Goal: Information Seeking & Learning: Compare options

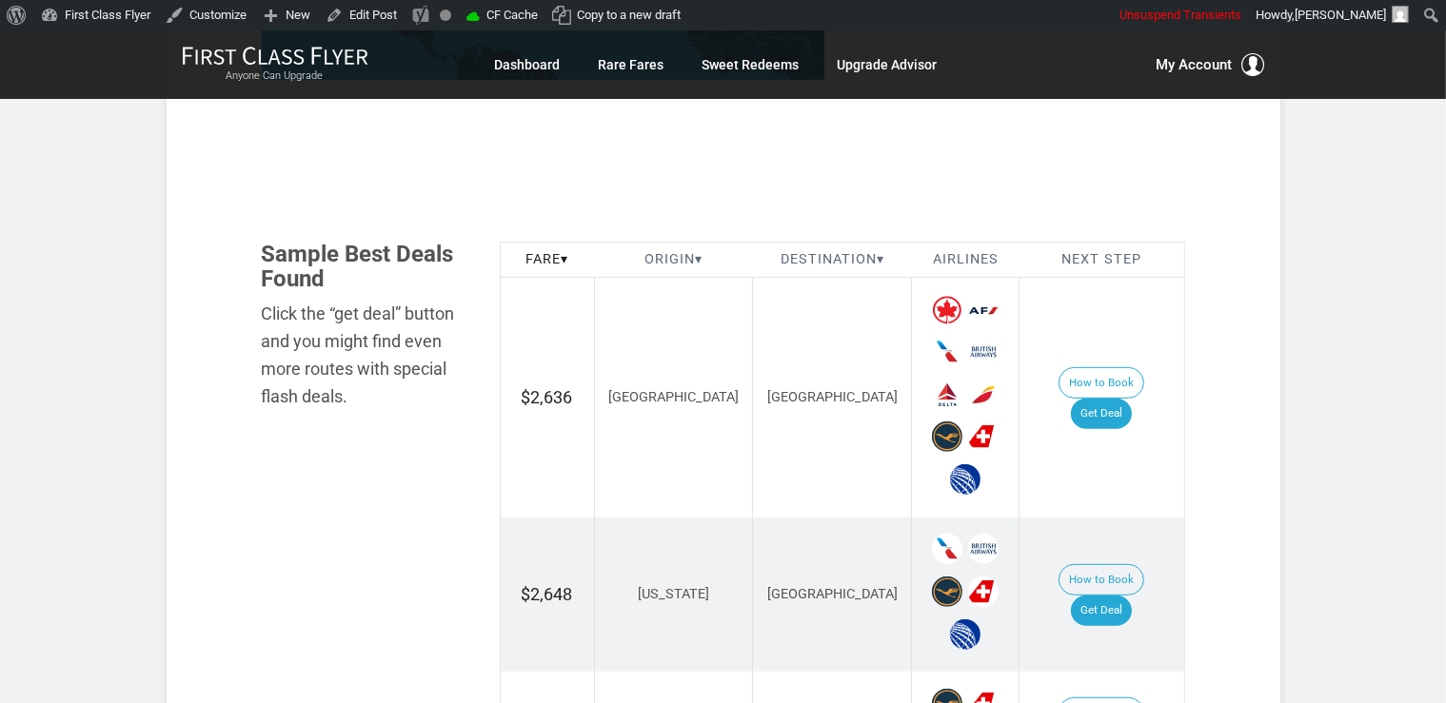
scroll to position [1005, 0]
click at [1121, 399] on link "Get Deal" at bounding box center [1101, 414] width 61 height 30
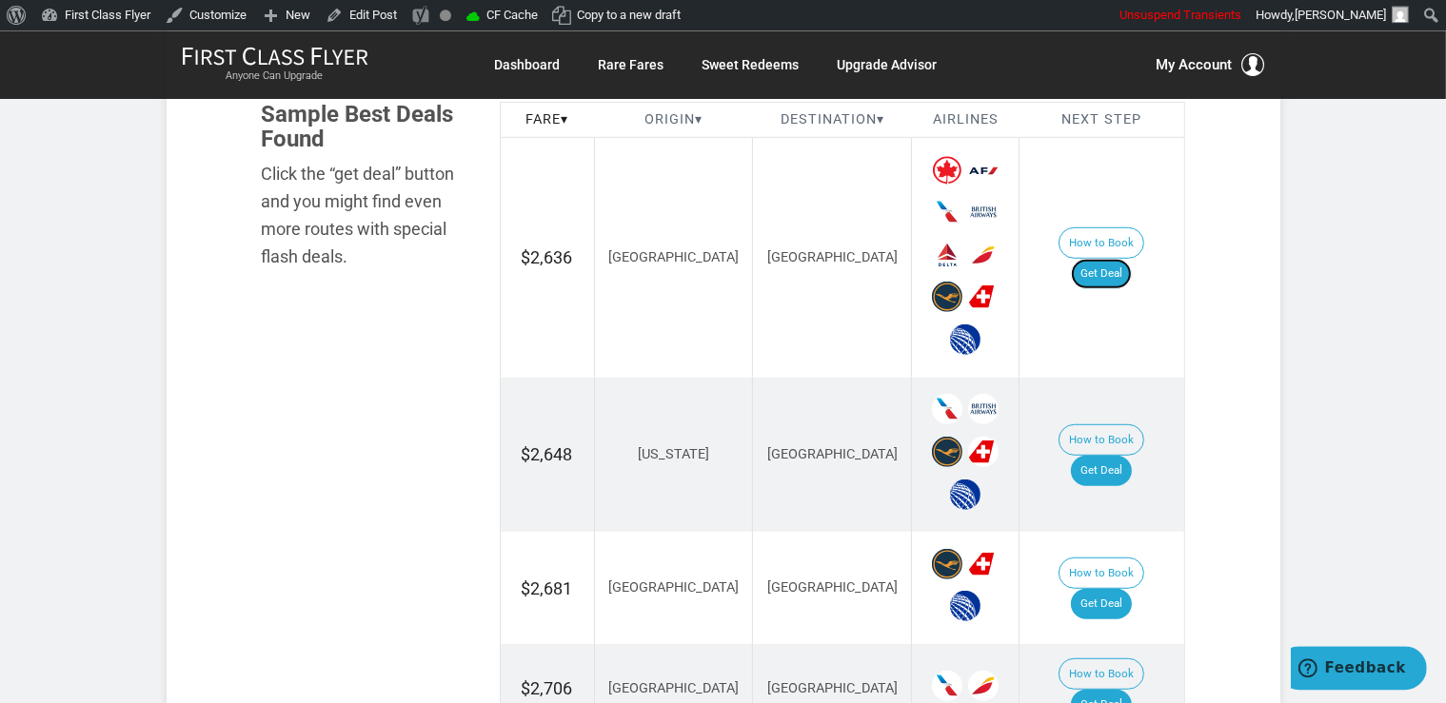
scroll to position [1306, 0]
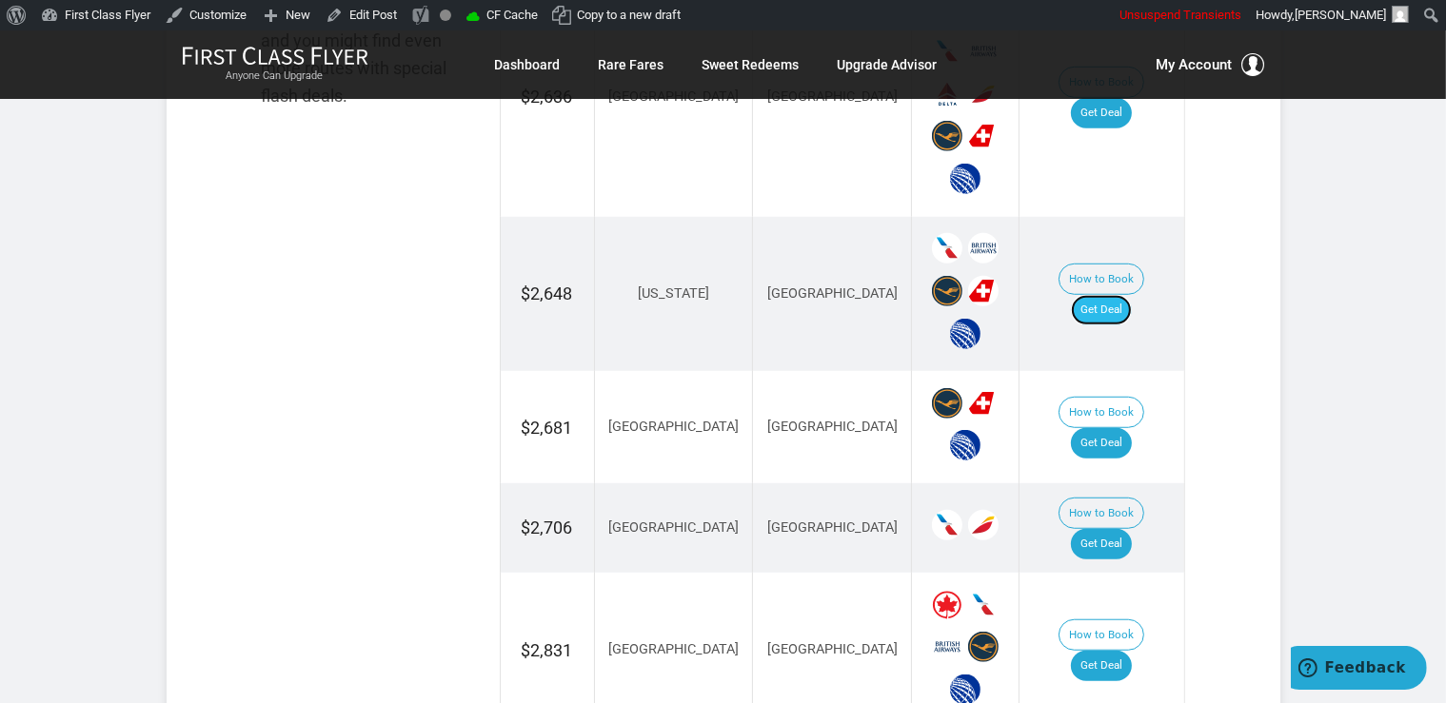
click at [1112, 295] on link "Get Deal" at bounding box center [1101, 310] width 61 height 30
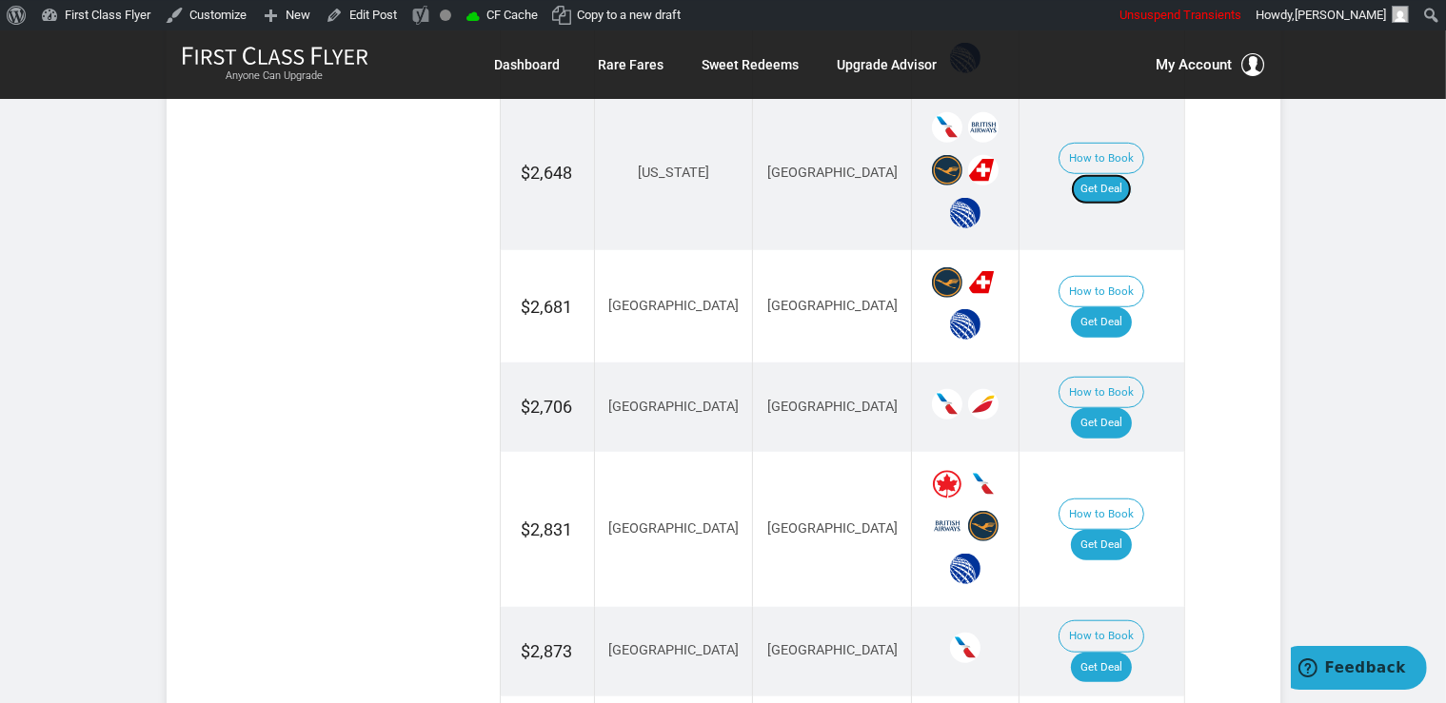
scroll to position [1708, 0]
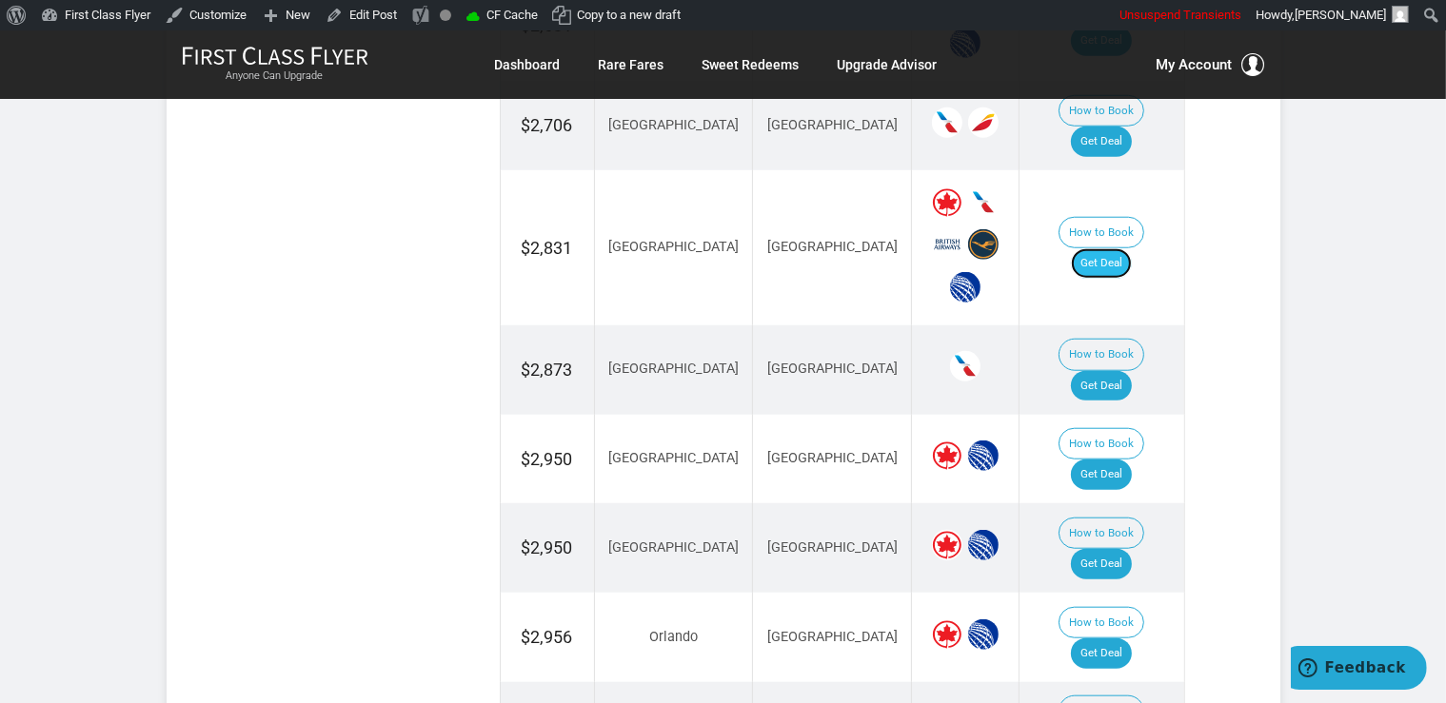
click at [1114, 248] on link "Get Deal" at bounding box center [1101, 263] width 61 height 30
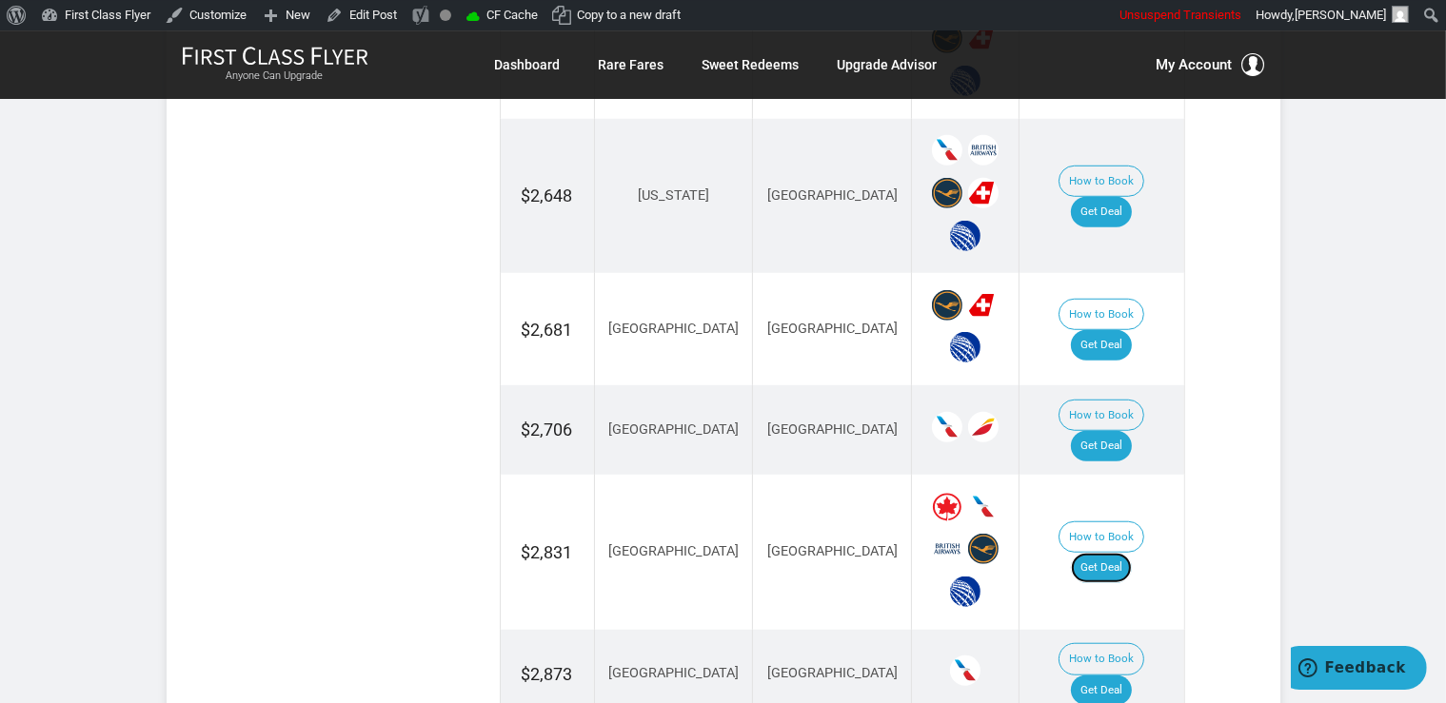
scroll to position [1407, 0]
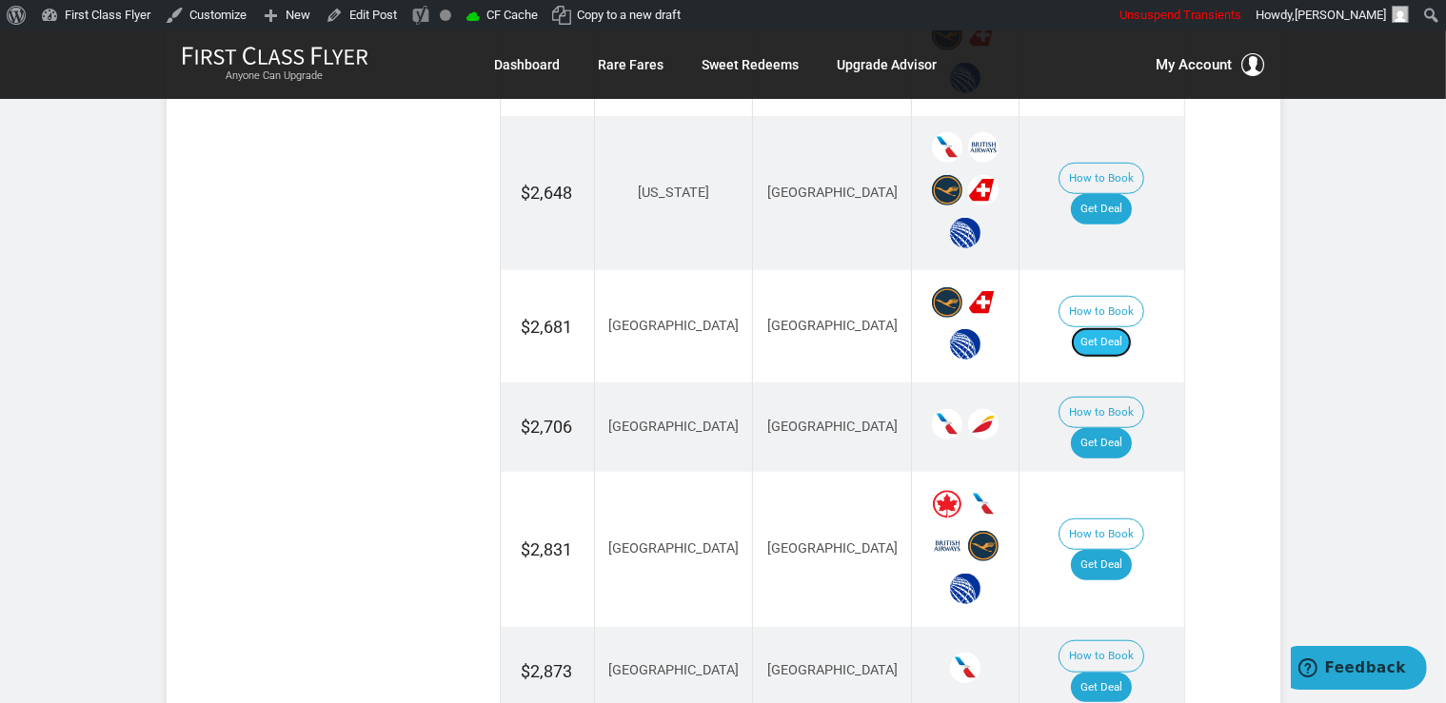
click at [1116, 327] on link "Get Deal" at bounding box center [1101, 342] width 61 height 30
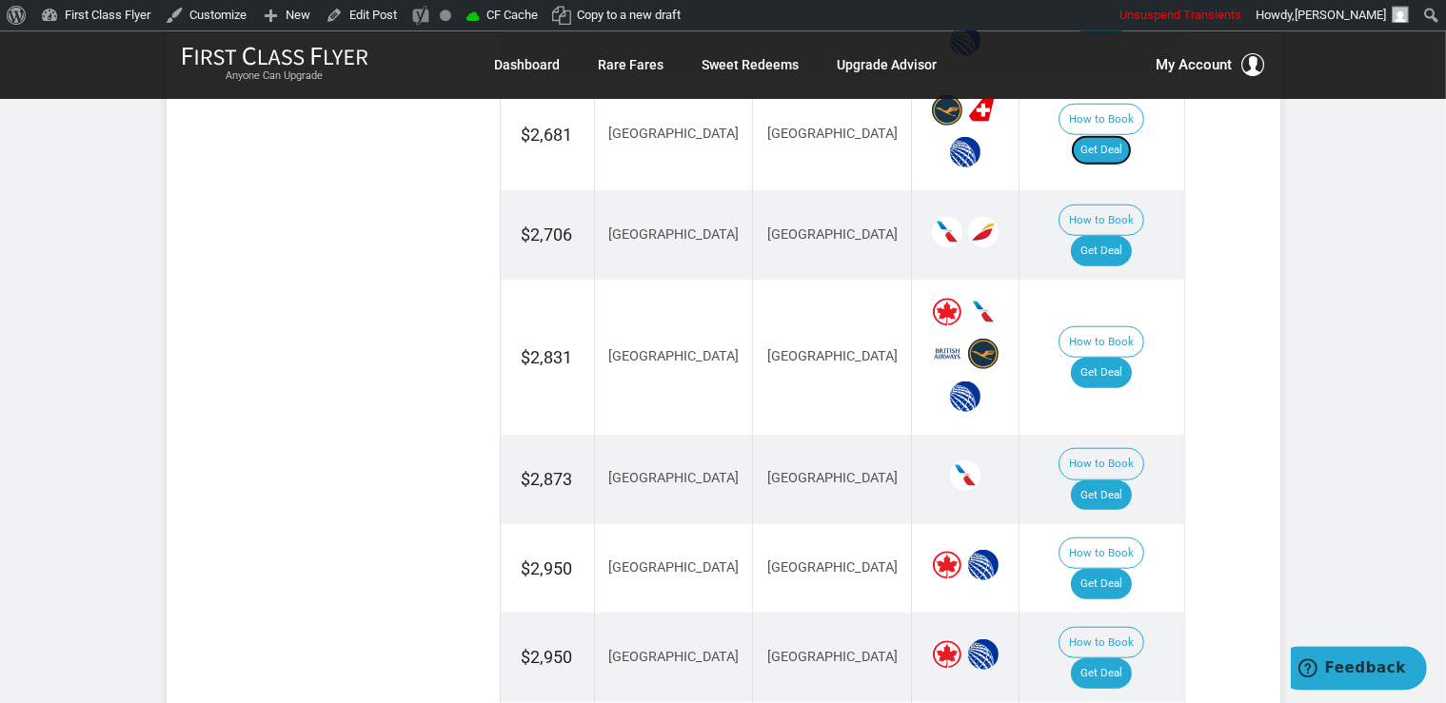
scroll to position [1608, 0]
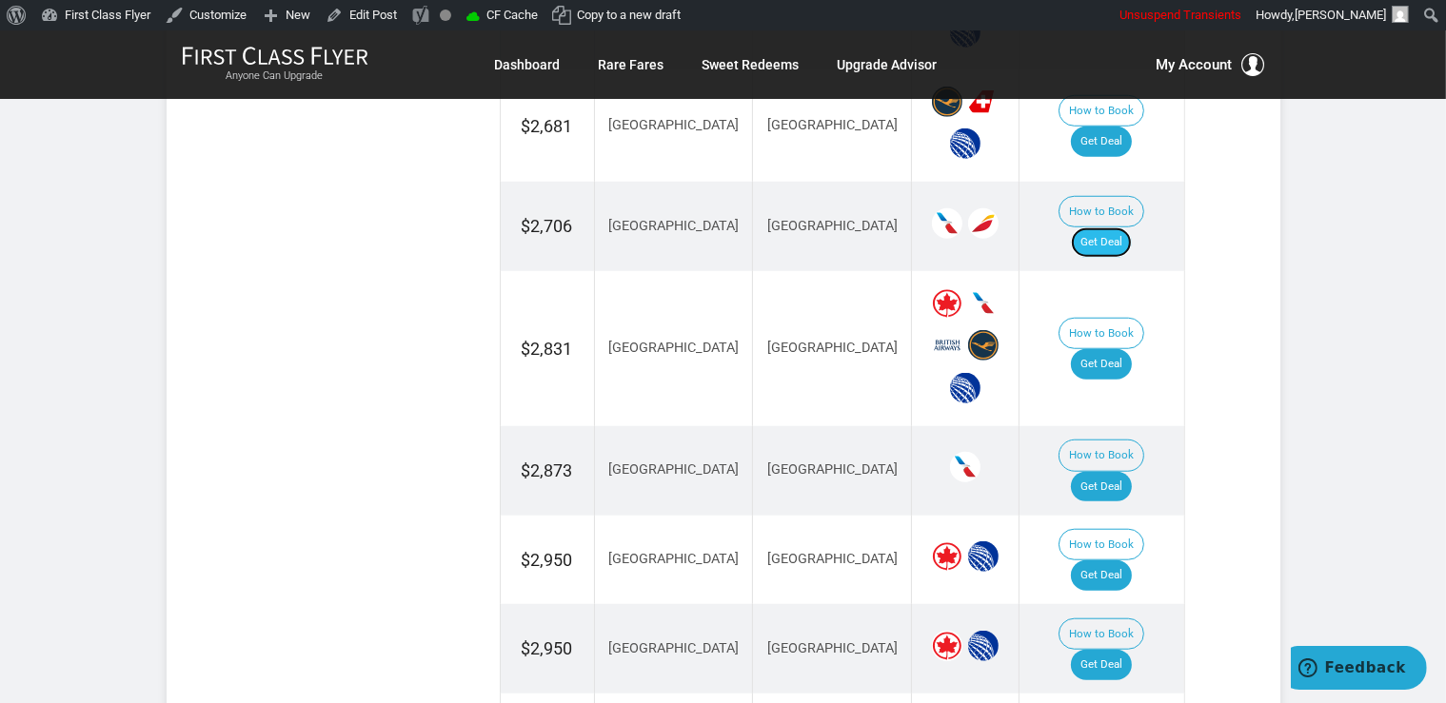
click link "Get Deal"
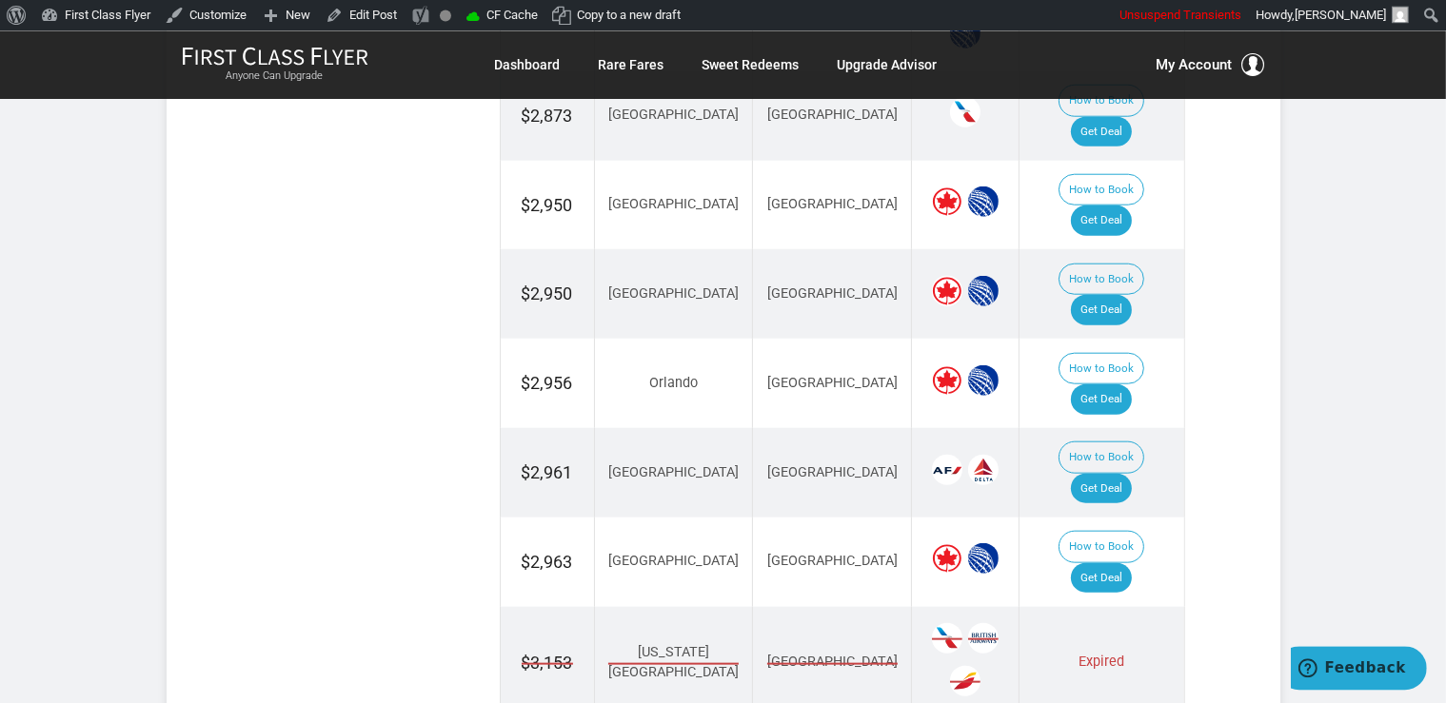
scroll to position [2010, 0]
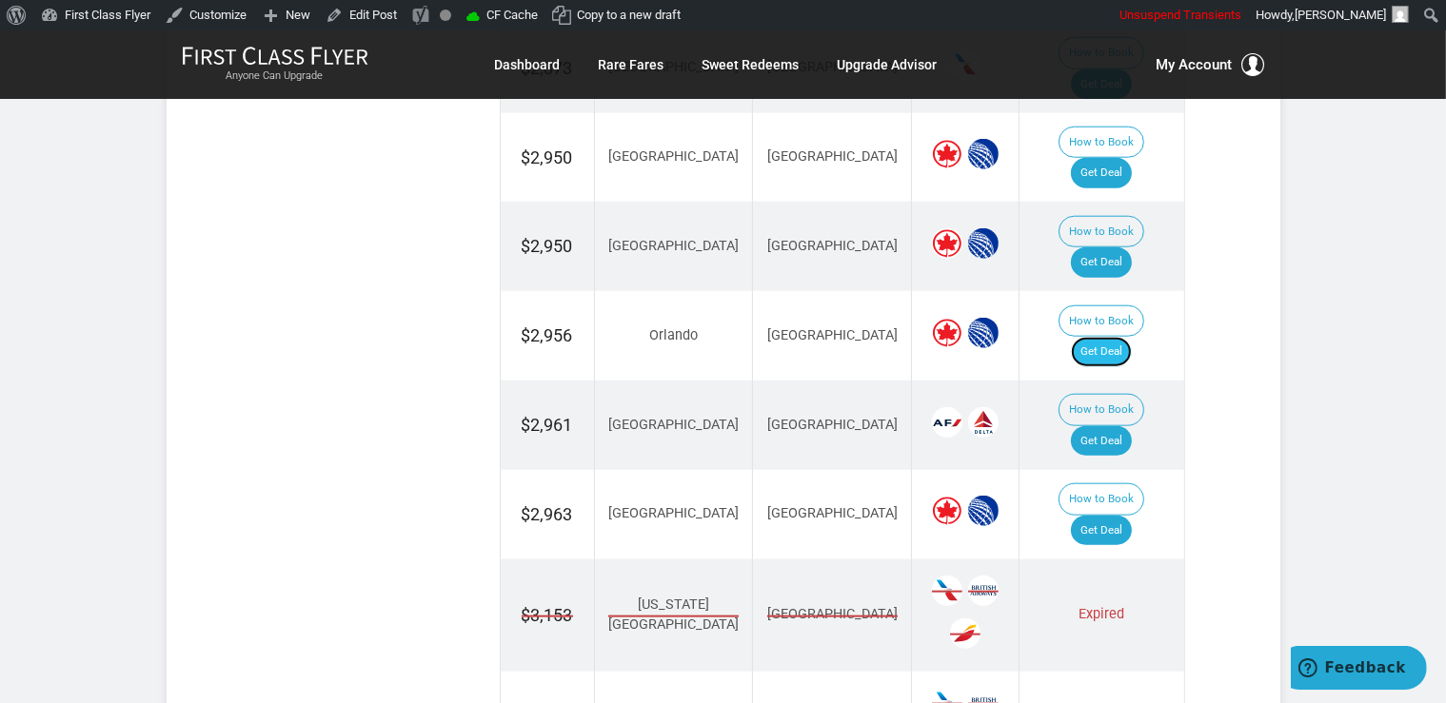
click link "Get Deal"
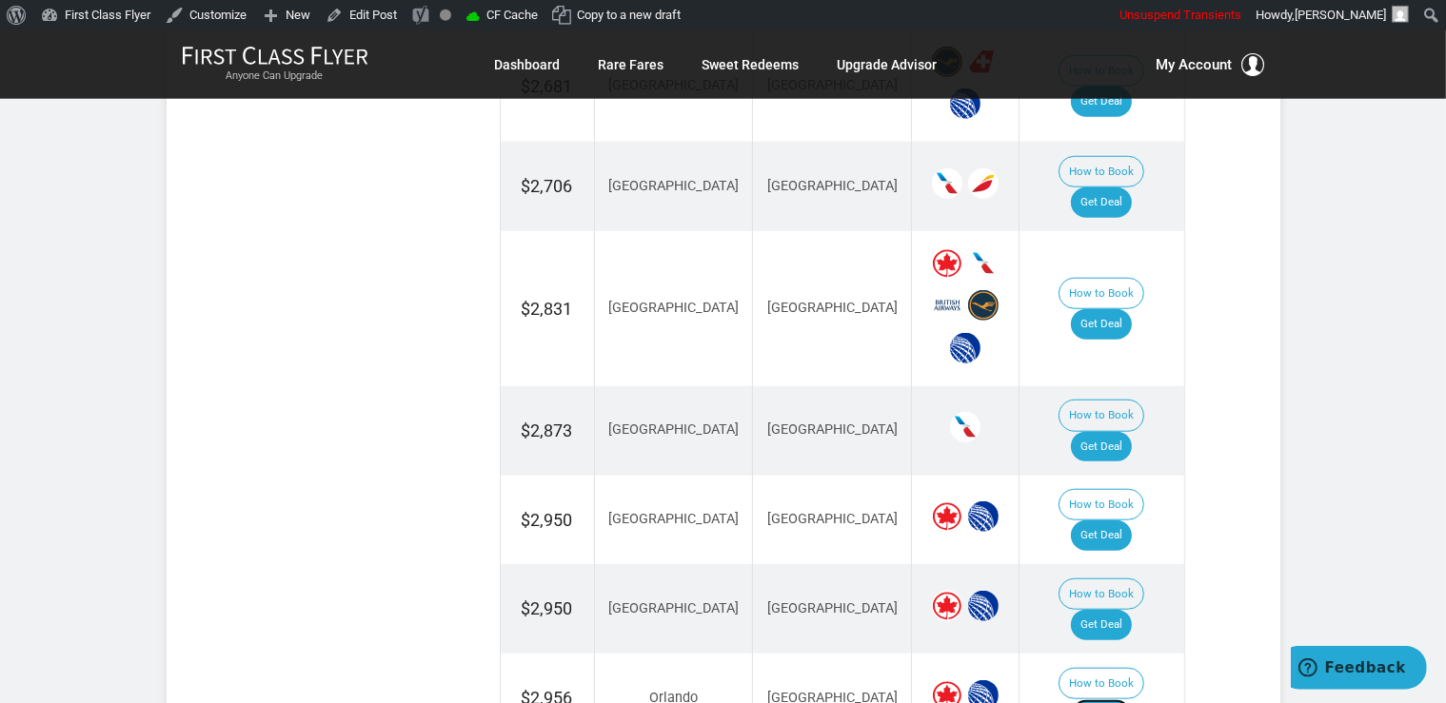
scroll to position [1608, 0]
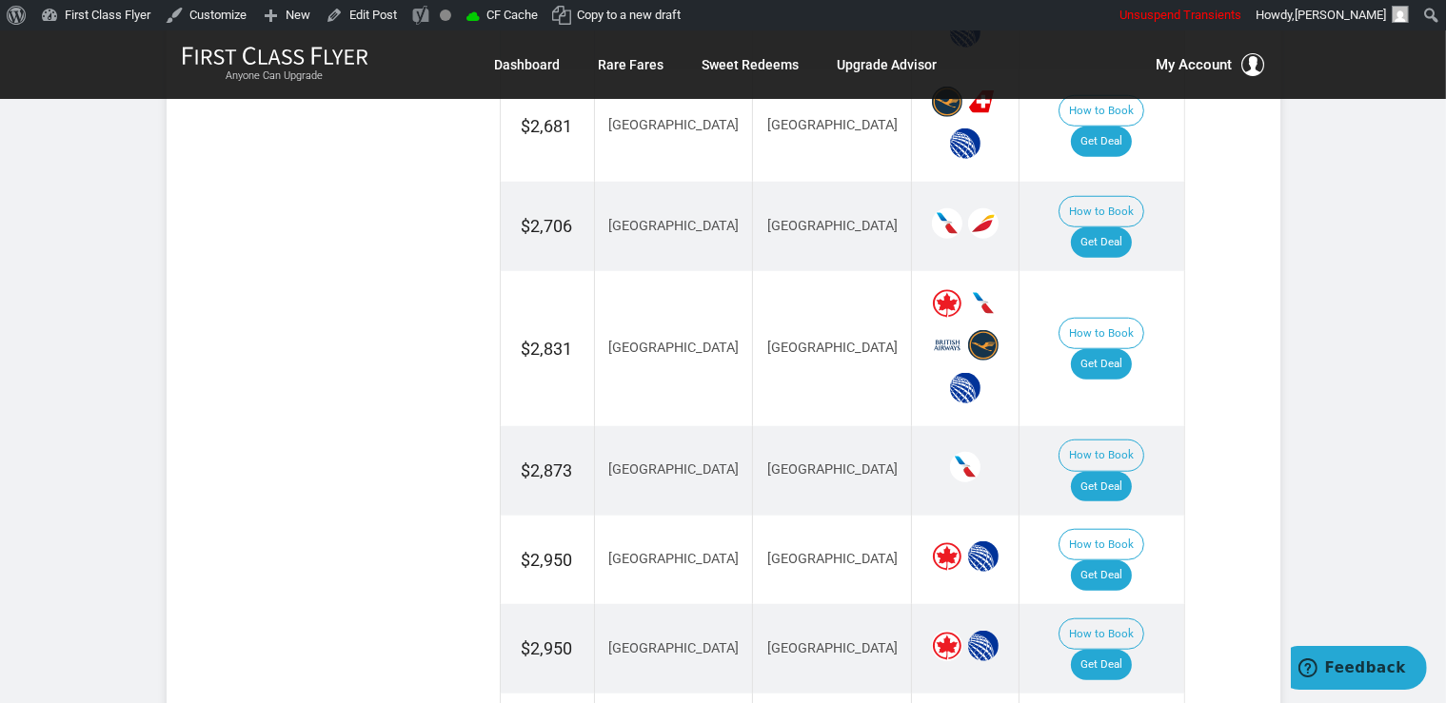
click td "How to Book Get Deal"
click link "Get Deal"
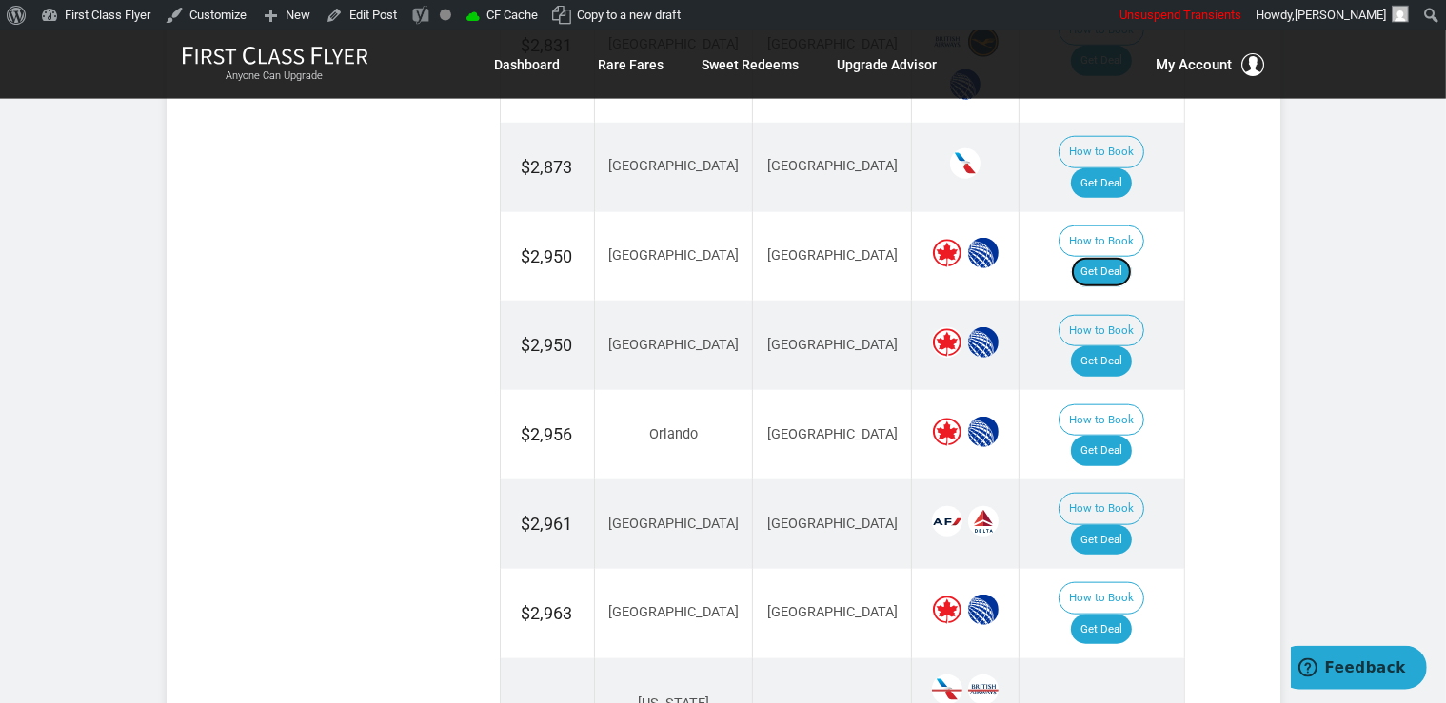
scroll to position [2010, 0]
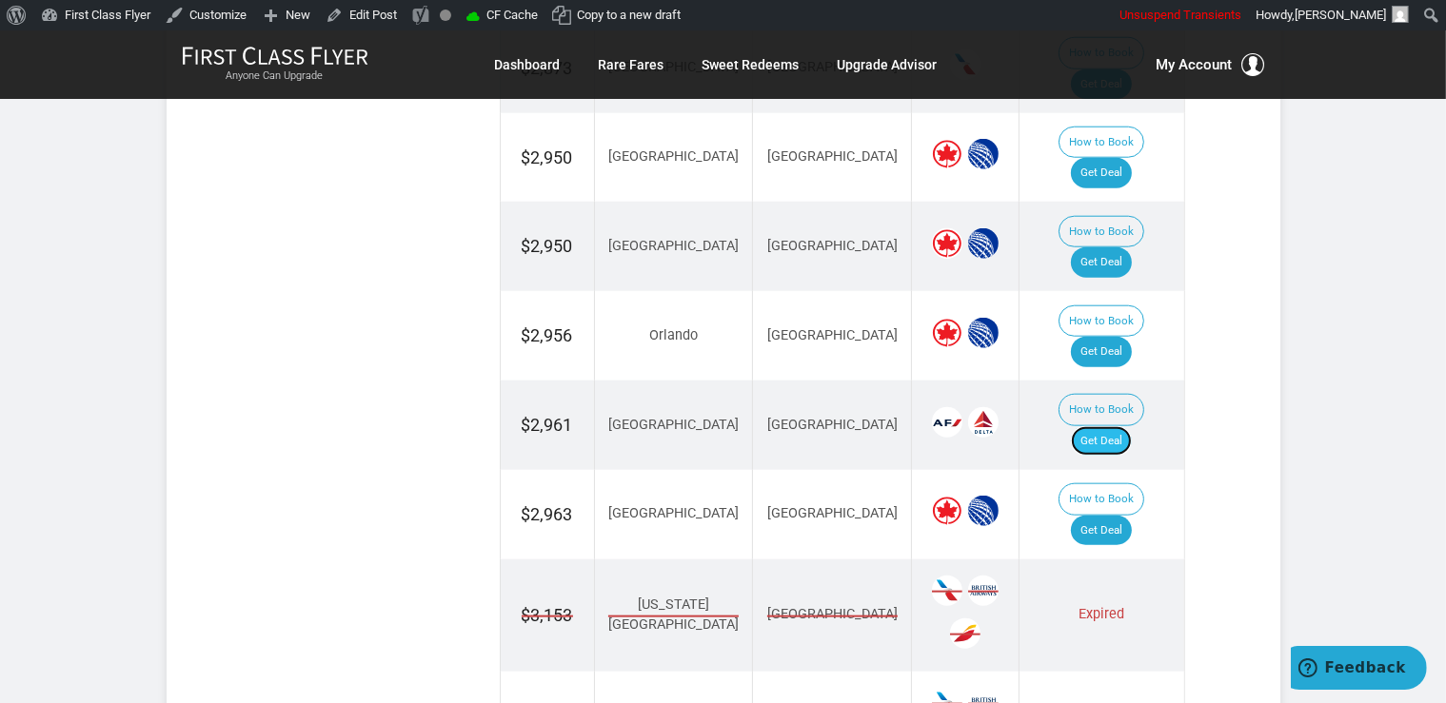
click link "Get Deal"
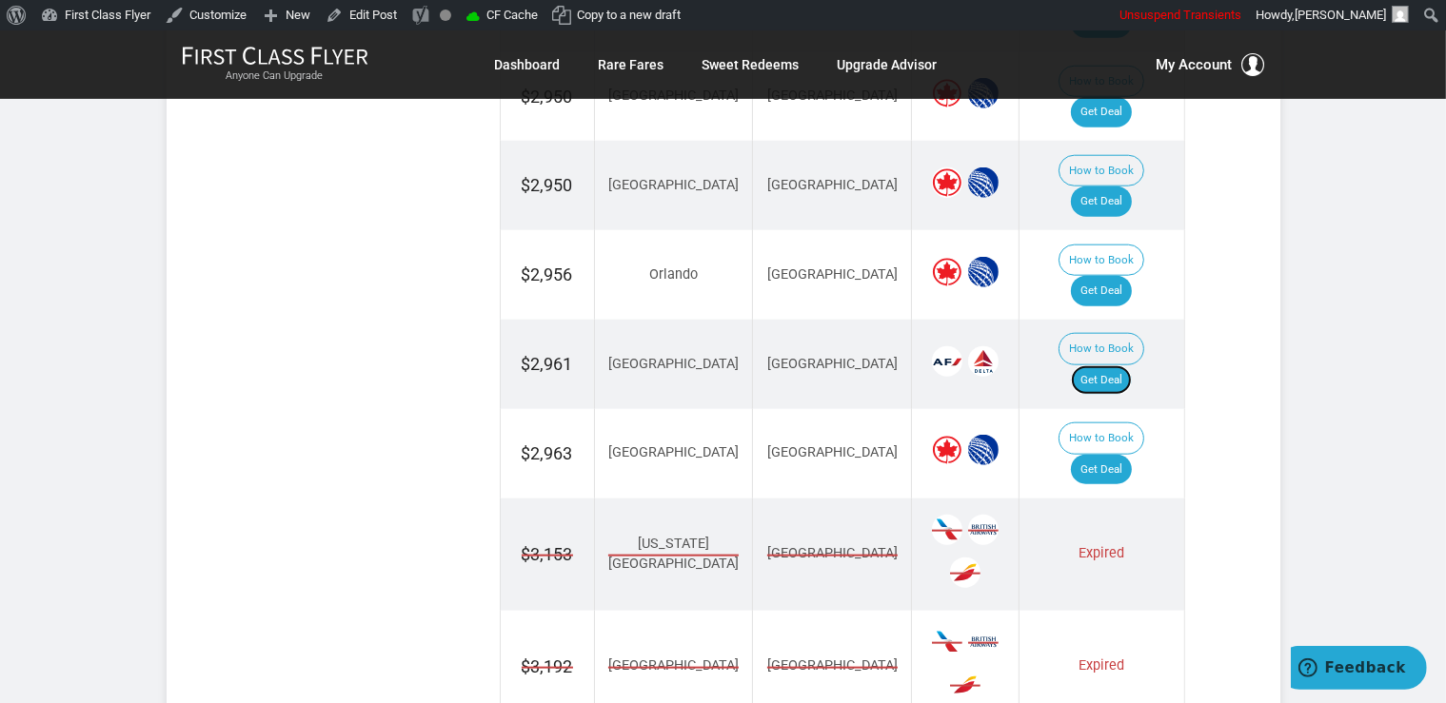
scroll to position [2110, 0]
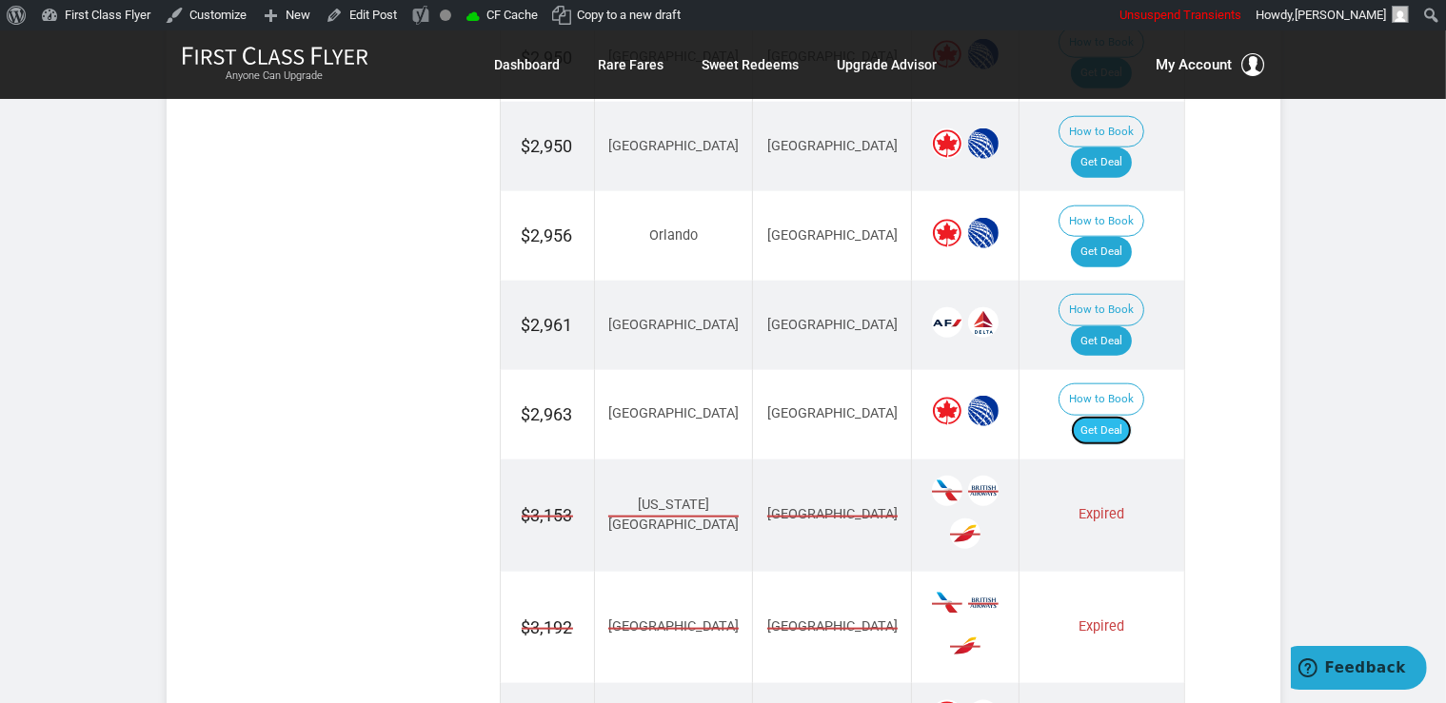
click link "Get Deal"
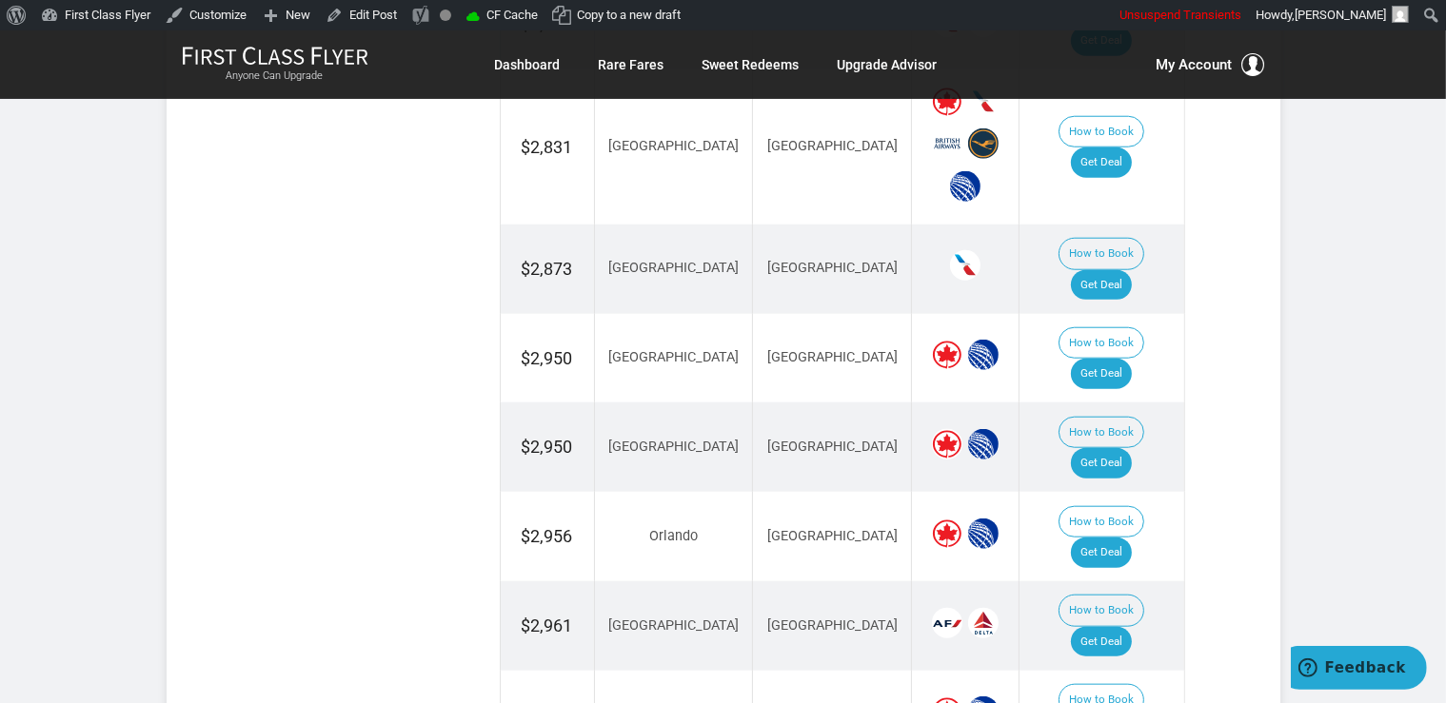
scroll to position [1808, 0]
click link "Get Deal"
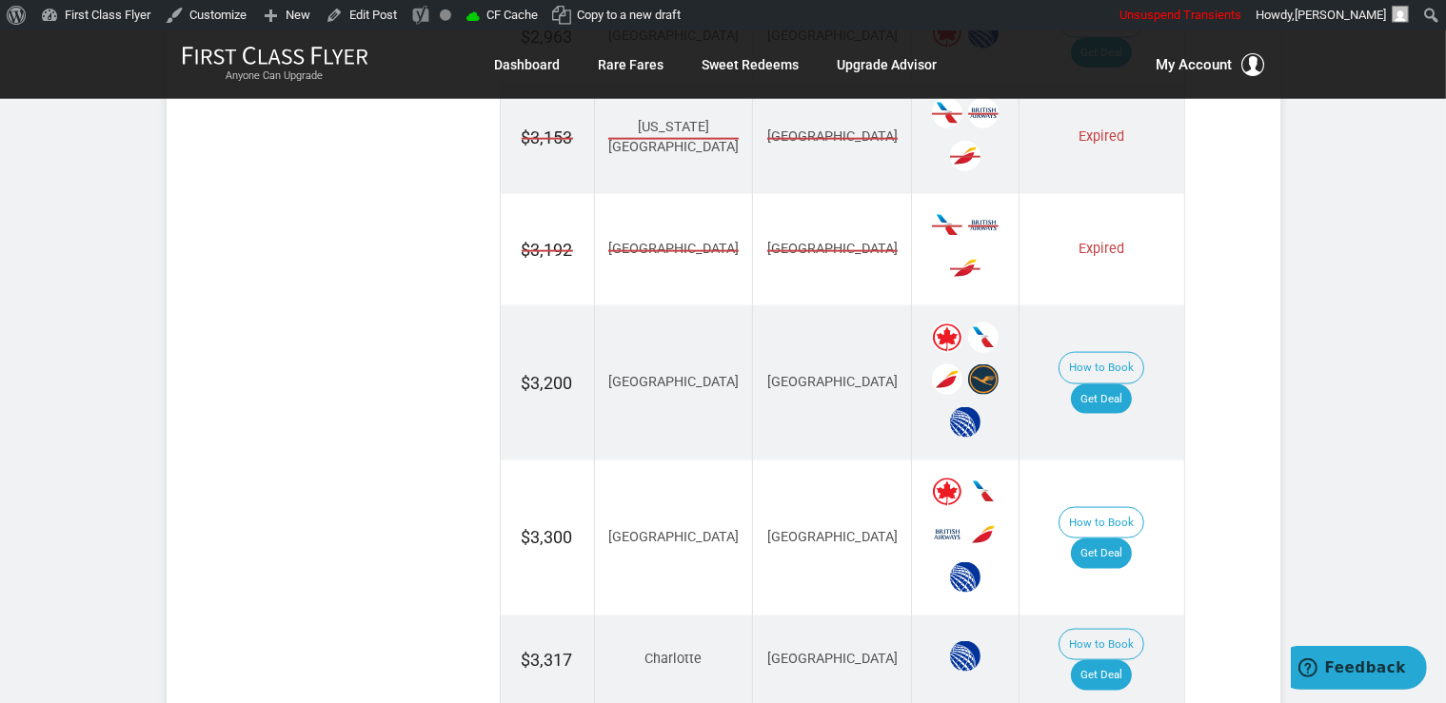
scroll to position [2613, 0]
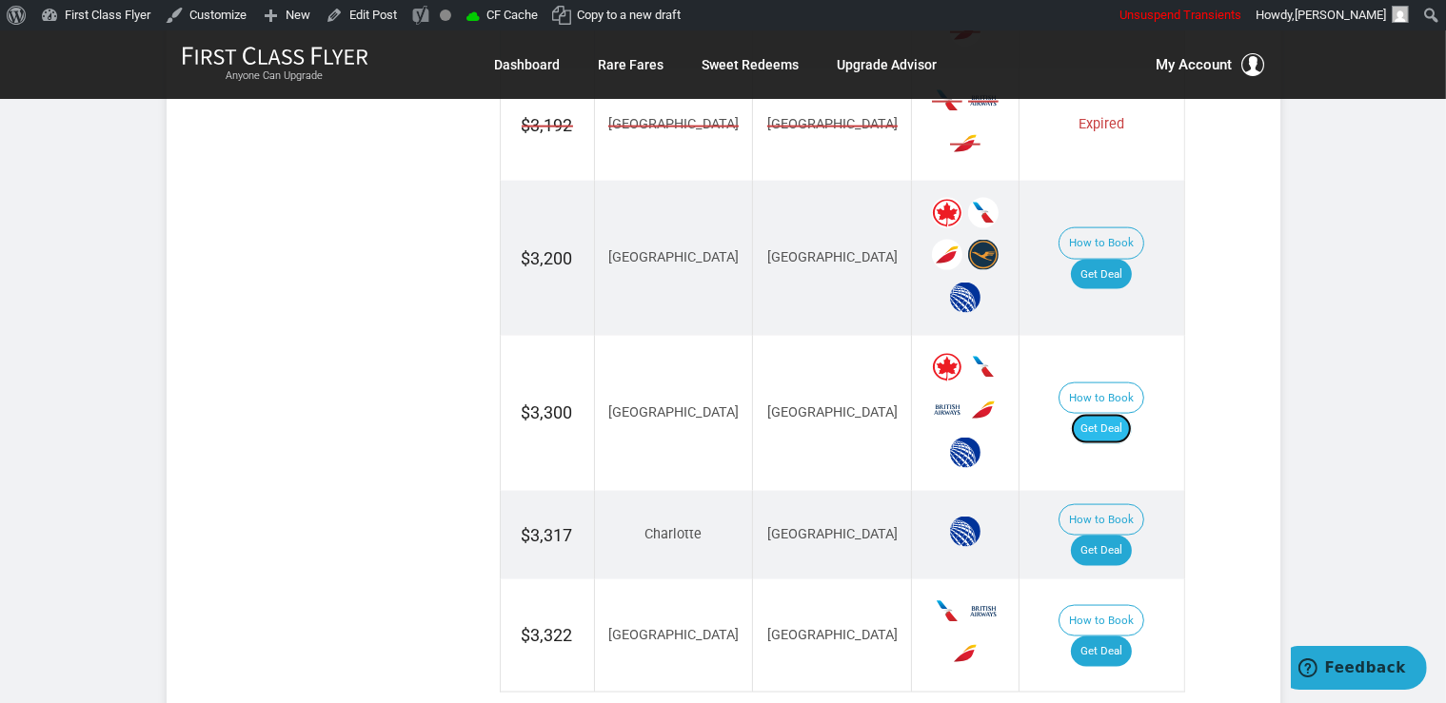
click link "Get Deal"
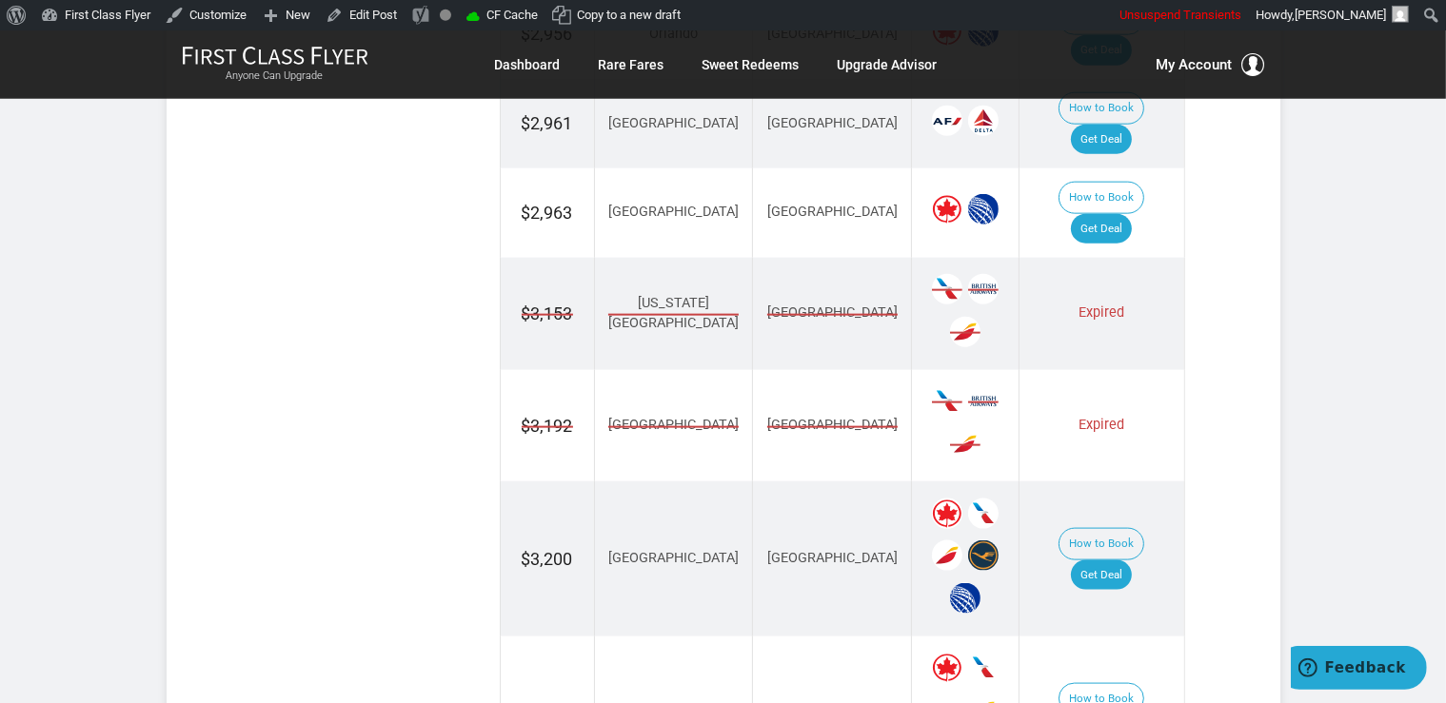
scroll to position [2311, 0]
click link "Get Deal"
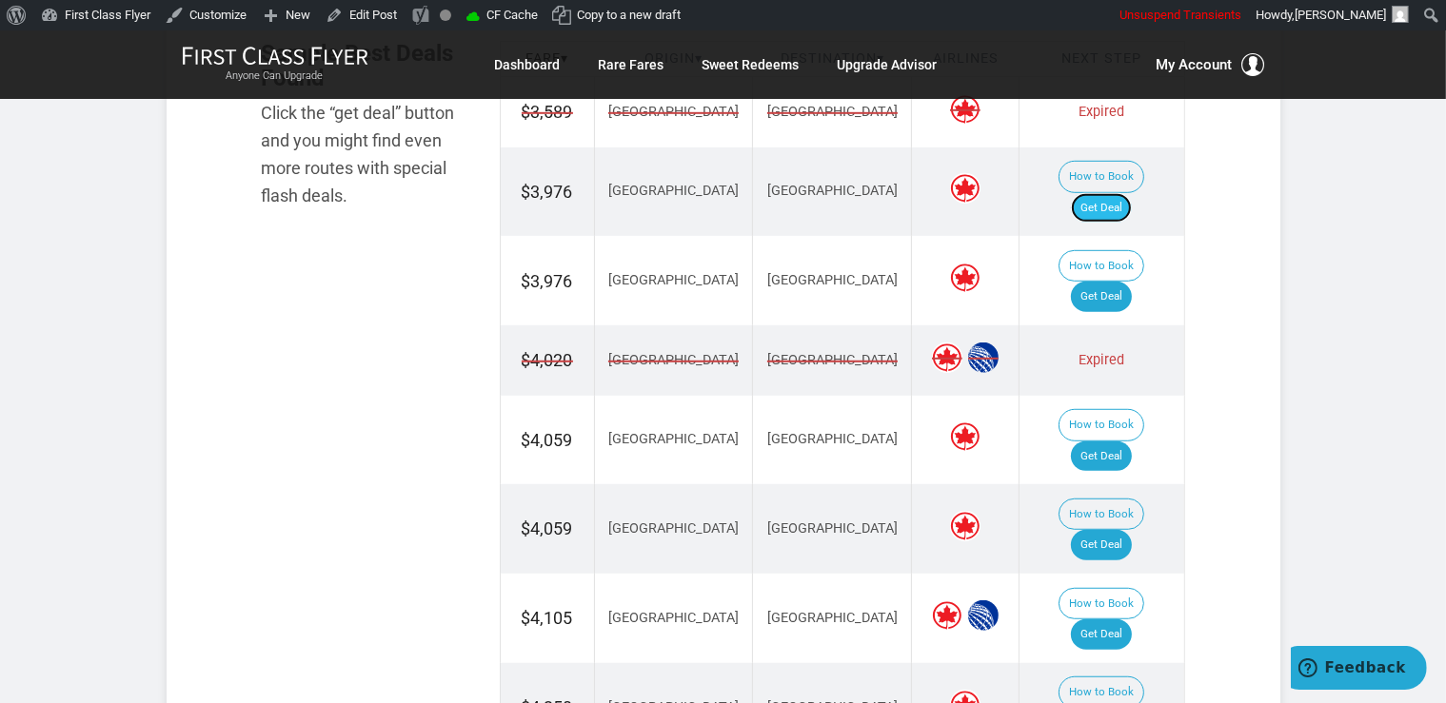
click at [1116, 193] on link "Get Deal" at bounding box center [1101, 208] width 61 height 30
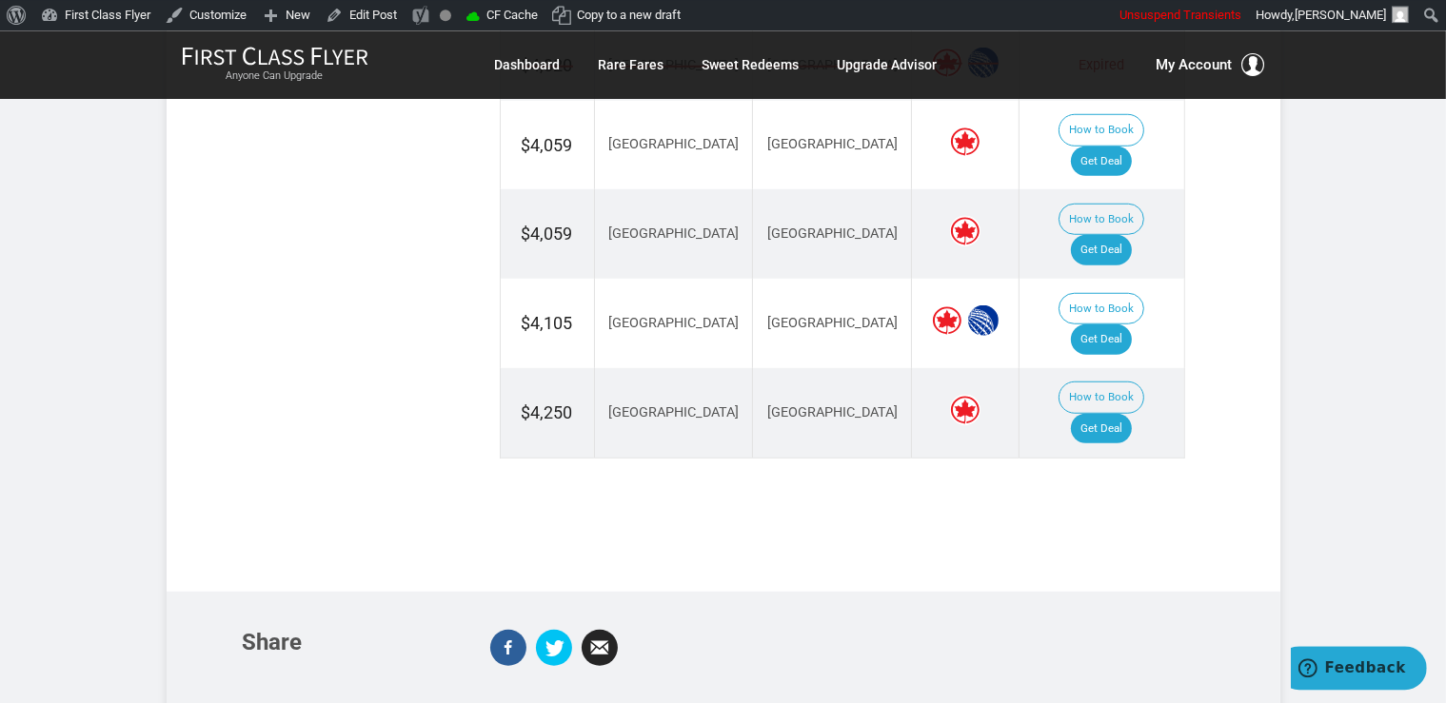
scroll to position [1508, 0]
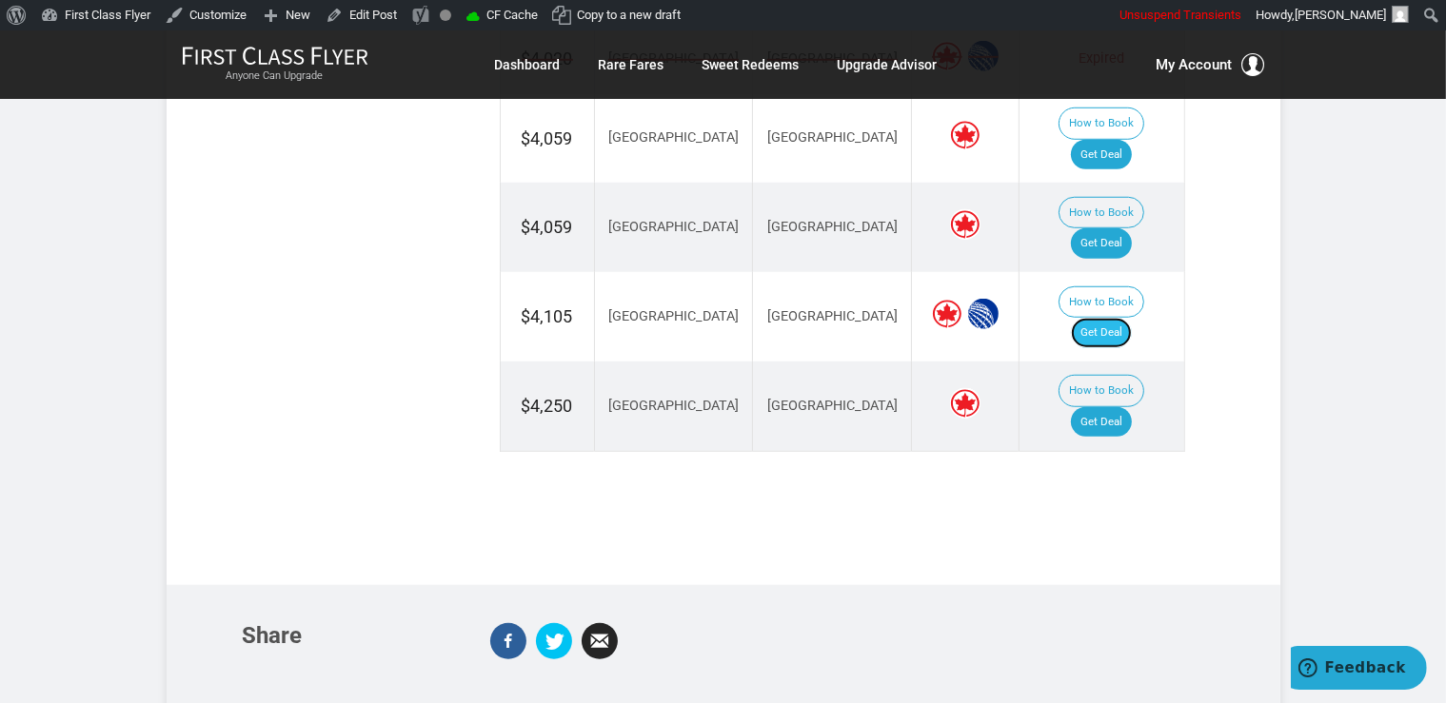
click at [1129, 318] on link "Get Deal" at bounding box center [1101, 333] width 61 height 30
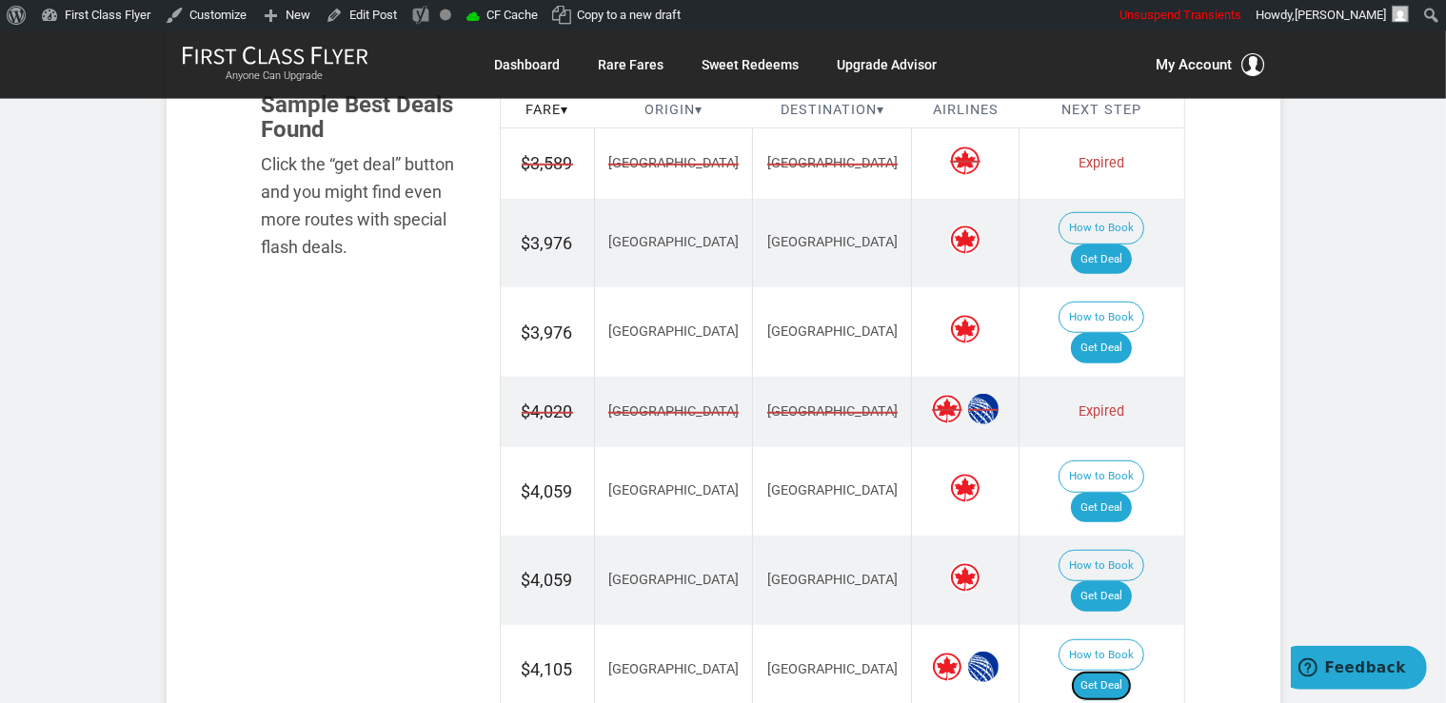
scroll to position [1105, 0]
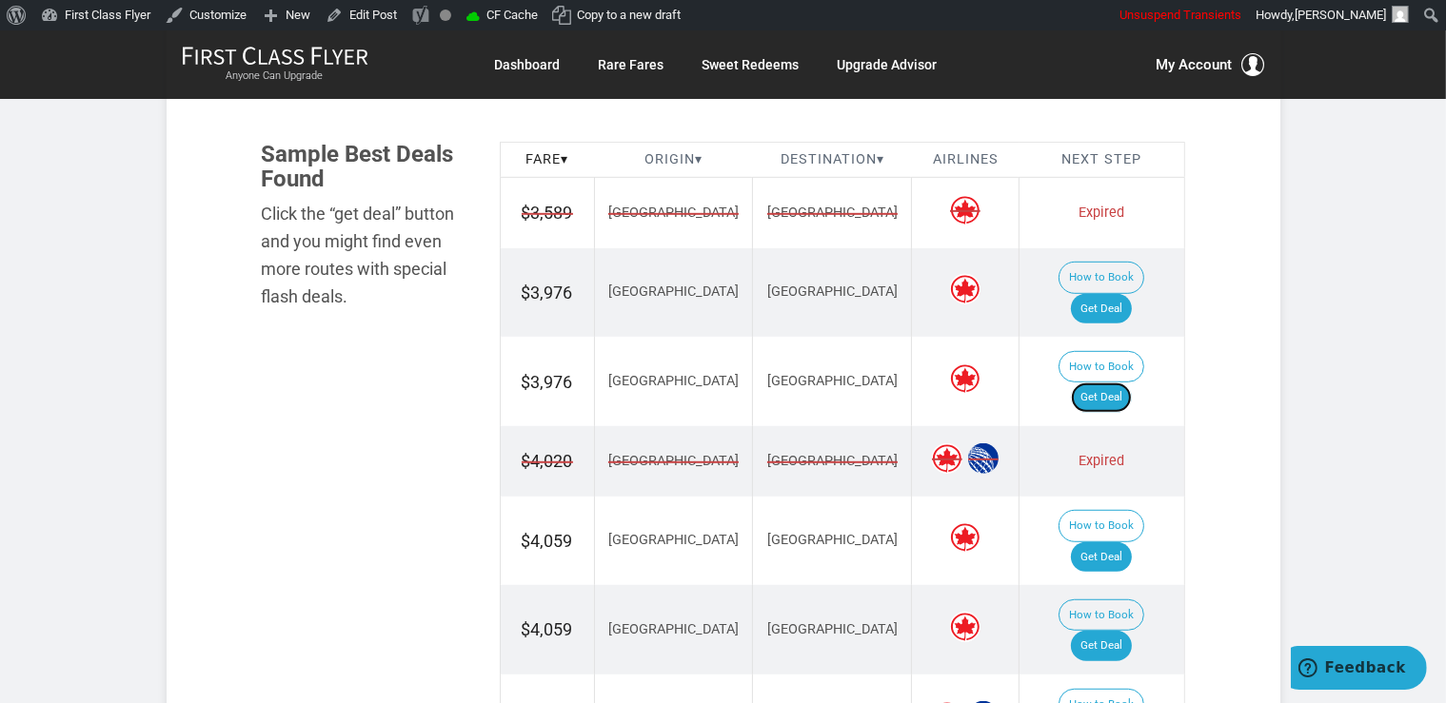
drag, startPoint x: 1121, startPoint y: 348, endPoint x: 1133, endPoint y: 376, distance: 29.9
click at [1121, 383] on link "Get Deal" at bounding box center [1101, 398] width 61 height 30
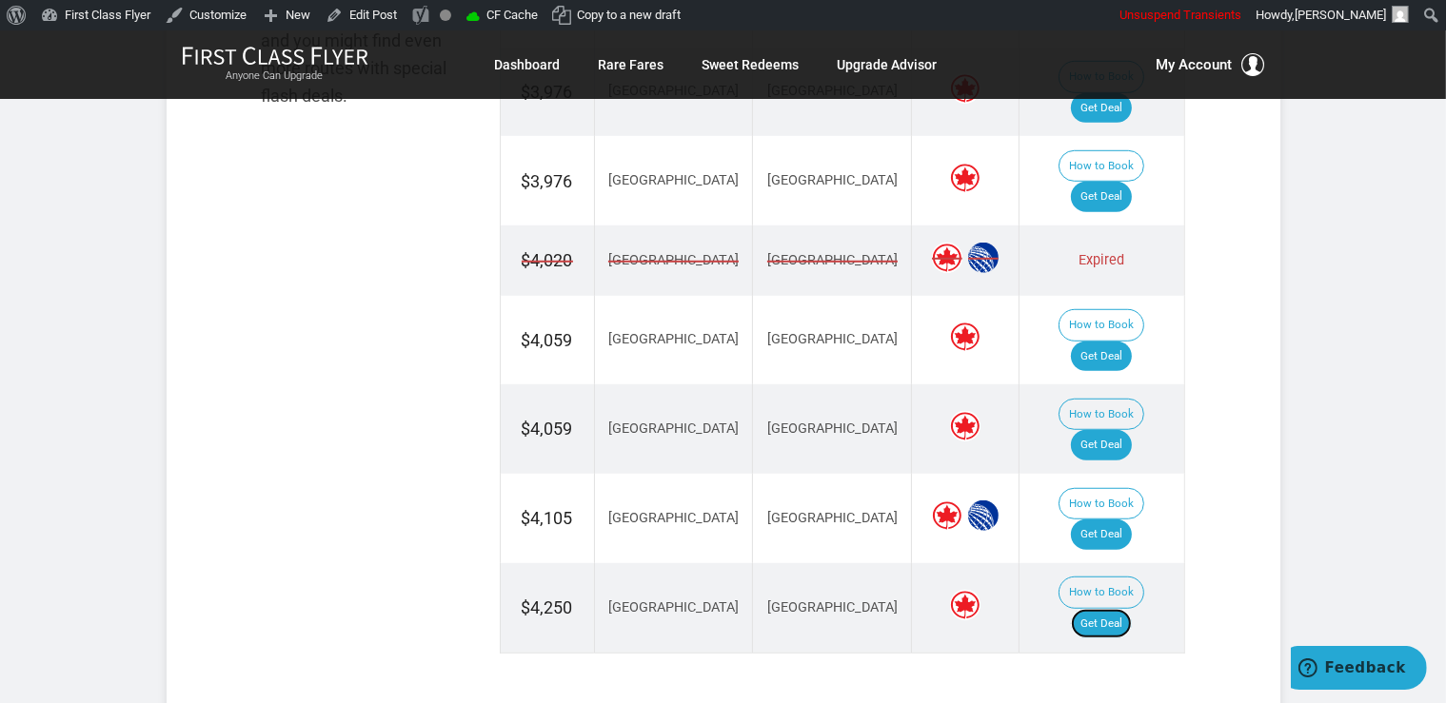
click at [1114, 609] on link "Get Deal" at bounding box center [1101, 624] width 61 height 30
click at [1128, 520] on link "Get Deal" at bounding box center [1101, 535] width 61 height 30
click at [1079, 296] on td "How to Book Get Deal" at bounding box center [1101, 340] width 165 height 89
drag, startPoint x: 1104, startPoint y: 280, endPoint x: 1102, endPoint y: 267, distance: 12.5
click at [1105, 342] on link "Get Deal" at bounding box center [1101, 357] width 61 height 30
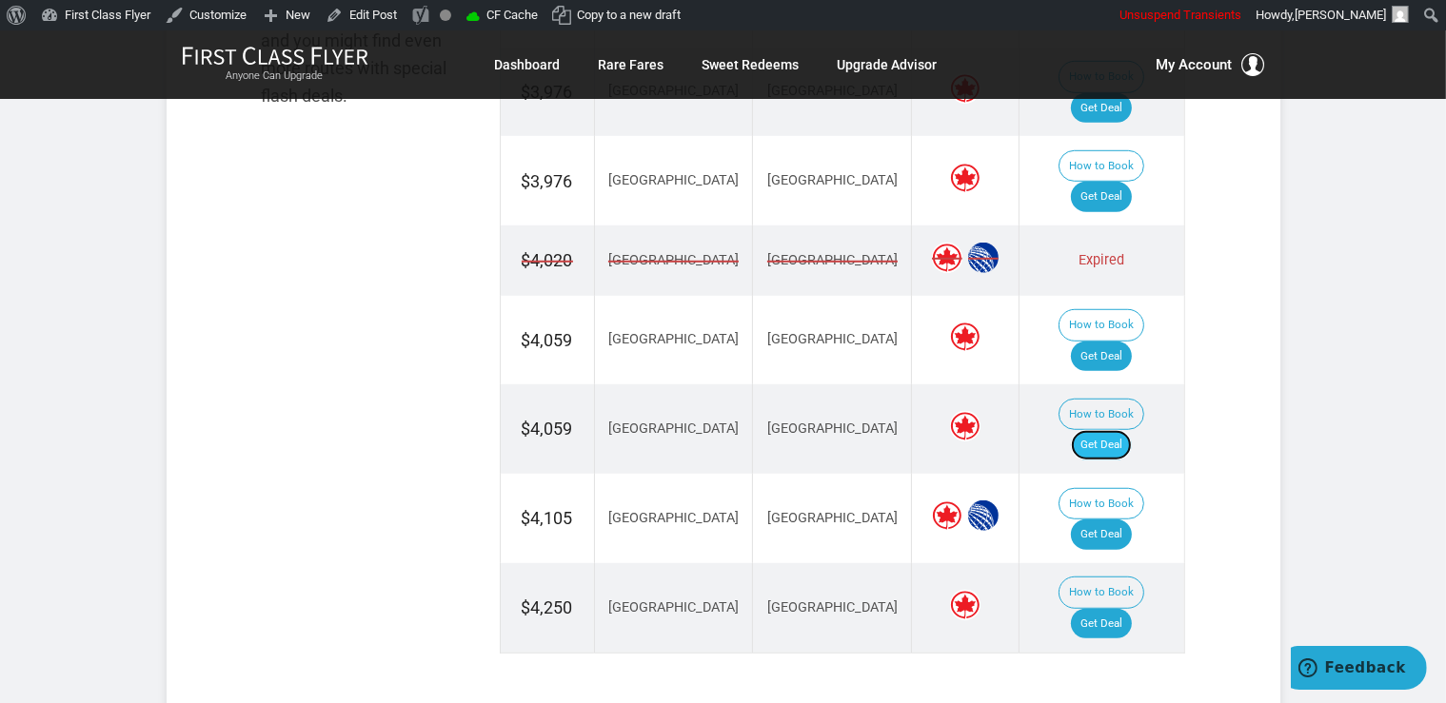
click at [1102, 430] on link "Get Deal" at bounding box center [1101, 445] width 61 height 30
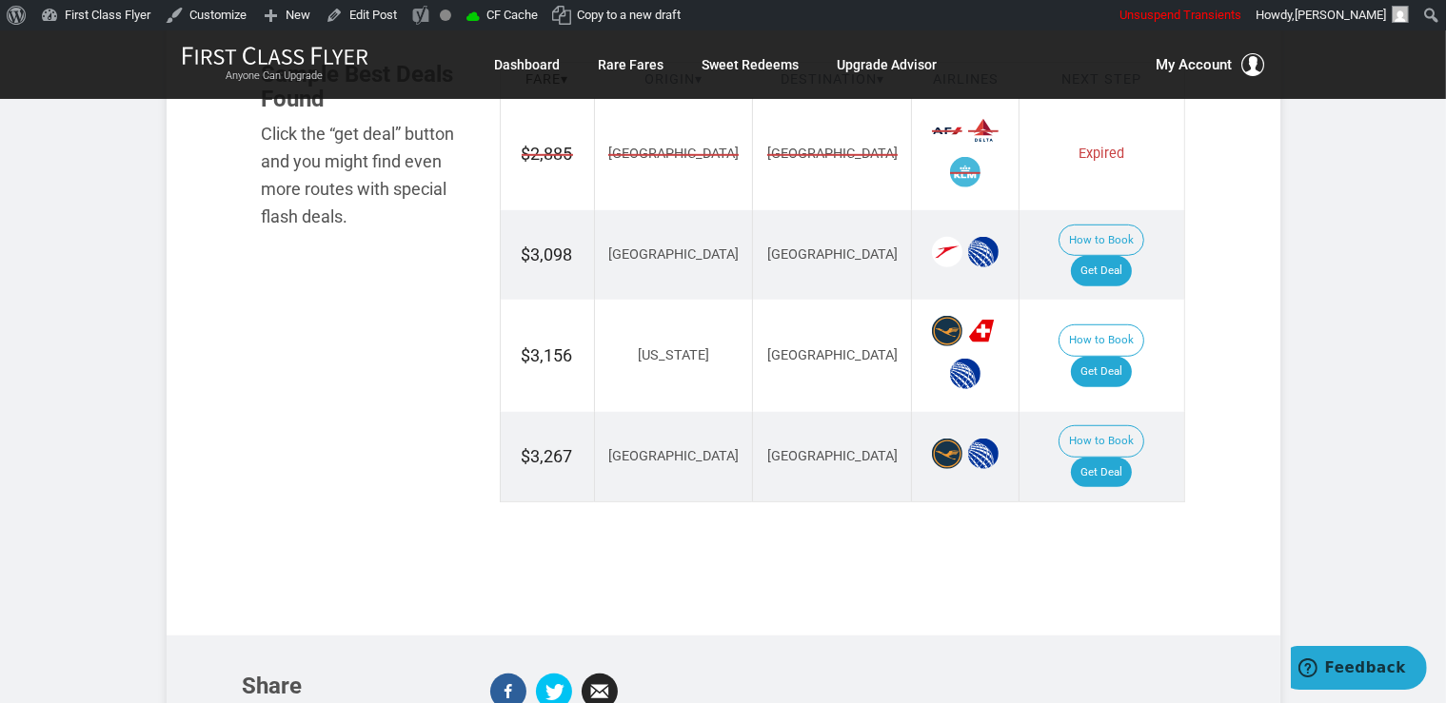
scroll to position [1206, 0]
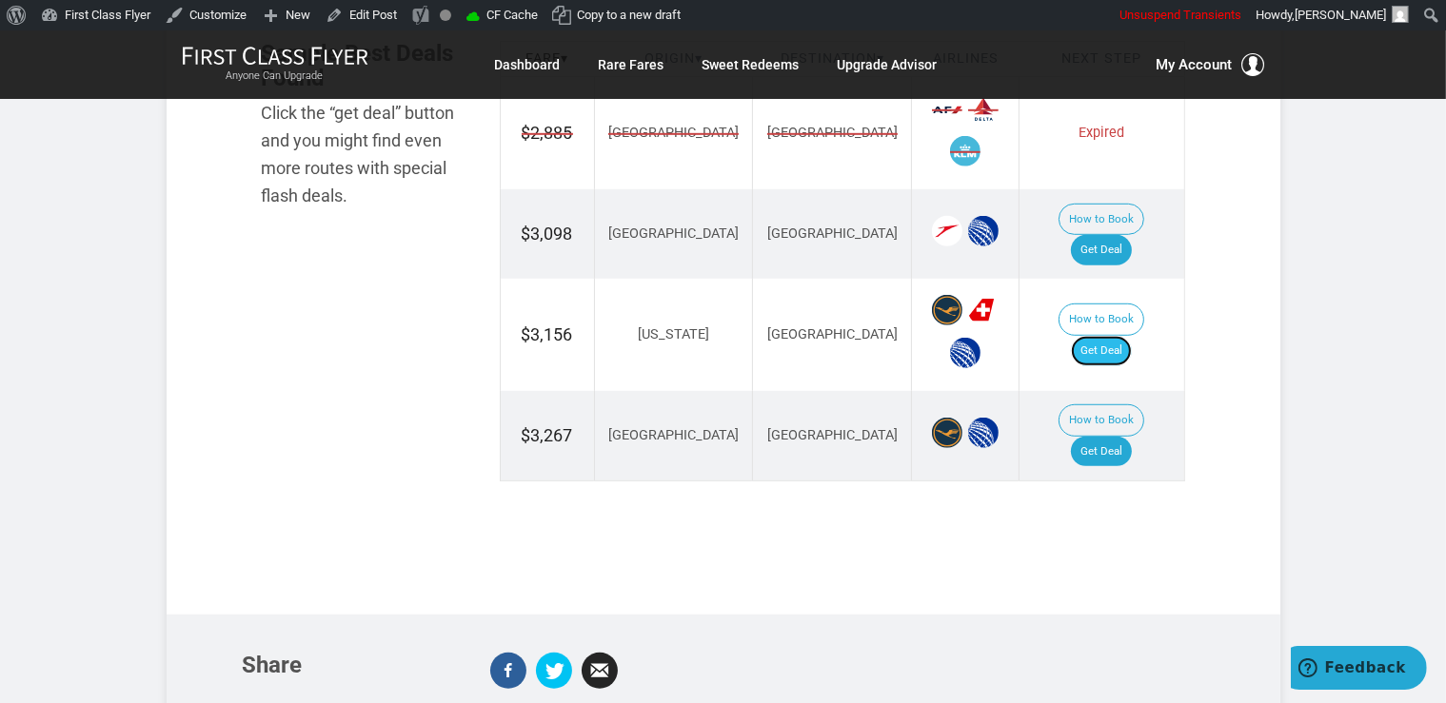
click at [1112, 336] on link "Get Deal" at bounding box center [1101, 351] width 61 height 30
click at [1129, 235] on link "Get Deal" at bounding box center [1101, 250] width 61 height 30
click at [1121, 437] on link "Get Deal" at bounding box center [1101, 452] width 61 height 30
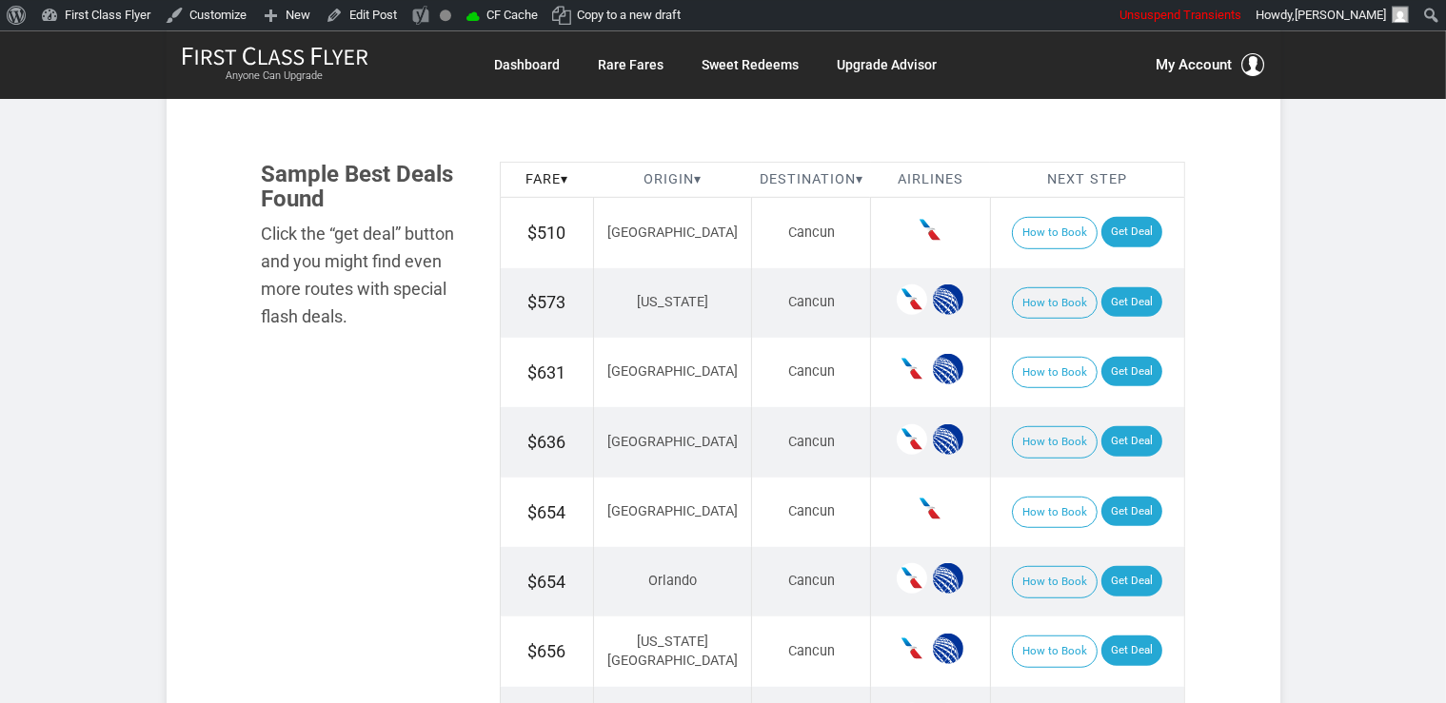
scroll to position [1105, 0]
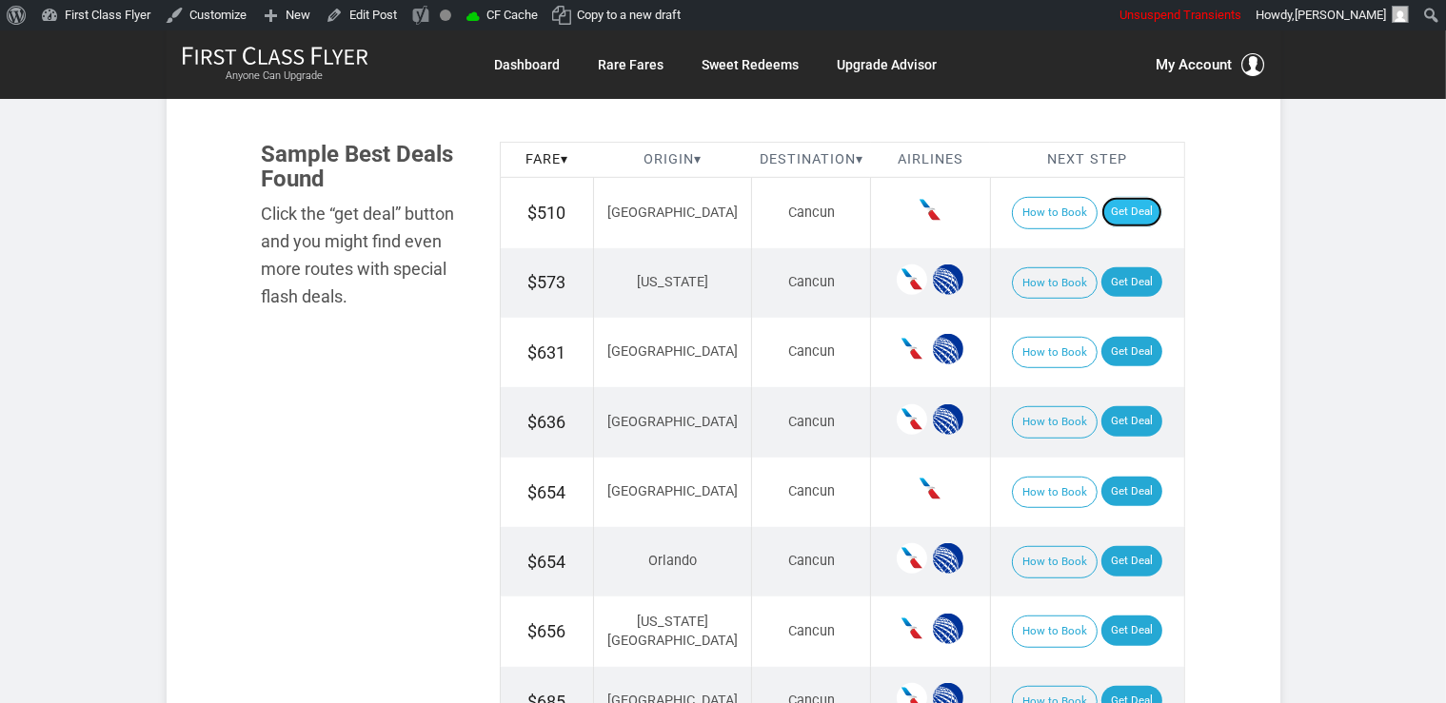
click at [1102, 217] on link "Get Deal" at bounding box center [1131, 212] width 61 height 30
click at [1133, 268] on link "Get Deal" at bounding box center [1131, 282] width 61 height 30
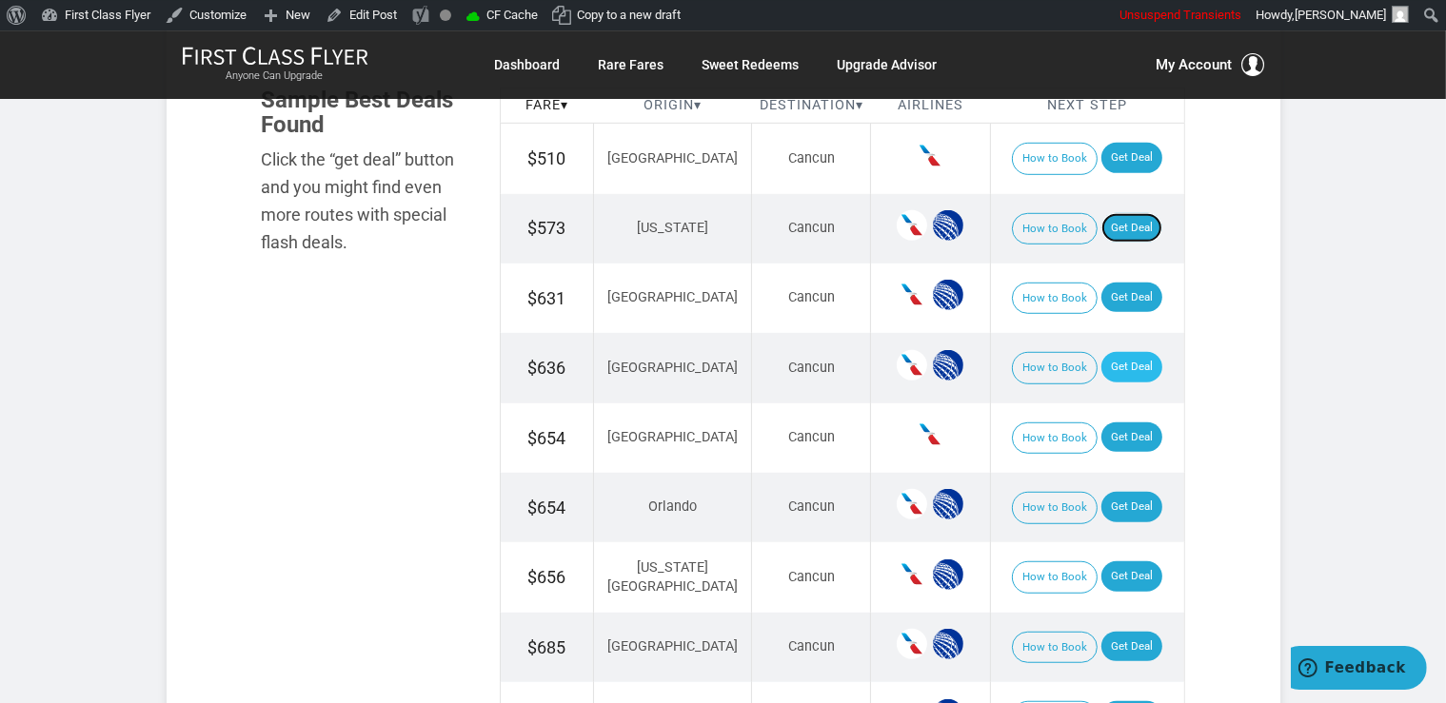
scroll to position [1206, 0]
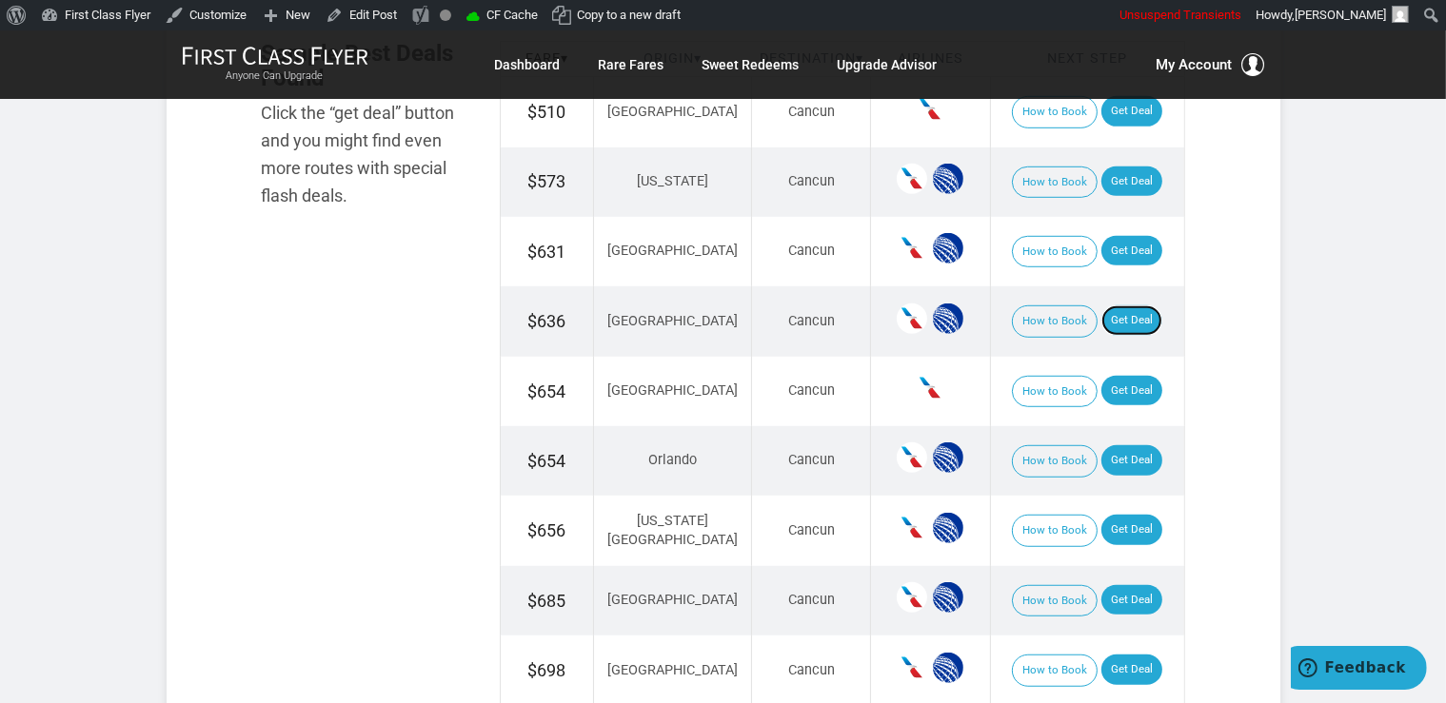
drag, startPoint x: 1106, startPoint y: 325, endPoint x: 1101, endPoint y: 334, distance: 10.6
click at [1106, 325] on link "Get Deal" at bounding box center [1131, 321] width 61 height 30
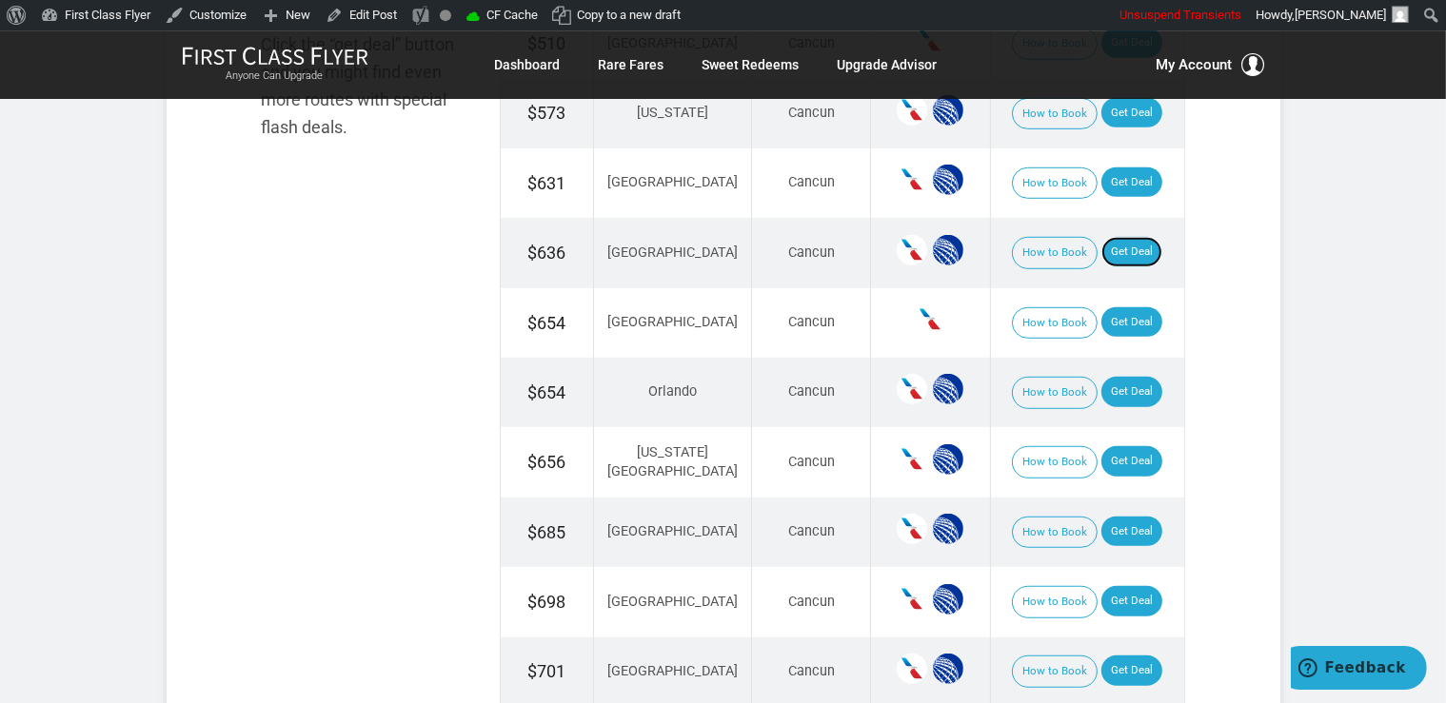
scroll to position [1306, 0]
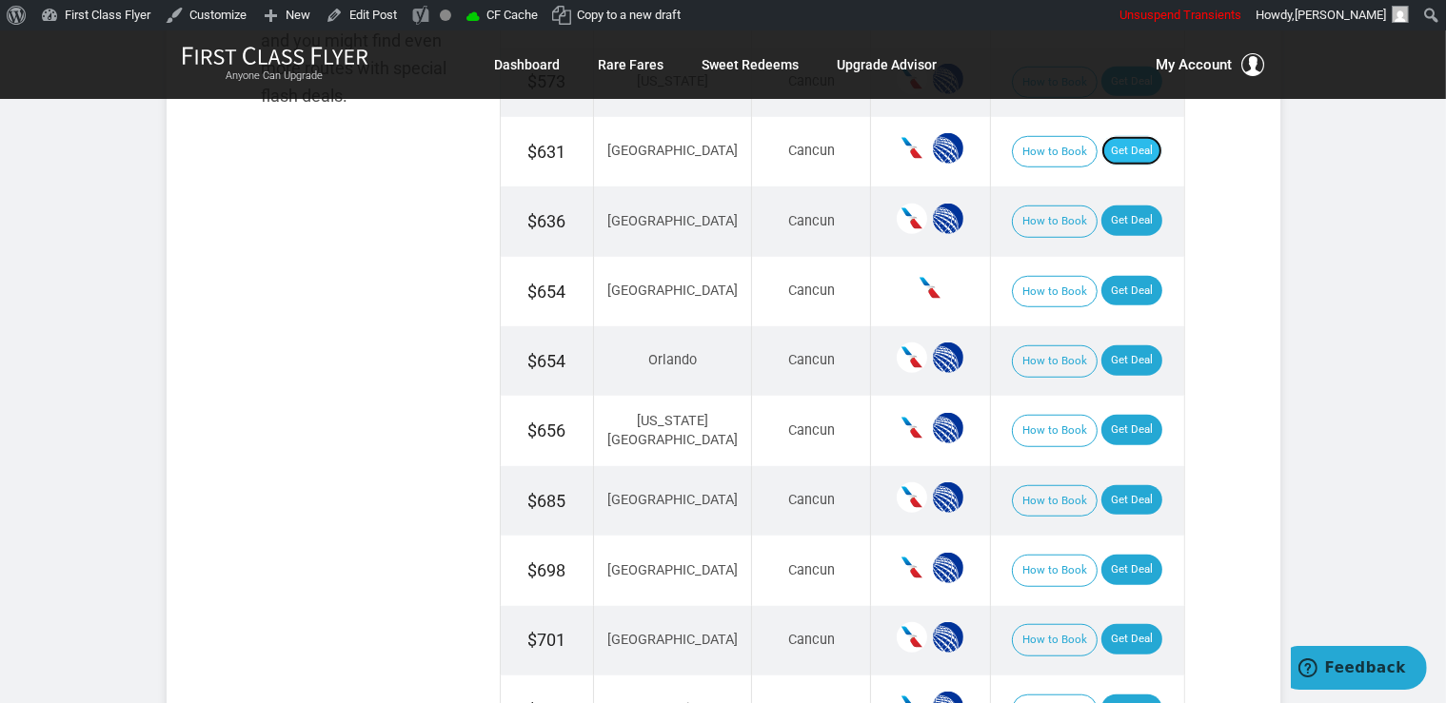
click at [1101, 136] on link "Get Deal" at bounding box center [1131, 151] width 61 height 30
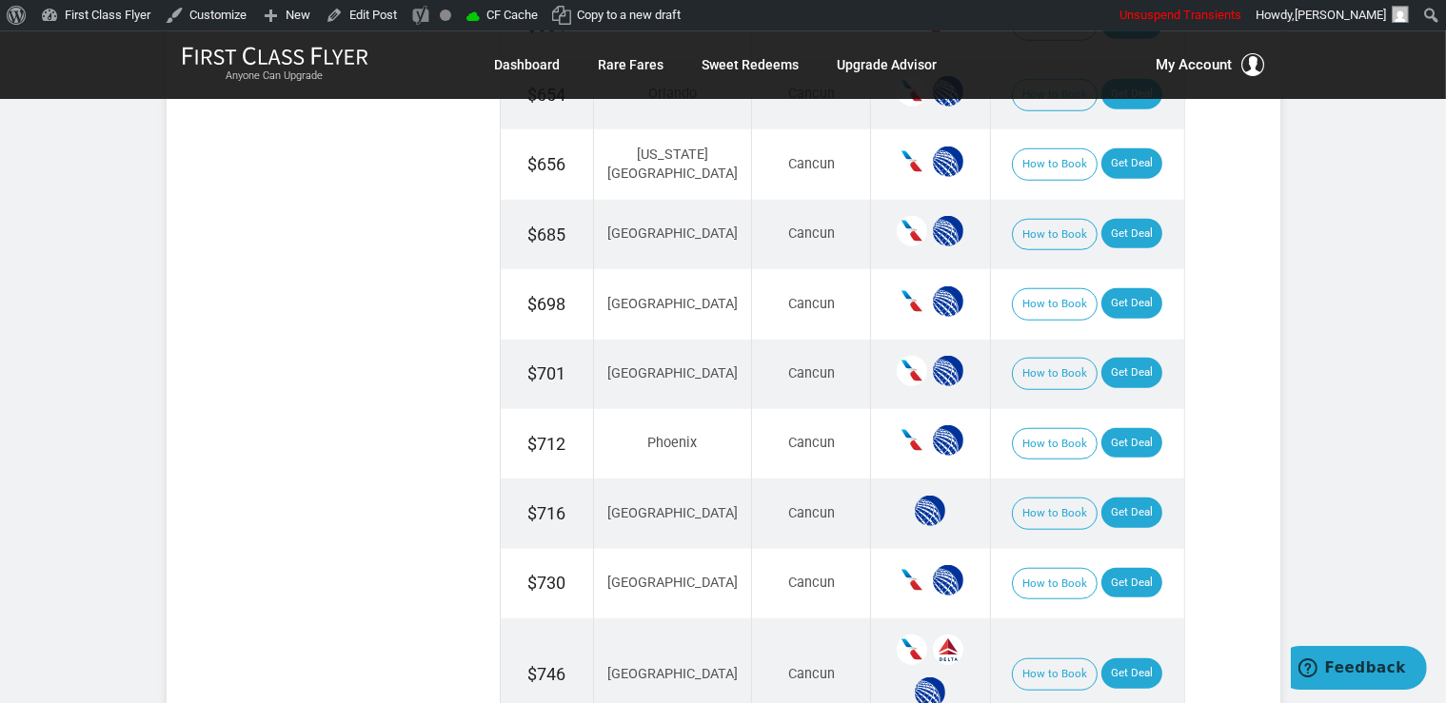
scroll to position [1608, 0]
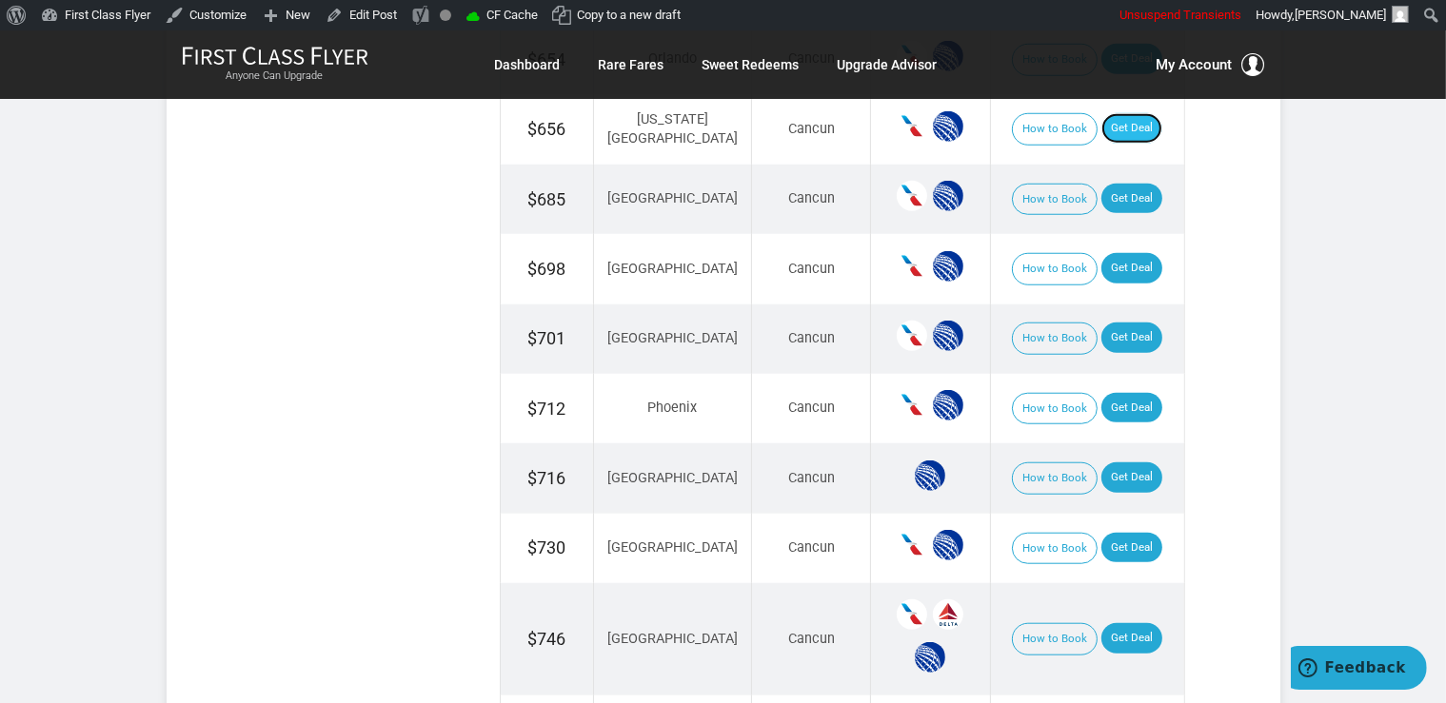
click at [1106, 131] on link "Get Deal" at bounding box center [1131, 128] width 61 height 30
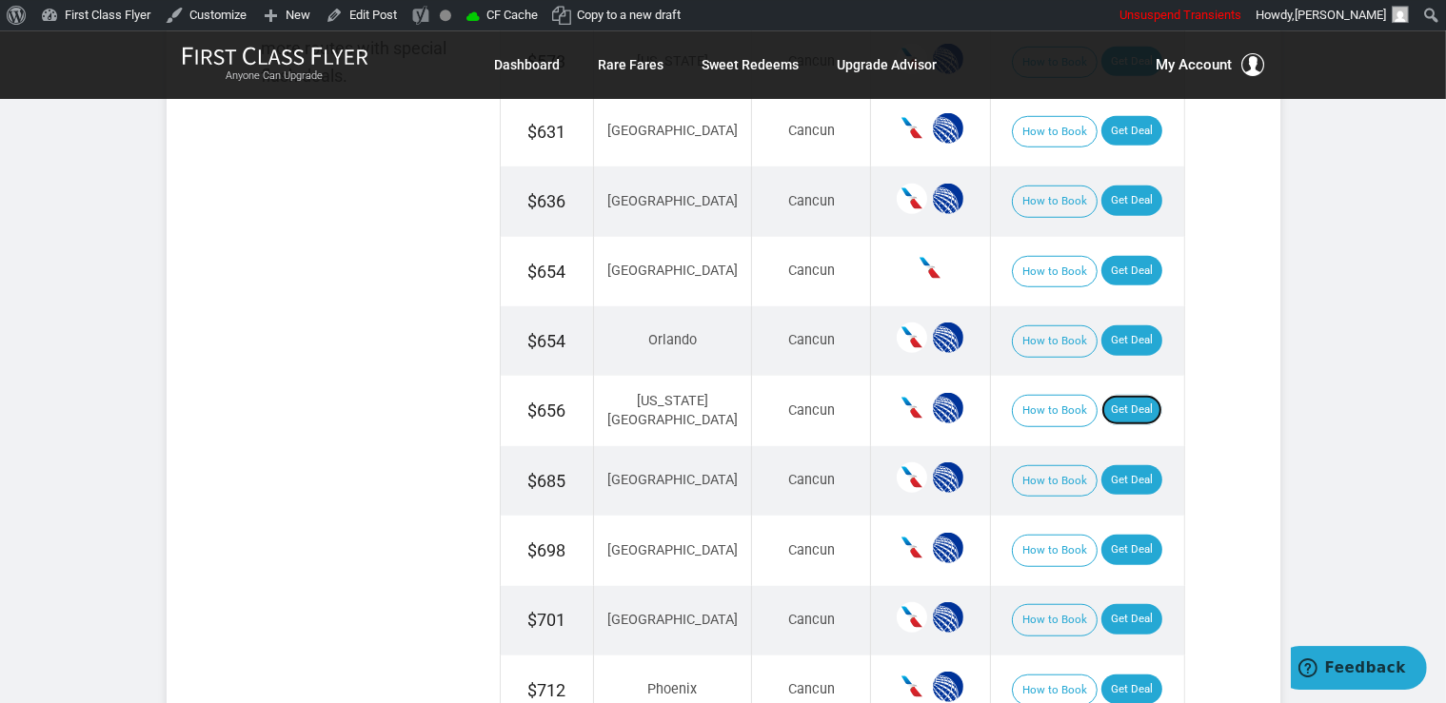
scroll to position [1306, 0]
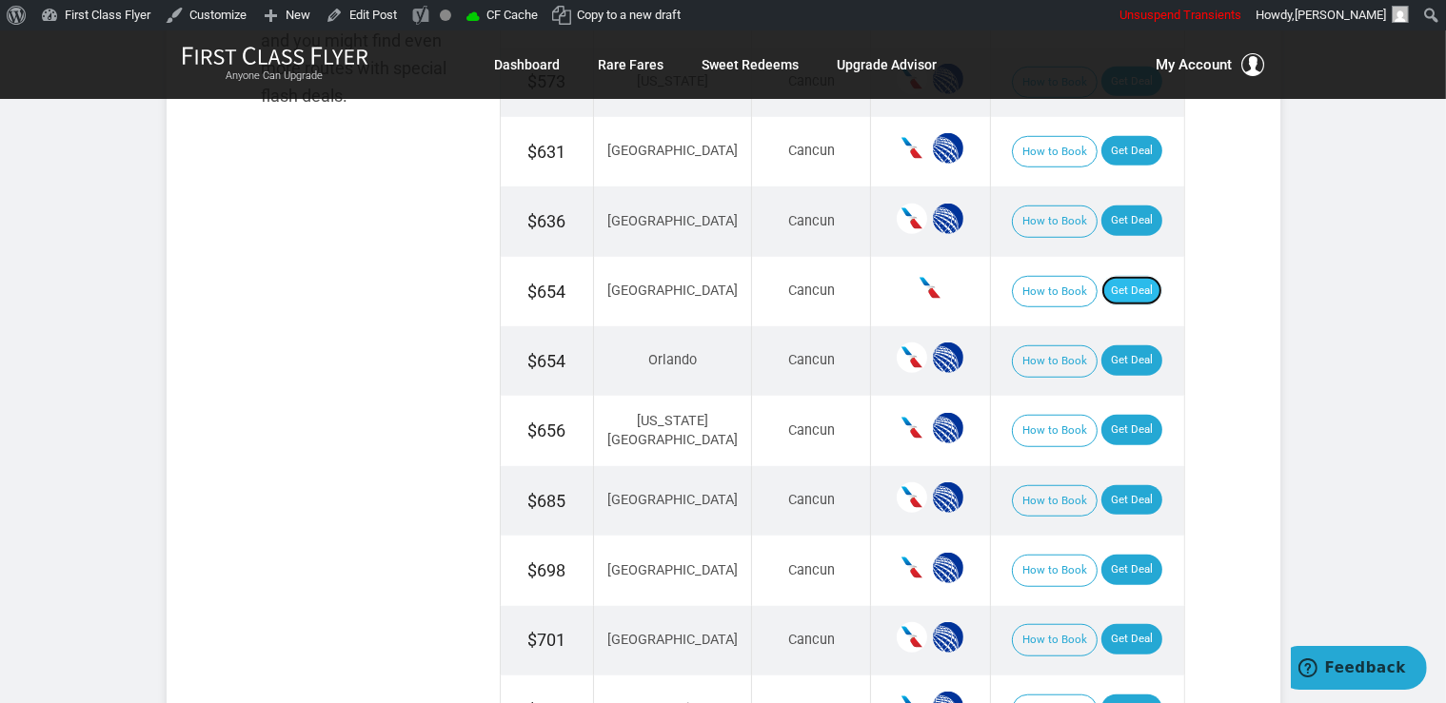
click at [1115, 288] on link "Get Deal" at bounding box center [1131, 291] width 61 height 30
click at [1101, 346] on link "Get Deal" at bounding box center [1131, 360] width 61 height 30
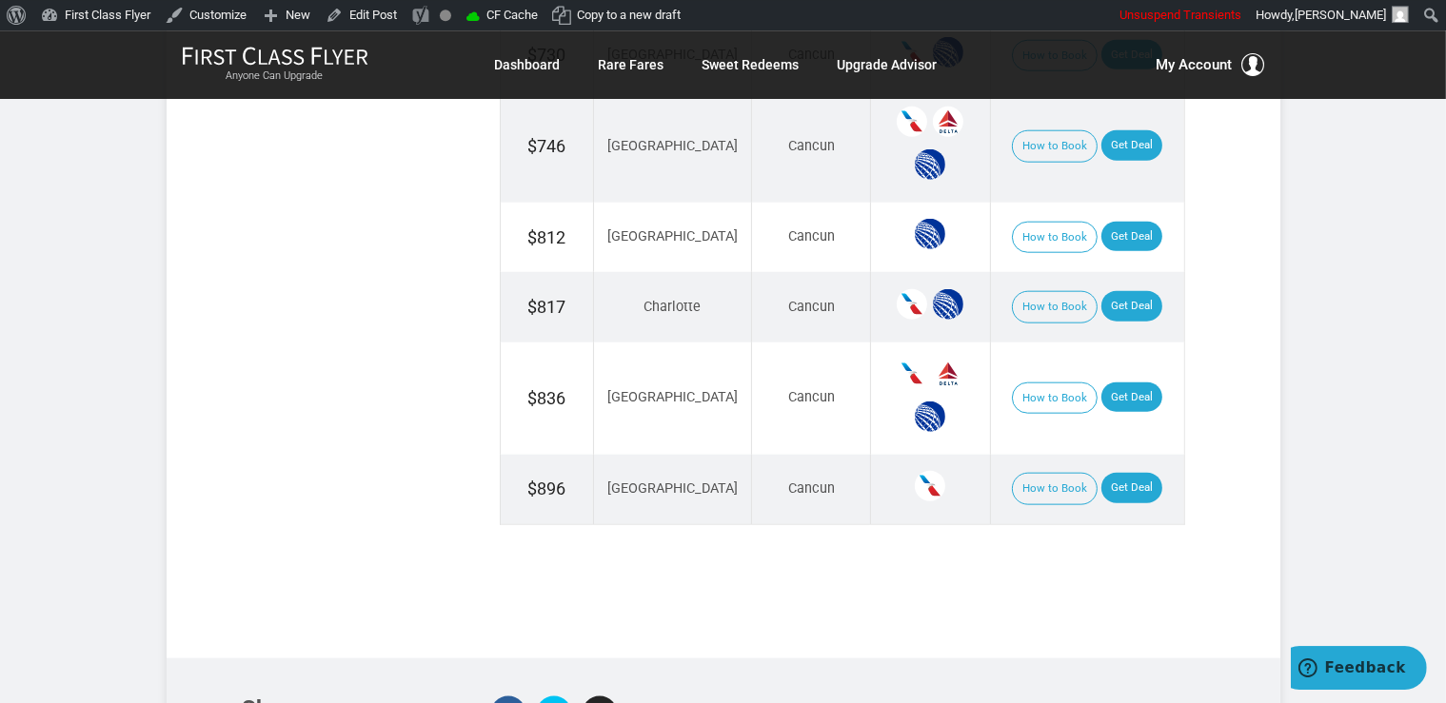
scroll to position [2110, 0]
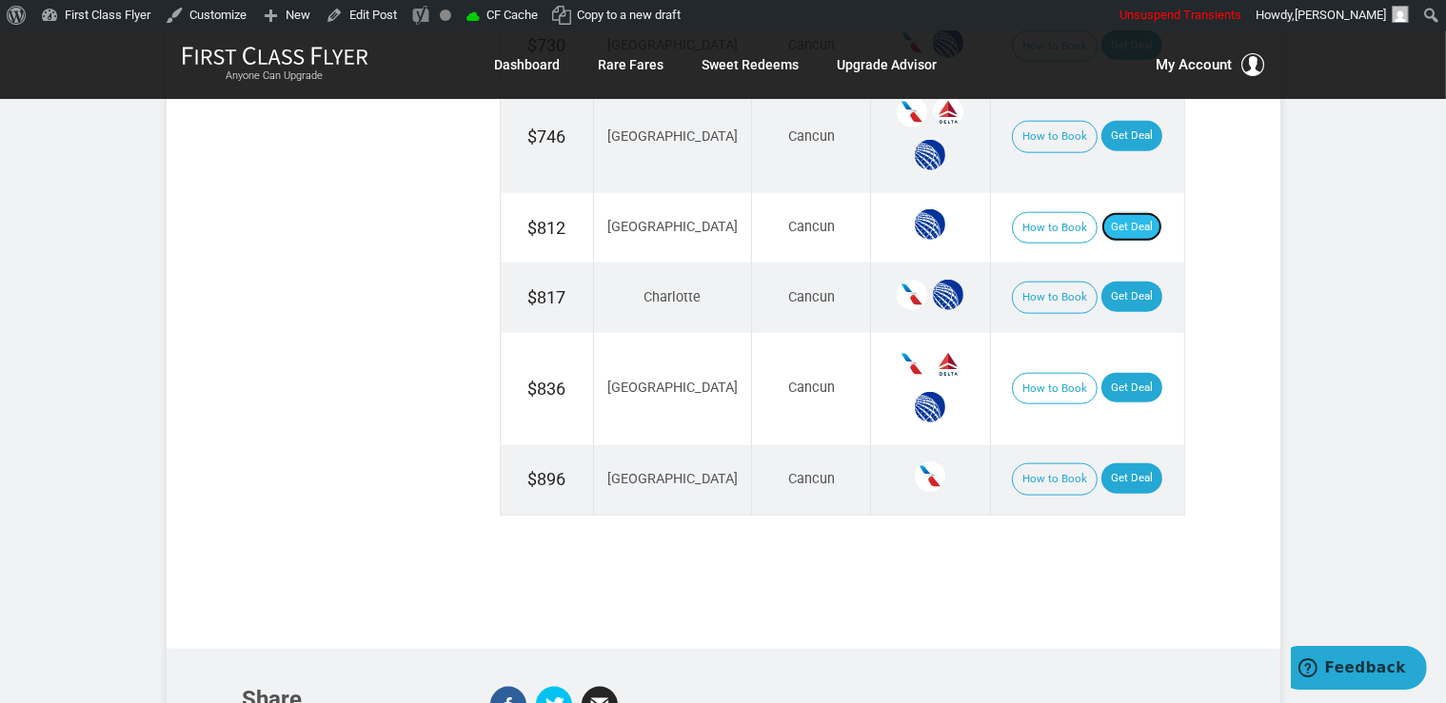
click at [1119, 217] on link "Get Deal" at bounding box center [1131, 227] width 61 height 30
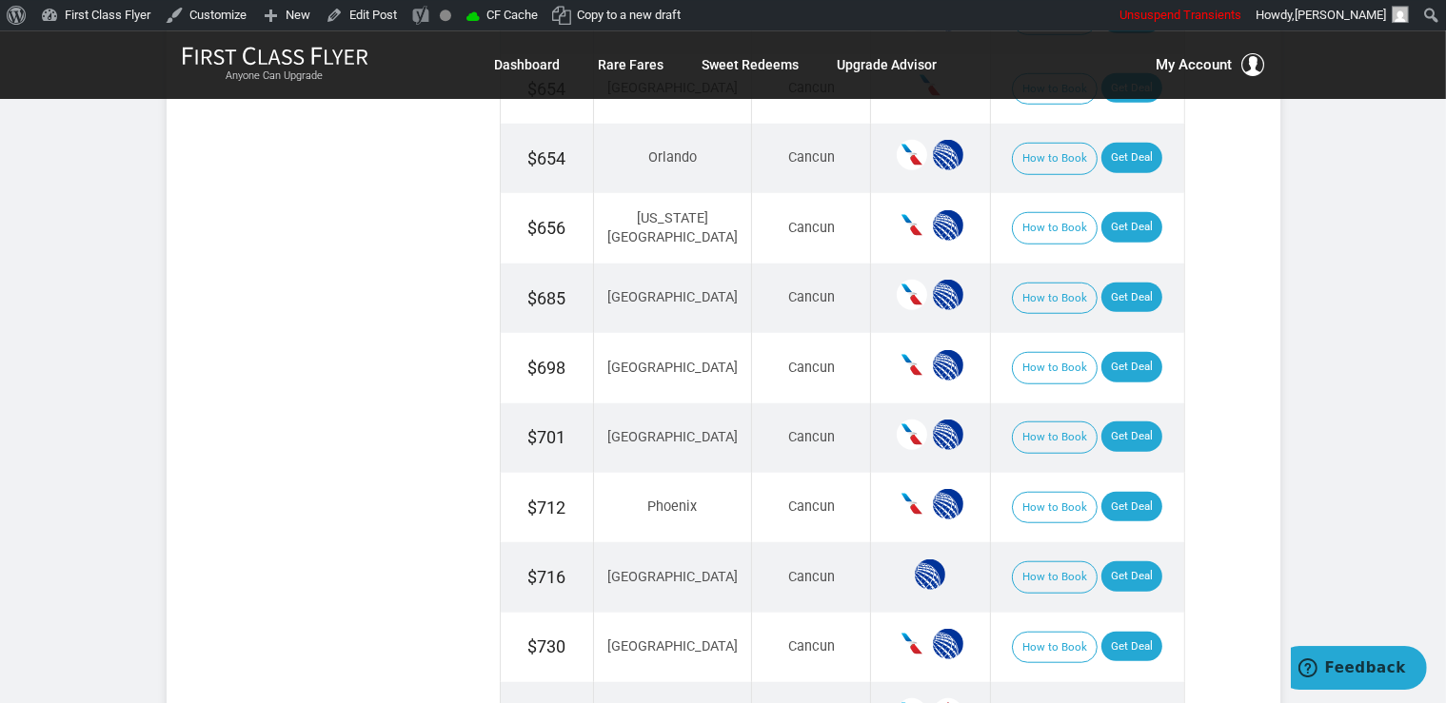
scroll to position [1508, 0]
click at [1114, 292] on link "Get Deal" at bounding box center [1131, 299] width 61 height 30
click at [1127, 423] on link "Get Deal" at bounding box center [1131, 438] width 61 height 30
click at [1106, 353] on link "Get Deal" at bounding box center [1131, 368] width 61 height 30
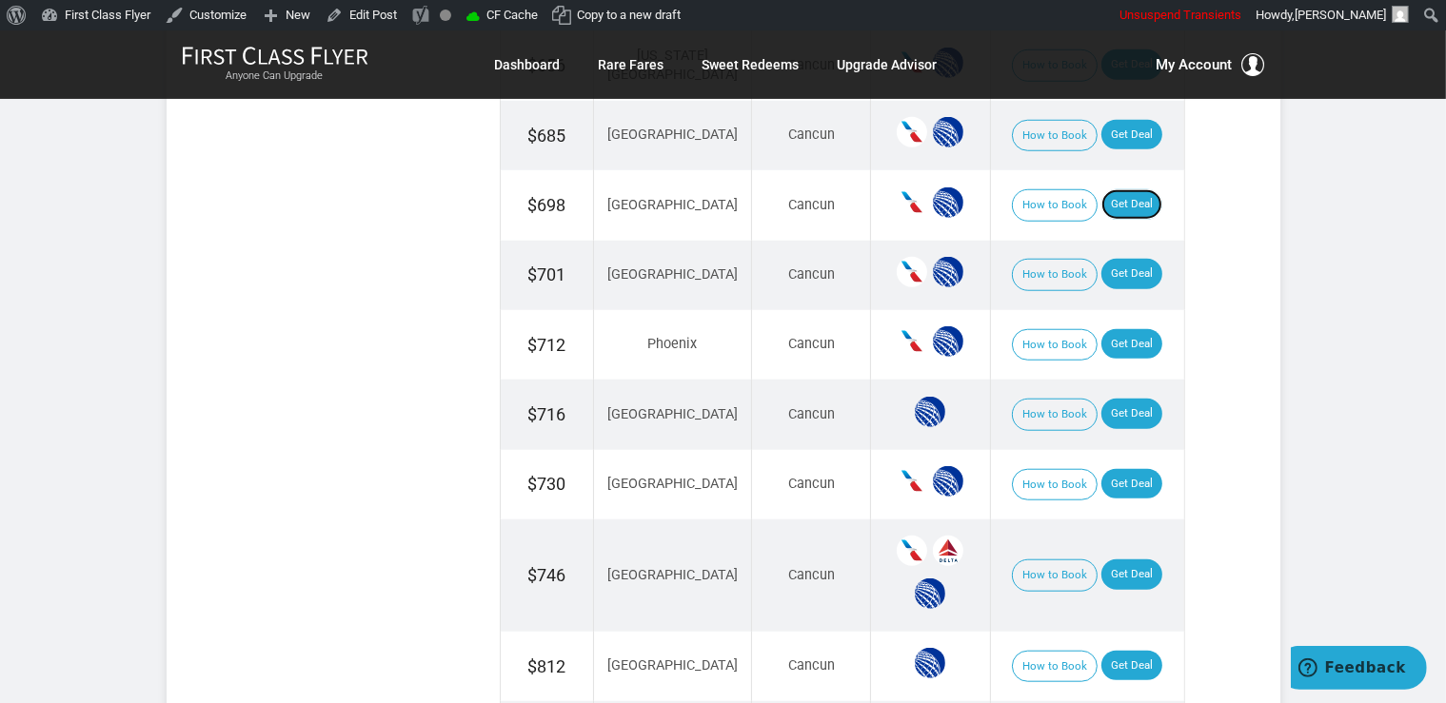
scroll to position [1808, 0]
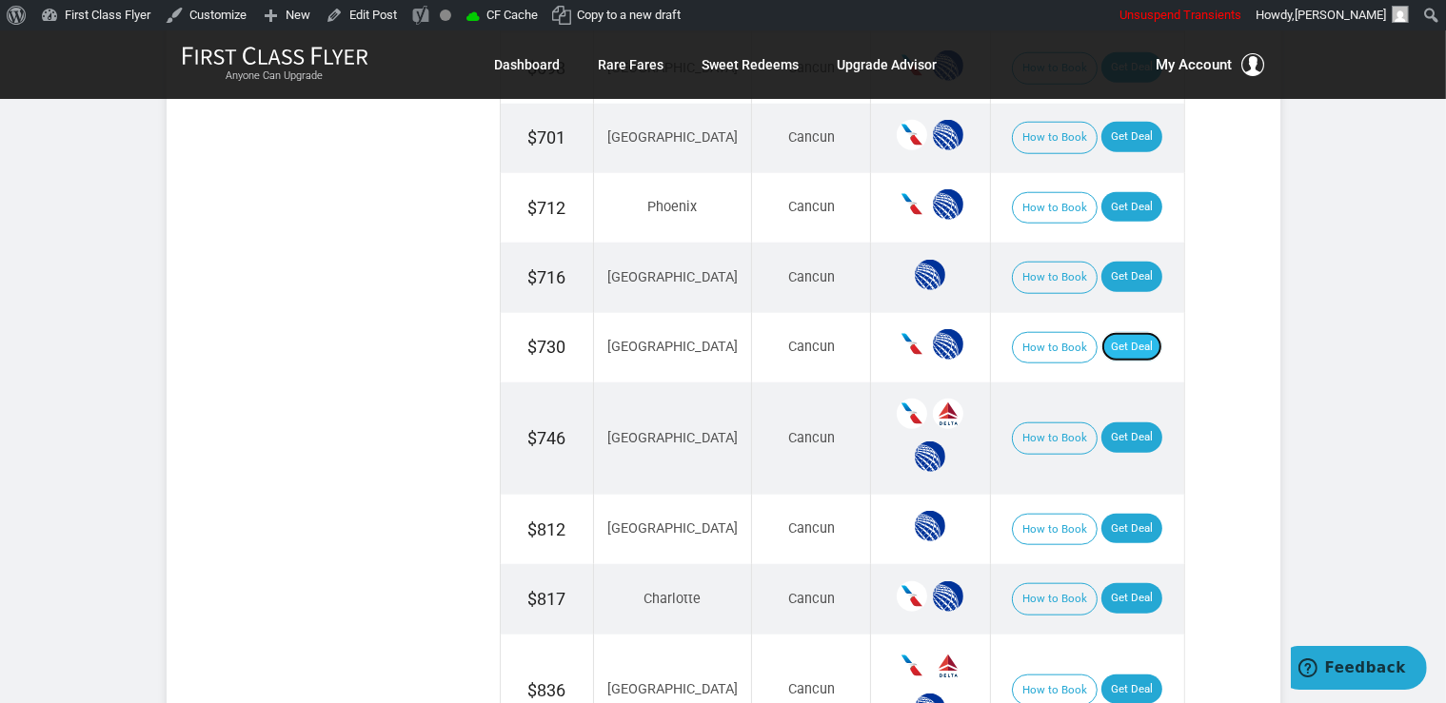
click at [1125, 337] on link "Get Deal" at bounding box center [1131, 347] width 61 height 30
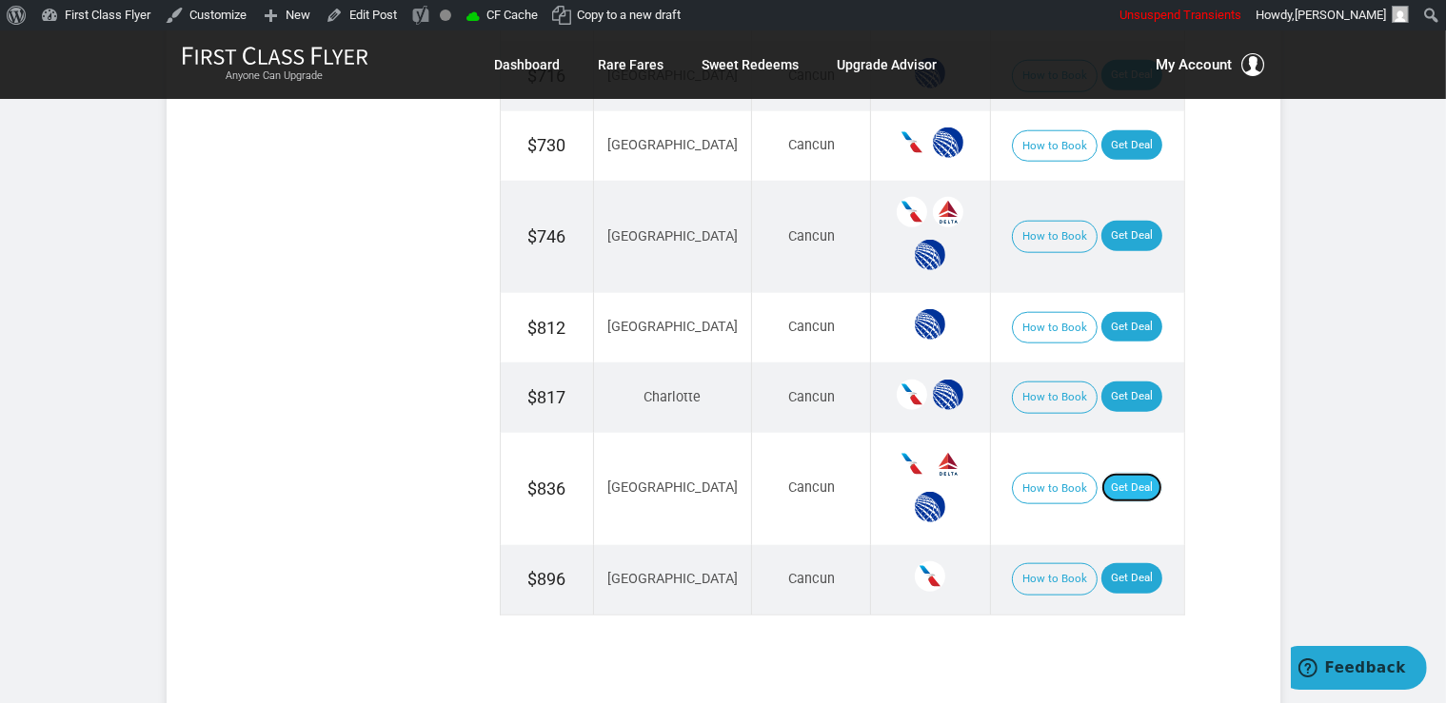
click at [1127, 473] on link "Get Deal" at bounding box center [1131, 488] width 61 height 30
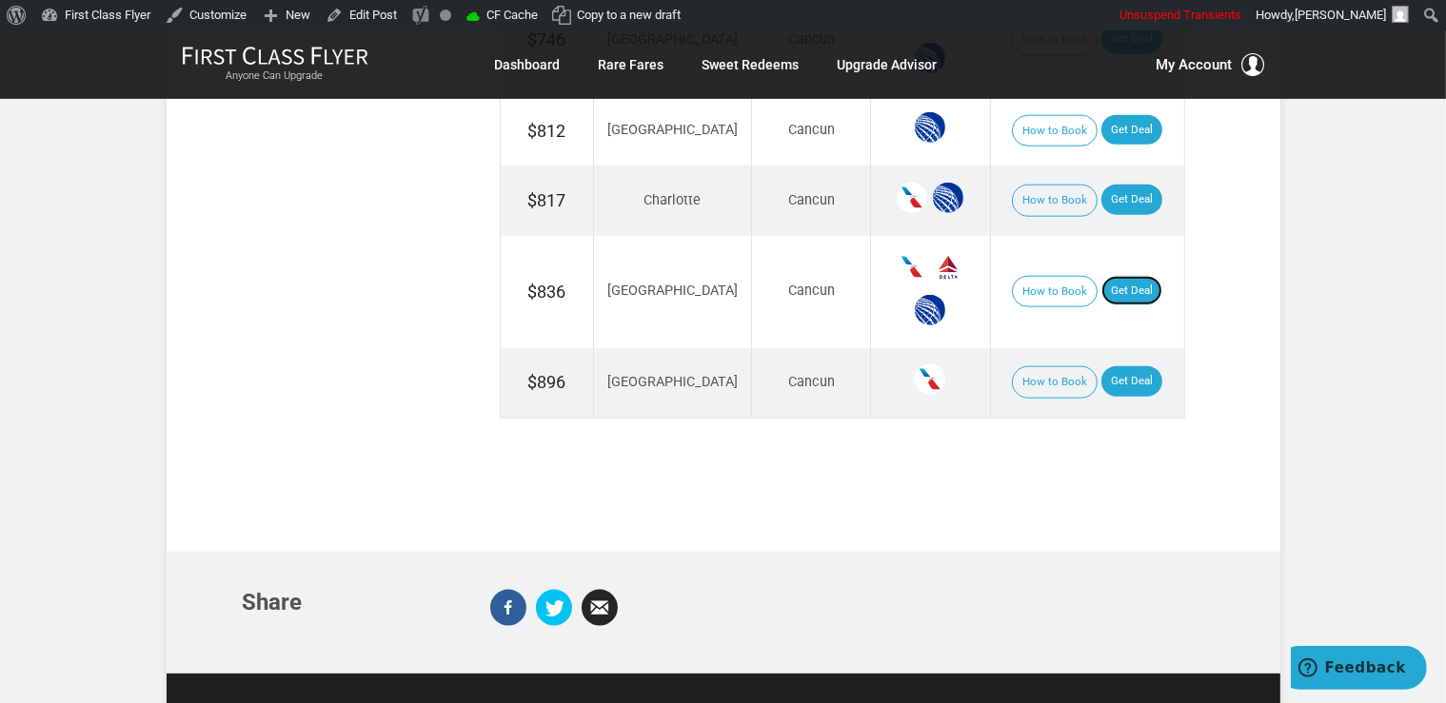
scroll to position [1909, 0]
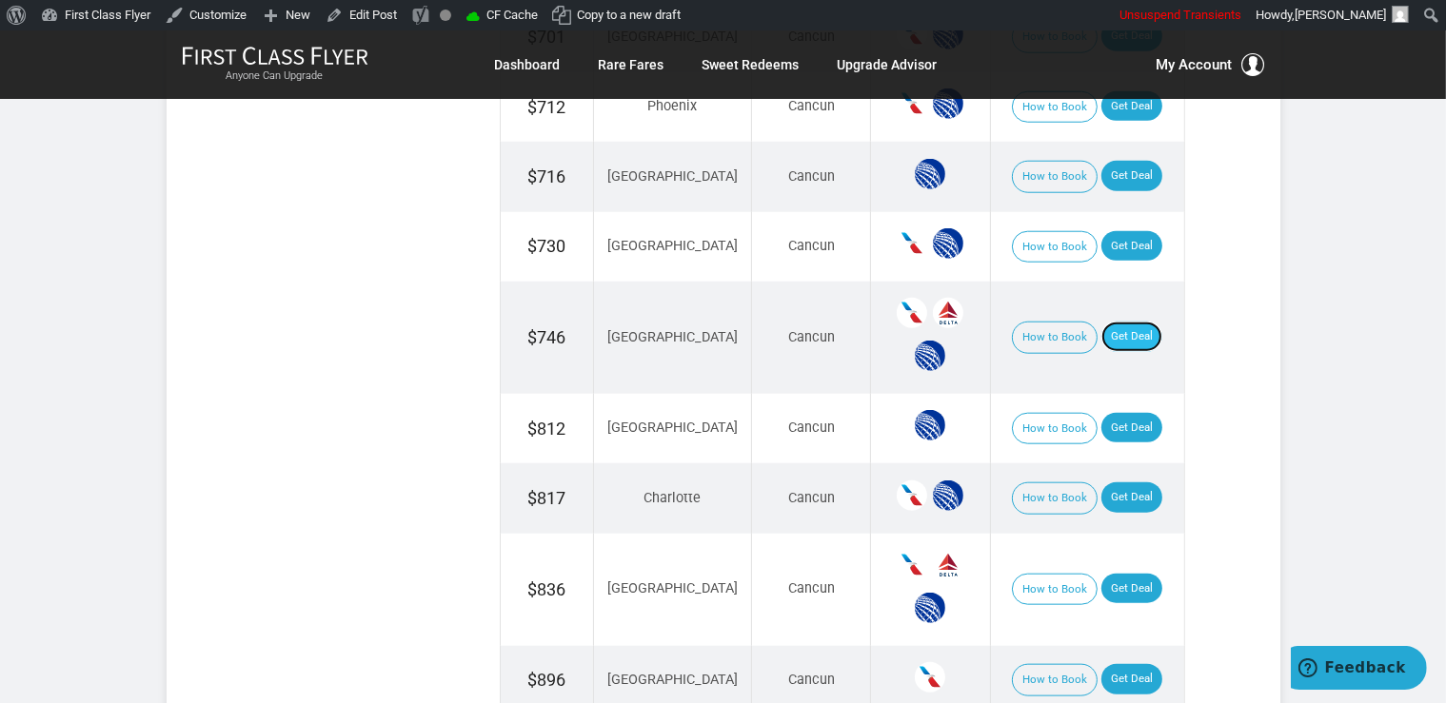
click at [1106, 322] on link "Get Deal" at bounding box center [1131, 337] width 61 height 30
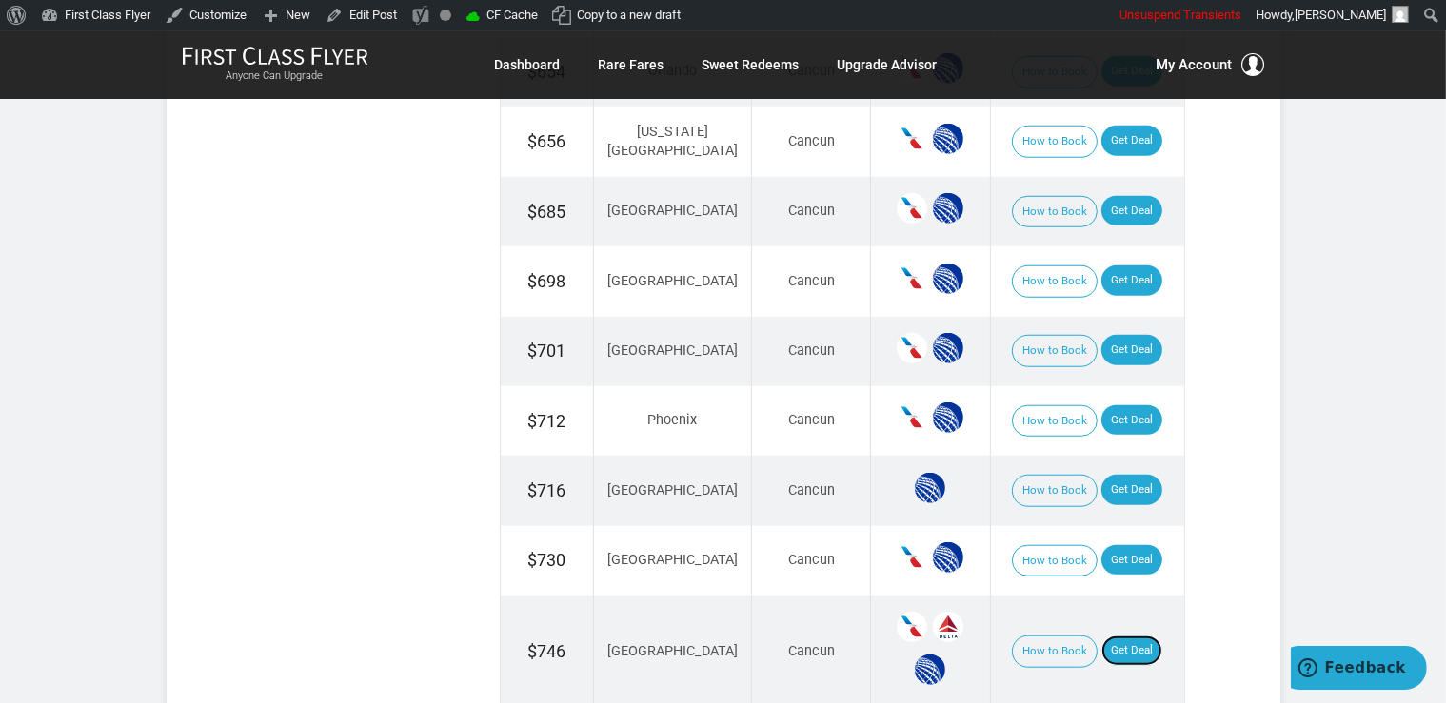
scroll to position [1564, 0]
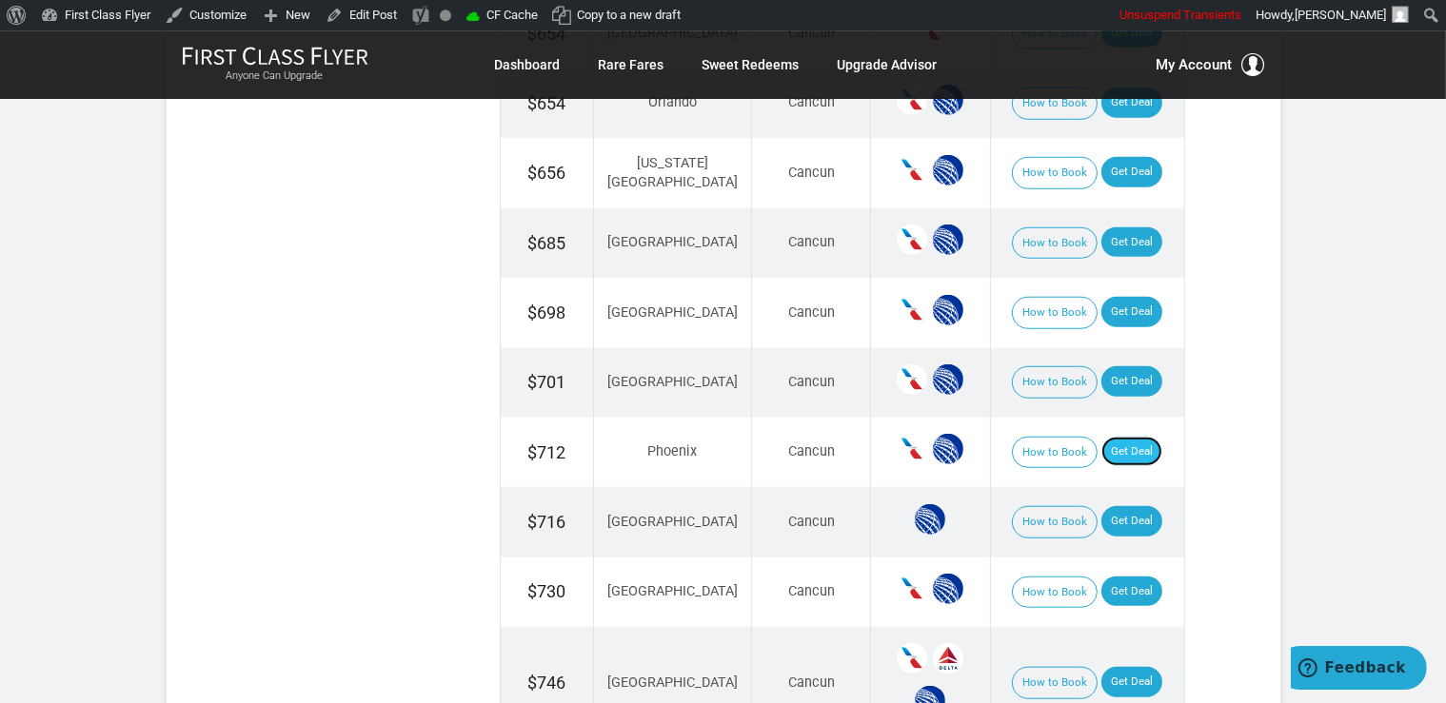
click at [1125, 443] on link "Get Deal" at bounding box center [1131, 452] width 61 height 30
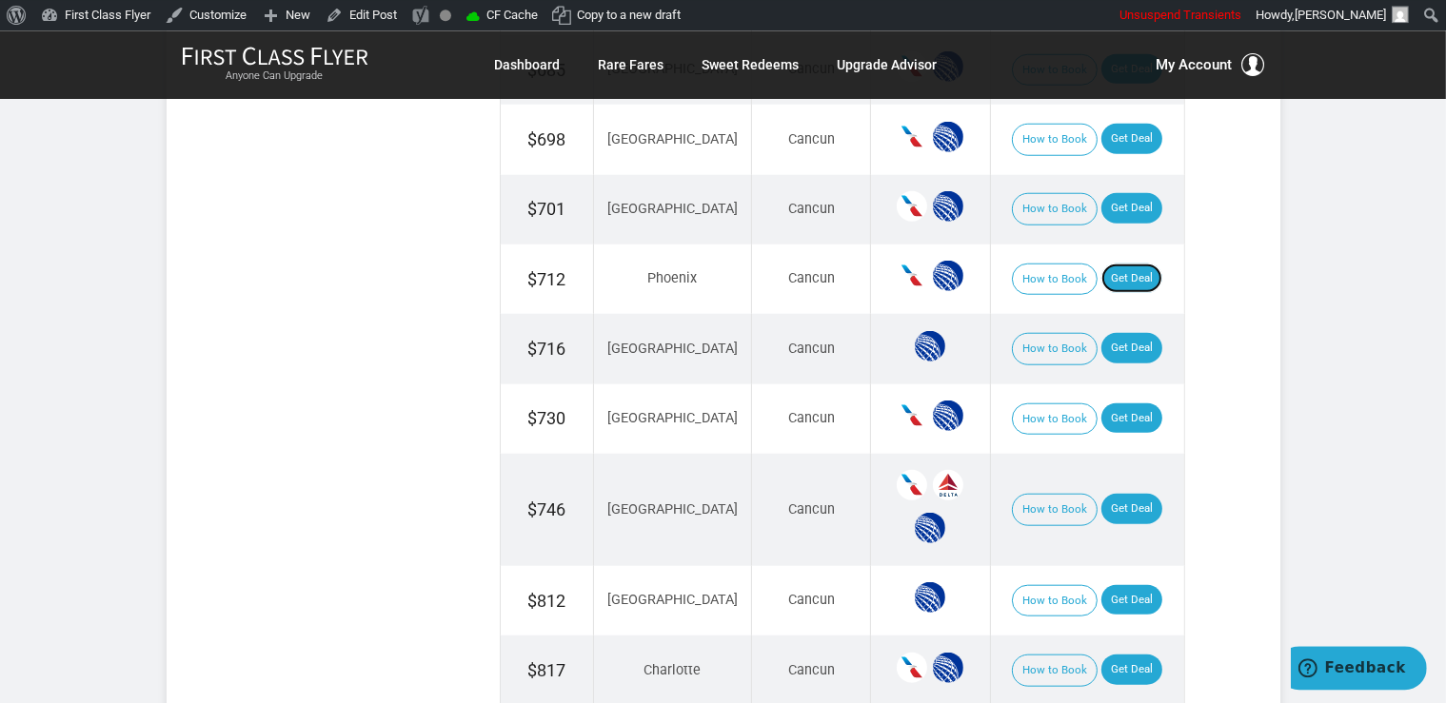
scroll to position [1765, 0]
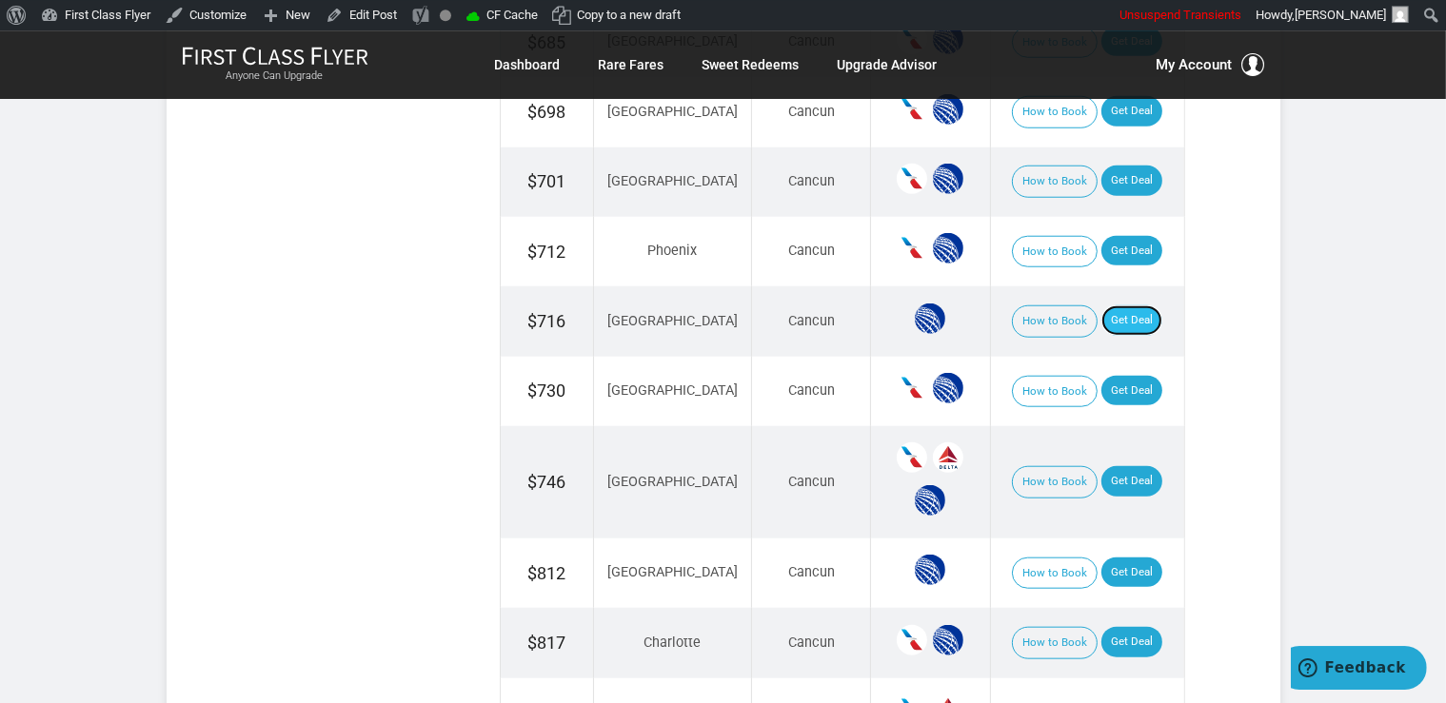
click at [1116, 314] on link "Get Deal" at bounding box center [1131, 321] width 61 height 30
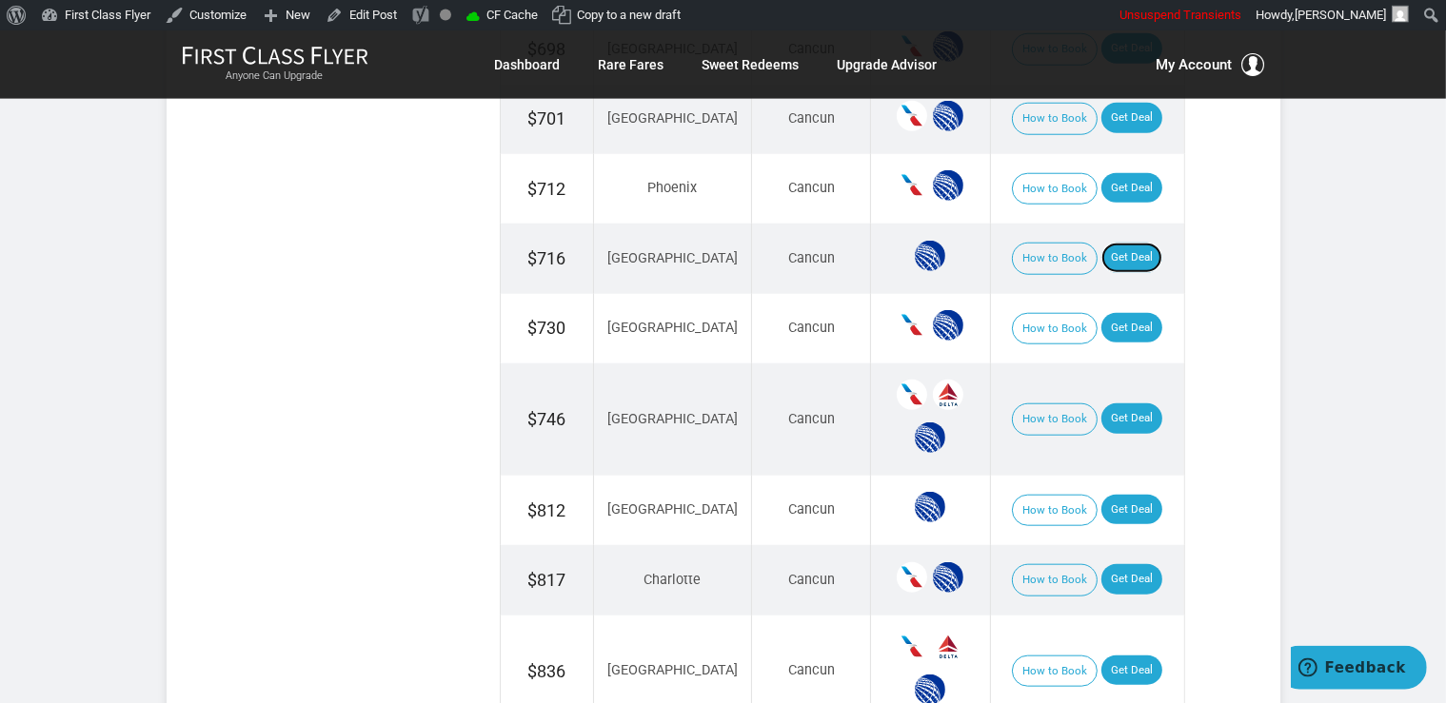
scroll to position [1865, 0]
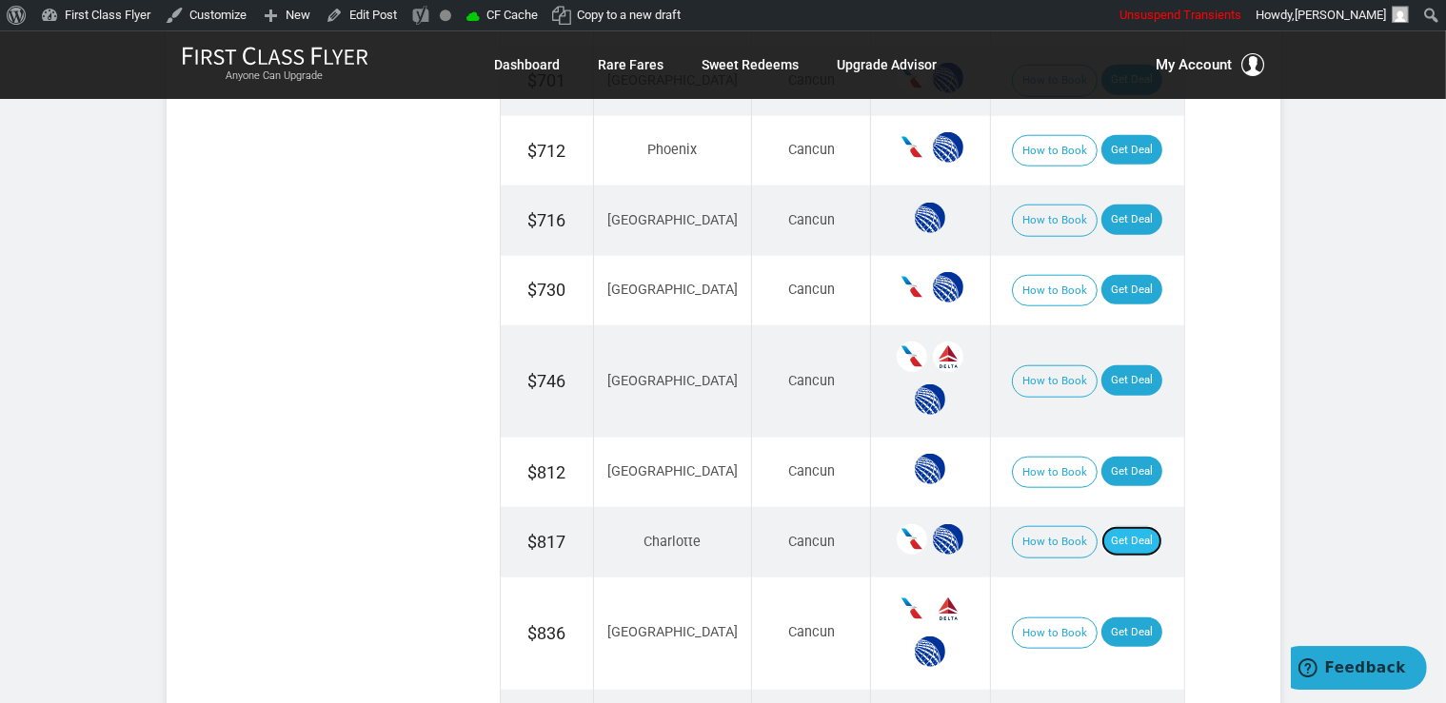
click at [1125, 526] on link "Get Deal" at bounding box center [1131, 541] width 61 height 30
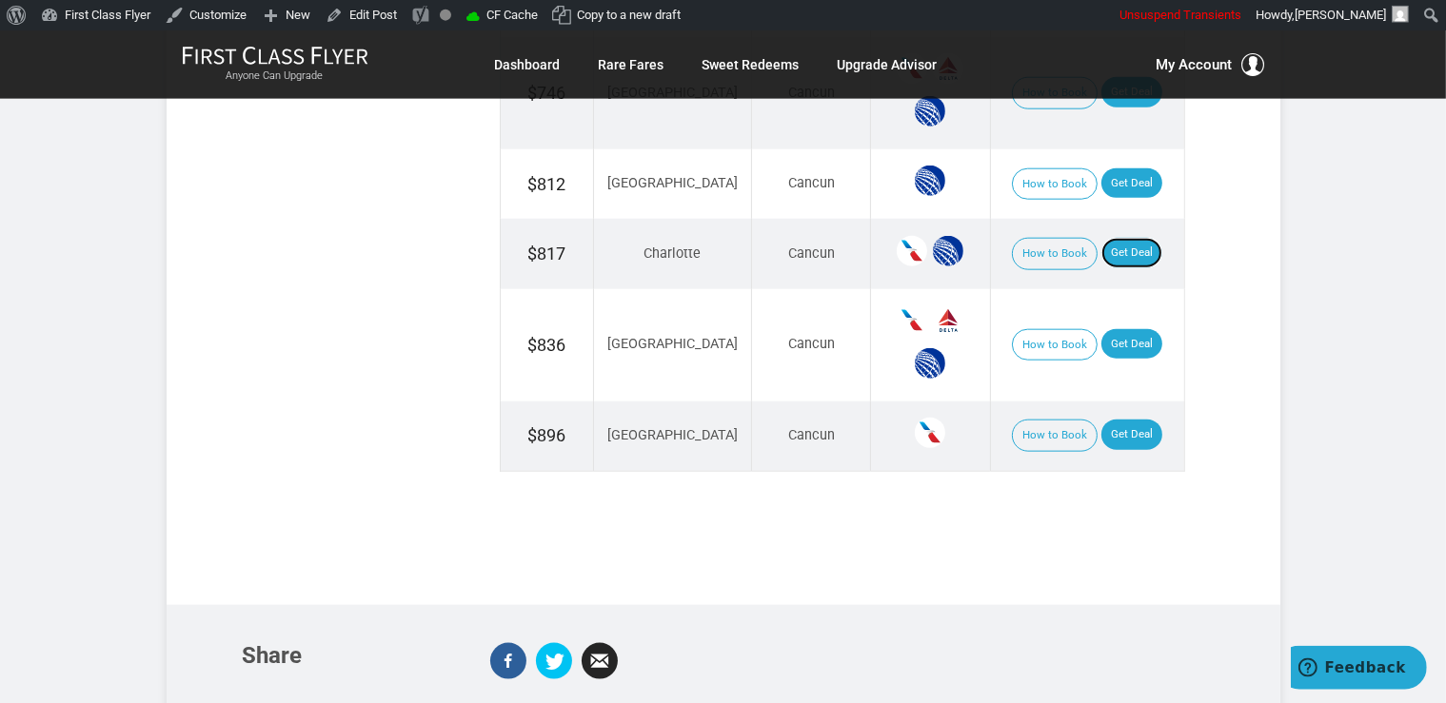
scroll to position [2166, 0]
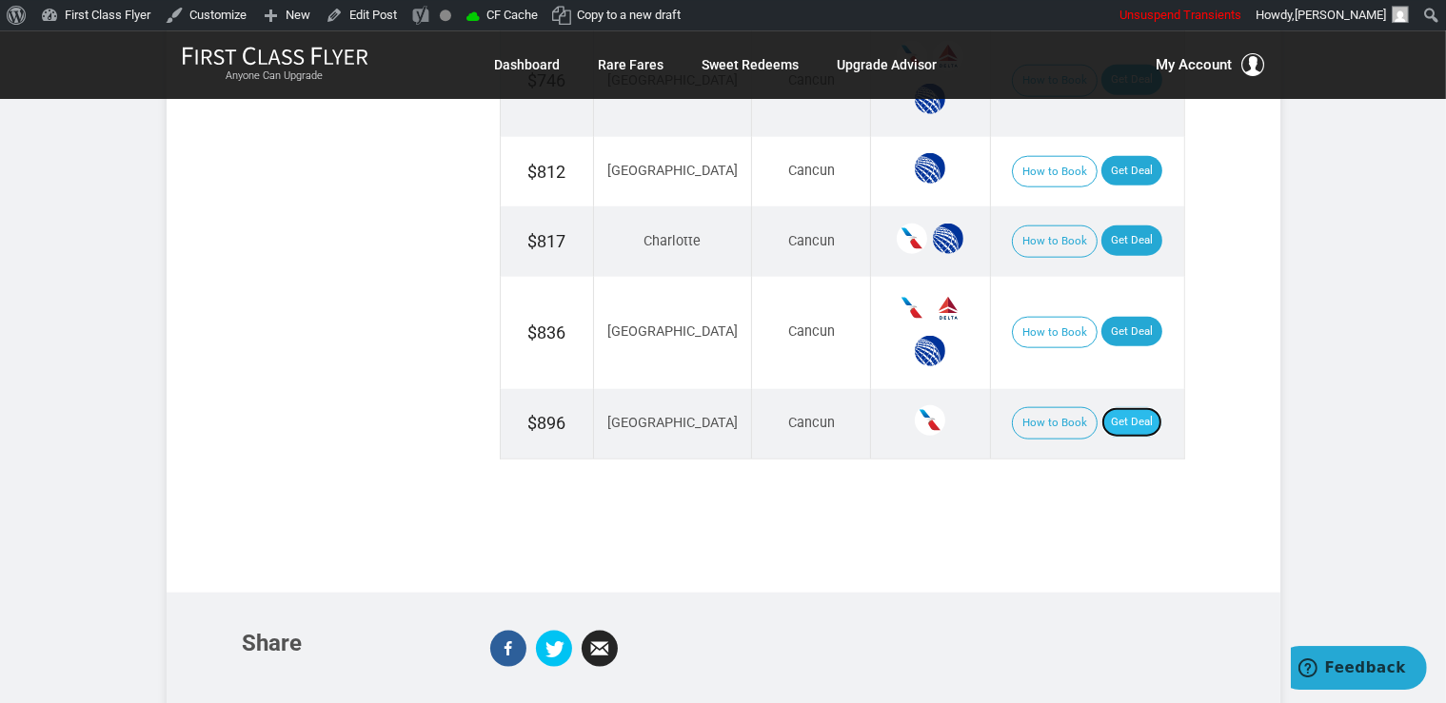
click at [1124, 407] on link "Get Deal" at bounding box center [1131, 422] width 61 height 30
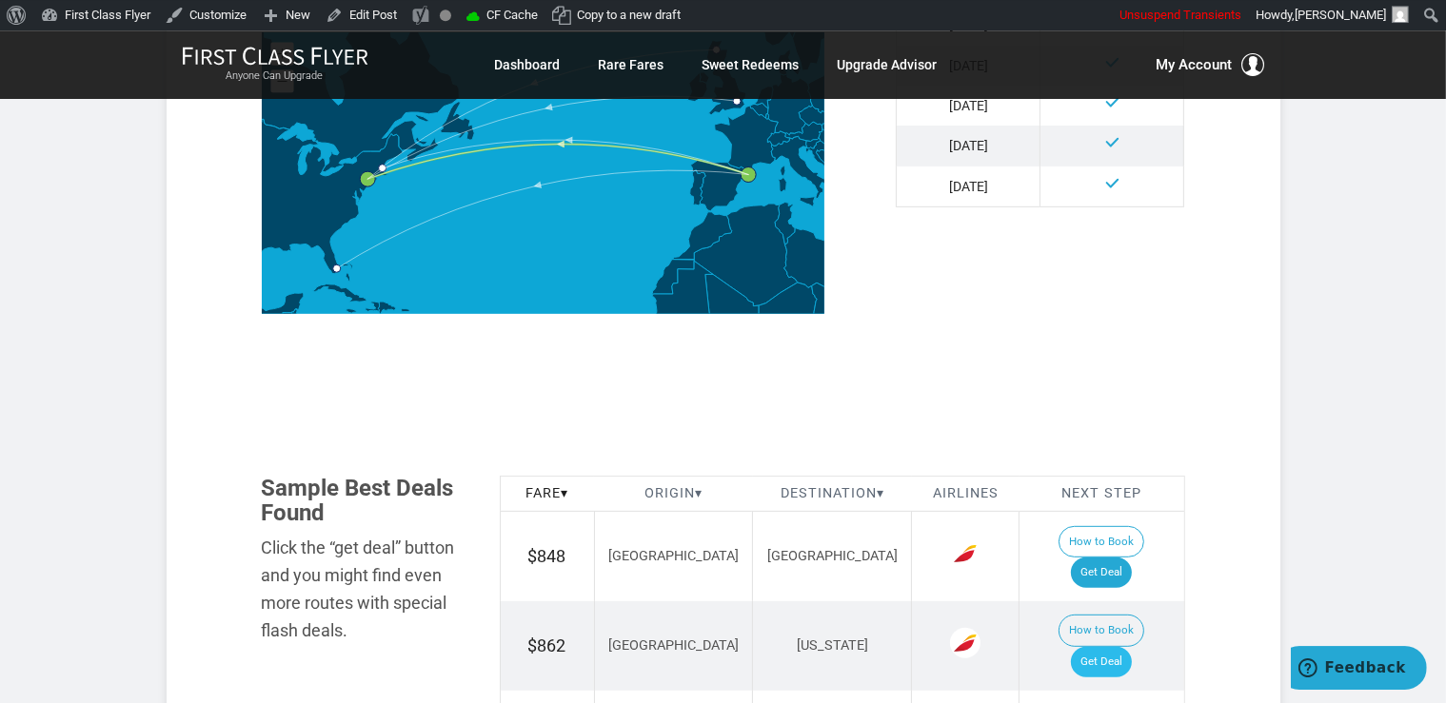
scroll to position [1005, 0]
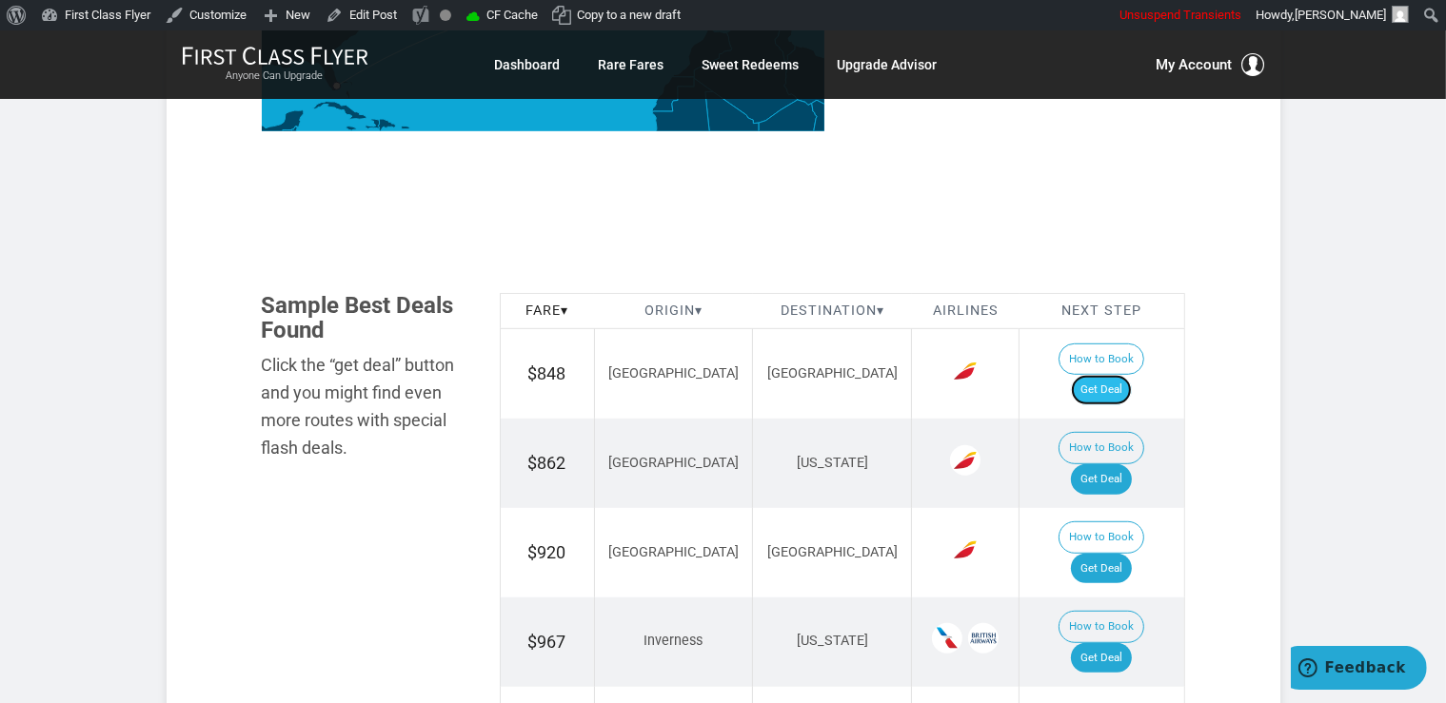
click at [1130, 375] on link "Get Deal" at bounding box center [1101, 390] width 61 height 30
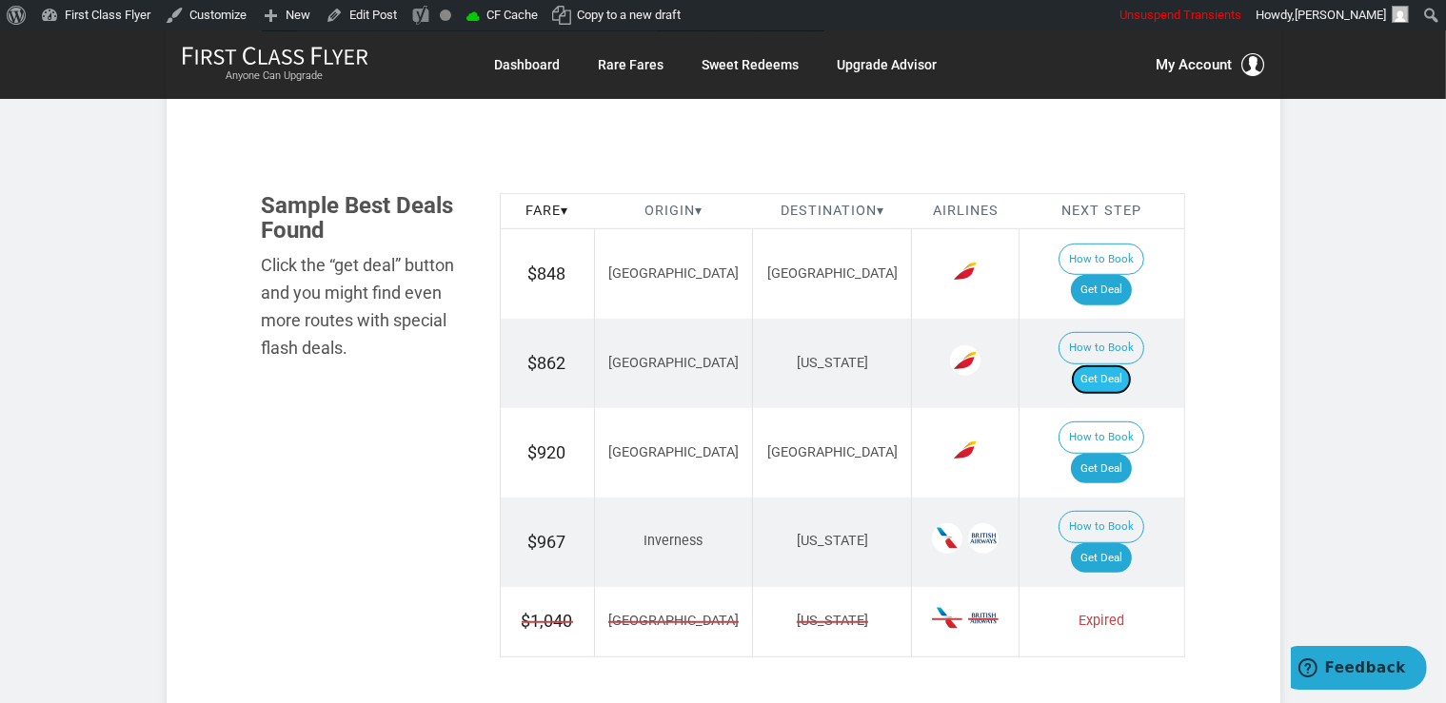
click at [1125, 365] on link "Get Deal" at bounding box center [1101, 380] width 61 height 30
click at [1129, 543] on link "Get Deal" at bounding box center [1101, 558] width 61 height 30
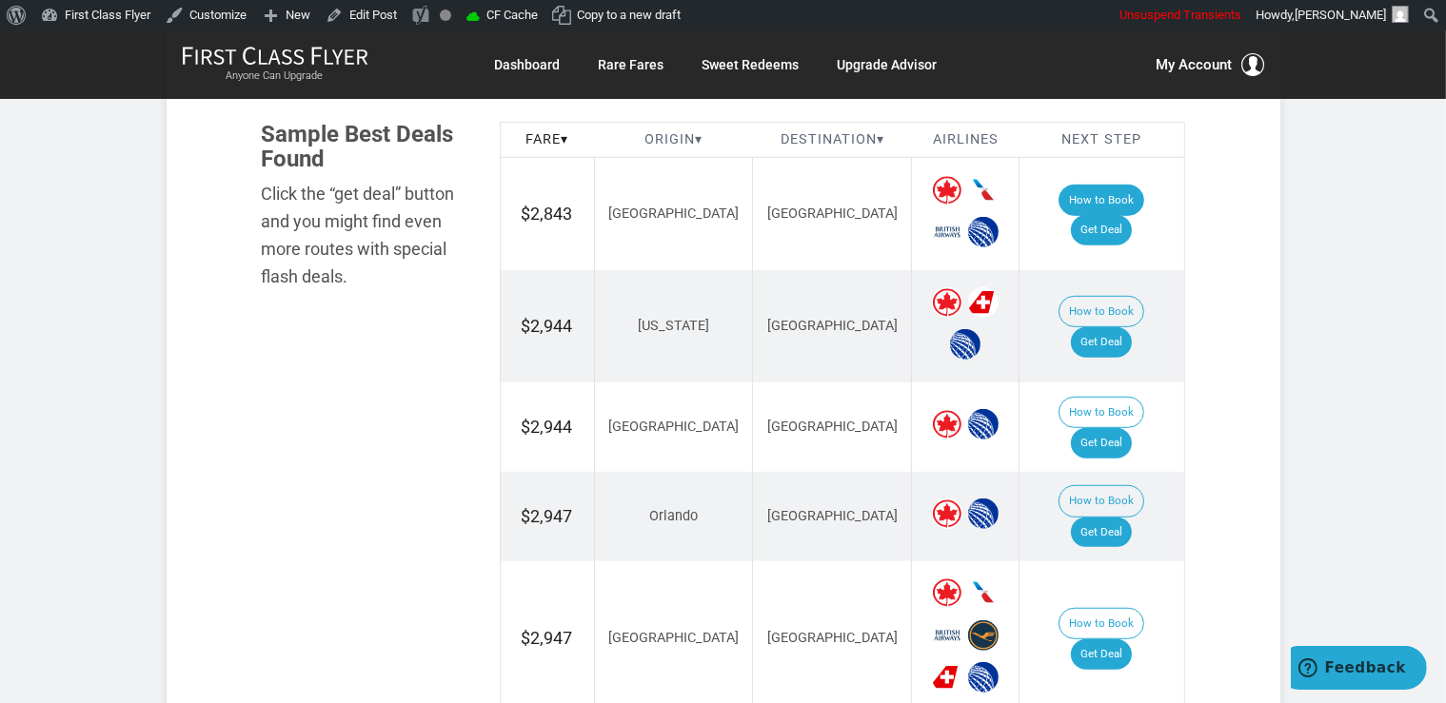
click at [1082, 207] on td "How to Book Get Deal" at bounding box center [1101, 214] width 165 height 112
click at [1101, 215] on link "Get Deal" at bounding box center [1101, 230] width 61 height 30
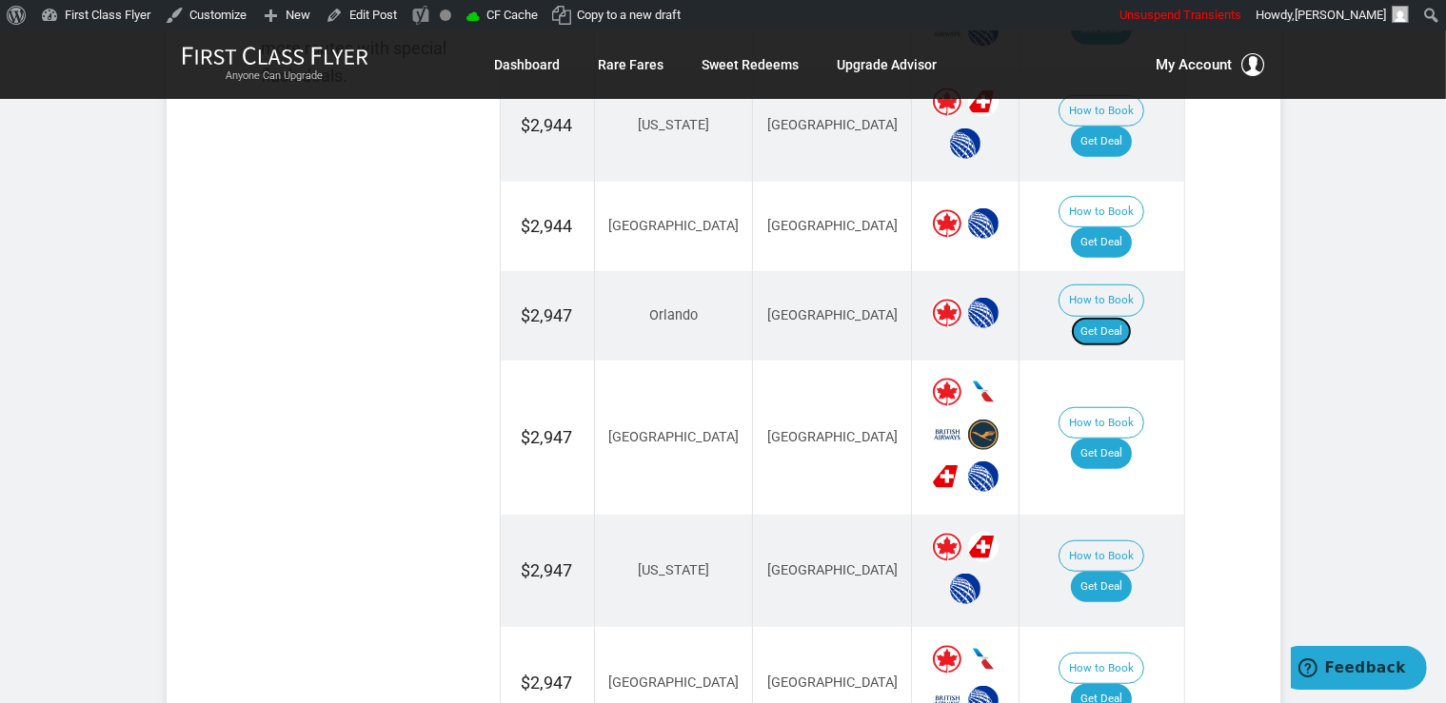
click at [1132, 317] on link "Get Deal" at bounding box center [1101, 332] width 61 height 30
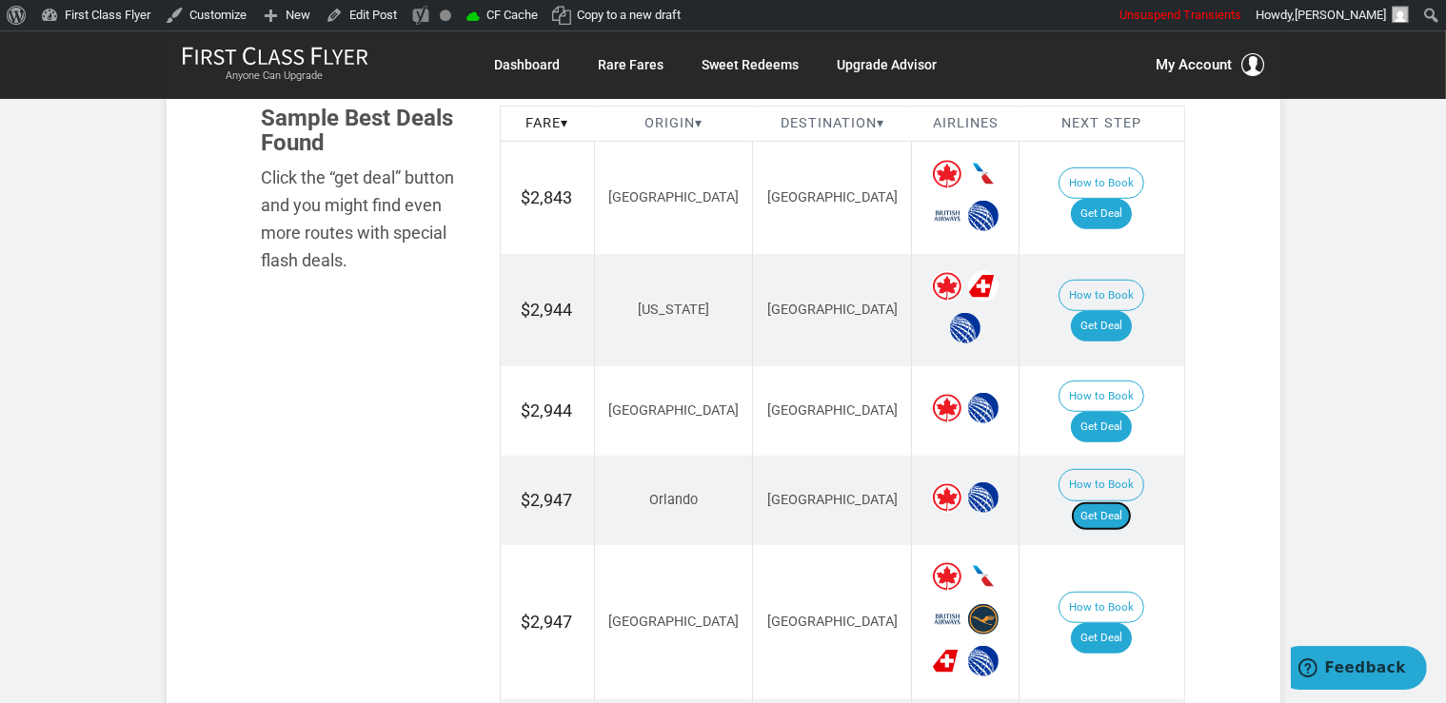
scroll to position [1226, 0]
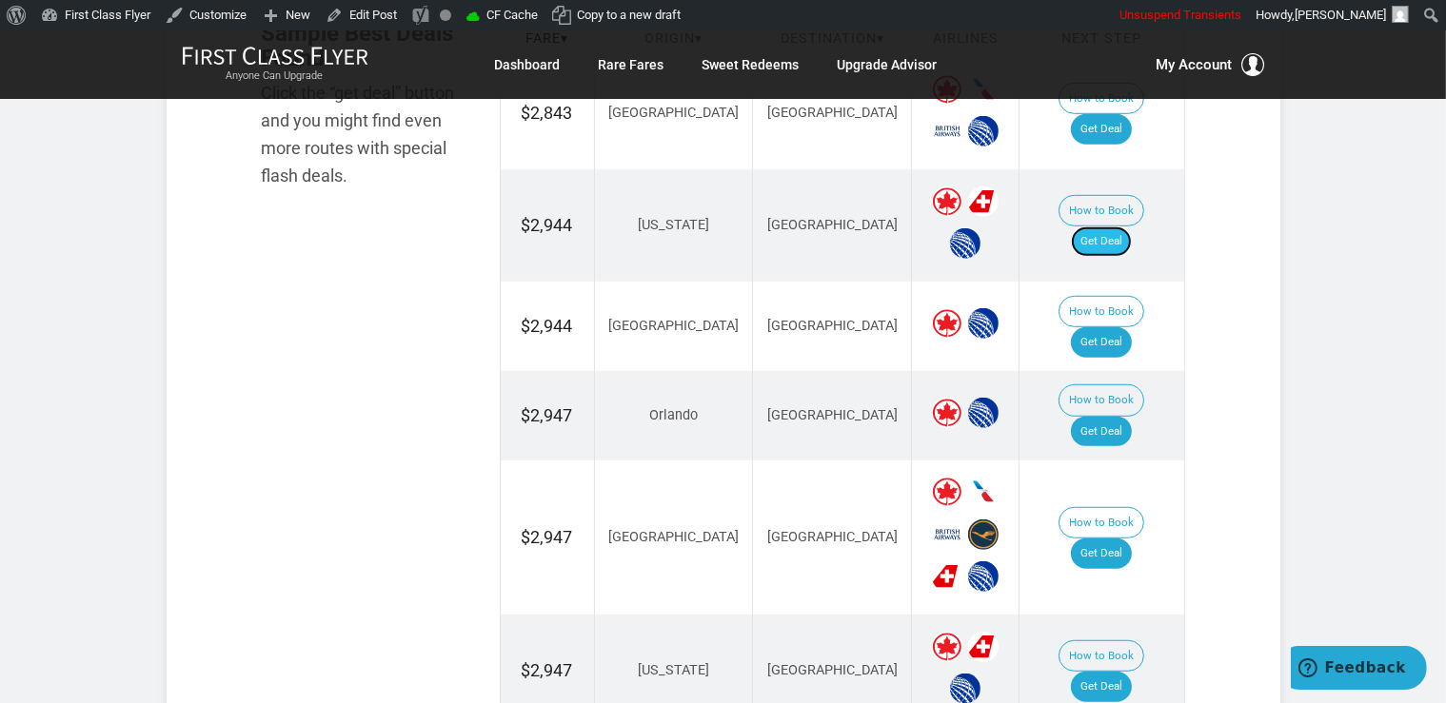
click at [1129, 227] on link "Get Deal" at bounding box center [1101, 242] width 61 height 30
click at [1131, 327] on link "Get Deal" at bounding box center [1101, 342] width 61 height 30
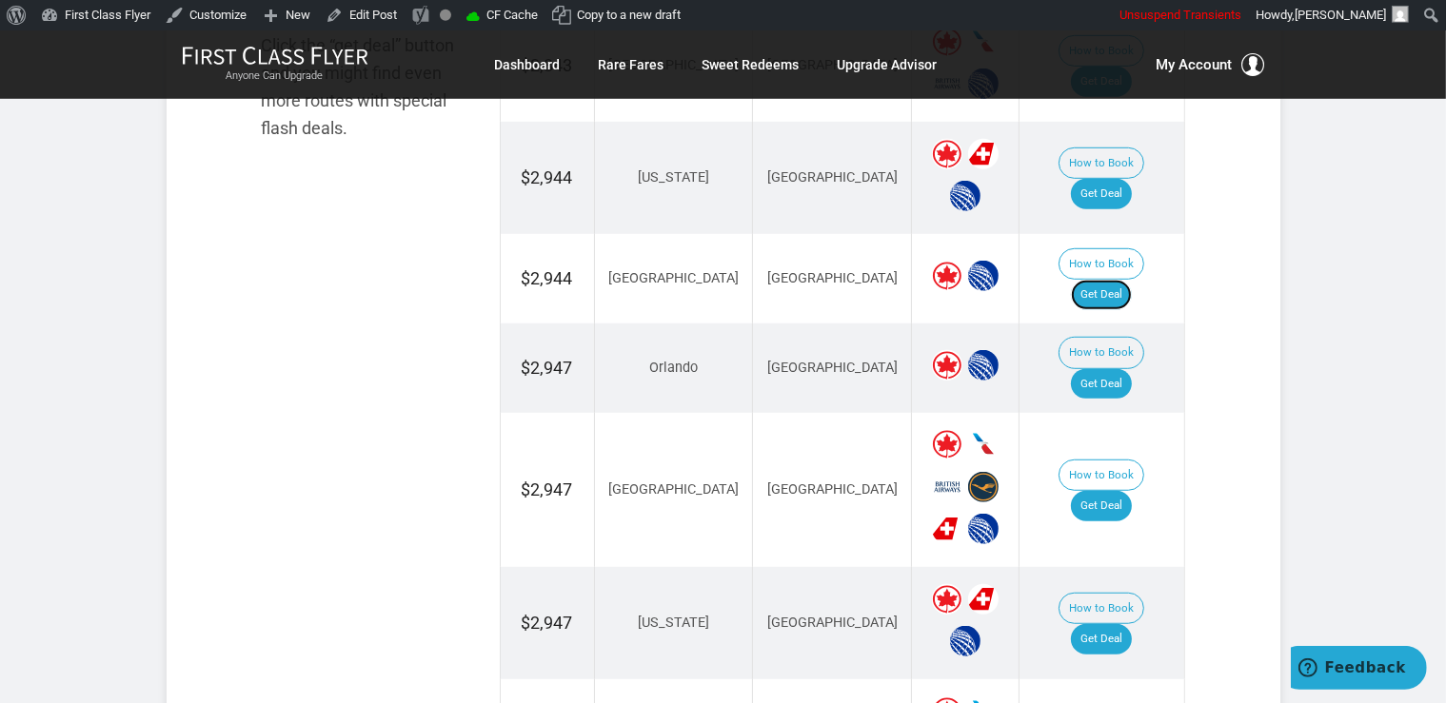
scroll to position [1326, 0]
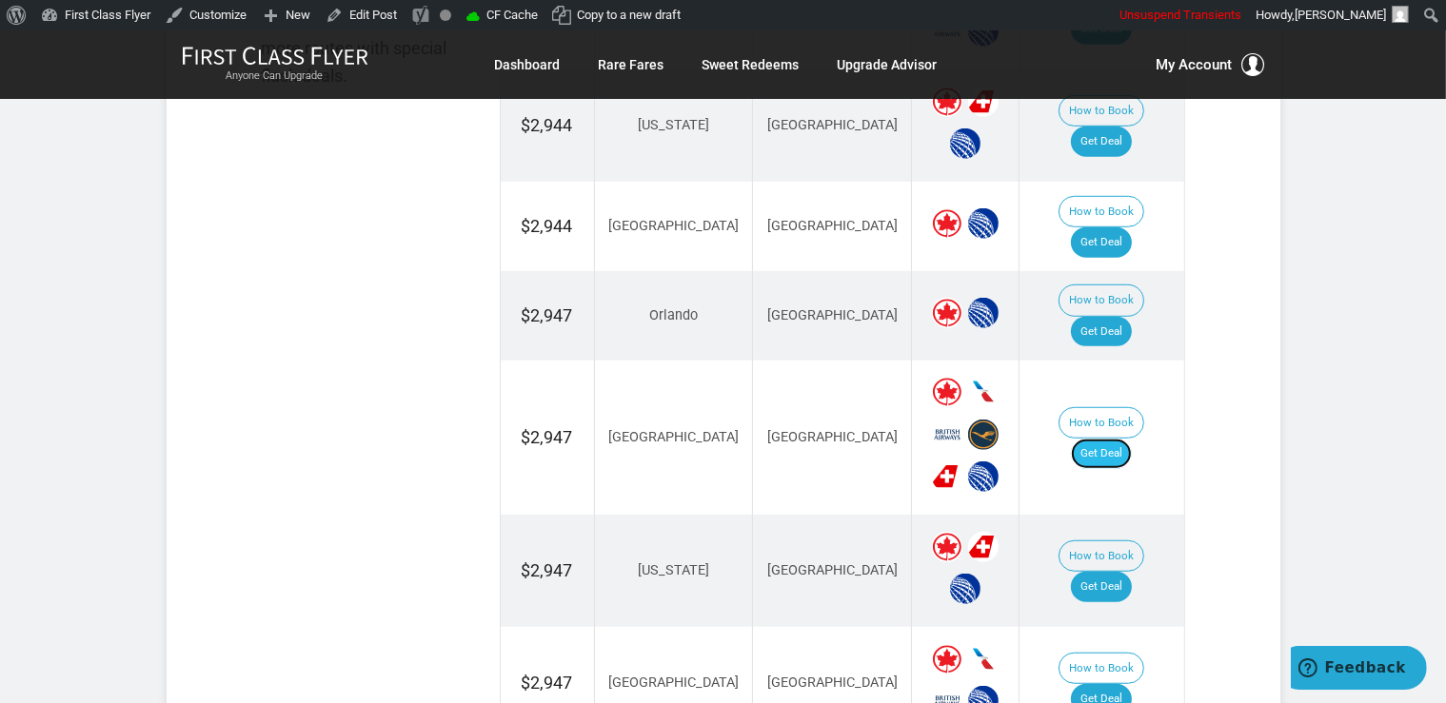
click at [1107, 439] on link "Get Deal" at bounding box center [1101, 454] width 61 height 30
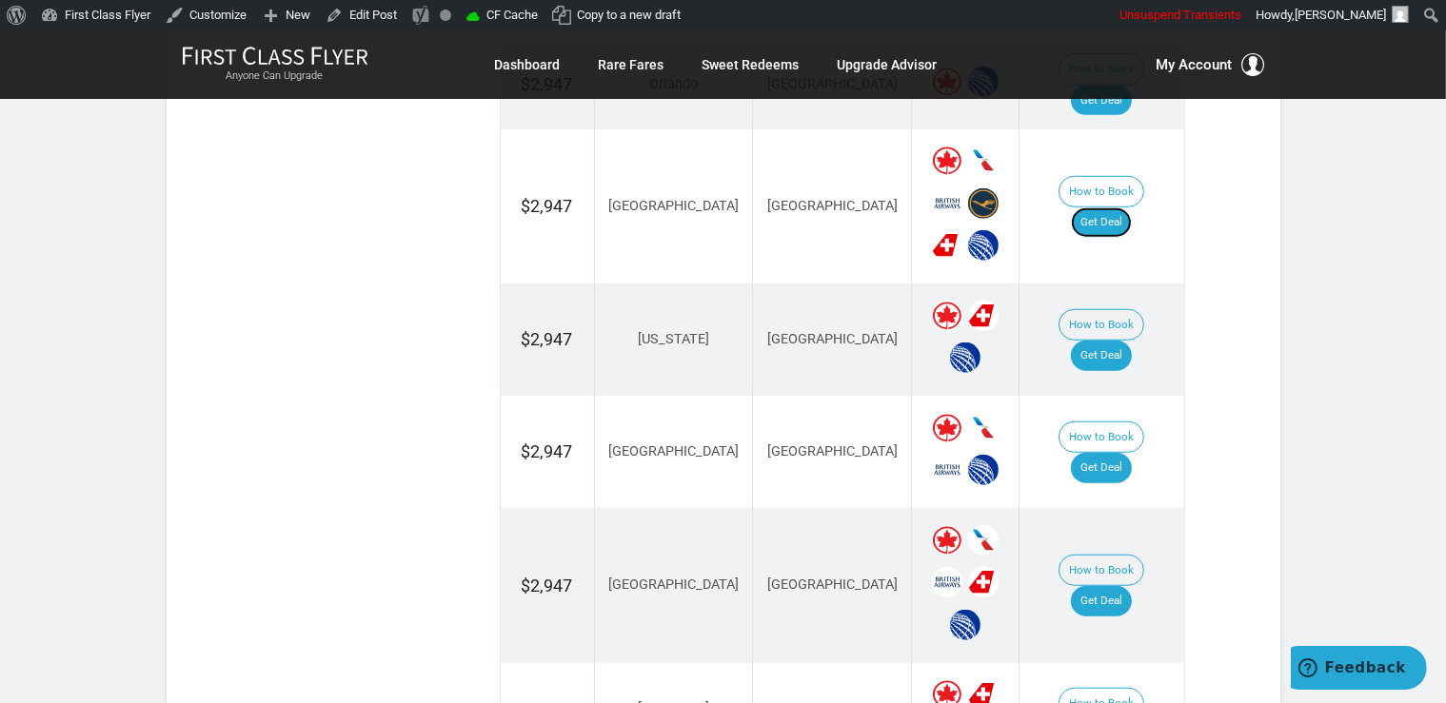
scroll to position [1628, 0]
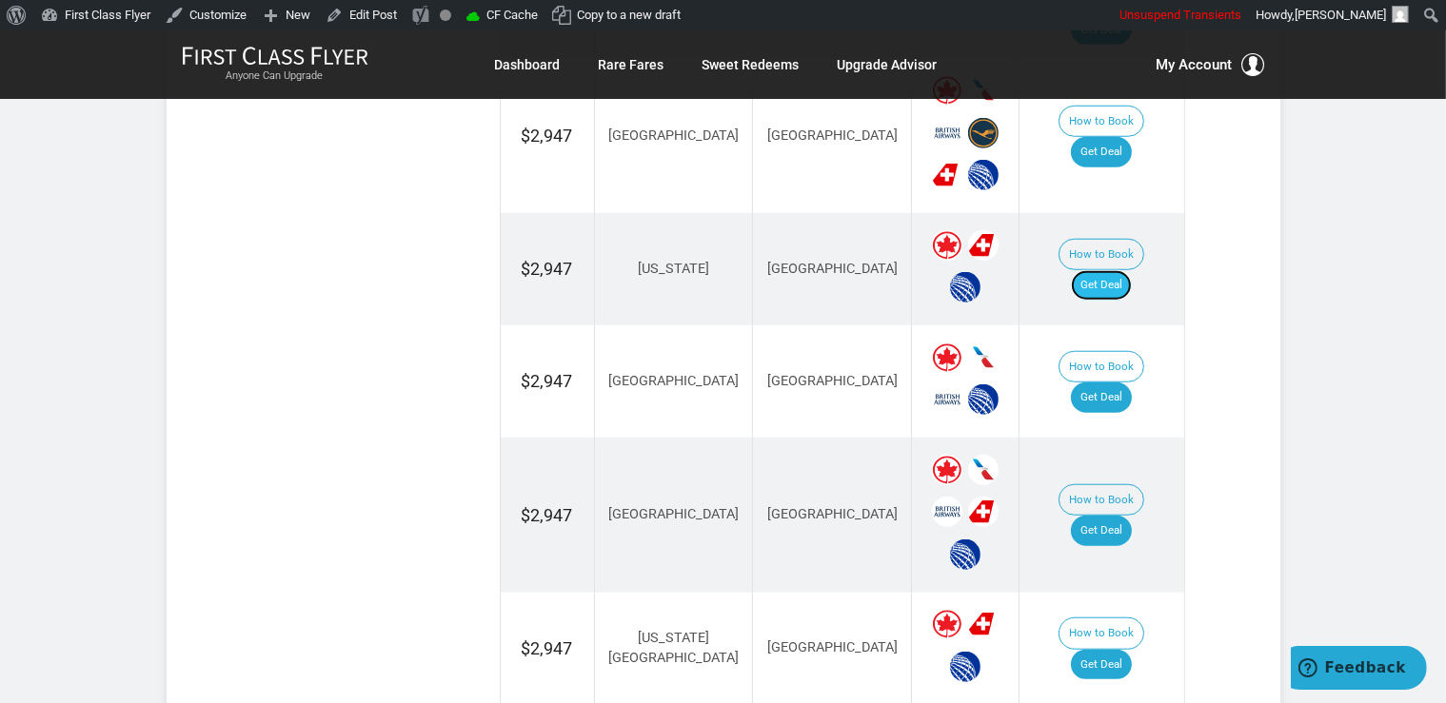
click at [1119, 270] on link "Get Deal" at bounding box center [1101, 285] width 61 height 30
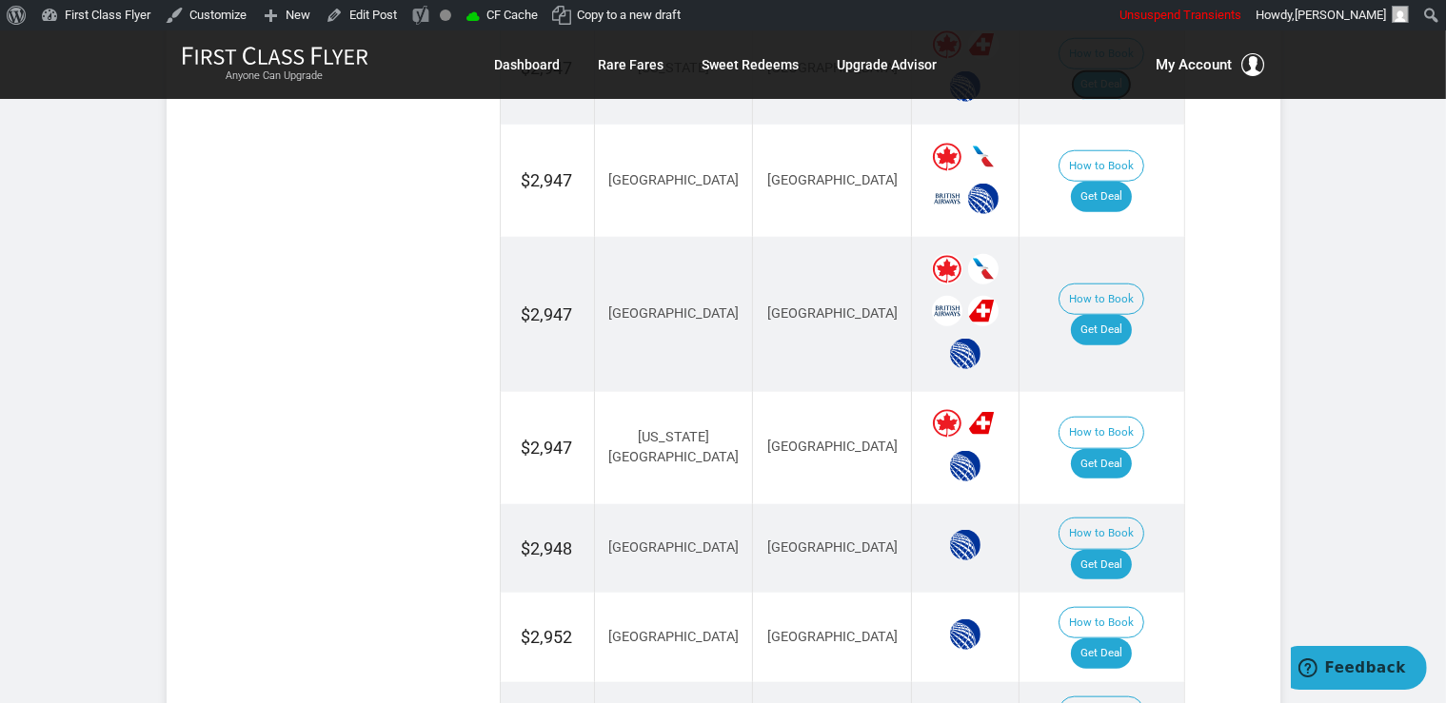
scroll to position [1728, 0]
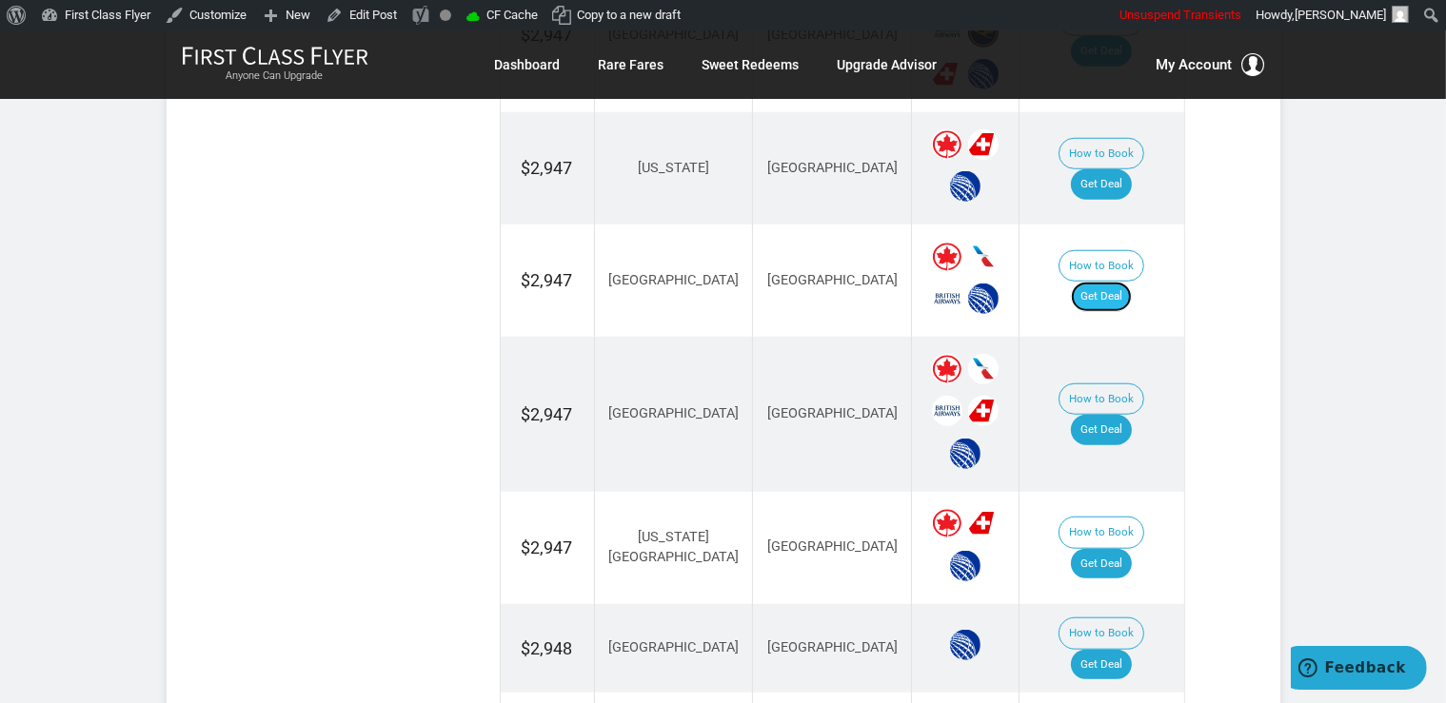
click at [1122, 282] on link "Get Deal" at bounding box center [1101, 297] width 61 height 30
click at [1106, 415] on link "Get Deal" at bounding box center [1101, 430] width 61 height 30
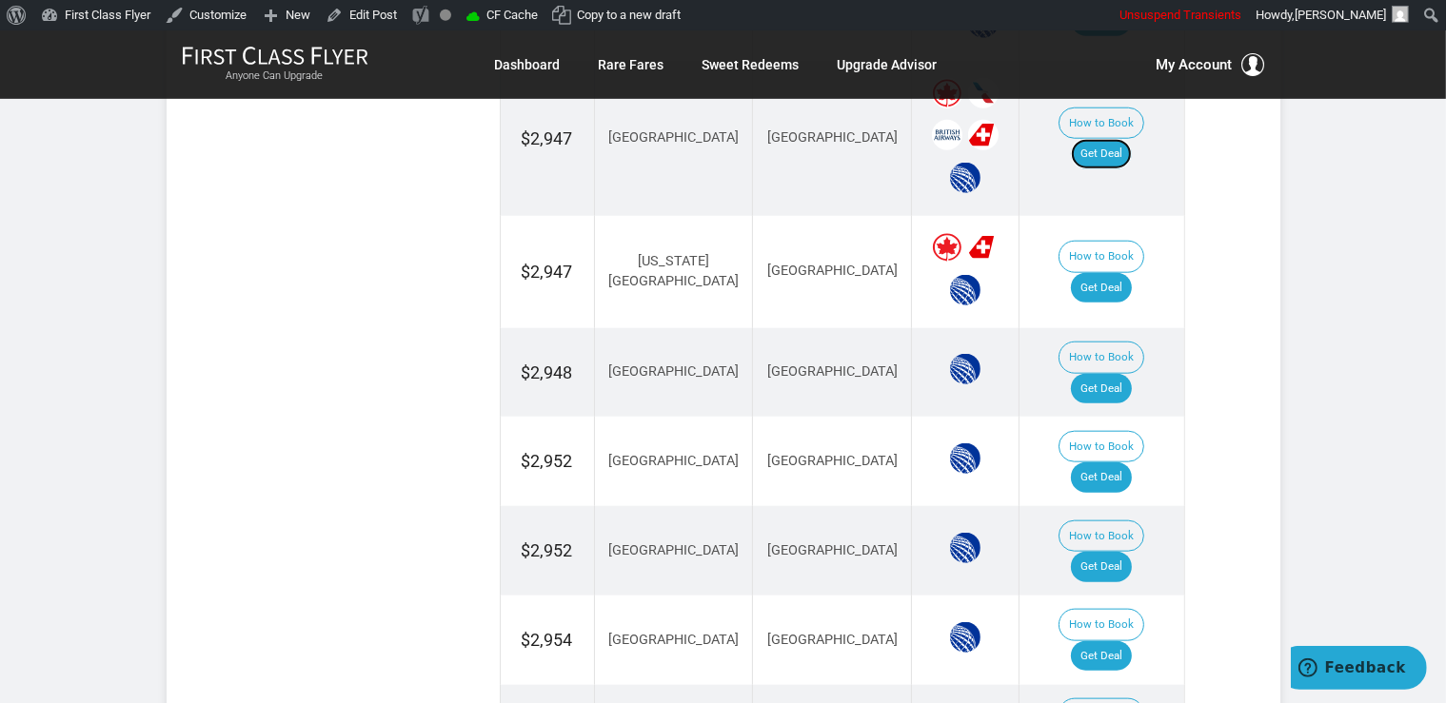
scroll to position [2029, 0]
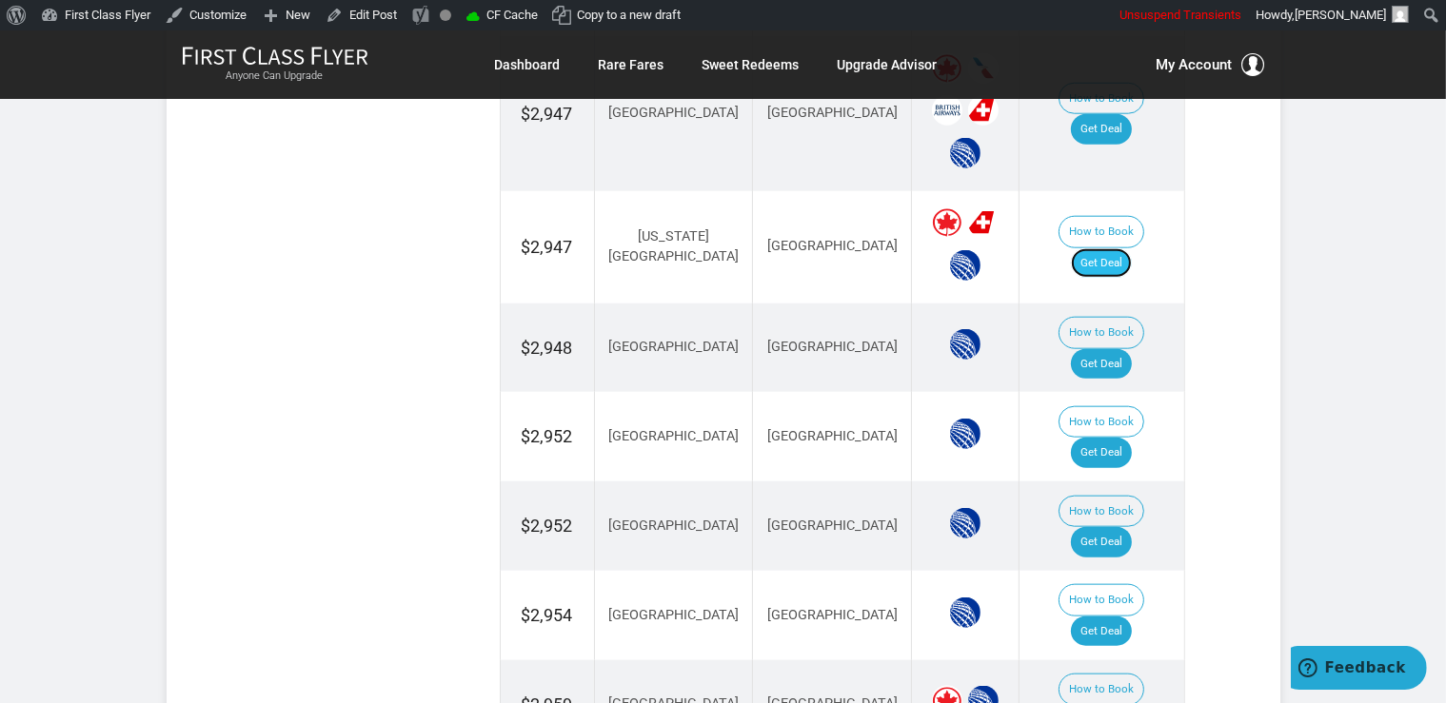
click at [1110, 248] on link "Get Deal" at bounding box center [1101, 263] width 61 height 30
click at [1115, 349] on link "Get Deal" at bounding box center [1101, 364] width 61 height 30
click at [1108, 438] on link "Get Deal" at bounding box center [1101, 453] width 61 height 30
click at [1116, 527] on link "Get Deal" at bounding box center [1101, 542] width 61 height 30
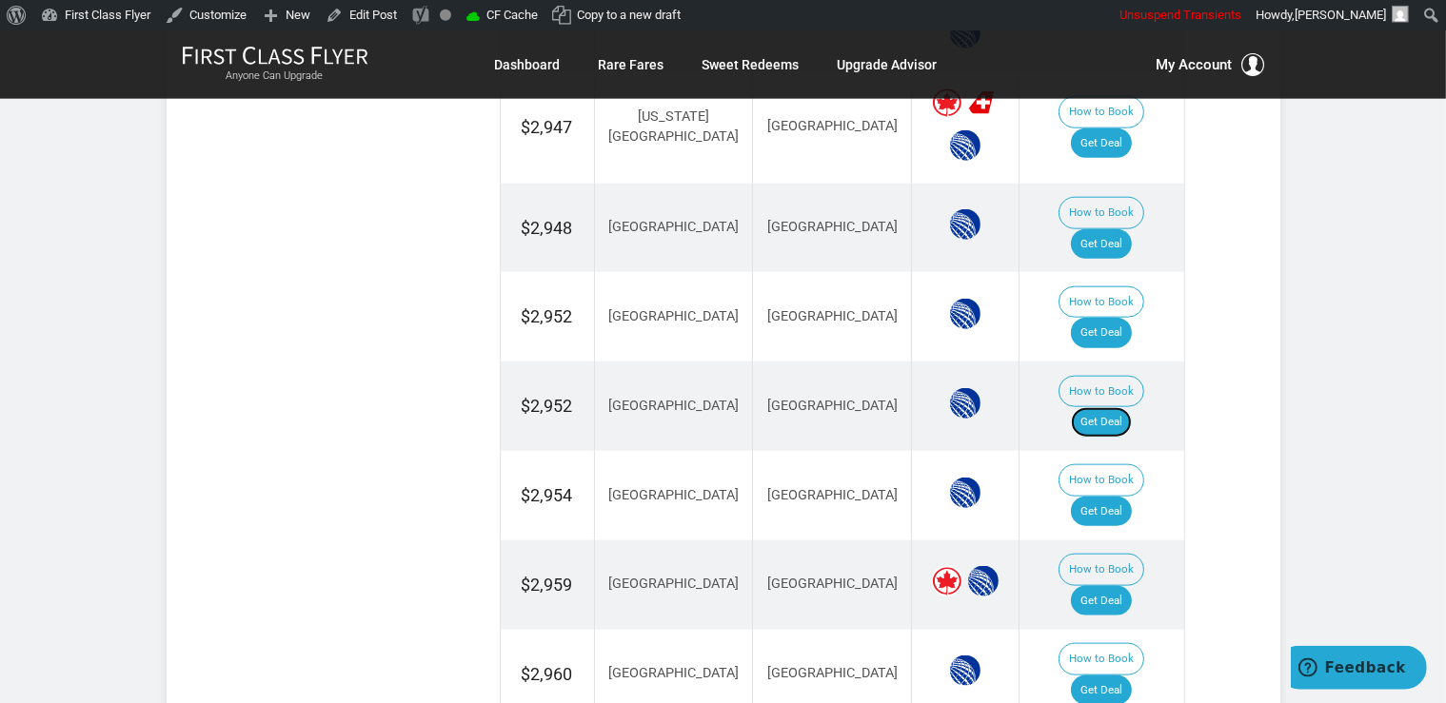
scroll to position [2130, 0]
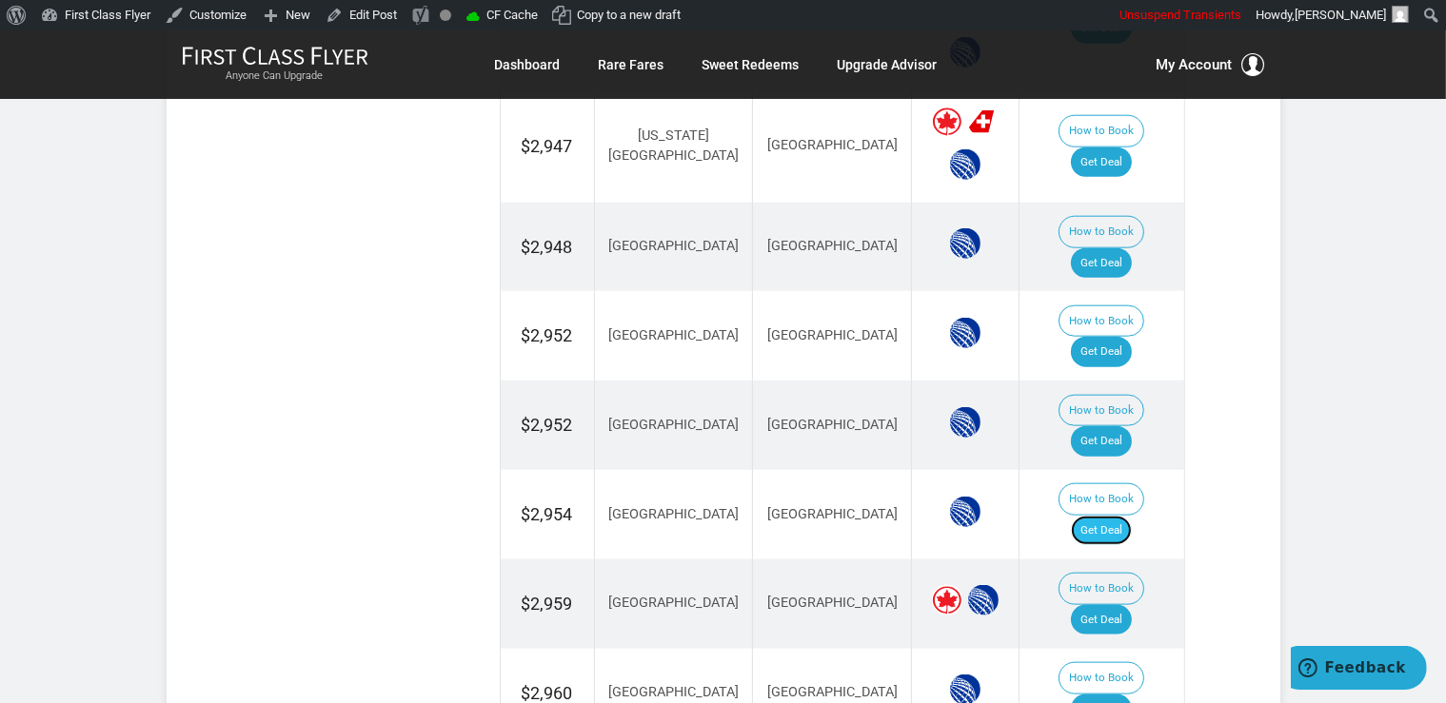
click at [1105, 516] on link "Get Deal" at bounding box center [1101, 531] width 61 height 30
click at [1120, 605] on link "Get Deal" at bounding box center [1101, 620] width 61 height 30
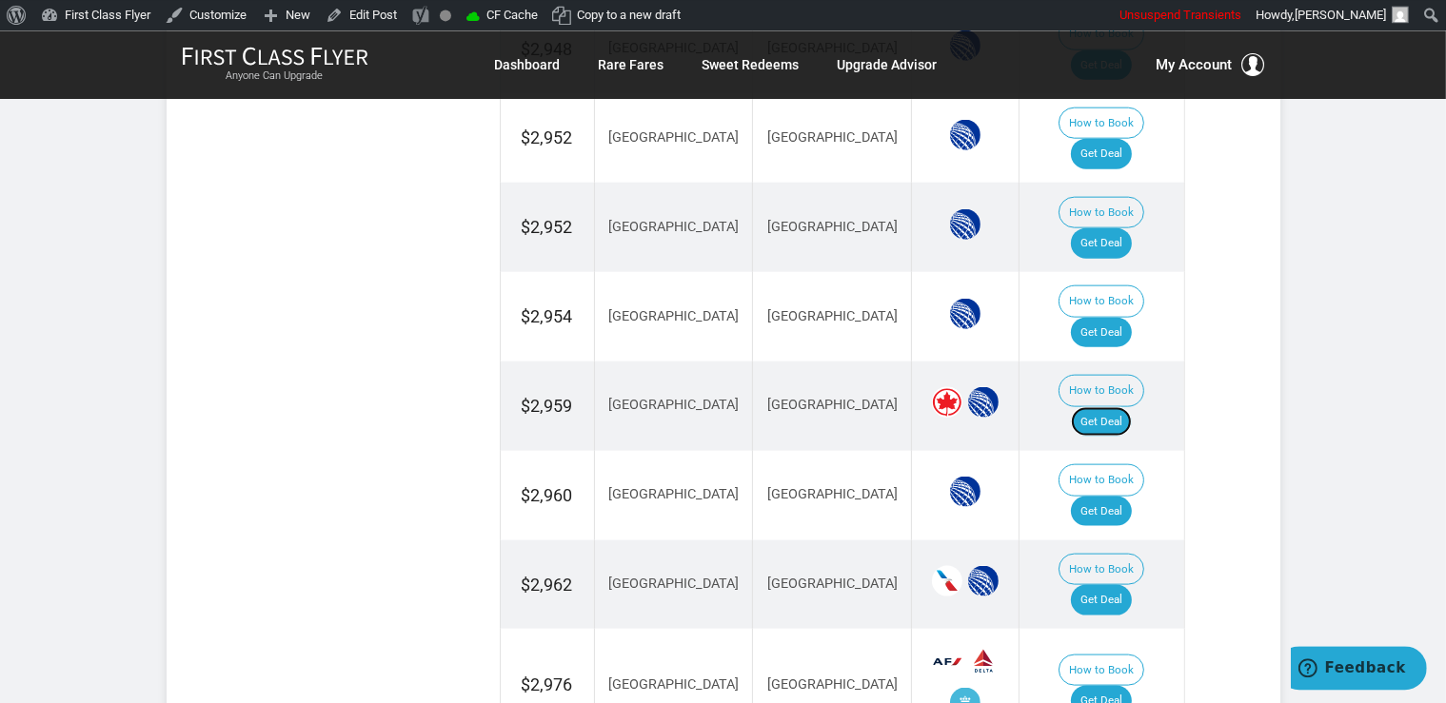
scroll to position [2331, 0]
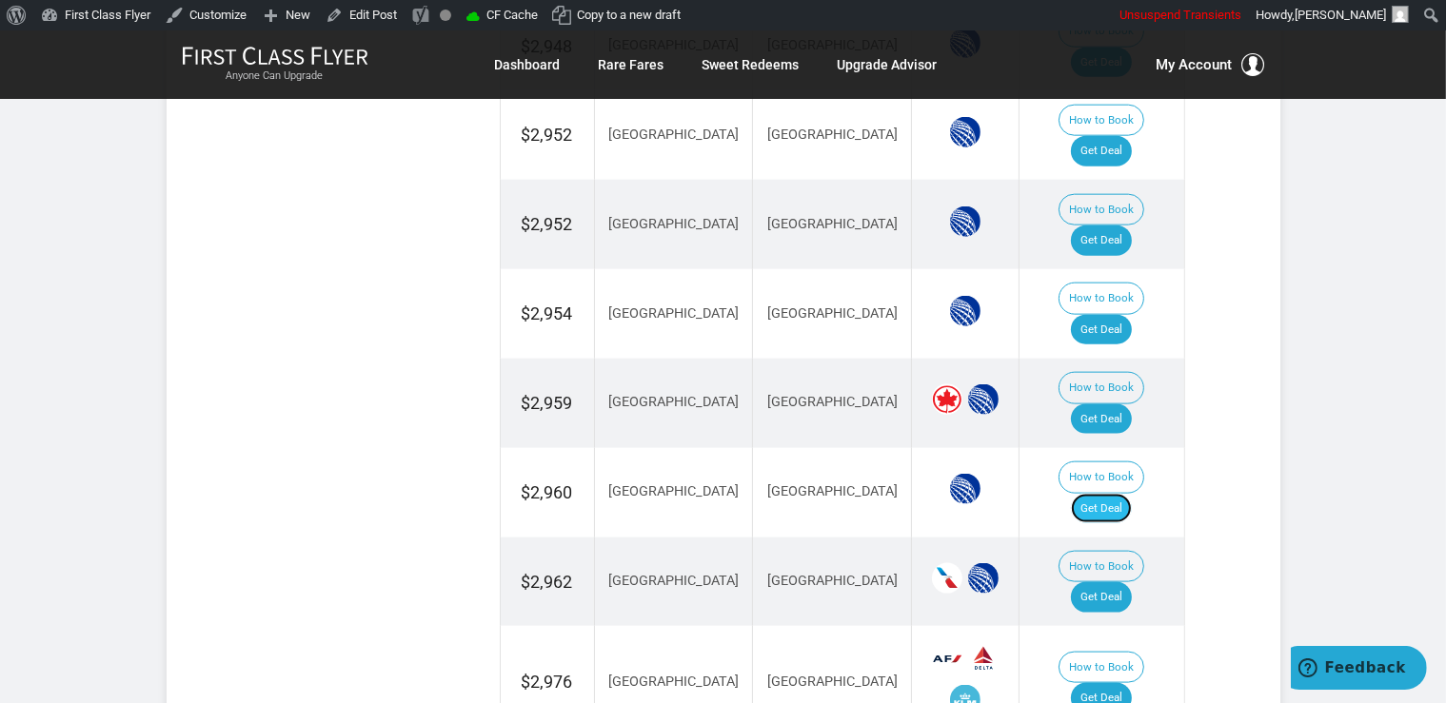
click at [1117, 494] on link "Get Deal" at bounding box center [1101, 509] width 61 height 30
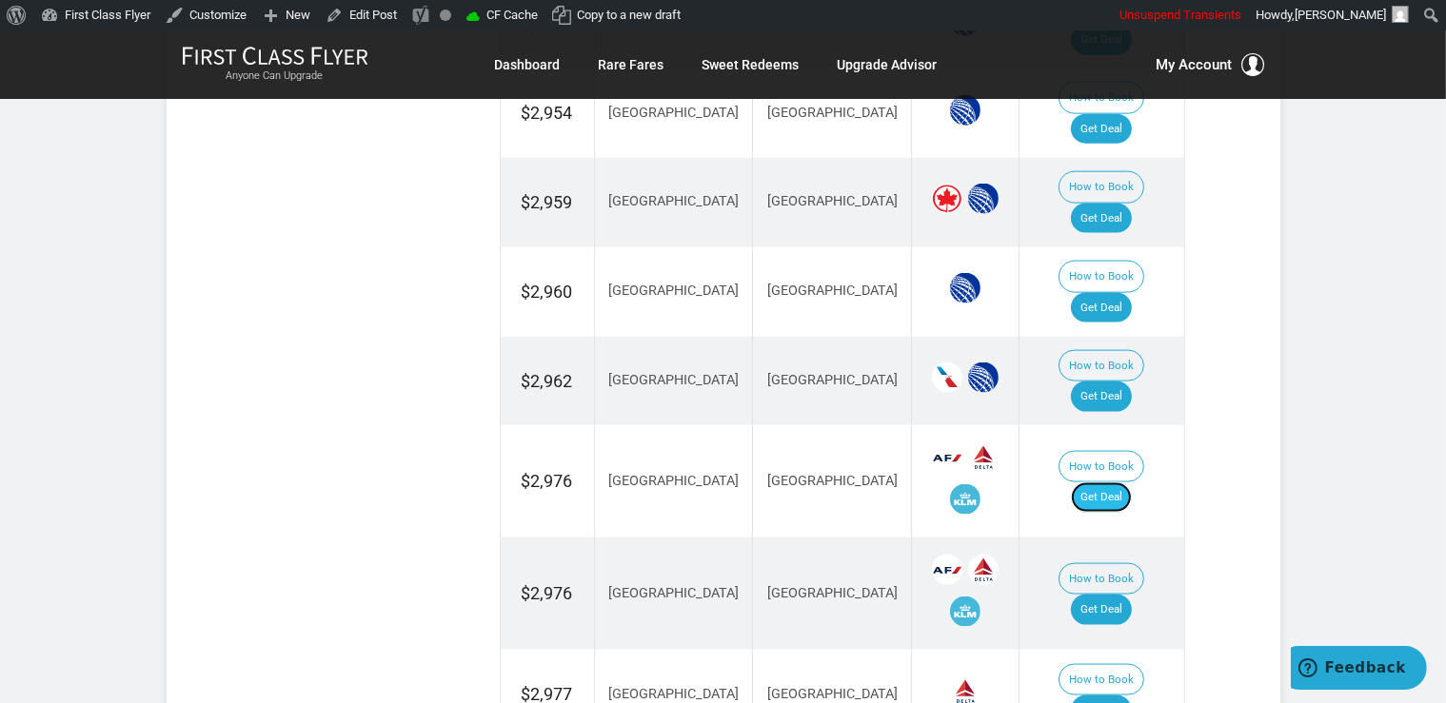
click at [1132, 483] on link "Get Deal" at bounding box center [1101, 498] width 61 height 30
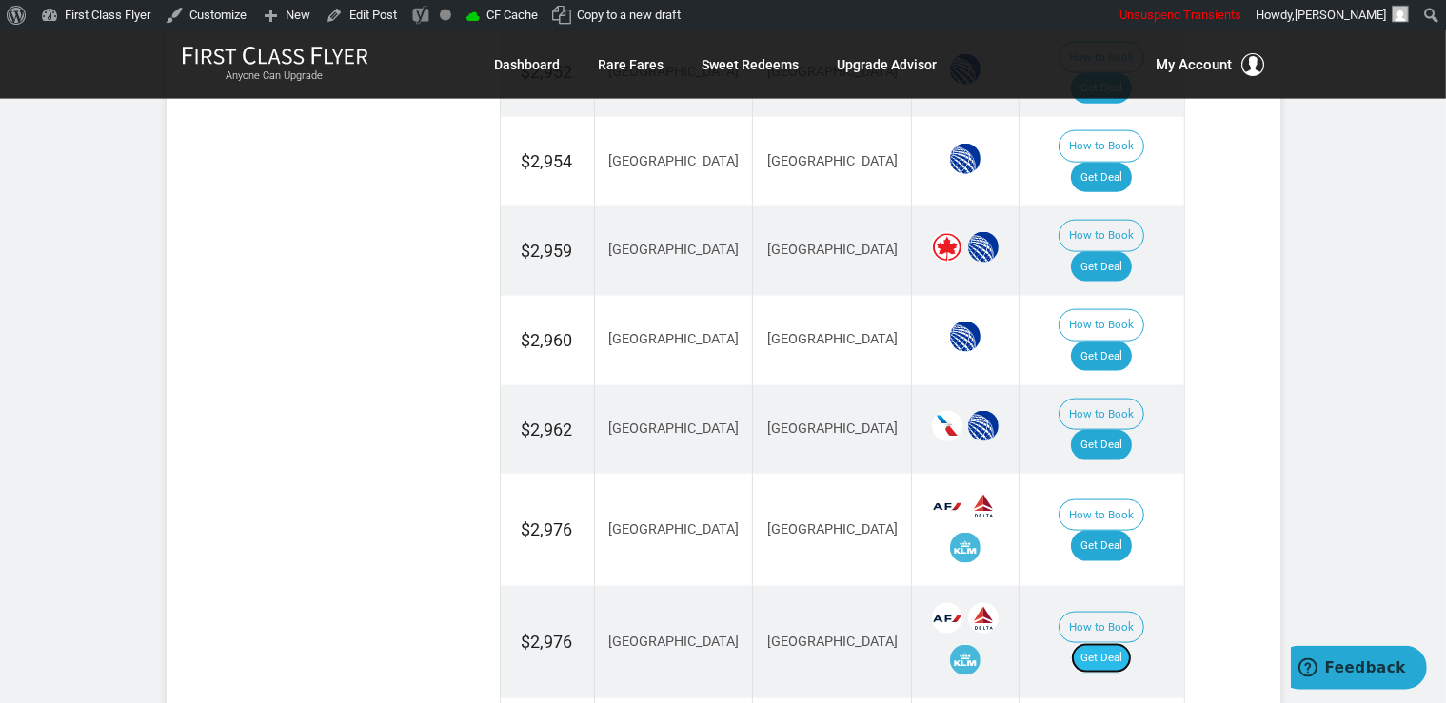
click at [1106, 643] on link "Get Deal" at bounding box center [1101, 658] width 61 height 30
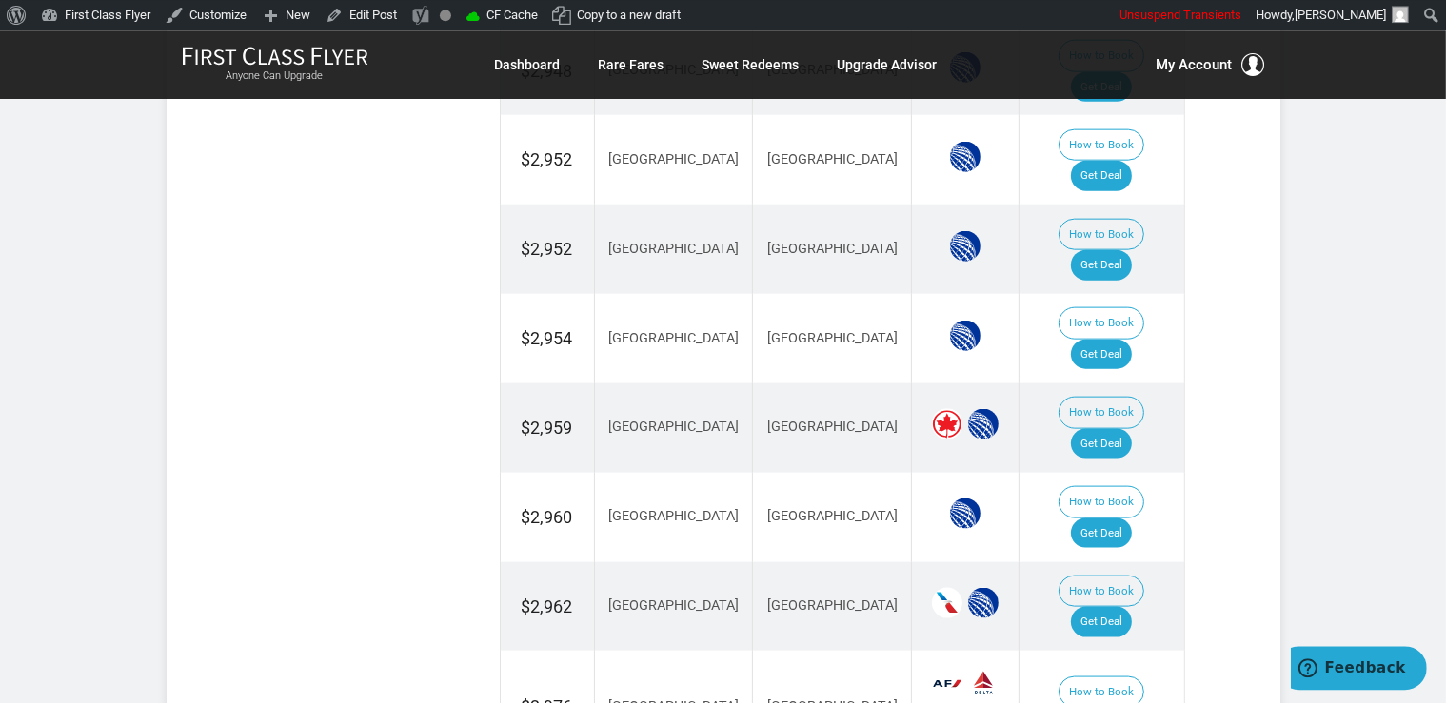
scroll to position [2282, 0]
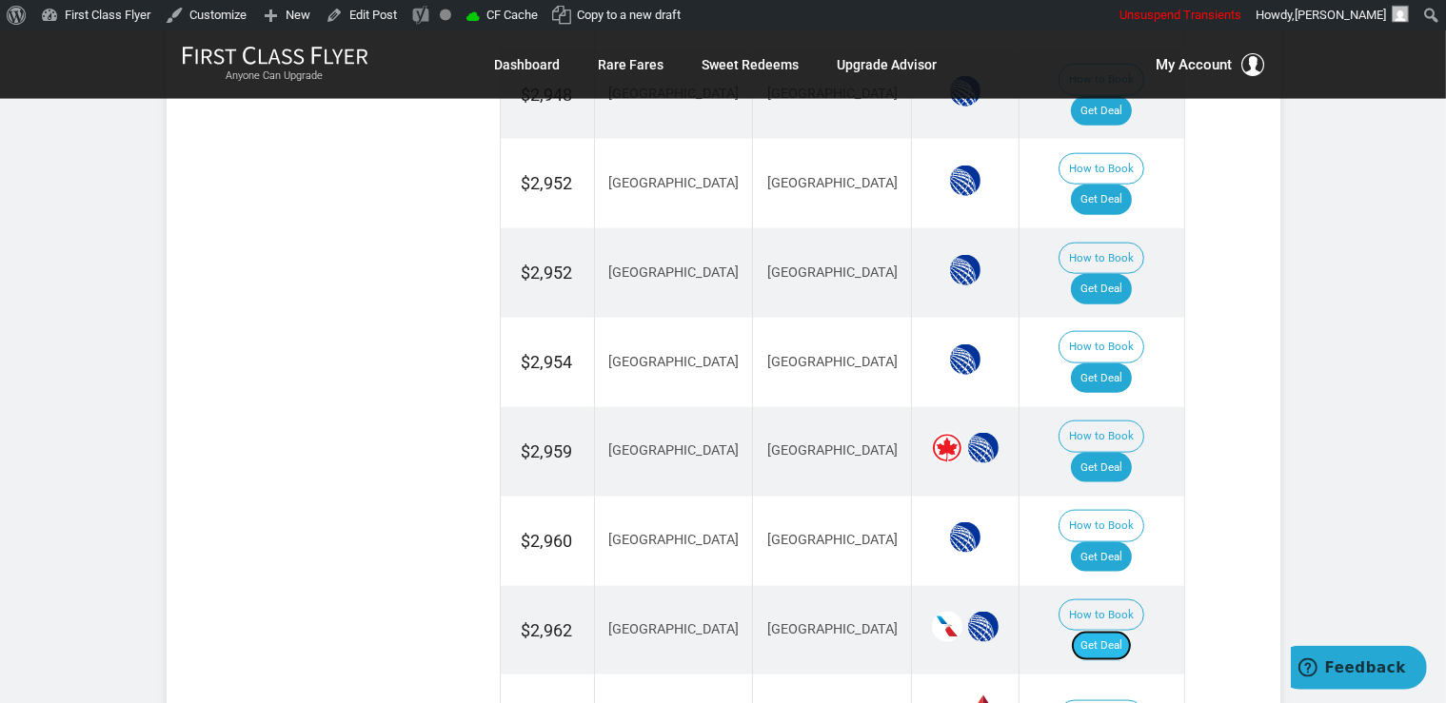
click at [1121, 631] on link "Get Deal" at bounding box center [1101, 646] width 61 height 30
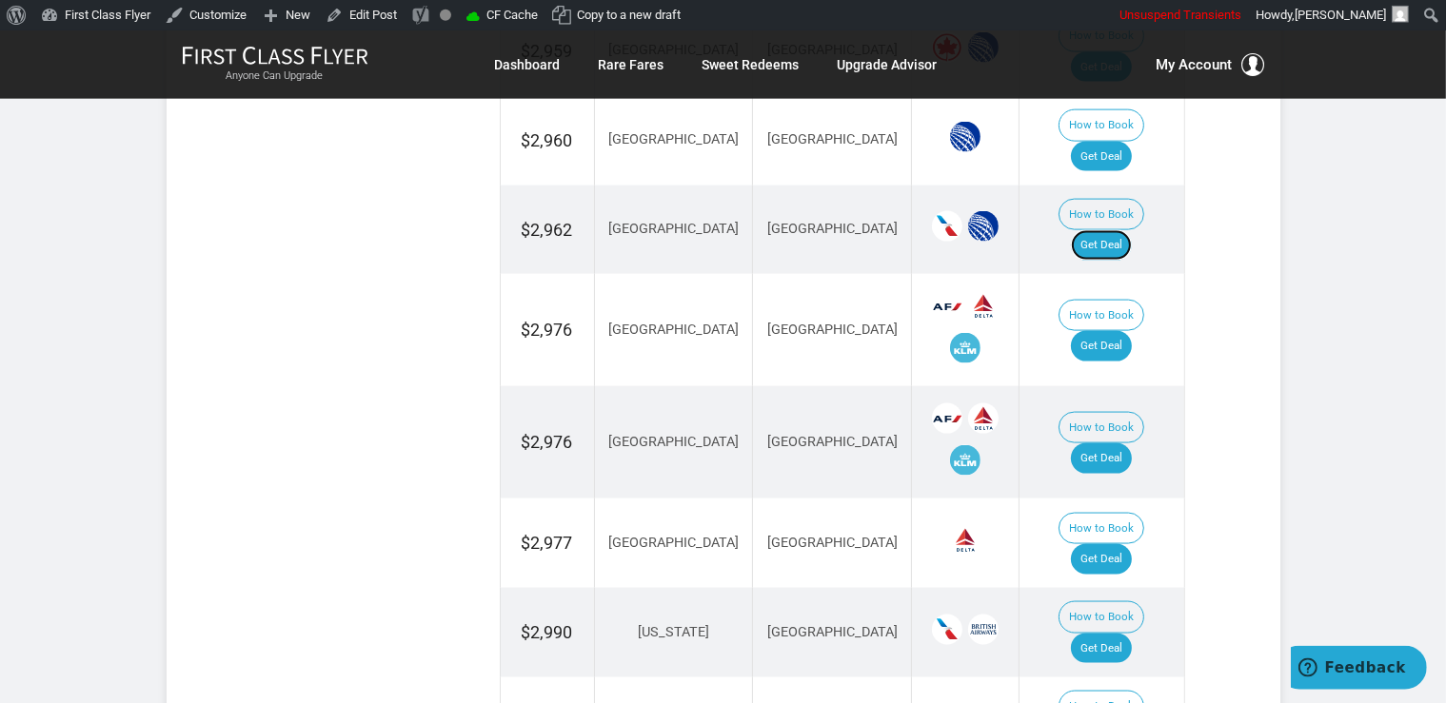
scroll to position [2684, 0]
click at [1121, 543] on link "Get Deal" at bounding box center [1101, 558] width 61 height 30
click at [1130, 633] on link "Get Deal" at bounding box center [1101, 648] width 61 height 30
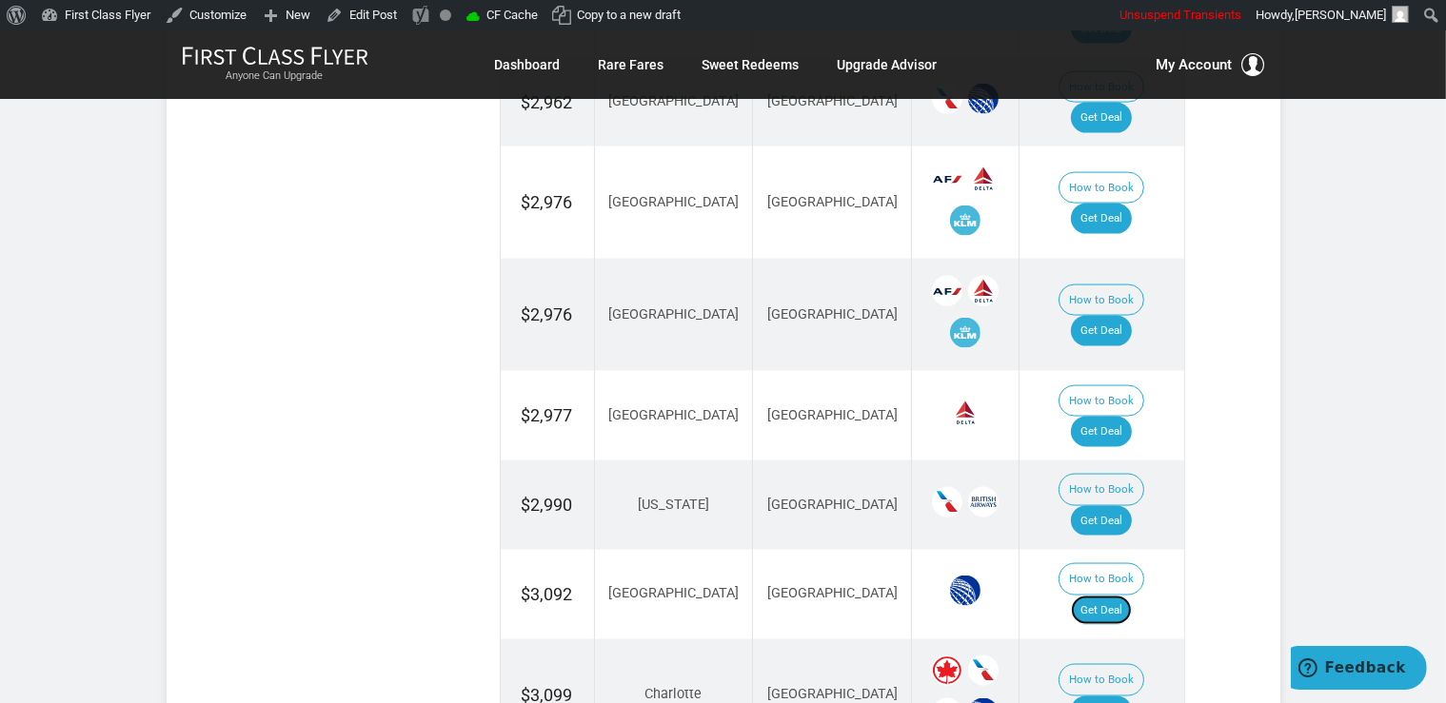
scroll to position [2886, 0]
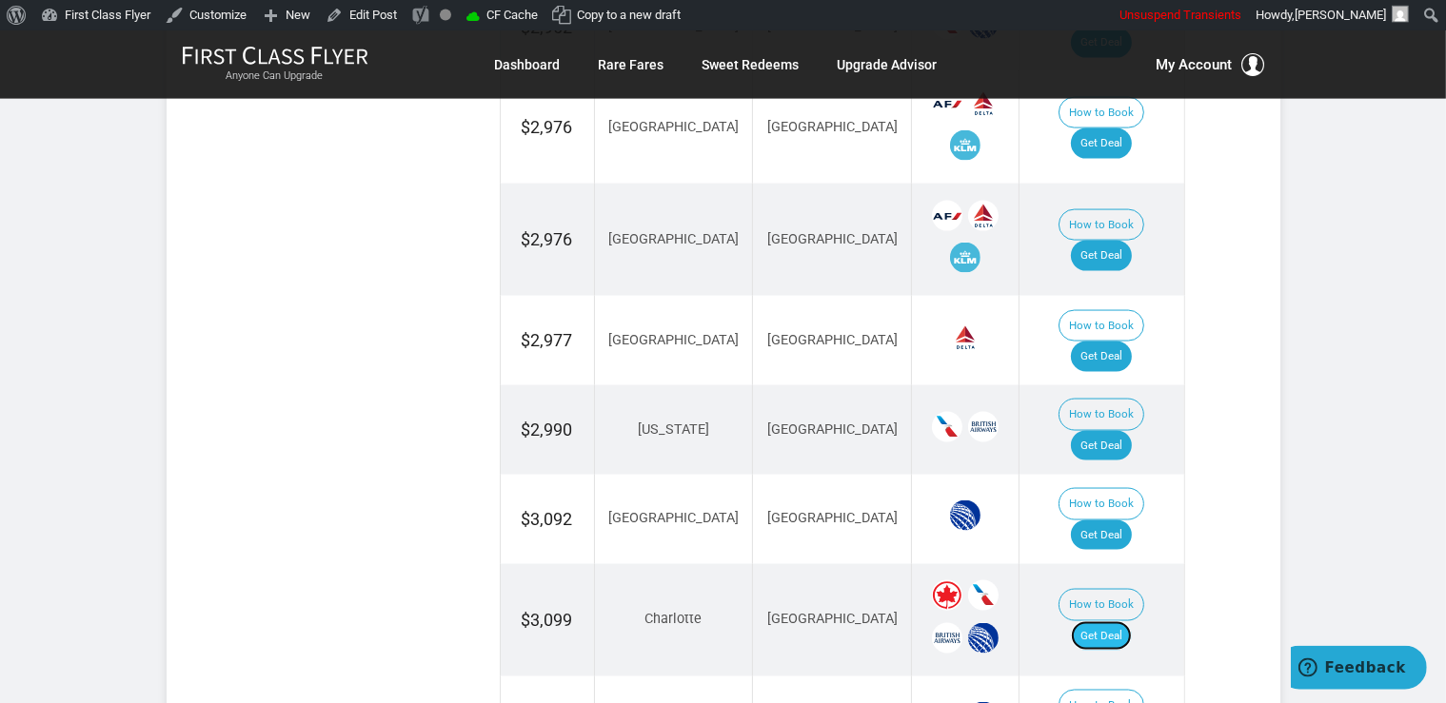
click at [1118, 622] on link "Get Deal" at bounding box center [1101, 637] width 61 height 30
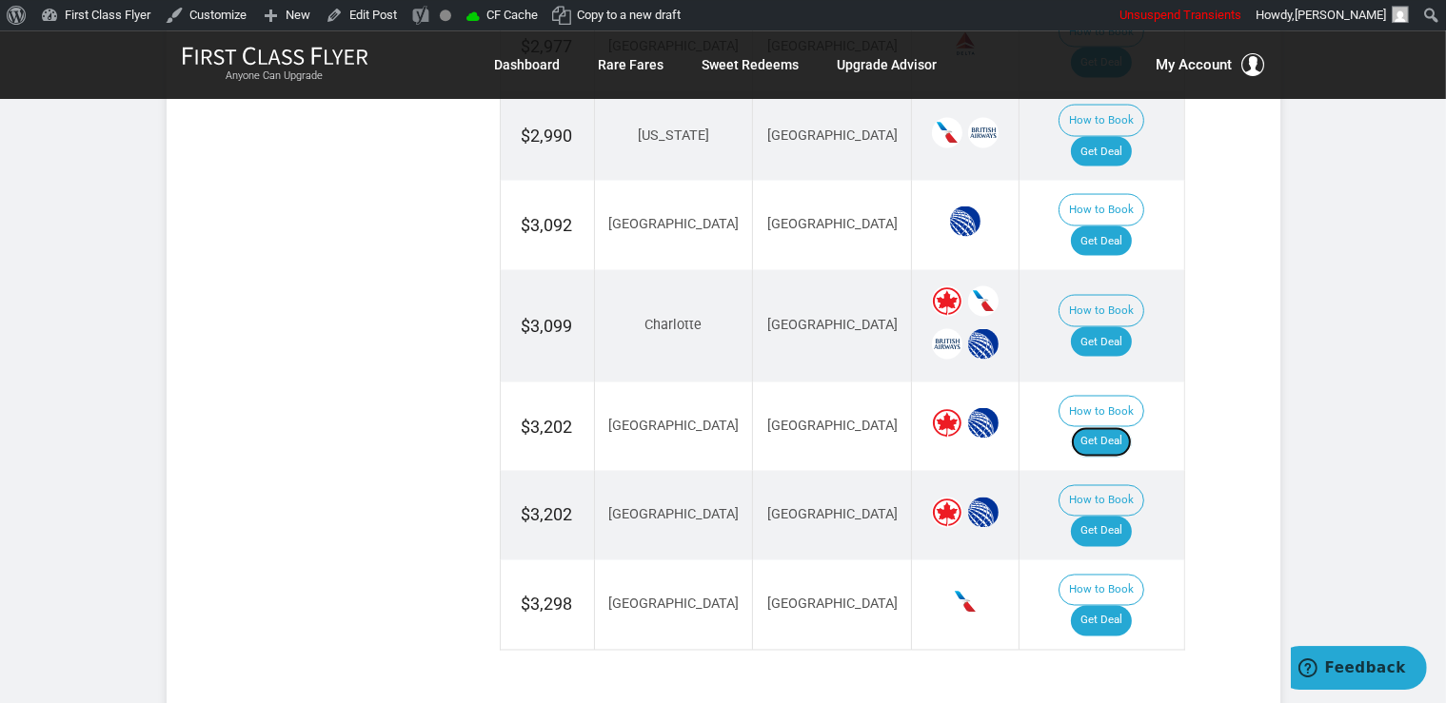
scroll to position [3186, 0]
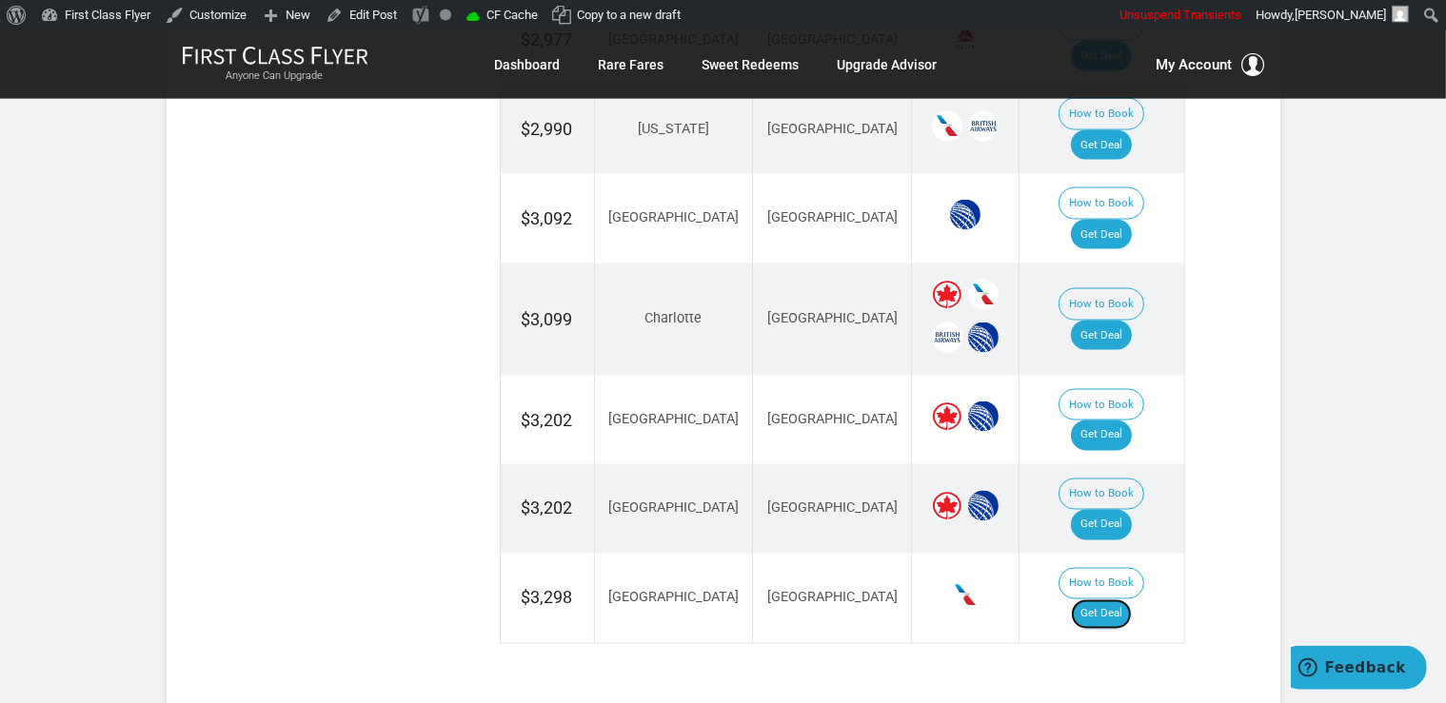
drag, startPoint x: 1128, startPoint y: 288, endPoint x: 1160, endPoint y: 314, distance: 41.3
click at [1127, 600] on link "Get Deal" at bounding box center [1101, 615] width 61 height 30
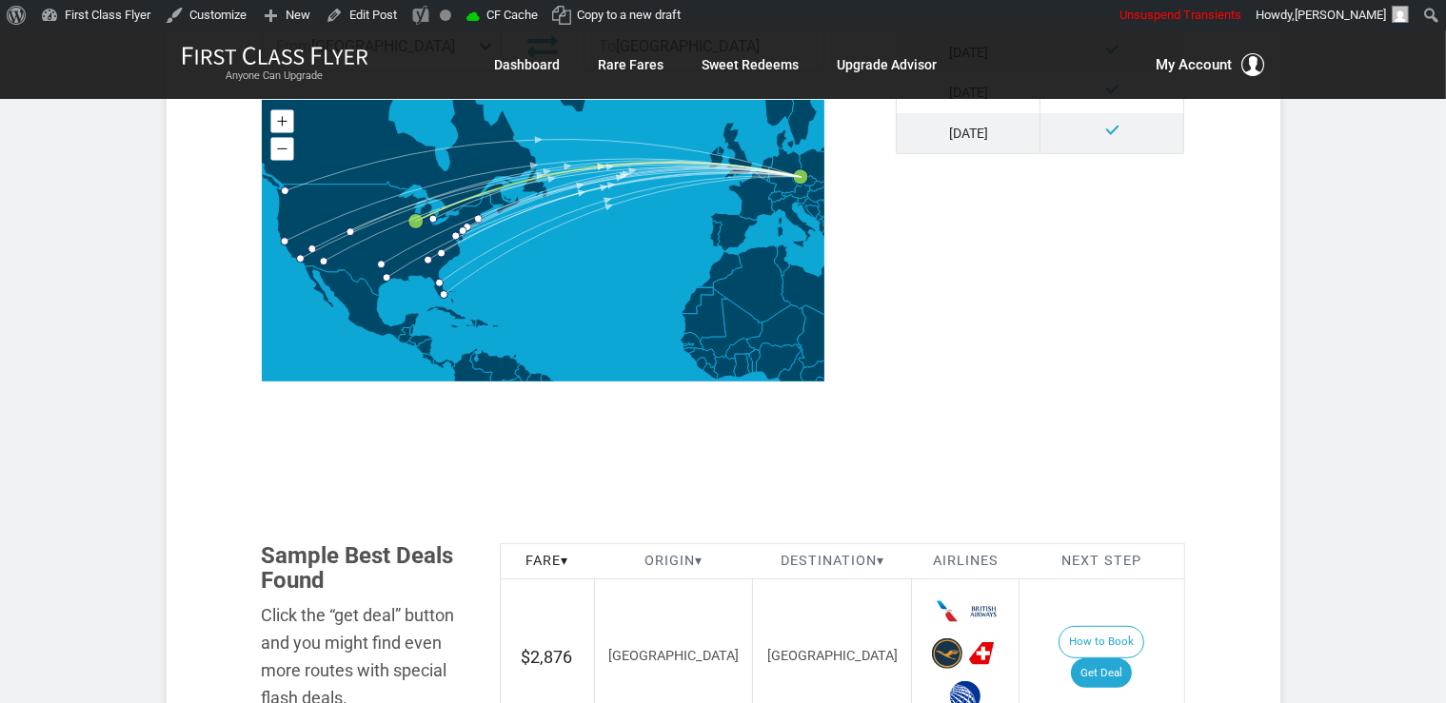
scroll to position [1206, 0]
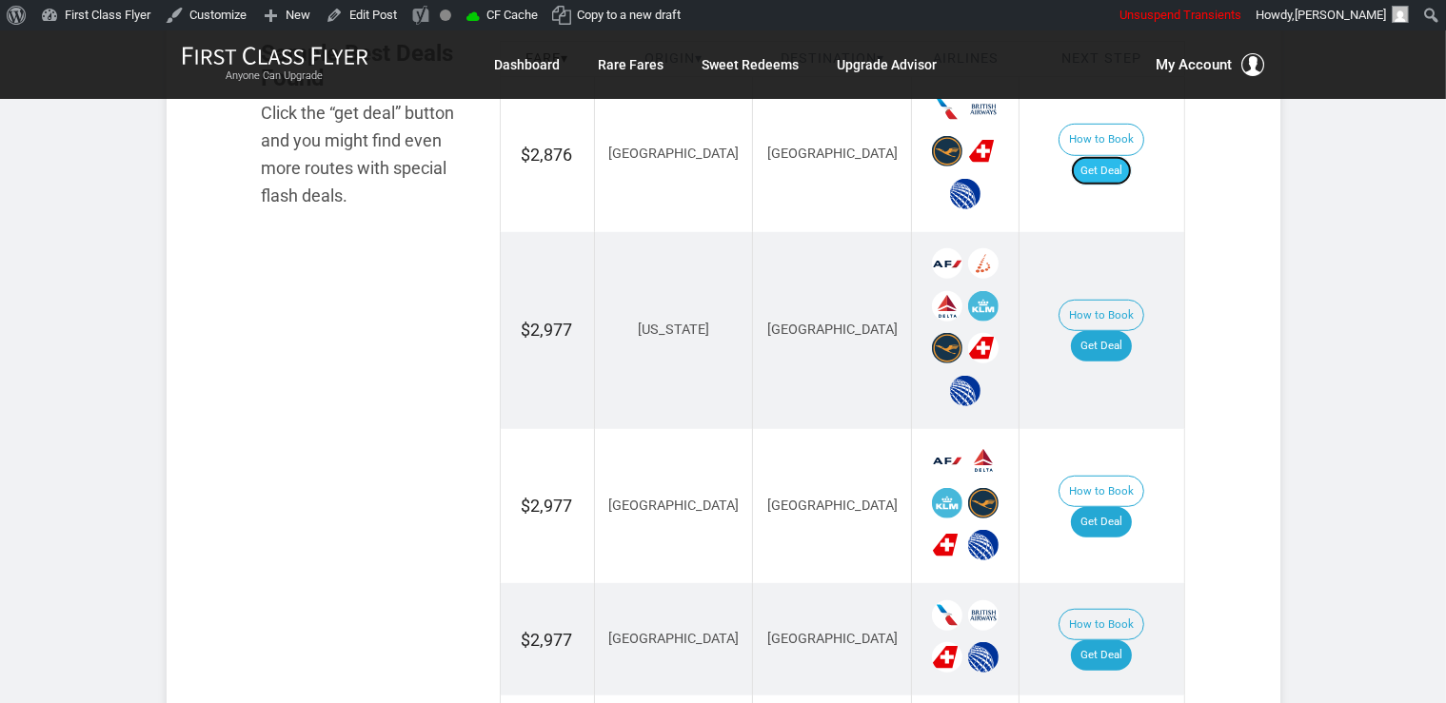
click at [1119, 156] on link "Get Deal" at bounding box center [1101, 171] width 61 height 30
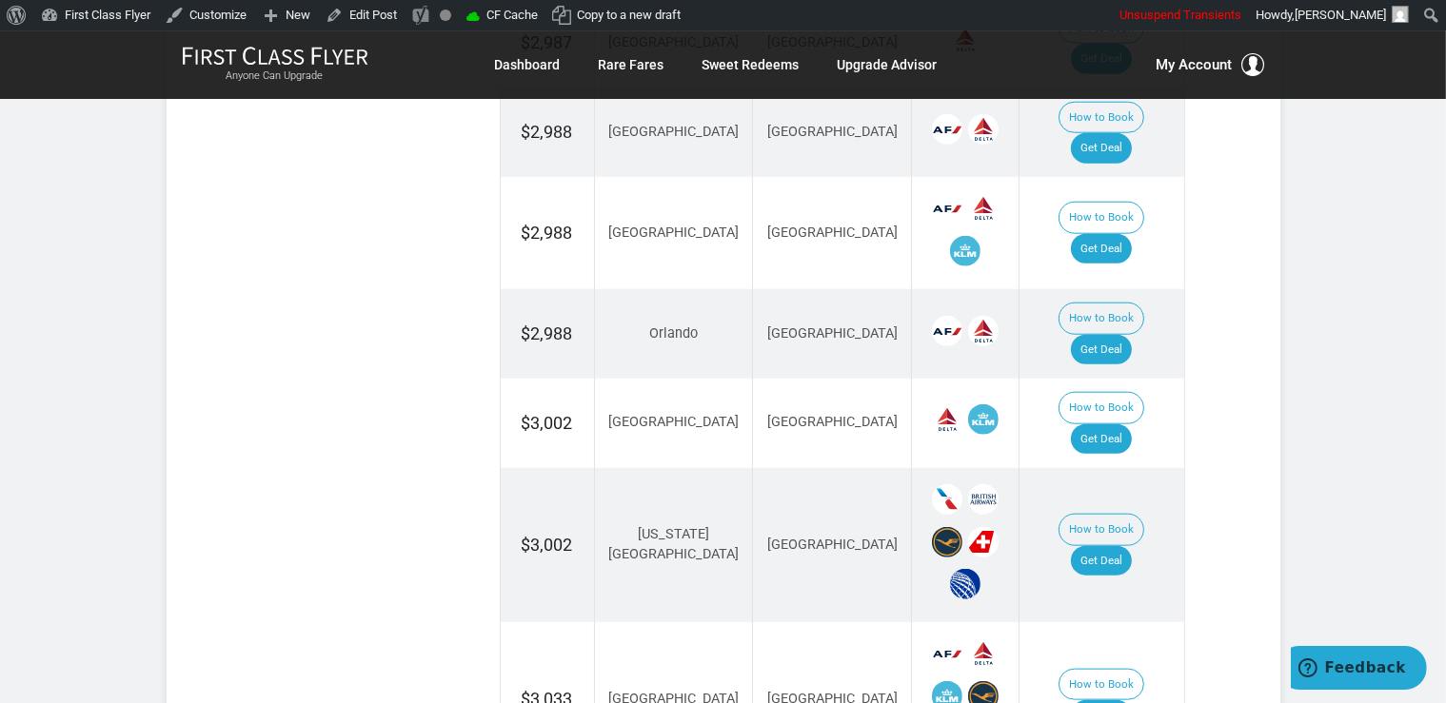
scroll to position [1909, 0]
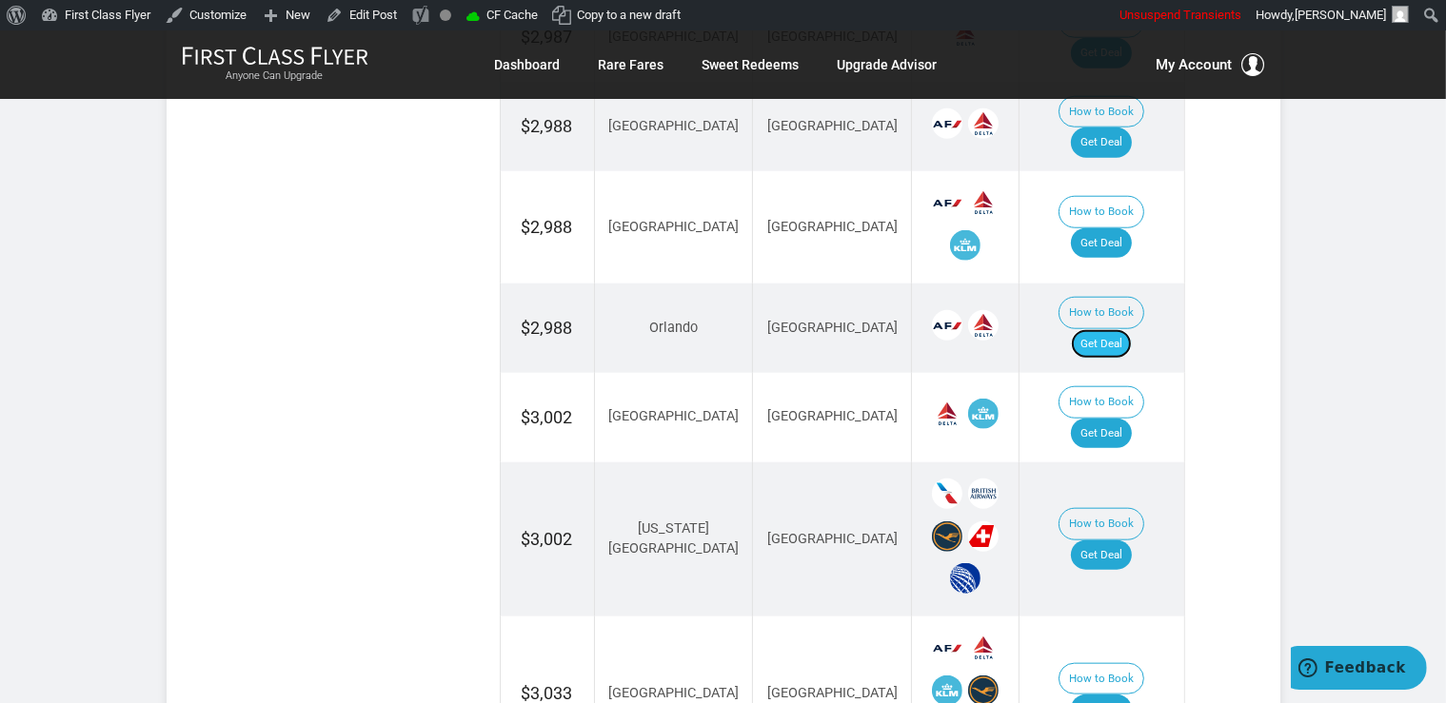
click at [1110, 329] on link "Get Deal" at bounding box center [1101, 344] width 61 height 30
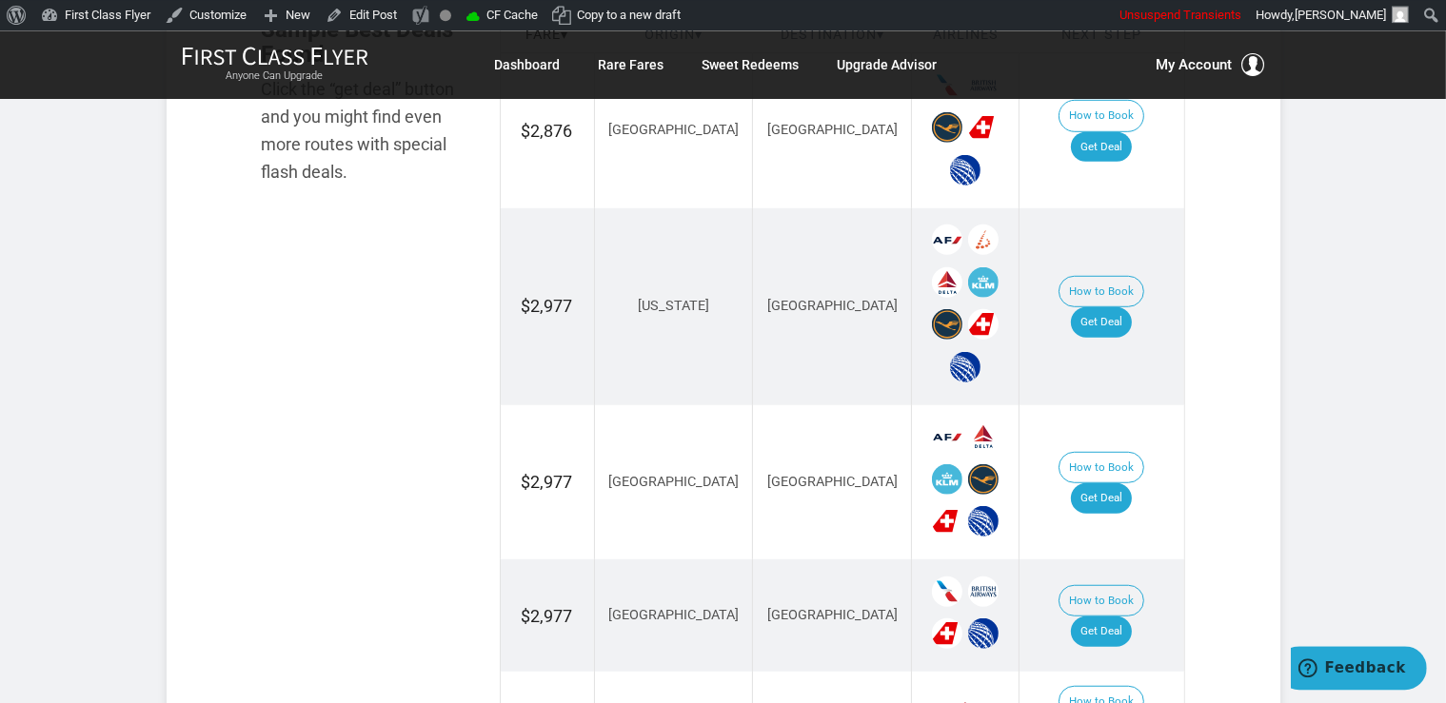
scroll to position [1206, 0]
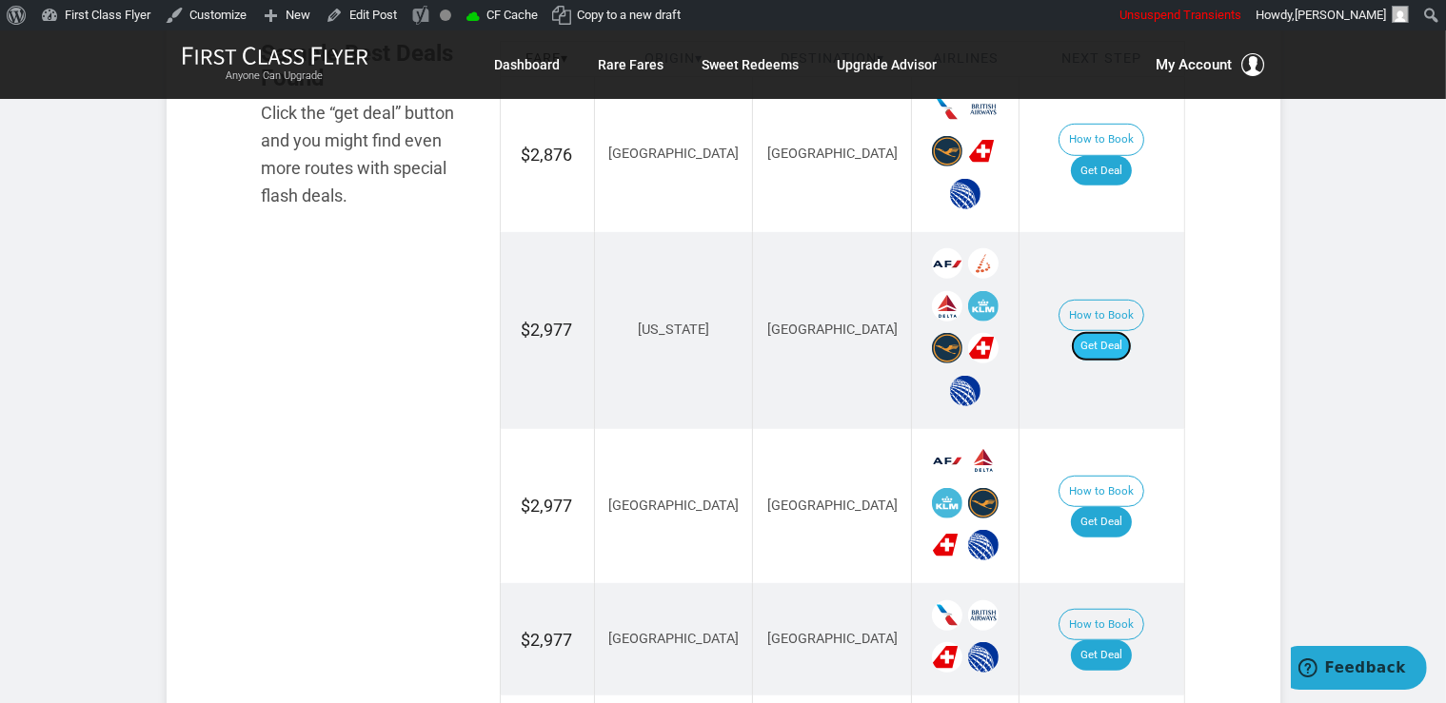
click at [1130, 331] on link "Get Deal" at bounding box center [1101, 346] width 61 height 30
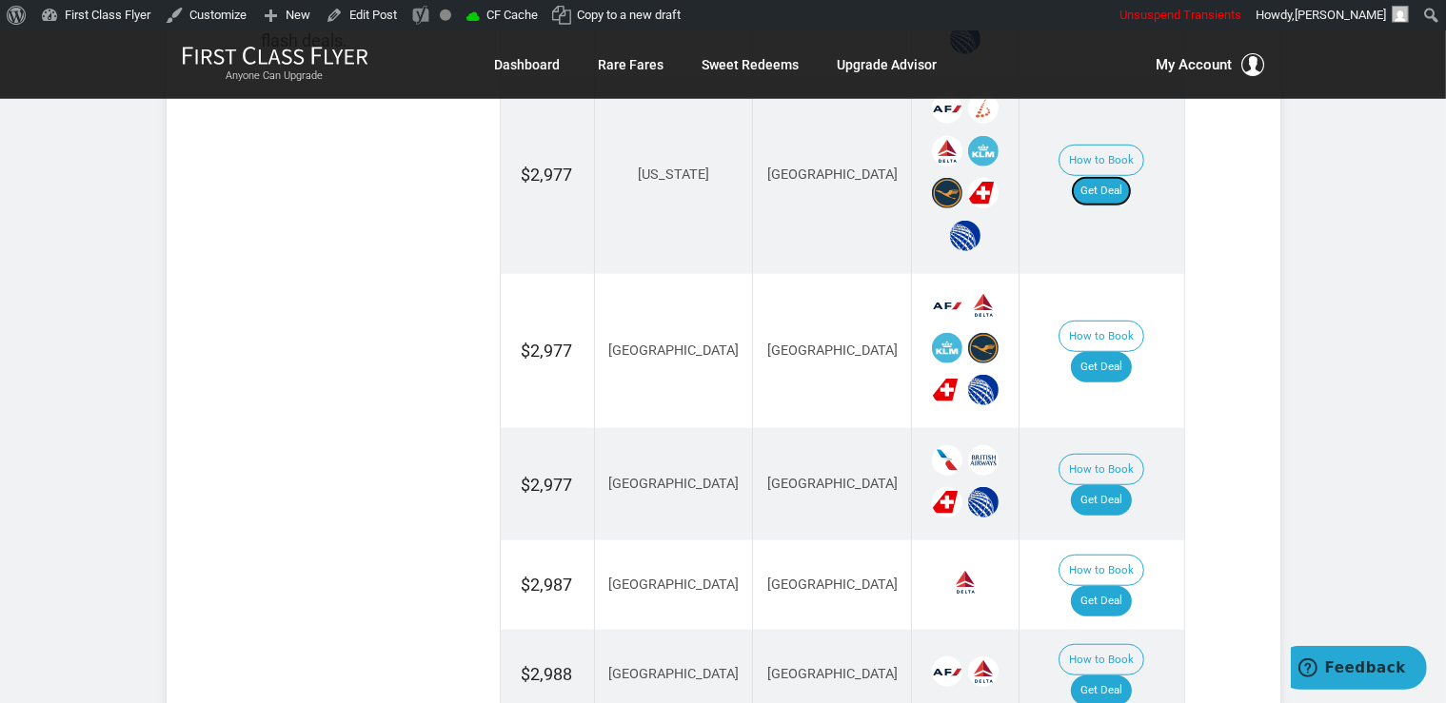
scroll to position [1407, 0]
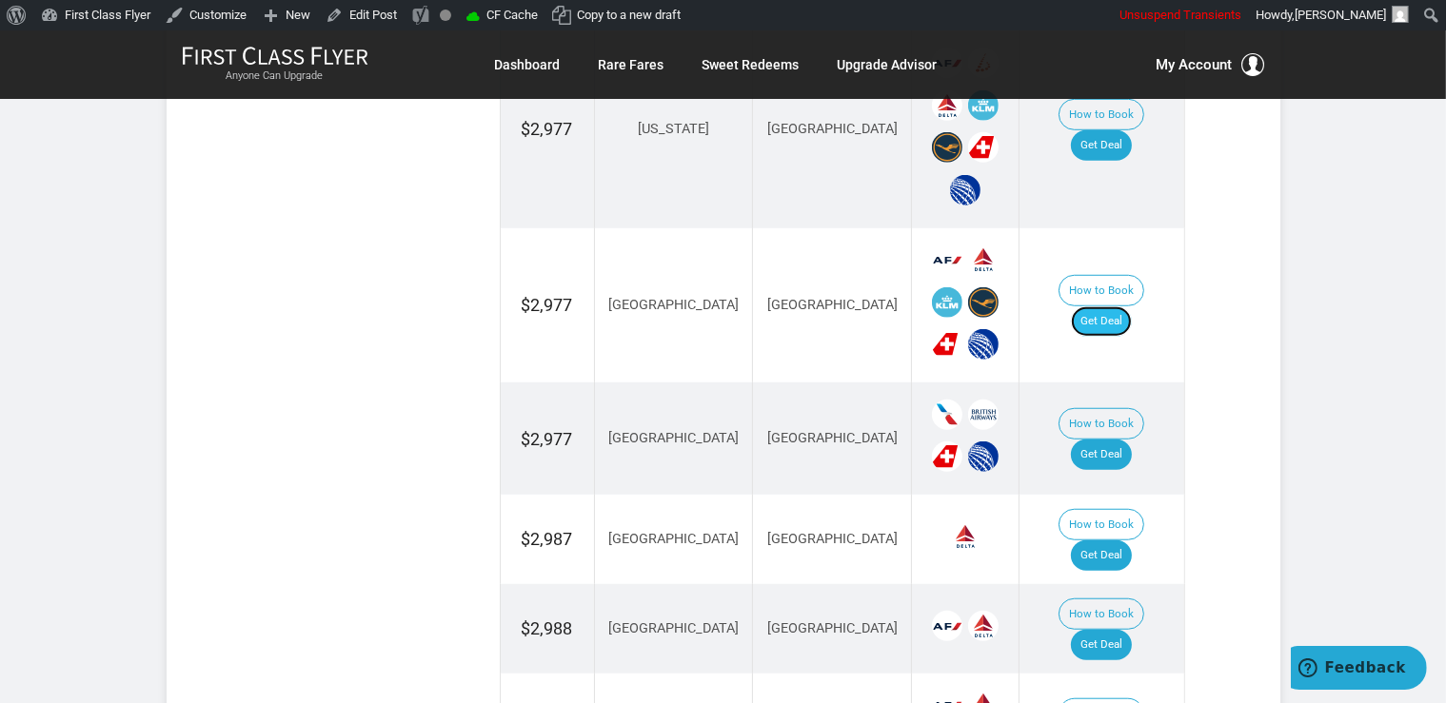
click at [1128, 306] on link "Get Deal" at bounding box center [1101, 321] width 61 height 30
click at [1115, 440] on link "Get Deal" at bounding box center [1101, 455] width 61 height 30
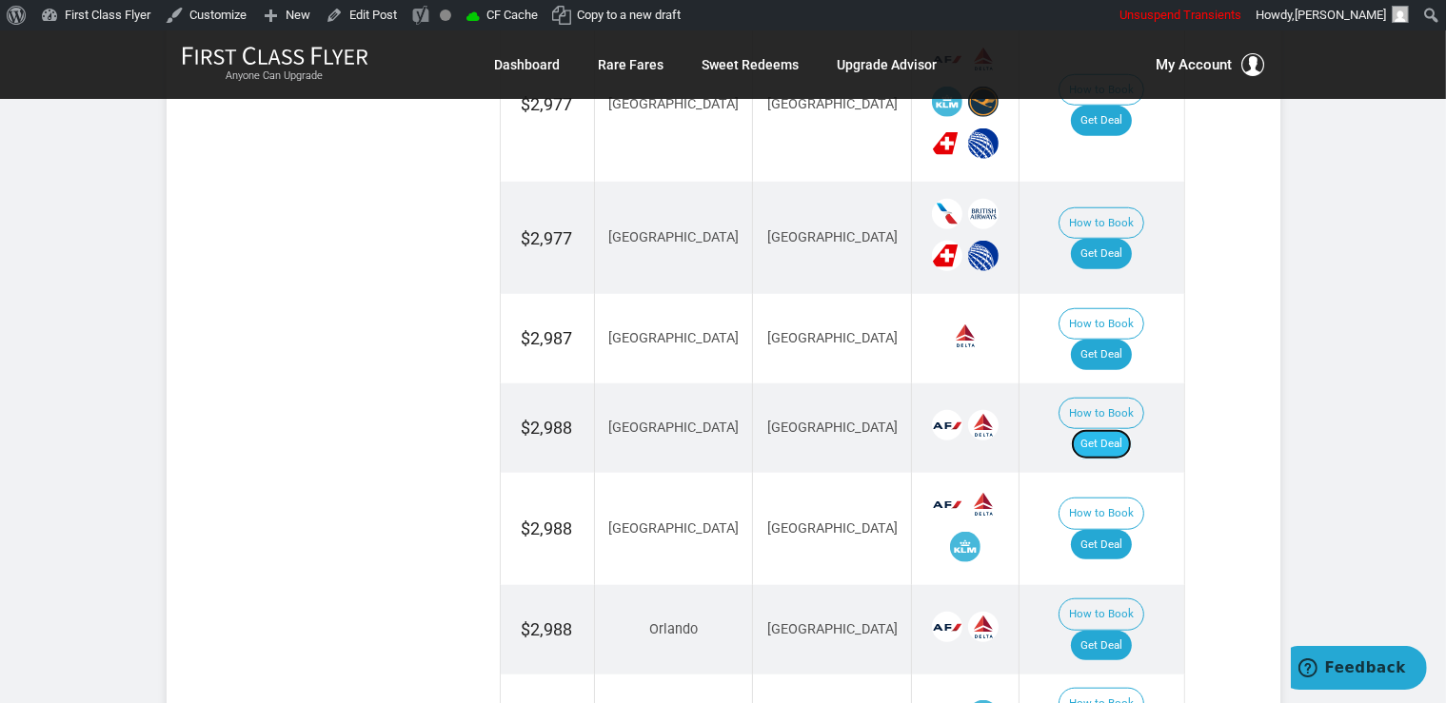
click at [1102, 429] on link "Get Deal" at bounding box center [1101, 444] width 61 height 30
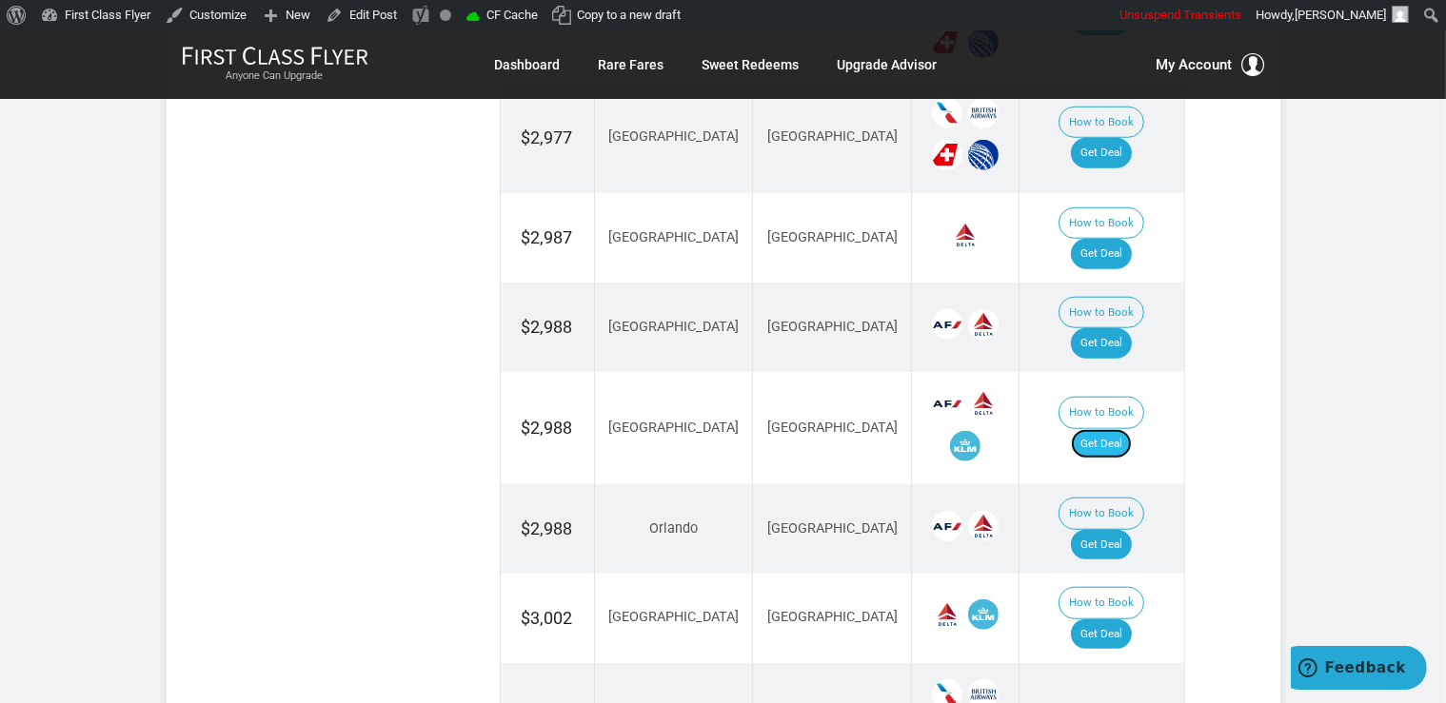
click at [1124, 429] on link "Get Deal" at bounding box center [1101, 444] width 61 height 30
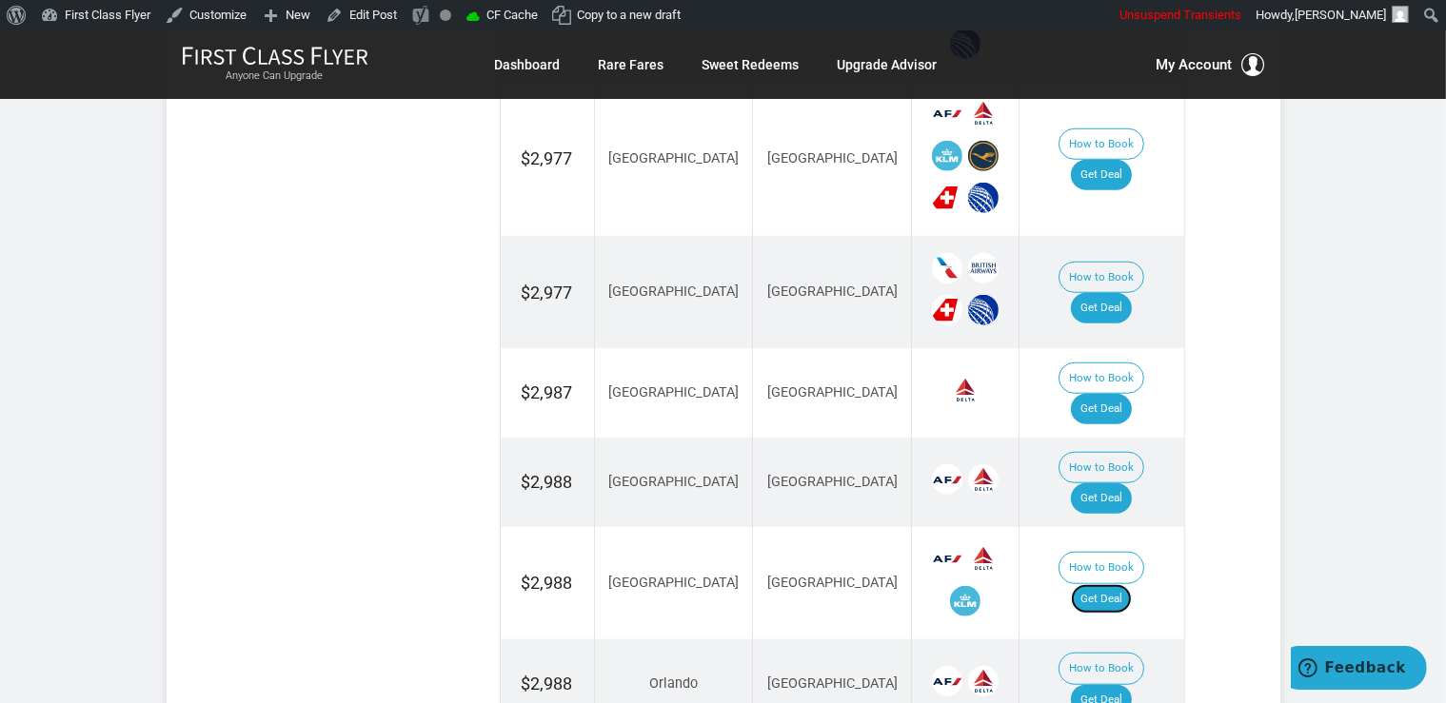
scroll to position [1508, 0]
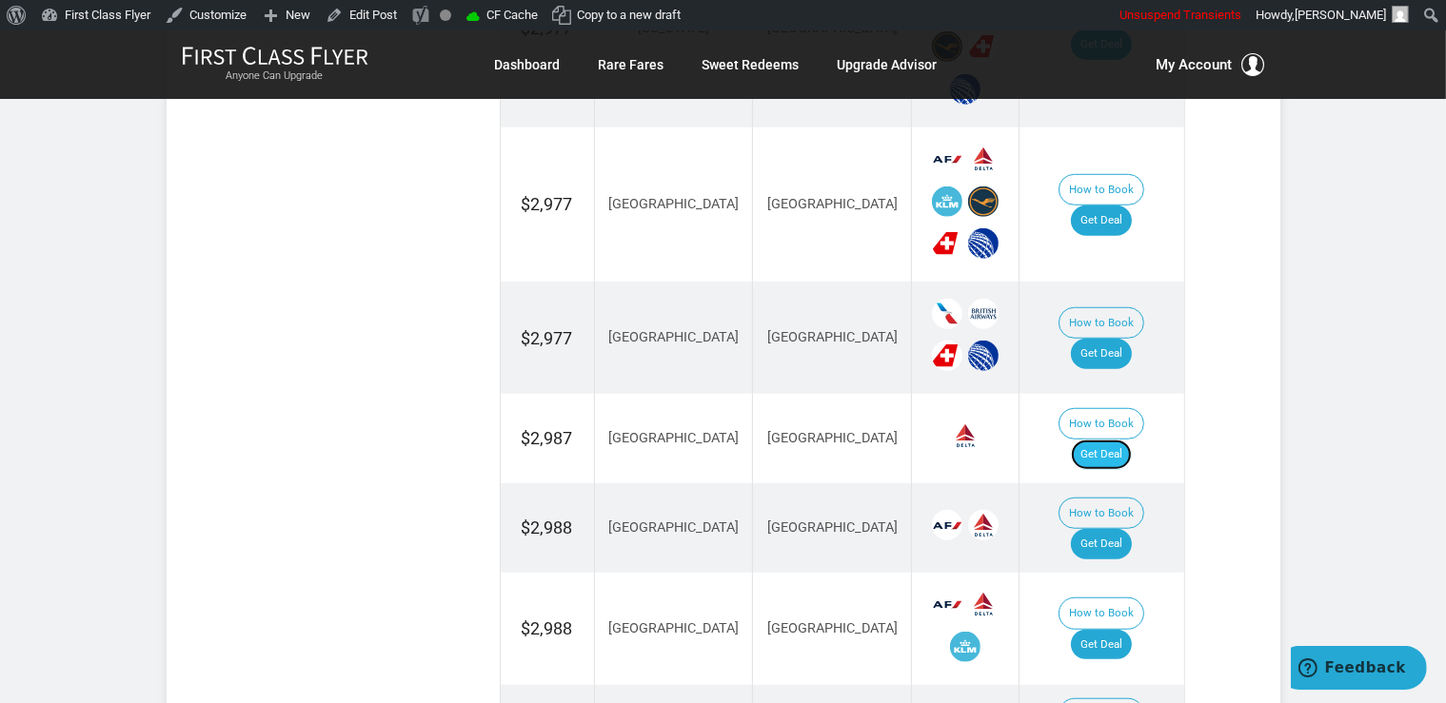
click at [1128, 440] on link "Get Deal" at bounding box center [1101, 455] width 61 height 30
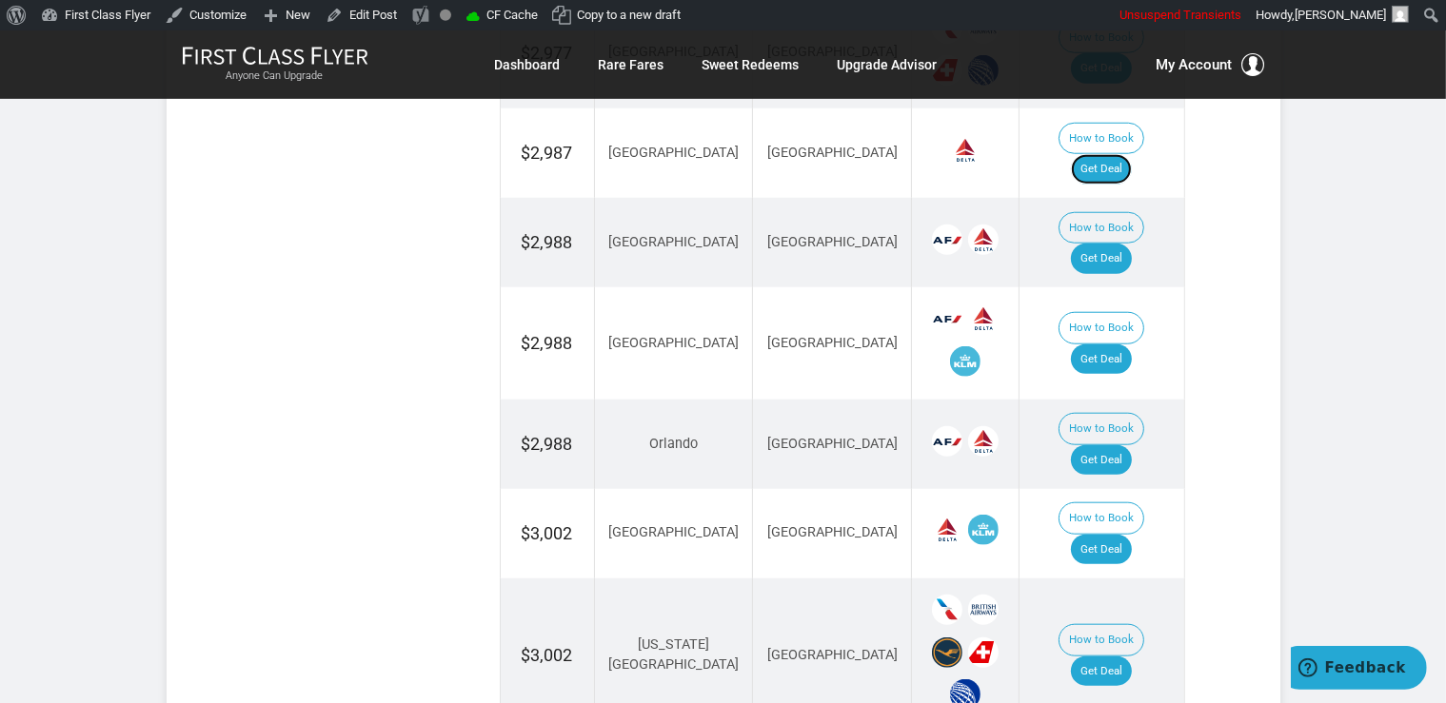
scroll to position [1808, 0]
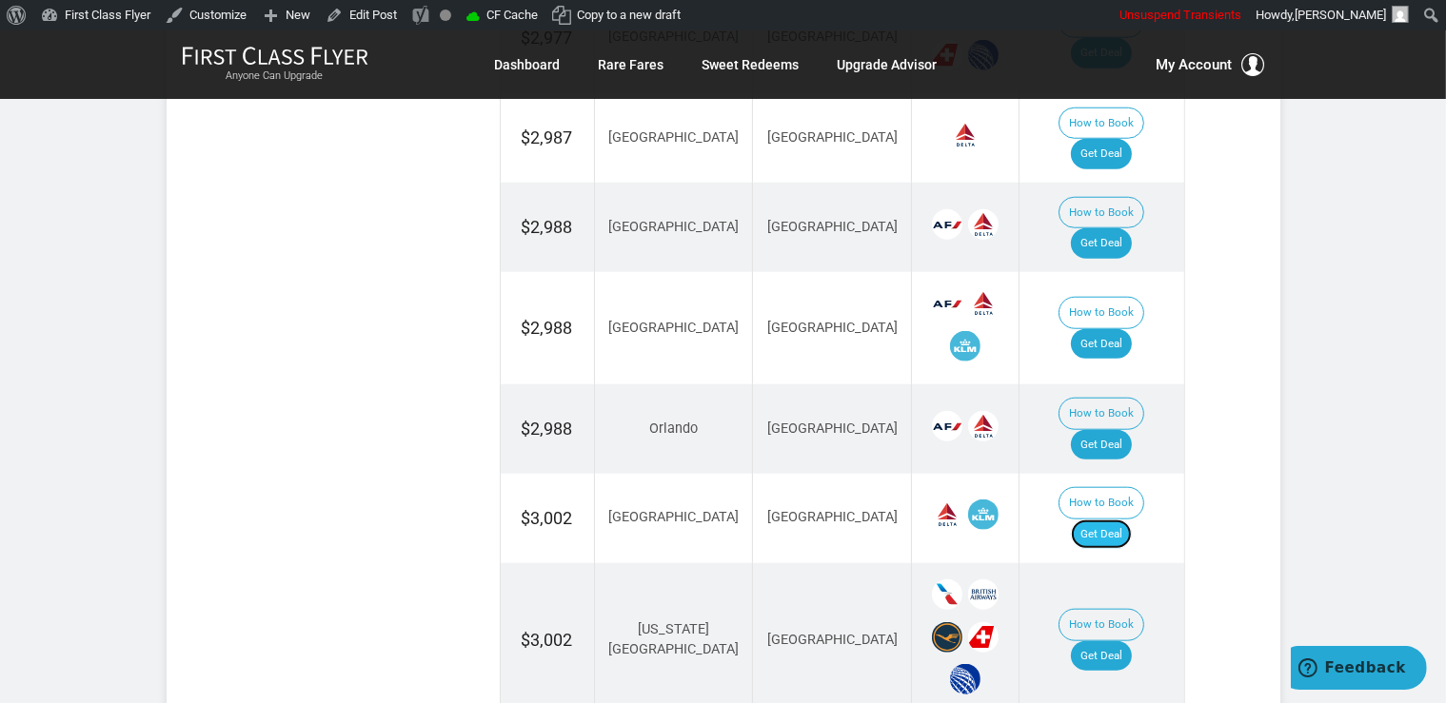
click at [1129, 520] on link "Get Deal" at bounding box center [1101, 535] width 61 height 30
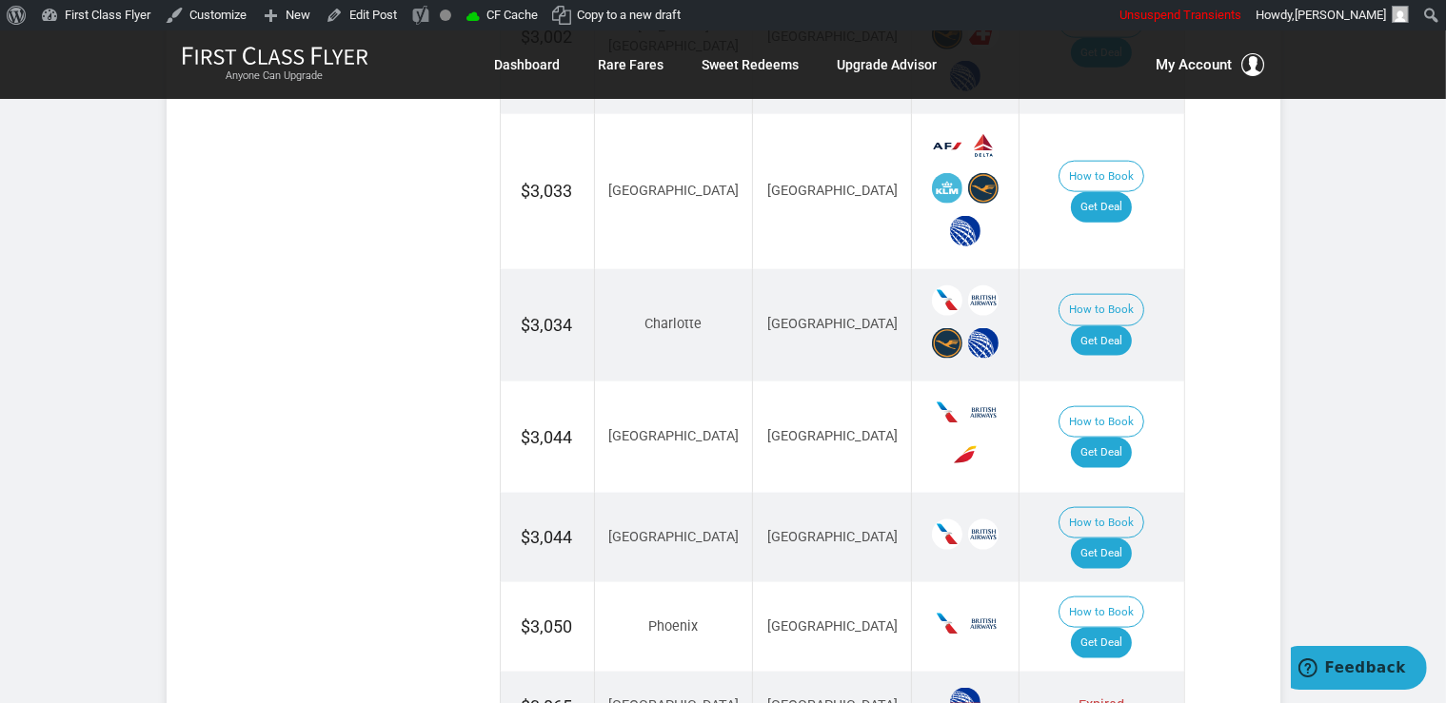
scroll to position [2513, 0]
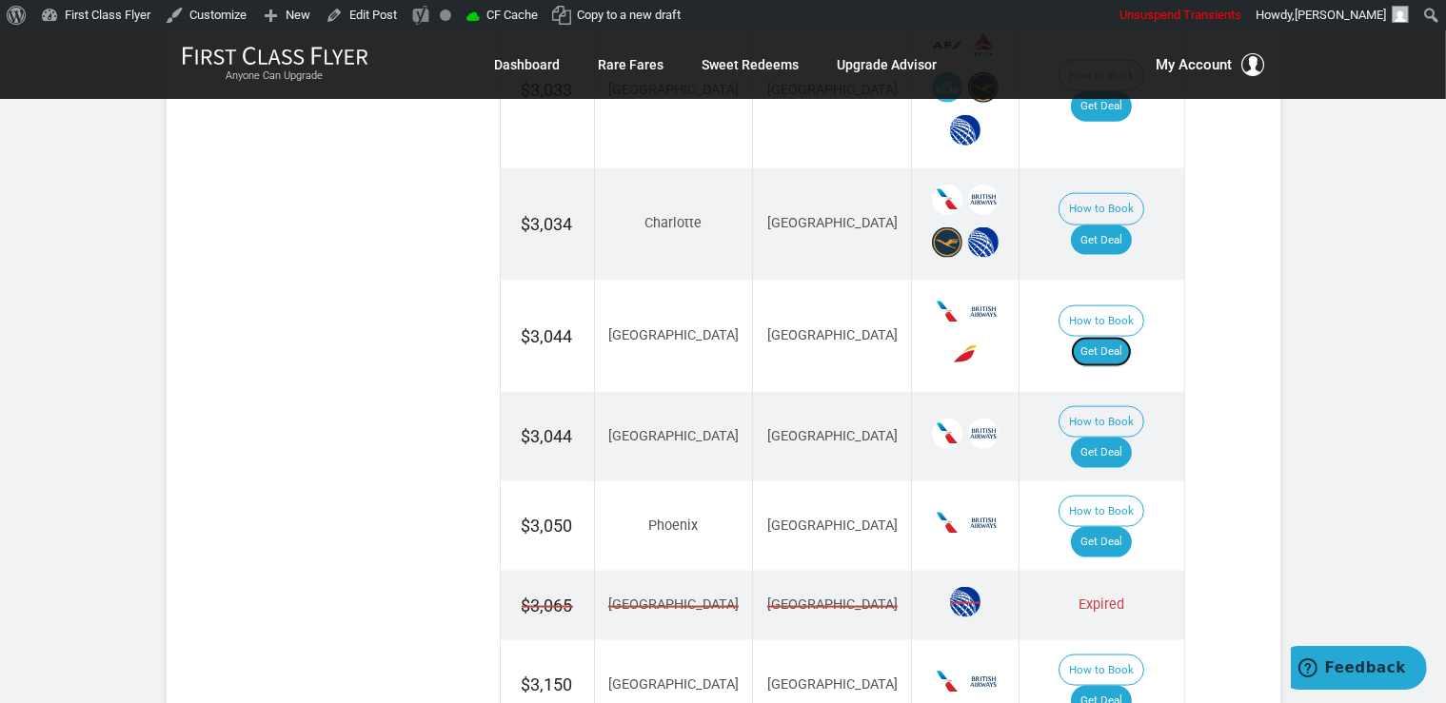
drag, startPoint x: 1128, startPoint y: 226, endPoint x: 1155, endPoint y: 221, distance: 28.0
click at [1126, 337] on link "Get Deal" at bounding box center [1101, 352] width 61 height 30
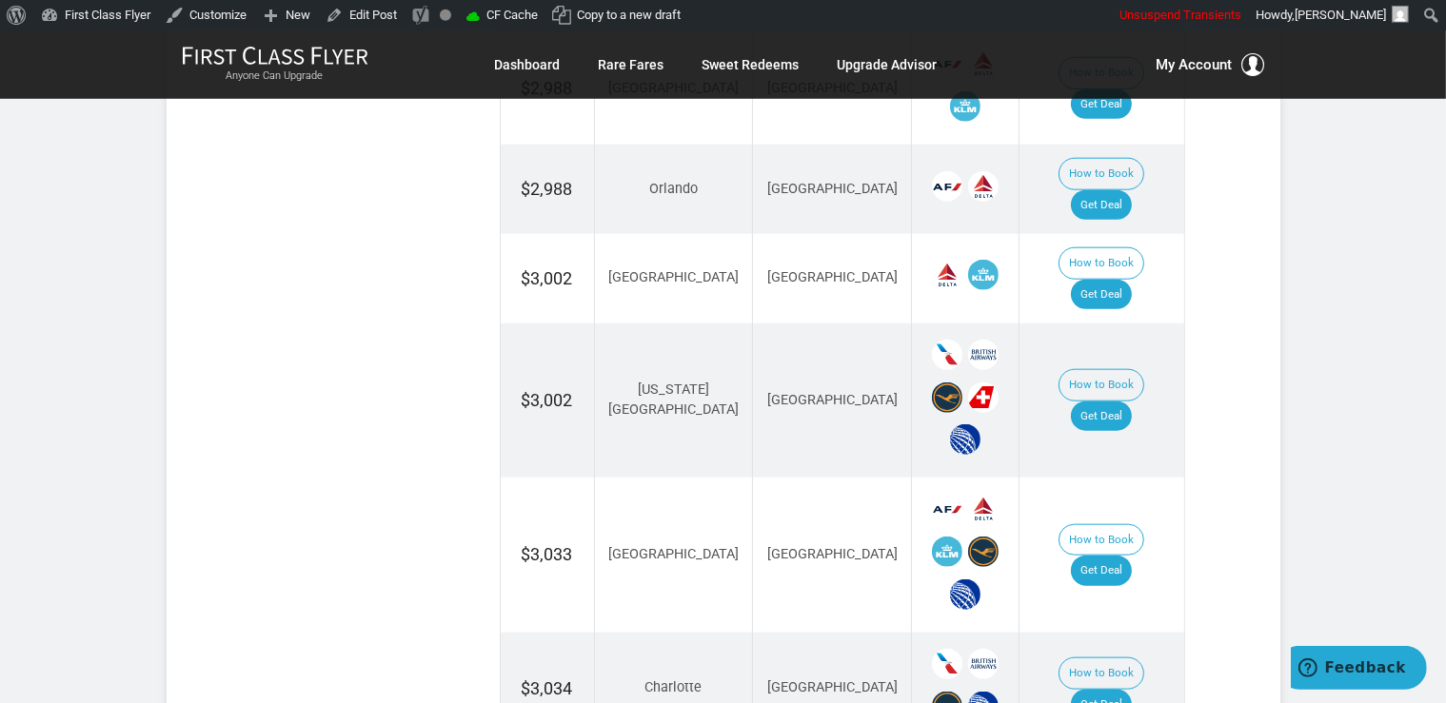
scroll to position [2010, 0]
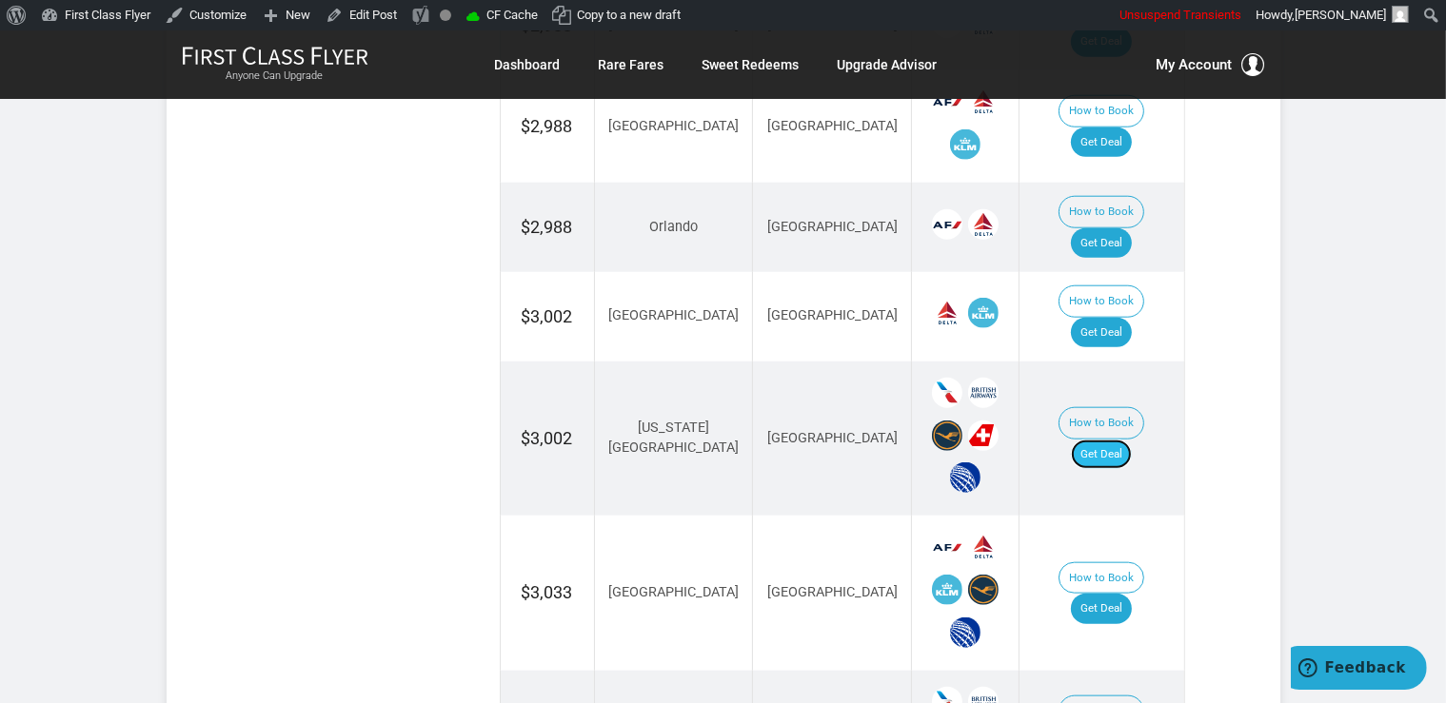
click at [1121, 440] on link "Get Deal" at bounding box center [1101, 455] width 61 height 30
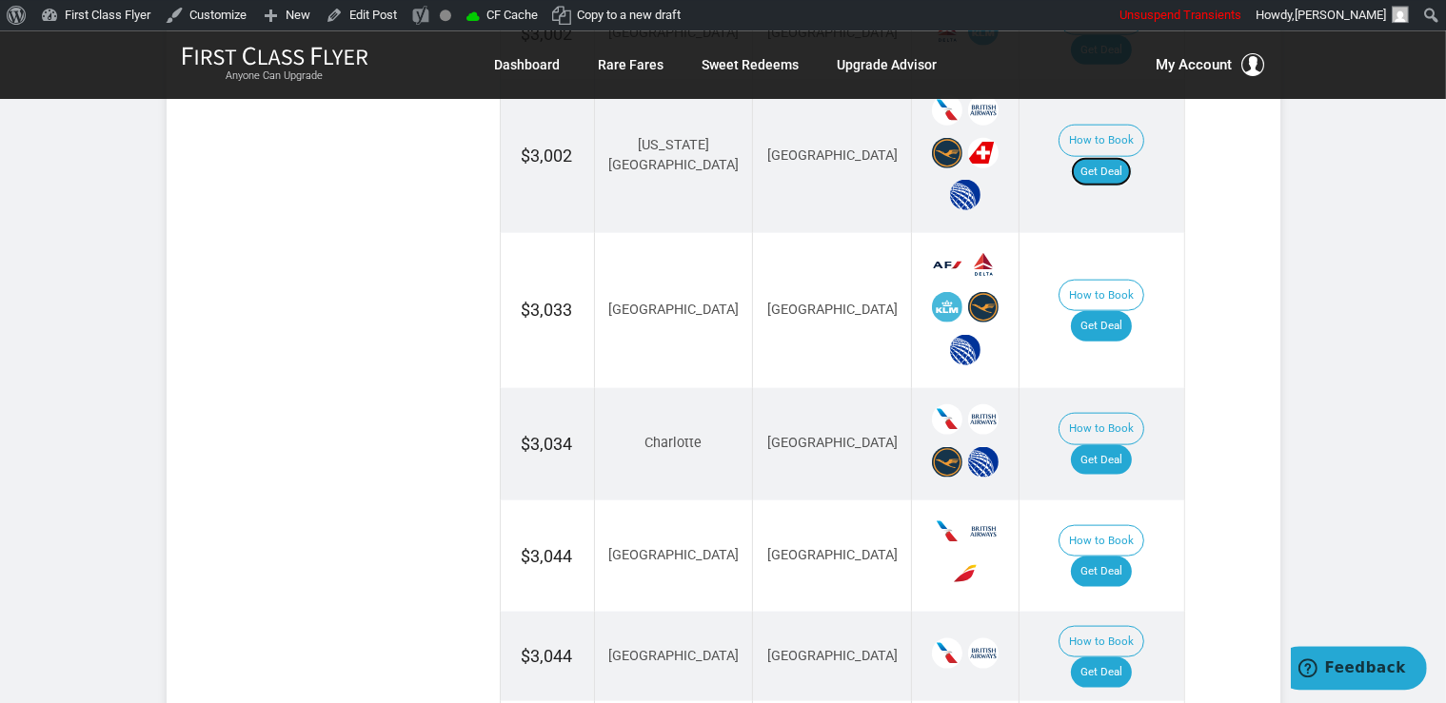
scroll to position [2311, 0]
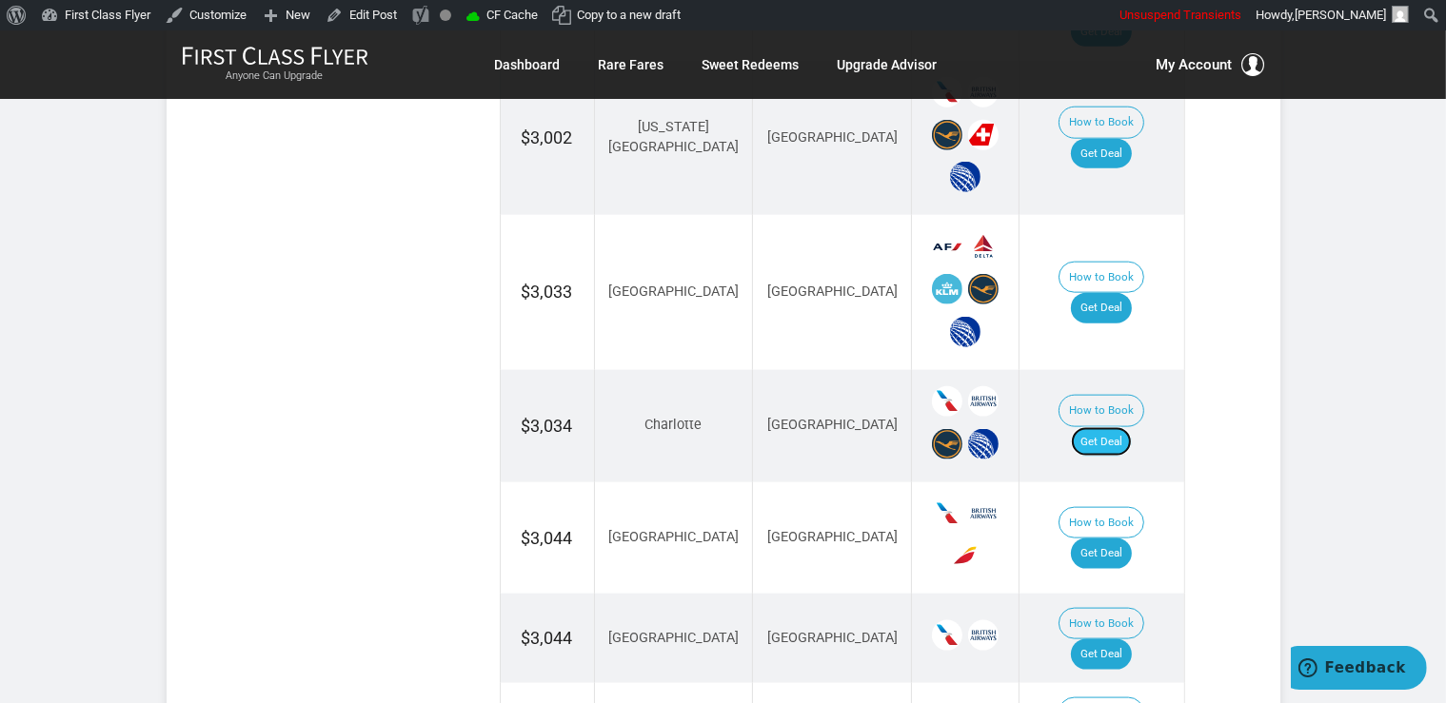
click at [1123, 427] on link "Get Deal" at bounding box center [1101, 442] width 61 height 30
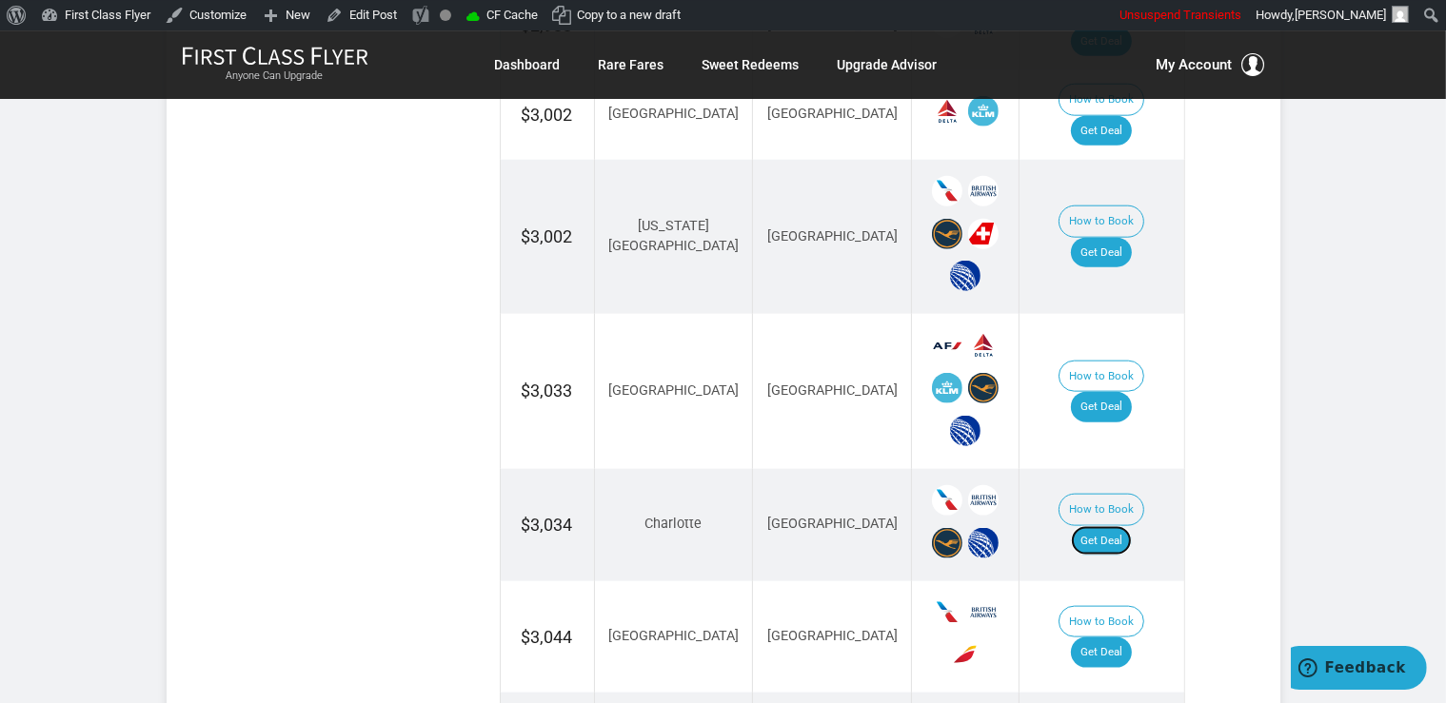
scroll to position [2211, 0]
click at [1120, 393] on link "Get Deal" at bounding box center [1101, 408] width 61 height 30
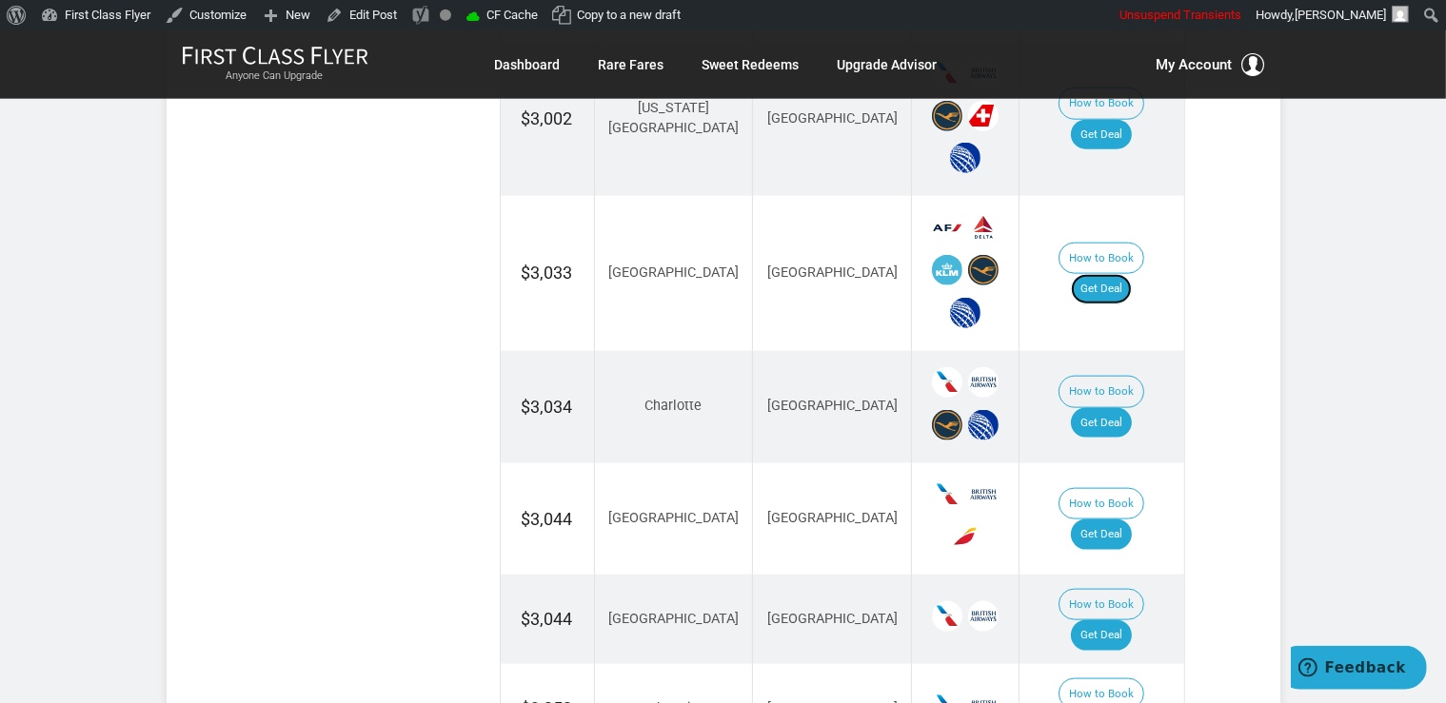
scroll to position [2513, 0]
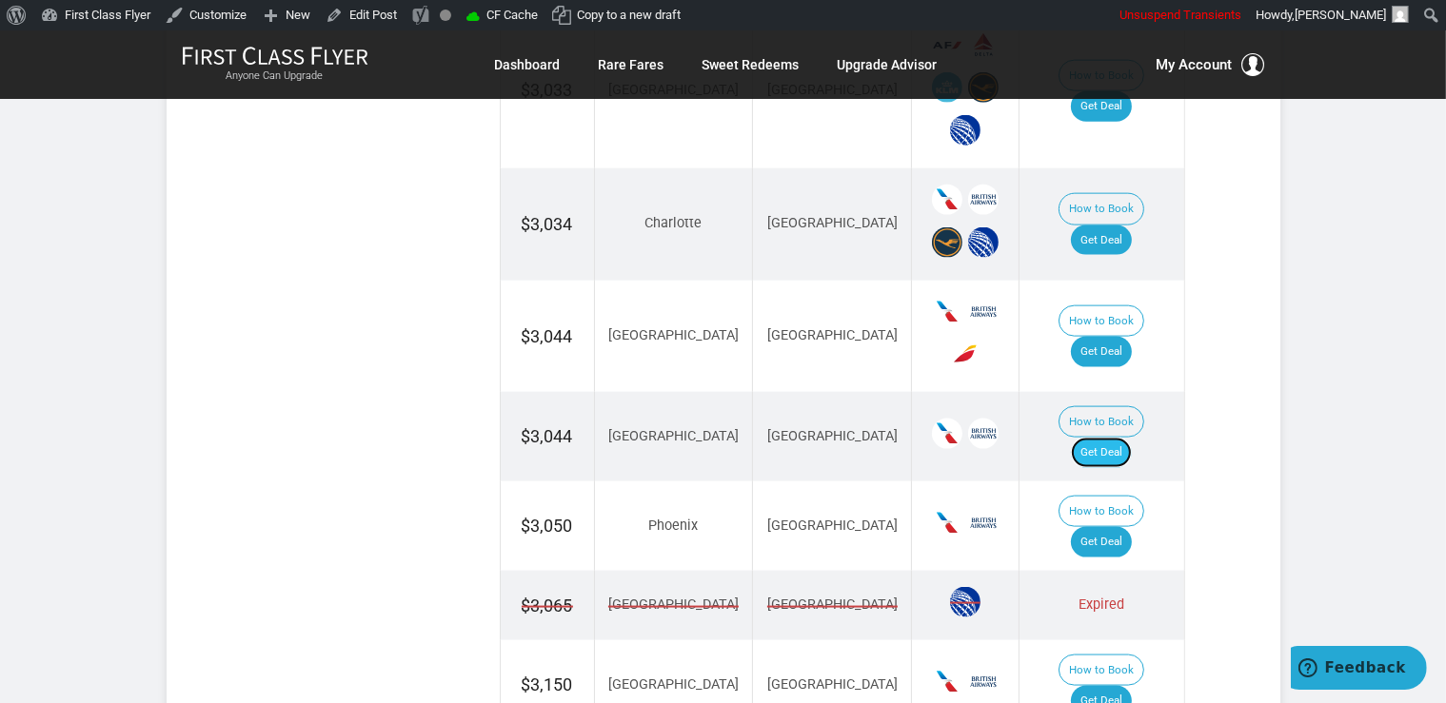
click at [1107, 438] on link "Get Deal" at bounding box center [1101, 453] width 61 height 30
click at [1121, 527] on link "Get Deal" at bounding box center [1101, 542] width 61 height 30
click at [1114, 686] on link "Get Deal" at bounding box center [1101, 701] width 61 height 30
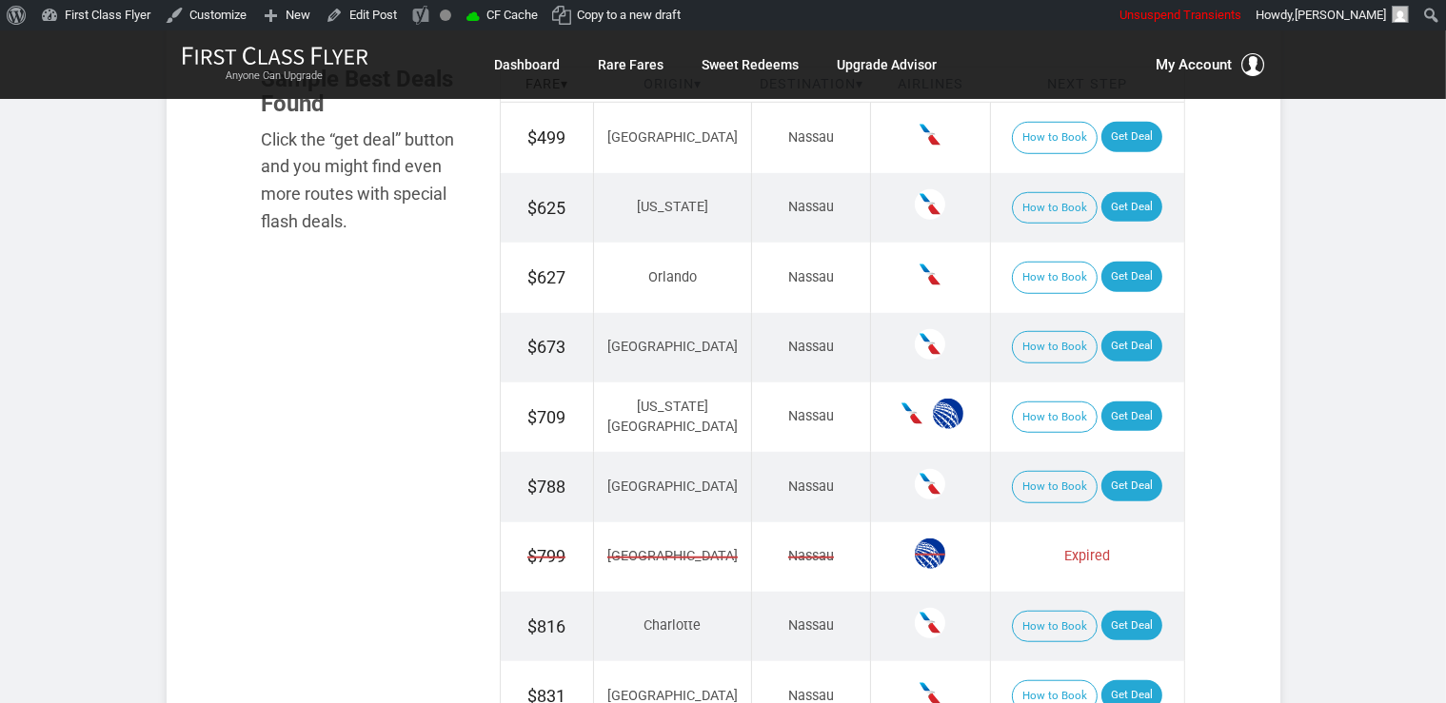
scroll to position [1237, 0]
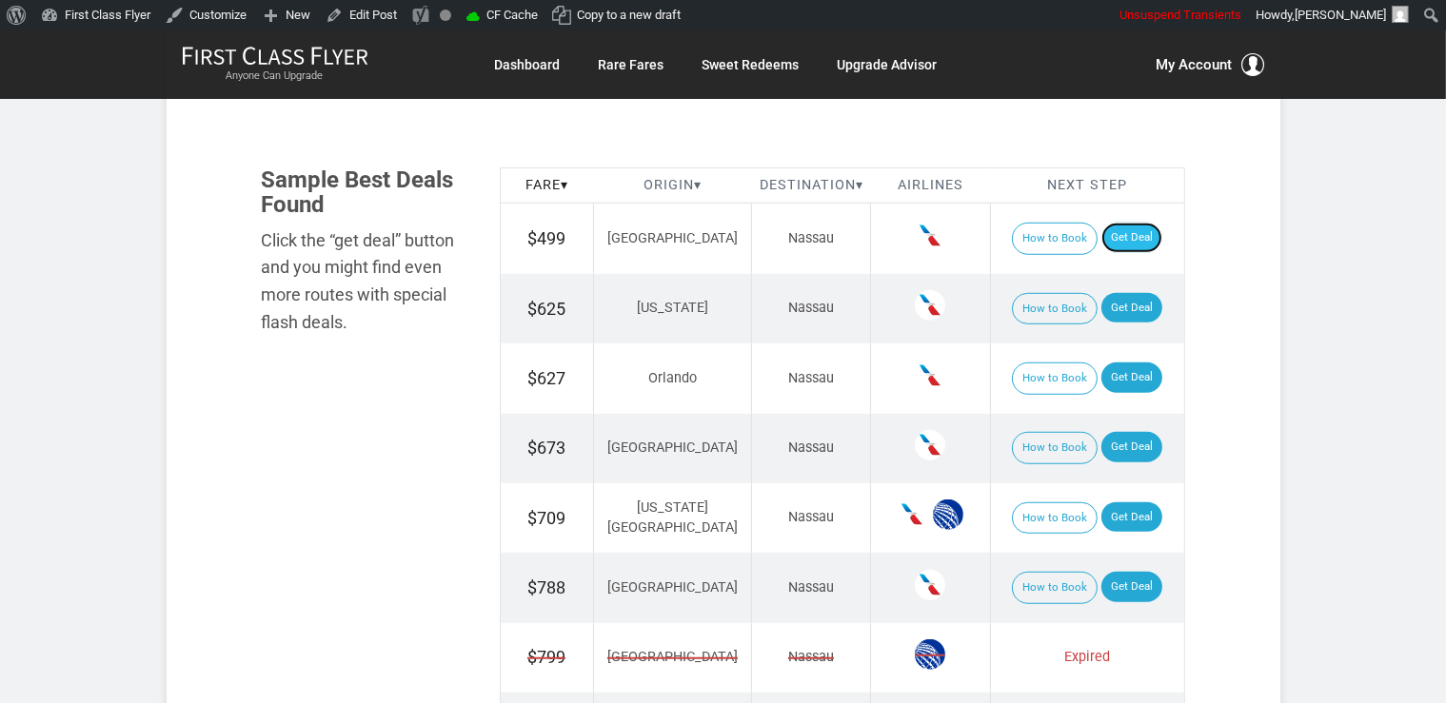
click at [1121, 246] on link "Get Deal" at bounding box center [1131, 238] width 61 height 30
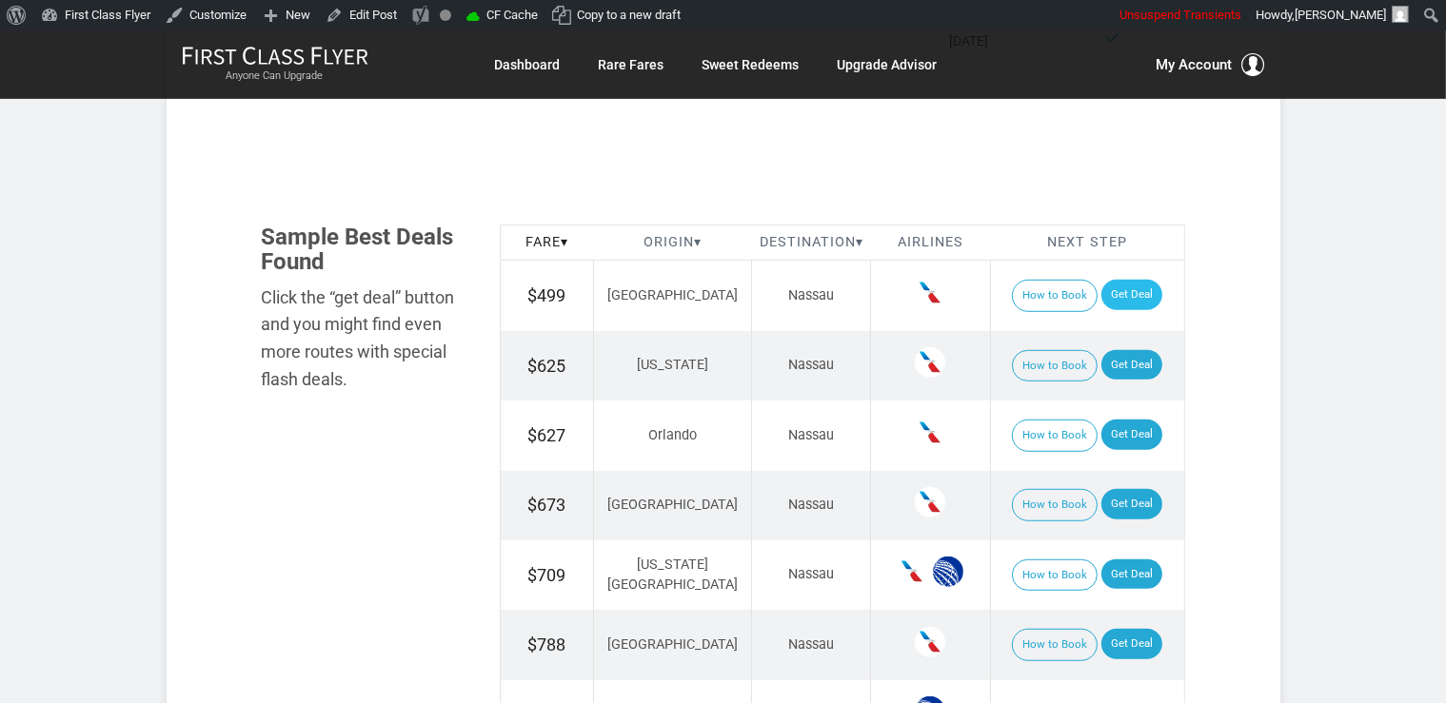
scroll to position [0, 0]
click at [1114, 370] on link "Get Deal" at bounding box center [1131, 365] width 61 height 30
click at [1115, 434] on link "Get Deal" at bounding box center [1131, 435] width 61 height 30
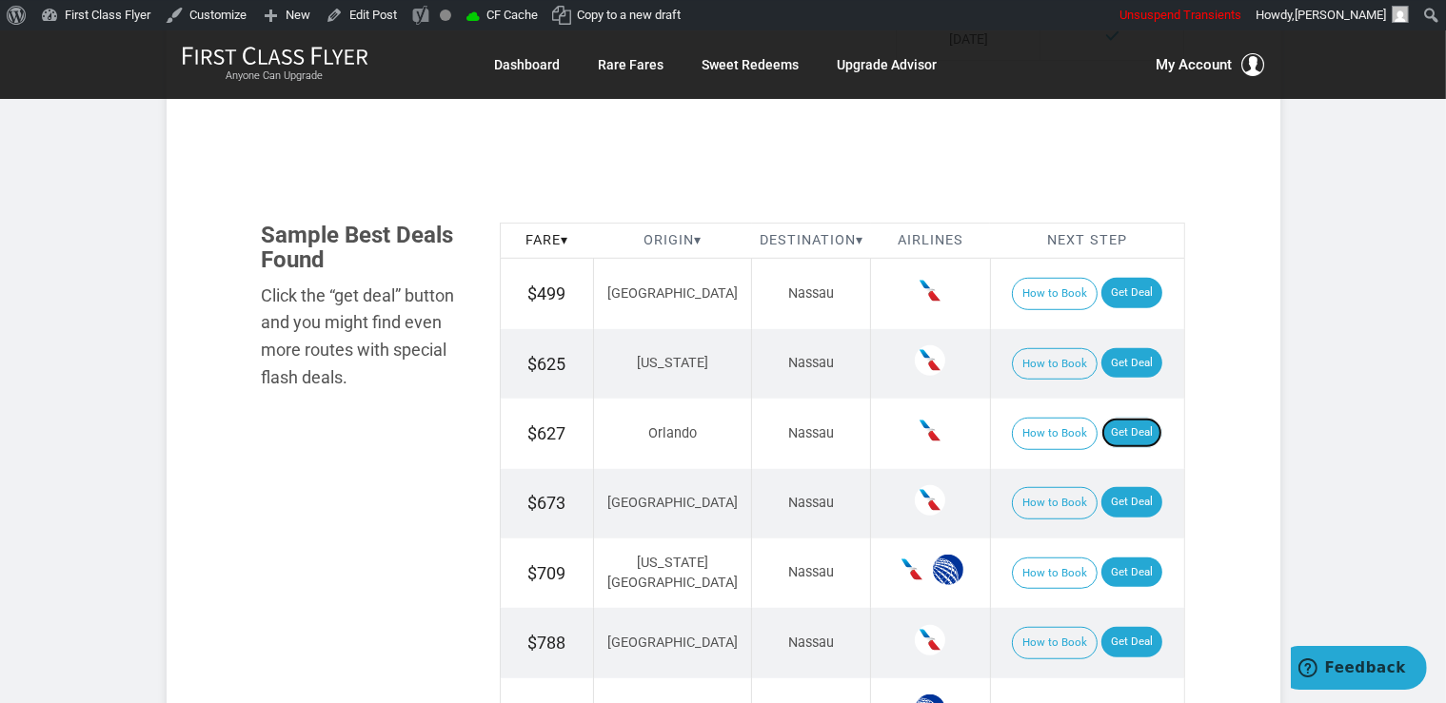
scroll to position [1280, 0]
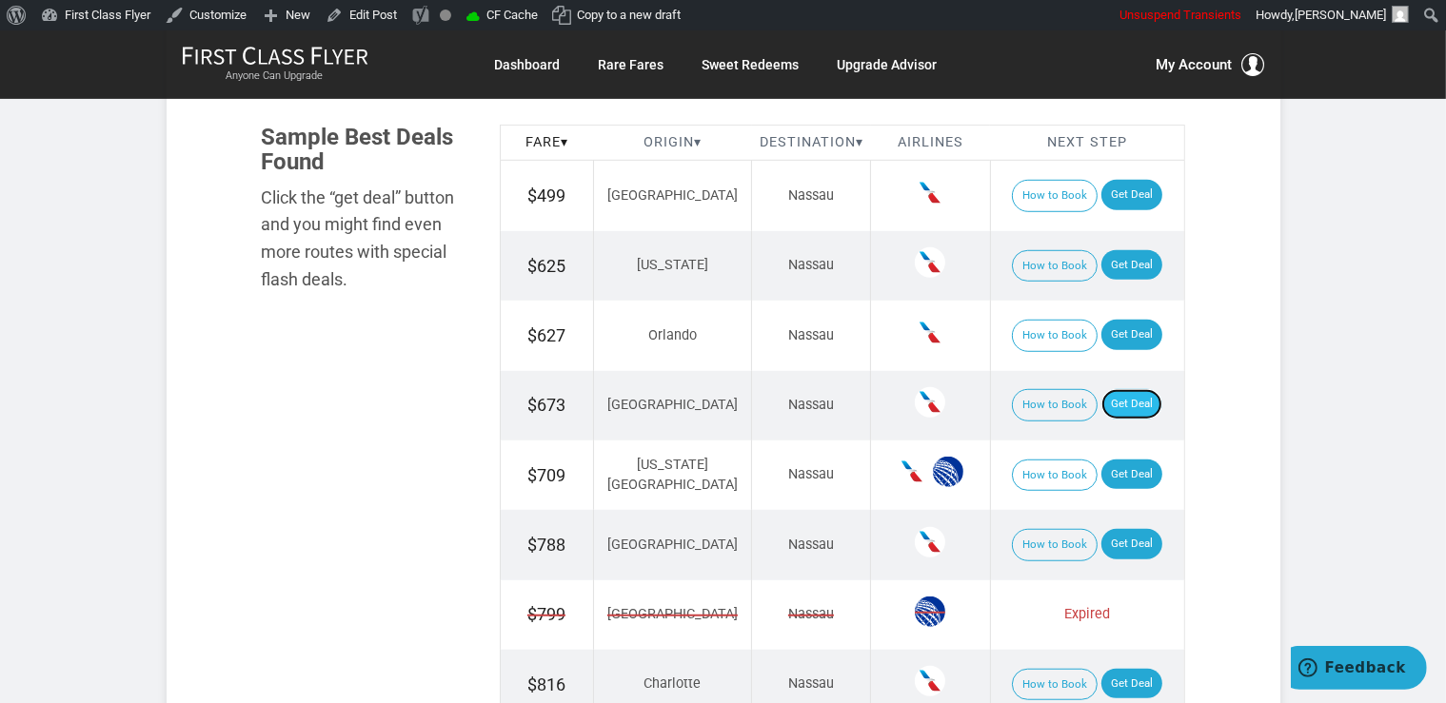
click at [1111, 401] on link "Get Deal" at bounding box center [1131, 404] width 61 height 30
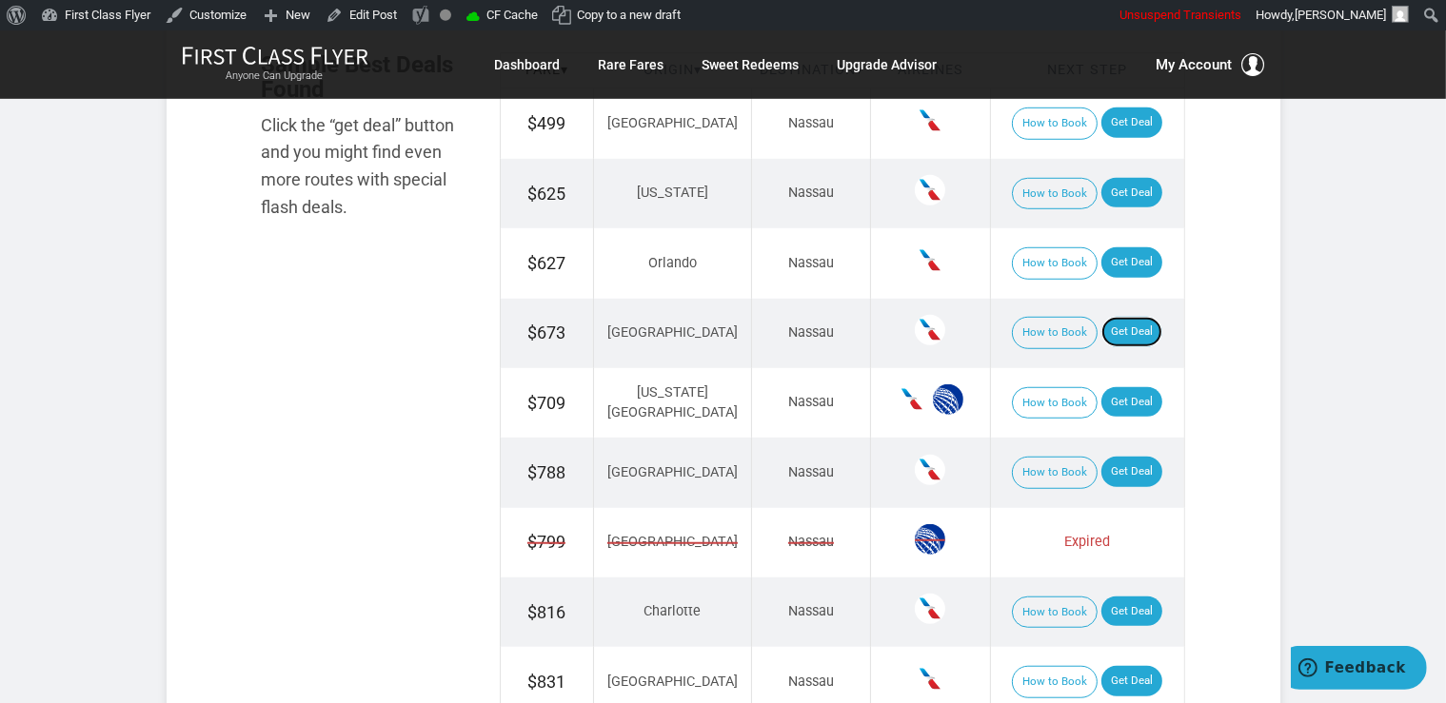
scroll to position [1481, 0]
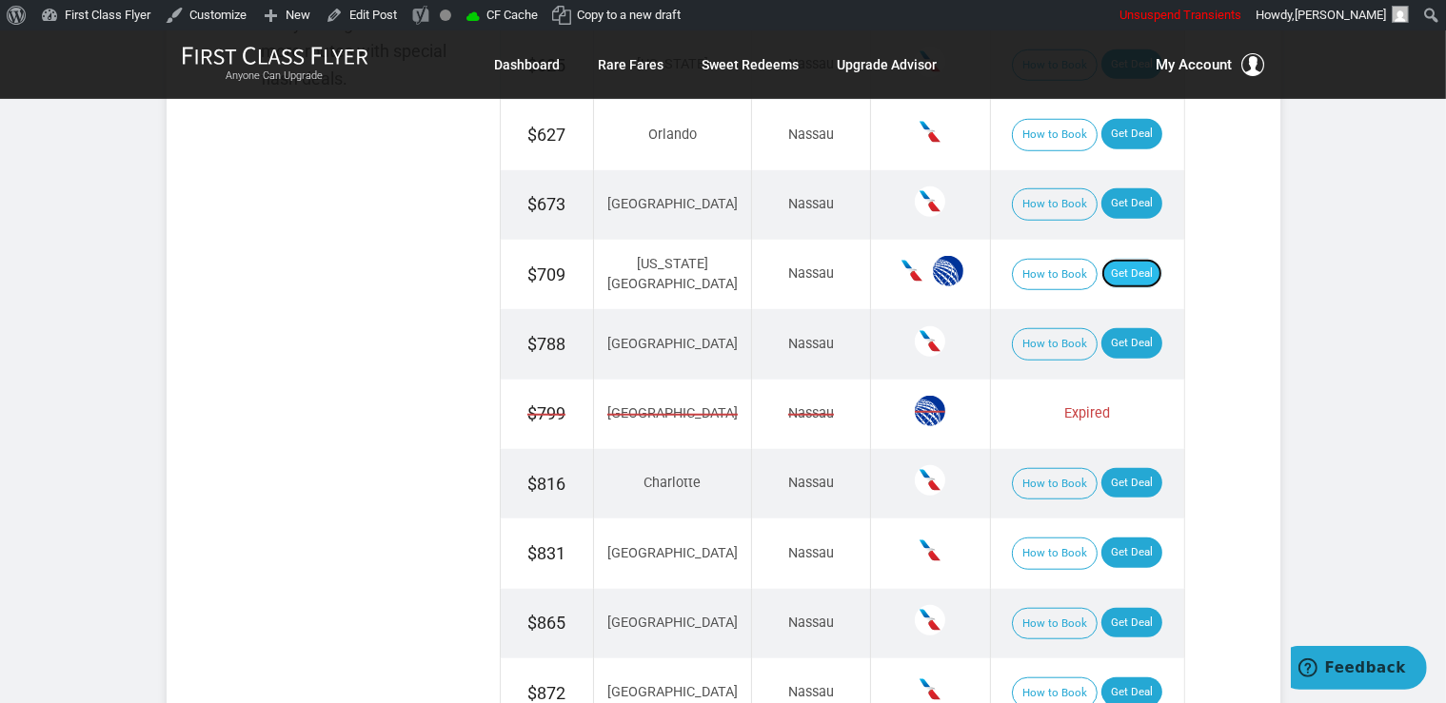
click at [1108, 282] on link "Get Deal" at bounding box center [1131, 274] width 61 height 30
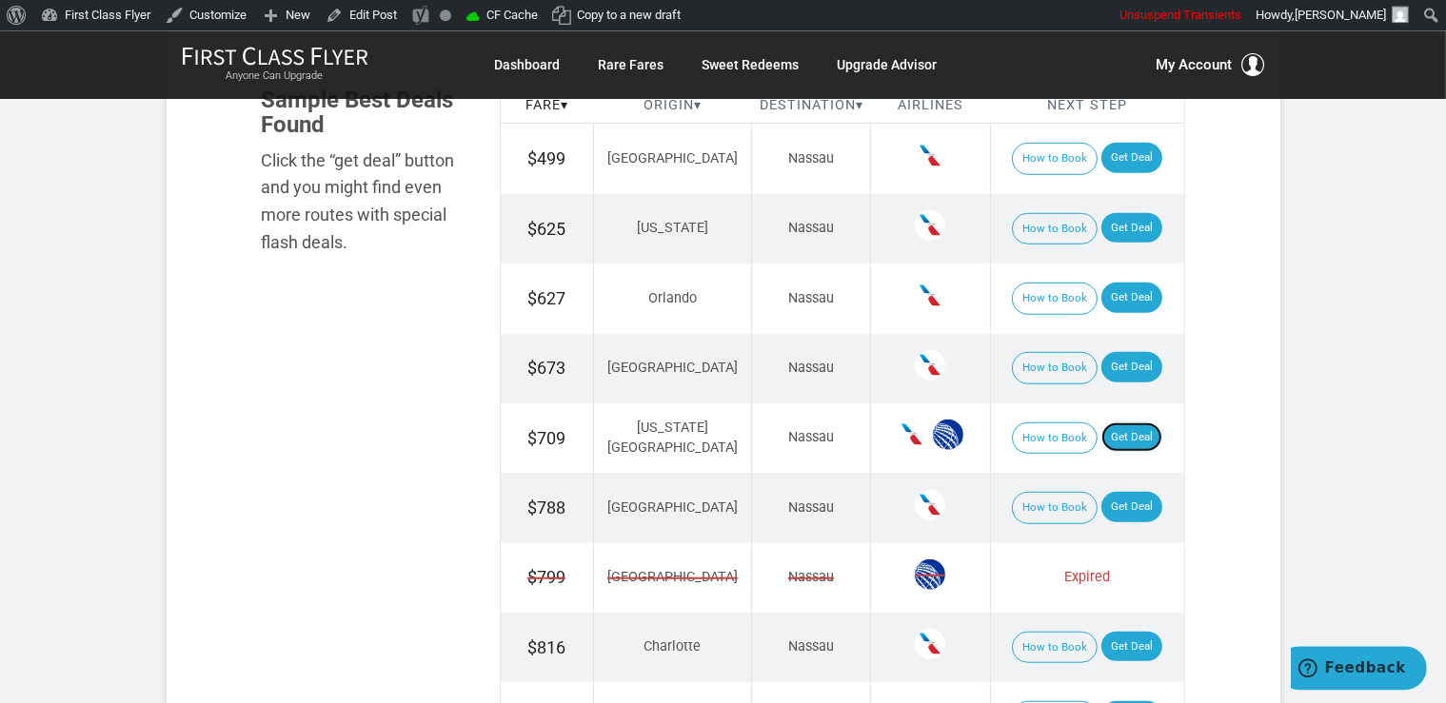
scroll to position [1280, 0]
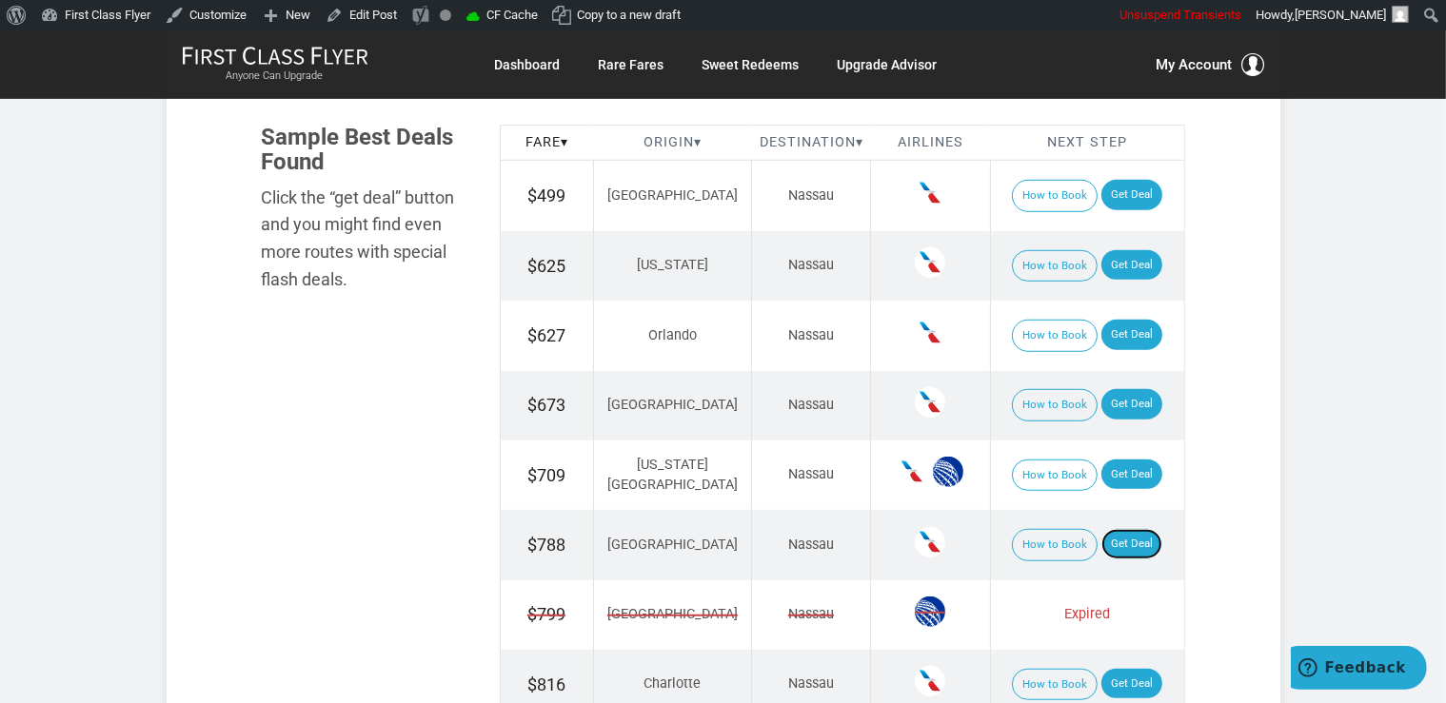
click at [1116, 542] on link "Get Deal" at bounding box center [1131, 544] width 61 height 30
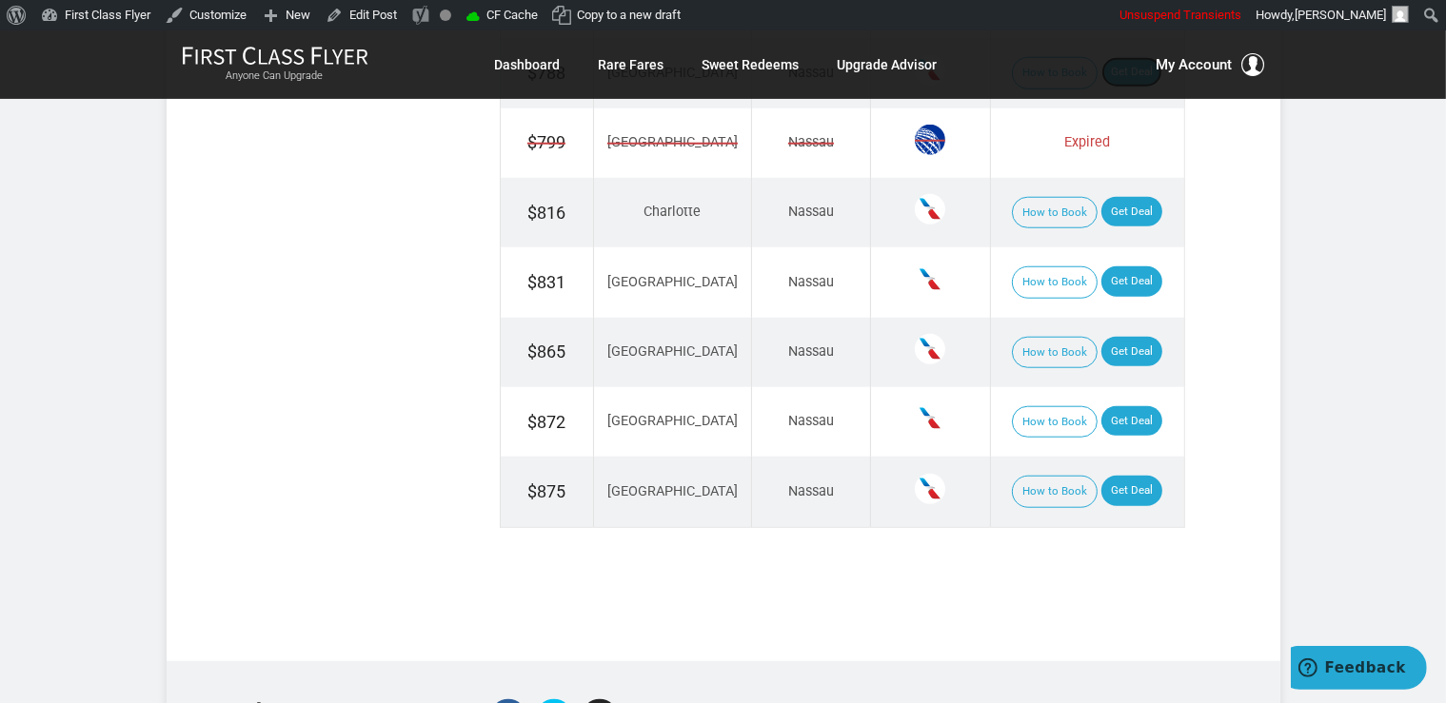
scroll to position [1783, 0]
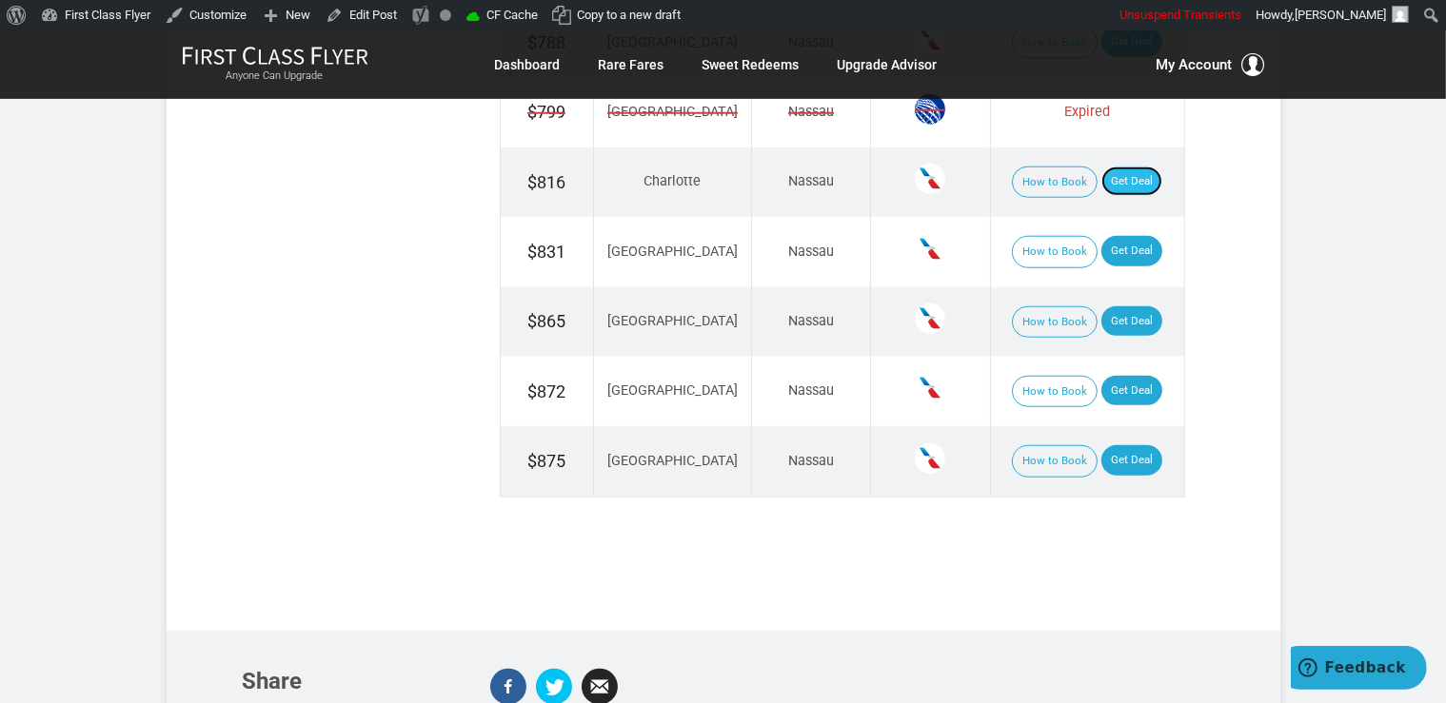
click at [1122, 180] on link "Get Deal" at bounding box center [1131, 182] width 61 height 30
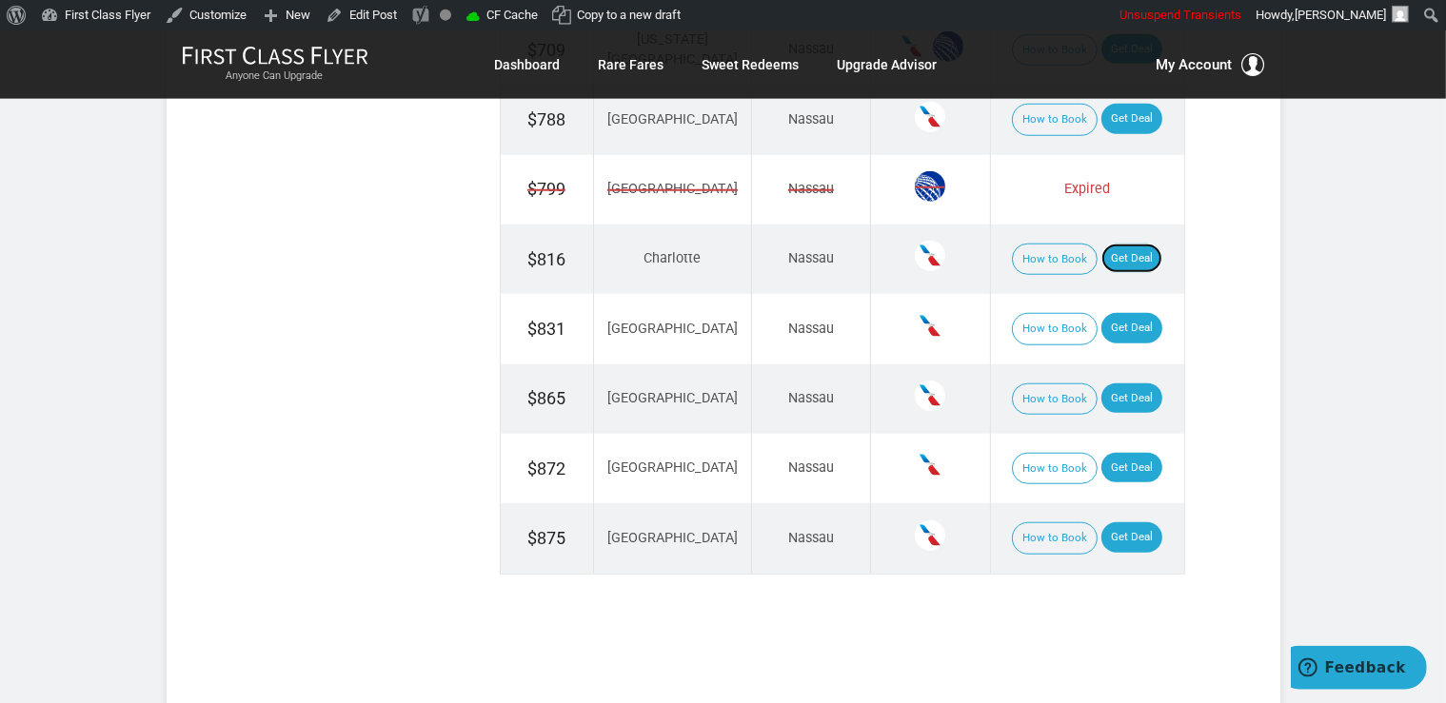
scroll to position [1683, 0]
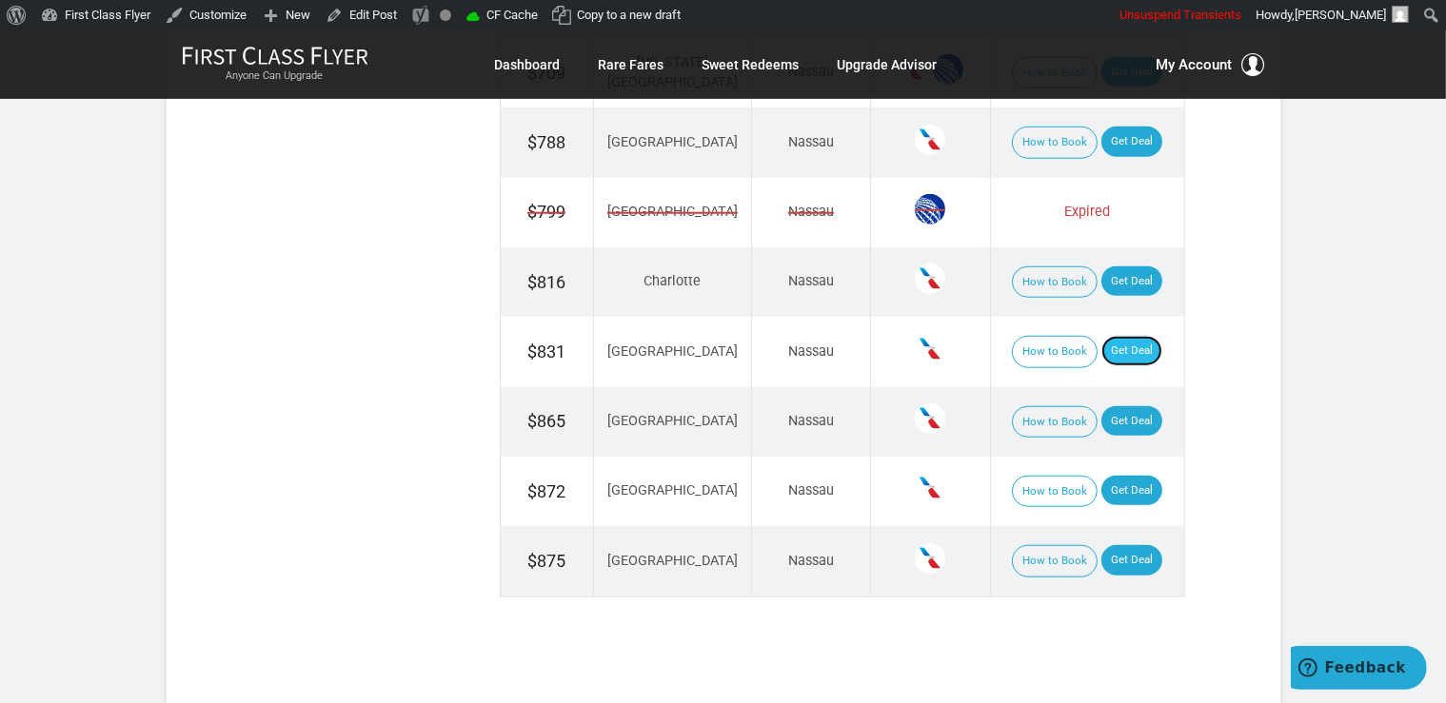
click at [1101, 343] on link "Get Deal" at bounding box center [1131, 351] width 61 height 30
click at [1108, 410] on link "Get Deal" at bounding box center [1131, 421] width 61 height 30
click at [1121, 489] on link "Get Deal" at bounding box center [1131, 491] width 61 height 30
click at [1114, 536] on td "How to Book Get Deal" at bounding box center [1087, 561] width 194 height 70
click at [1116, 546] on link "Get Deal" at bounding box center [1131, 560] width 61 height 30
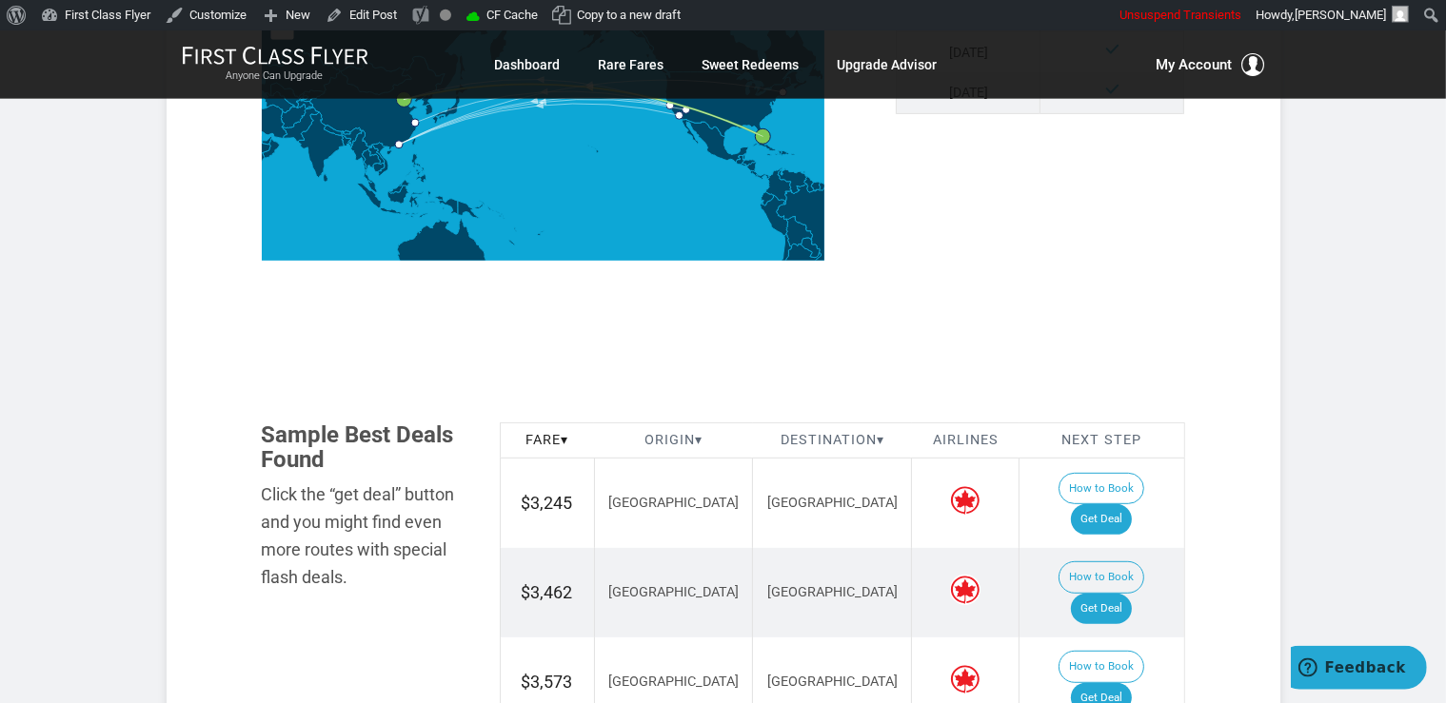
scroll to position [1005, 0]
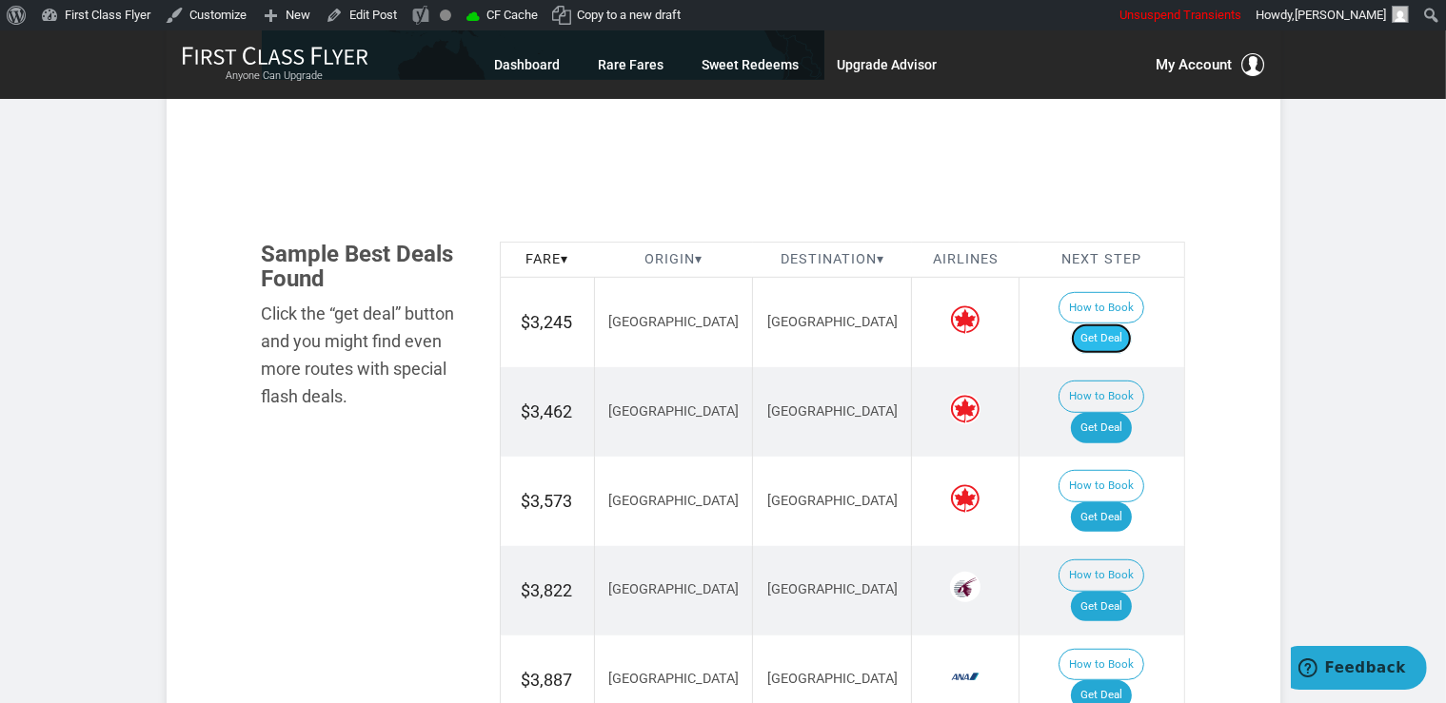
click at [1117, 324] on link "Get Deal" at bounding box center [1101, 339] width 61 height 30
click at [1117, 413] on link "Get Deal" at bounding box center [1101, 428] width 61 height 30
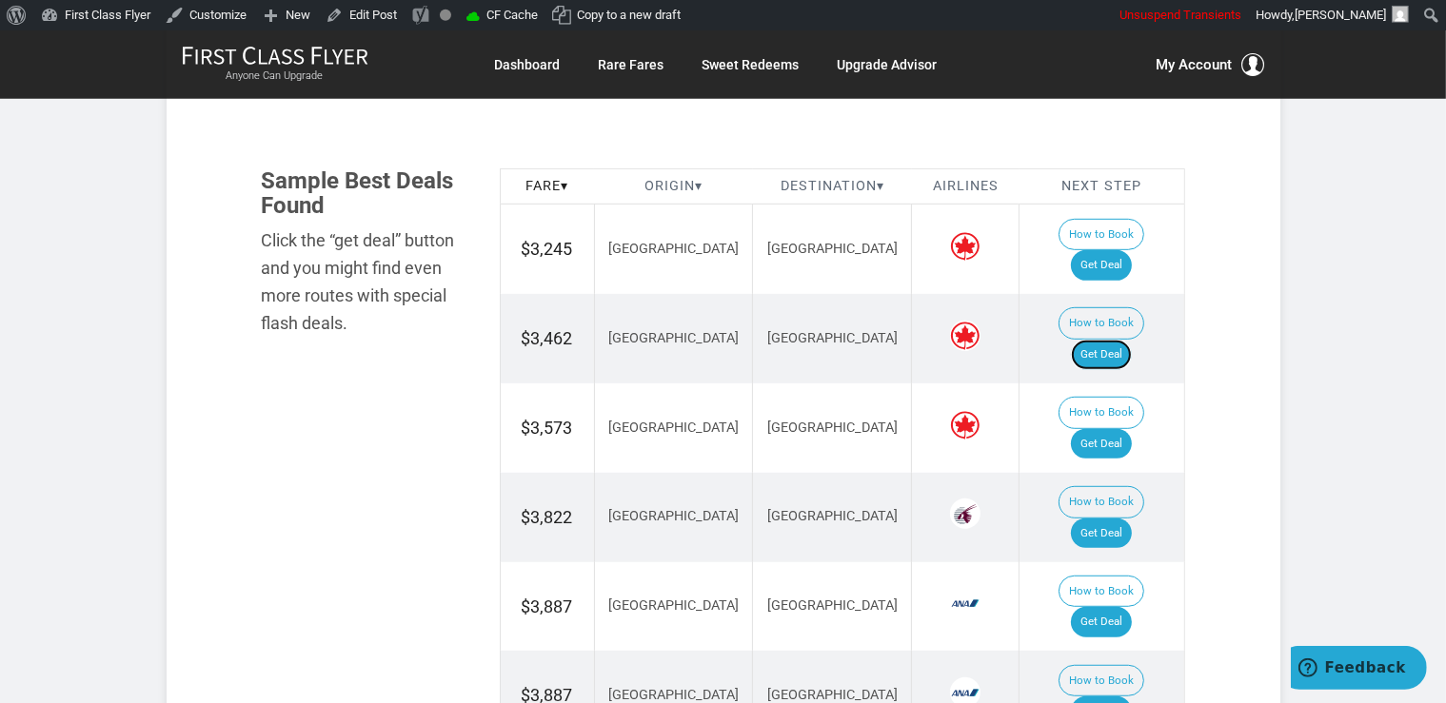
scroll to position [1105, 0]
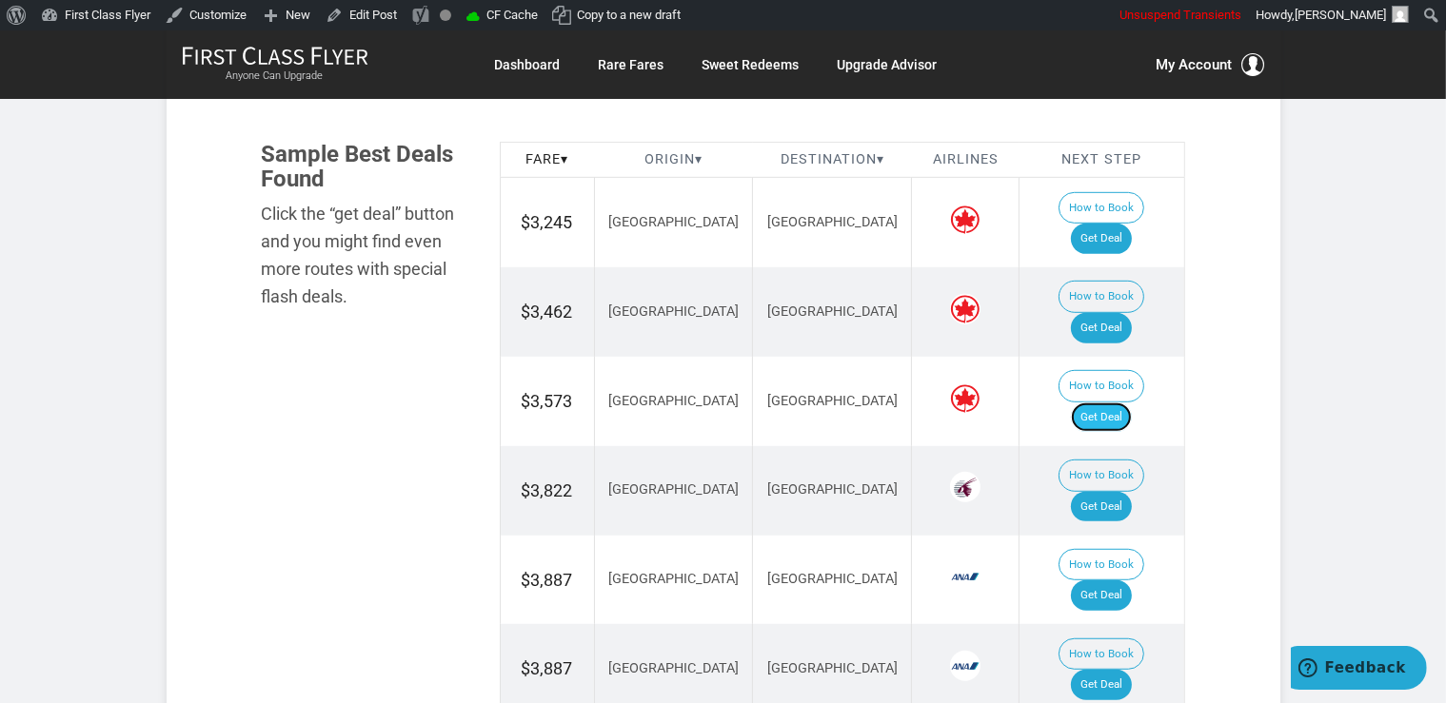
click at [1114, 403] on link "Get Deal" at bounding box center [1101, 418] width 61 height 30
click at [1120, 492] on link "Get Deal" at bounding box center [1101, 507] width 61 height 30
click at [1101, 581] on link "Get Deal" at bounding box center [1101, 596] width 61 height 30
click at [1112, 670] on link "Get Deal" at bounding box center [1101, 685] width 61 height 30
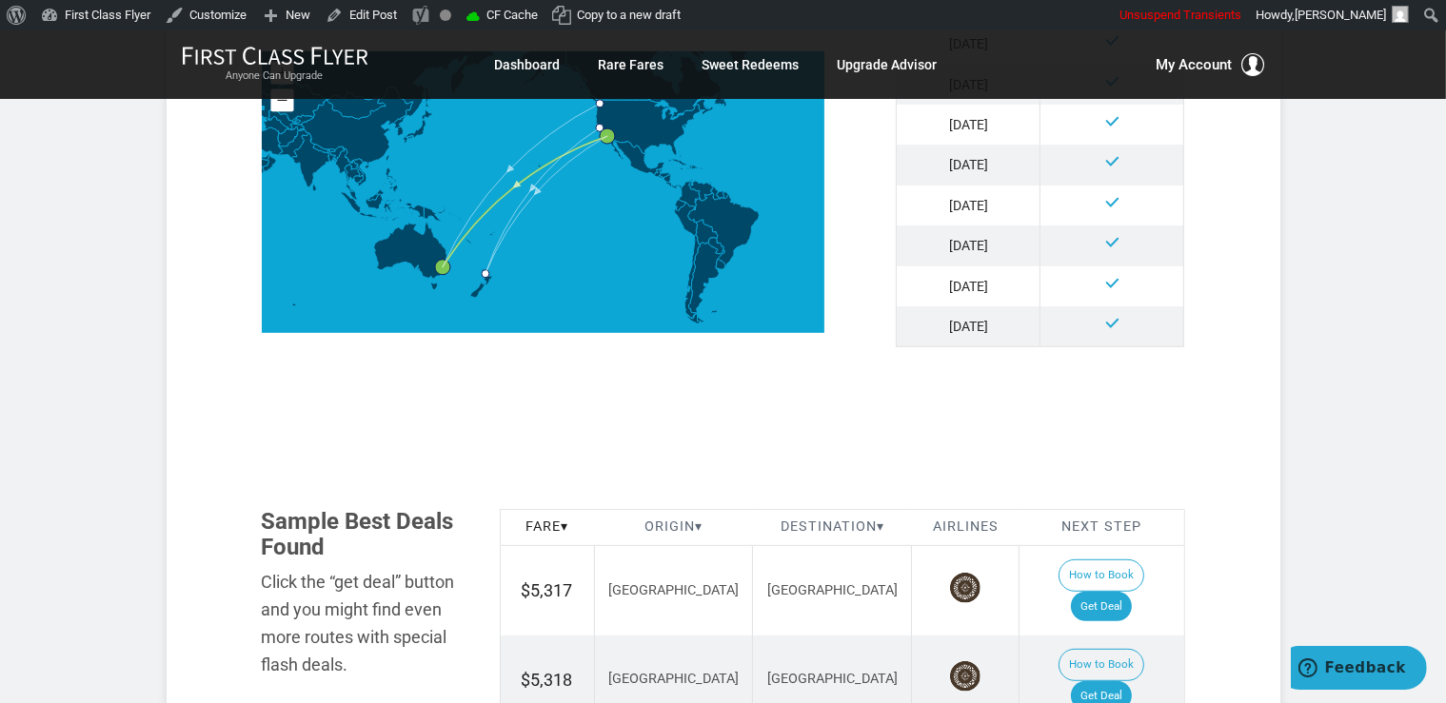
scroll to position [1105, 0]
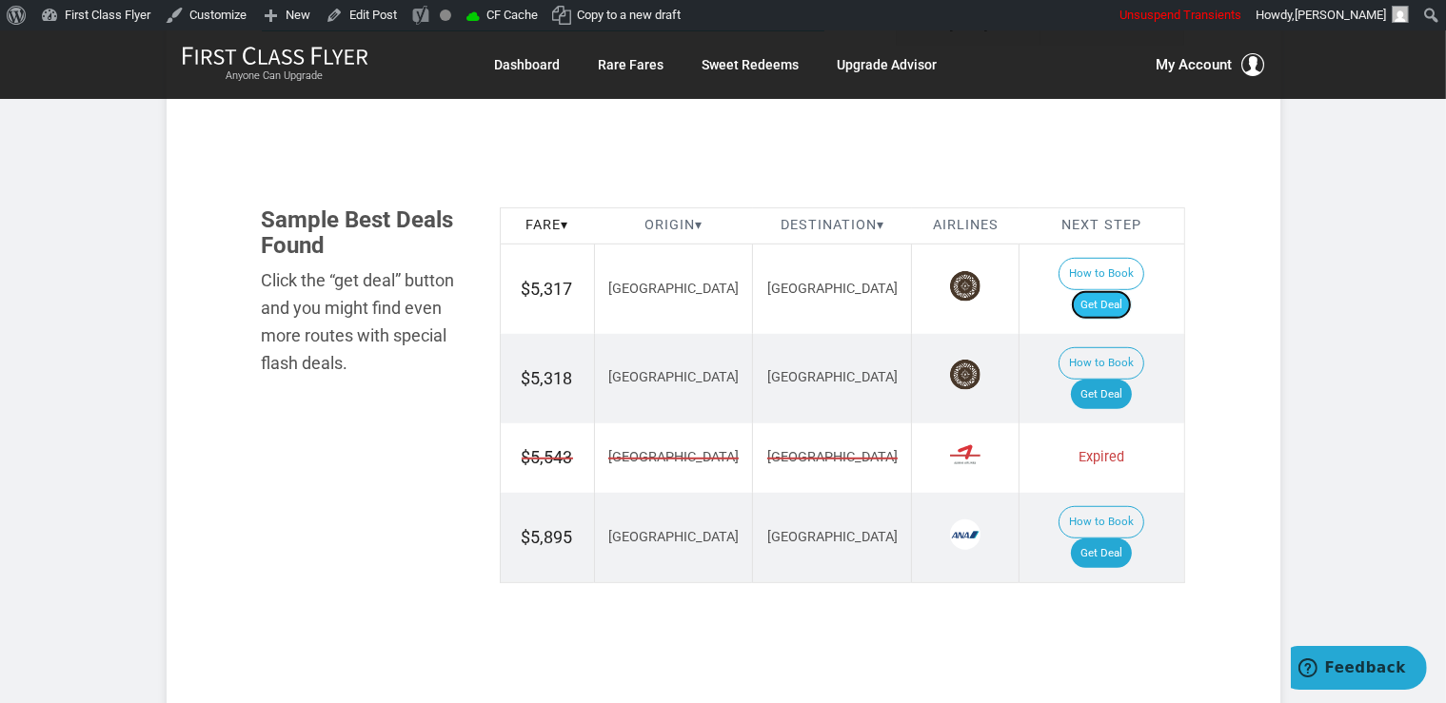
click at [1098, 290] on link "Get Deal" at bounding box center [1101, 305] width 61 height 30
click at [1117, 380] on link "Get Deal" at bounding box center [1101, 395] width 61 height 30
click at [1125, 539] on link "Get Deal" at bounding box center [1101, 554] width 61 height 30
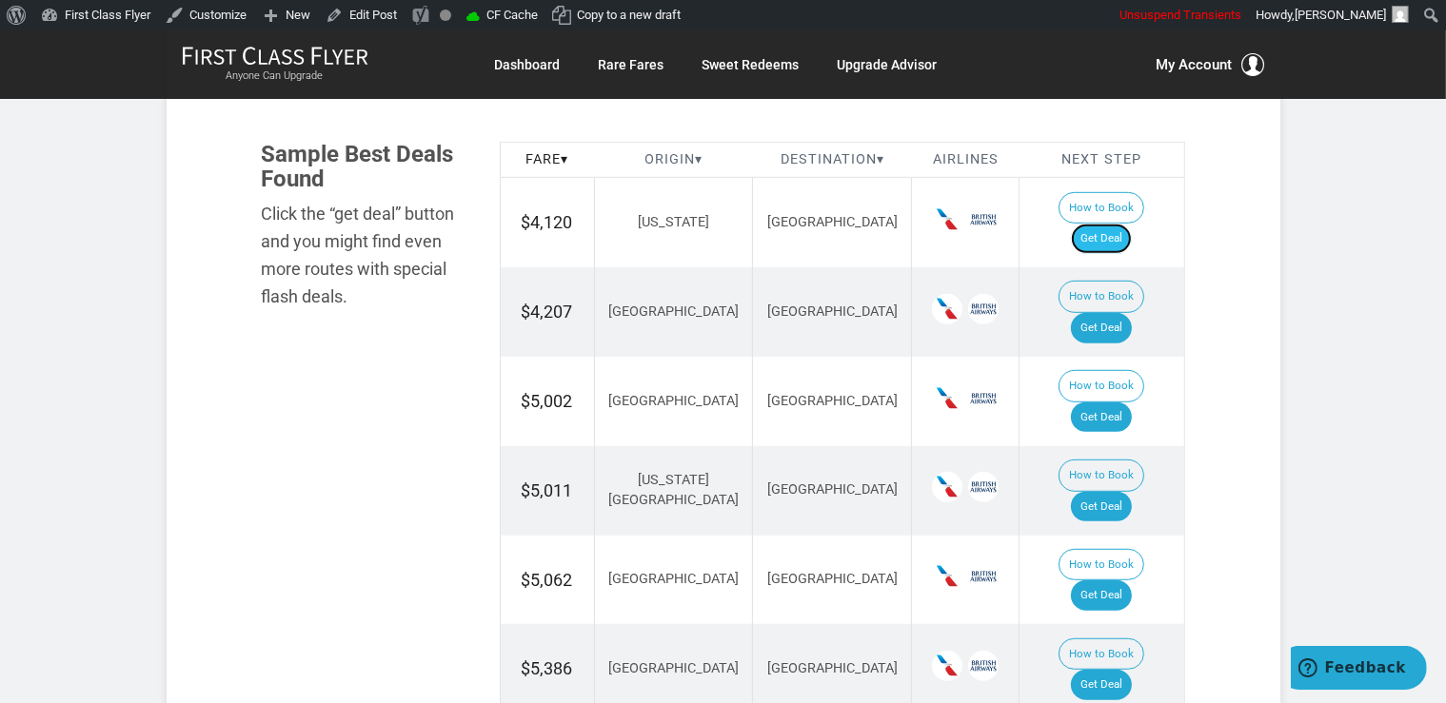
click at [1129, 224] on link "Get Deal" at bounding box center [1101, 239] width 61 height 30
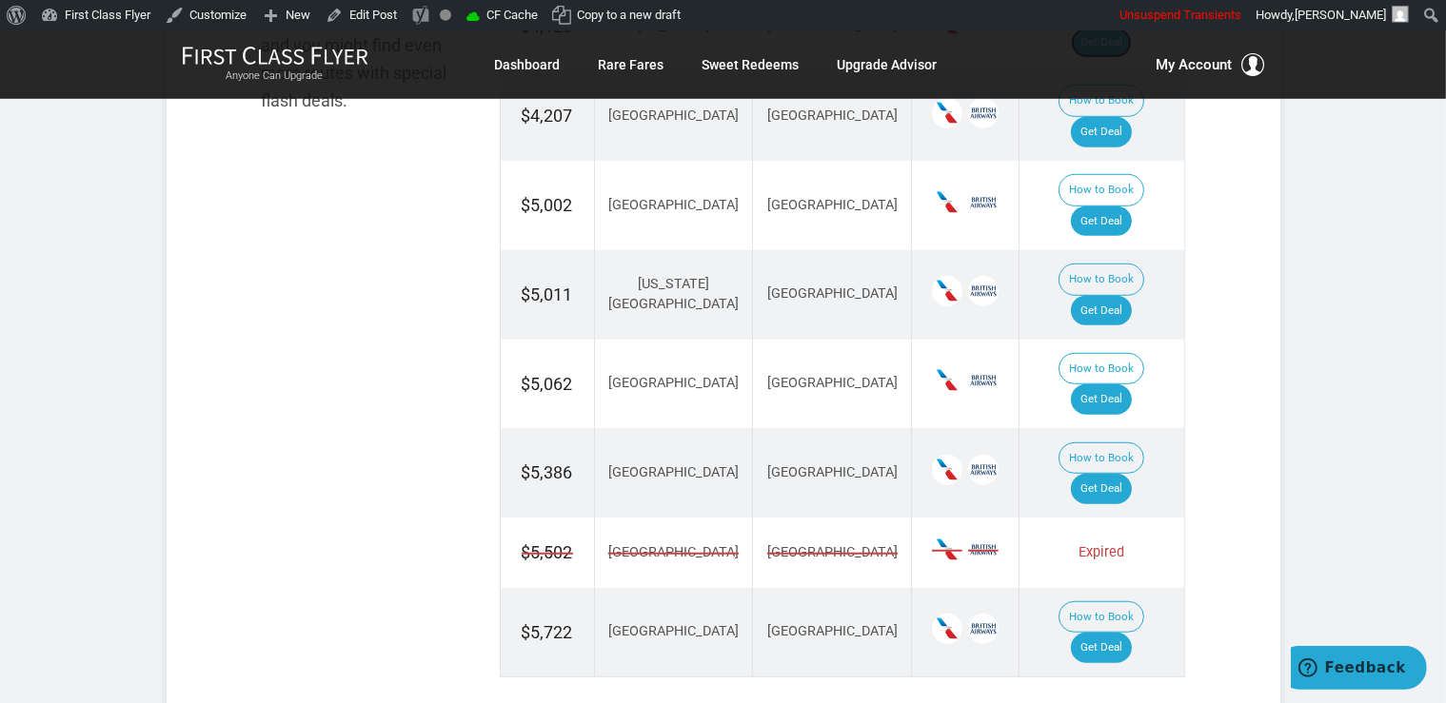
scroll to position [1306, 0]
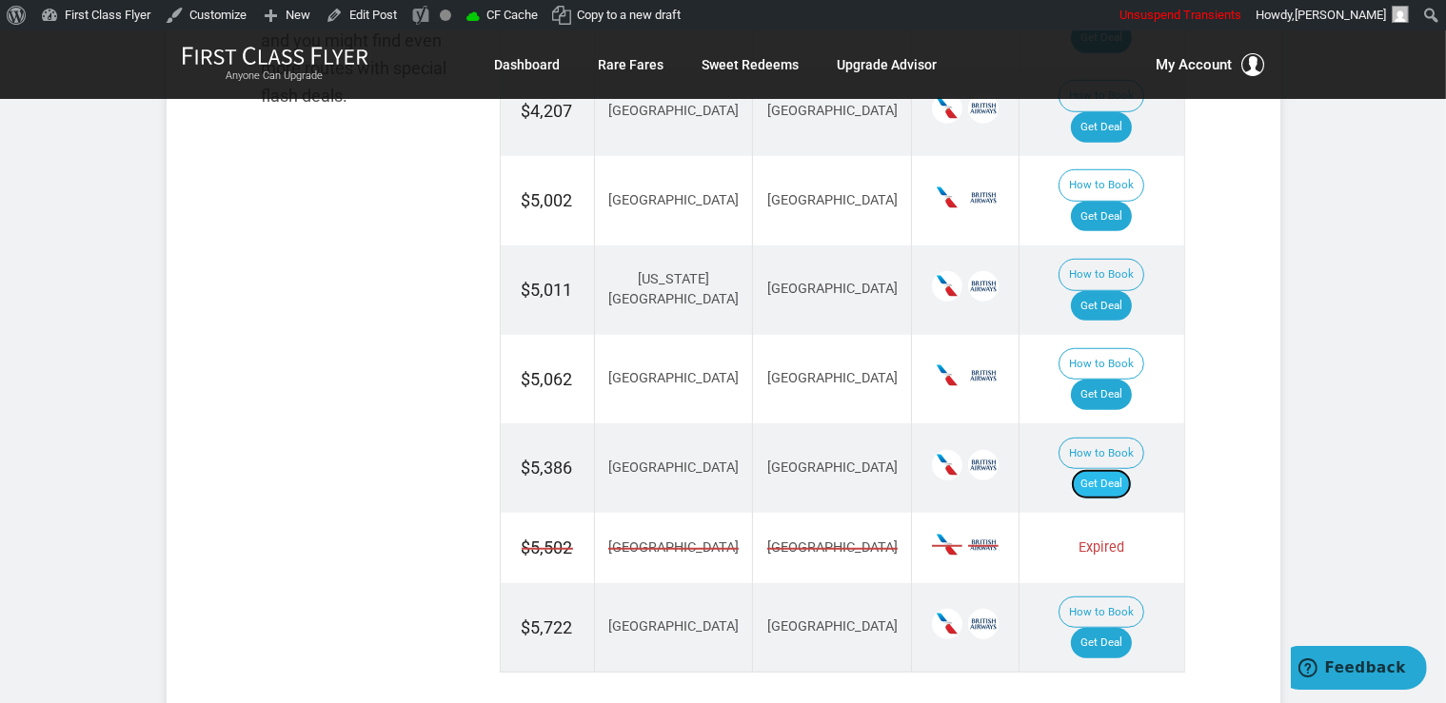
click at [1123, 469] on link "Get Deal" at bounding box center [1101, 484] width 61 height 30
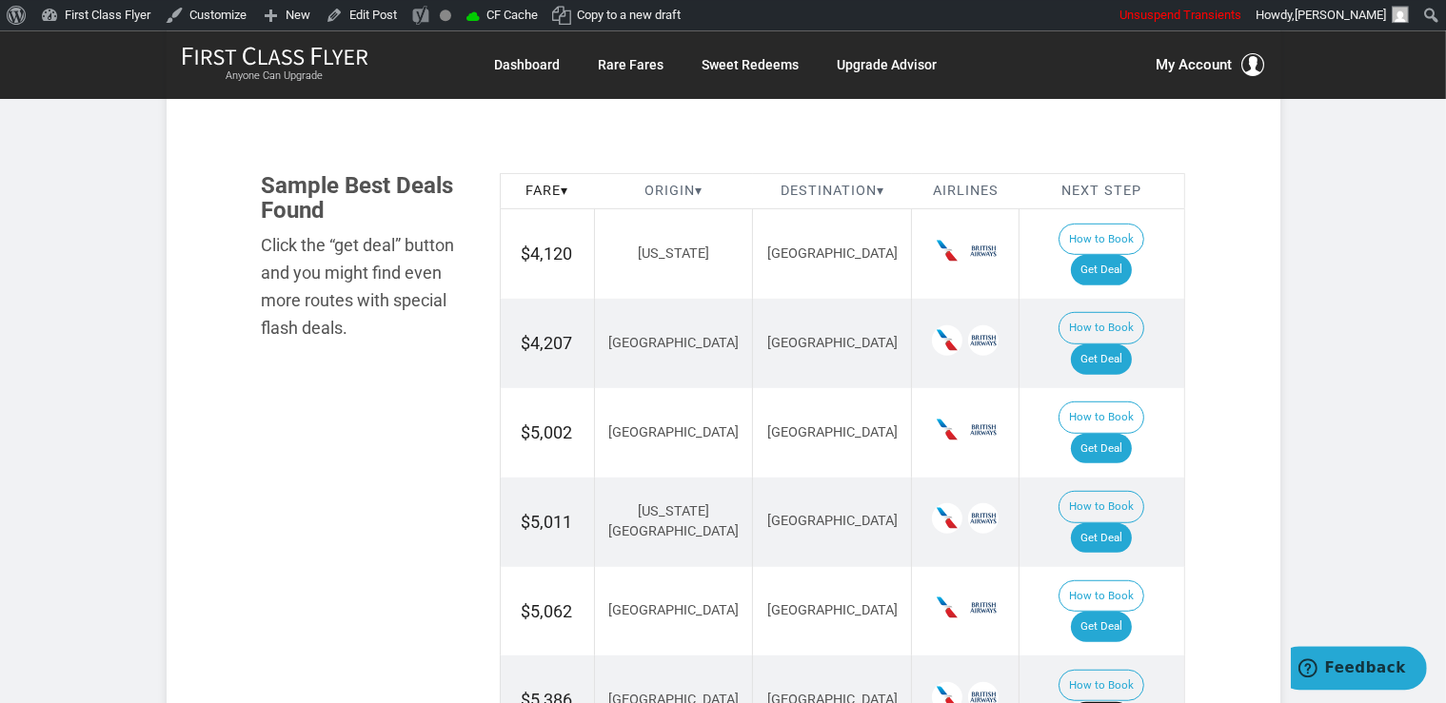
scroll to position [1005, 0]
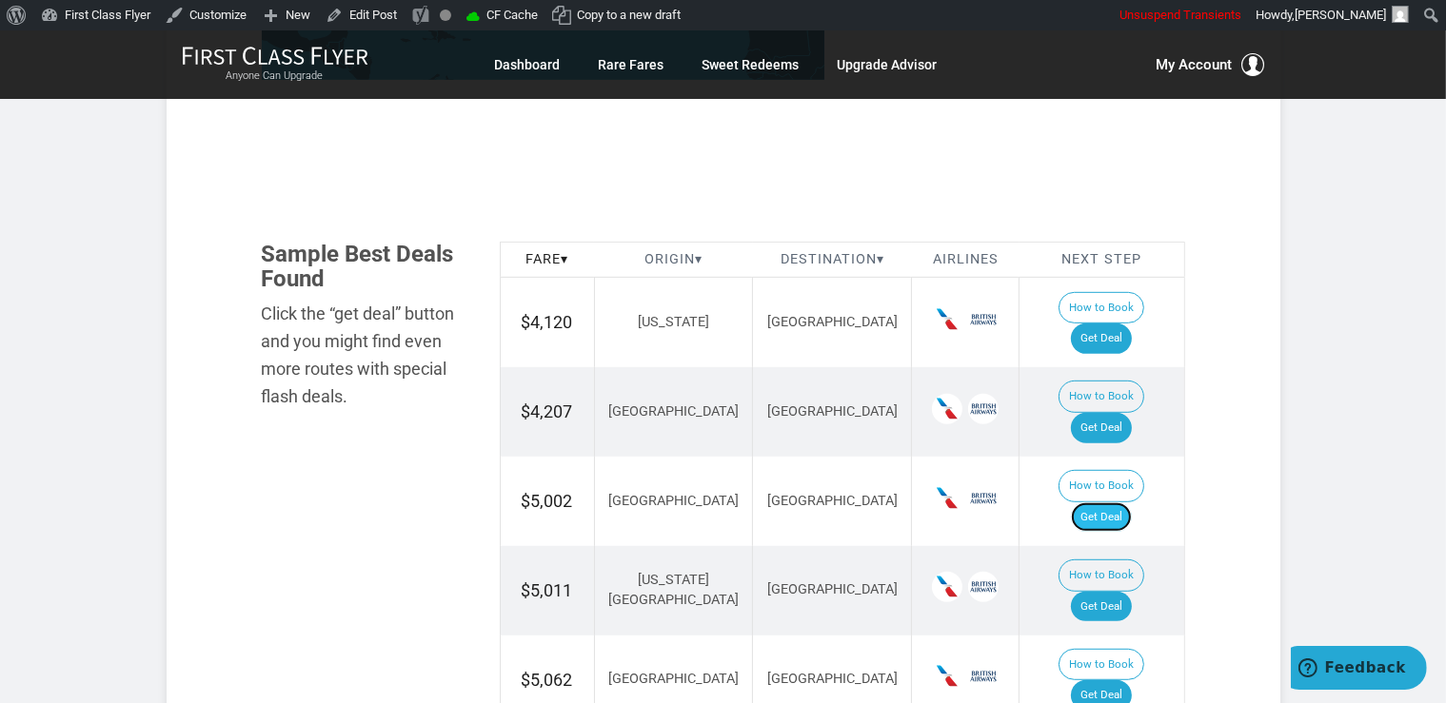
click at [1122, 503] on link "Get Deal" at bounding box center [1101, 518] width 61 height 30
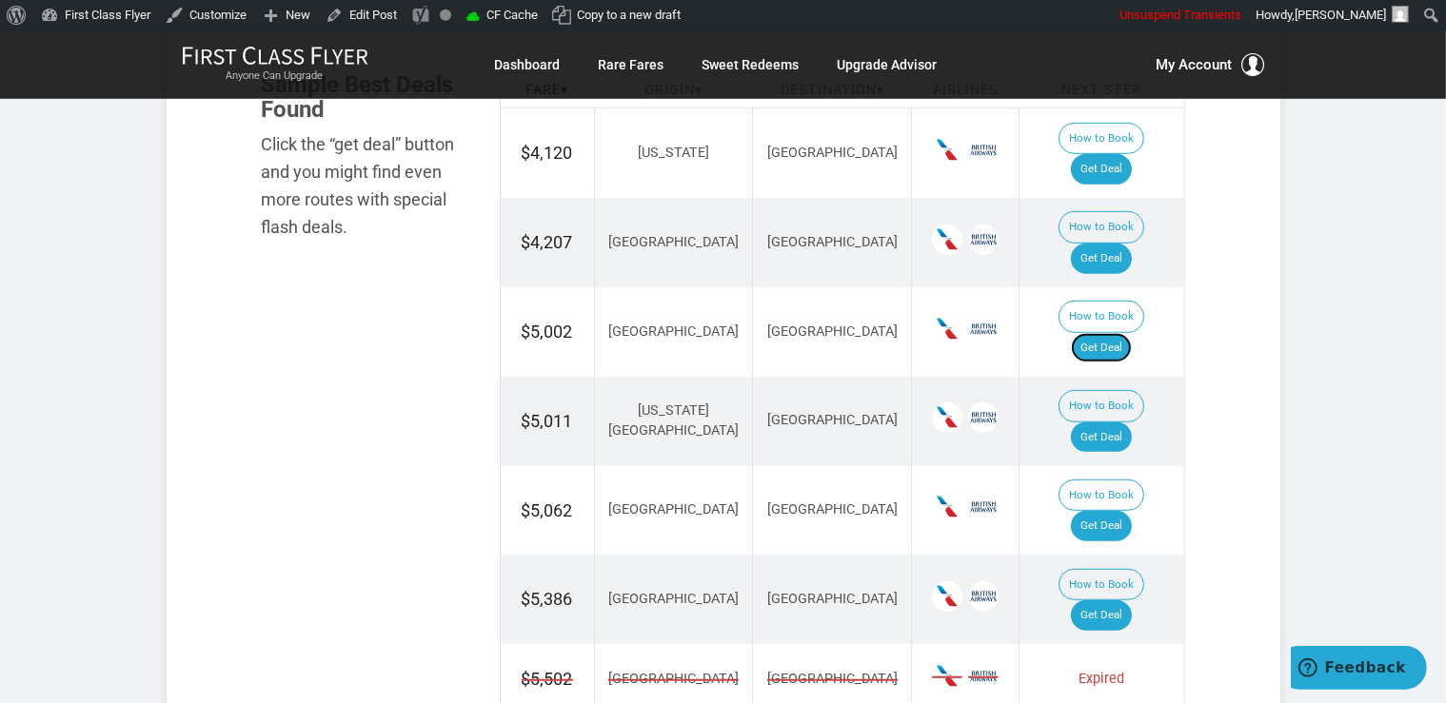
scroll to position [1192, 0]
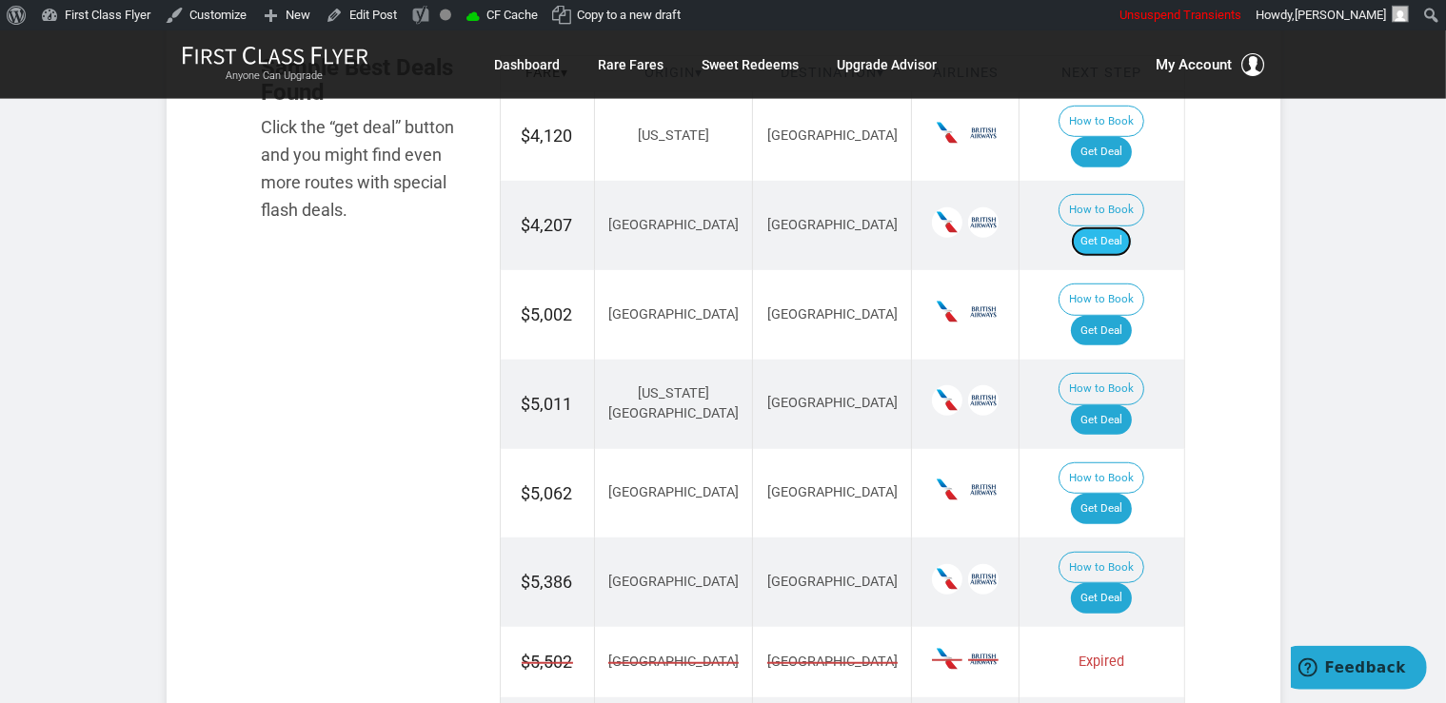
click at [1121, 227] on link "Get Deal" at bounding box center [1101, 242] width 61 height 30
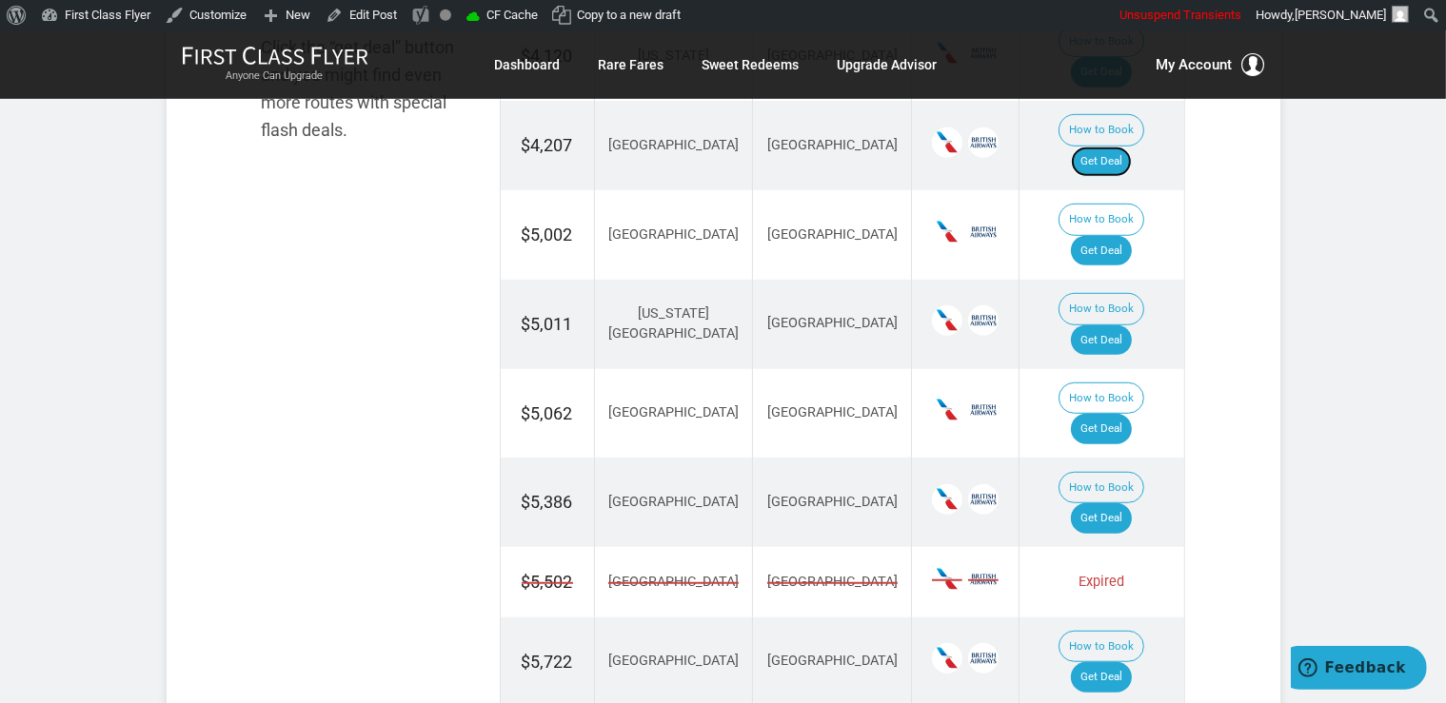
scroll to position [1292, 0]
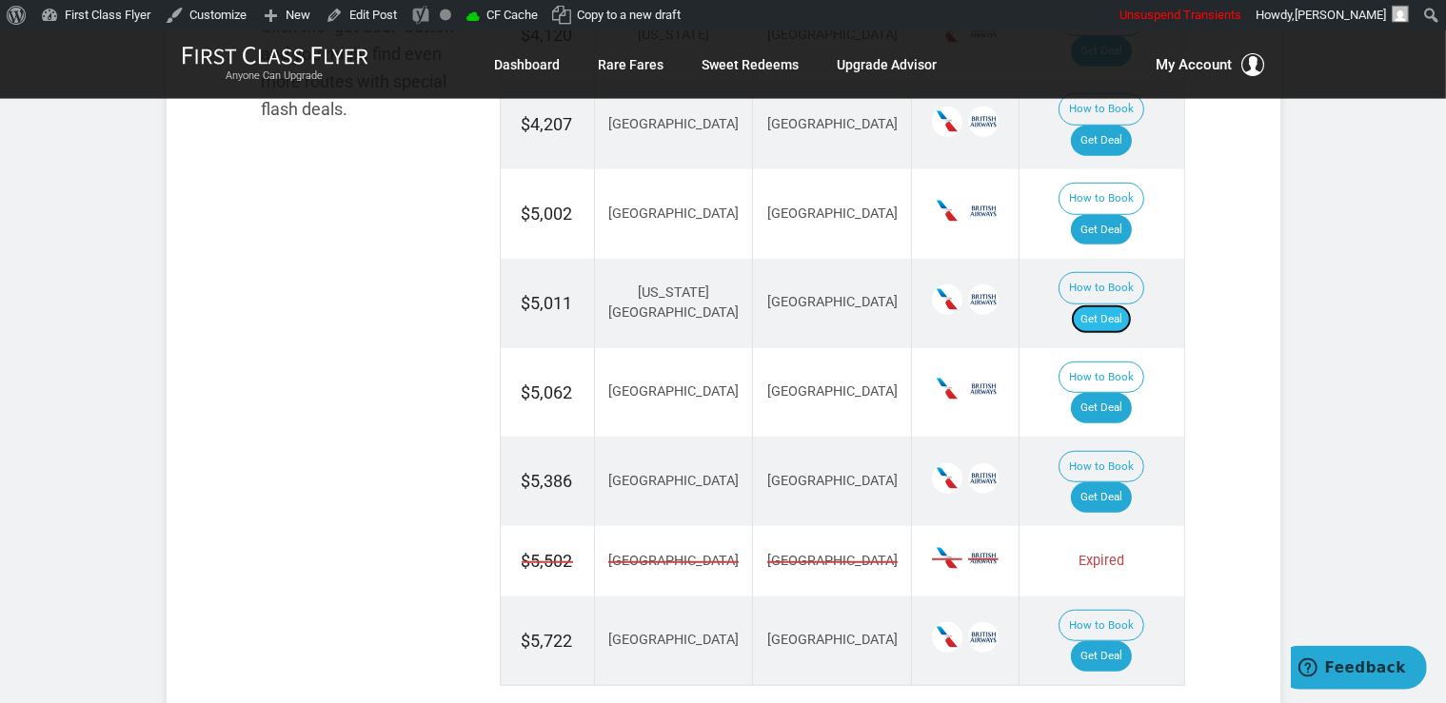
click at [1106, 305] on link "Get Deal" at bounding box center [1101, 320] width 61 height 30
click at [1127, 393] on link "Get Deal" at bounding box center [1101, 408] width 61 height 30
click at [1125, 641] on link "Get Deal" at bounding box center [1101, 656] width 61 height 30
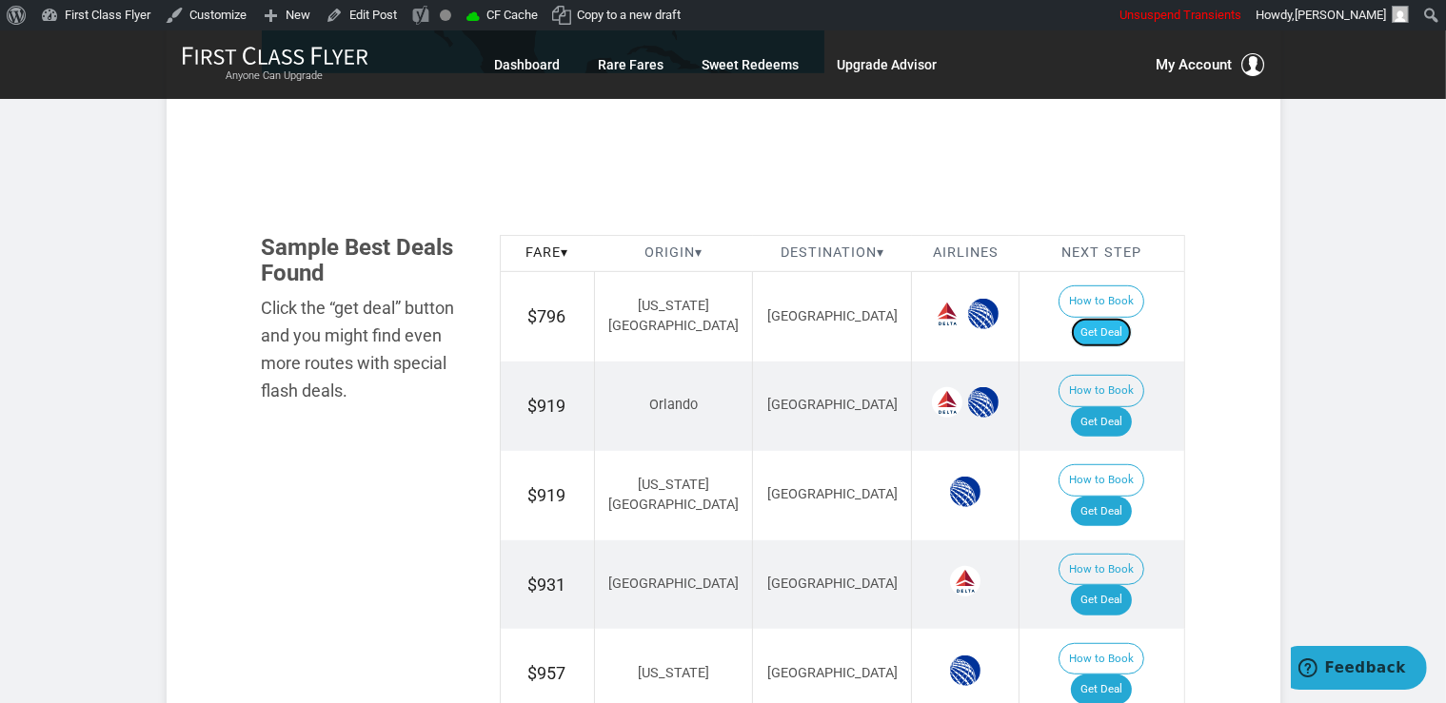
click at [1122, 318] on link "Get Deal" at bounding box center [1101, 333] width 61 height 30
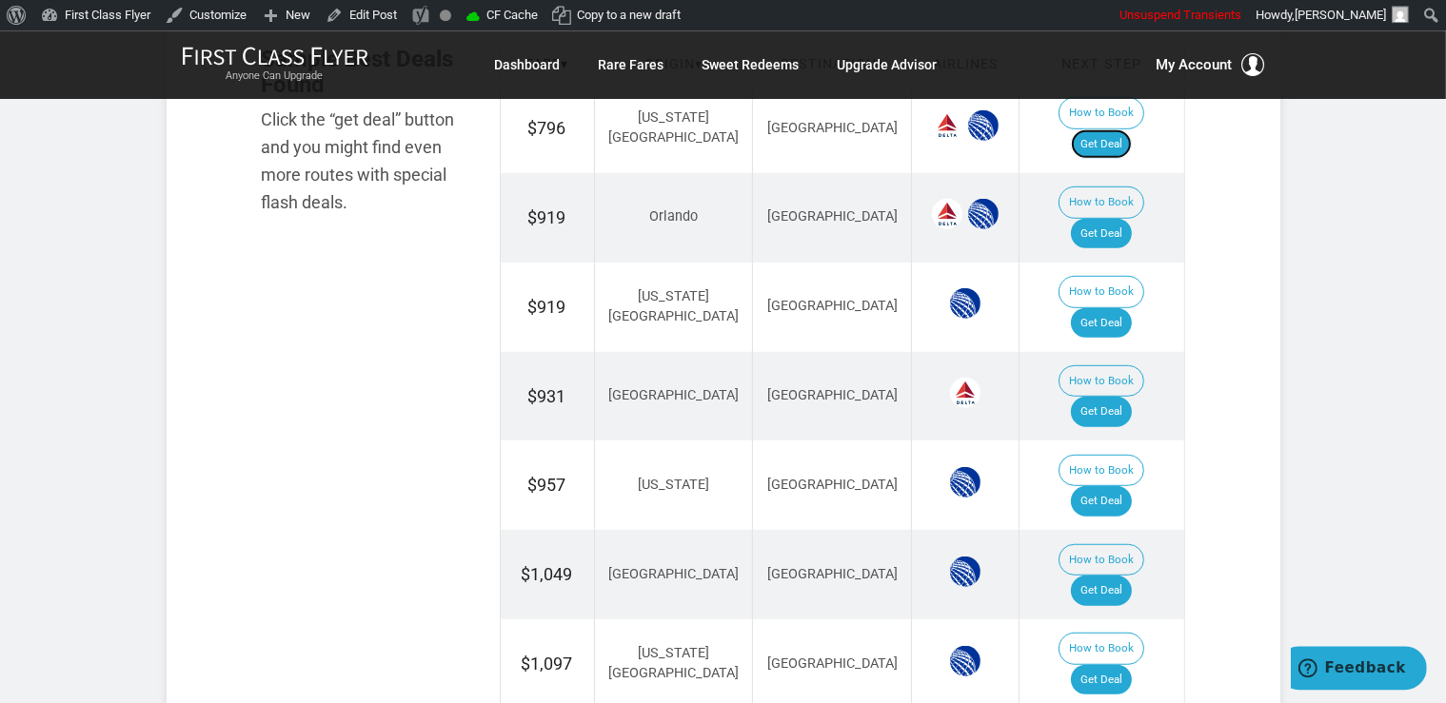
scroll to position [1206, 0]
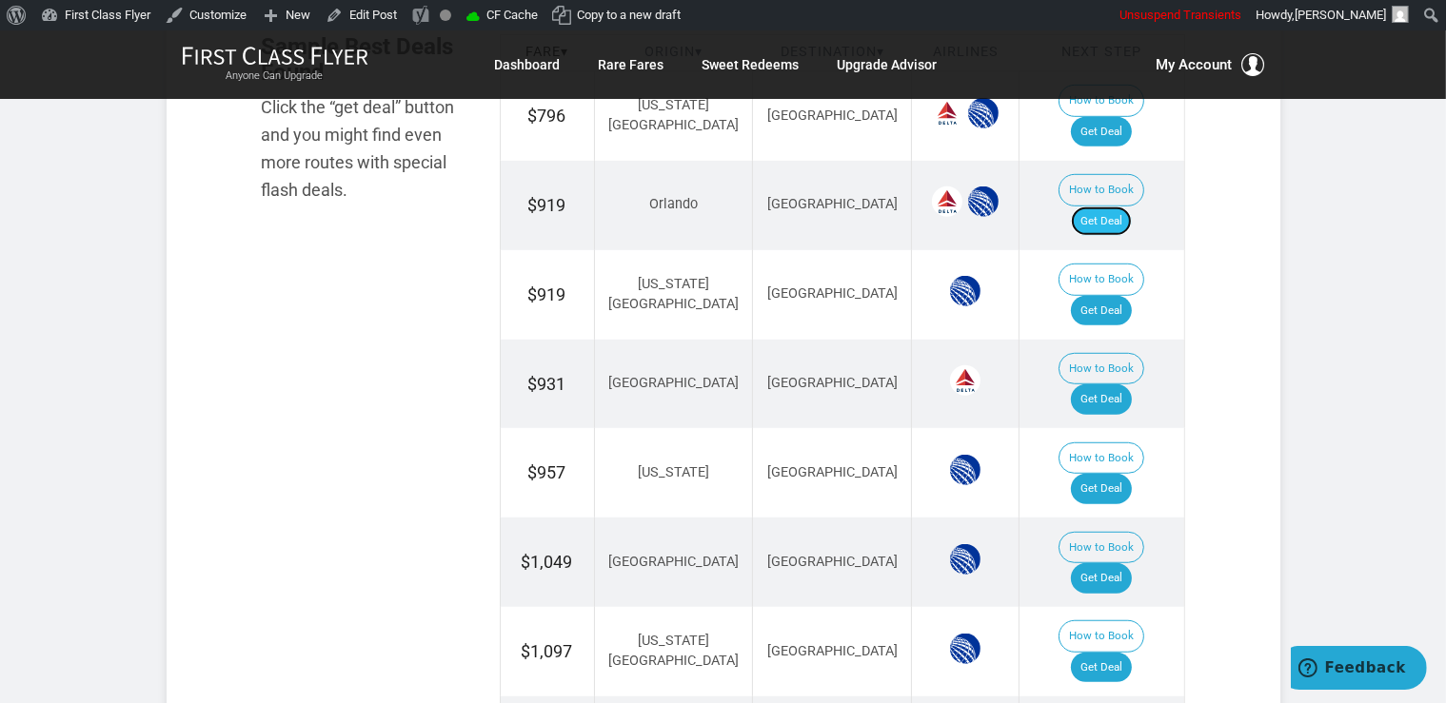
click at [1100, 207] on link "Get Deal" at bounding box center [1101, 222] width 61 height 30
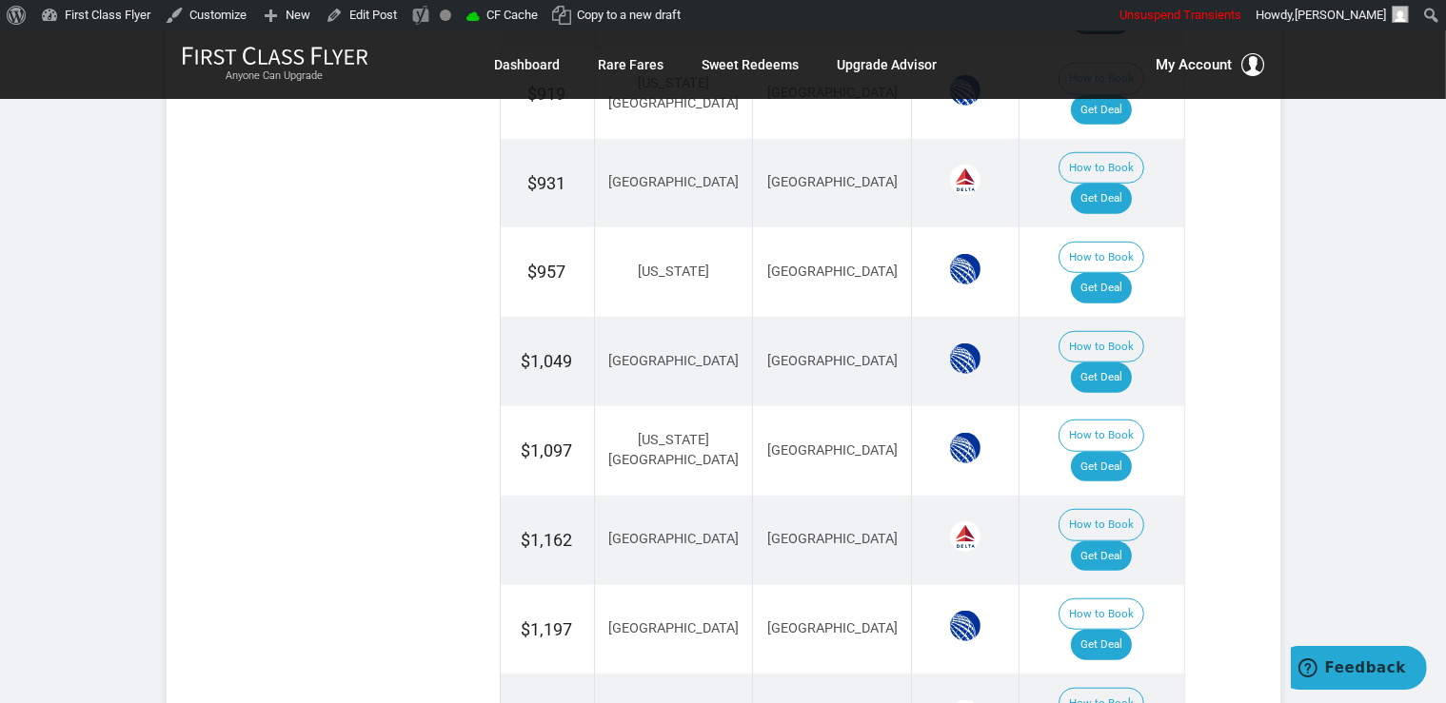
scroll to position [1608, 0]
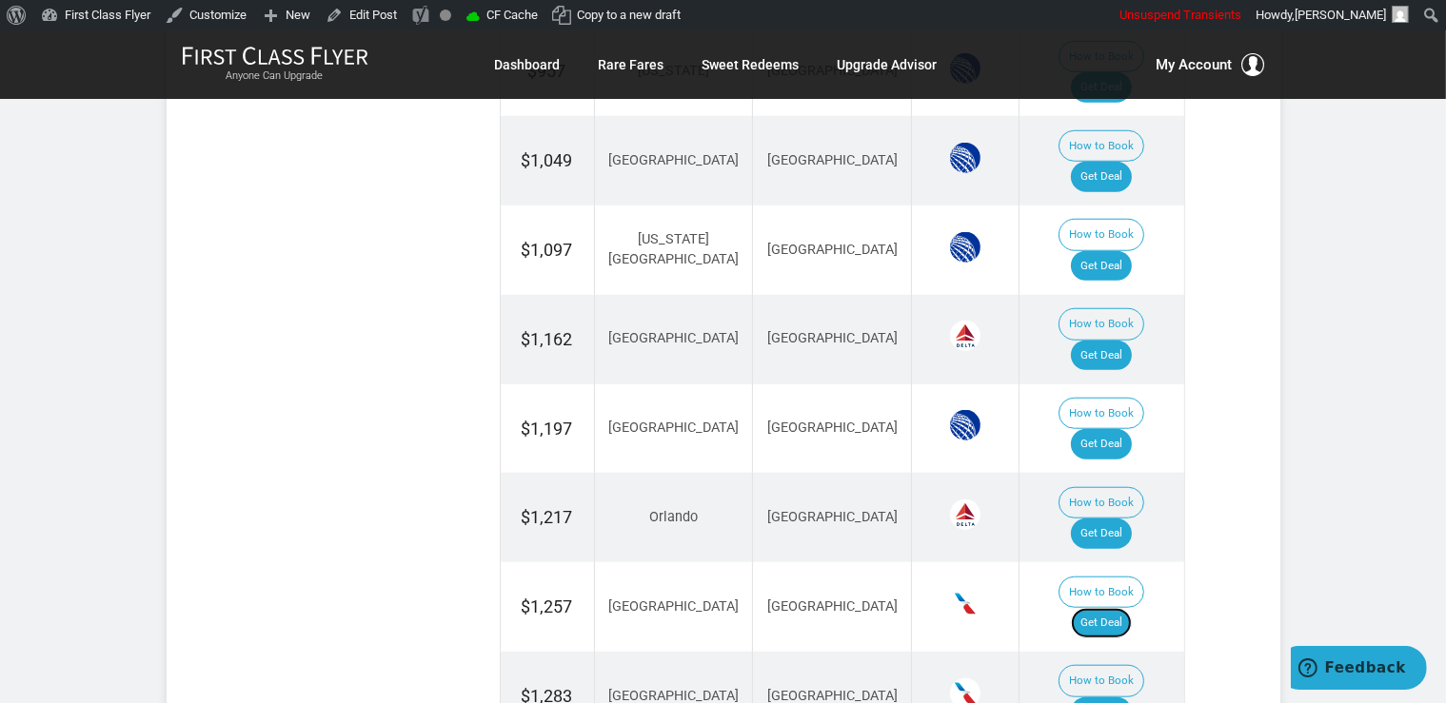
click at [1111, 608] on link "Get Deal" at bounding box center [1101, 623] width 61 height 30
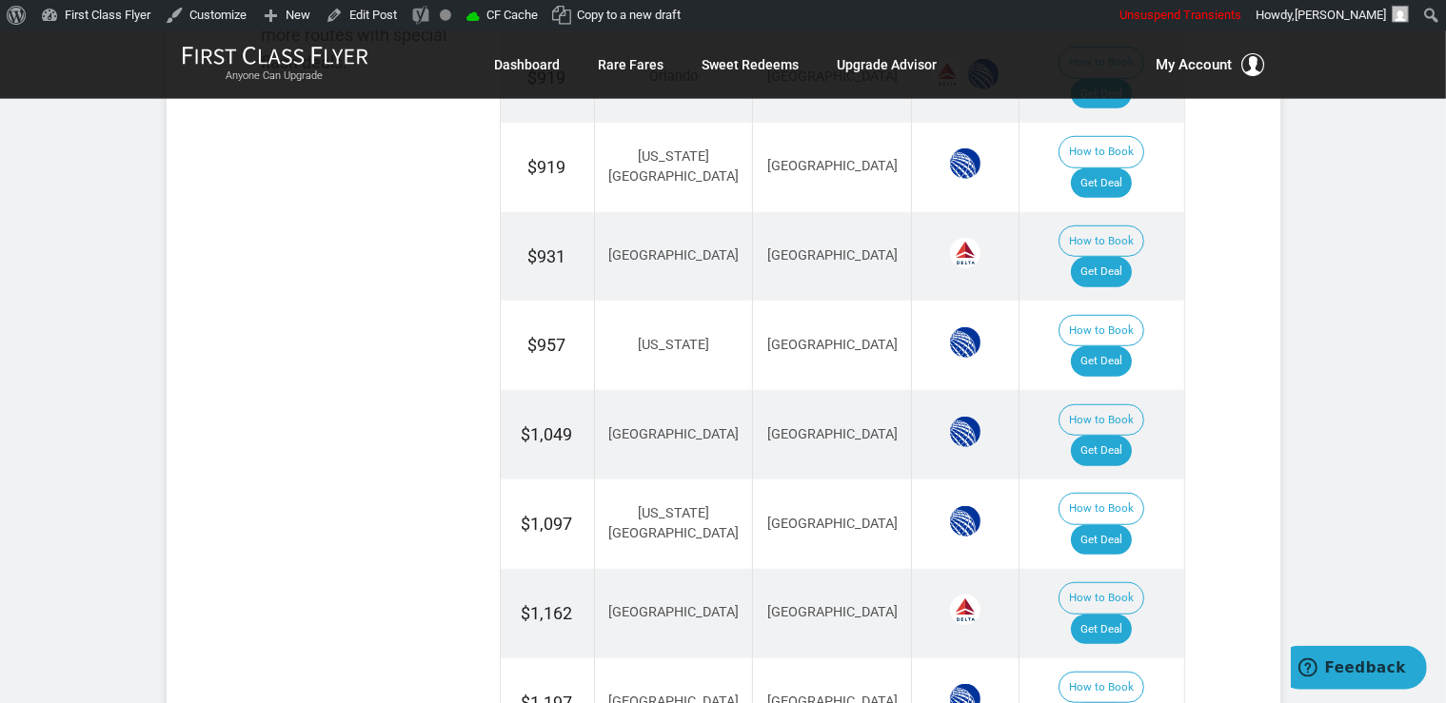
scroll to position [1306, 0]
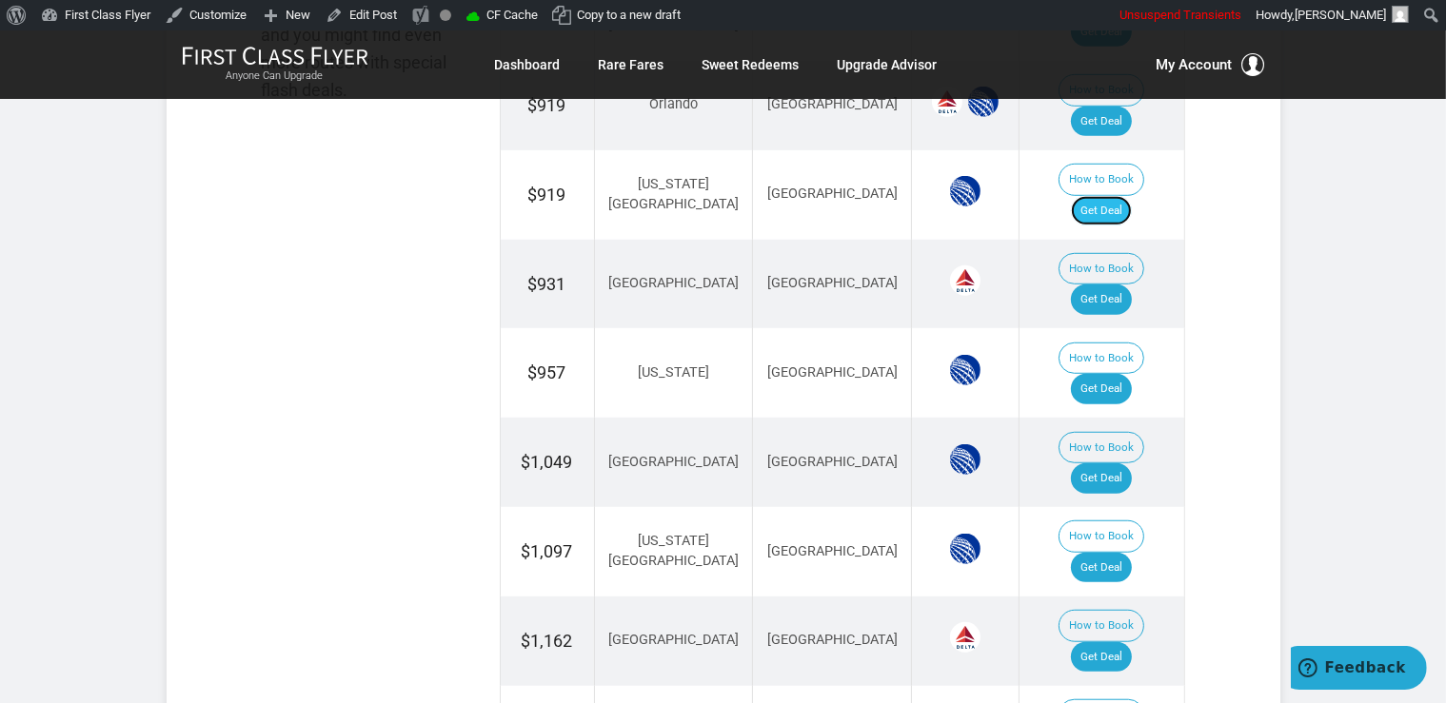
click at [1121, 196] on link "Get Deal" at bounding box center [1101, 211] width 61 height 30
click at [1106, 285] on link "Get Deal" at bounding box center [1101, 300] width 61 height 30
click at [1114, 597] on td "How to Book Get Deal" at bounding box center [1101, 641] width 165 height 89
click at [1115, 642] on link "Get Deal" at bounding box center [1101, 657] width 61 height 30
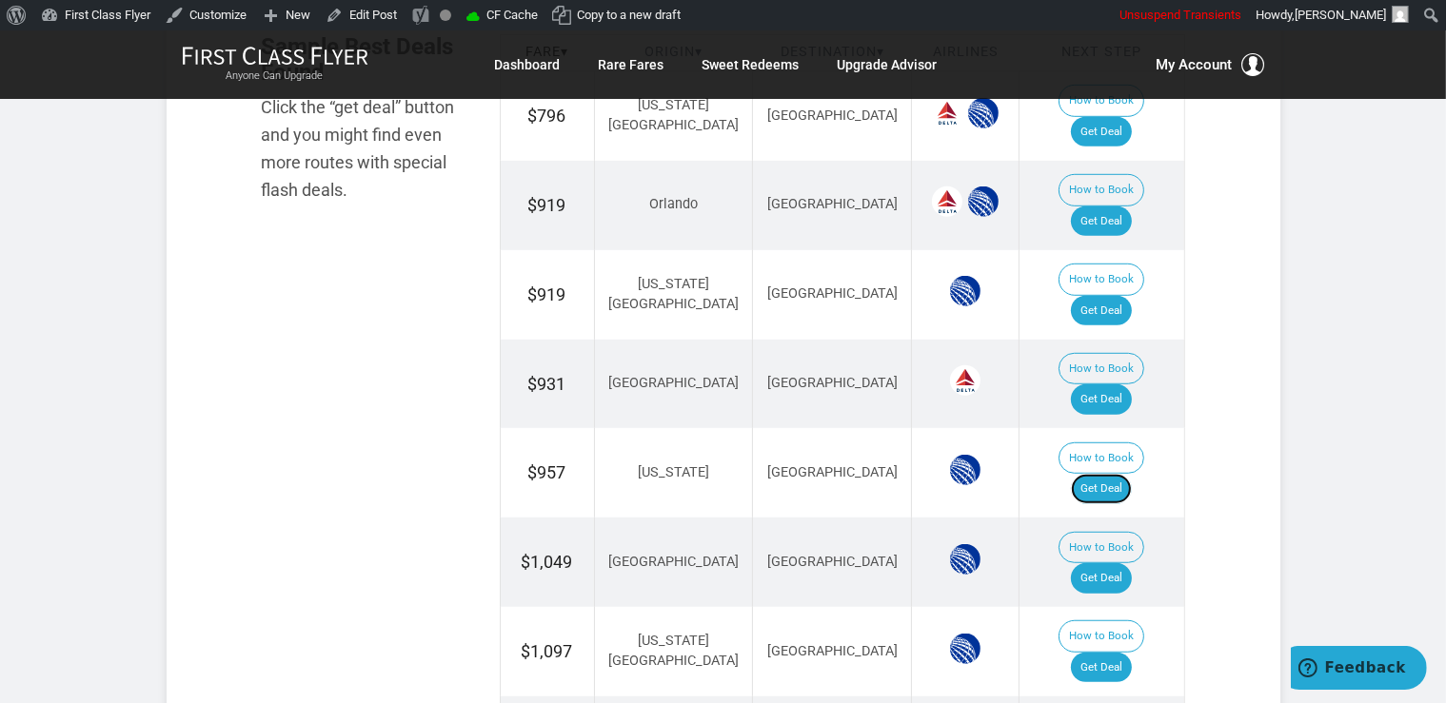
click at [1109, 474] on link "Get Deal" at bounding box center [1101, 489] width 61 height 30
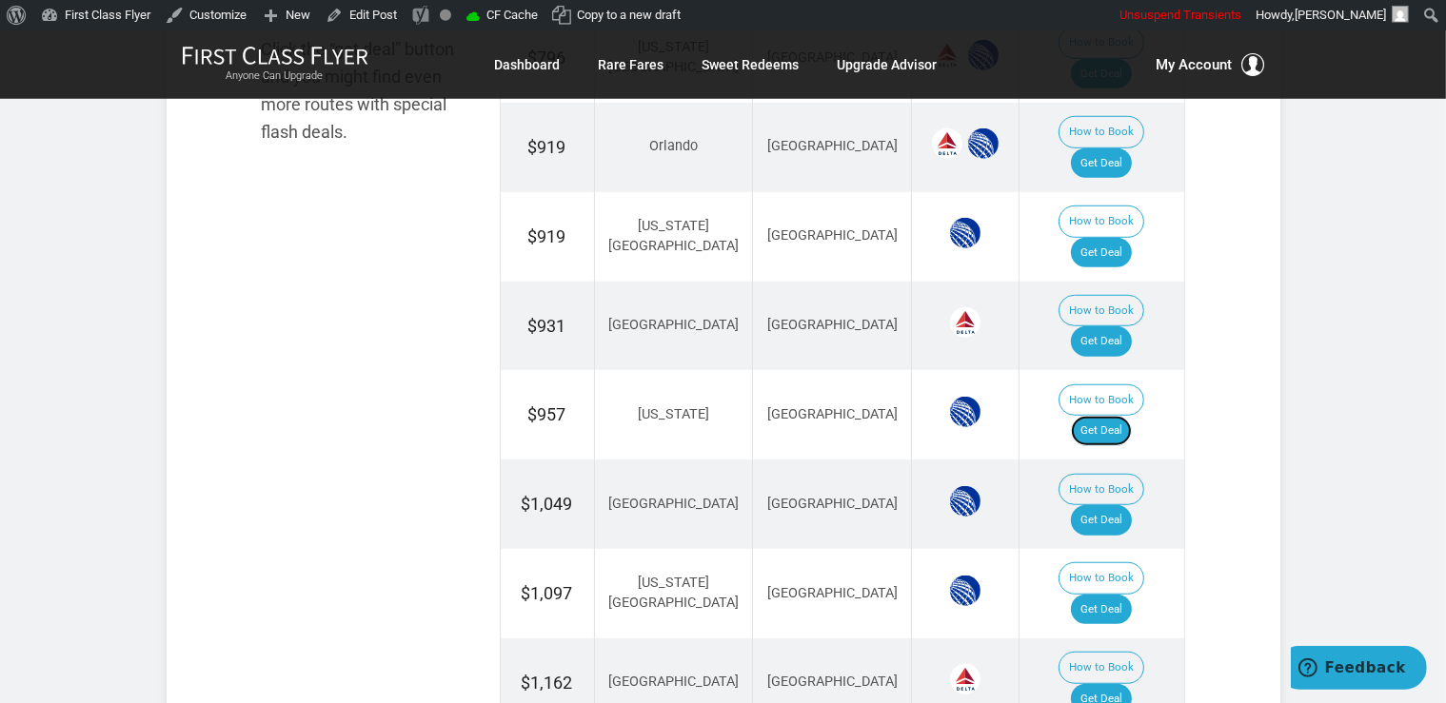
scroll to position [1306, 0]
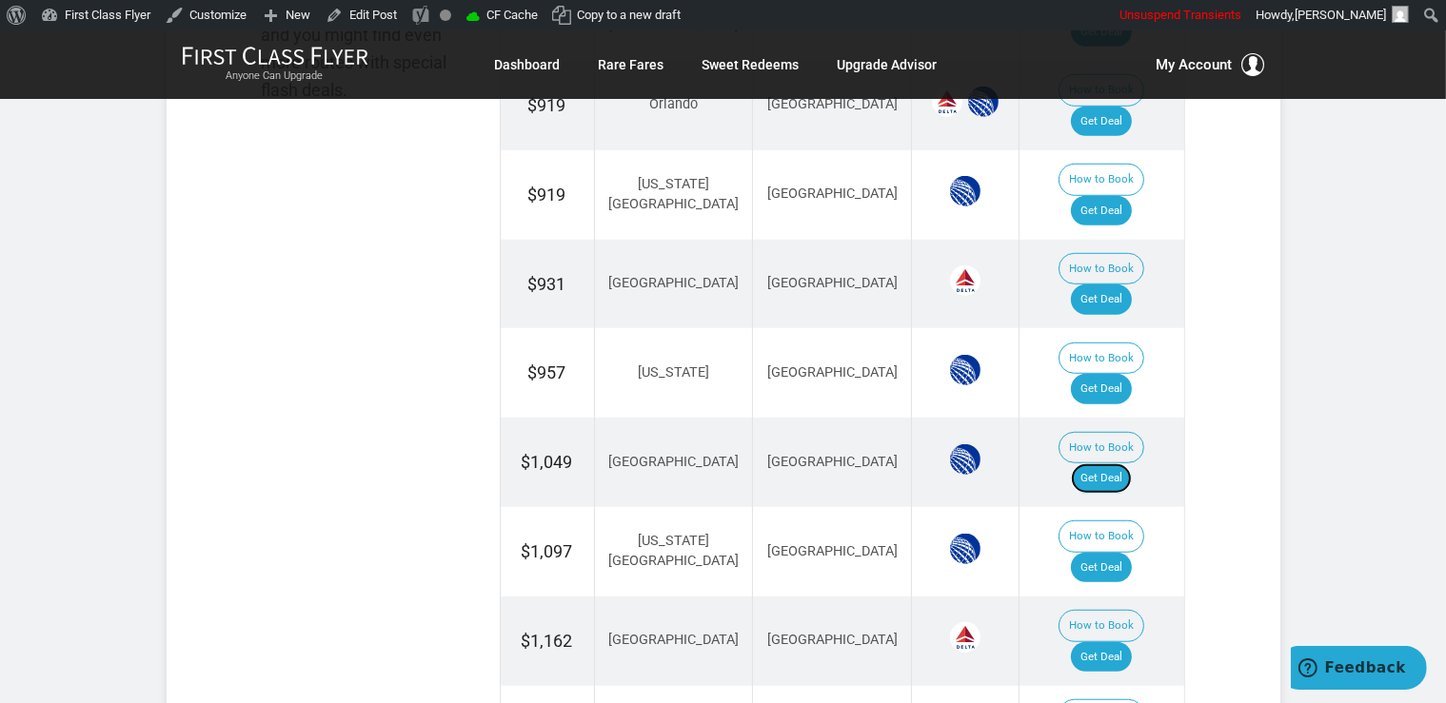
click at [1107, 464] on link "Get Deal" at bounding box center [1101, 479] width 61 height 30
click at [1125, 553] on link "Get Deal" at bounding box center [1101, 568] width 61 height 30
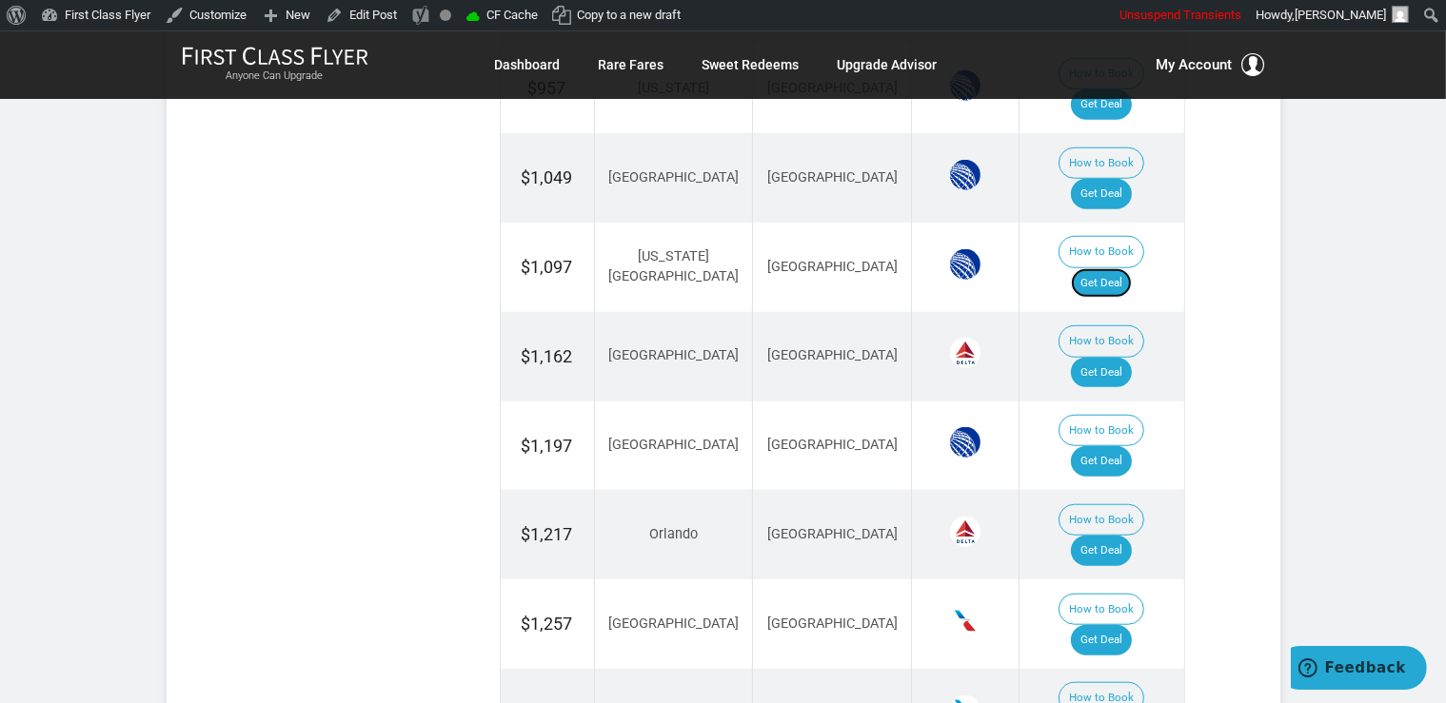
scroll to position [1608, 0]
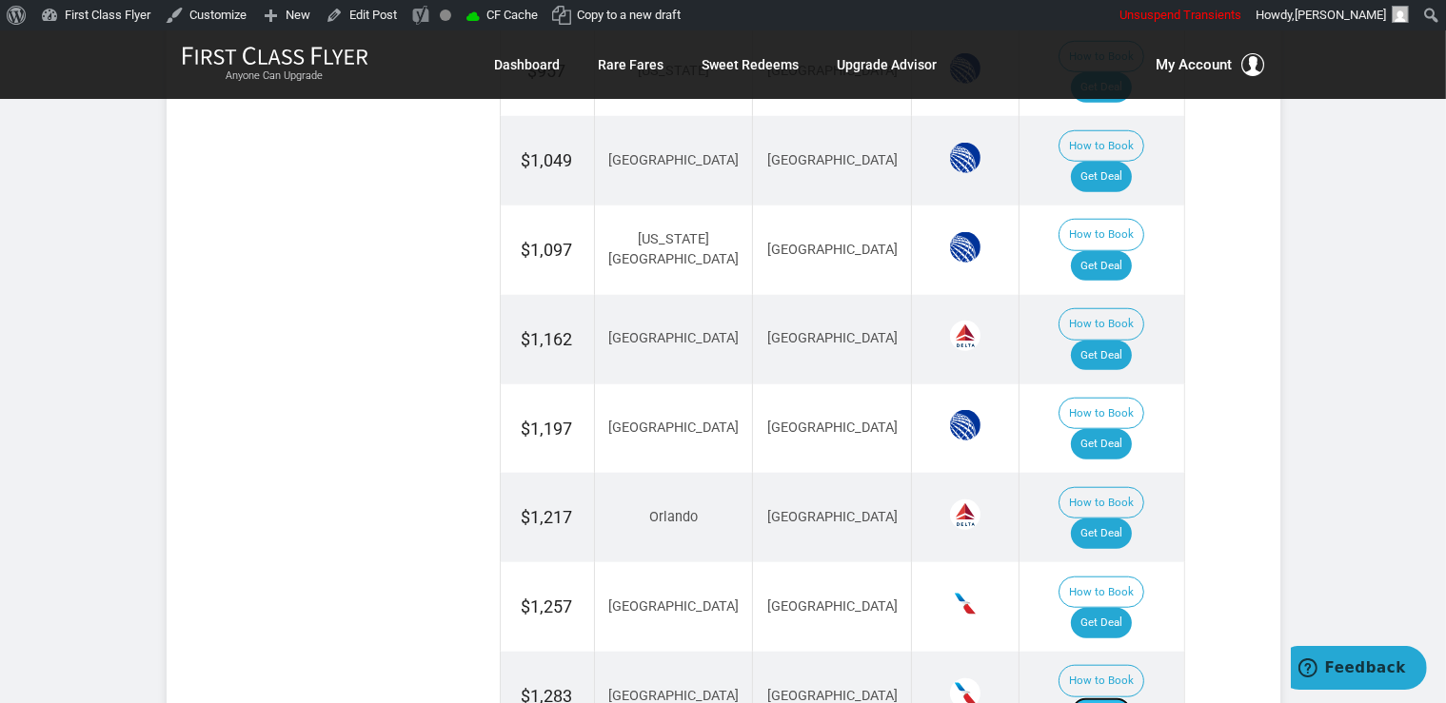
click at [1114, 698] on link "Get Deal" at bounding box center [1101, 713] width 61 height 30
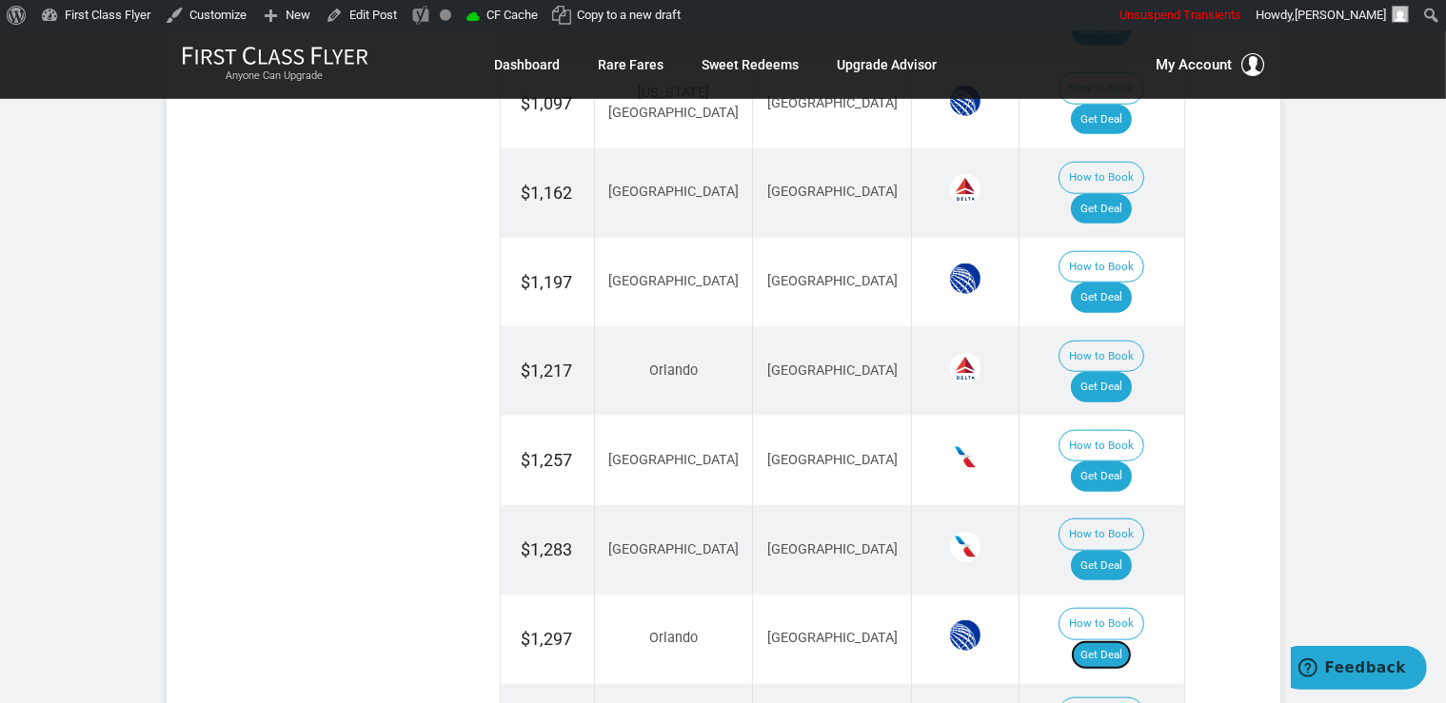
scroll to position [1708, 0]
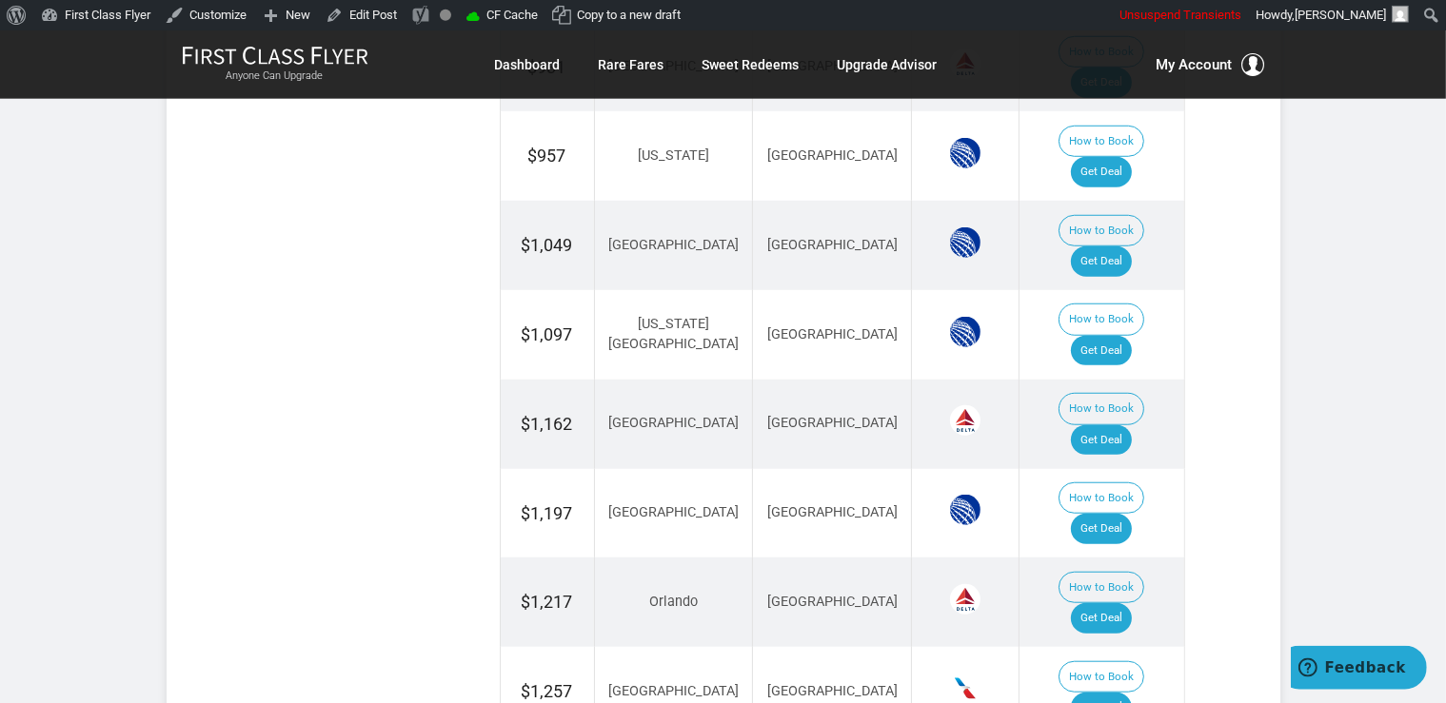
scroll to position [1508, 0]
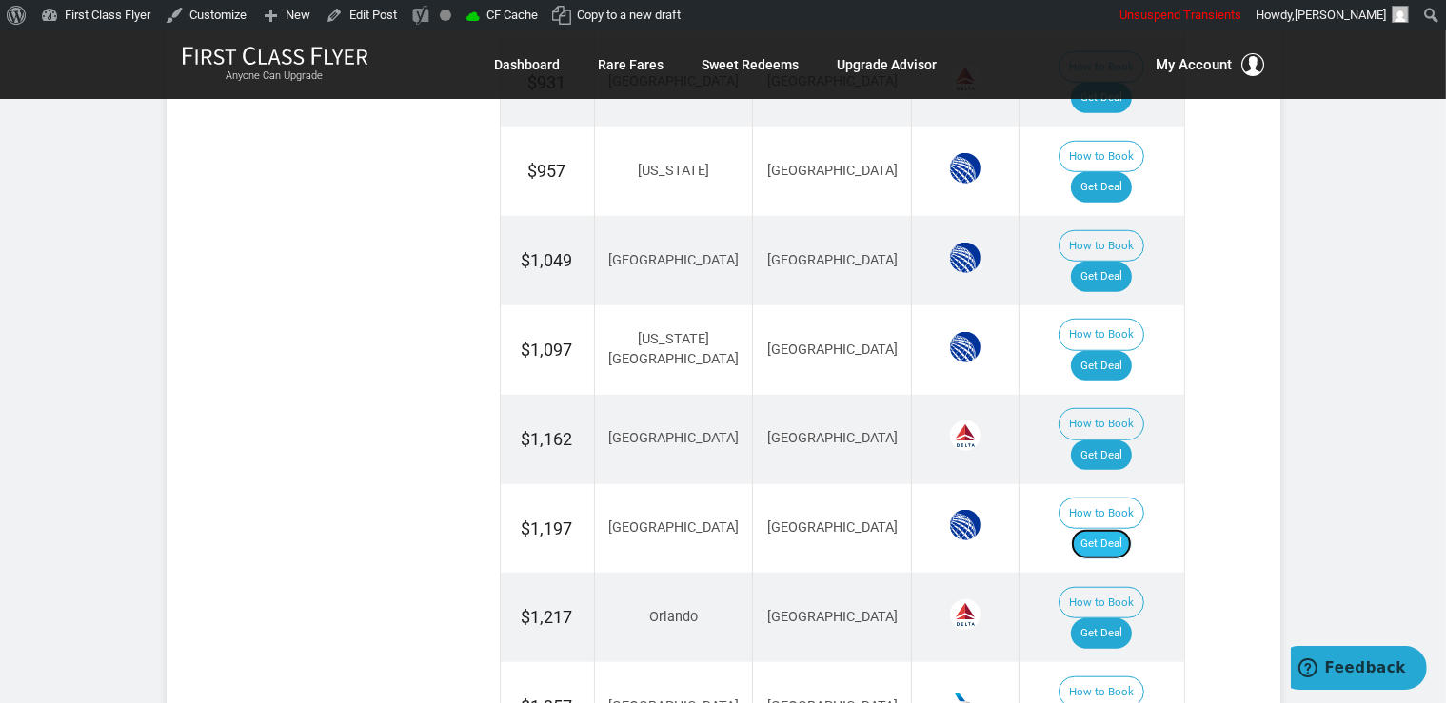
click at [1128, 529] on link "Get Deal" at bounding box center [1101, 544] width 61 height 30
click at [1131, 619] on link "Get Deal" at bounding box center [1101, 634] width 61 height 30
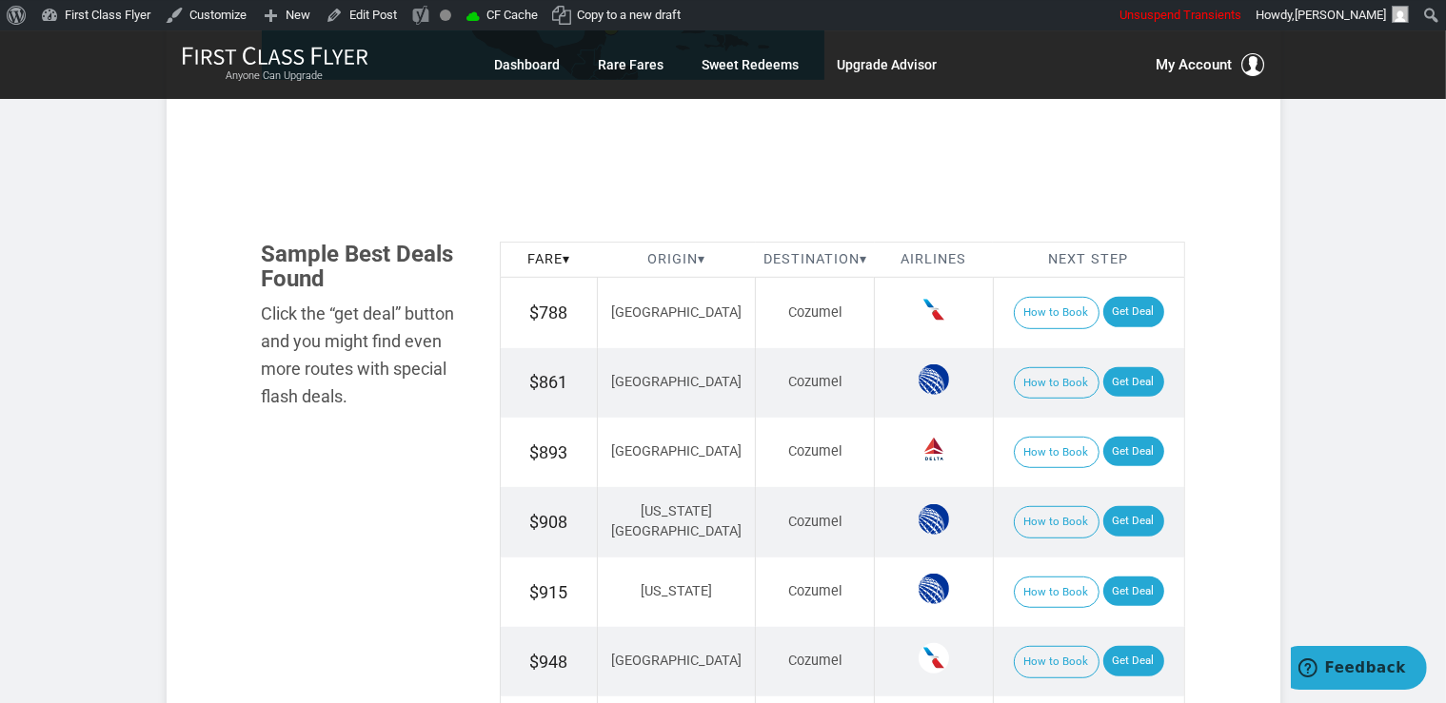
scroll to position [1105, 0]
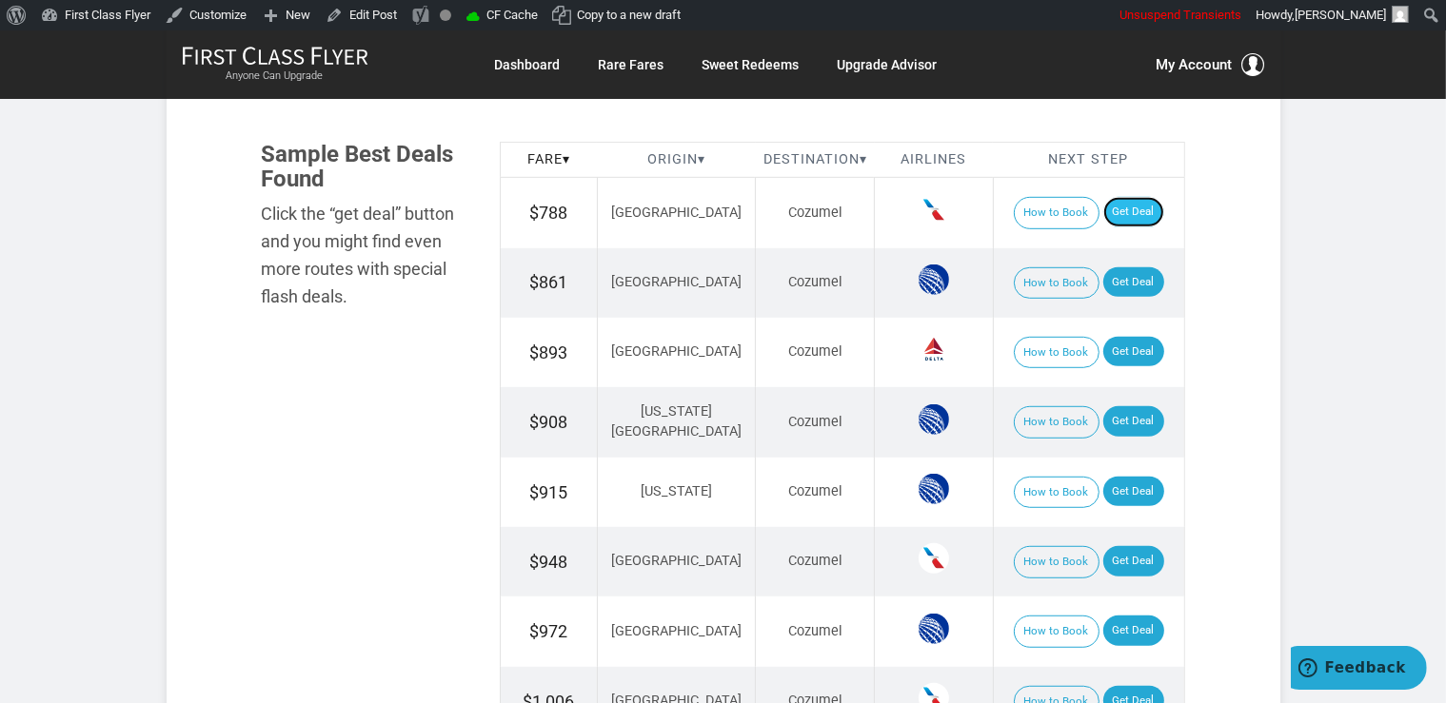
click at [1131, 208] on link "Get Deal" at bounding box center [1133, 212] width 61 height 30
click at [1117, 281] on link "Get Deal" at bounding box center [1133, 282] width 61 height 30
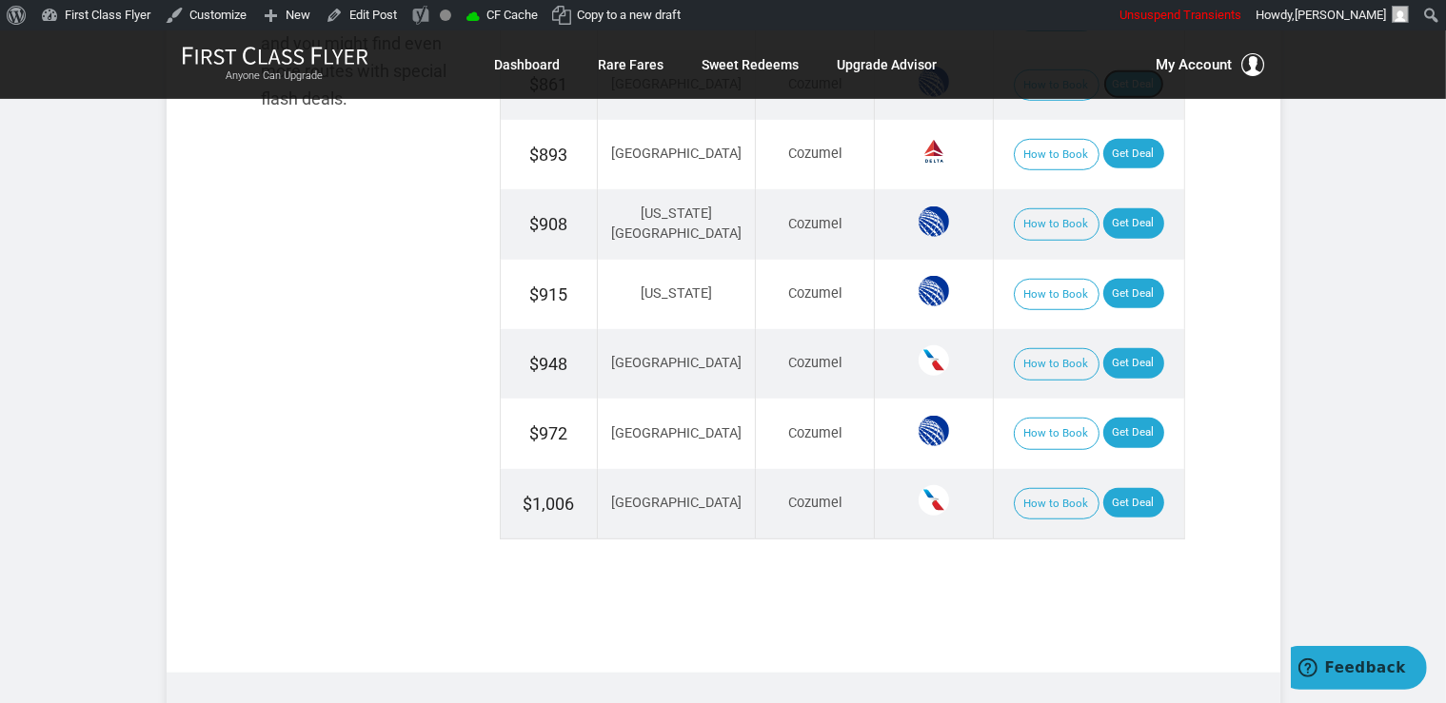
scroll to position [1306, 0]
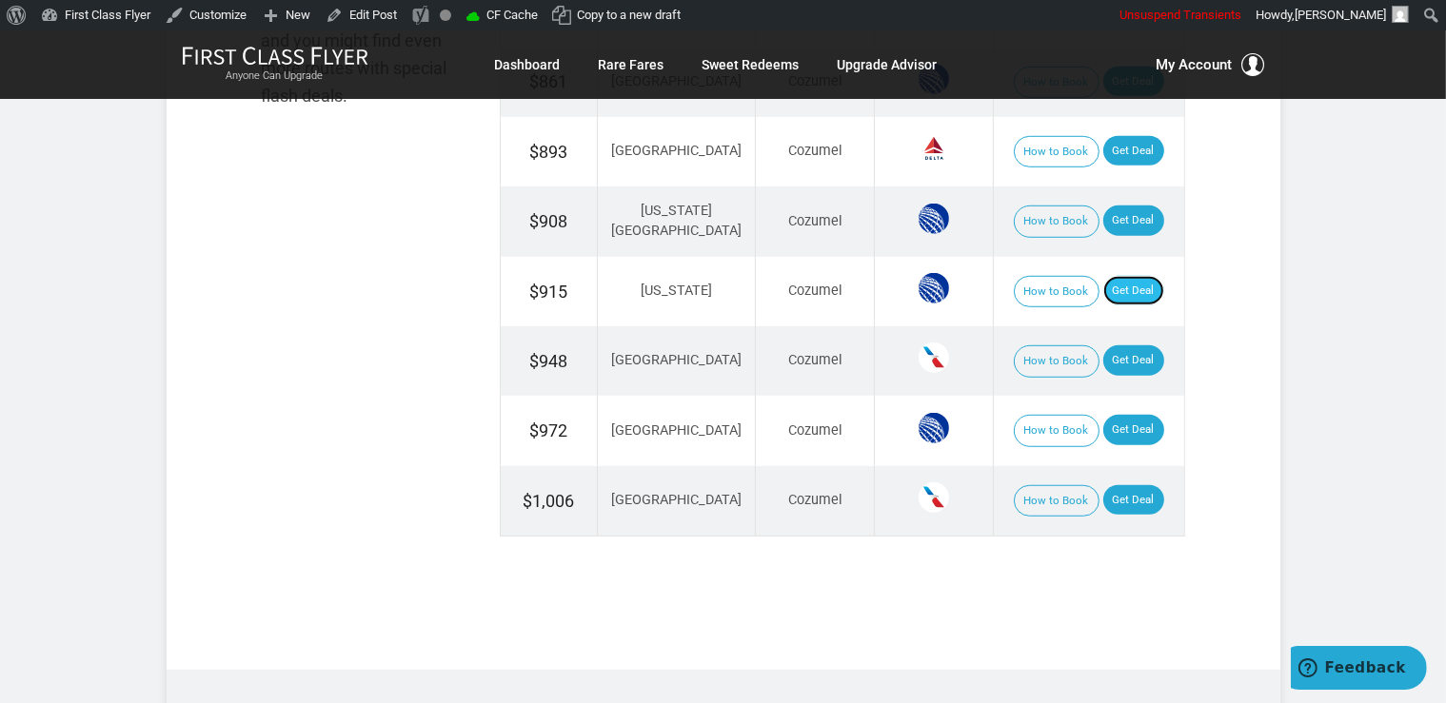
click at [1117, 289] on link "Get Deal" at bounding box center [1133, 291] width 61 height 30
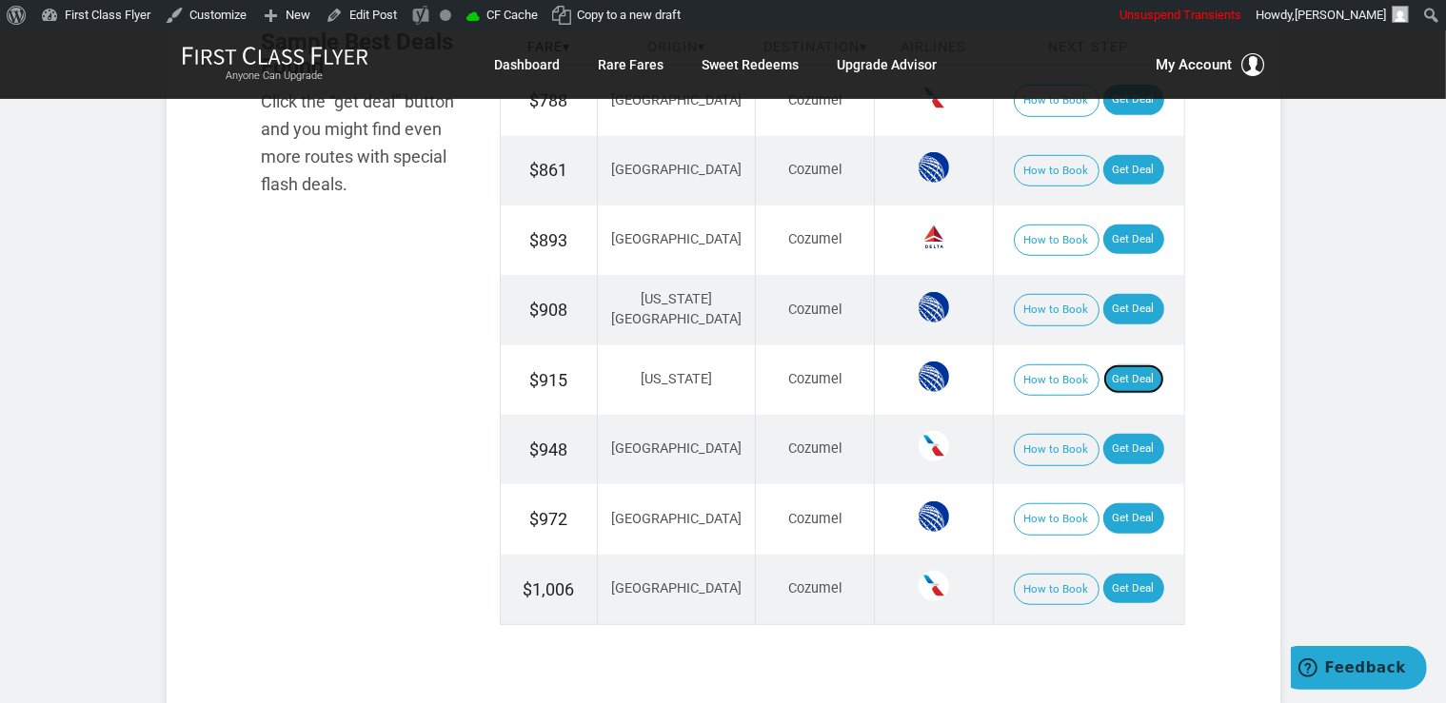
scroll to position [1105, 0]
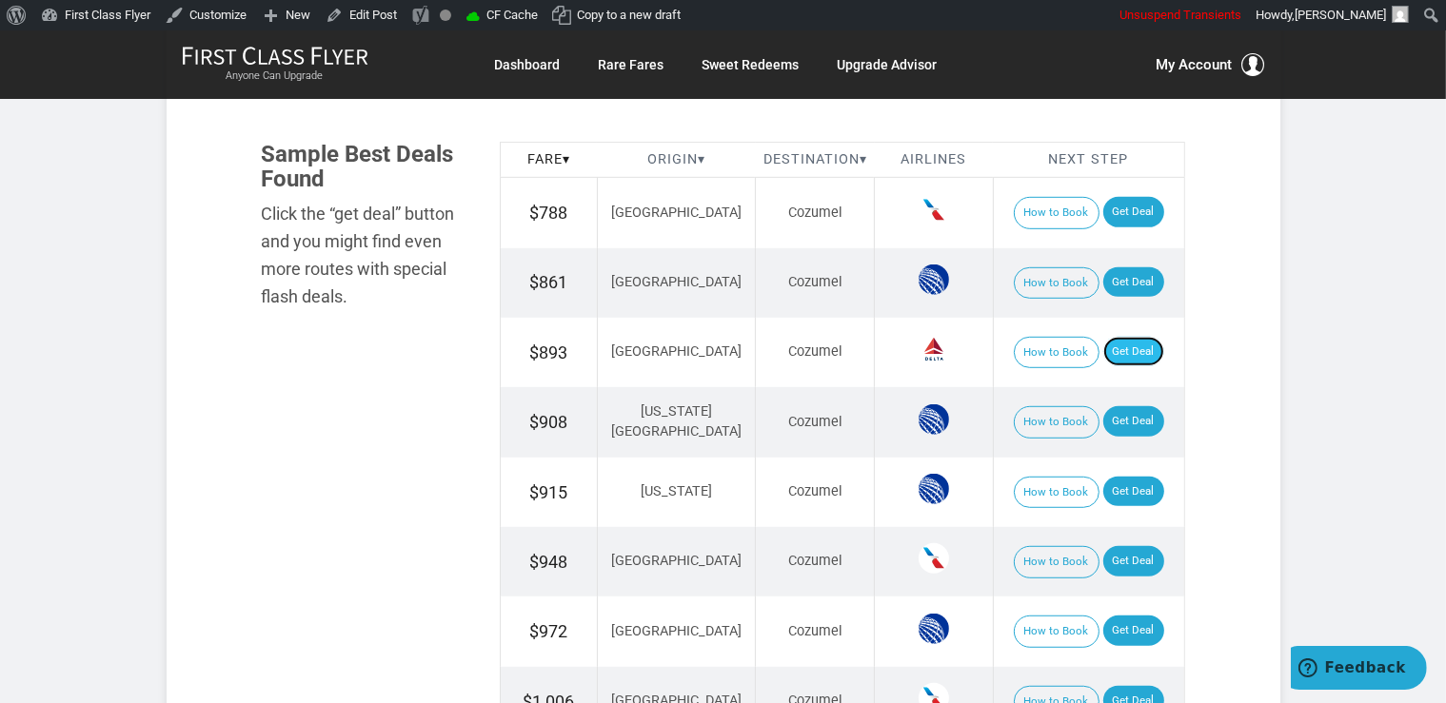
click at [1136, 355] on link "Get Deal" at bounding box center [1133, 352] width 61 height 30
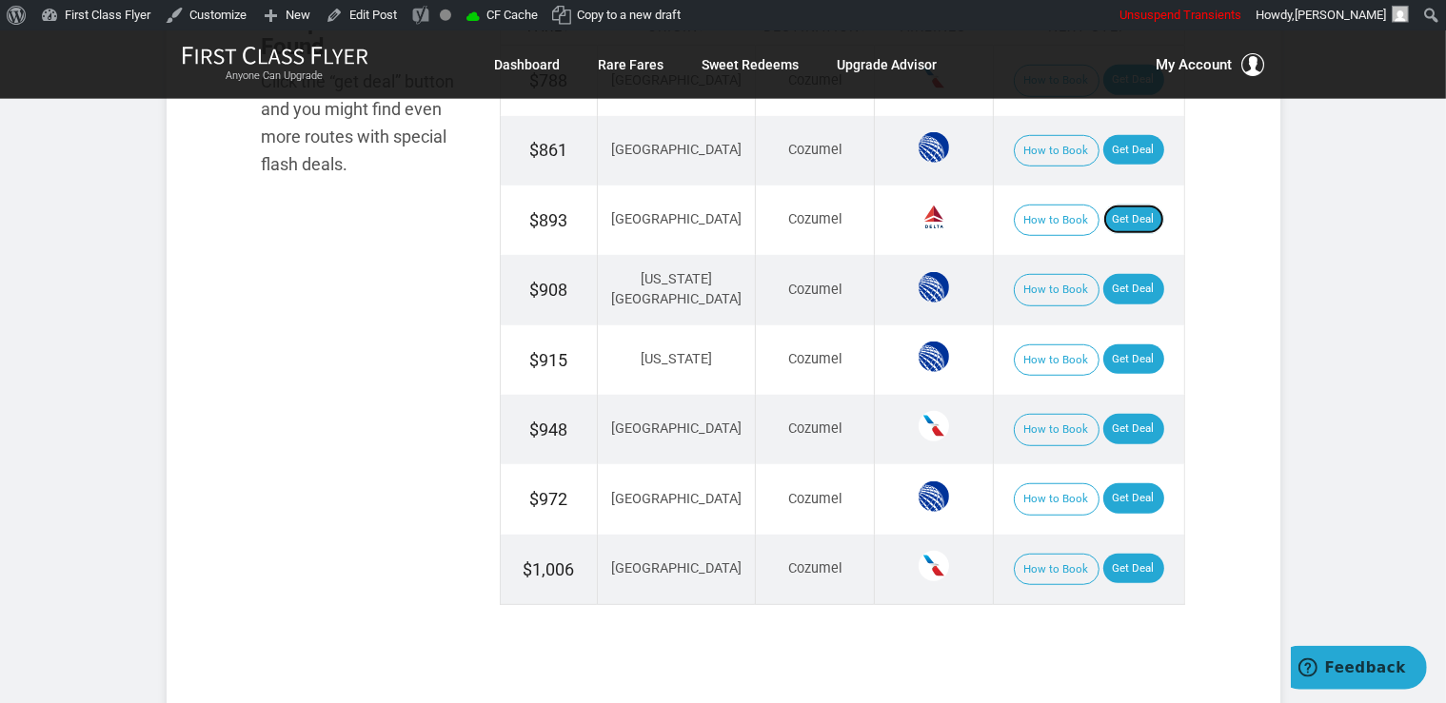
scroll to position [1306, 0]
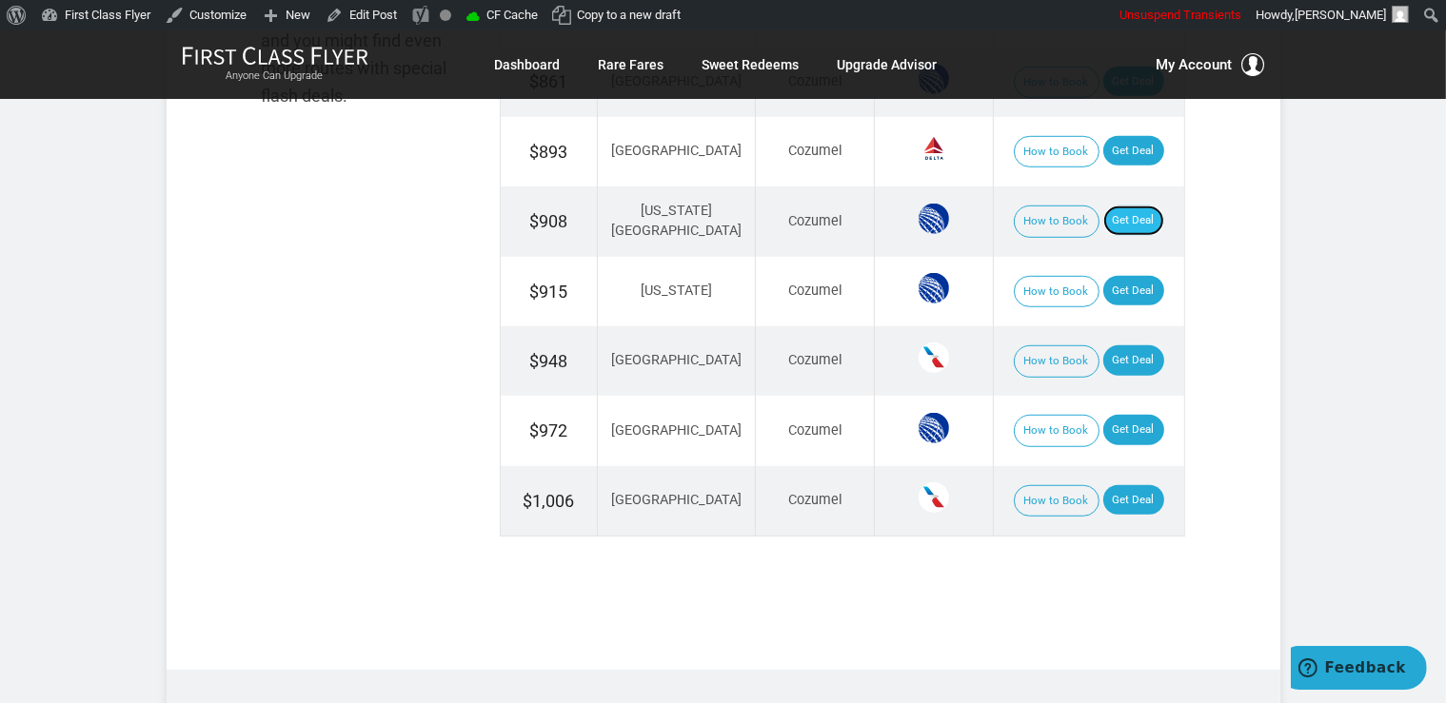
click at [1104, 206] on link "Get Deal" at bounding box center [1133, 221] width 61 height 30
click at [1117, 501] on link "Get Deal" at bounding box center [1133, 500] width 61 height 30
click at [1125, 353] on link "Get Deal" at bounding box center [1133, 360] width 61 height 30
click at [1122, 416] on link "Get Deal" at bounding box center [1133, 430] width 61 height 30
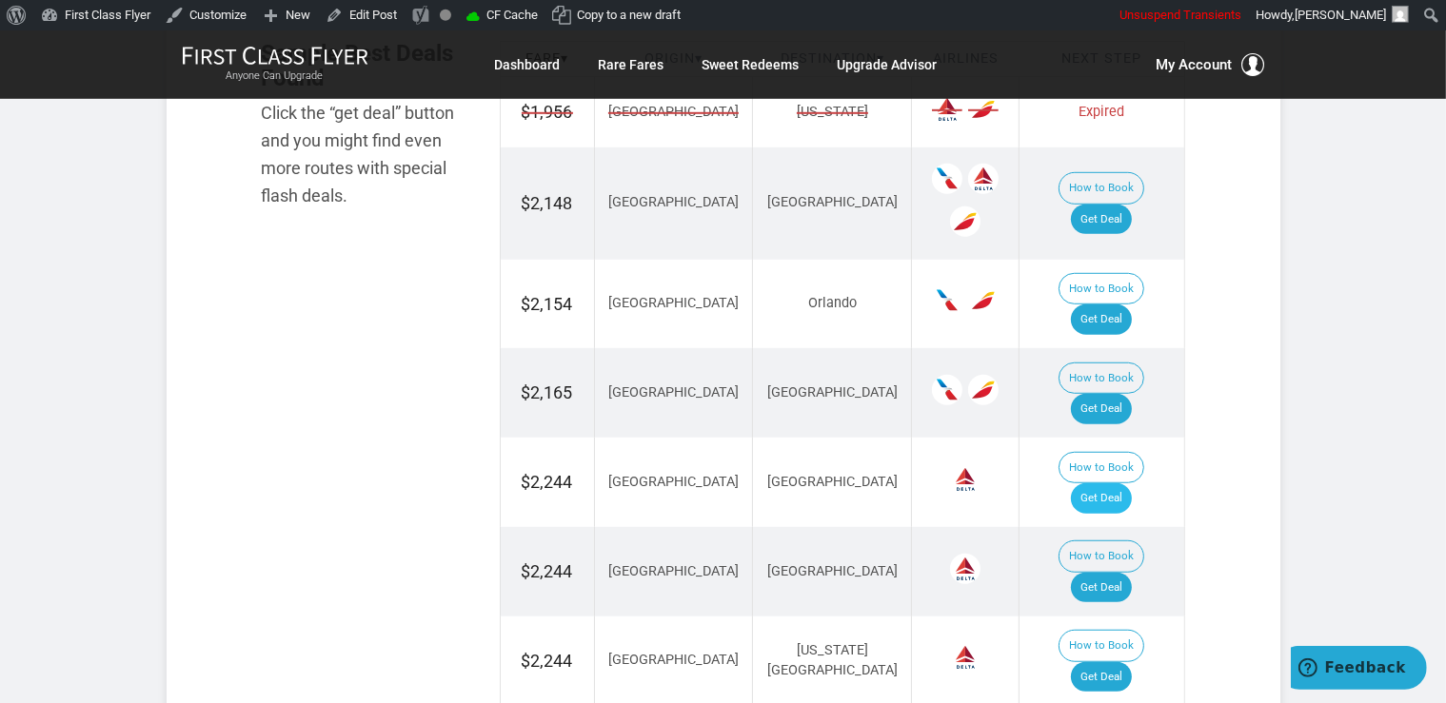
scroll to position [1306, 0]
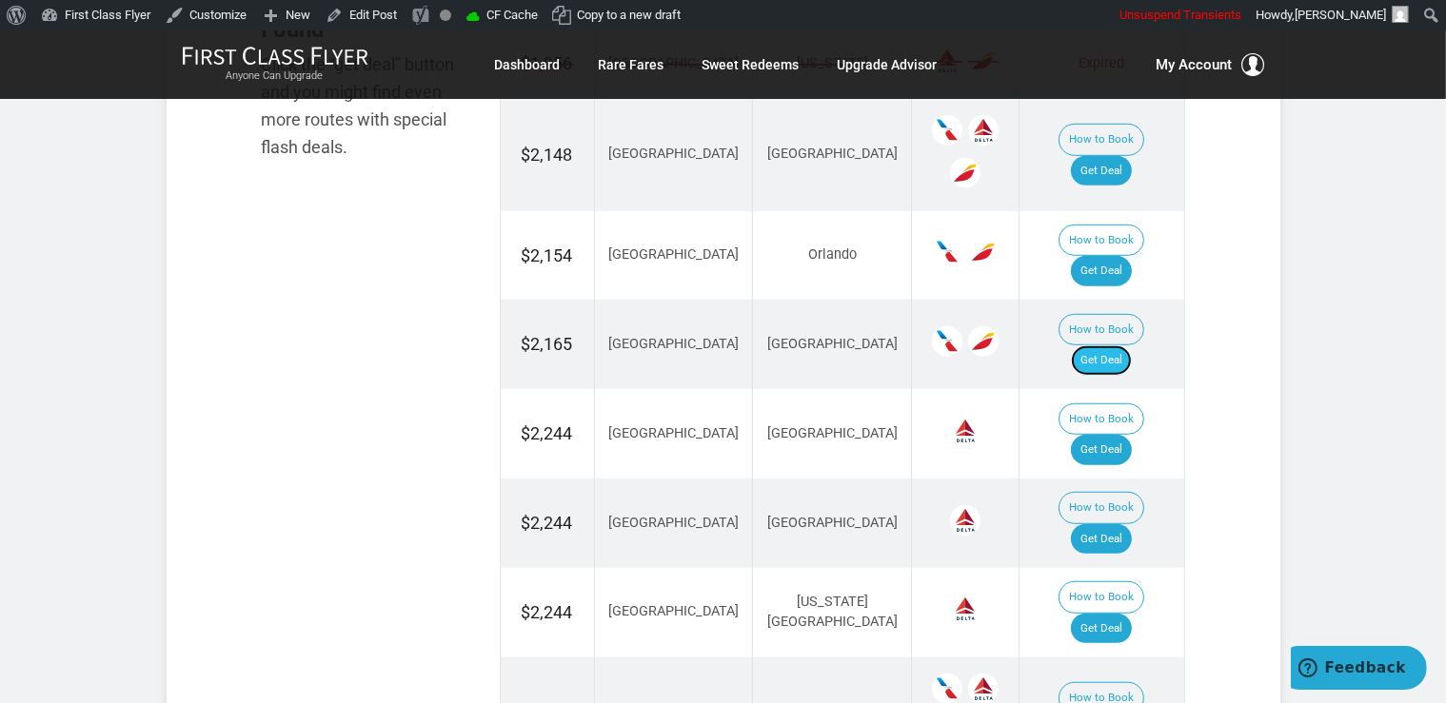
click at [1117, 345] on link "Get Deal" at bounding box center [1101, 360] width 61 height 30
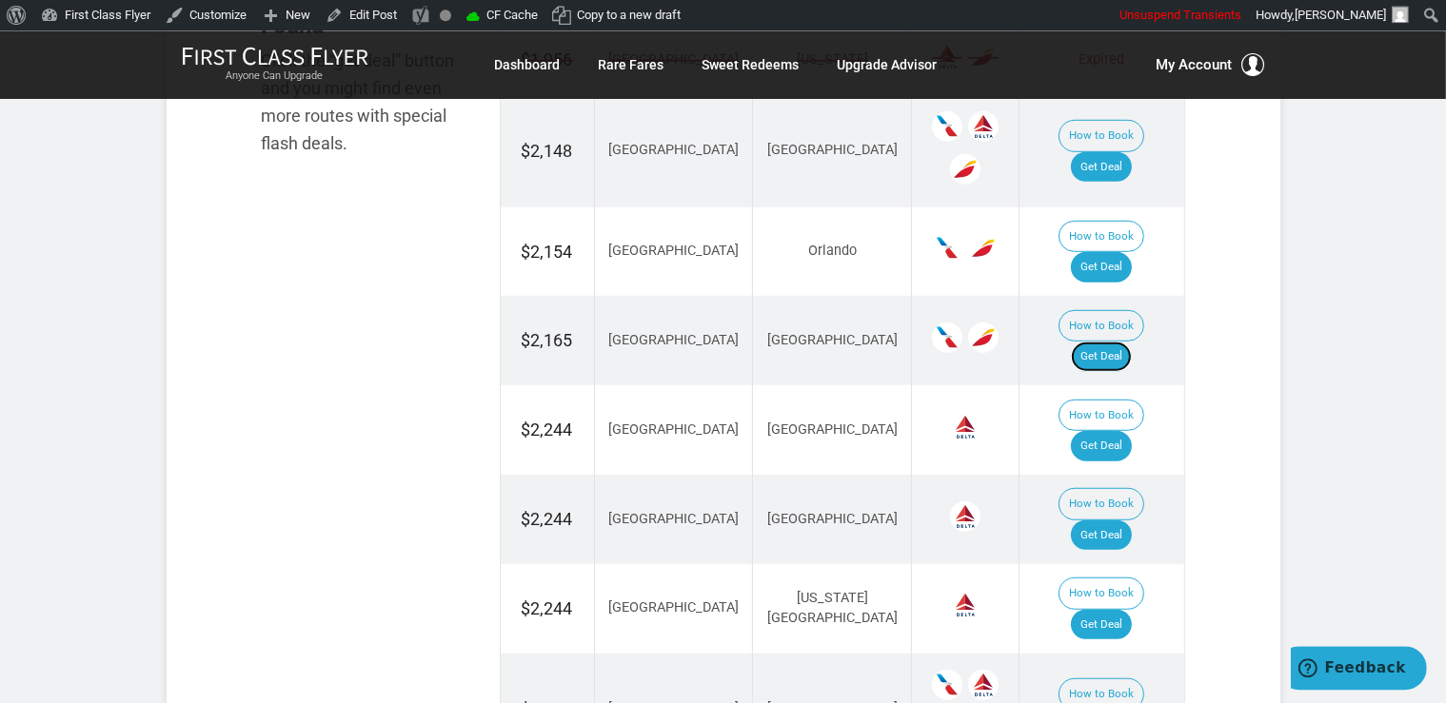
scroll to position [1105, 0]
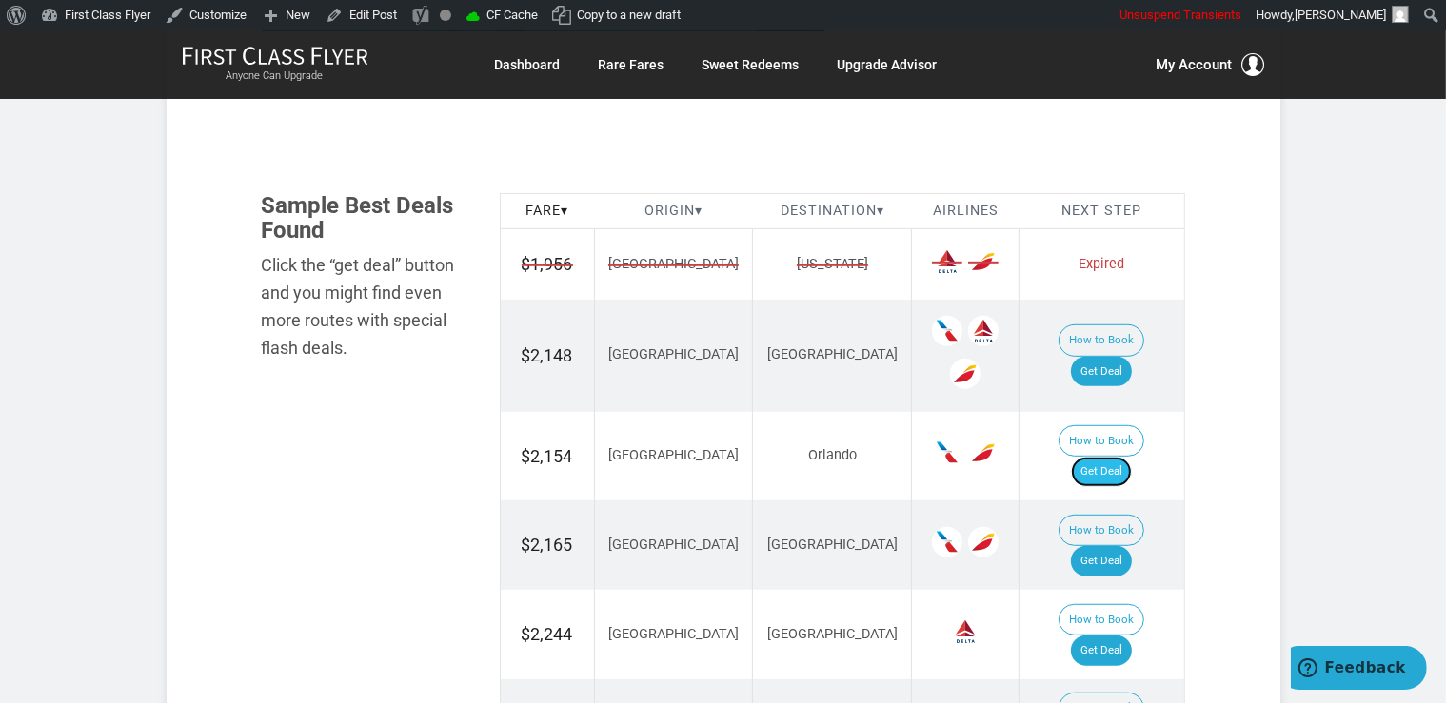
drag, startPoint x: 1112, startPoint y: 380, endPoint x: 1122, endPoint y: 386, distance: 12.4
click at [1111, 457] on link "Get Deal" at bounding box center [1101, 472] width 61 height 30
drag, startPoint x: 1121, startPoint y: 302, endPoint x: 1136, endPoint y: 304, distance: 15.3
click at [1121, 357] on link "Get Deal" at bounding box center [1101, 372] width 61 height 30
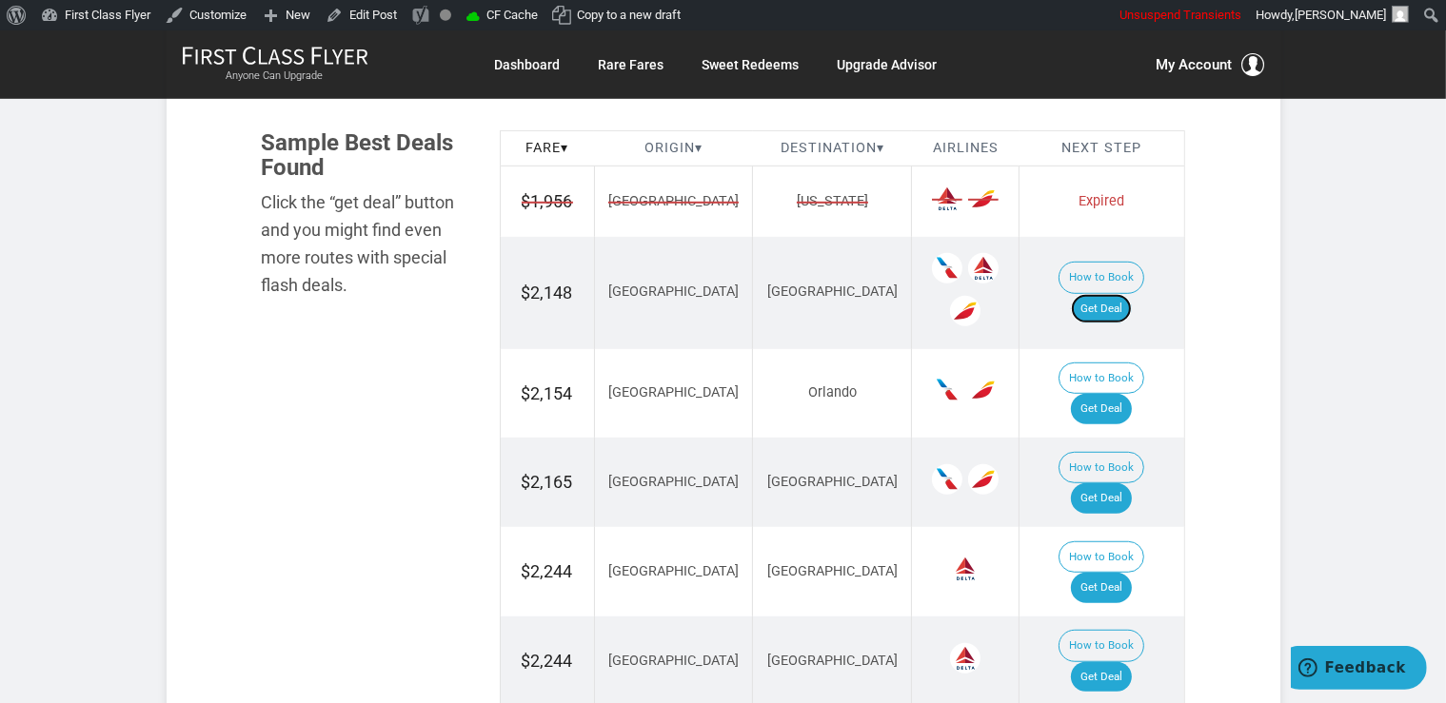
scroll to position [1306, 0]
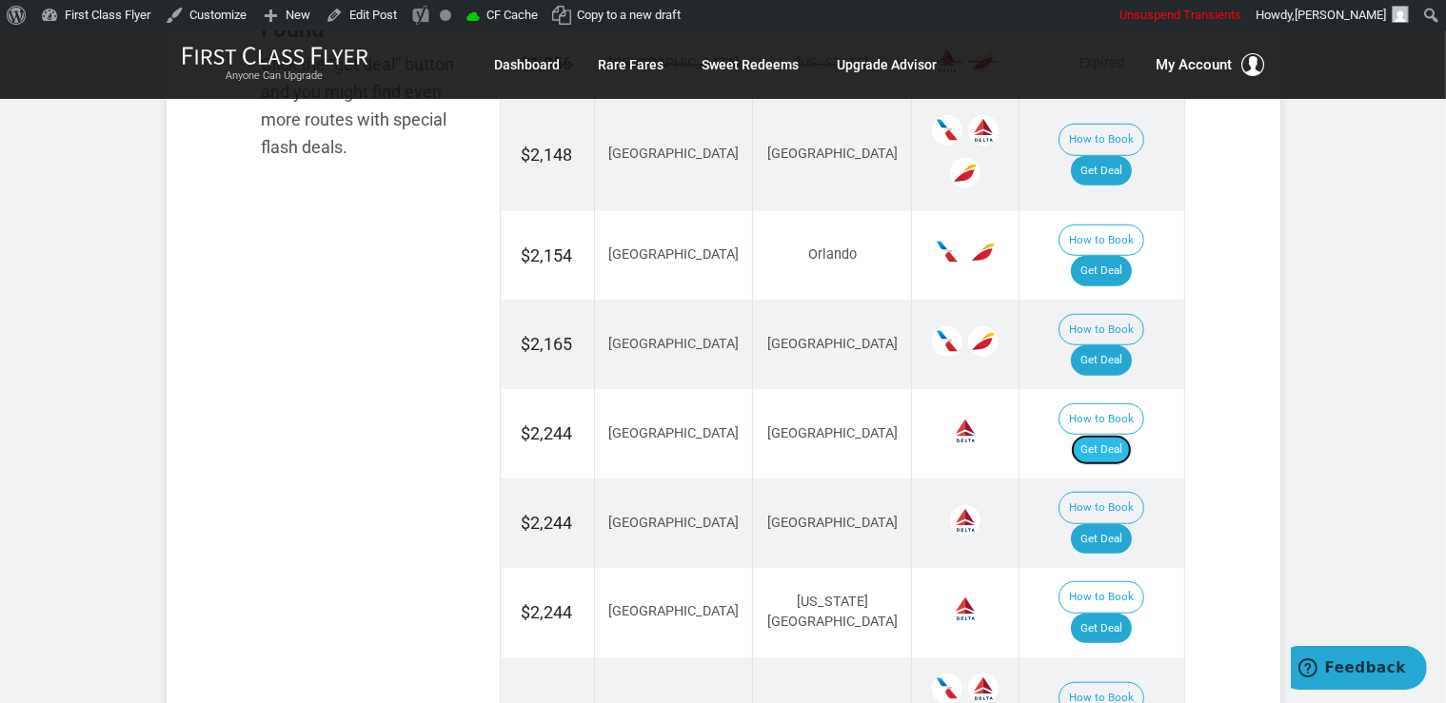
click at [1103, 435] on link "Get Deal" at bounding box center [1101, 450] width 61 height 30
click at [1108, 524] on link "Get Deal" at bounding box center [1101, 539] width 61 height 30
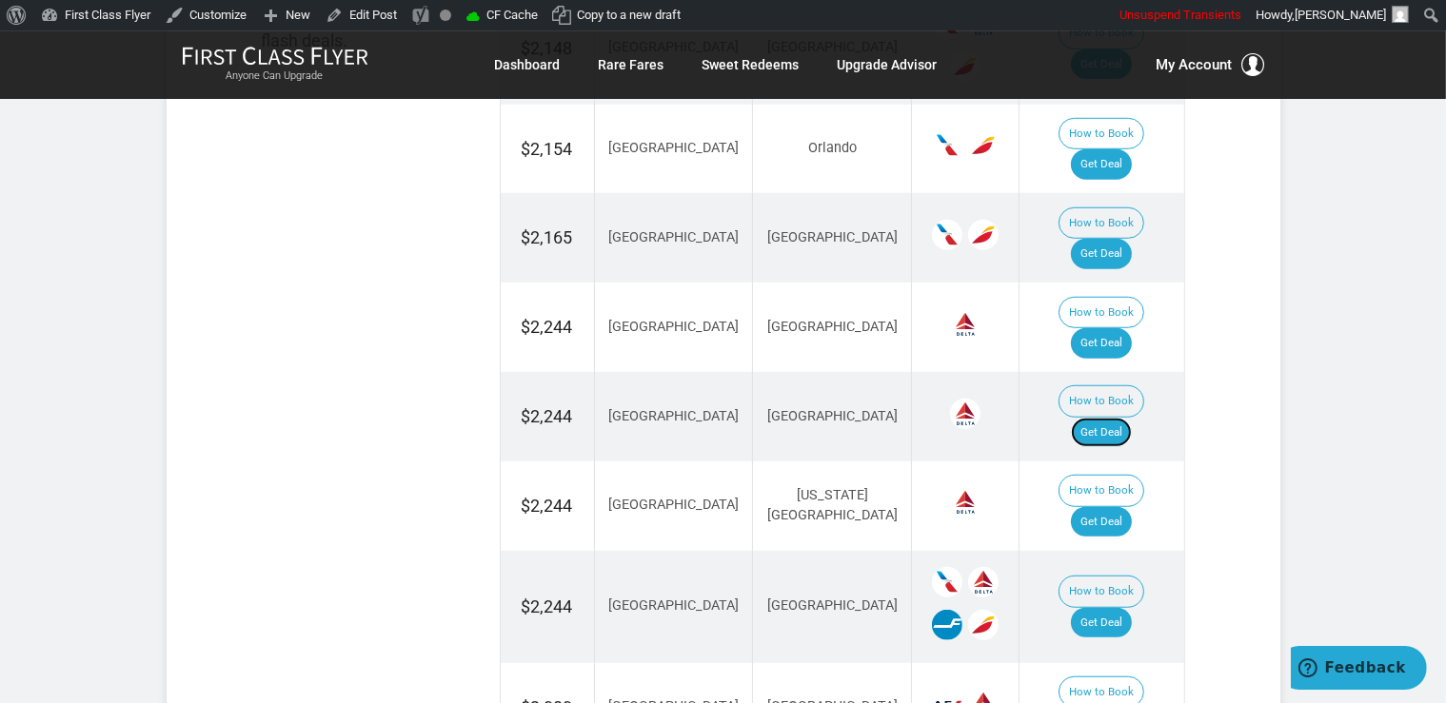
scroll to position [1508, 0]
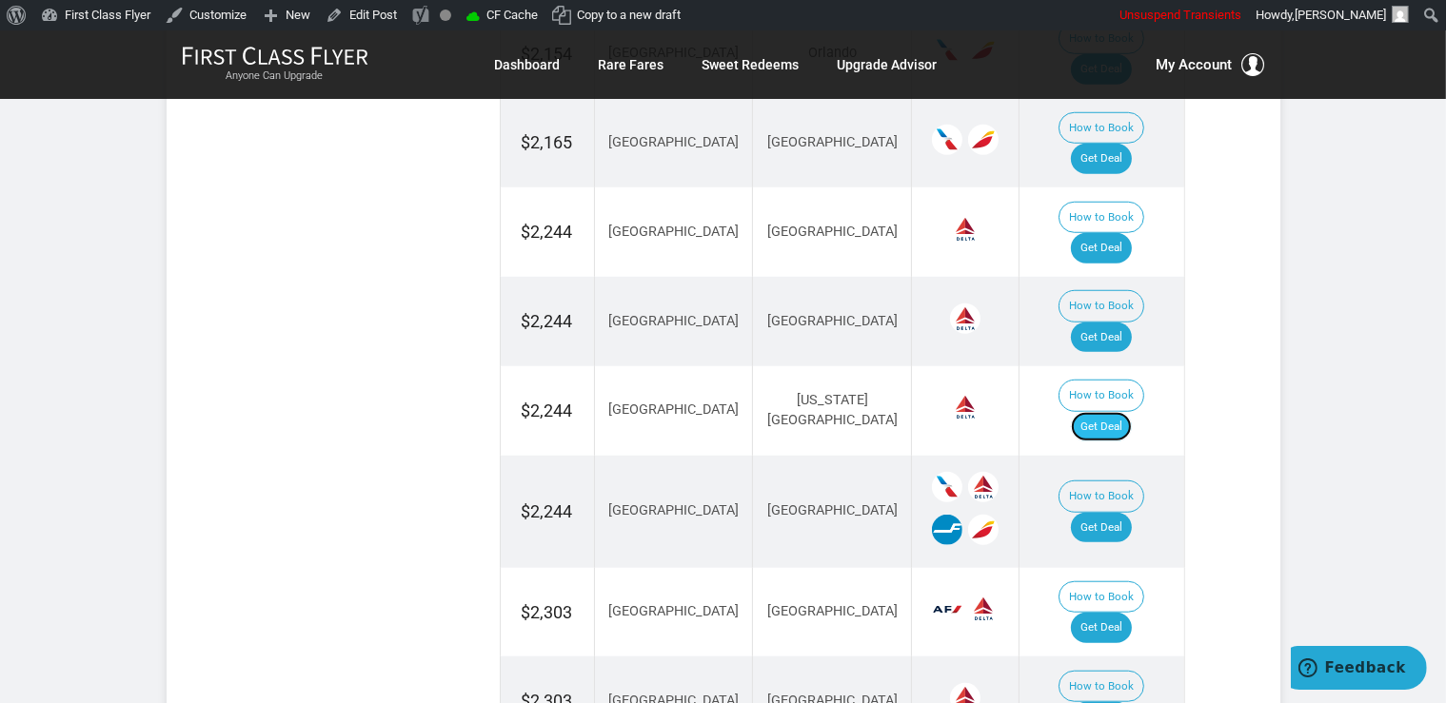
click at [1122, 412] on link "Get Deal" at bounding box center [1101, 427] width 61 height 30
click at [1132, 513] on link "Get Deal" at bounding box center [1101, 528] width 61 height 30
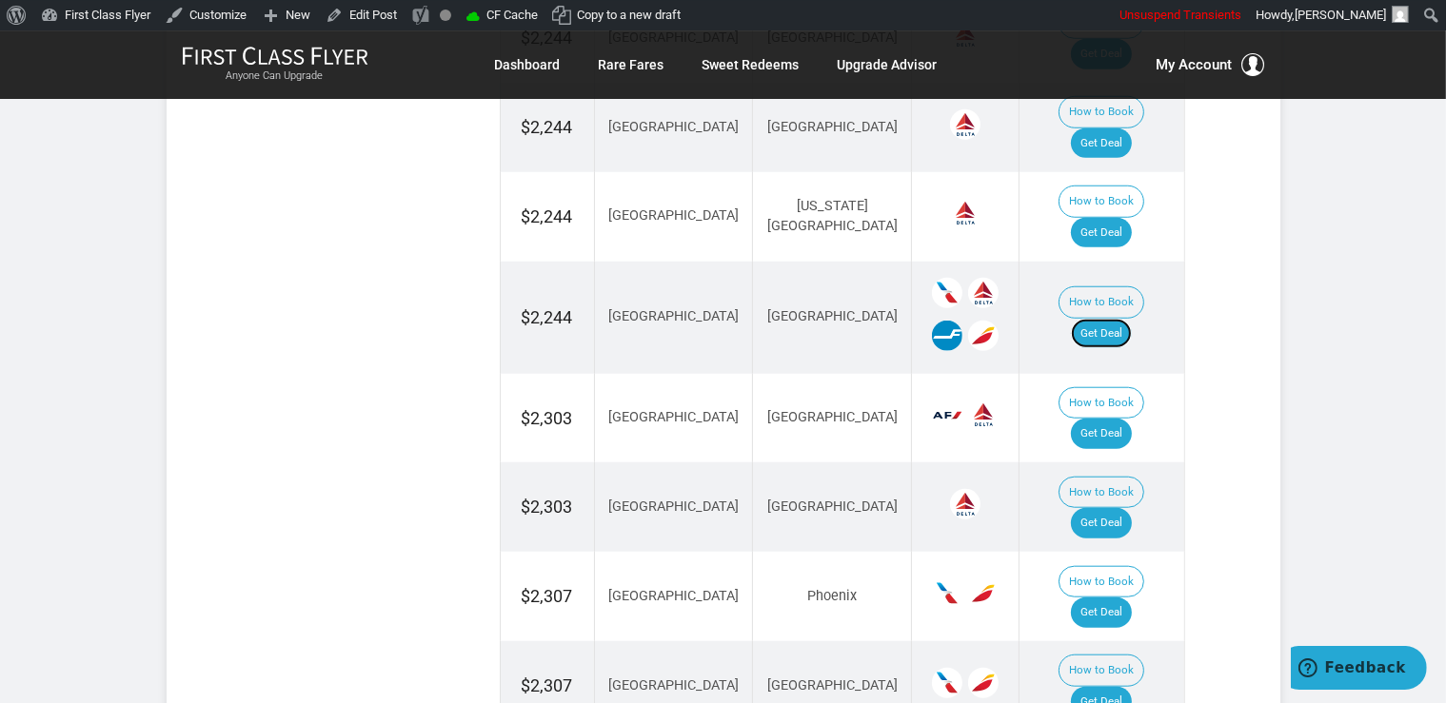
scroll to position [1708, 0]
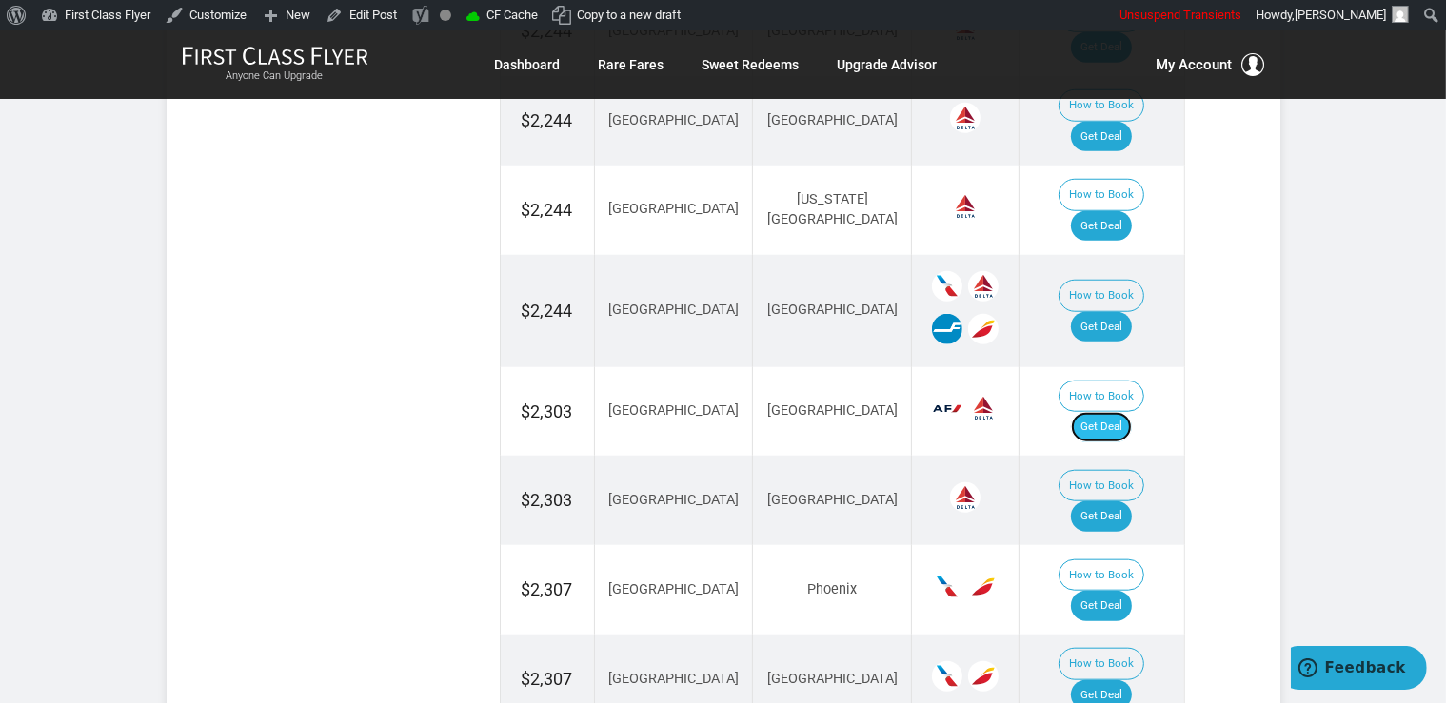
drag, startPoint x: 1091, startPoint y: 238, endPoint x: 1101, endPoint y: 238, distance: 10.5
click at [1091, 412] on link "Get Deal" at bounding box center [1101, 427] width 61 height 30
click at [1131, 591] on link "Get Deal" at bounding box center [1101, 606] width 61 height 30
click at [1125, 502] on link "Get Deal" at bounding box center [1101, 517] width 61 height 30
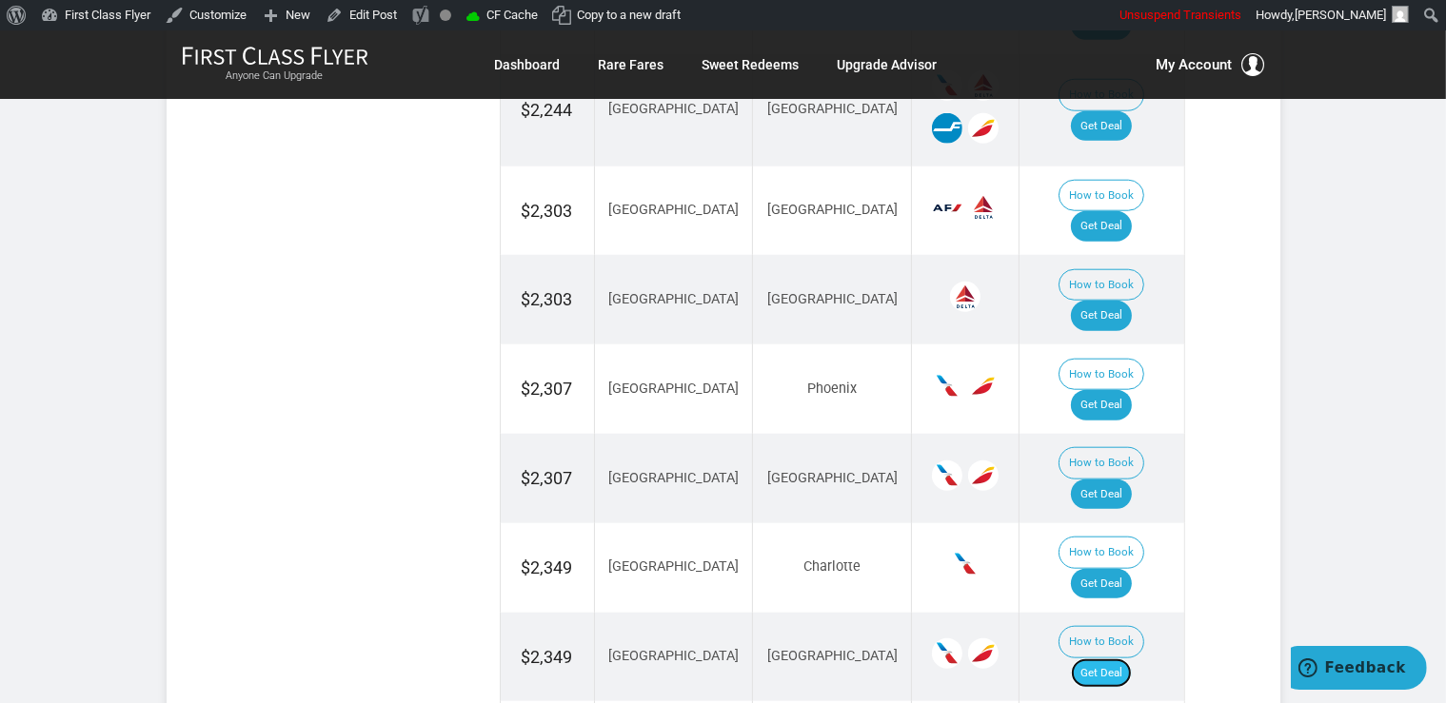
click at [1115, 659] on link "Get Deal" at bounding box center [1101, 674] width 61 height 30
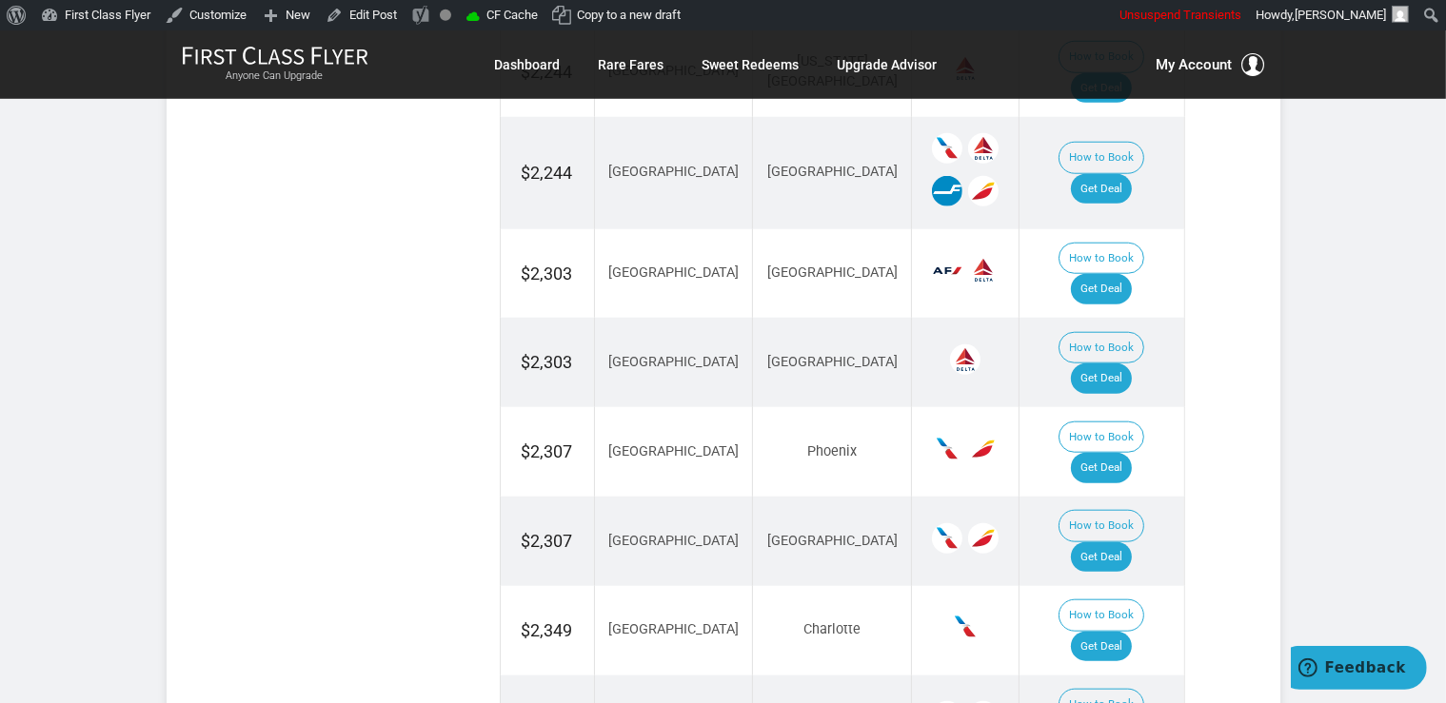
click at [1125, 543] on link "Get Deal" at bounding box center [1101, 558] width 61 height 30
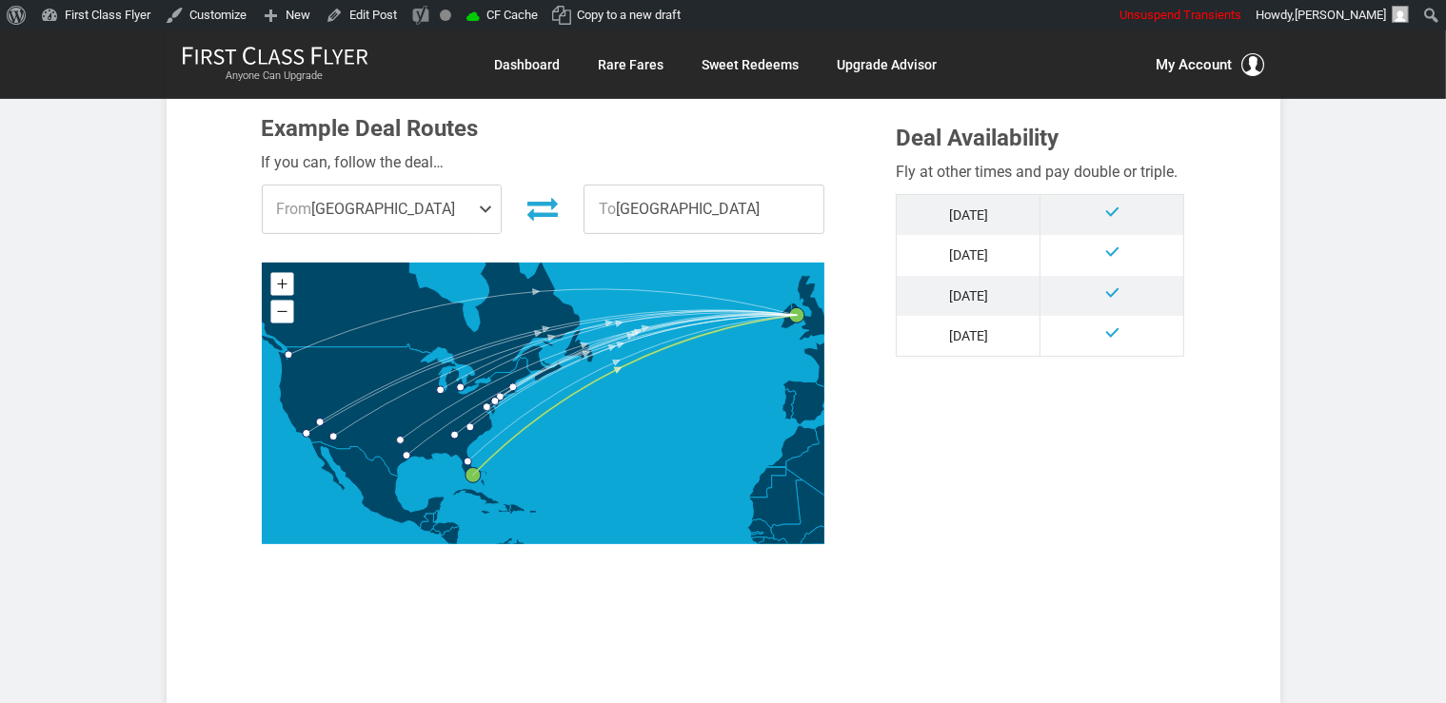
scroll to position [937, 0]
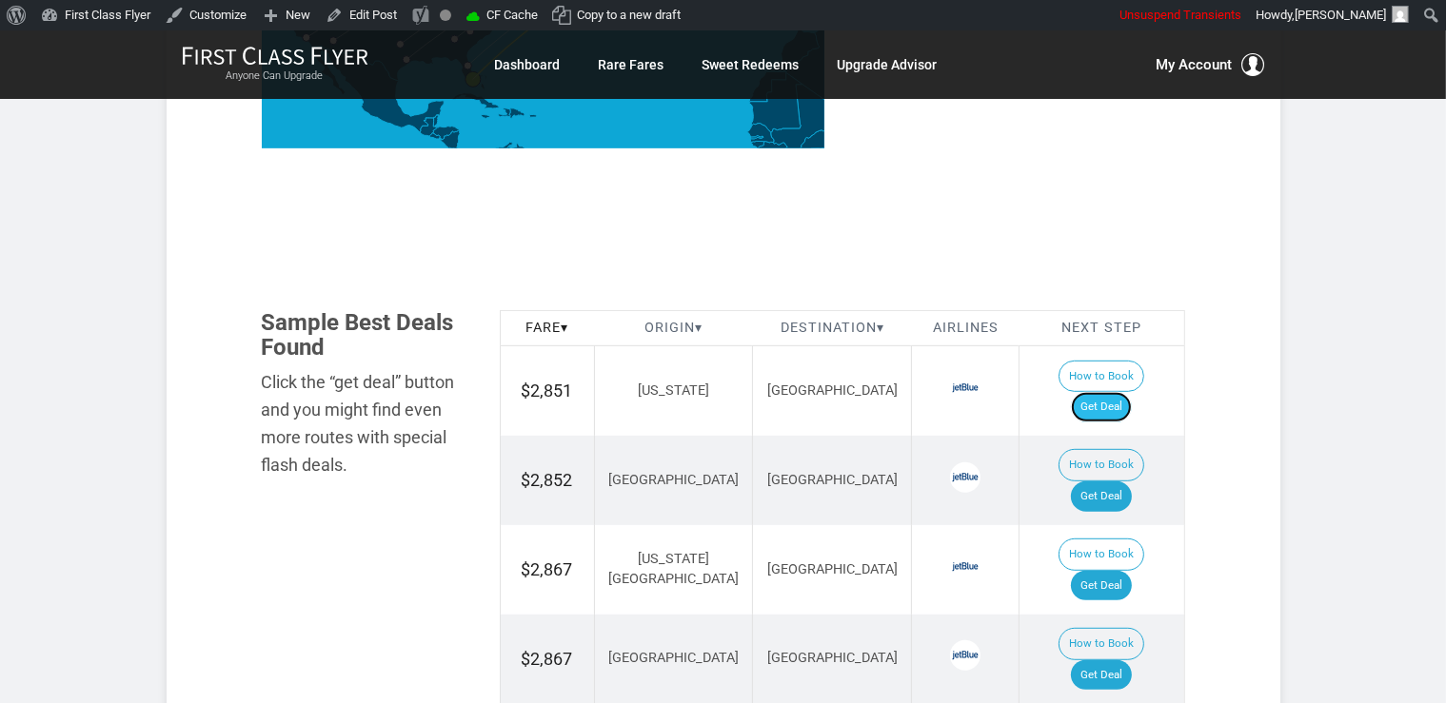
click at [1119, 392] on link "Get Deal" at bounding box center [1101, 407] width 61 height 30
click at [1131, 482] on link "Get Deal" at bounding box center [1101, 497] width 61 height 30
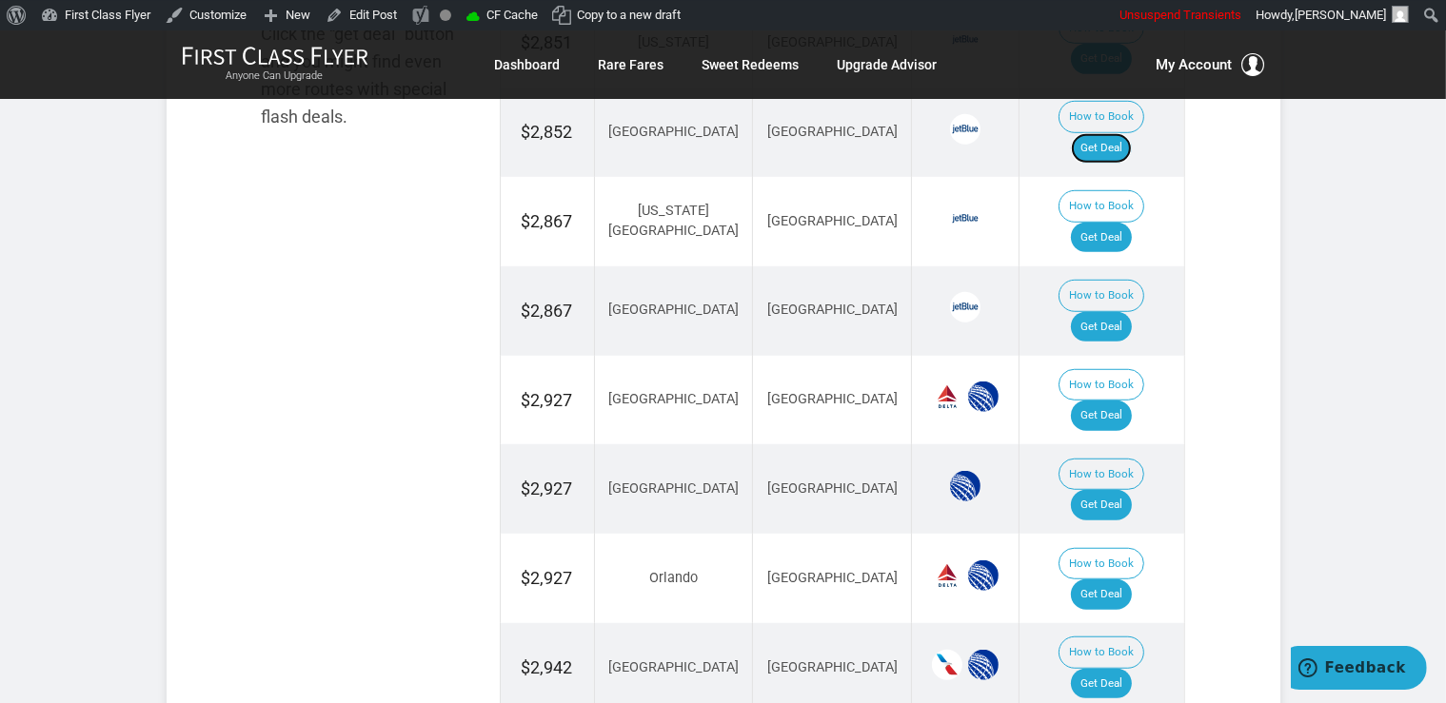
scroll to position [1338, 0]
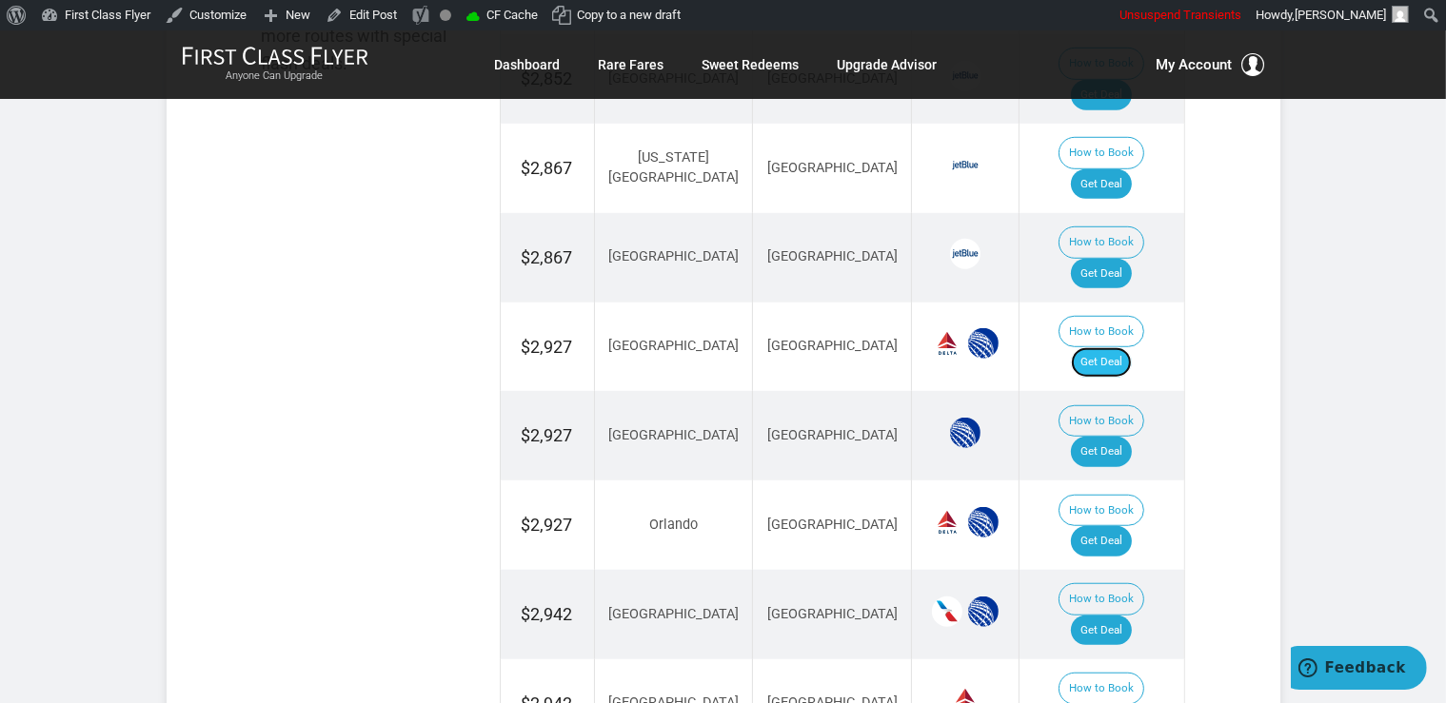
click at [1115, 347] on link "Get Deal" at bounding box center [1101, 362] width 61 height 30
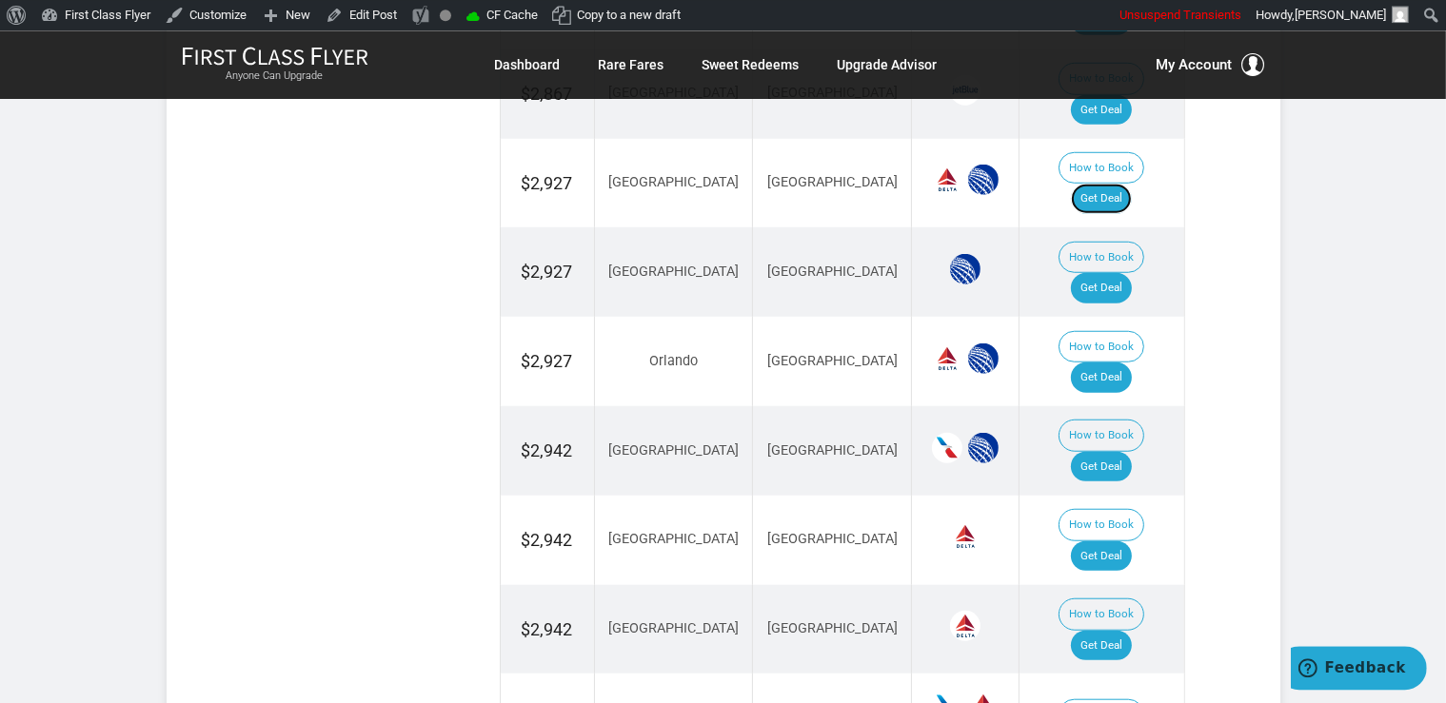
scroll to position [1539, 0]
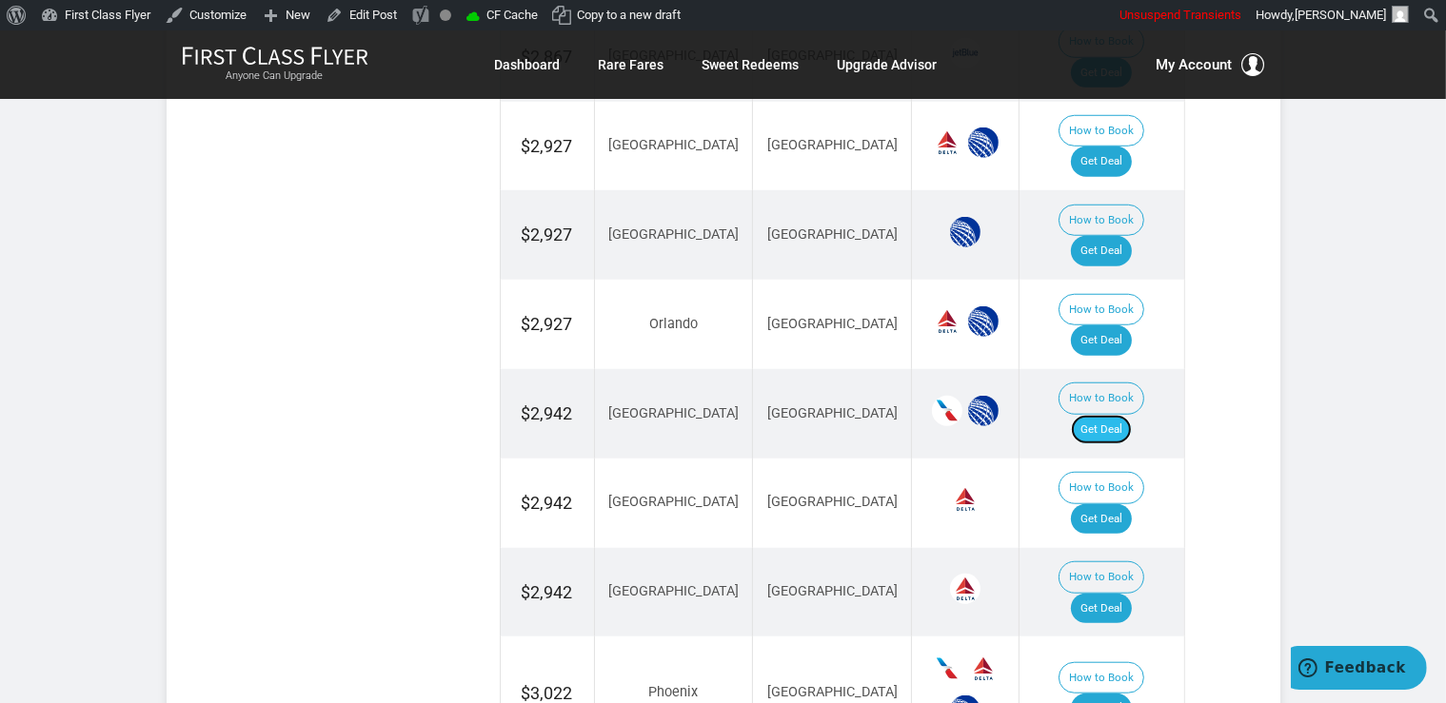
click at [1102, 415] on link "Get Deal" at bounding box center [1101, 430] width 61 height 30
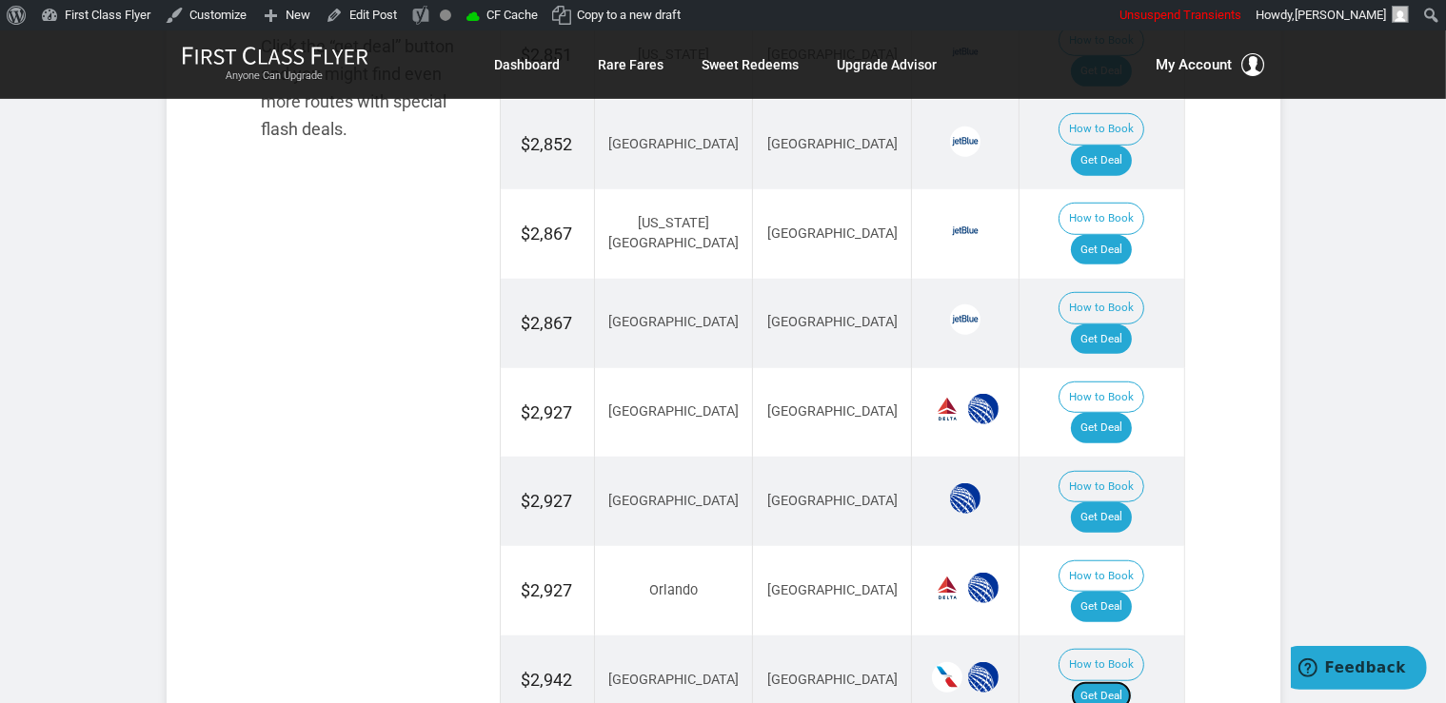
scroll to position [1237, 0]
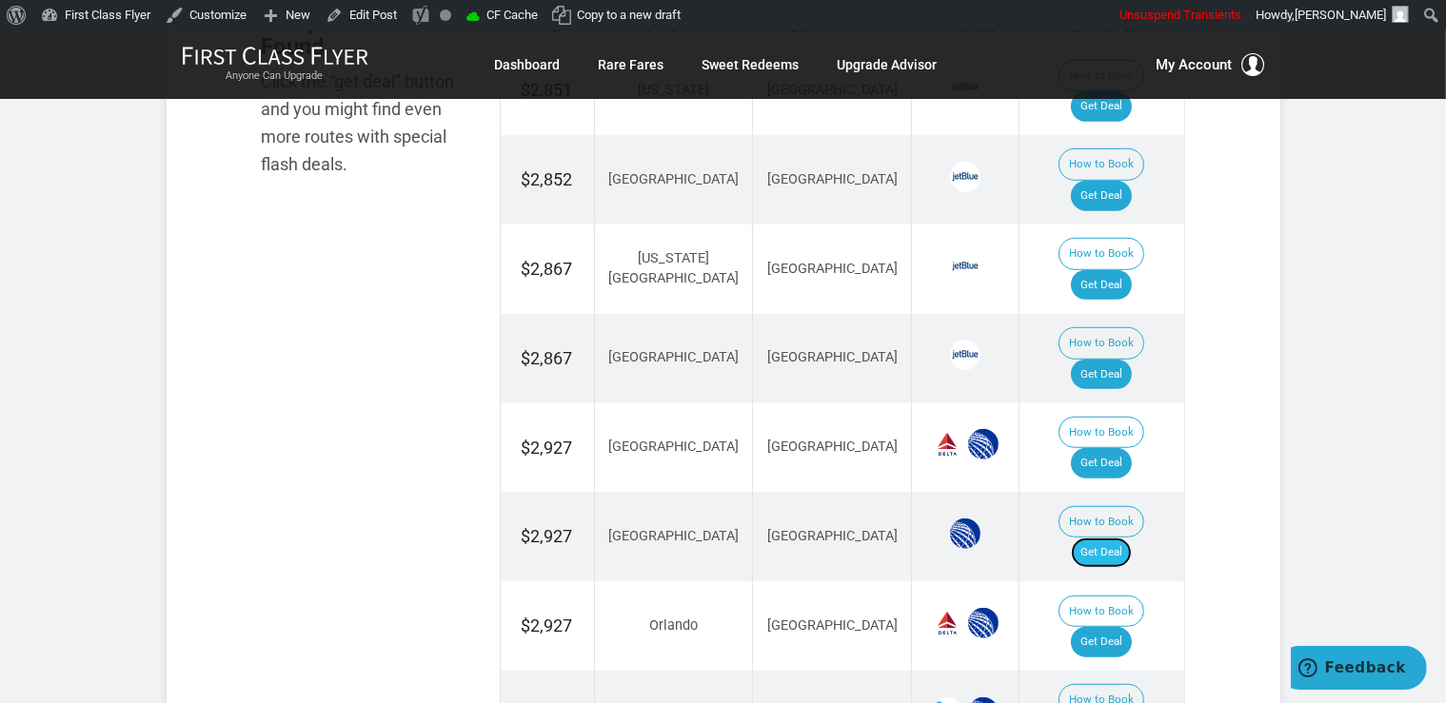
click at [1109, 538] on link "Get Deal" at bounding box center [1101, 553] width 61 height 30
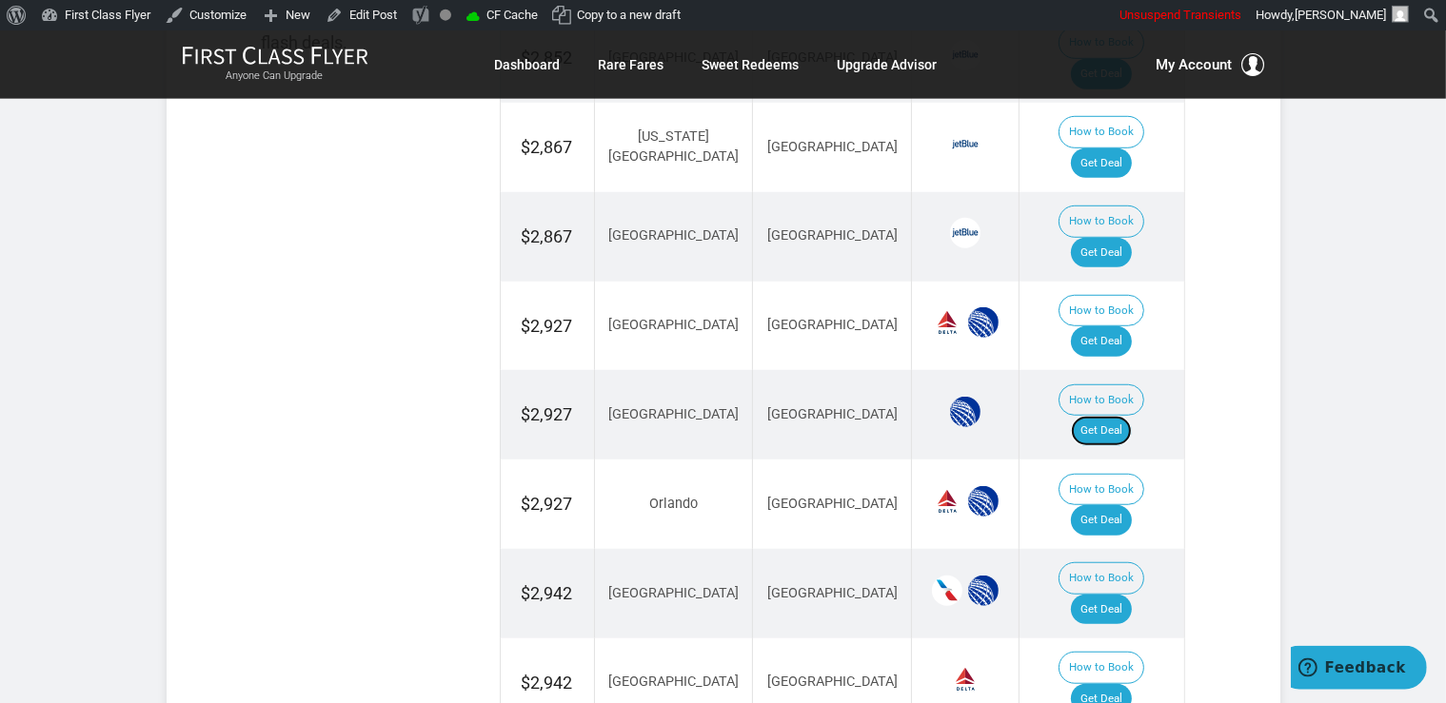
scroll to position [1439, 0]
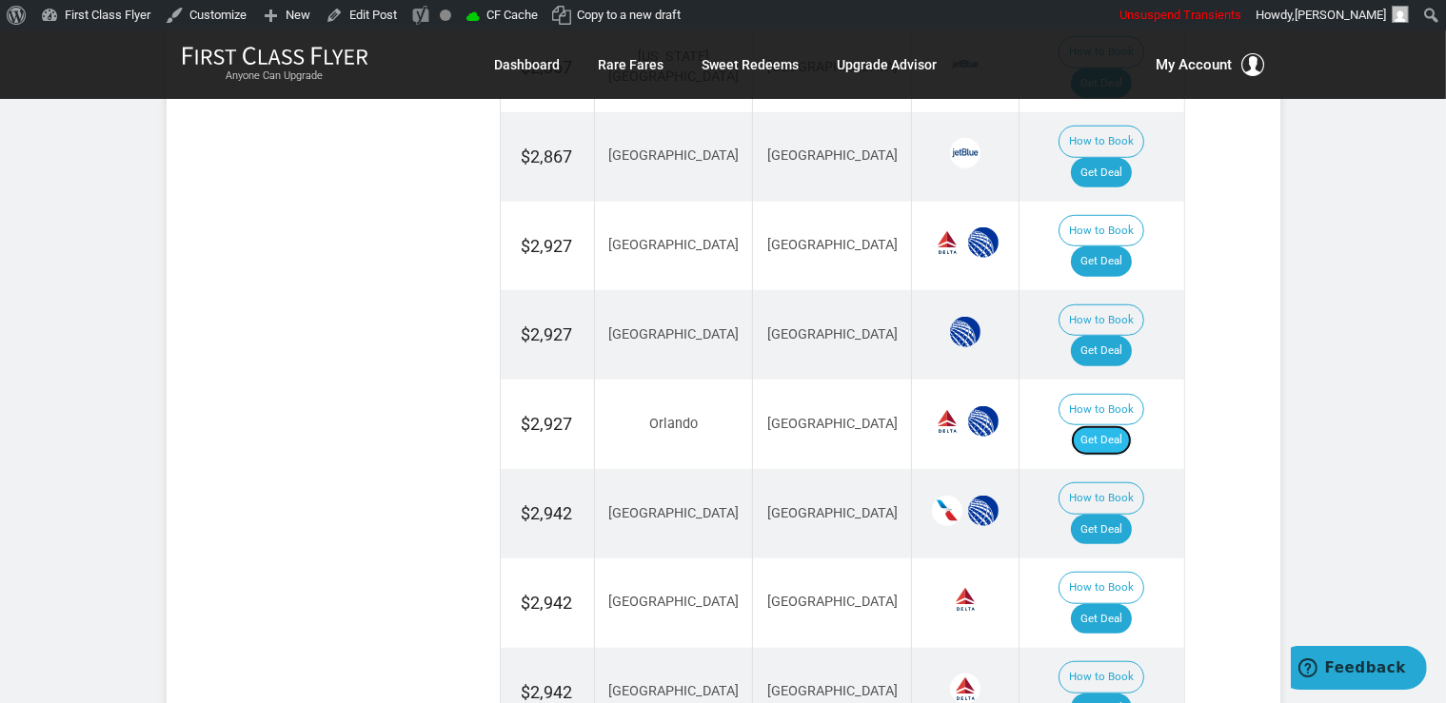
click at [1119, 425] on link "Get Deal" at bounding box center [1101, 440] width 61 height 30
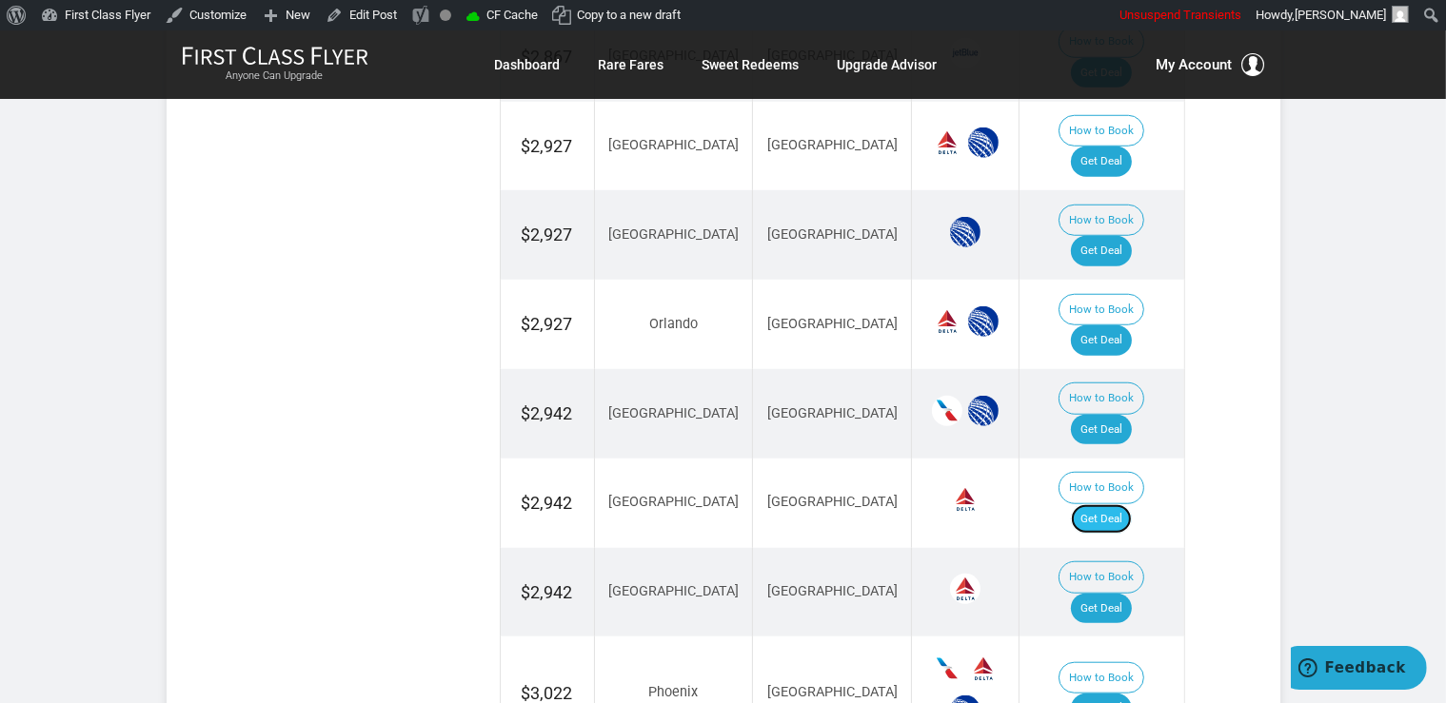
click at [1132, 504] on link "Get Deal" at bounding box center [1101, 519] width 61 height 30
click at [1130, 594] on link "Get Deal" at bounding box center [1101, 609] width 61 height 30
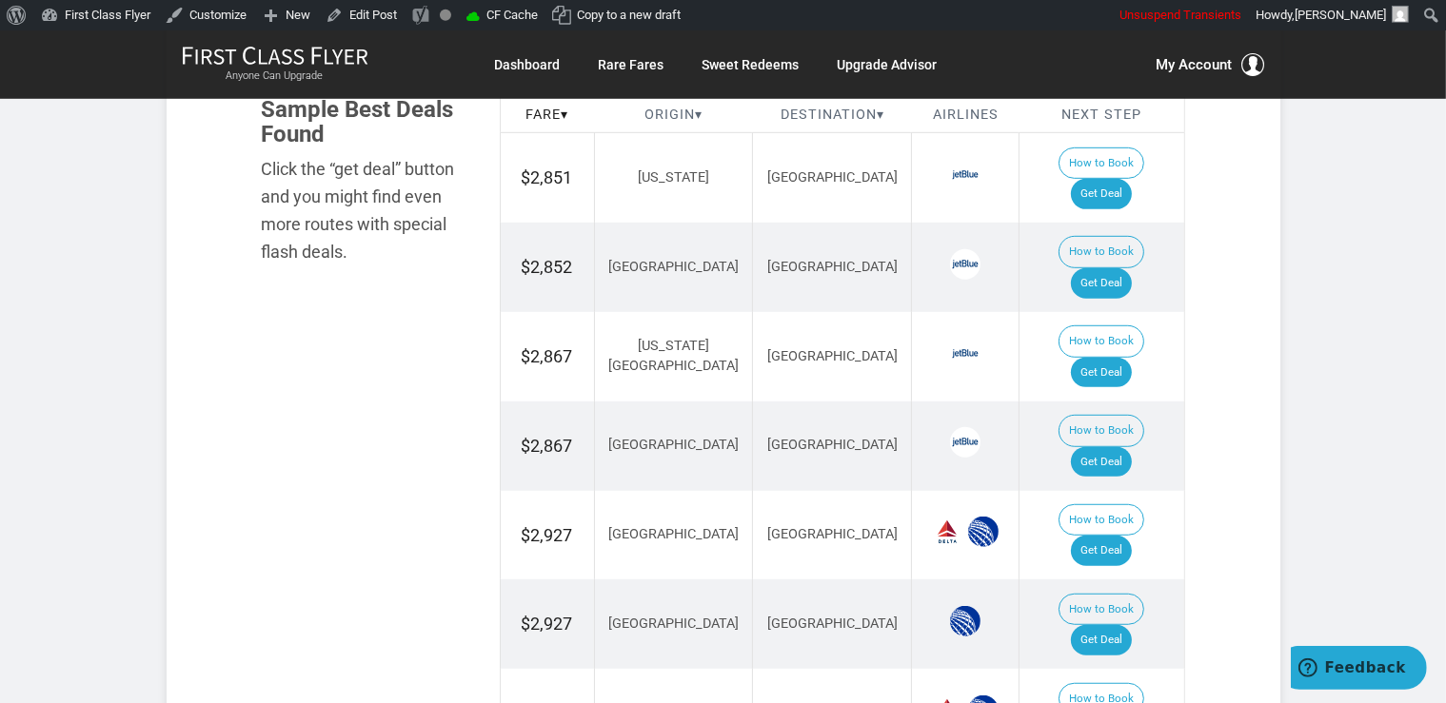
scroll to position [1137, 0]
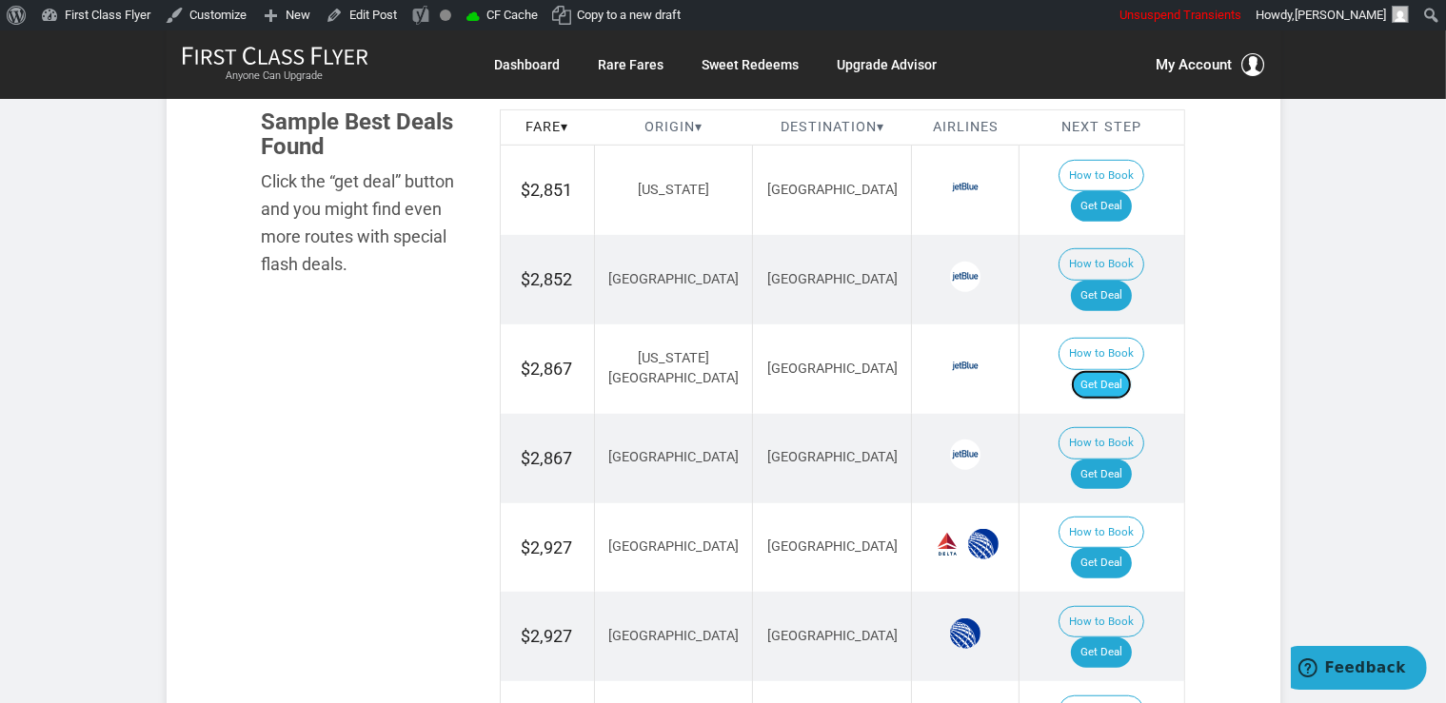
click at [1107, 370] on link "Get Deal" at bounding box center [1101, 385] width 61 height 30
click at [1121, 460] on link "Get Deal" at bounding box center [1101, 475] width 61 height 30
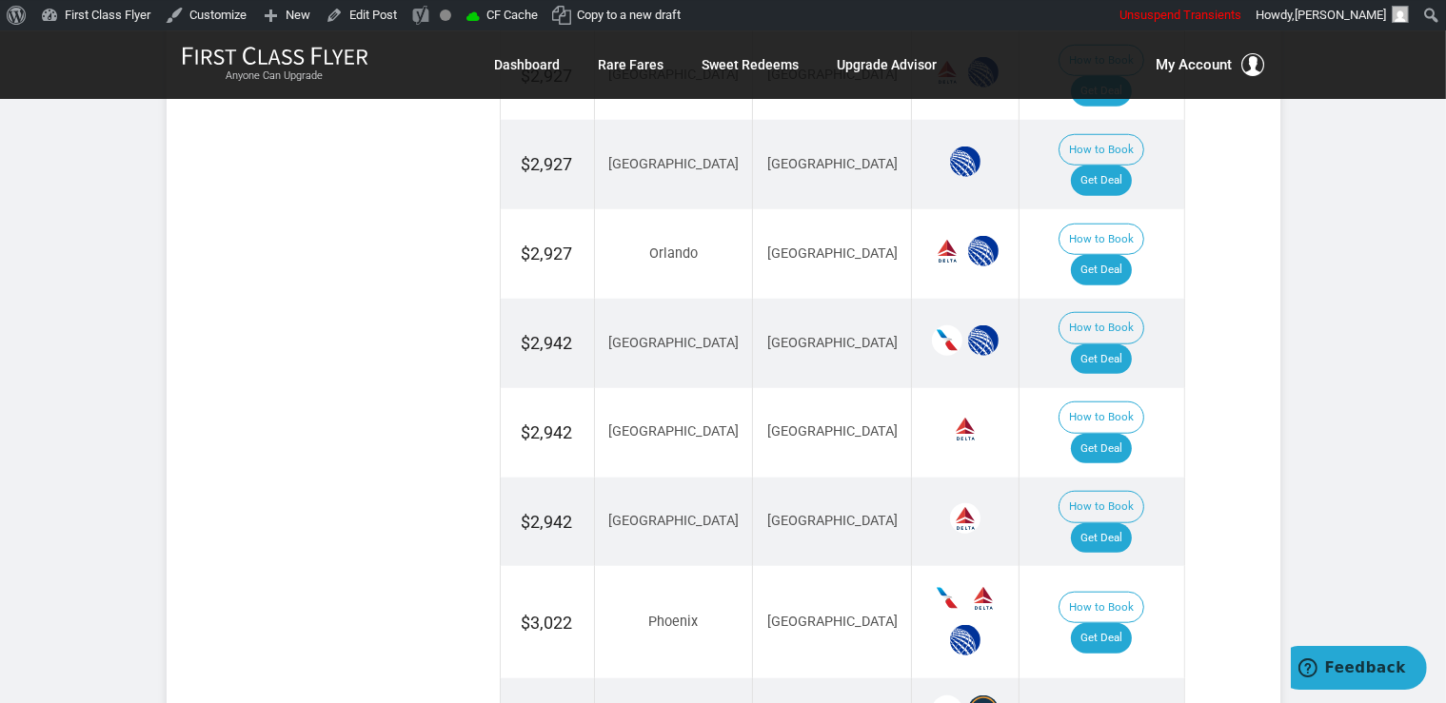
scroll to position [1640, 0]
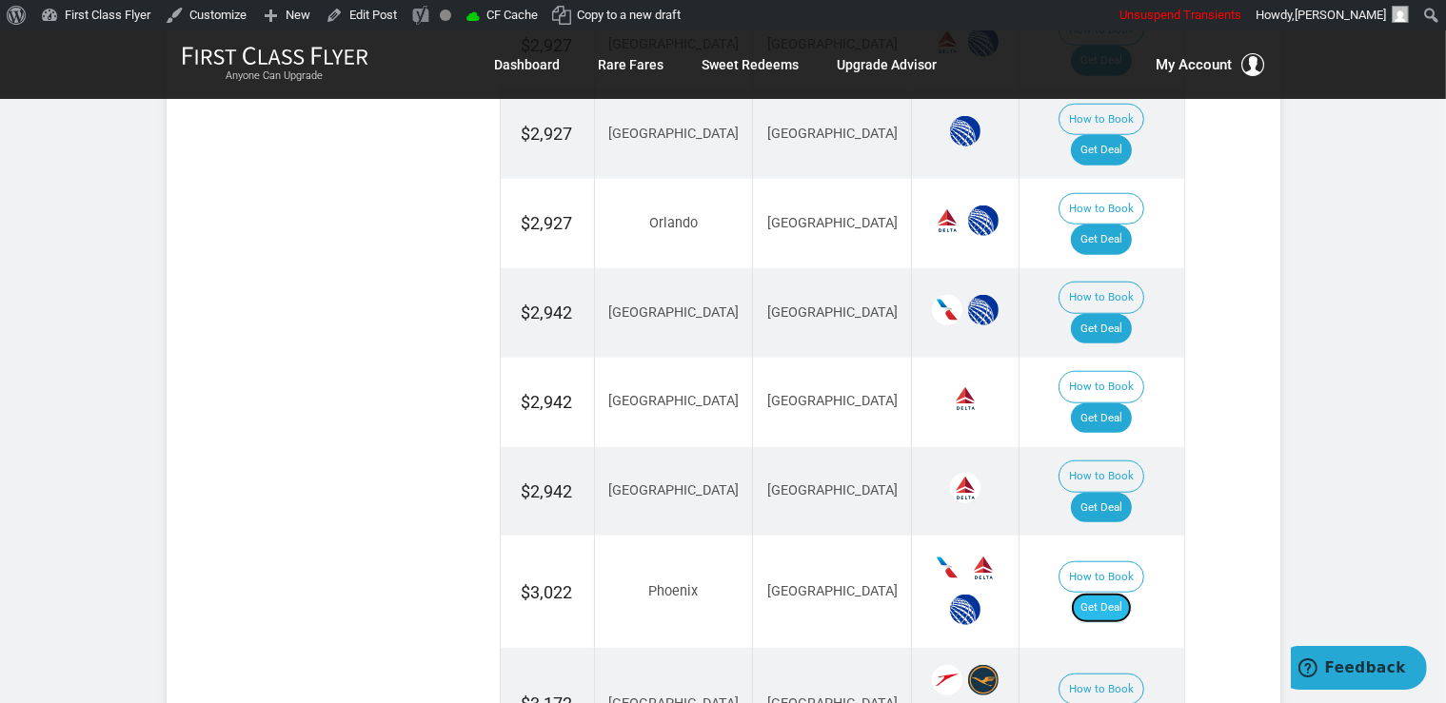
drag, startPoint x: 1108, startPoint y: 384, endPoint x: 1119, endPoint y: 392, distance: 14.3
click at [1108, 593] on link "Get Deal" at bounding box center [1101, 608] width 61 height 30
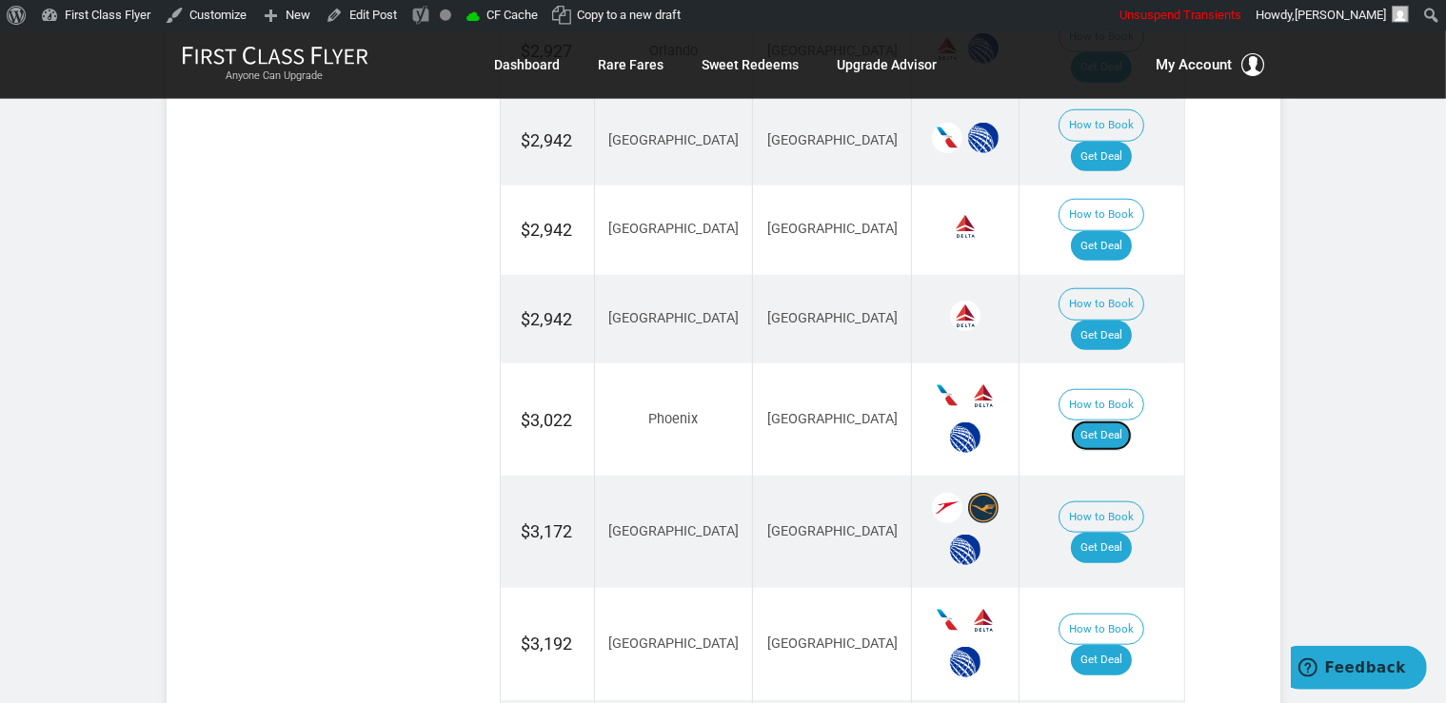
scroll to position [1841, 0]
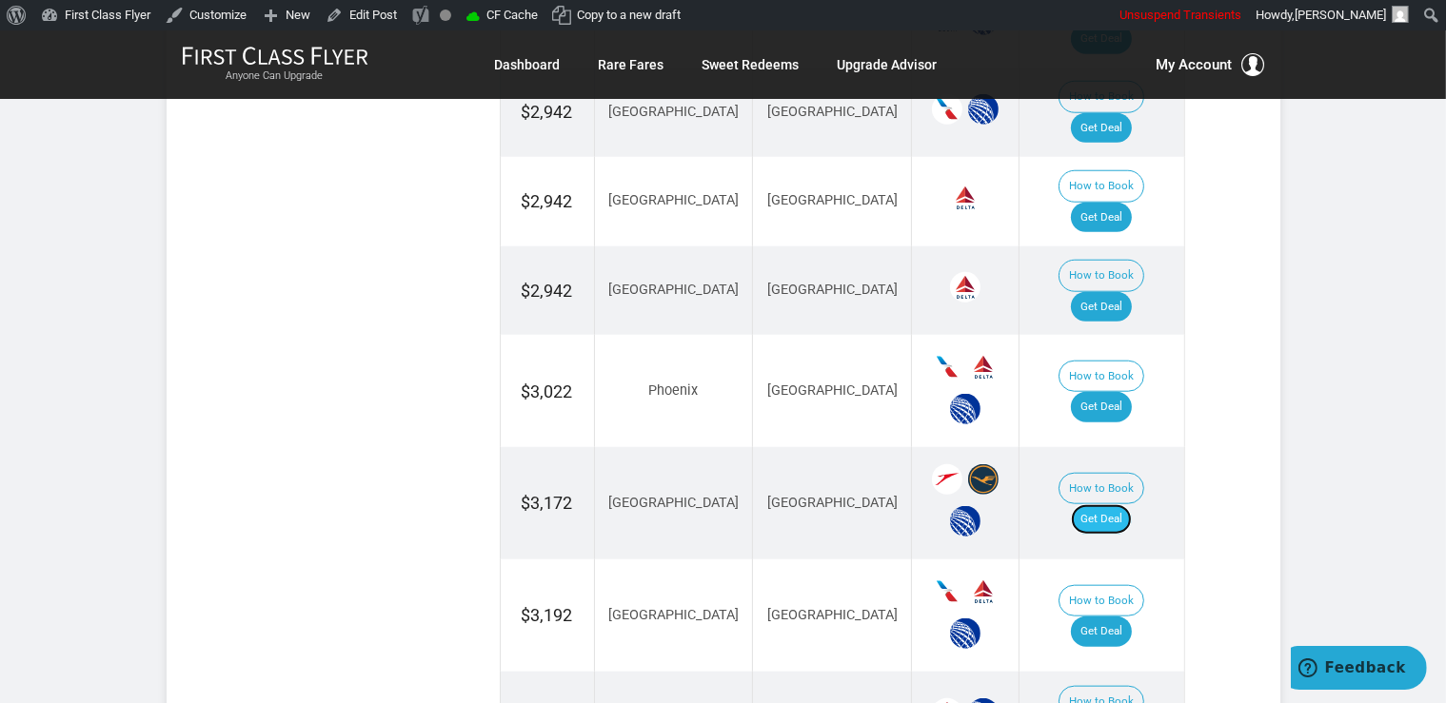
click at [1117, 504] on link "Get Deal" at bounding box center [1101, 519] width 61 height 30
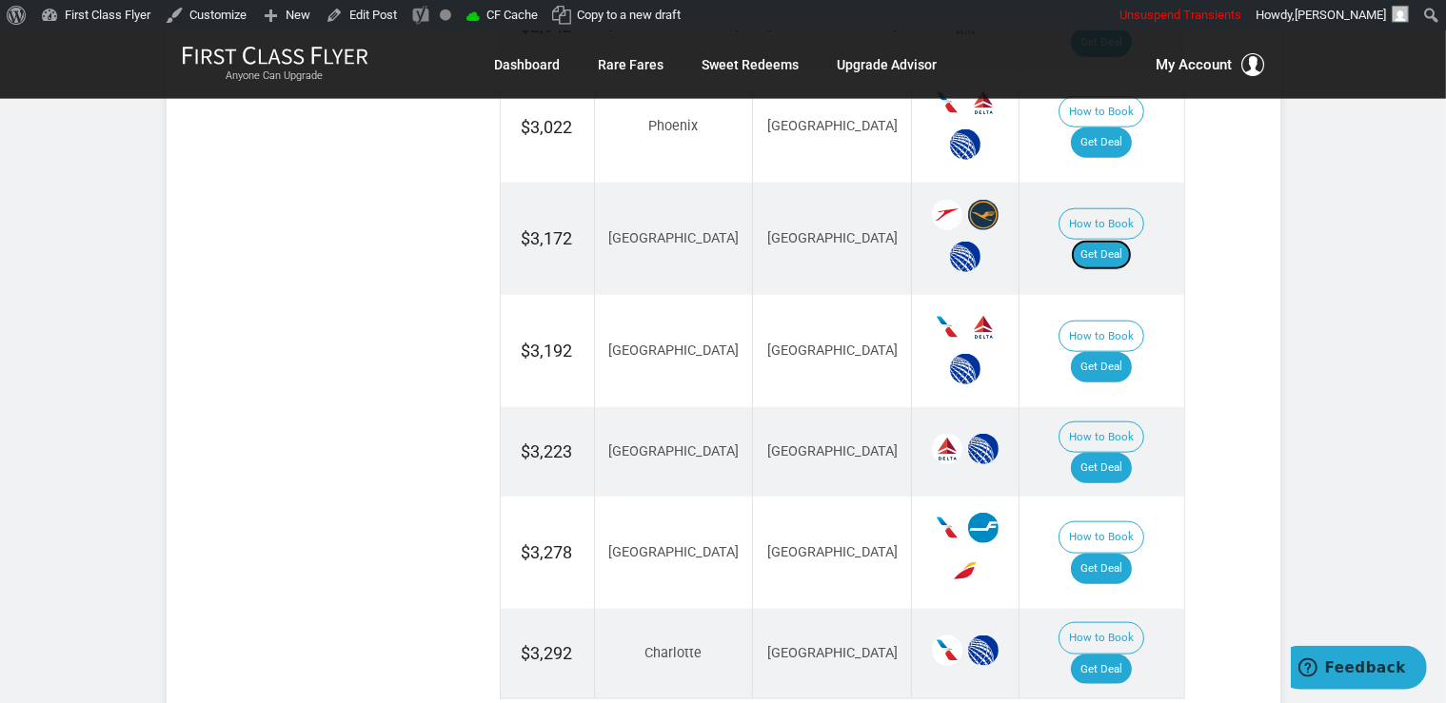
scroll to position [2142, 0]
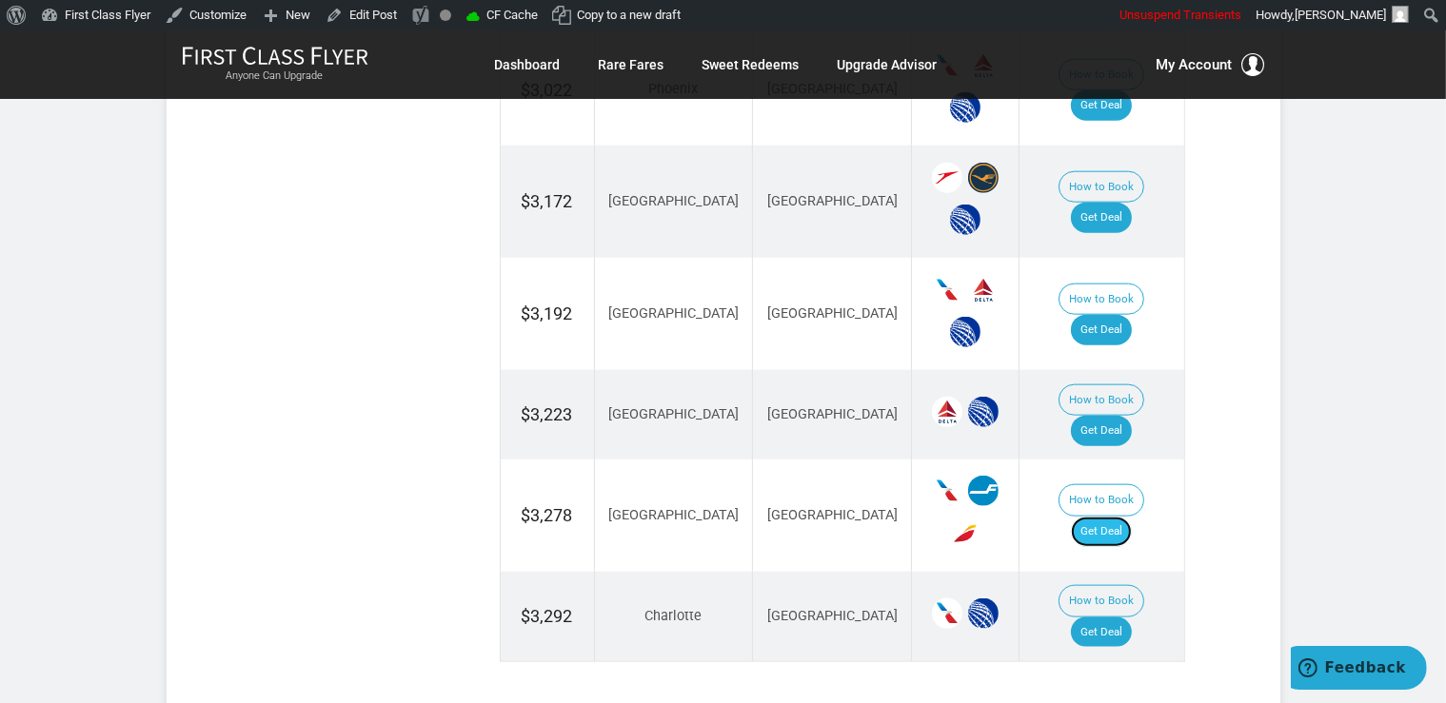
click at [1132, 517] on link "Get Deal" at bounding box center [1101, 532] width 61 height 30
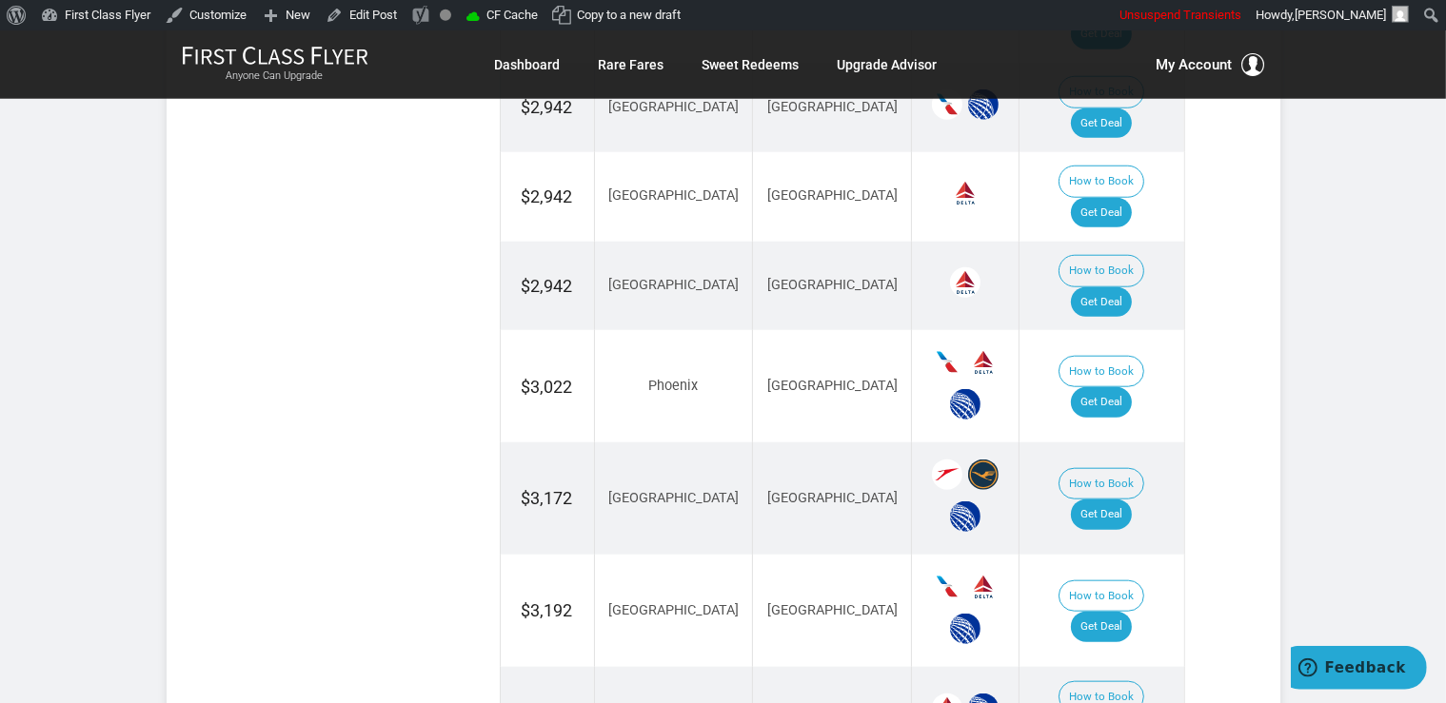
scroll to position [1841, 0]
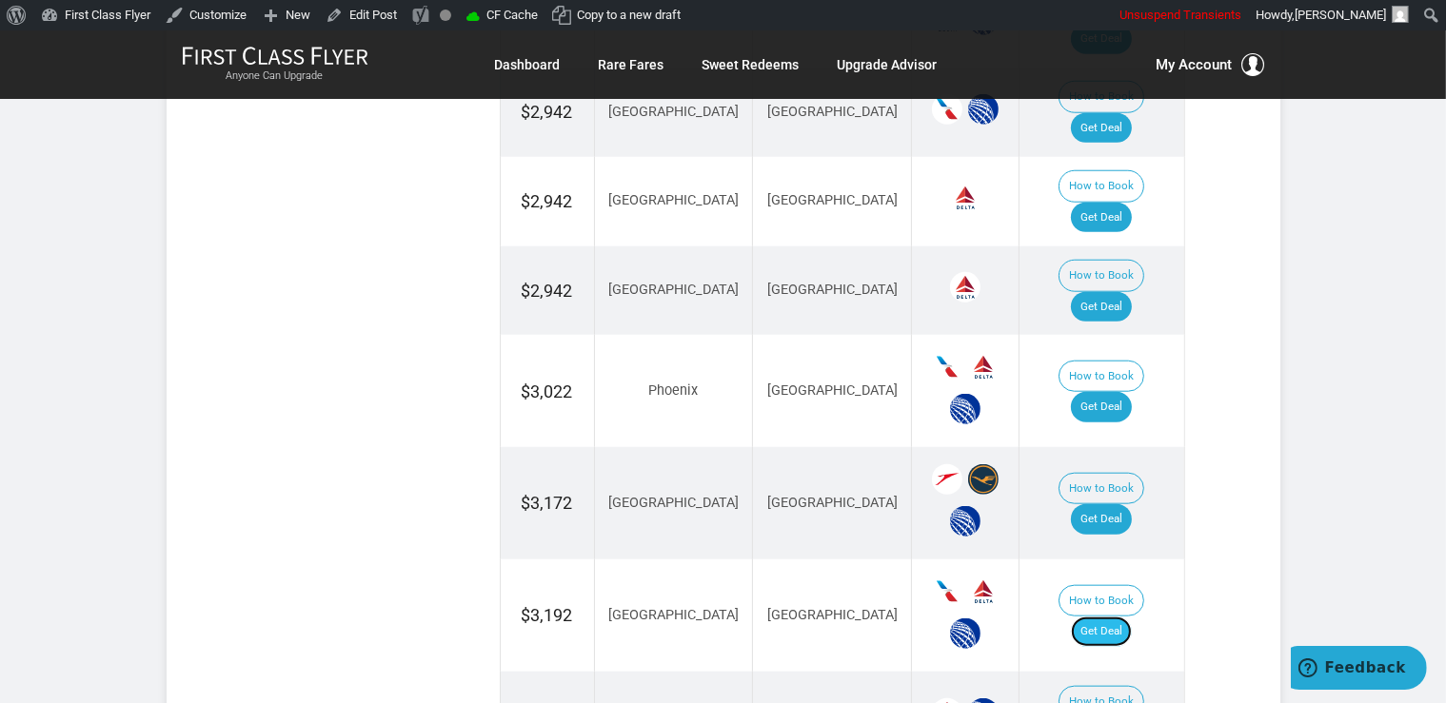
click at [1109, 617] on link "Get Deal" at bounding box center [1101, 632] width 61 height 30
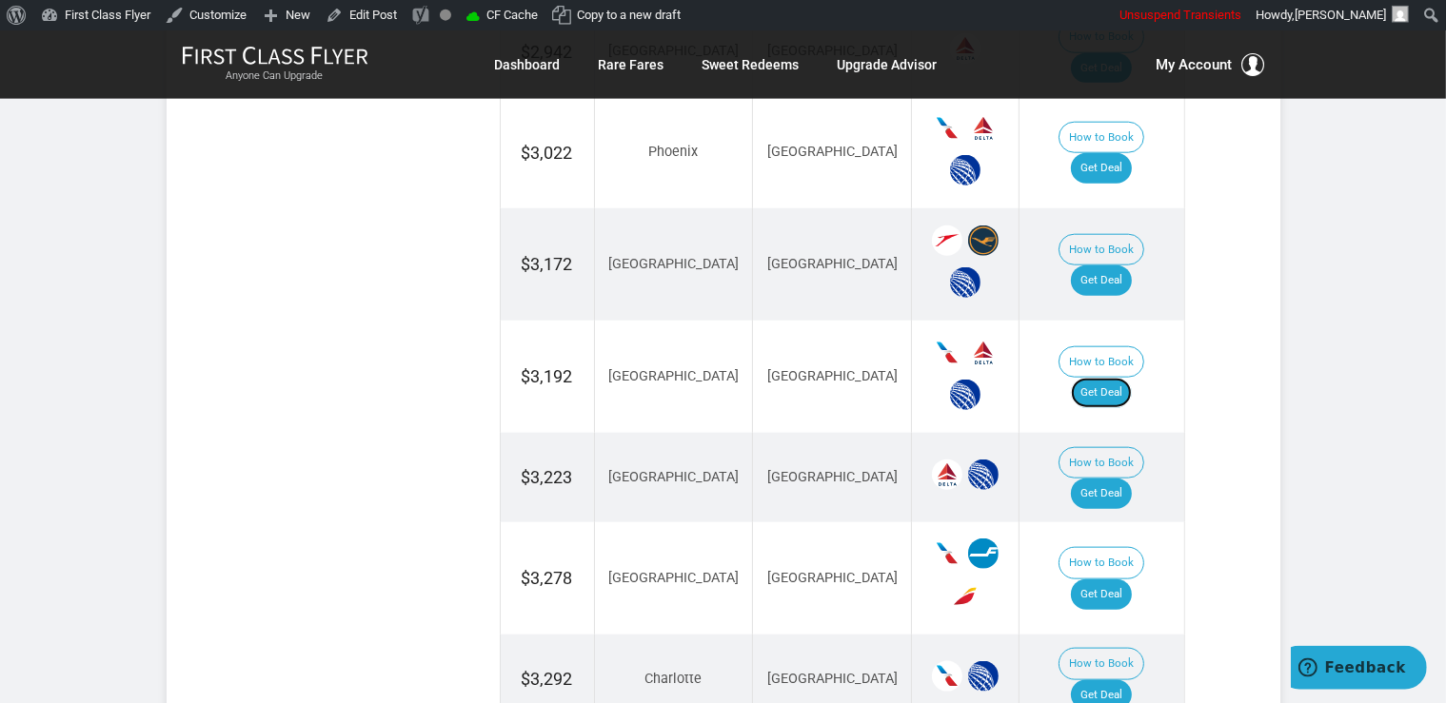
scroll to position [2142, 0]
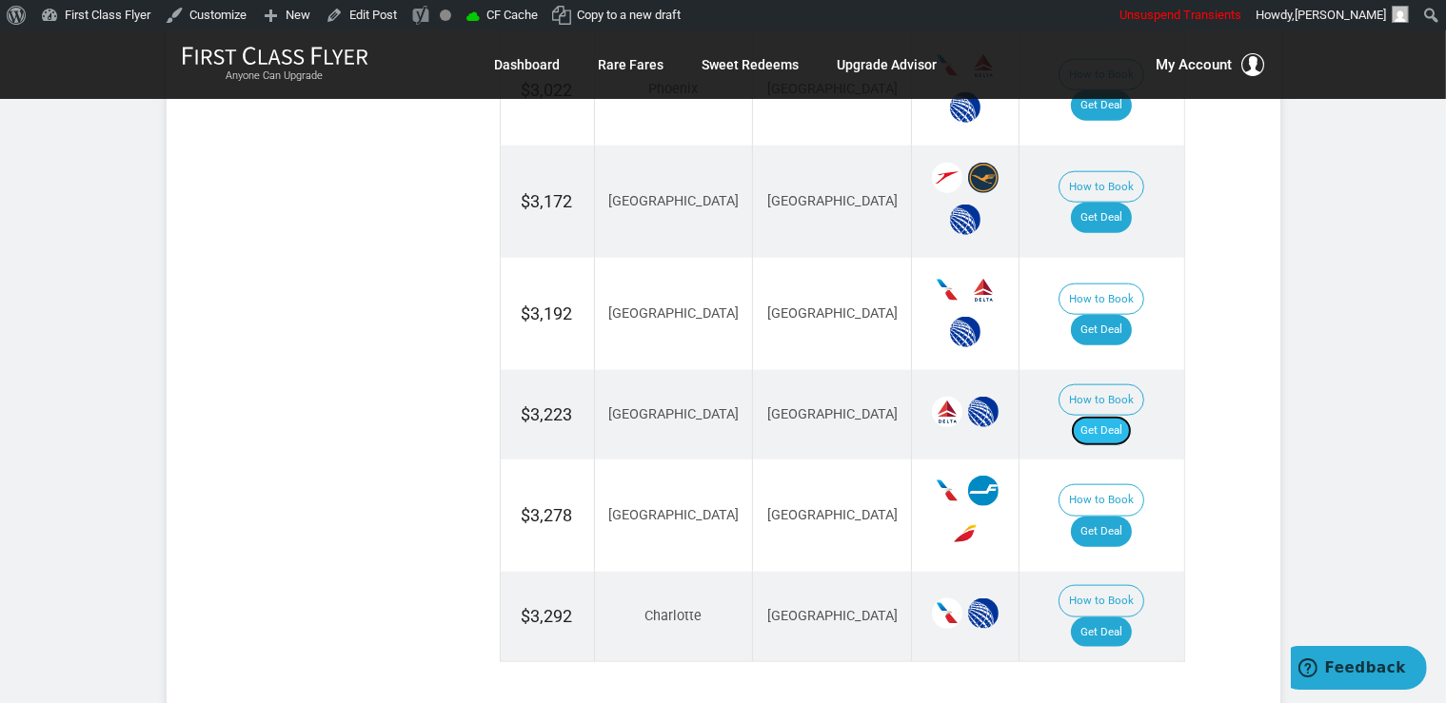
click at [1132, 416] on link "Get Deal" at bounding box center [1101, 431] width 61 height 30
click at [1106, 618] on link "Get Deal" at bounding box center [1101, 633] width 61 height 30
click at [1119, 618] on link "Get Deal" at bounding box center [1101, 633] width 61 height 30
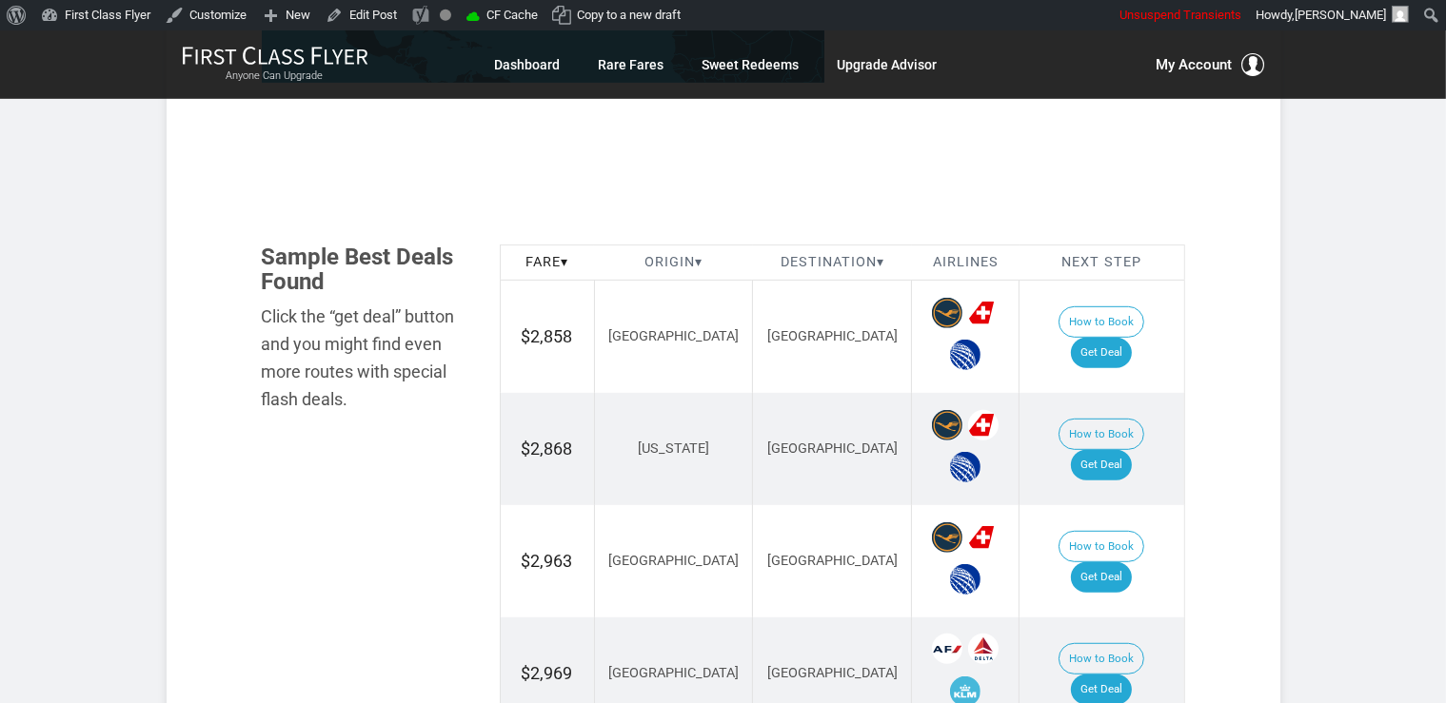
scroll to position [1005, 0]
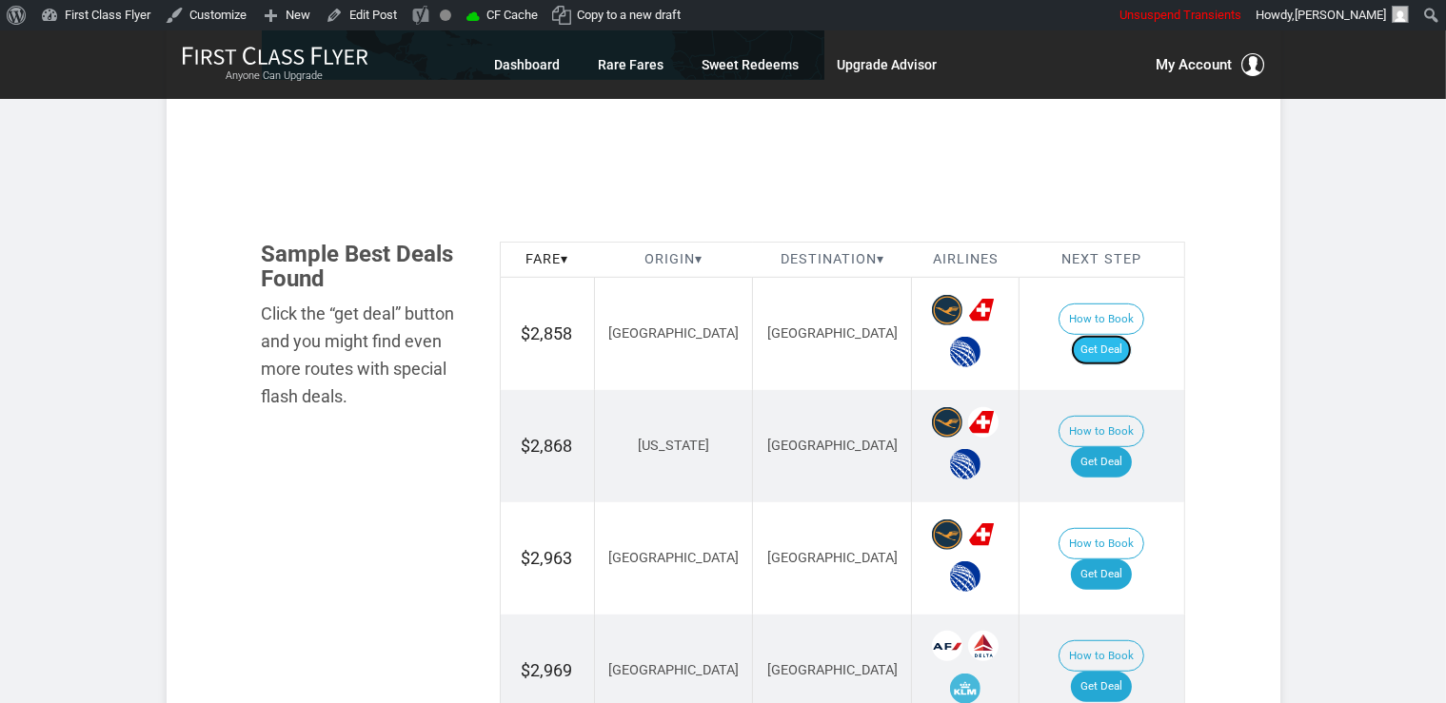
click at [1122, 335] on link "Get Deal" at bounding box center [1101, 350] width 61 height 30
click at [1123, 447] on link "Get Deal" at bounding box center [1101, 462] width 61 height 30
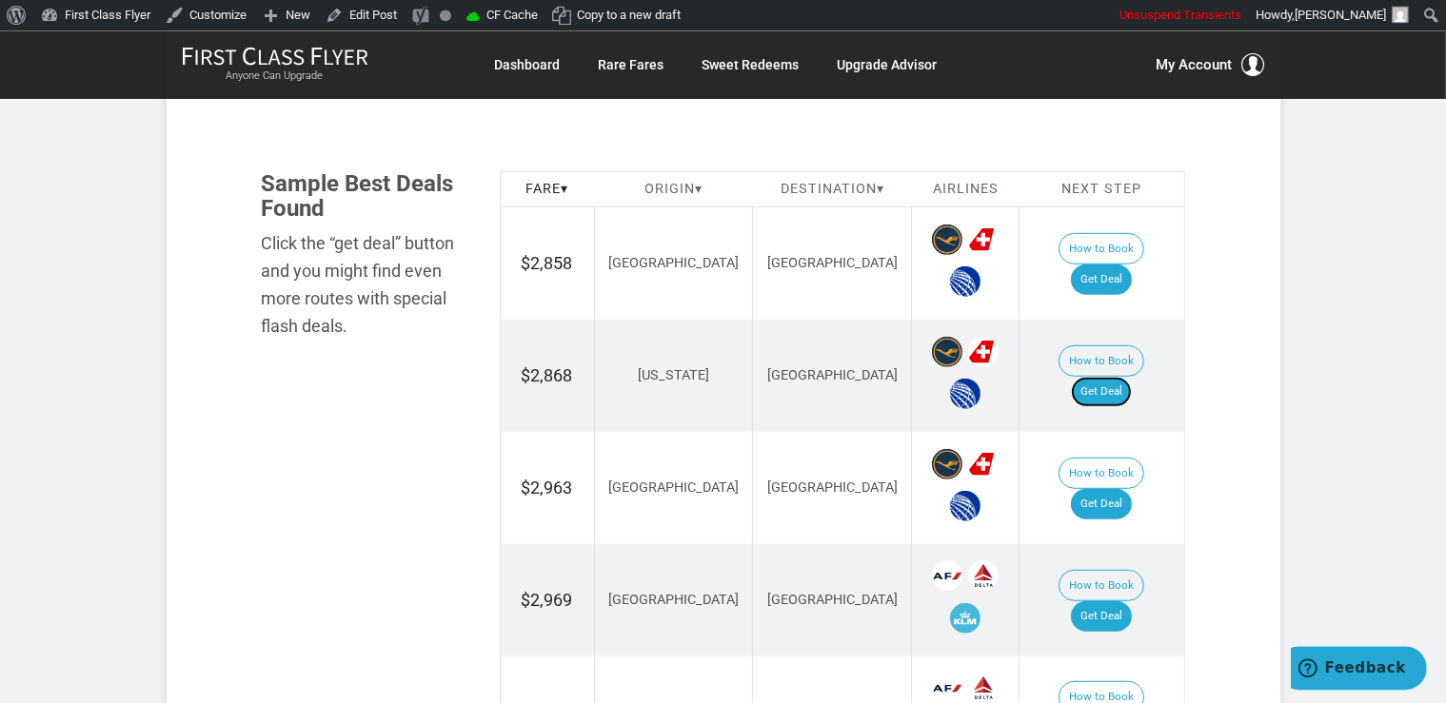
scroll to position [1206, 0]
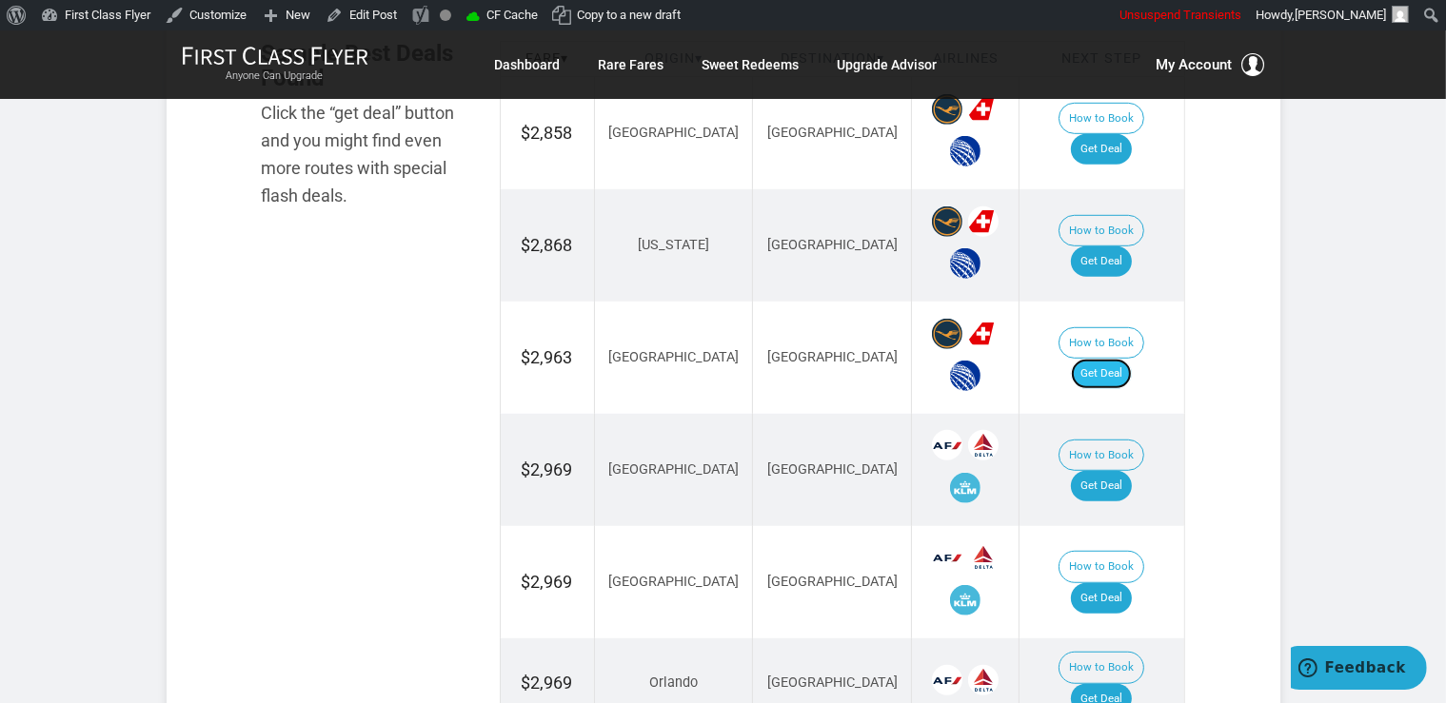
click at [1119, 360] on link "Get Deal" at bounding box center [1101, 374] width 61 height 30
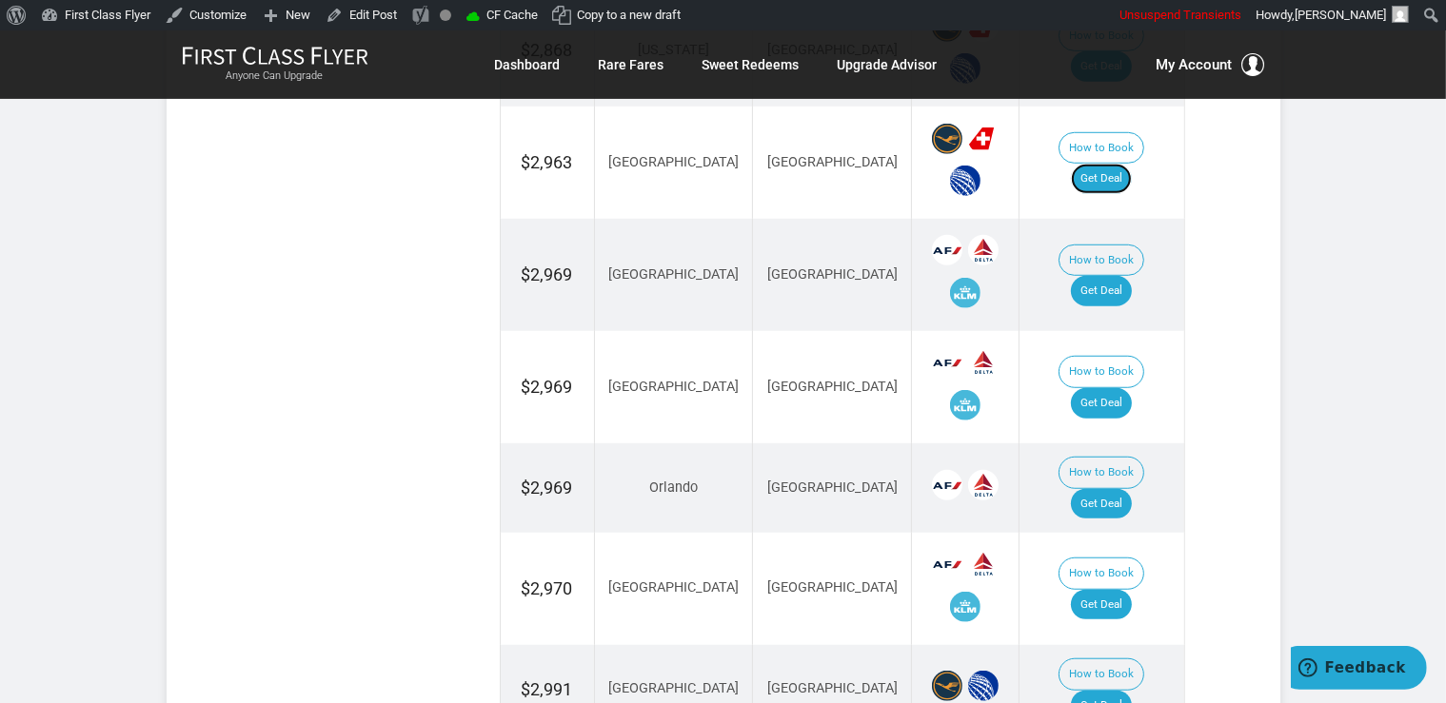
scroll to position [1407, 0]
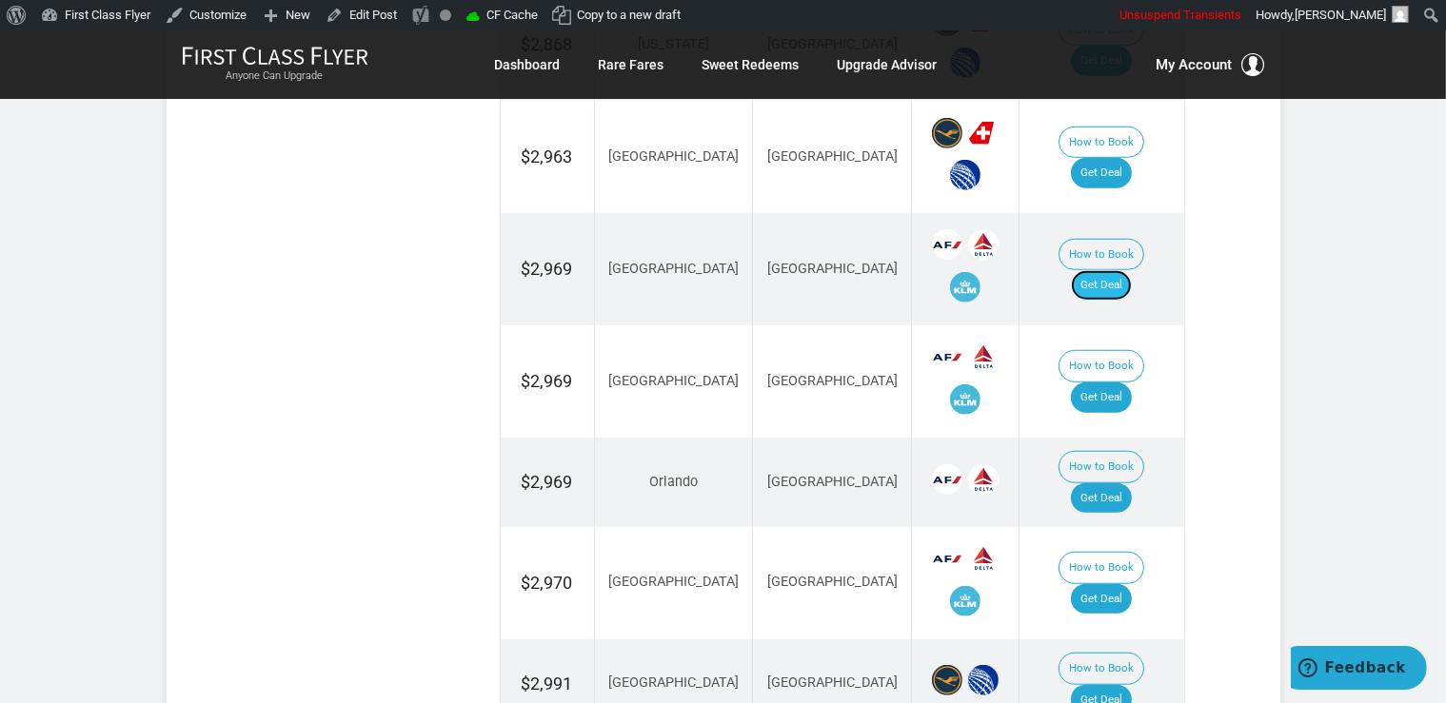
click at [1132, 270] on link "Get Deal" at bounding box center [1101, 285] width 61 height 30
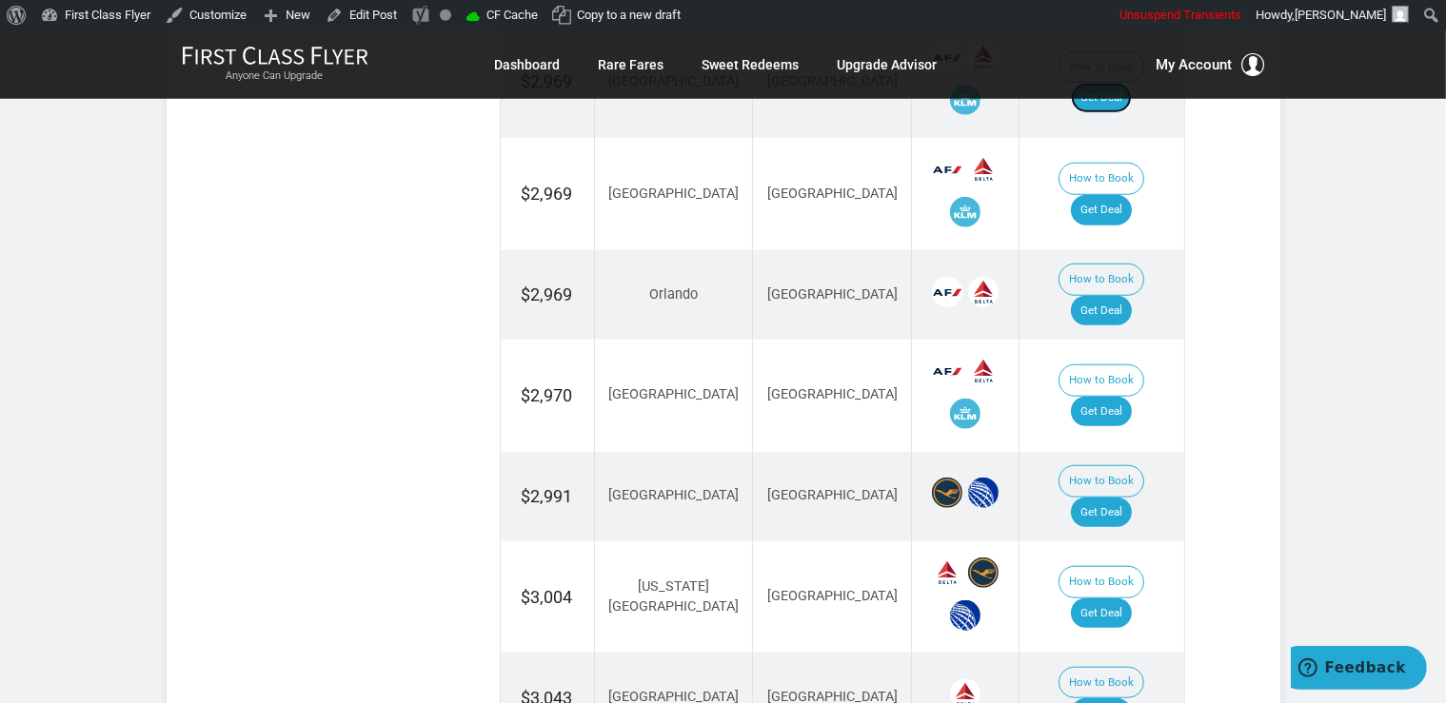
scroll to position [1608, 0]
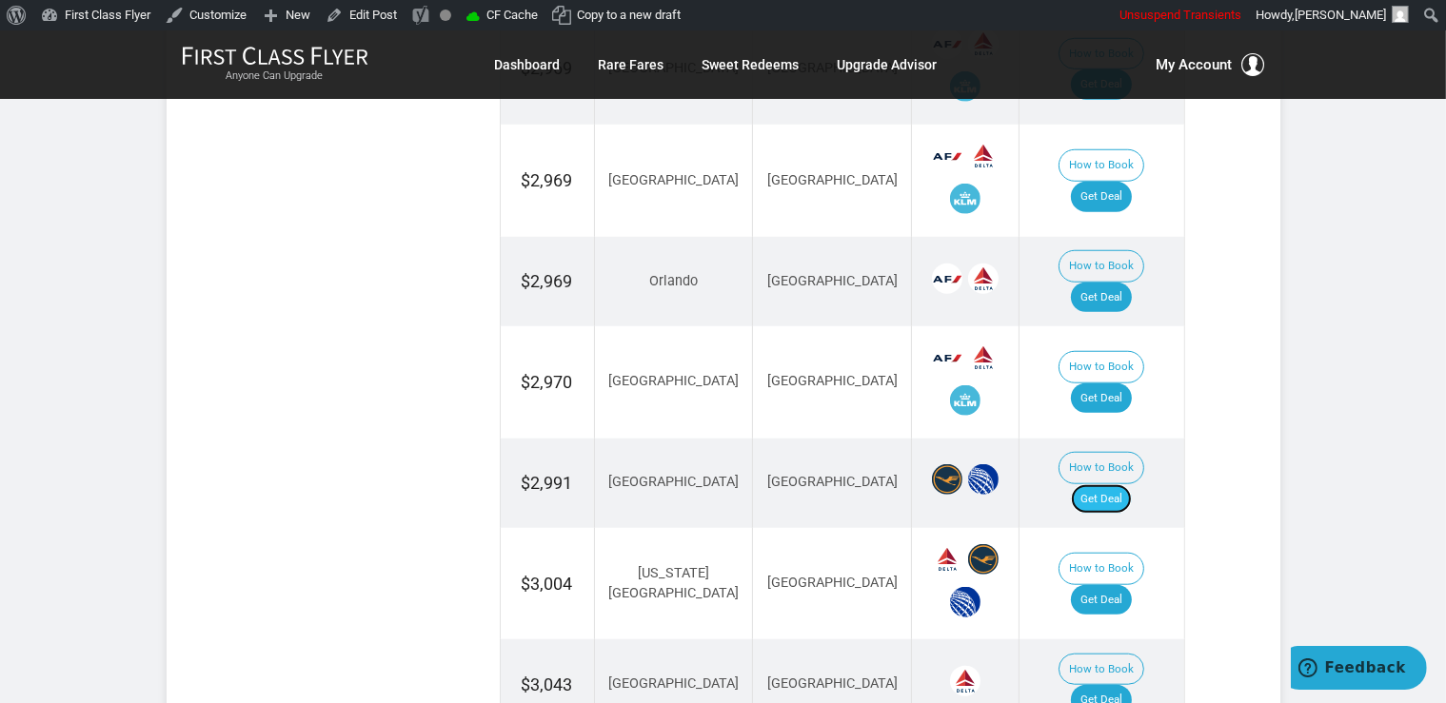
click at [1119, 484] on link "Get Deal" at bounding box center [1101, 499] width 61 height 30
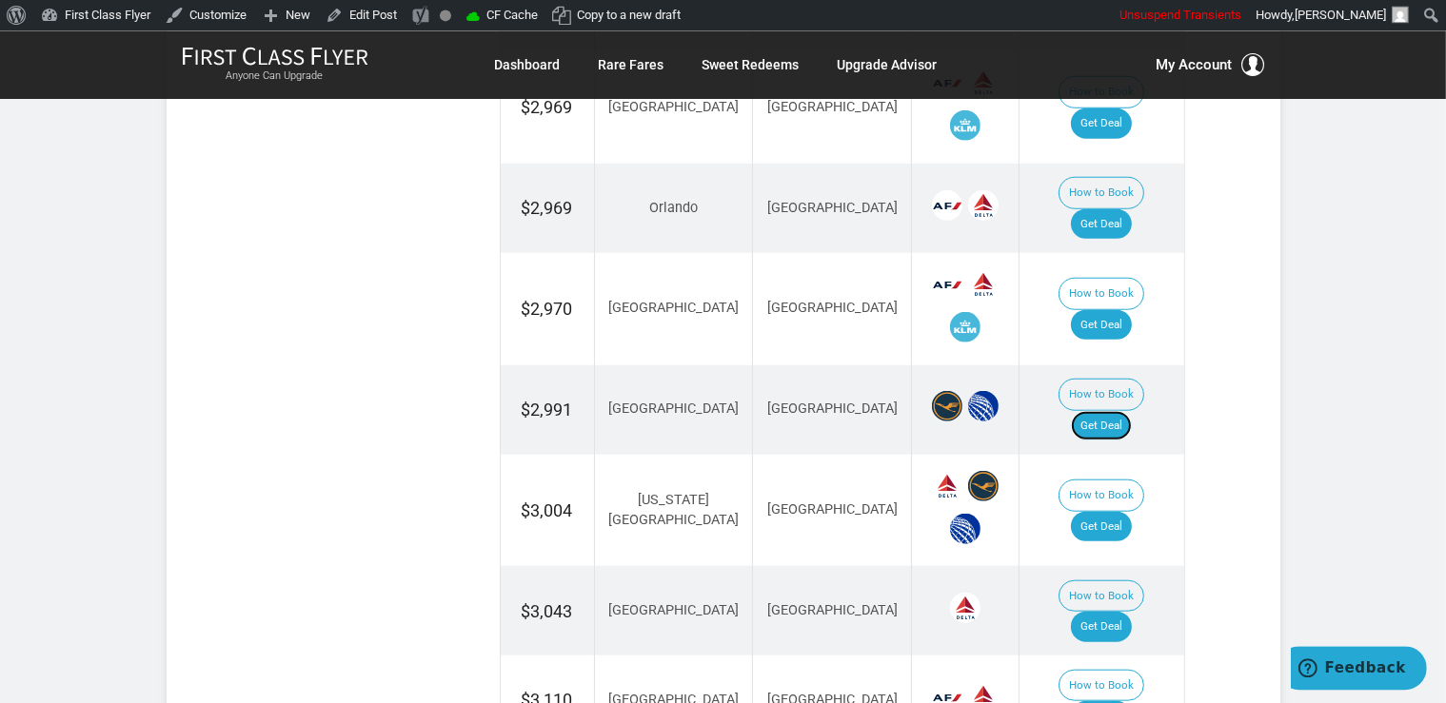
scroll to position [1708, 0]
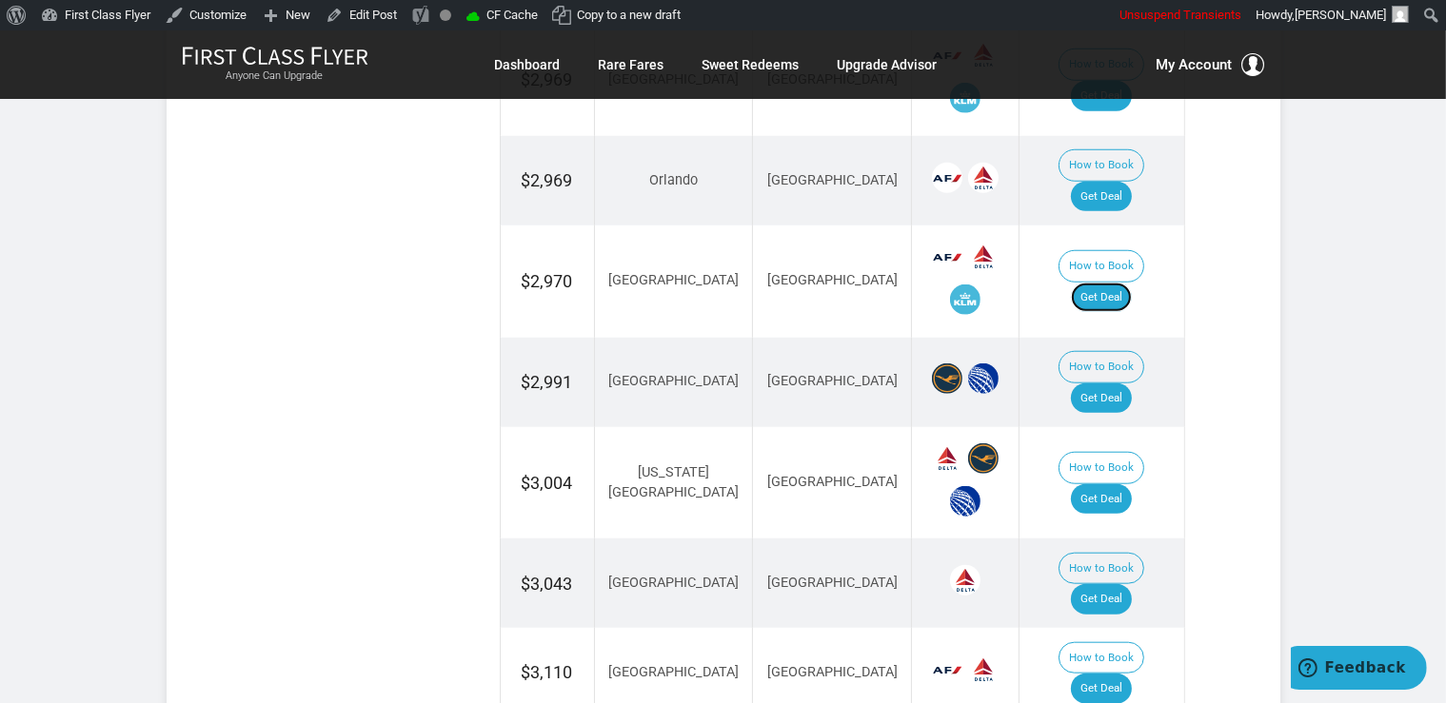
click at [1117, 283] on link "Get Deal" at bounding box center [1101, 298] width 61 height 30
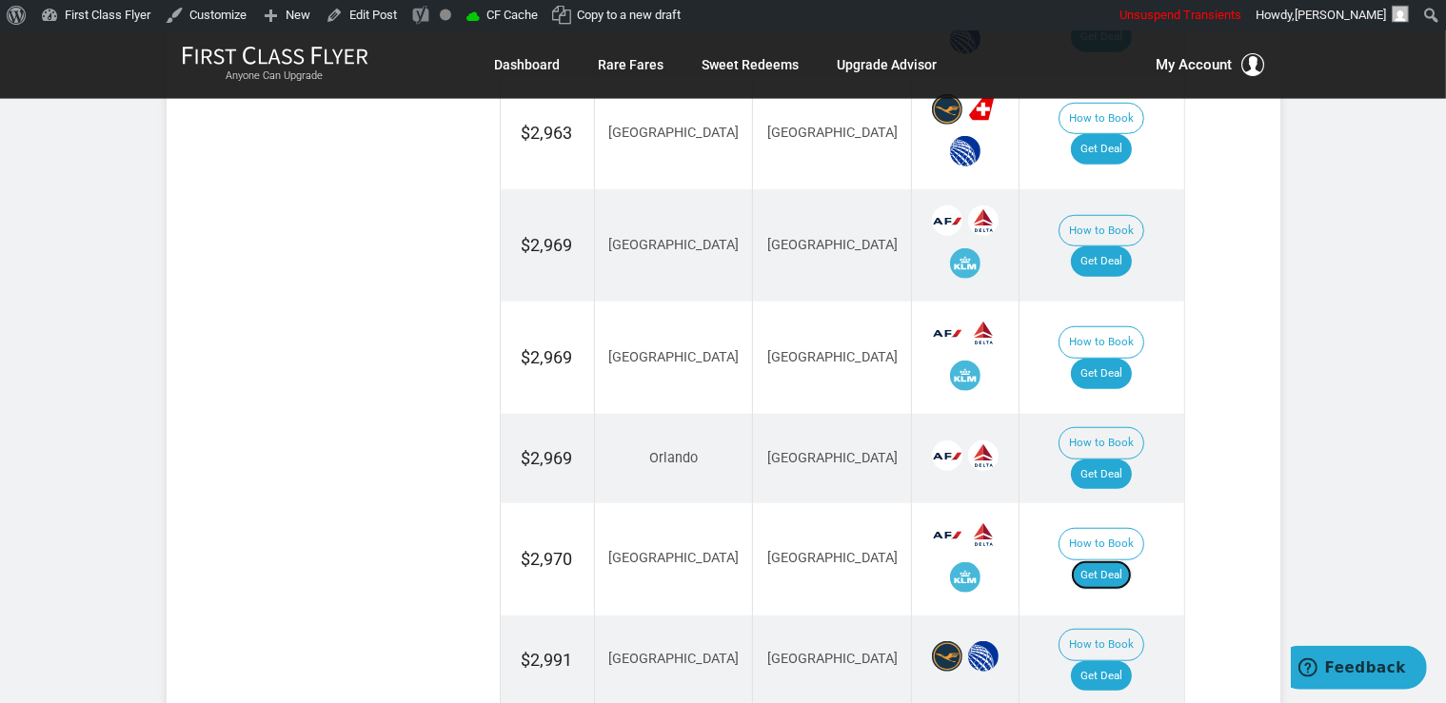
scroll to position [1407, 0]
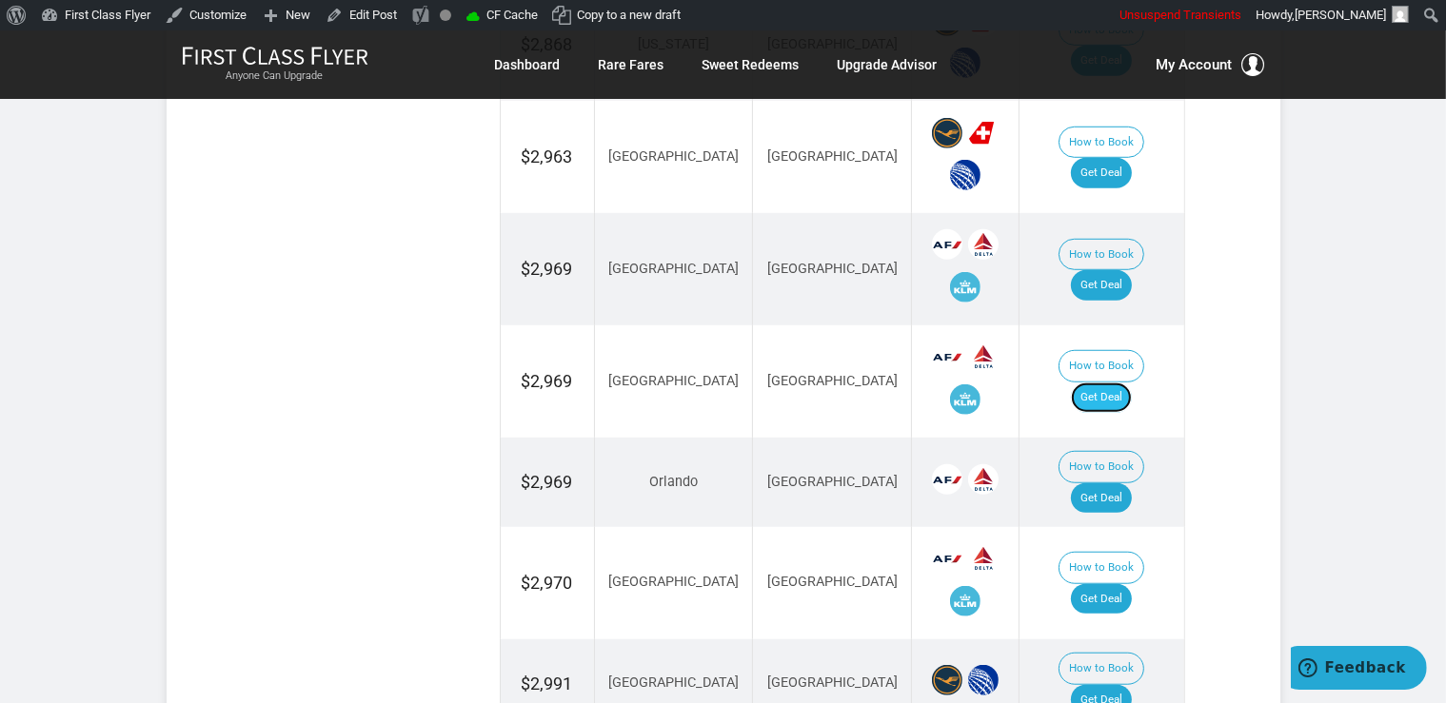
click at [1120, 383] on link "Get Deal" at bounding box center [1101, 398] width 61 height 30
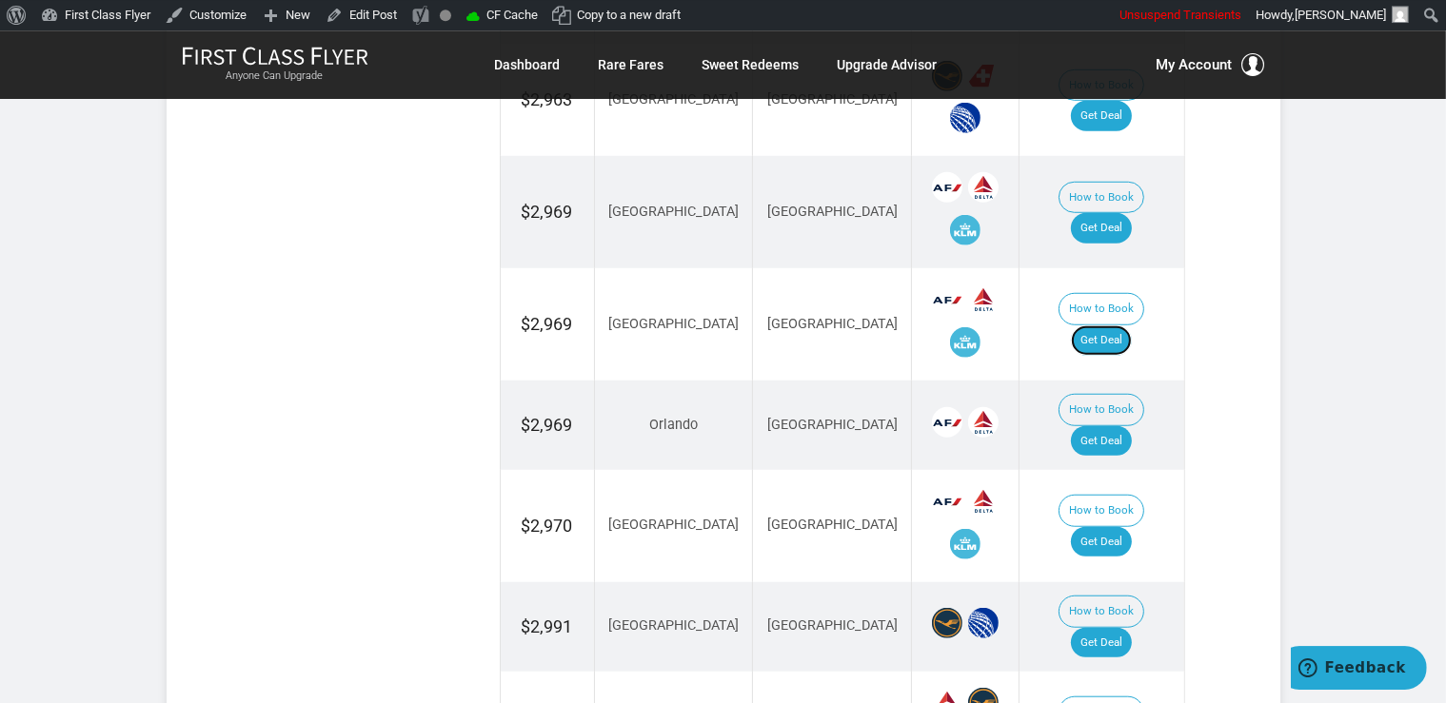
scroll to position [1508, 0]
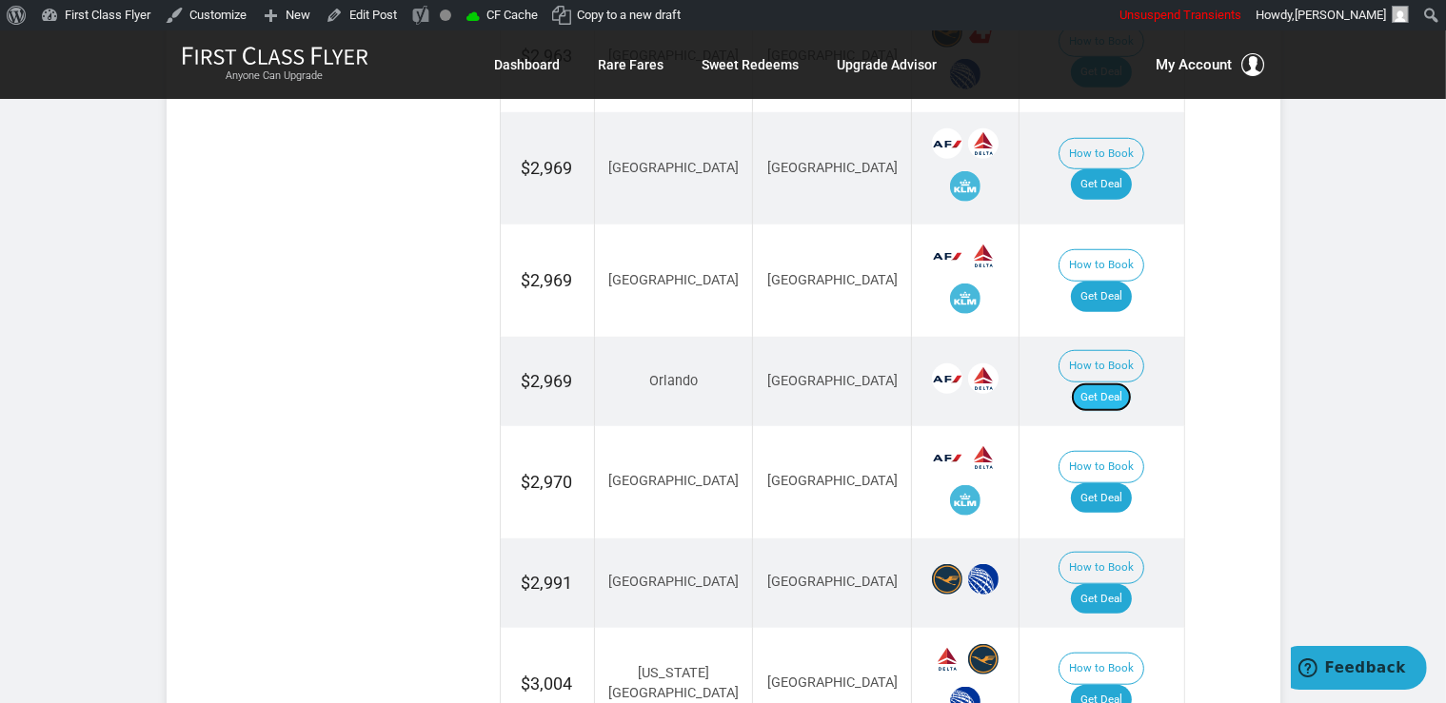
click at [1132, 383] on link "Get Deal" at bounding box center [1101, 398] width 61 height 30
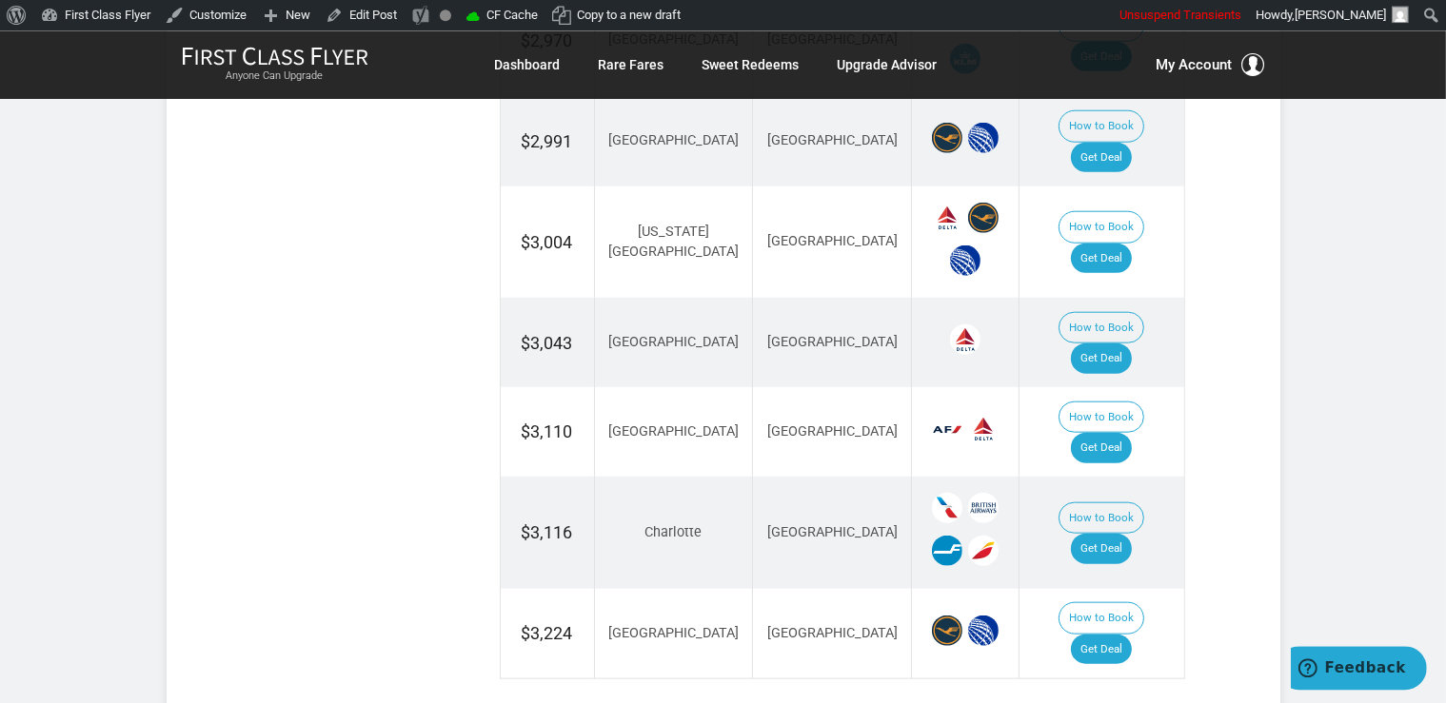
scroll to position [1909, 0]
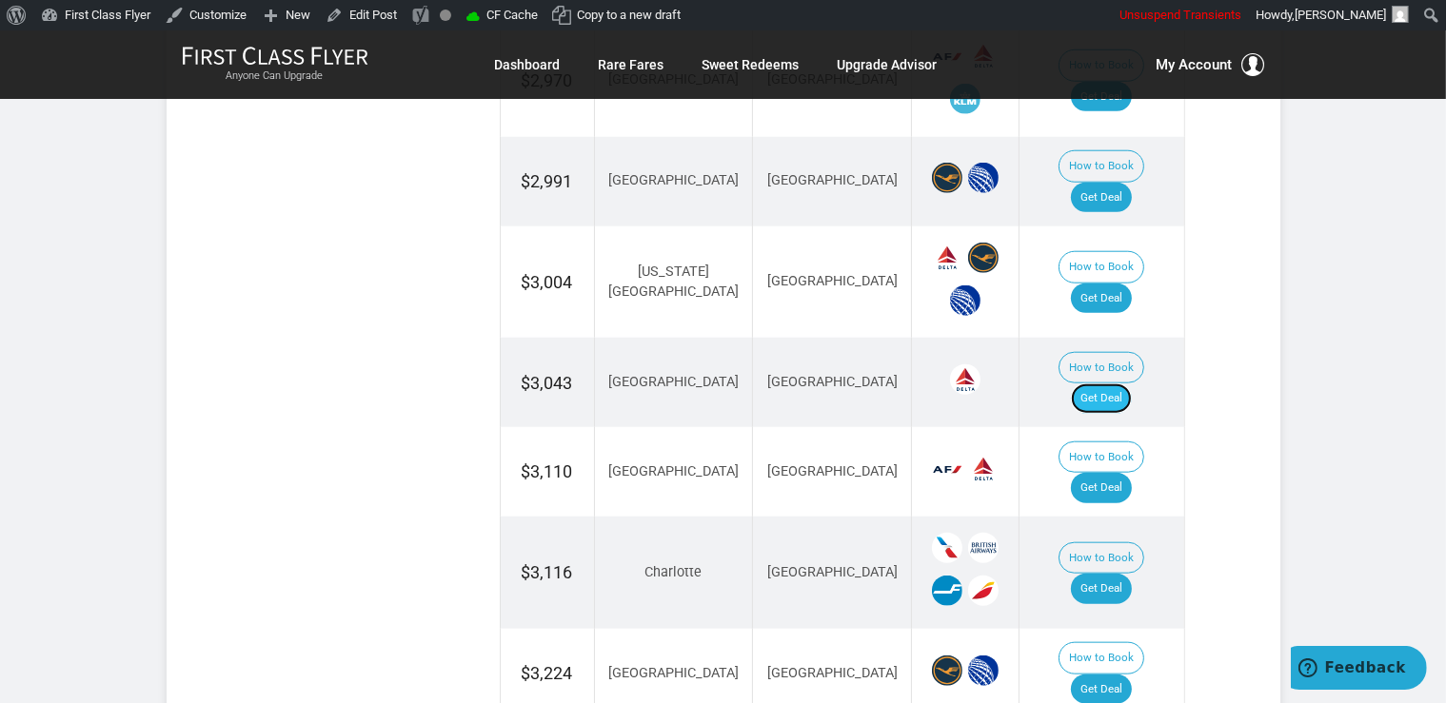
click at [1118, 384] on link "Get Deal" at bounding box center [1101, 399] width 61 height 30
drag, startPoint x: 1115, startPoint y: 384, endPoint x: 1134, endPoint y: 385, distance: 18.2
click at [1115, 473] on link "Get Deal" at bounding box center [1101, 488] width 61 height 30
click at [1132, 574] on link "Get Deal" at bounding box center [1101, 589] width 61 height 30
click at [1105, 284] on link "Get Deal" at bounding box center [1101, 299] width 61 height 30
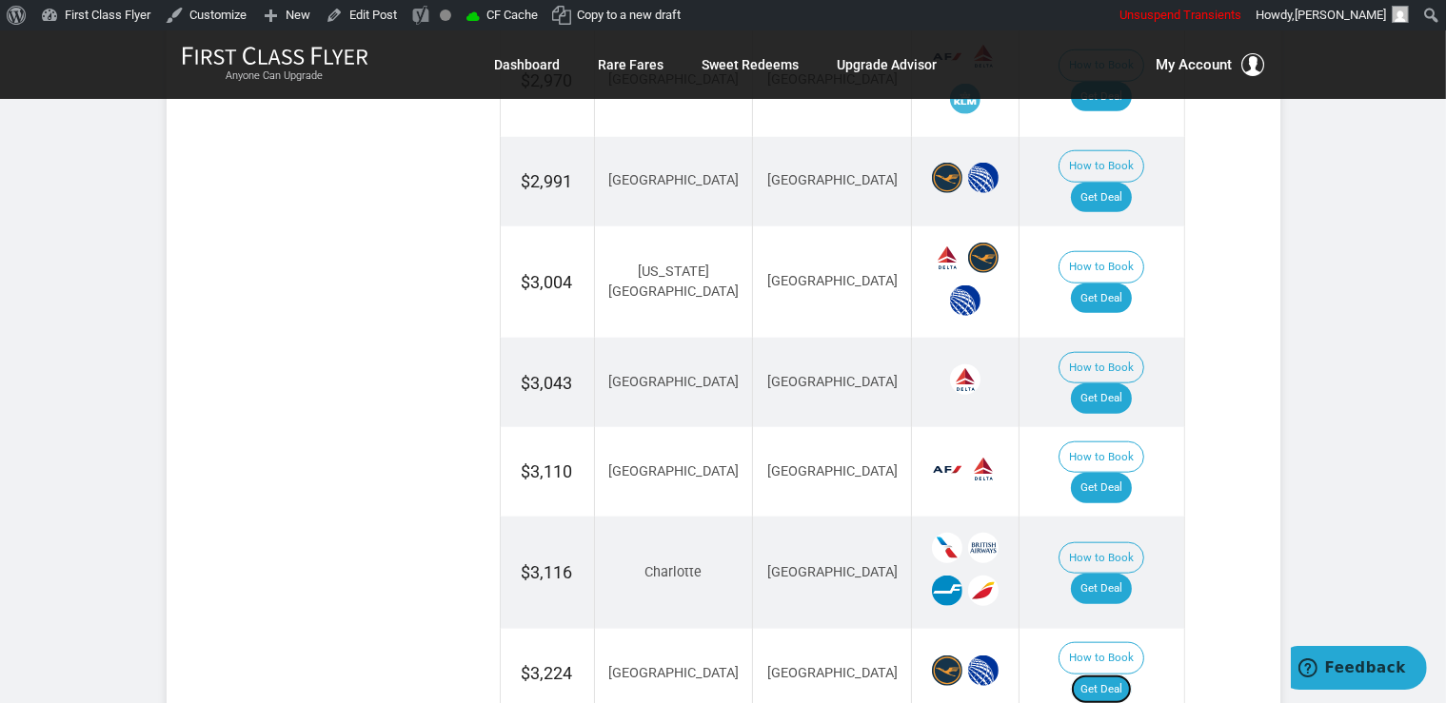
click at [1111, 675] on link "Get Deal" at bounding box center [1101, 690] width 61 height 30
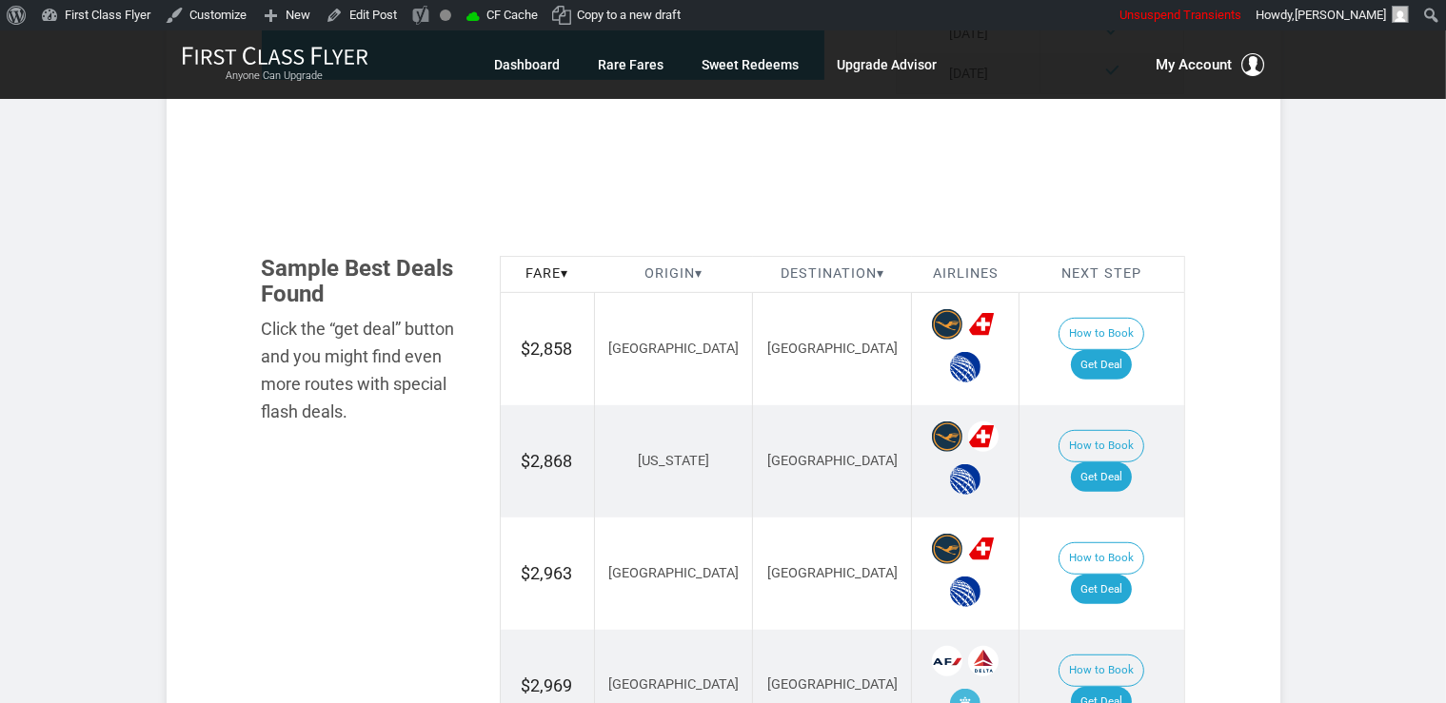
scroll to position [1005, 0]
click at [1114, 350] on link "Get Deal" at bounding box center [1101, 365] width 61 height 30
click at [1128, 463] on link "Get Deal" at bounding box center [1101, 478] width 61 height 30
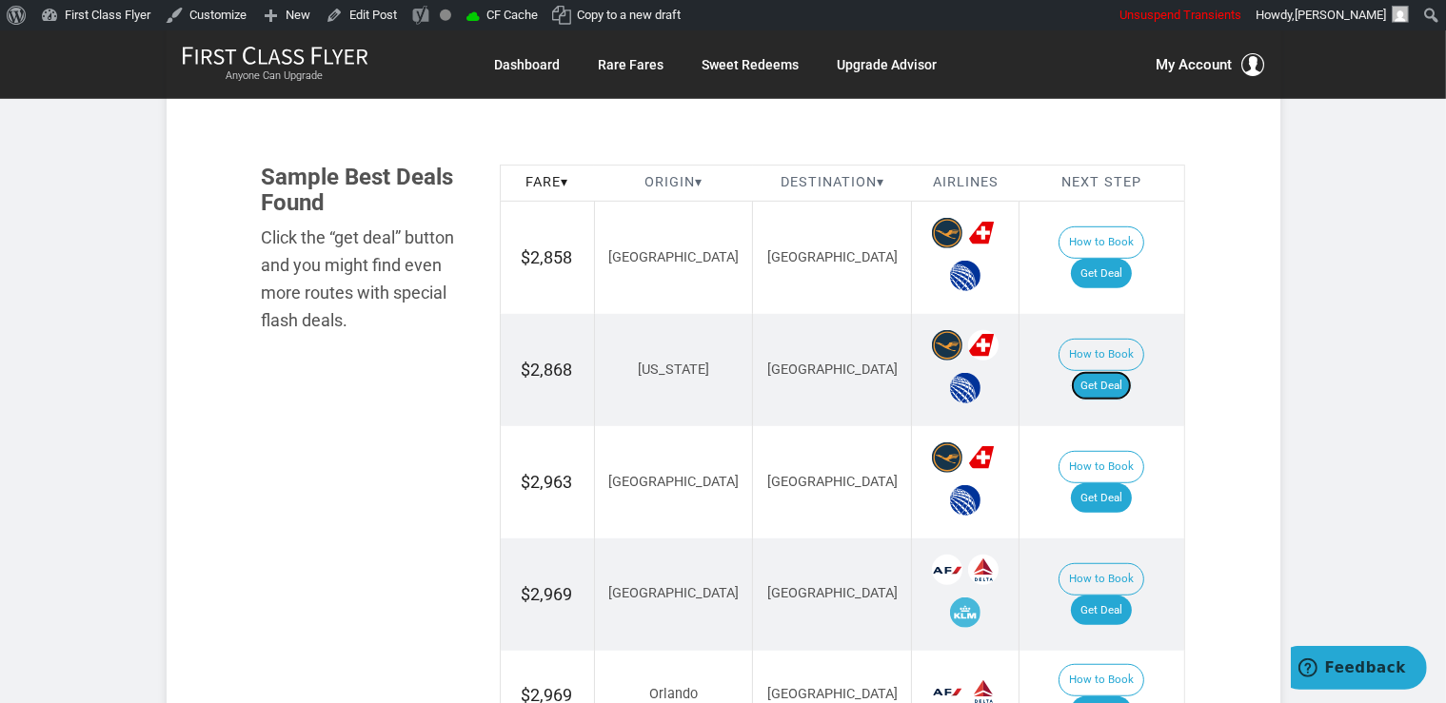
scroll to position [1306, 0]
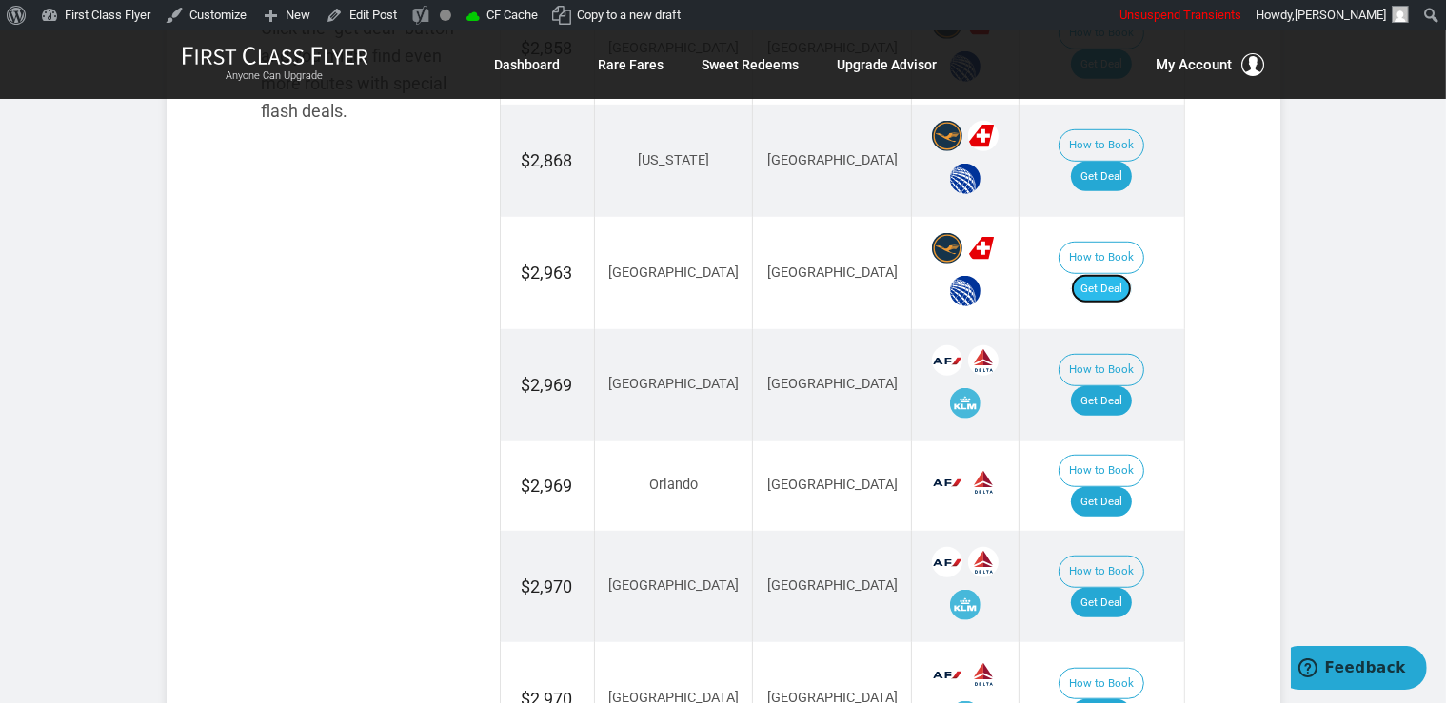
click at [1112, 274] on link "Get Deal" at bounding box center [1101, 289] width 61 height 30
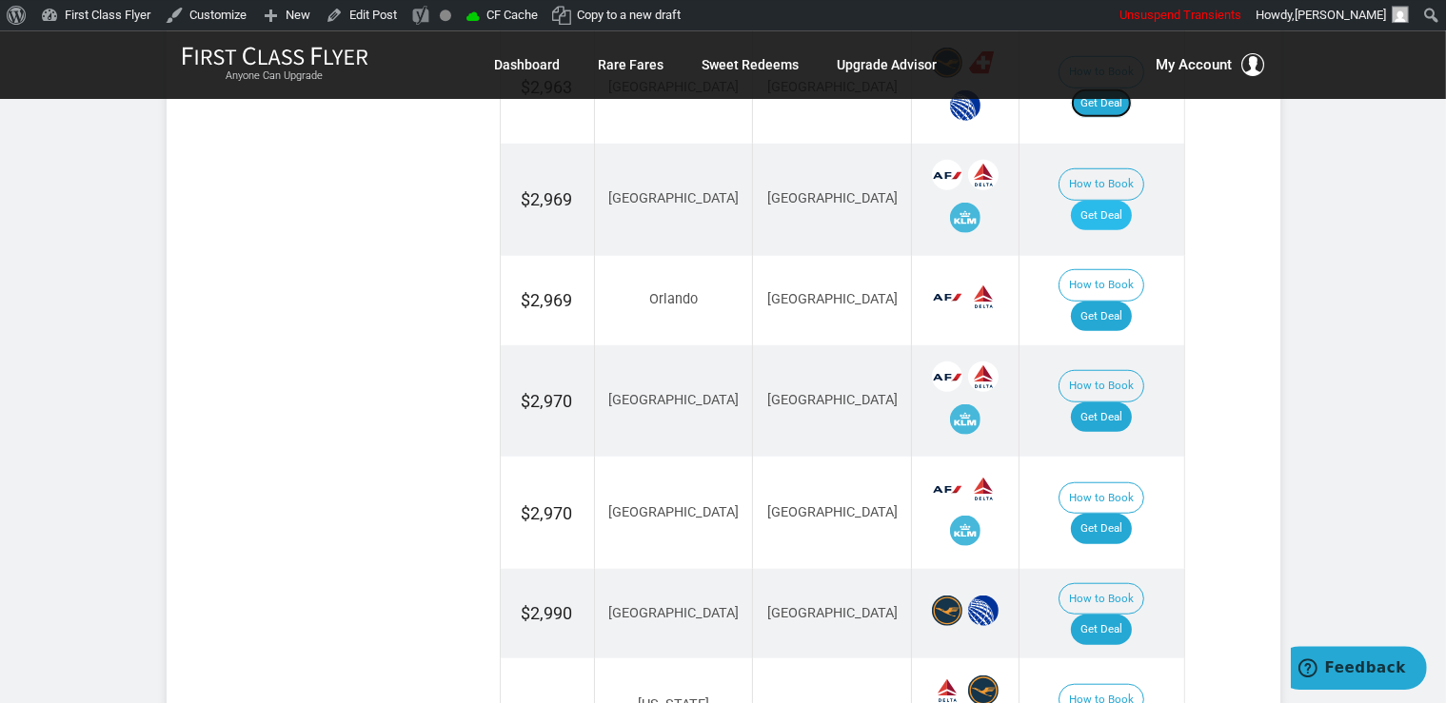
scroll to position [1508, 0]
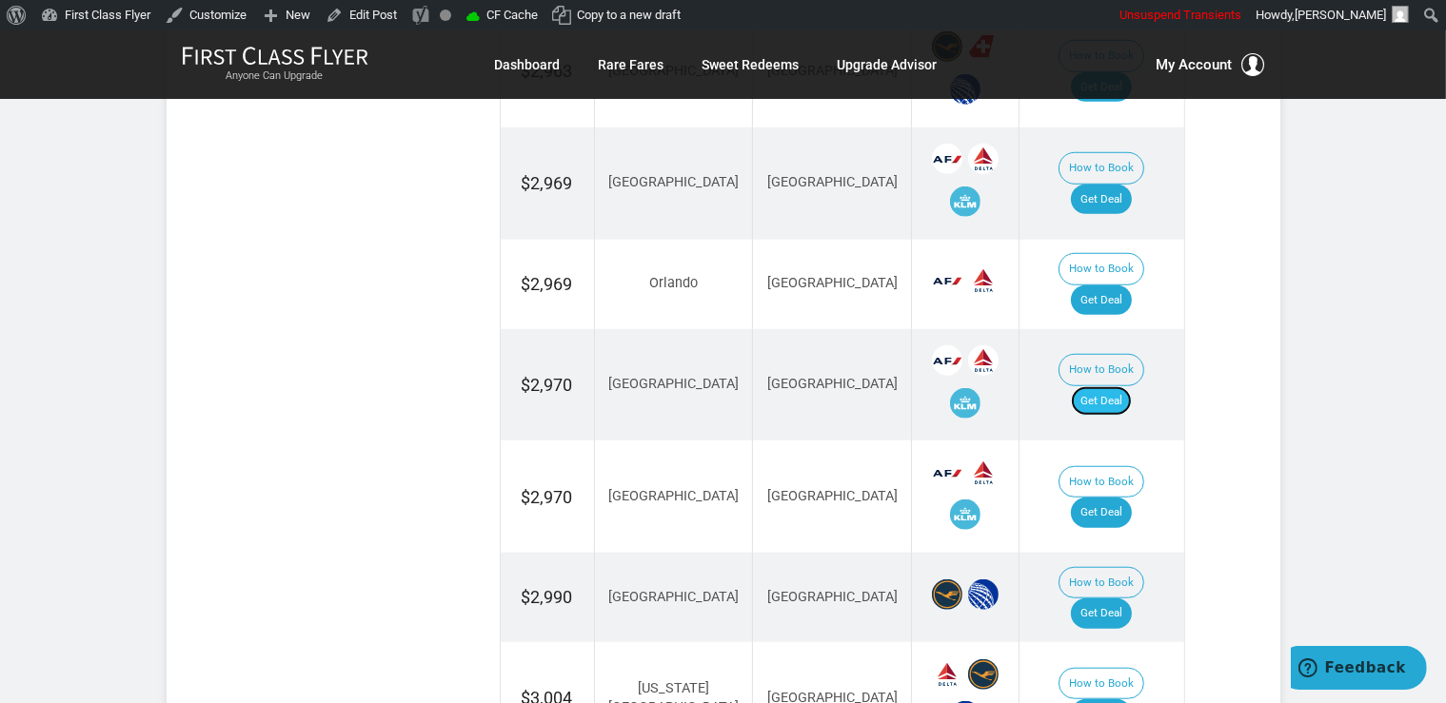
click at [1106, 386] on link "Get Deal" at bounding box center [1101, 401] width 61 height 30
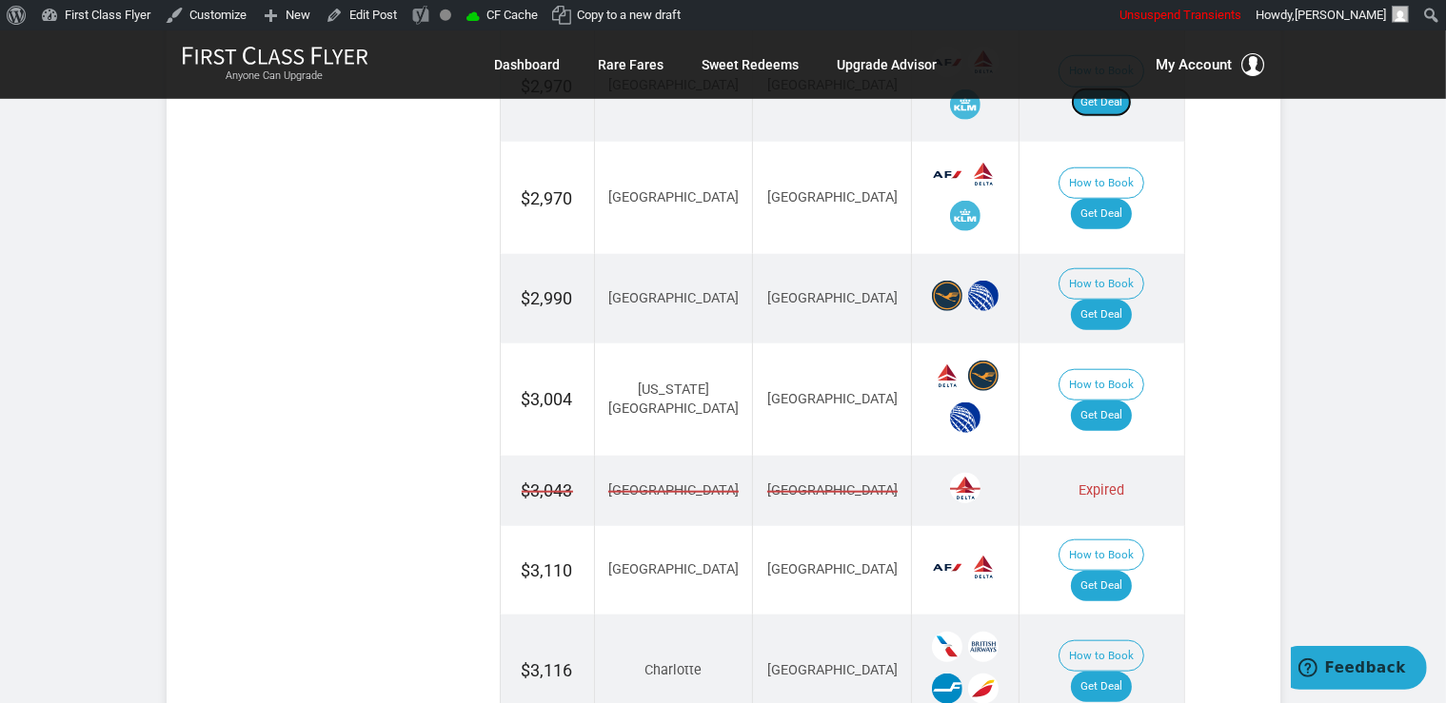
scroll to position [1808, 0]
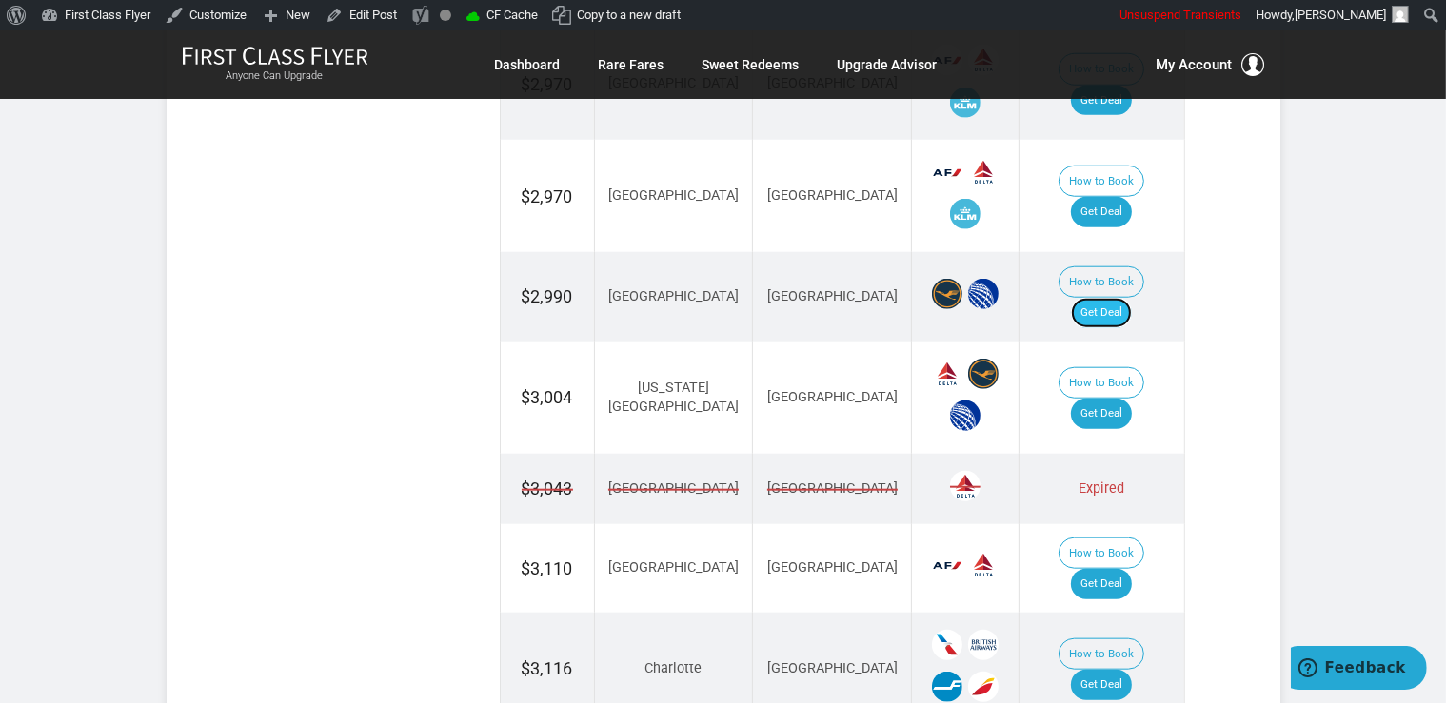
click at [1131, 298] on link "Get Deal" at bounding box center [1101, 313] width 61 height 30
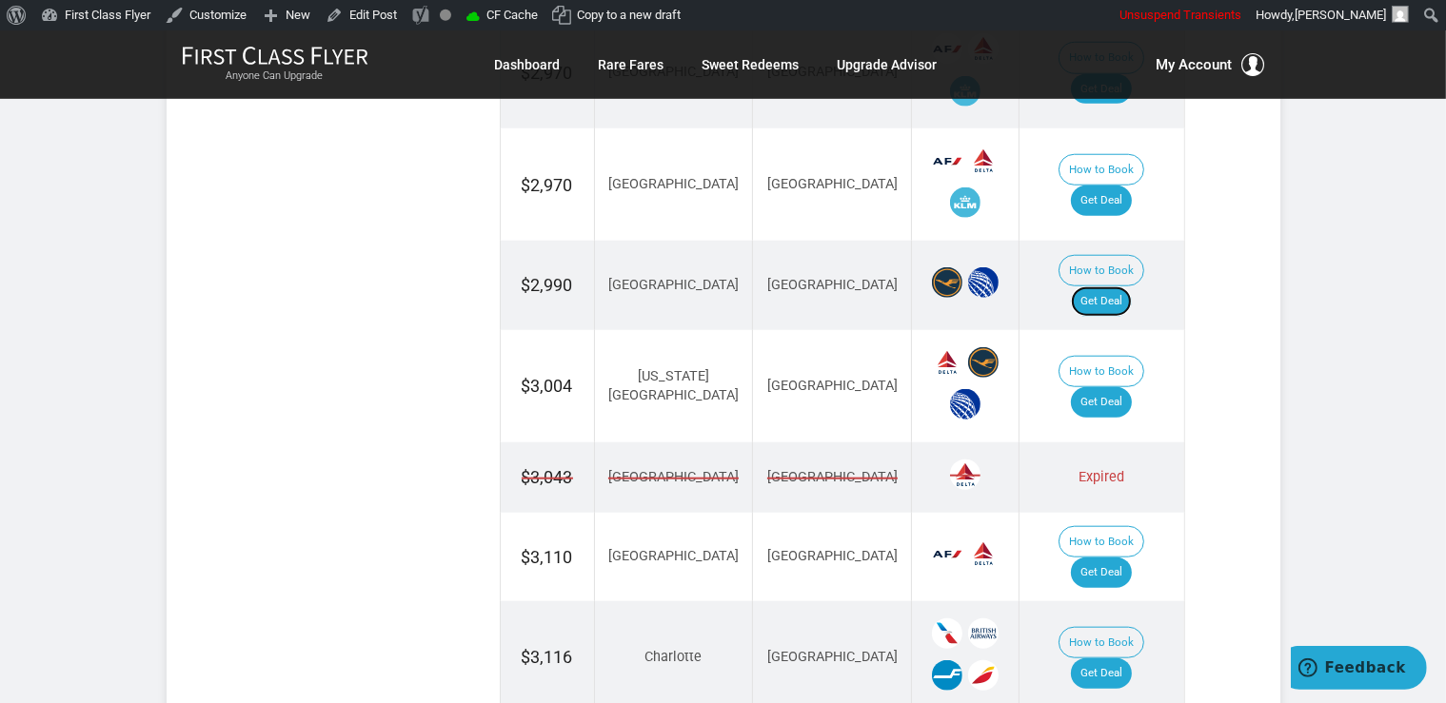
scroll to position [1708, 0]
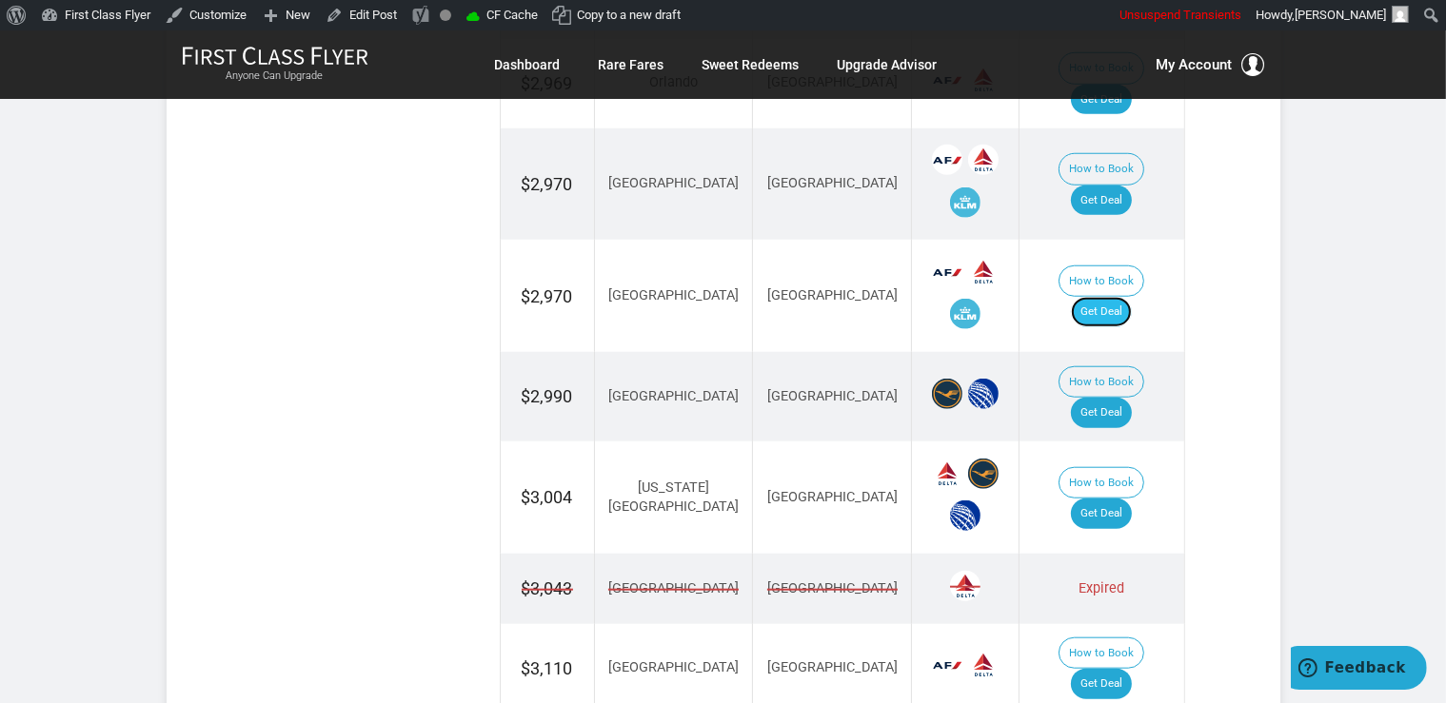
click at [1125, 297] on link "Get Deal" at bounding box center [1101, 312] width 61 height 30
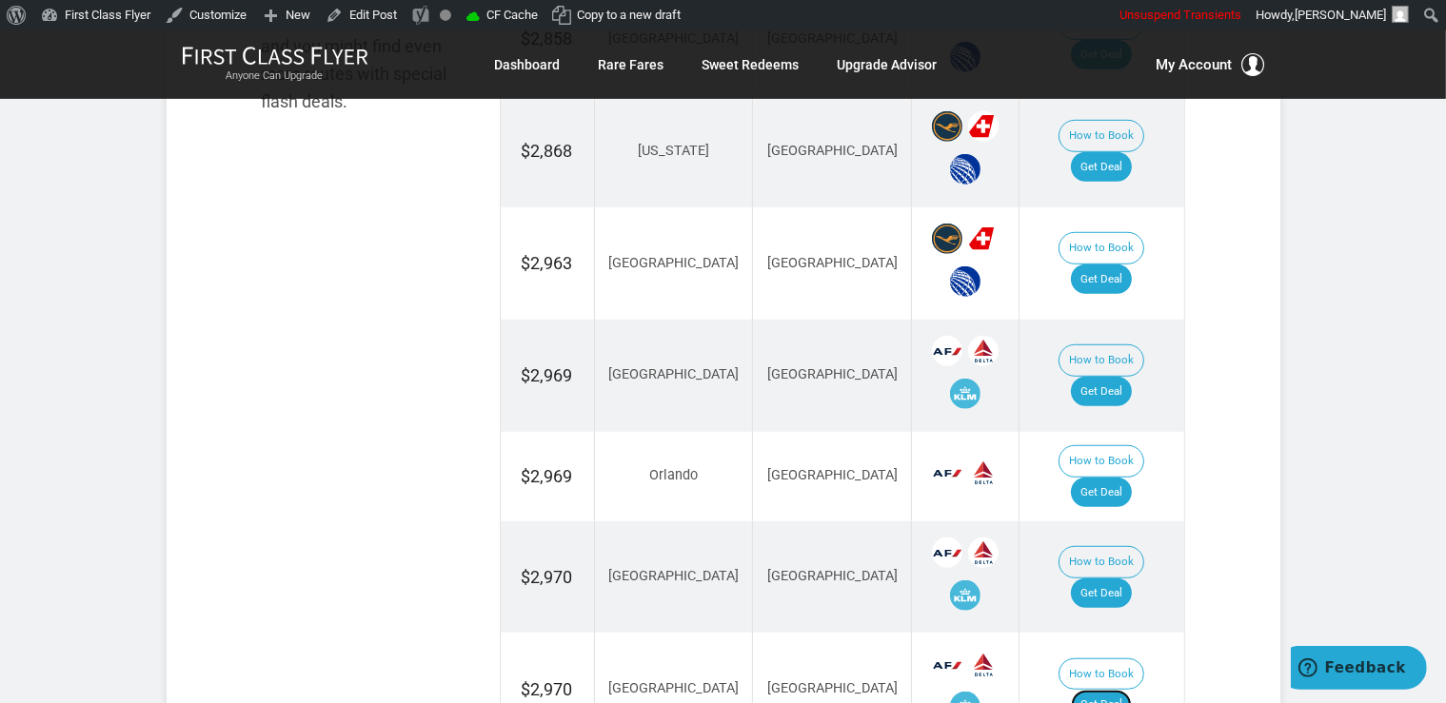
scroll to position [1306, 0]
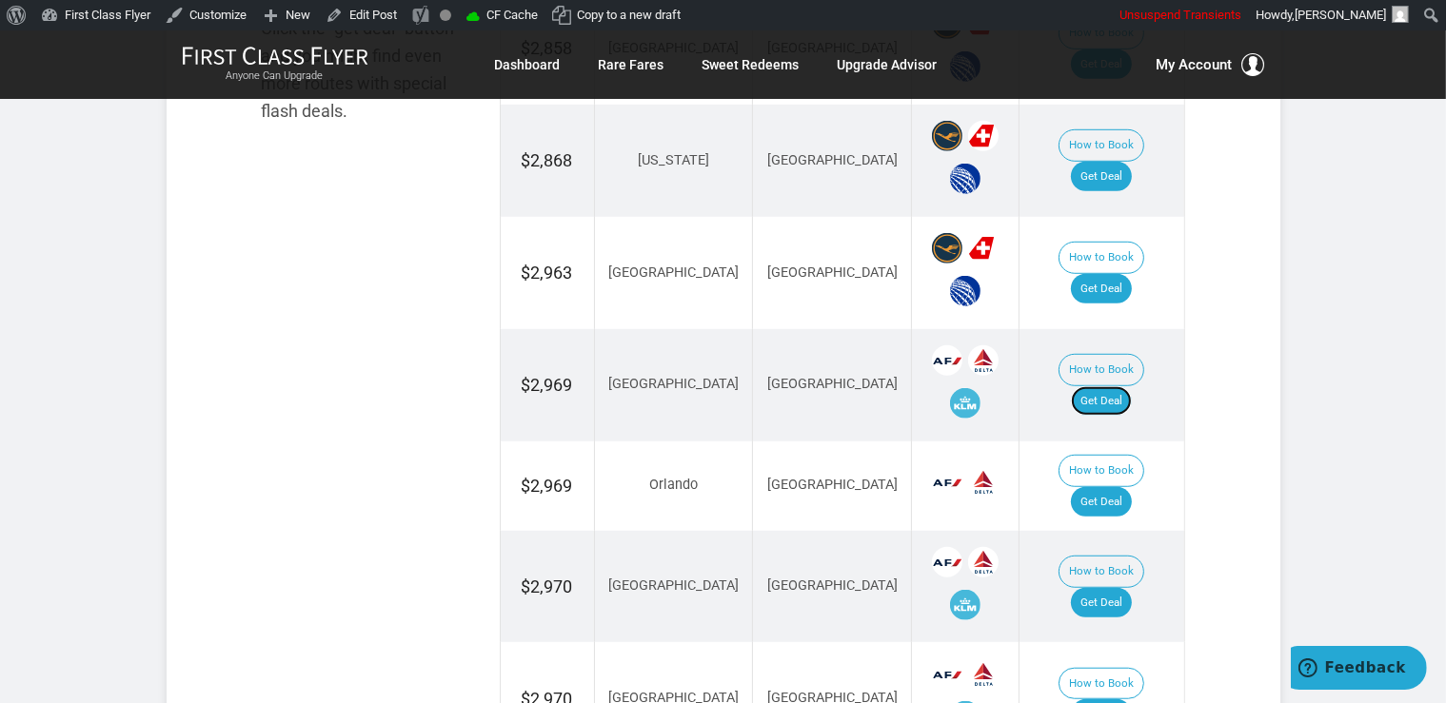
drag, startPoint x: 1110, startPoint y: 379, endPoint x: 1118, endPoint y: 357, distance: 23.5
click at [1110, 386] on link "Get Deal" at bounding box center [1101, 401] width 61 height 30
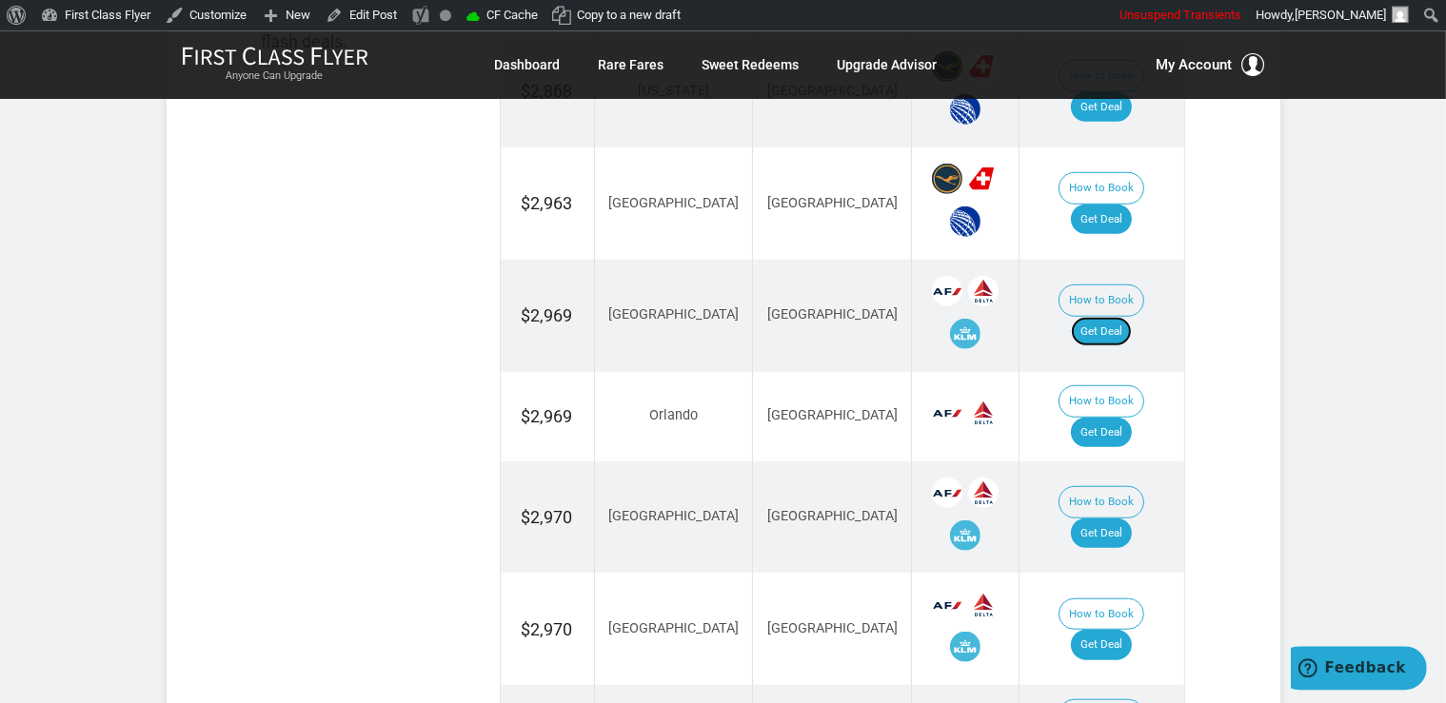
scroll to position [1508, 0]
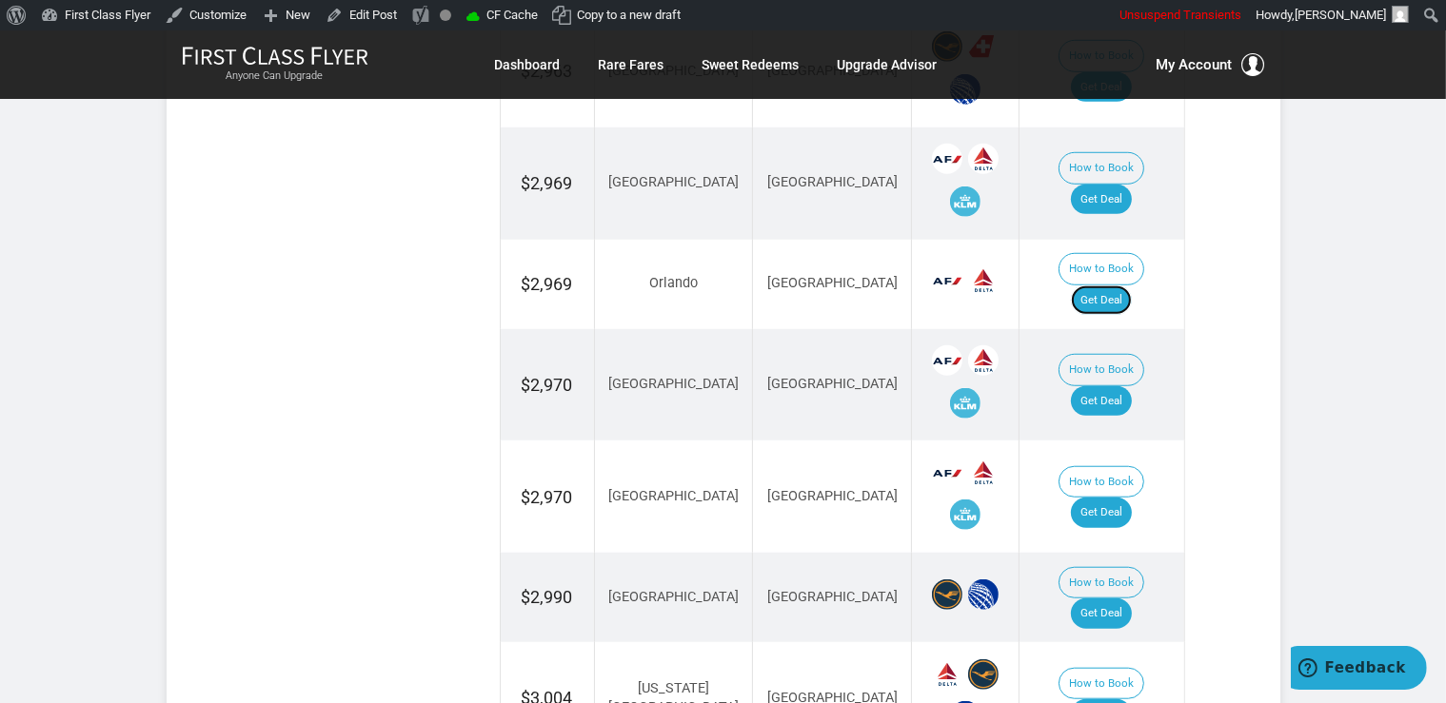
click at [1122, 286] on link "Get Deal" at bounding box center [1101, 301] width 61 height 30
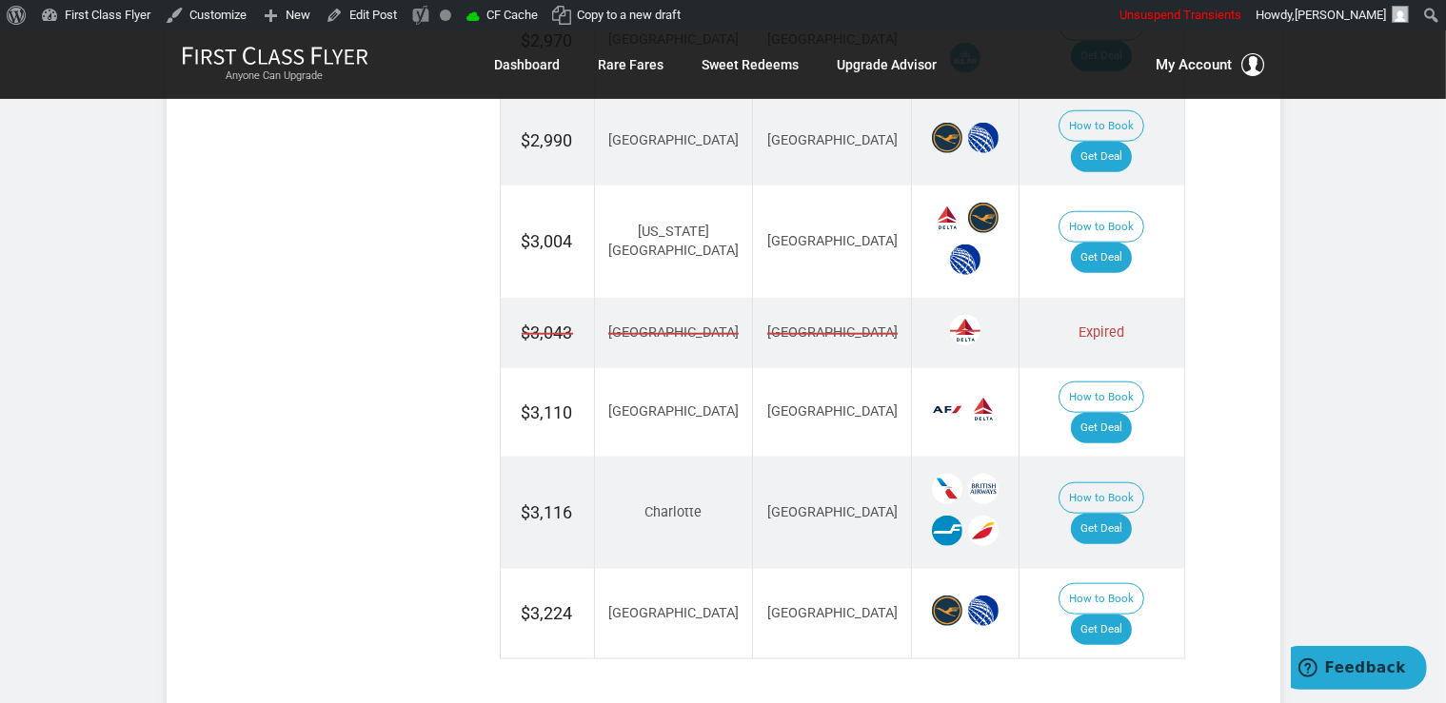
scroll to position [2010, 0]
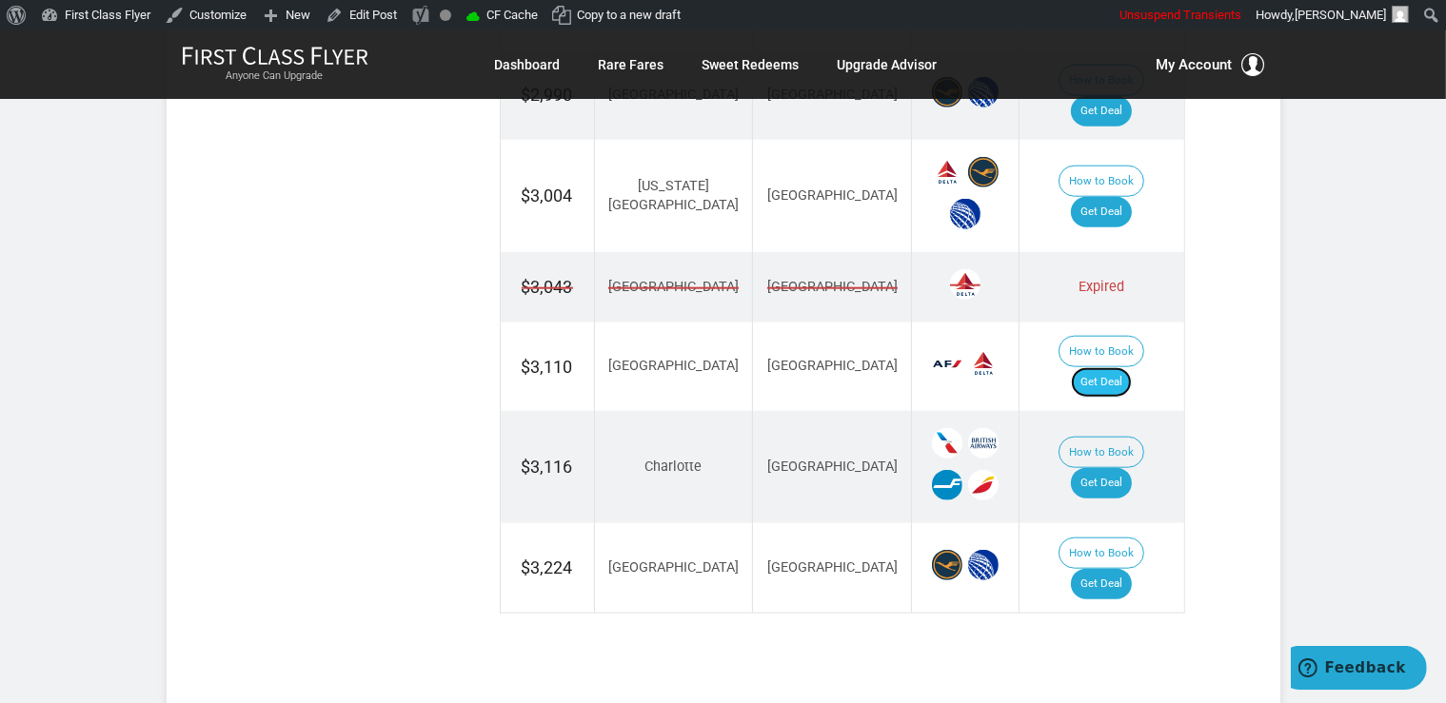
click at [1132, 367] on link "Get Deal" at bounding box center [1101, 382] width 61 height 30
click at [1120, 468] on link "Get Deal" at bounding box center [1101, 483] width 61 height 30
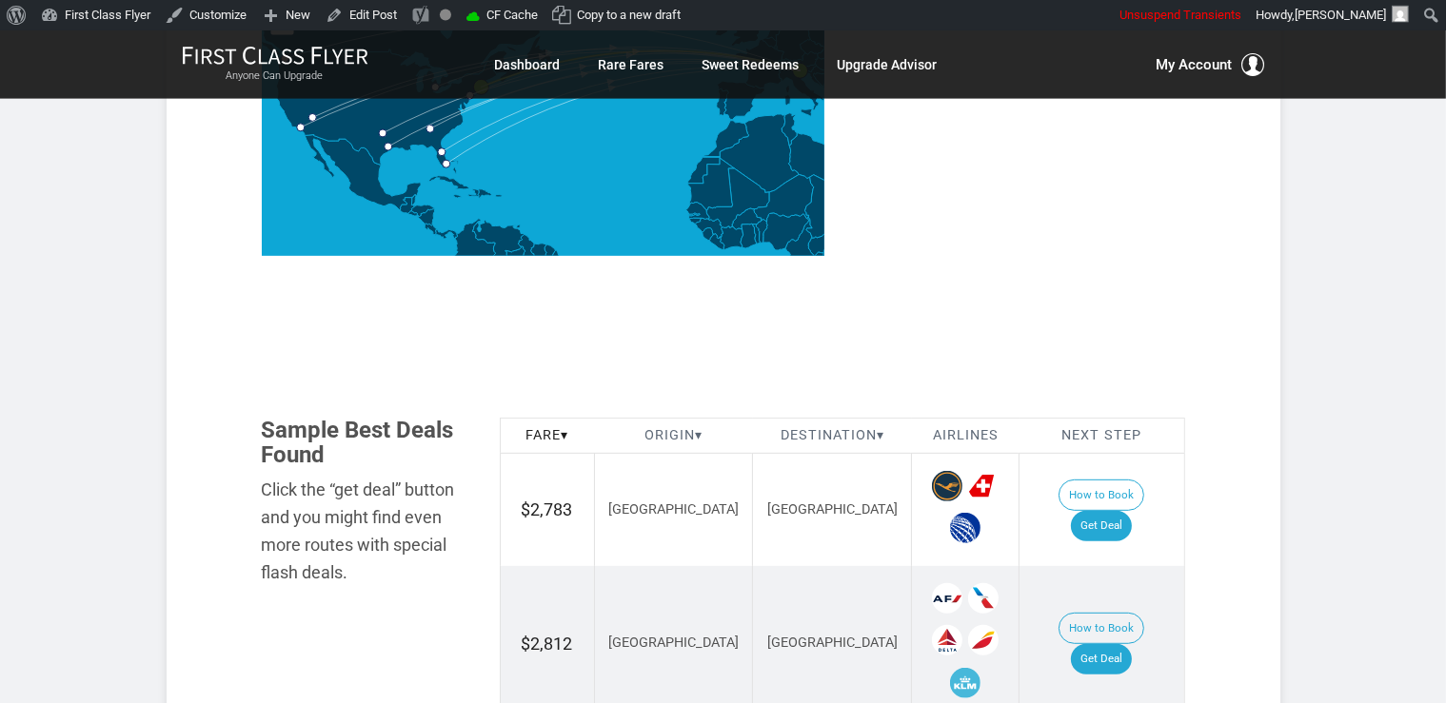
scroll to position [861, 0]
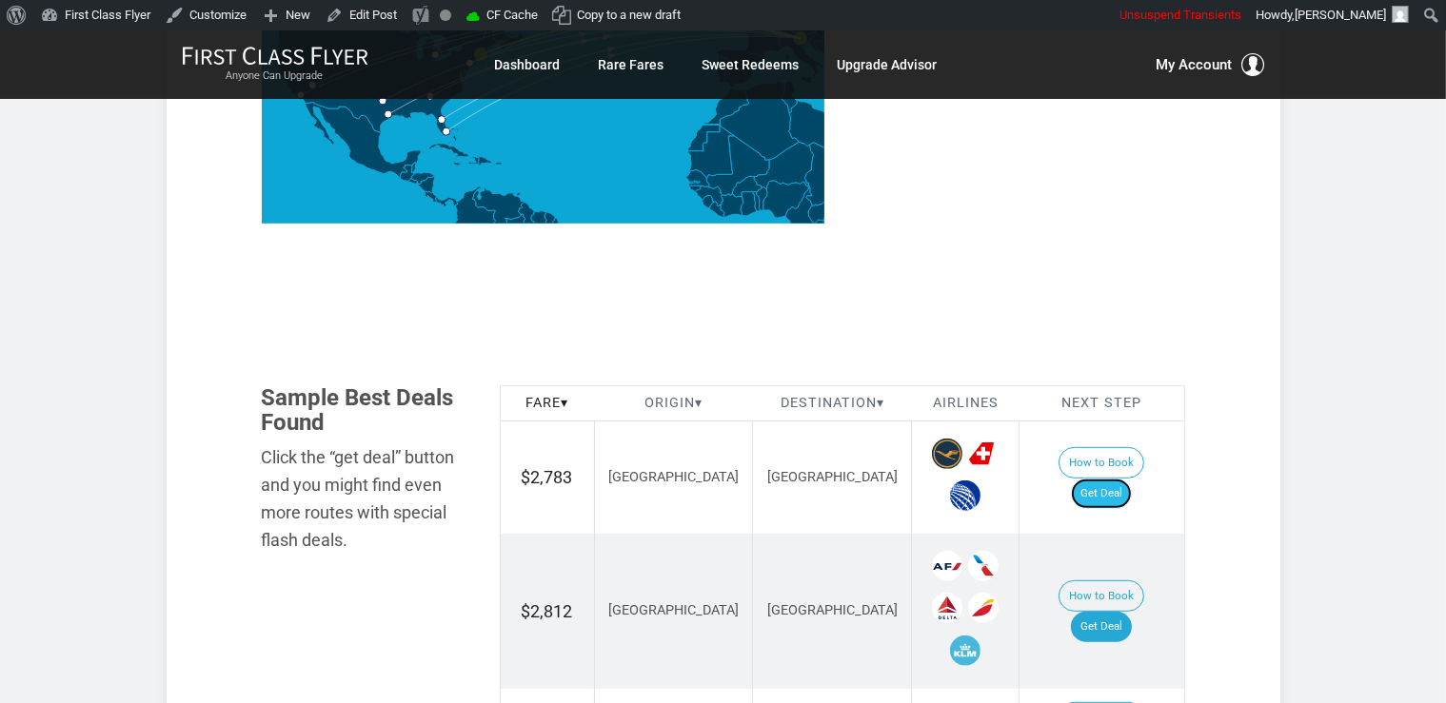
click at [1123, 479] on link "Get Deal" at bounding box center [1101, 494] width 61 height 30
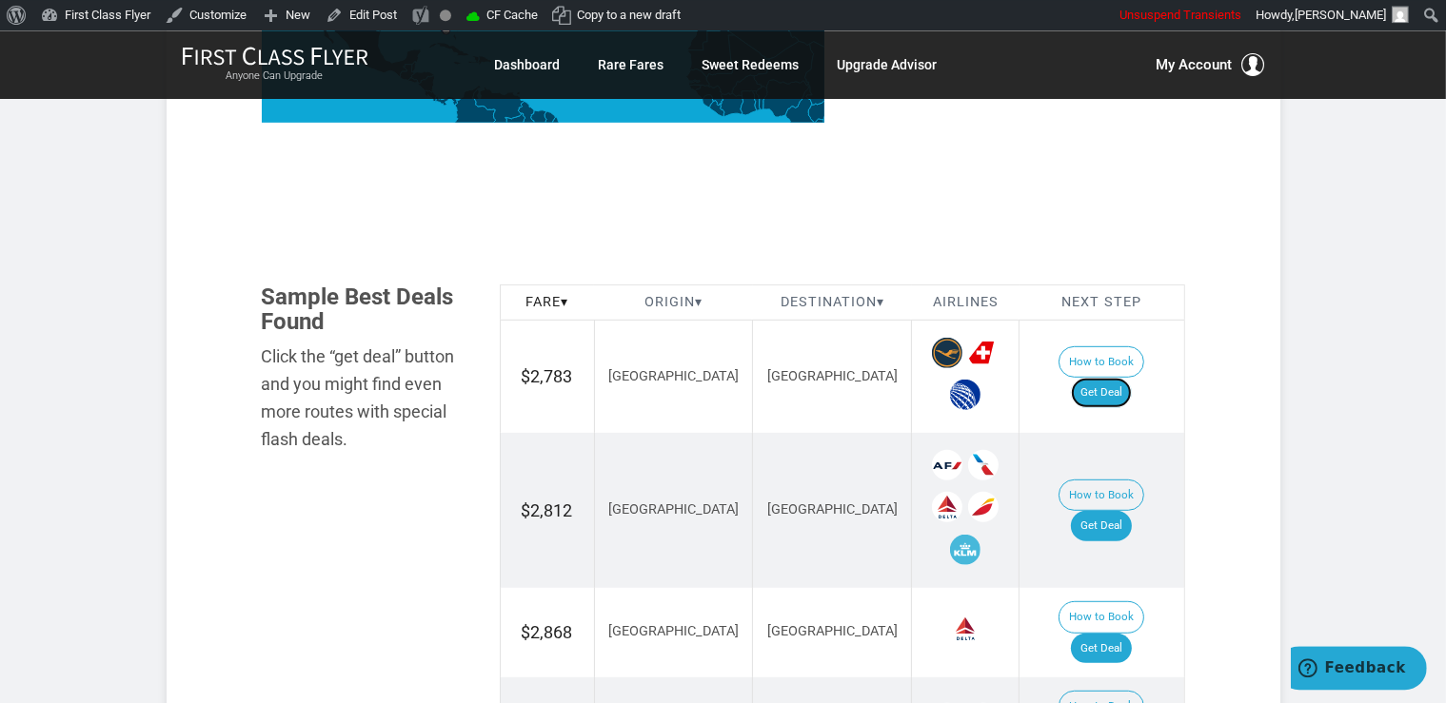
scroll to position [1062, 0]
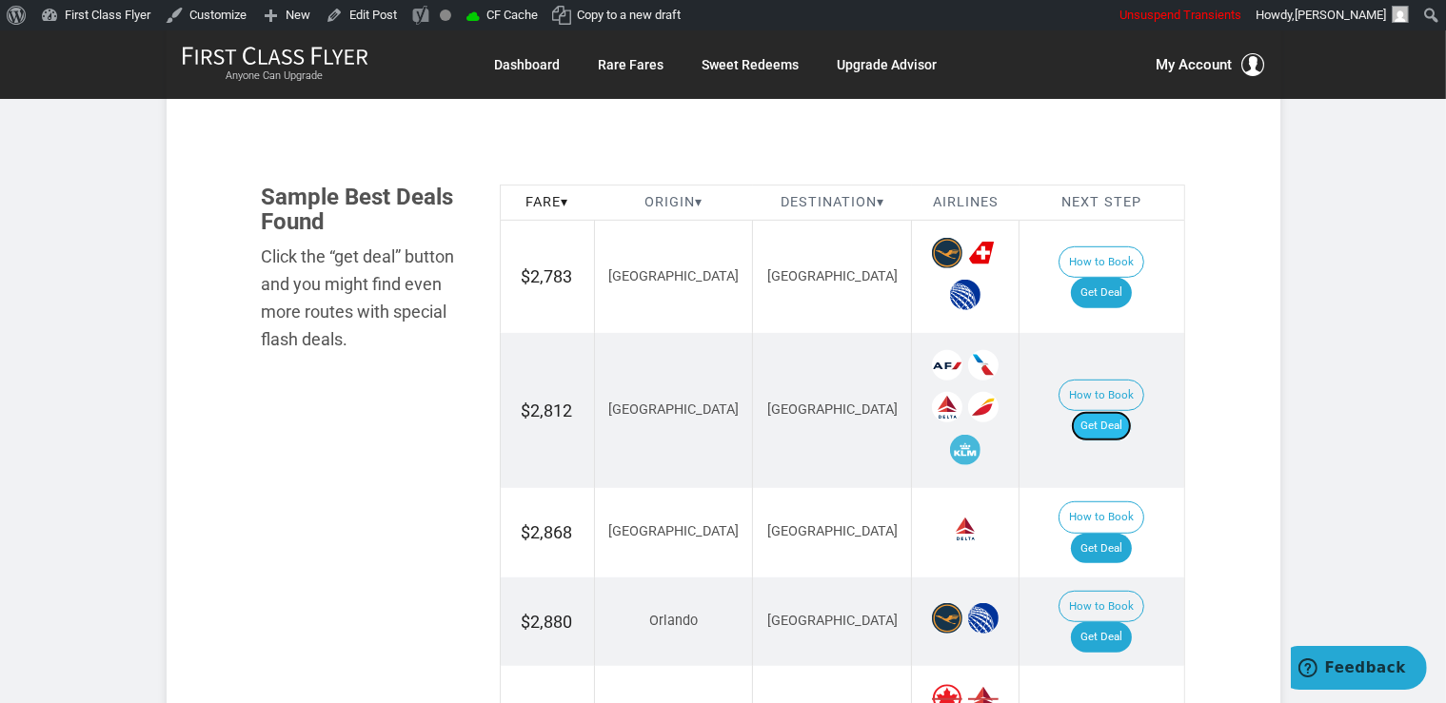
click at [1103, 411] on link "Get Deal" at bounding box center [1101, 426] width 61 height 30
click at [1120, 411] on link "Get Deal" at bounding box center [1101, 426] width 61 height 30
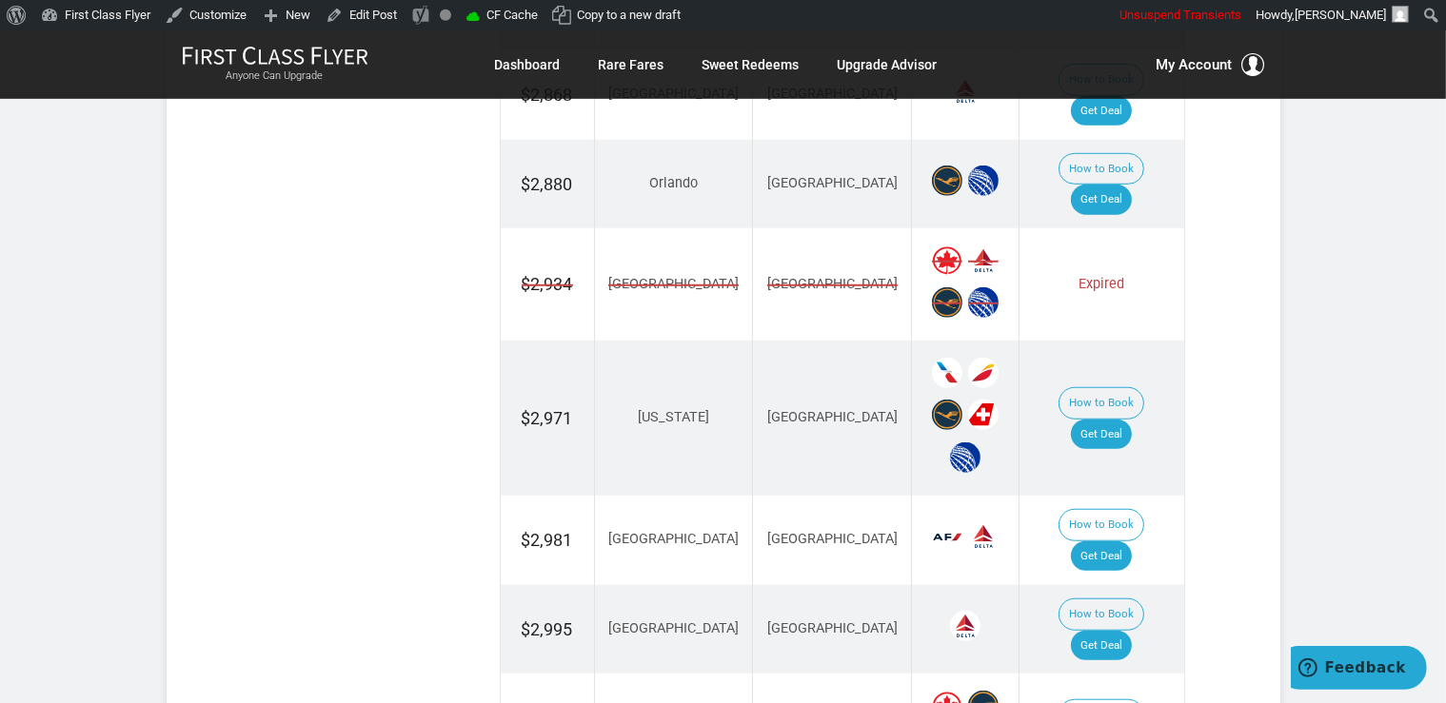
scroll to position [1565, 0]
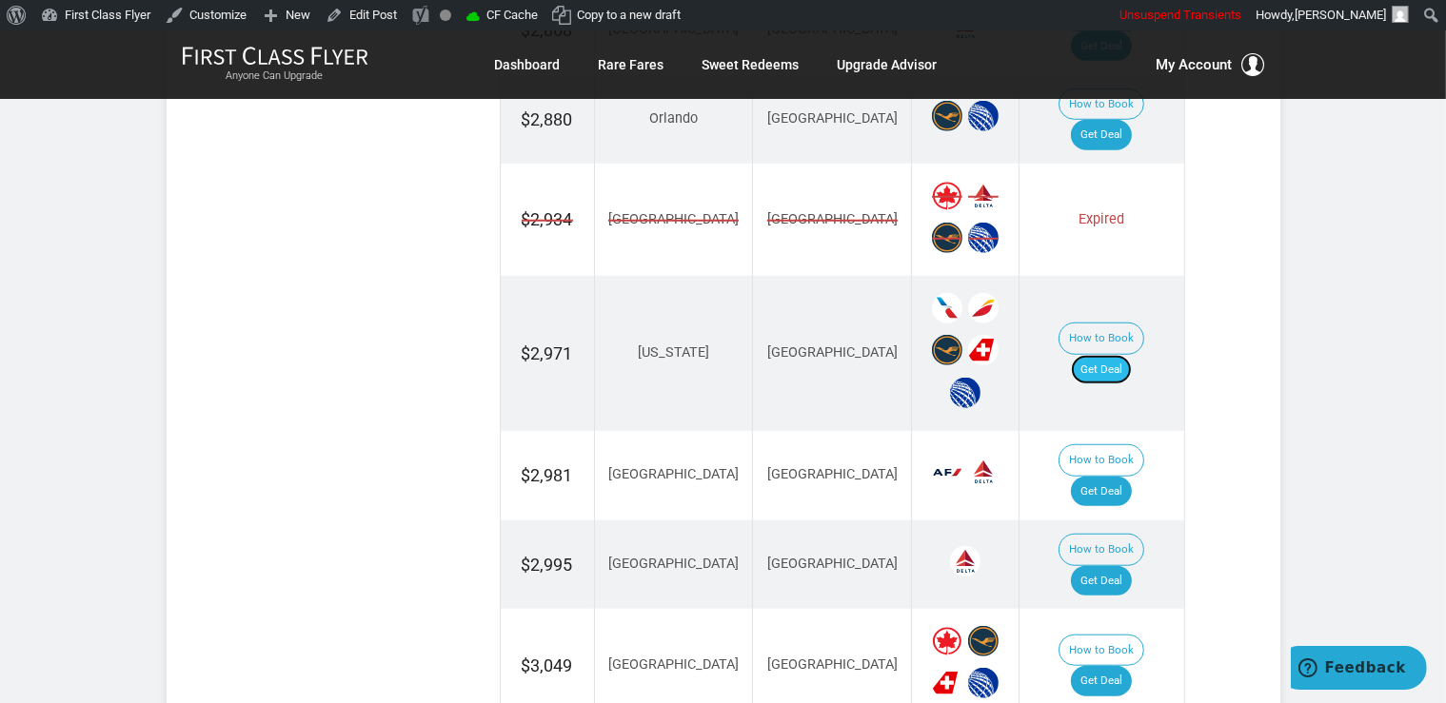
click at [1104, 355] on link "Get Deal" at bounding box center [1101, 370] width 61 height 30
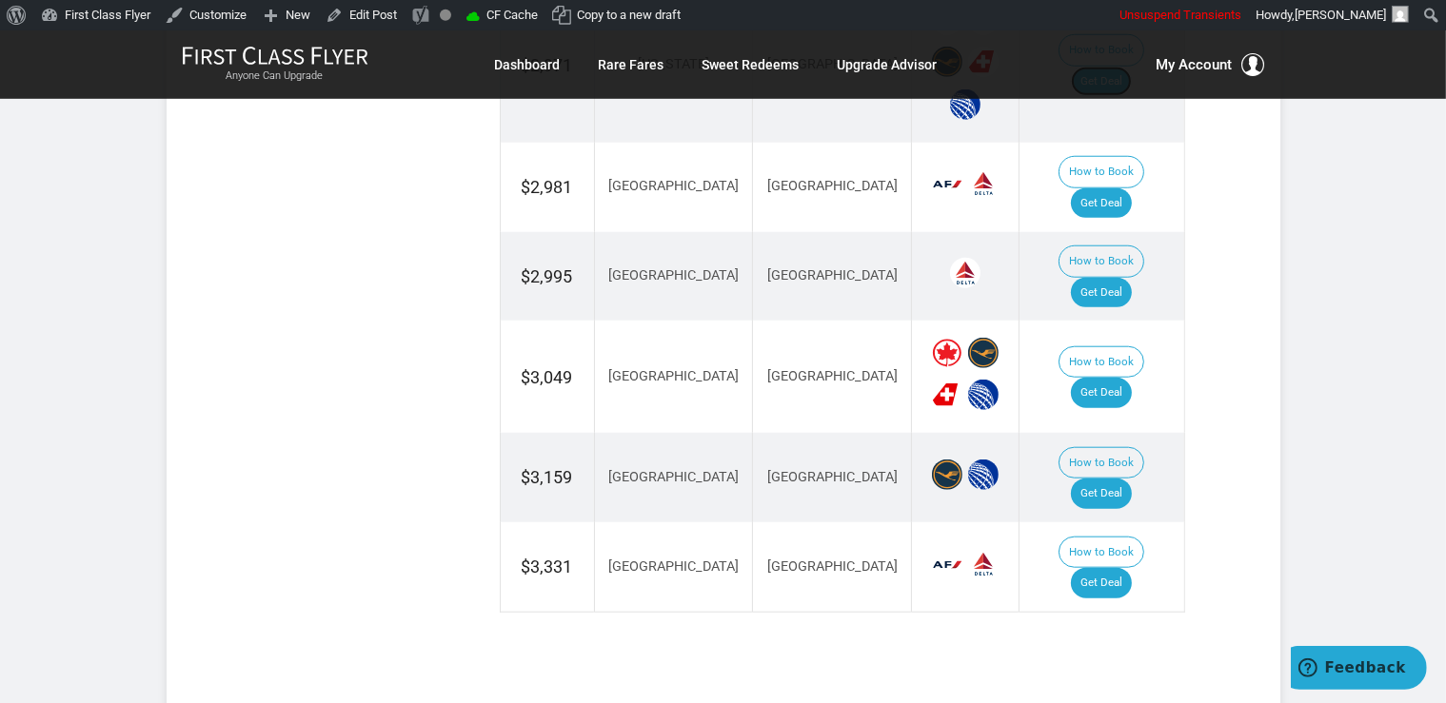
scroll to position [1866, 0]
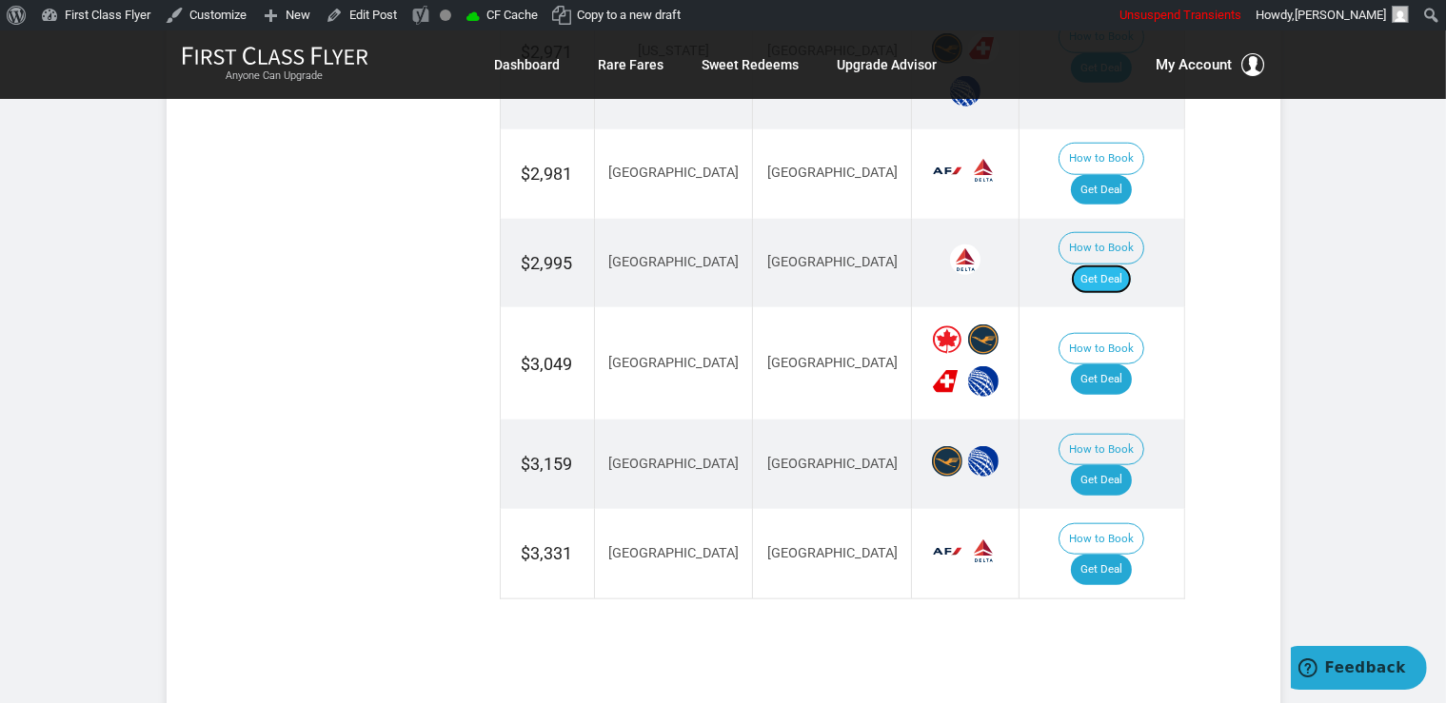
click at [1108, 265] on link "Get Deal" at bounding box center [1101, 280] width 61 height 30
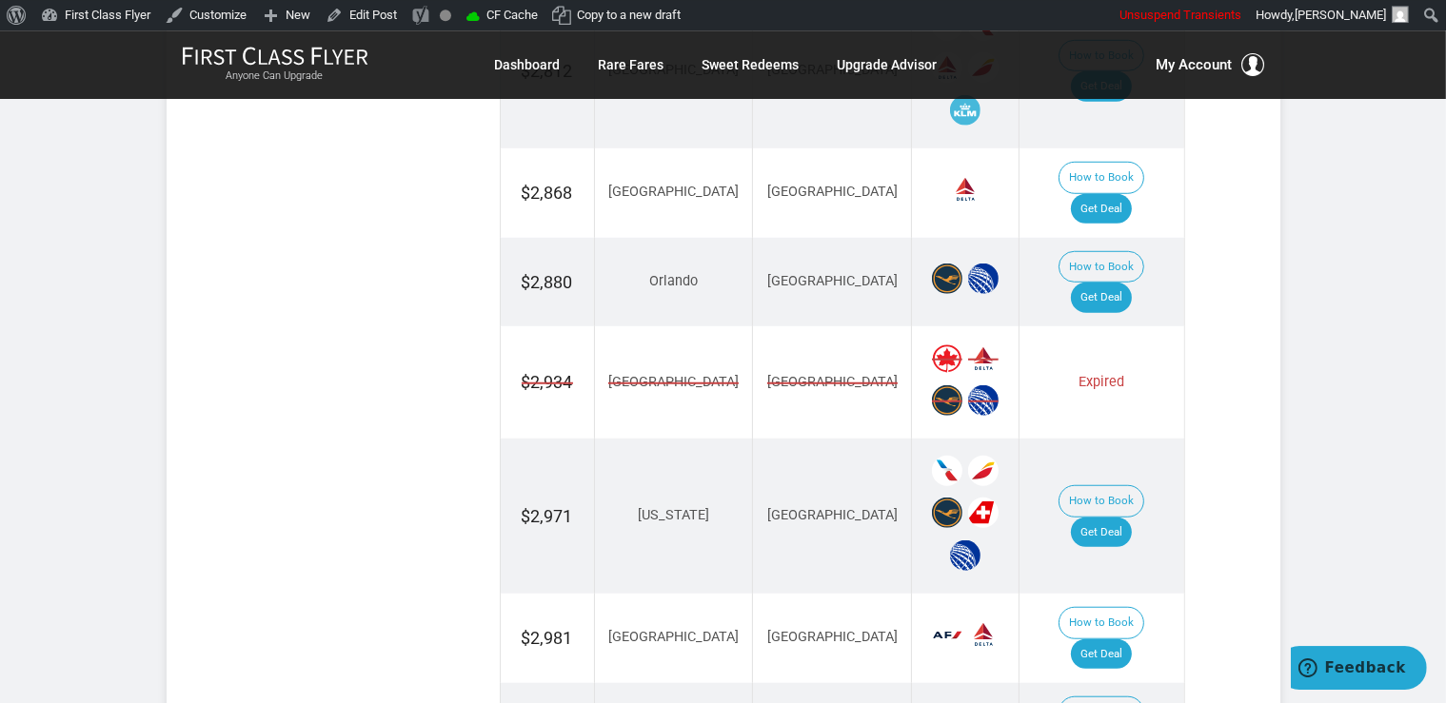
scroll to position [1364, 0]
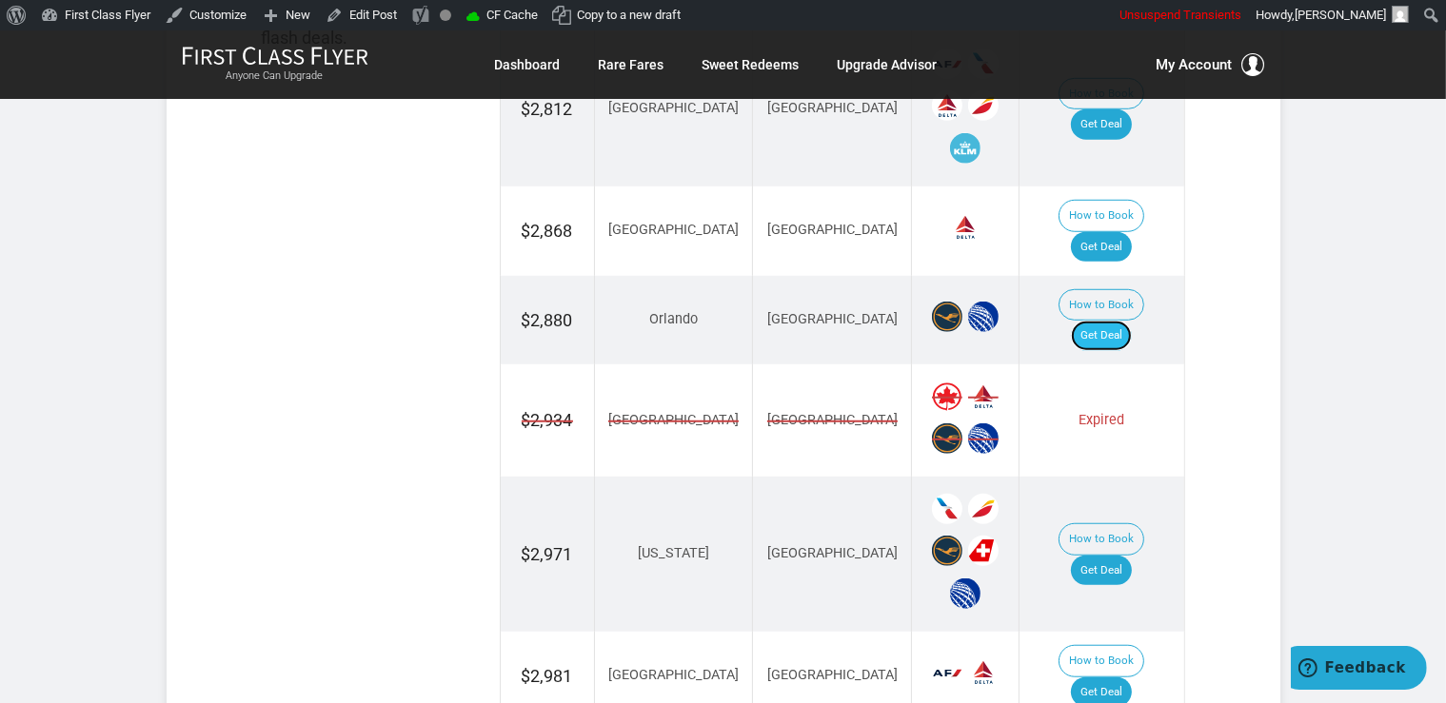
click at [1125, 321] on link "Get Deal" at bounding box center [1101, 336] width 61 height 30
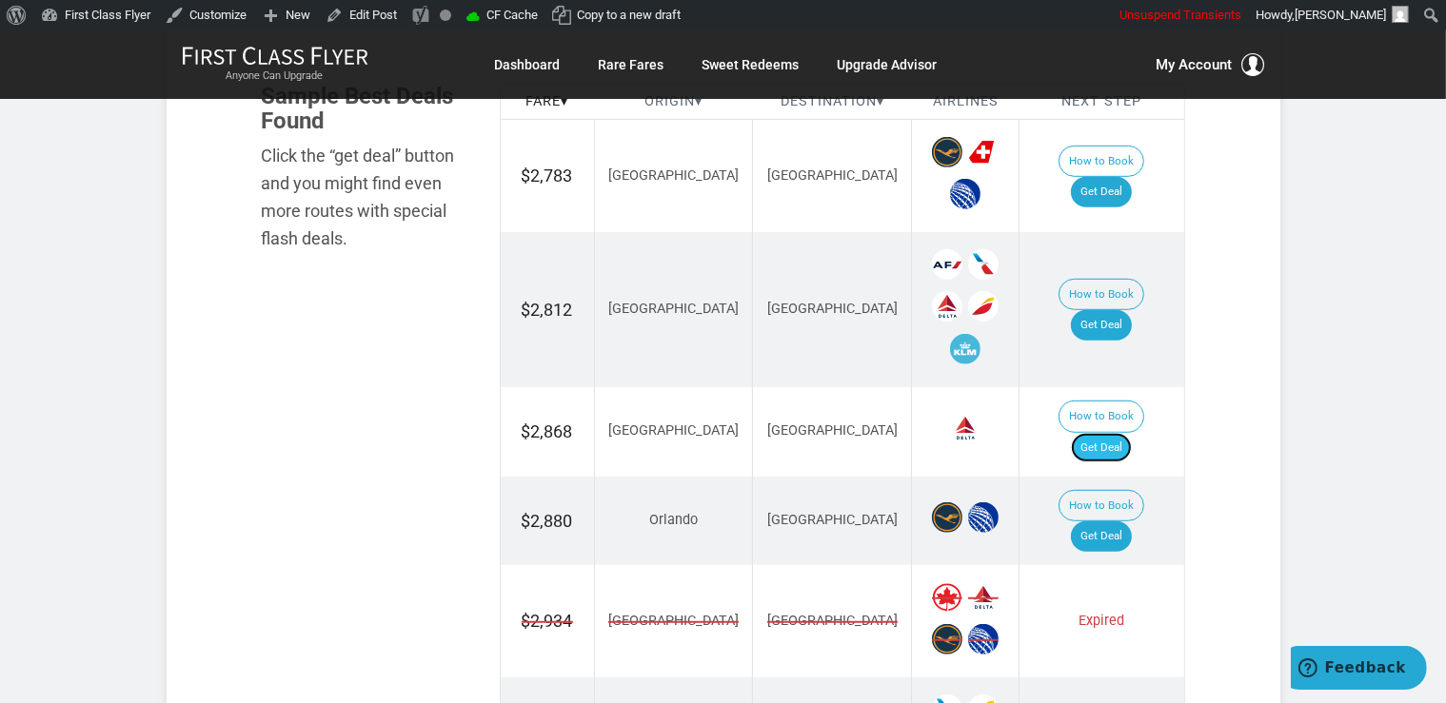
click at [1108, 433] on link "Get Deal" at bounding box center [1101, 448] width 61 height 30
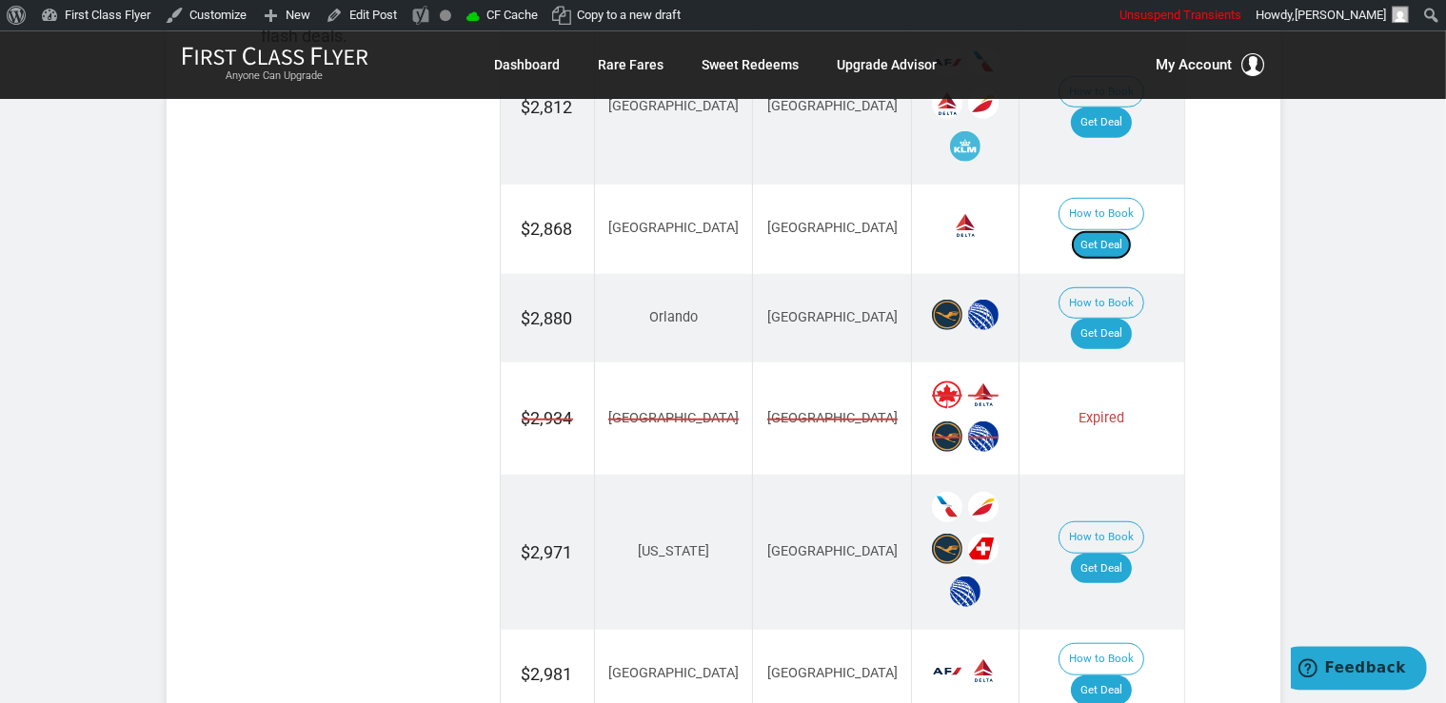
scroll to position [1565, 0]
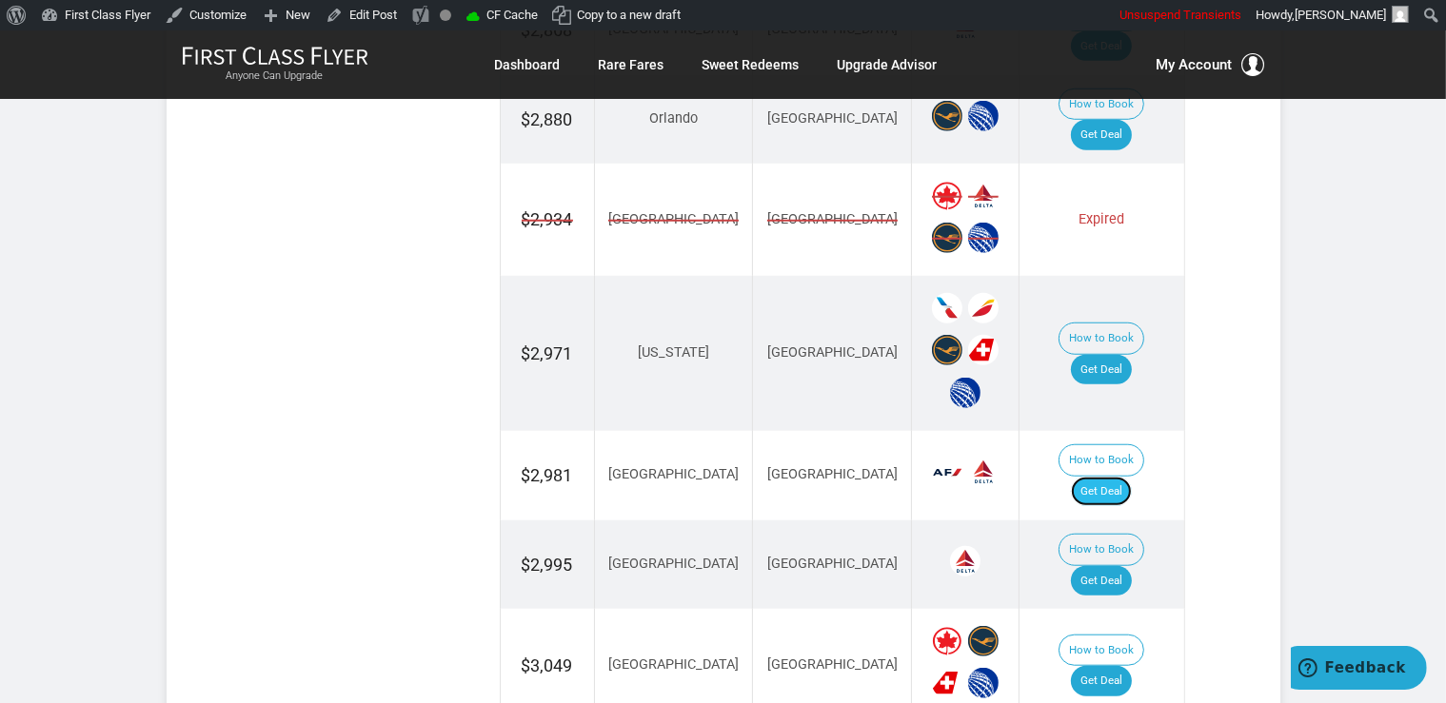
click at [1132, 477] on link "Get Deal" at bounding box center [1101, 492] width 61 height 30
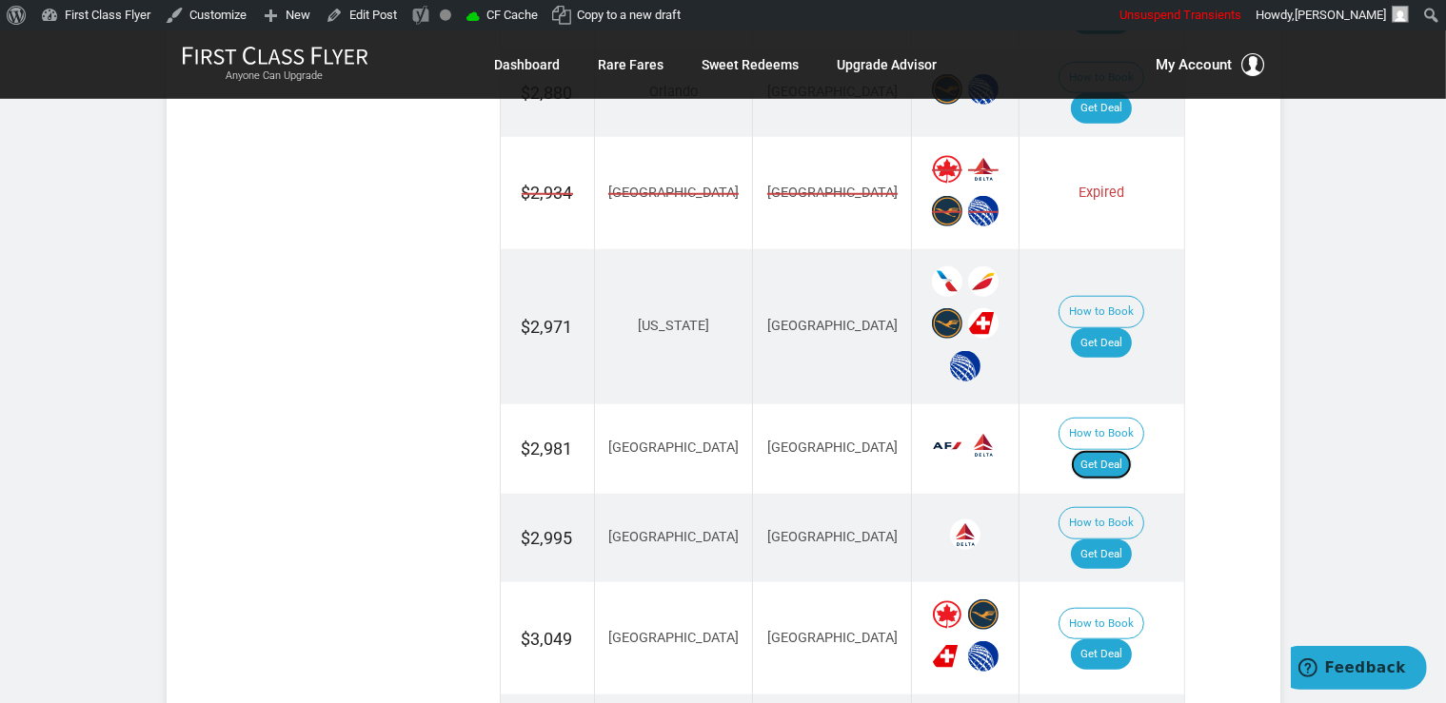
scroll to position [1766, 0]
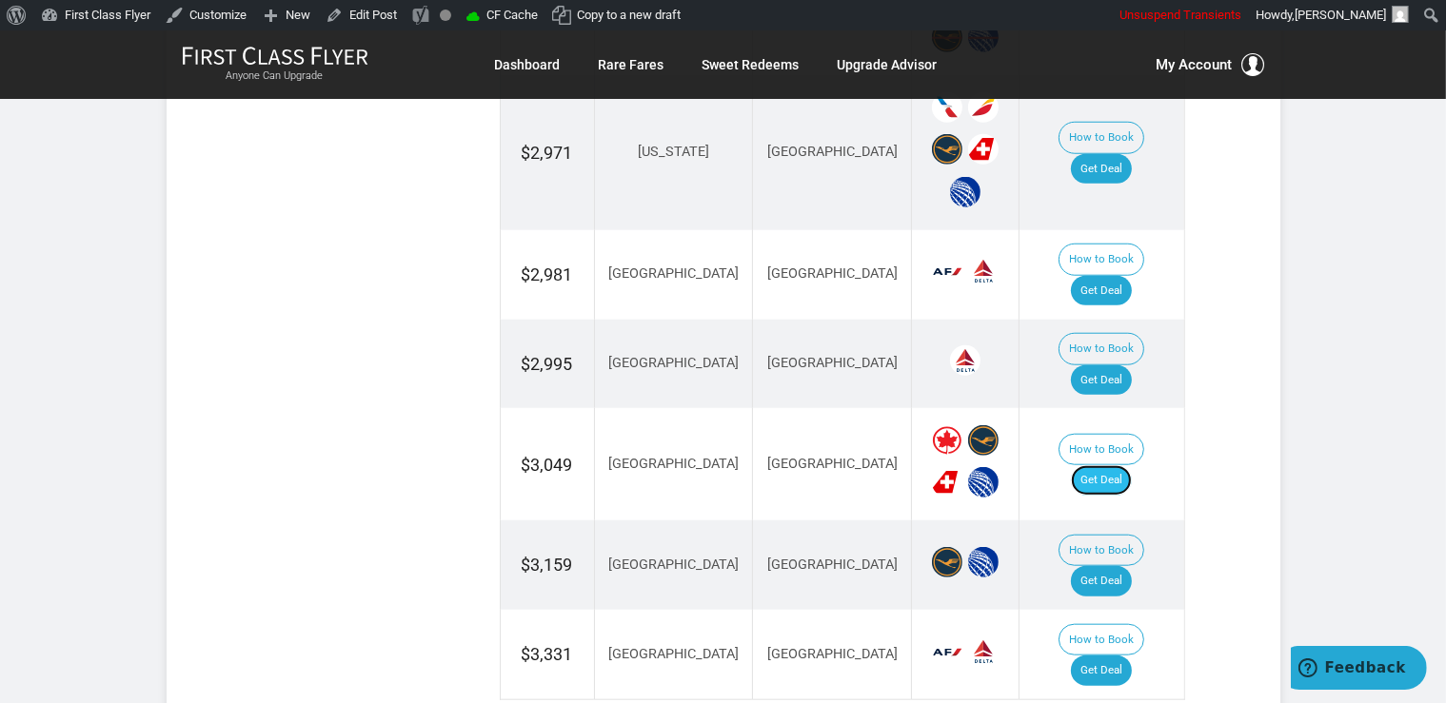
click at [1132, 465] on link "Get Deal" at bounding box center [1101, 480] width 61 height 30
click at [1114, 465] on link "Get Deal" at bounding box center [1101, 480] width 61 height 30
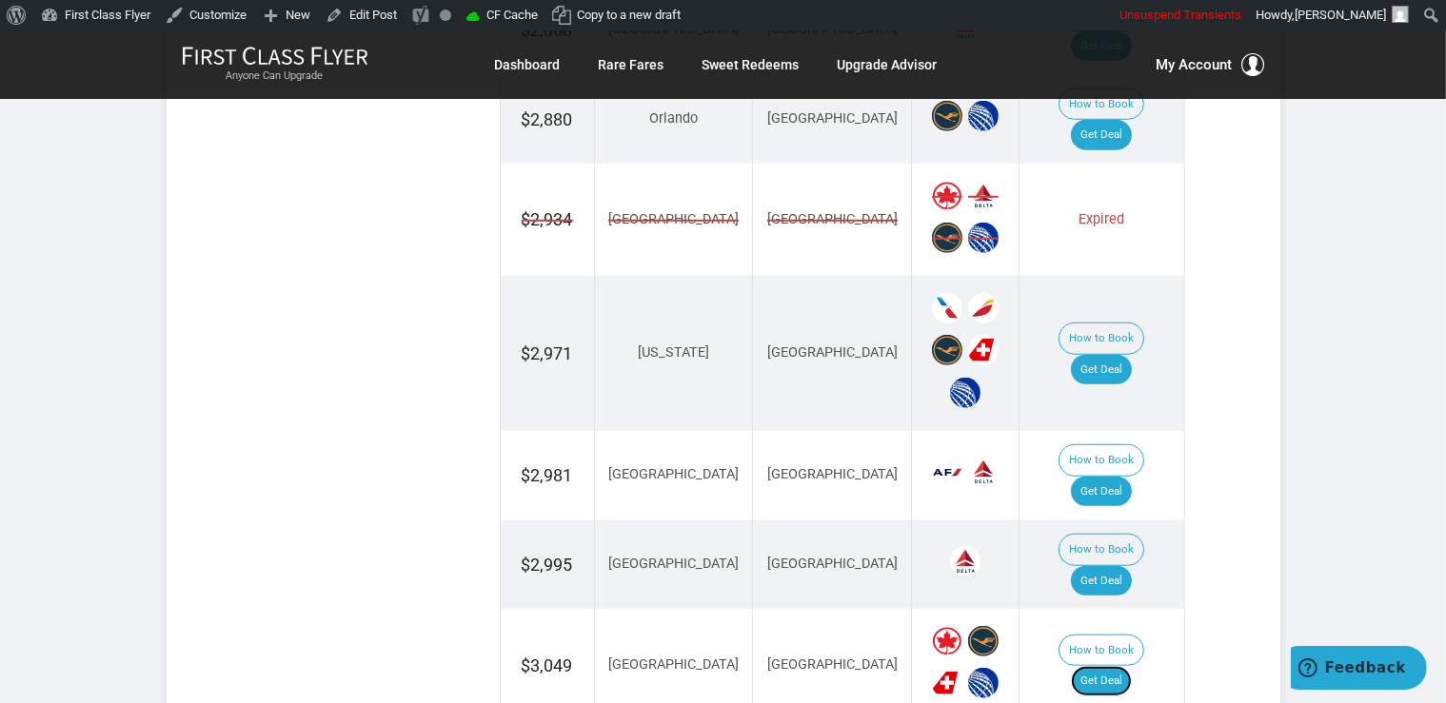
scroll to position [1866, 0]
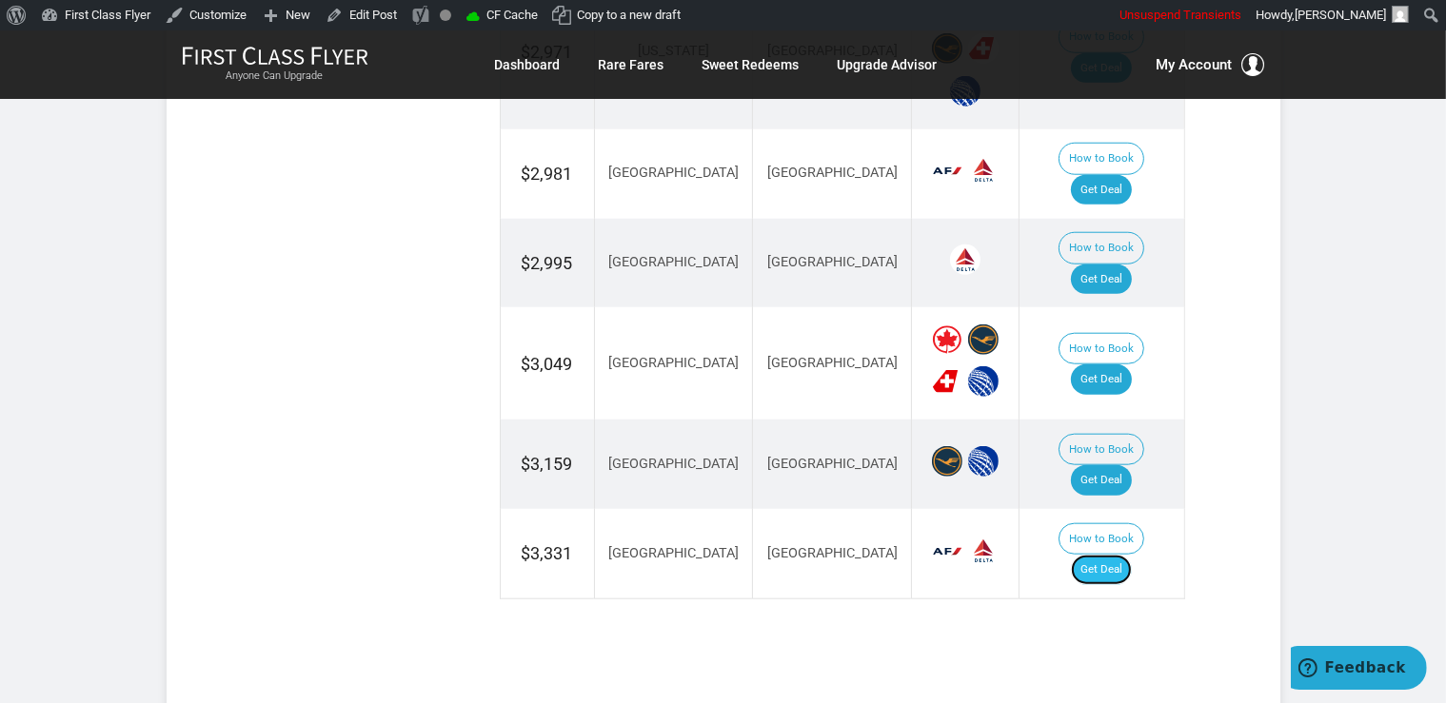
click at [1119, 555] on link "Get Deal" at bounding box center [1101, 570] width 61 height 30
click at [1132, 465] on link "Get Deal" at bounding box center [1101, 480] width 61 height 30
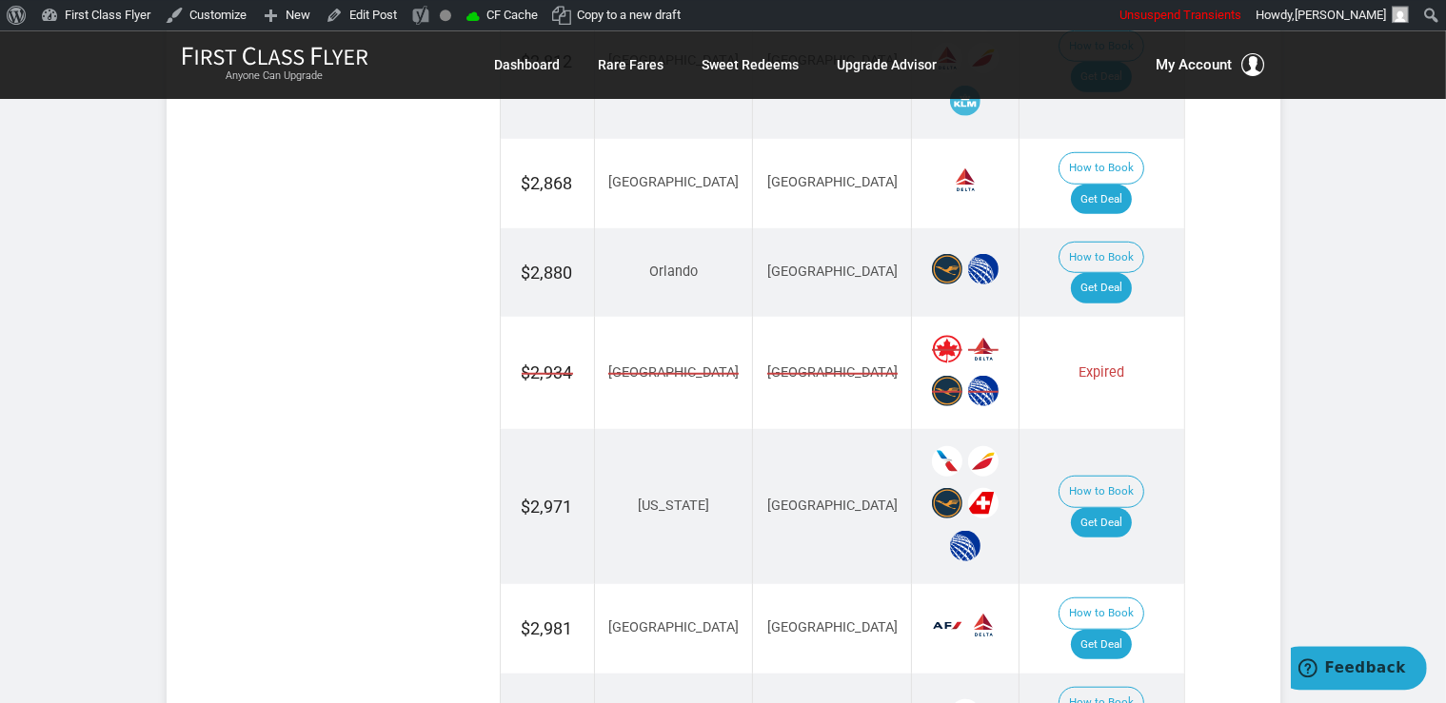
scroll to position [1364, 0]
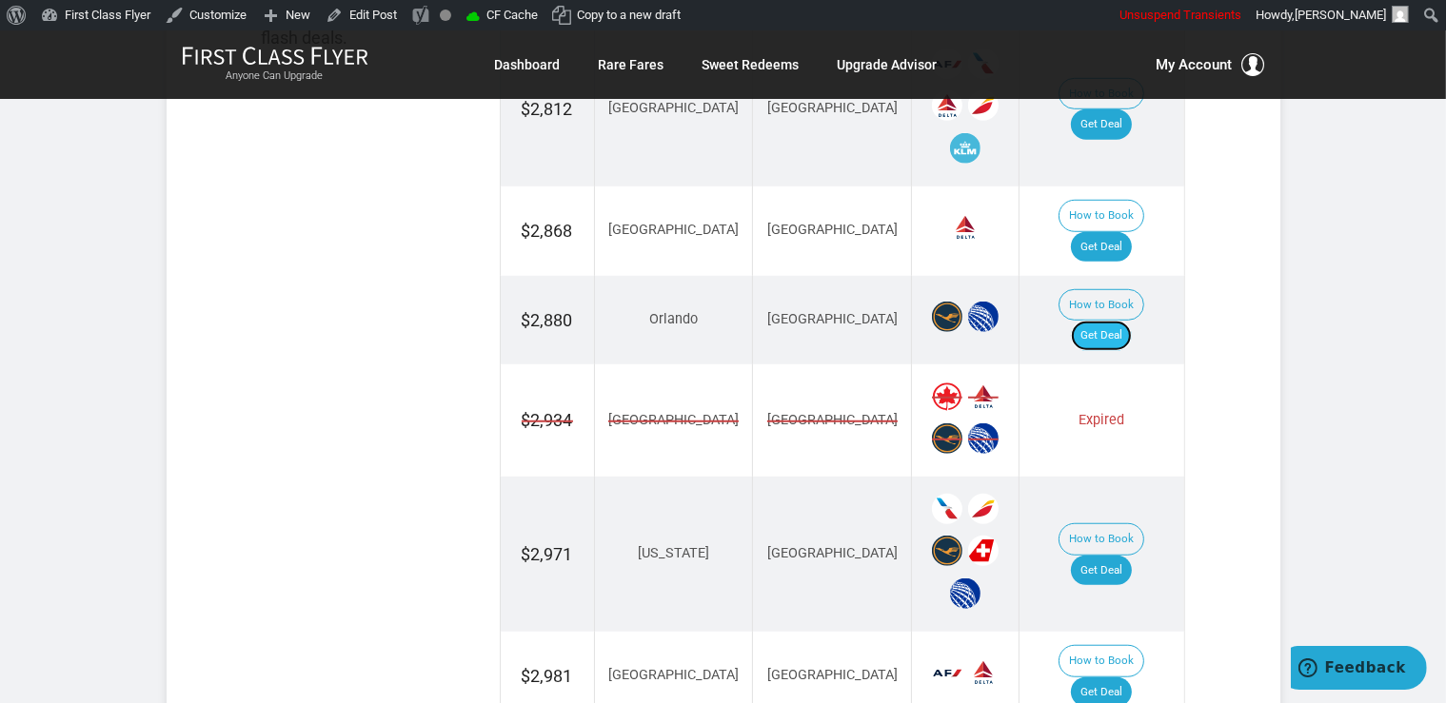
click at [1126, 321] on link "Get Deal" at bounding box center [1101, 336] width 61 height 30
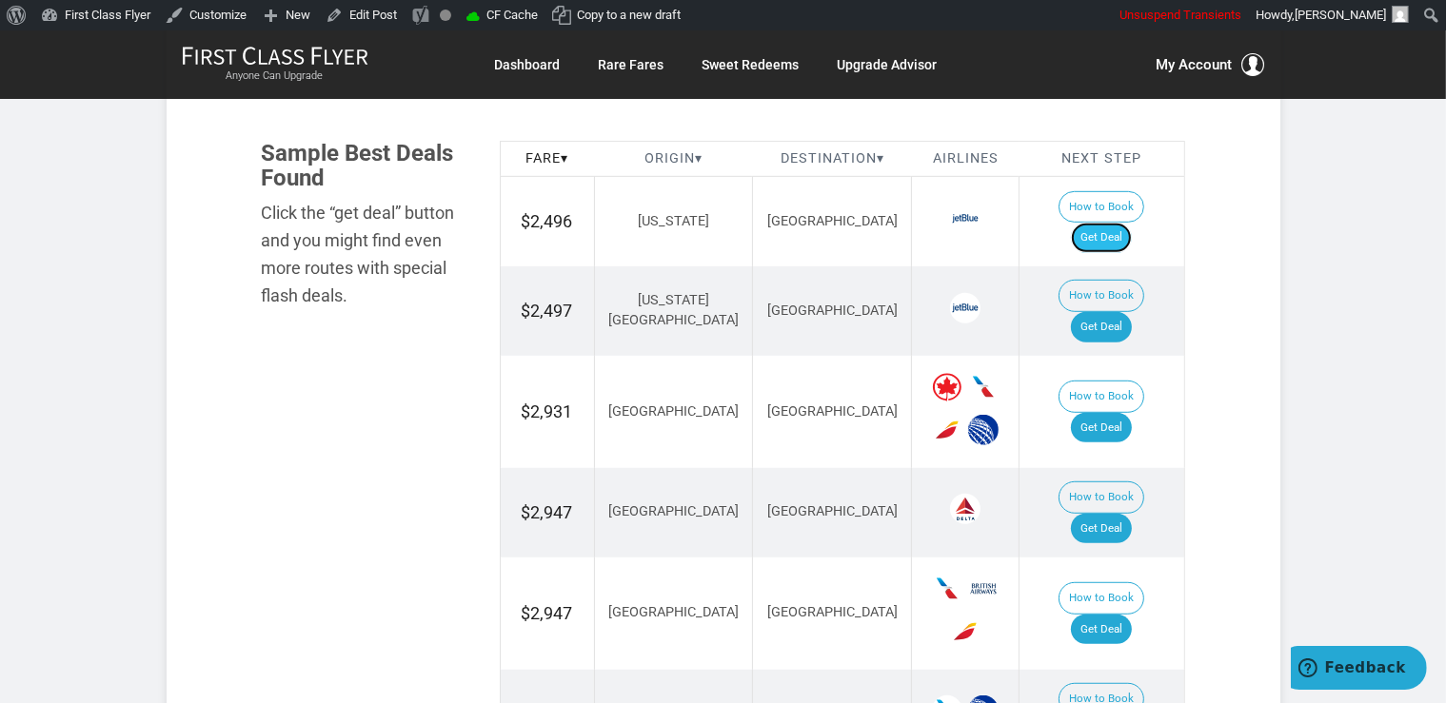
click at [1123, 223] on link "Get Deal" at bounding box center [1101, 238] width 61 height 30
click at [1132, 223] on link "Get Deal" at bounding box center [1101, 238] width 61 height 30
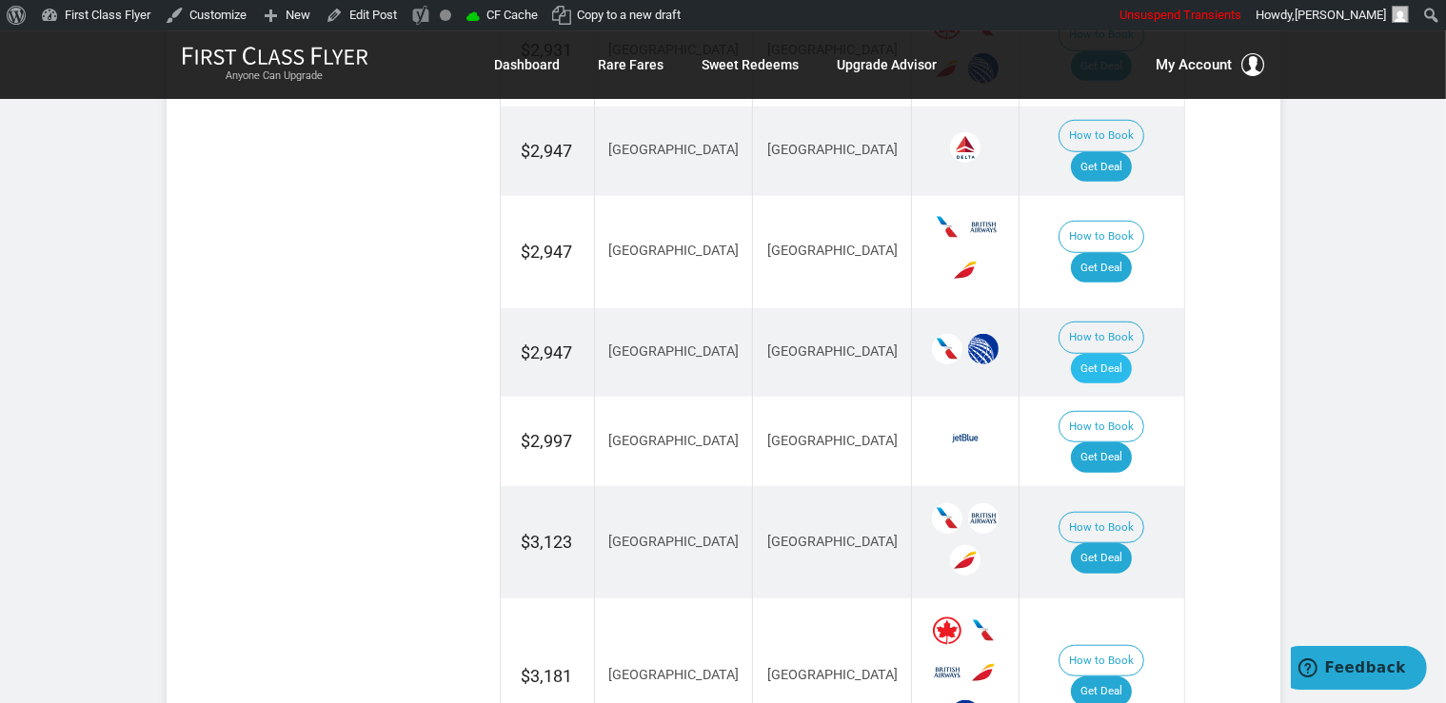
scroll to position [1508, 0]
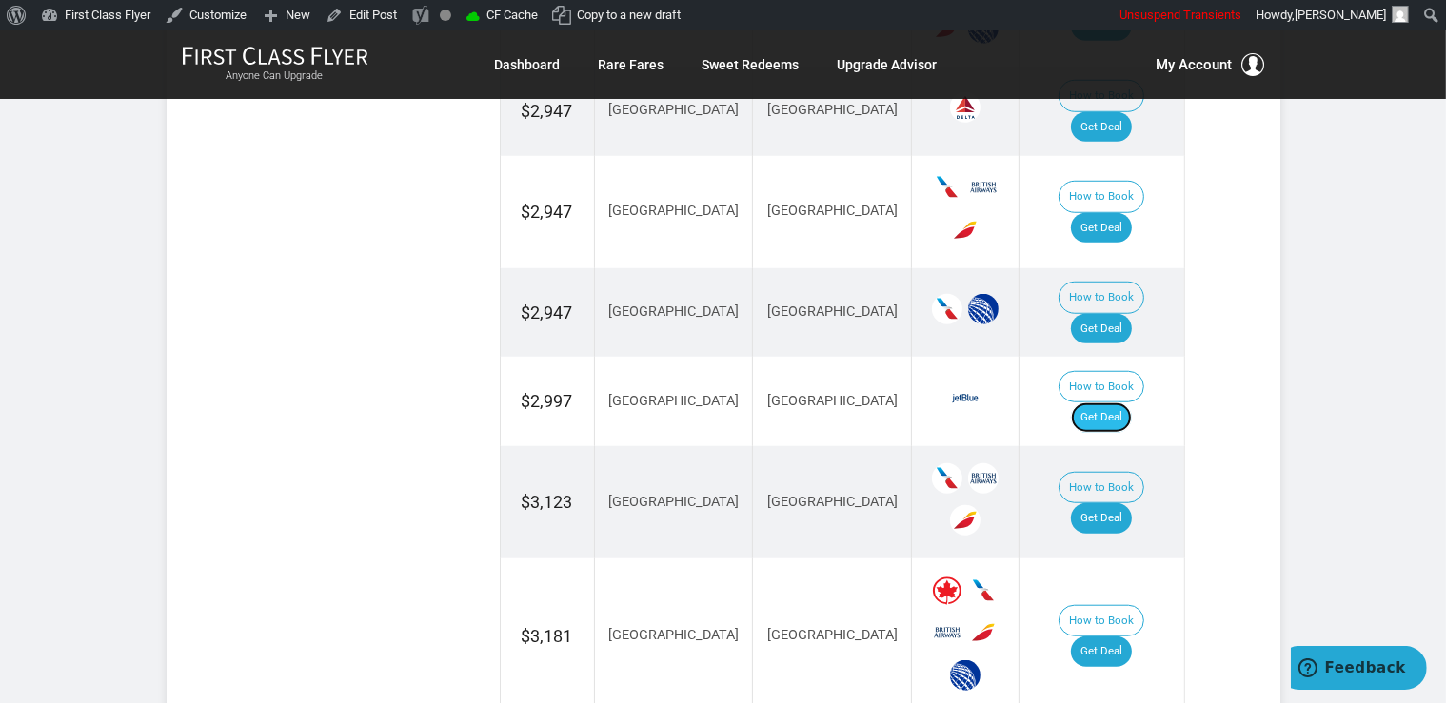
click at [1114, 403] on link "Get Deal" at bounding box center [1101, 418] width 61 height 30
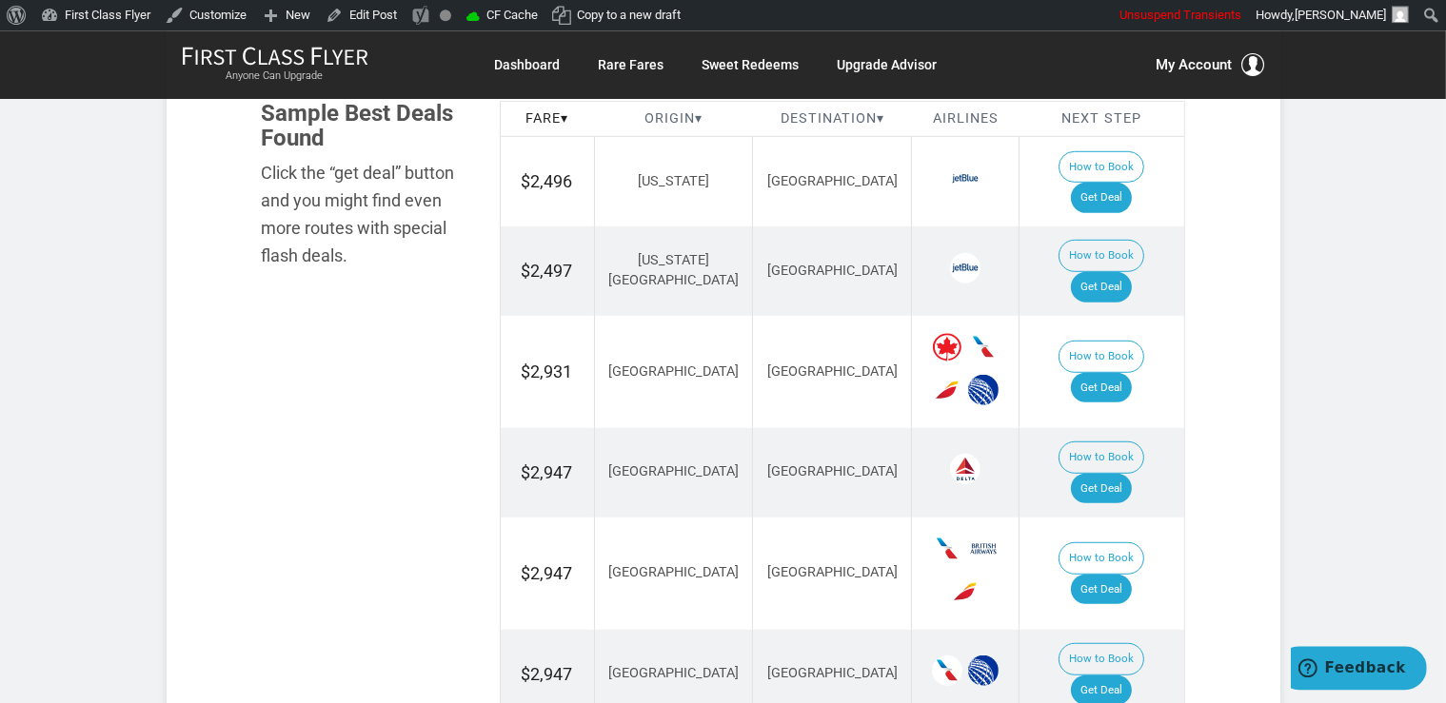
scroll to position [1105, 0]
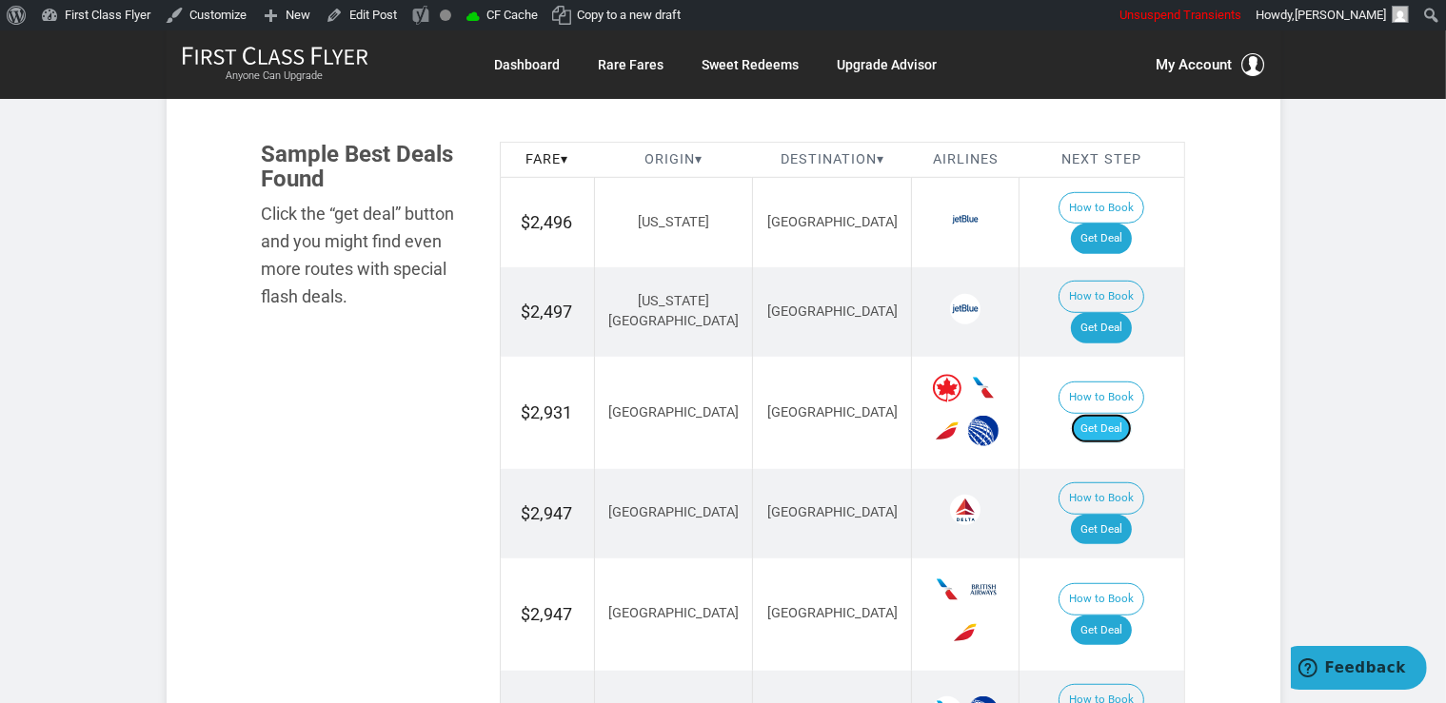
click at [1127, 414] on link "Get Deal" at bounding box center [1101, 429] width 61 height 30
click at [1120, 357] on td "How to Book Get Deal" at bounding box center [1101, 413] width 165 height 112
click at [1120, 414] on link "Get Deal" at bounding box center [1101, 429] width 61 height 30
click at [1124, 515] on link "Get Deal" at bounding box center [1101, 530] width 61 height 30
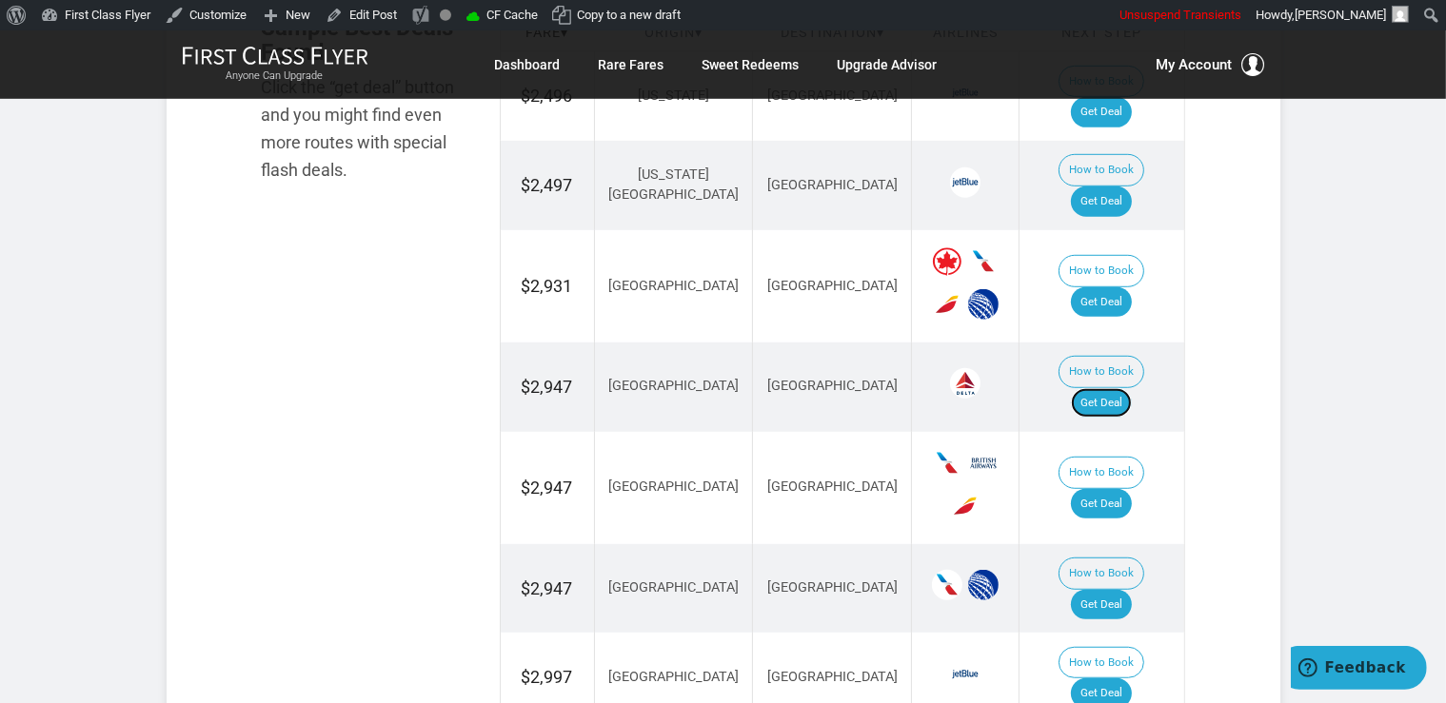
scroll to position [1306, 0]
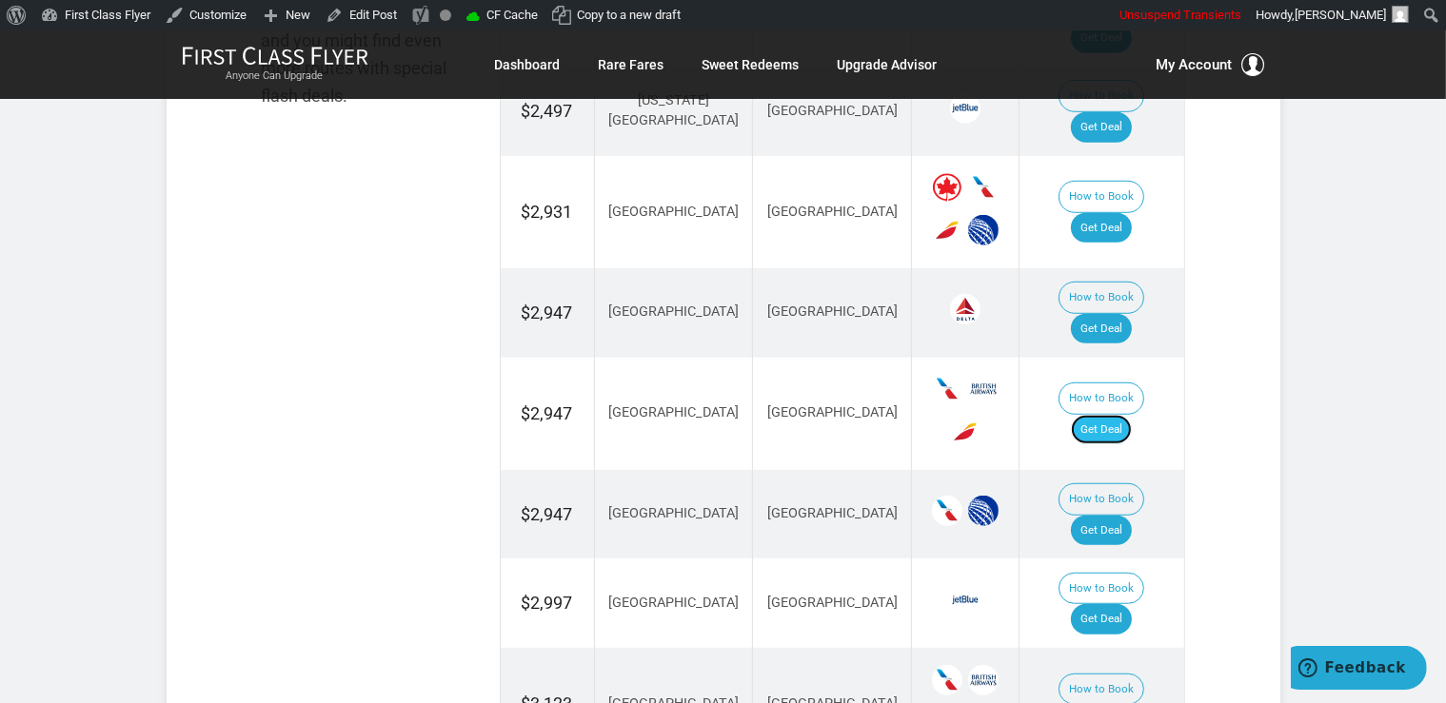
click at [1118, 415] on link "Get Deal" at bounding box center [1101, 430] width 61 height 30
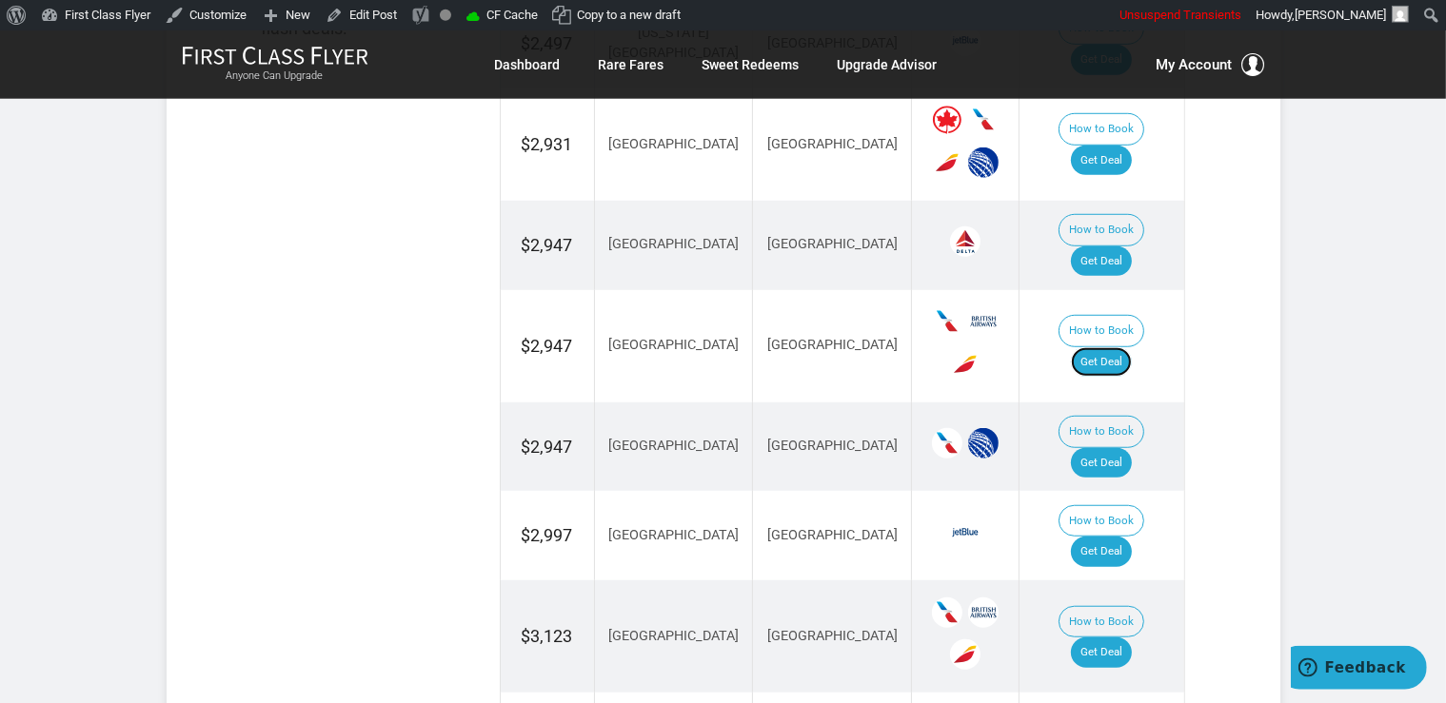
scroll to position [1407, 0]
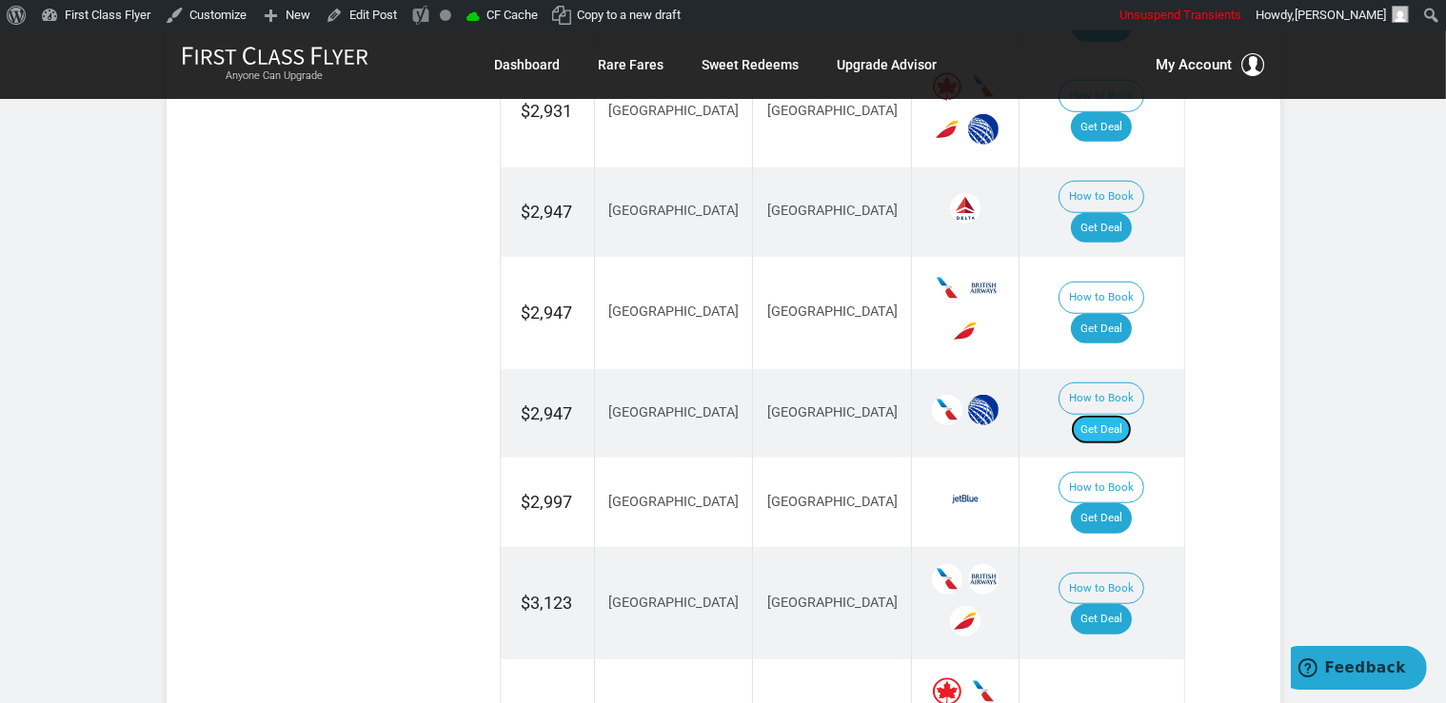
click at [1115, 415] on link "Get Deal" at bounding box center [1101, 430] width 61 height 30
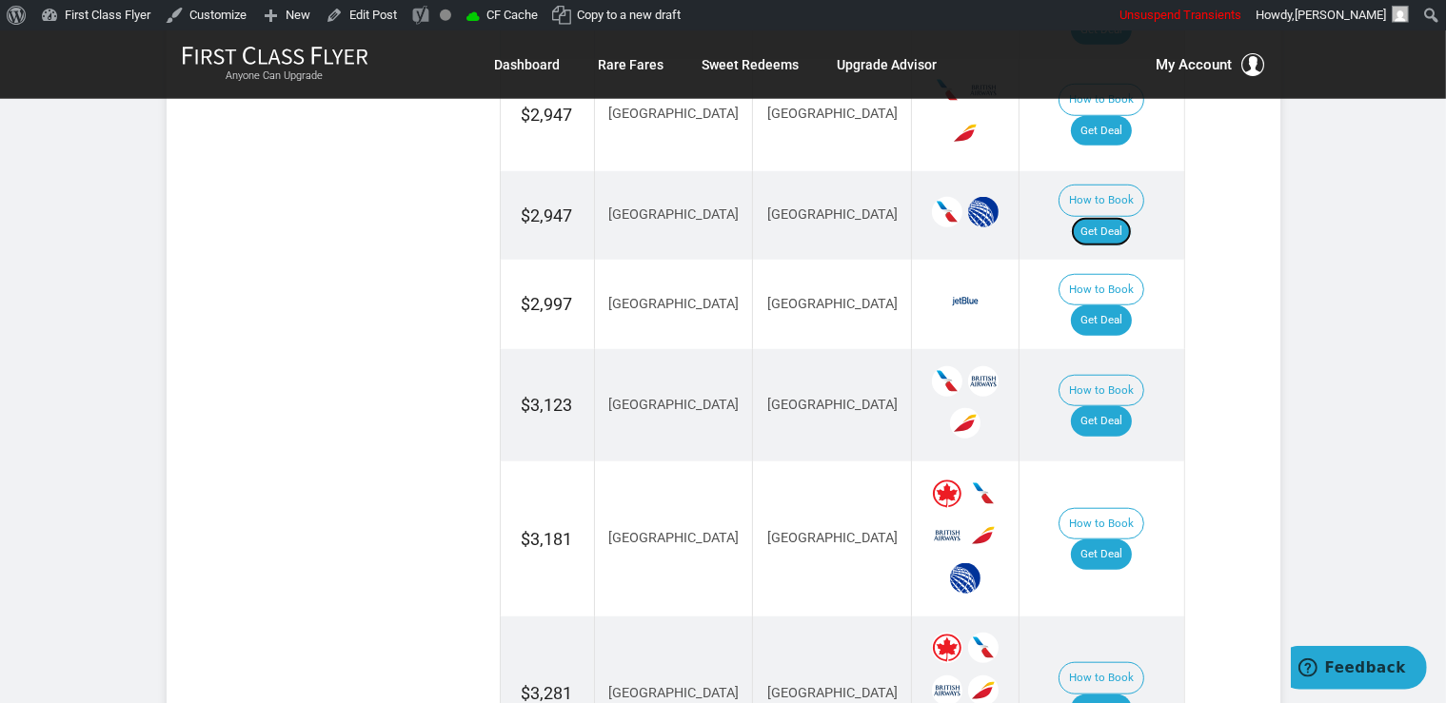
scroll to position [1608, 0]
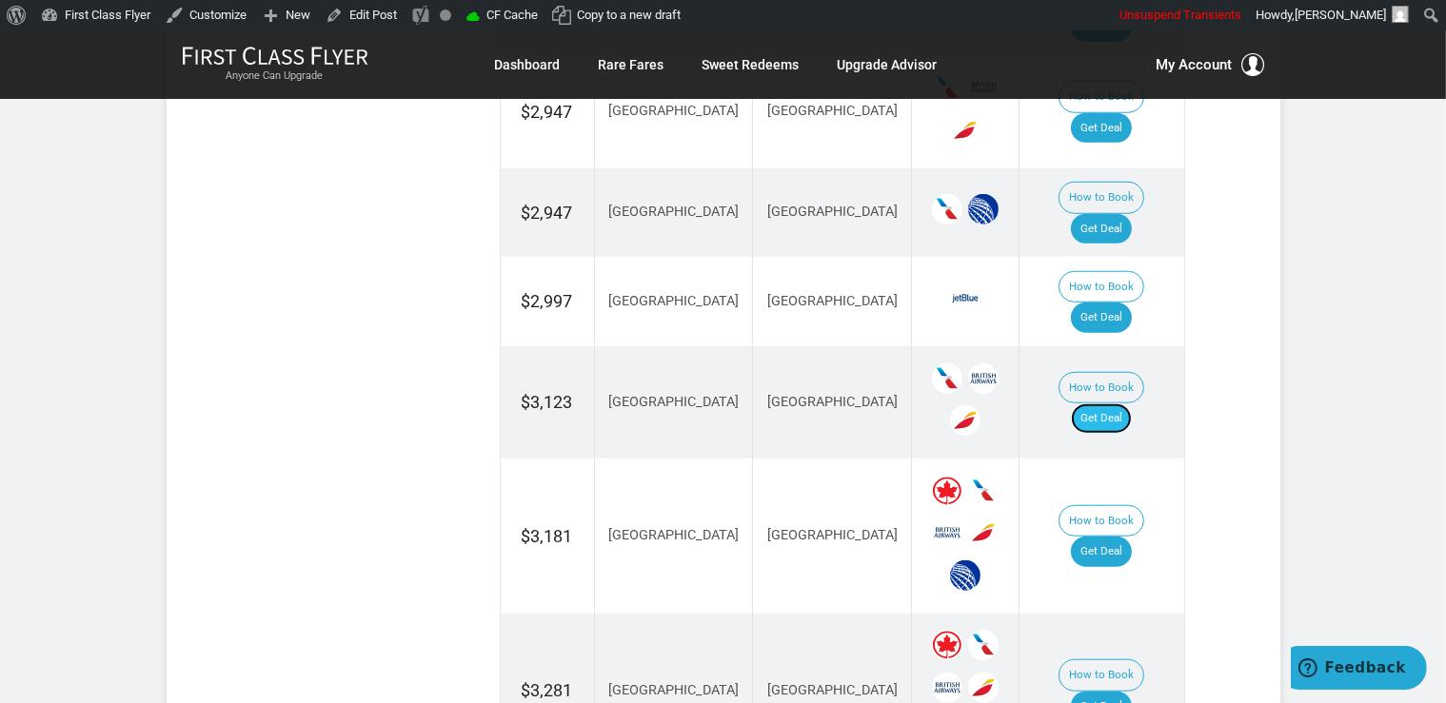
click at [1114, 404] on link "Get Deal" at bounding box center [1101, 419] width 61 height 30
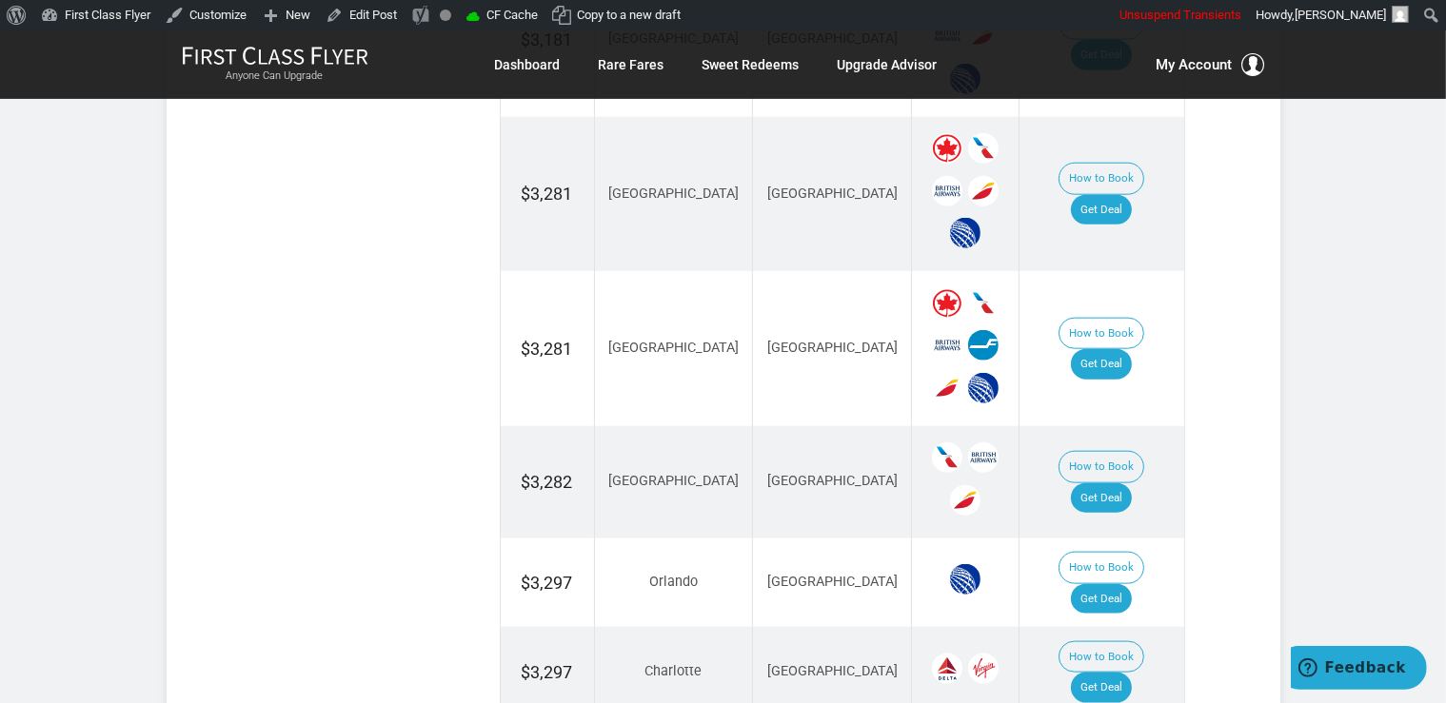
scroll to position [2211, 0]
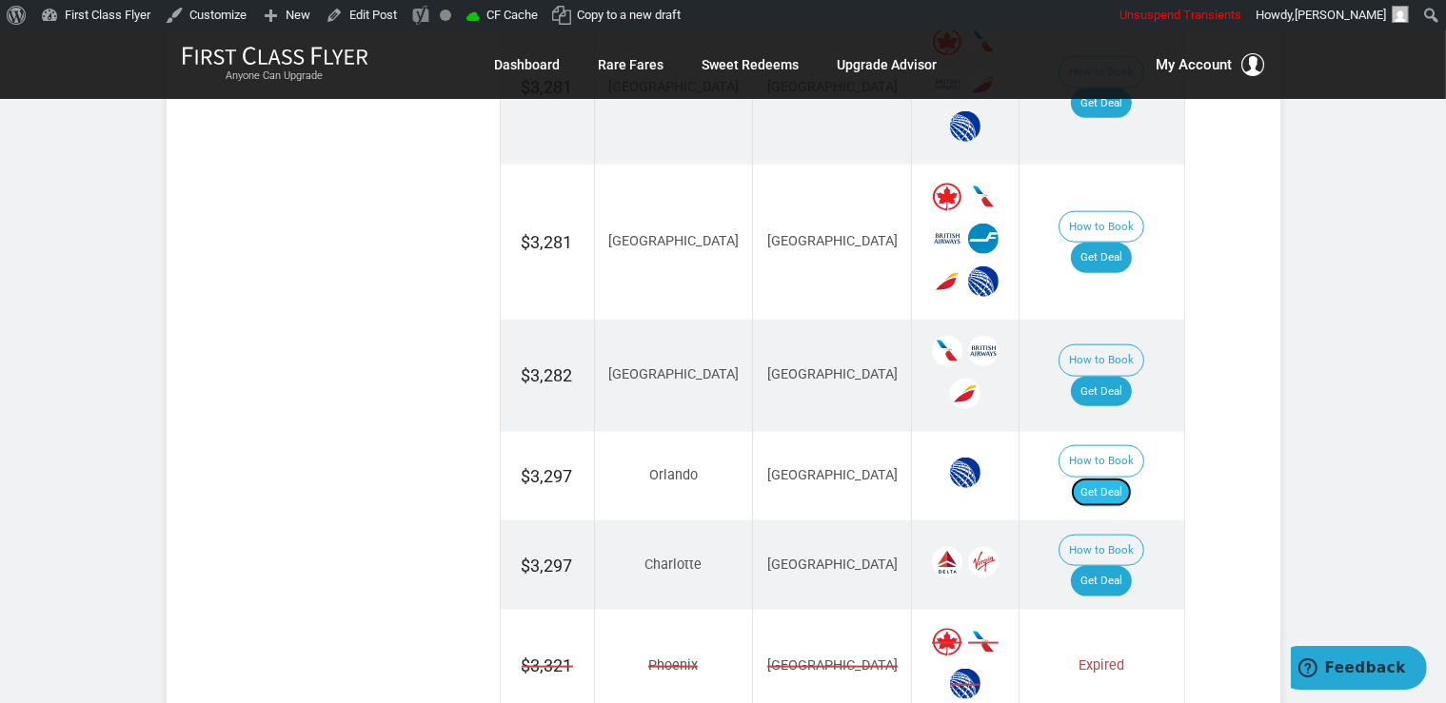
click at [1125, 478] on link "Get Deal" at bounding box center [1101, 493] width 61 height 30
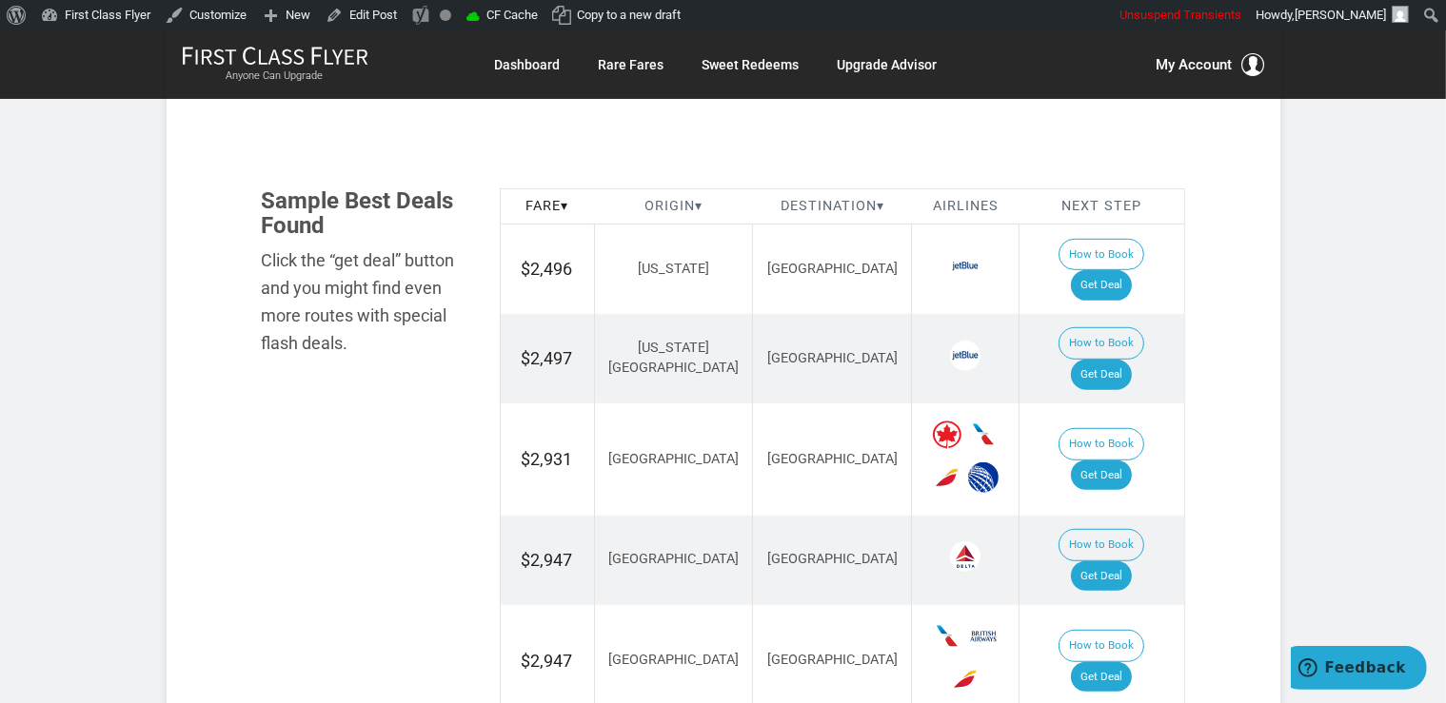
scroll to position [1005, 0]
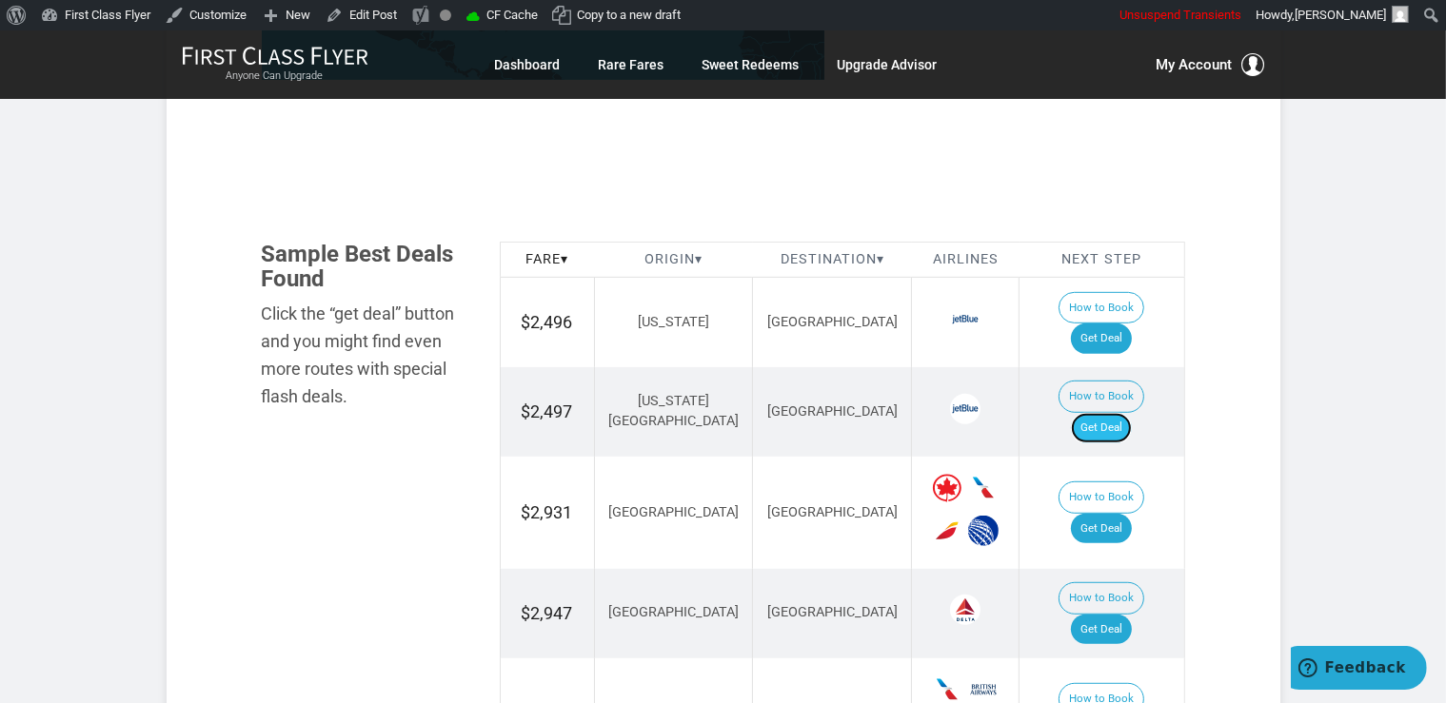
click at [1132, 413] on link "Get Deal" at bounding box center [1101, 428] width 61 height 30
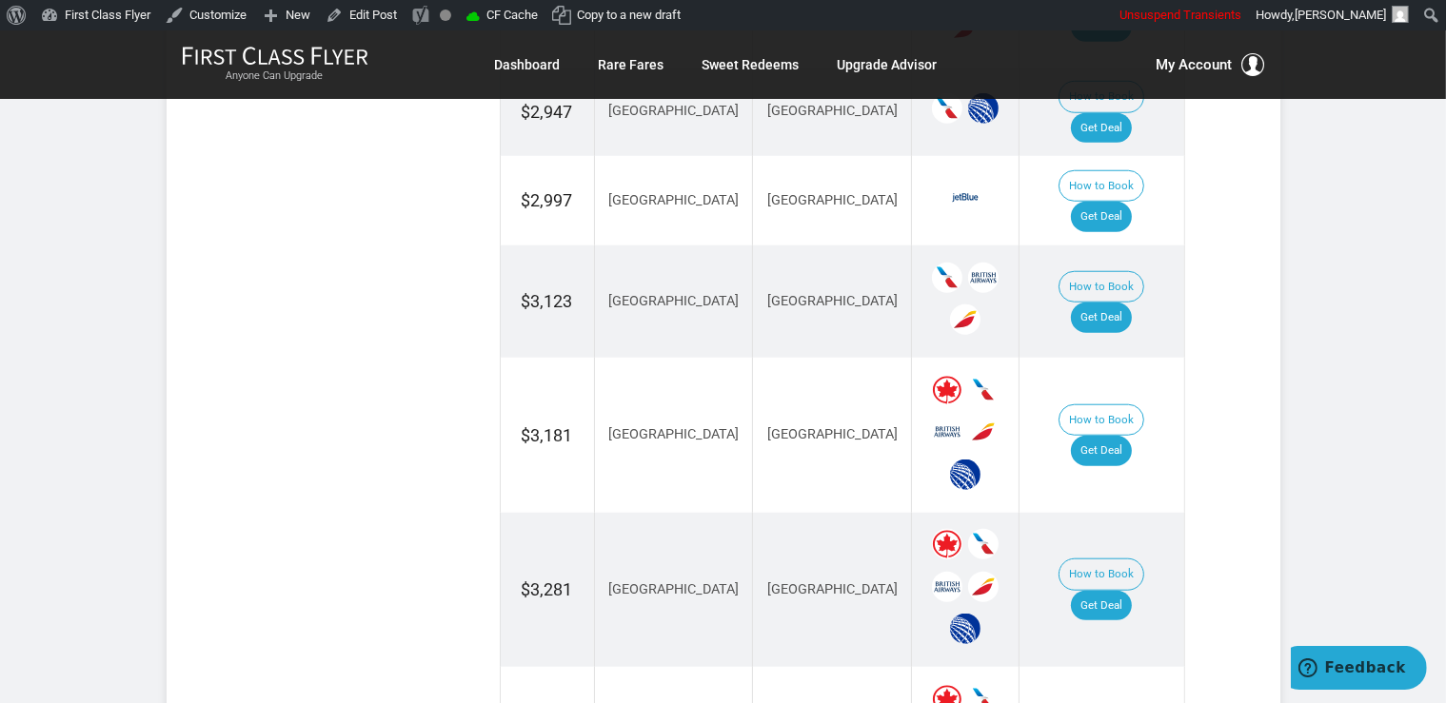
scroll to position [2010, 0]
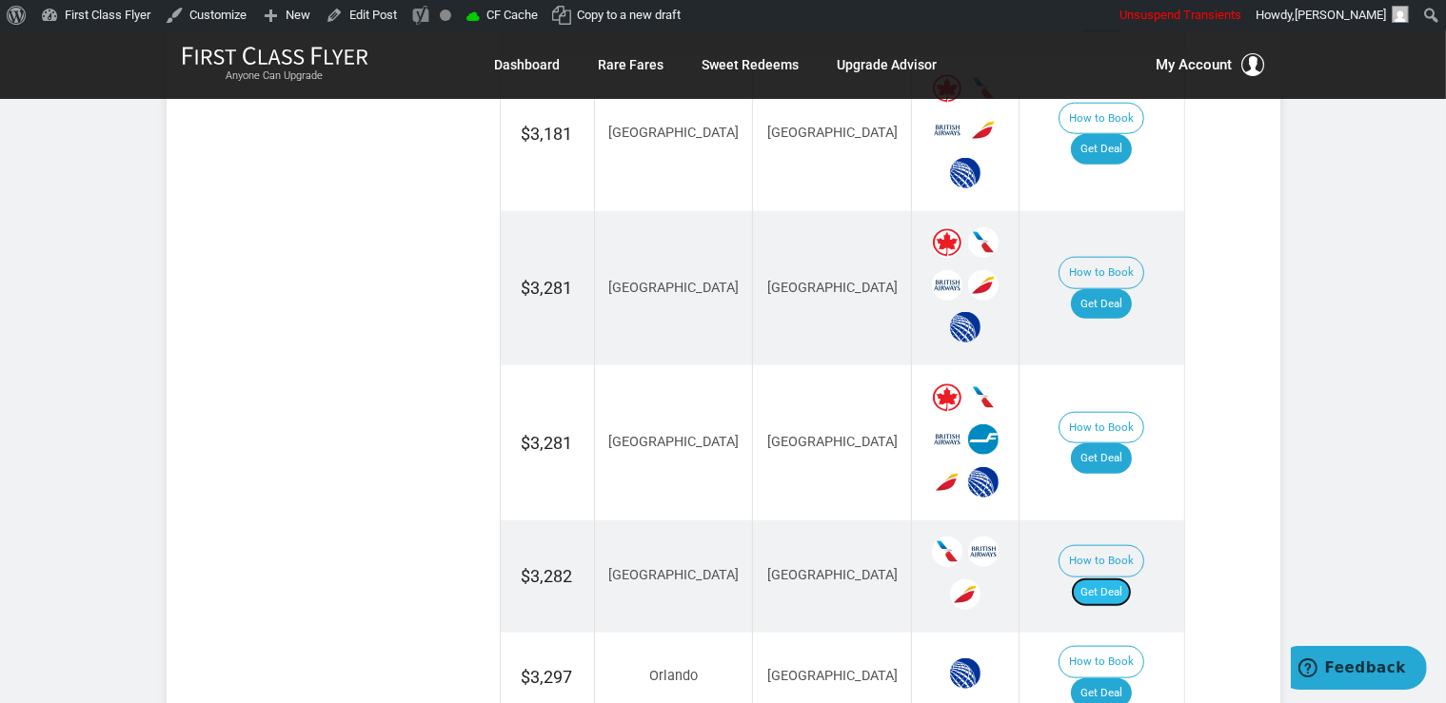
click at [1132, 578] on link "Get Deal" at bounding box center [1101, 593] width 61 height 30
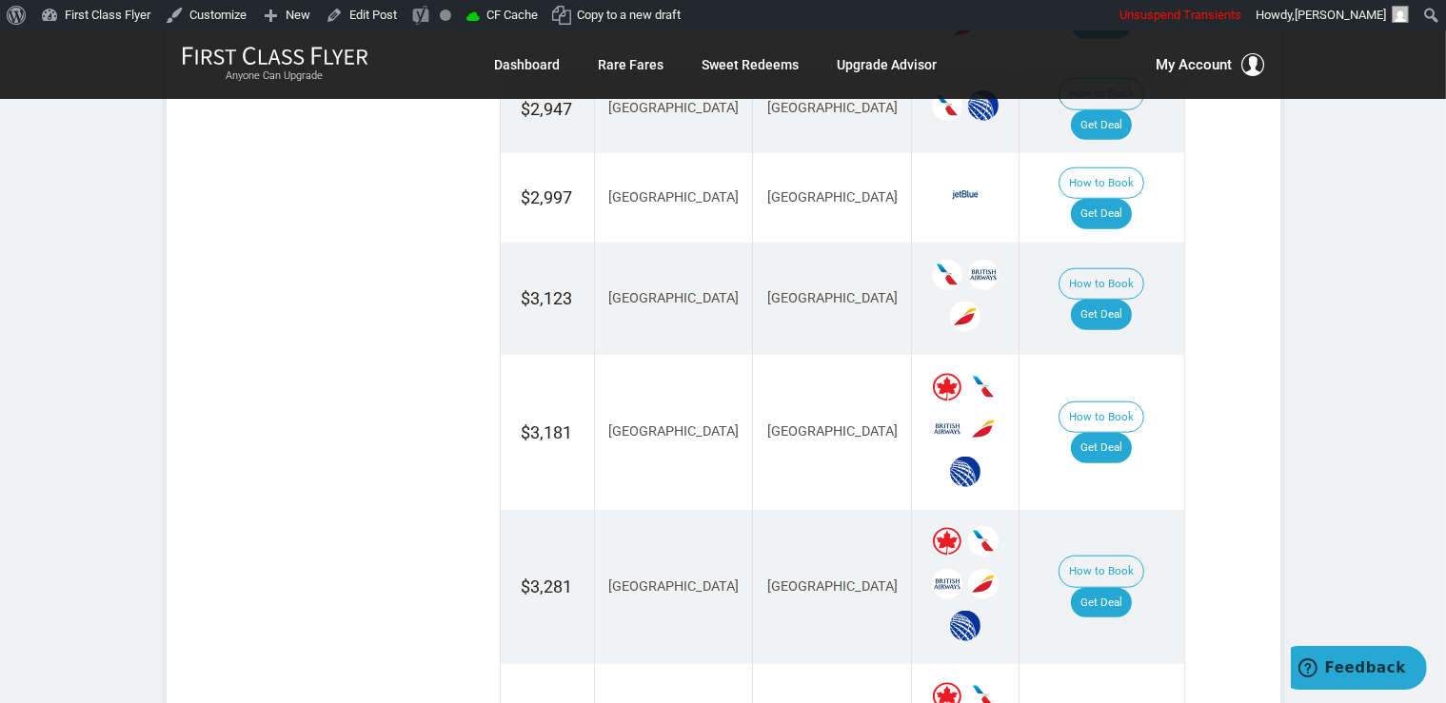
scroll to position [1708, 0]
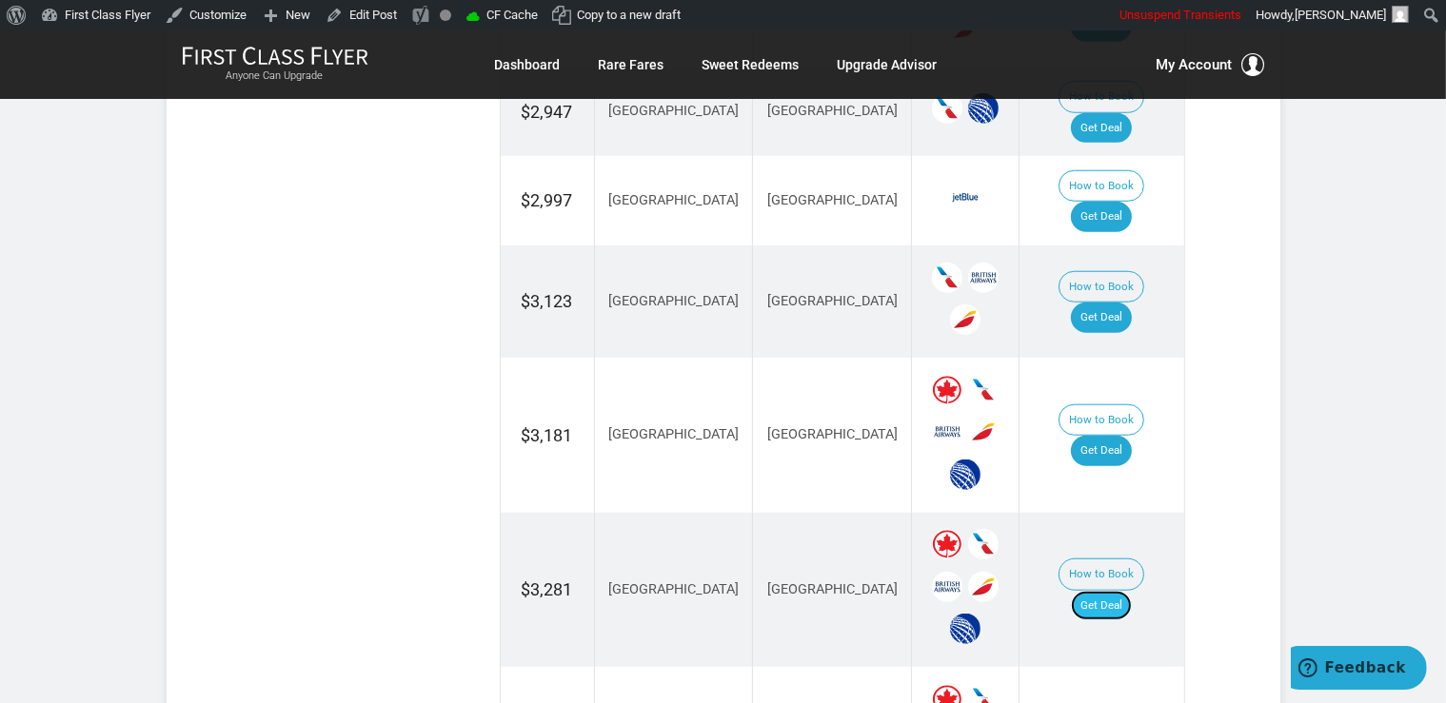
click at [1128, 591] on link "Get Deal" at bounding box center [1101, 606] width 61 height 30
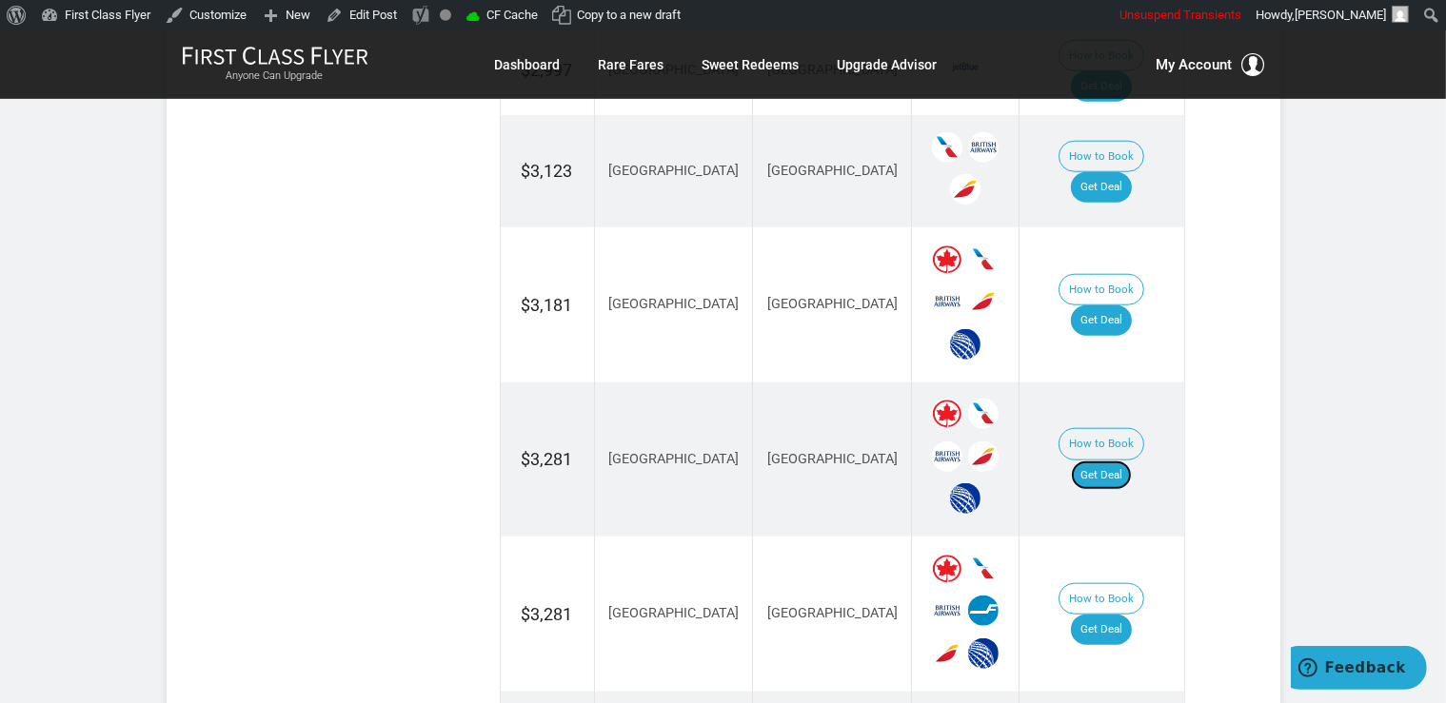
scroll to position [2010, 0]
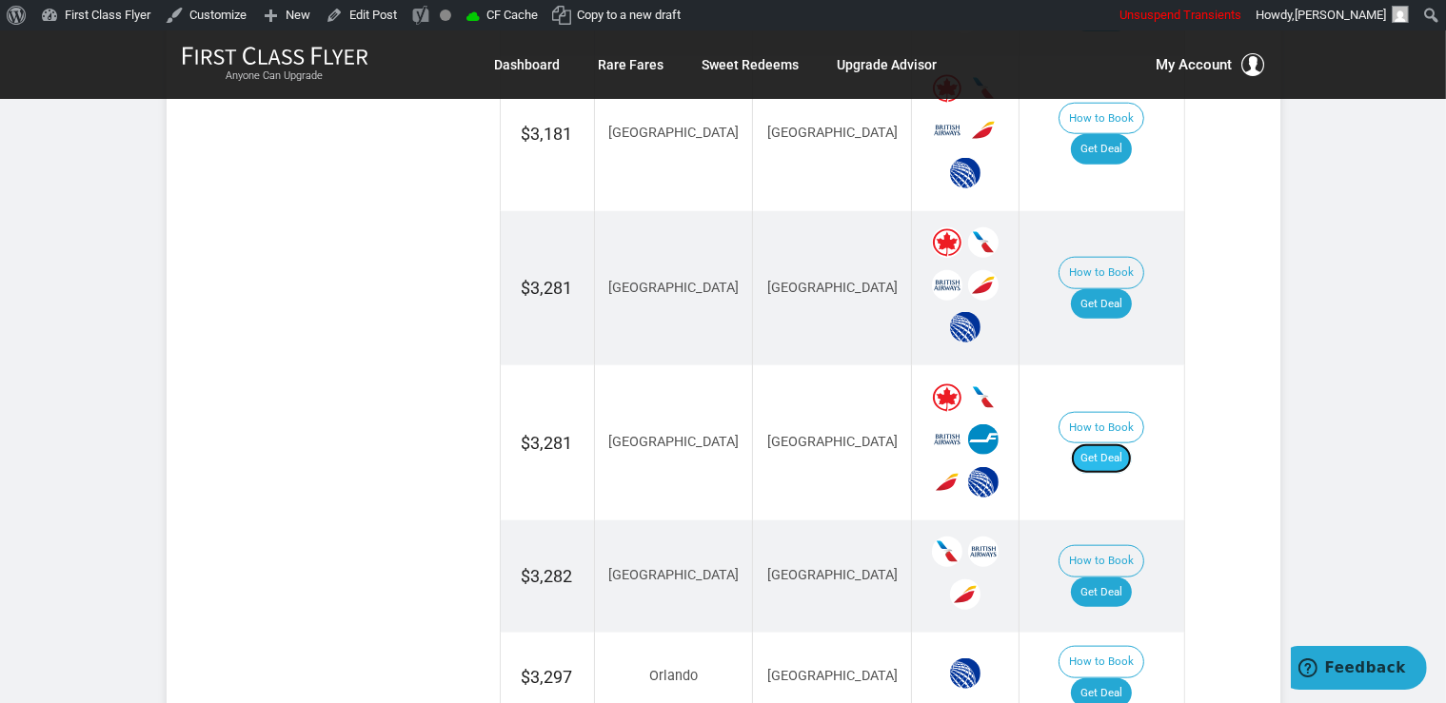
click at [1125, 444] on link "Get Deal" at bounding box center [1101, 459] width 61 height 30
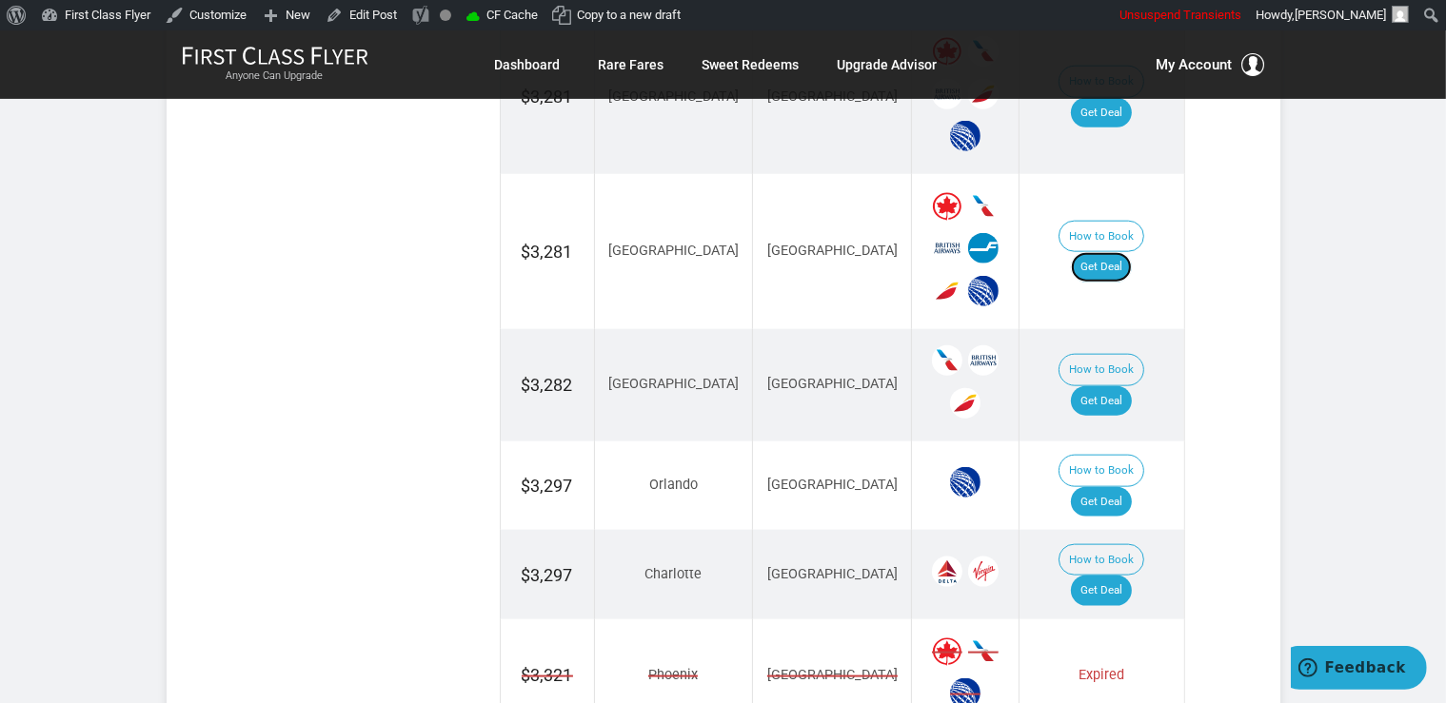
scroll to position [2211, 0]
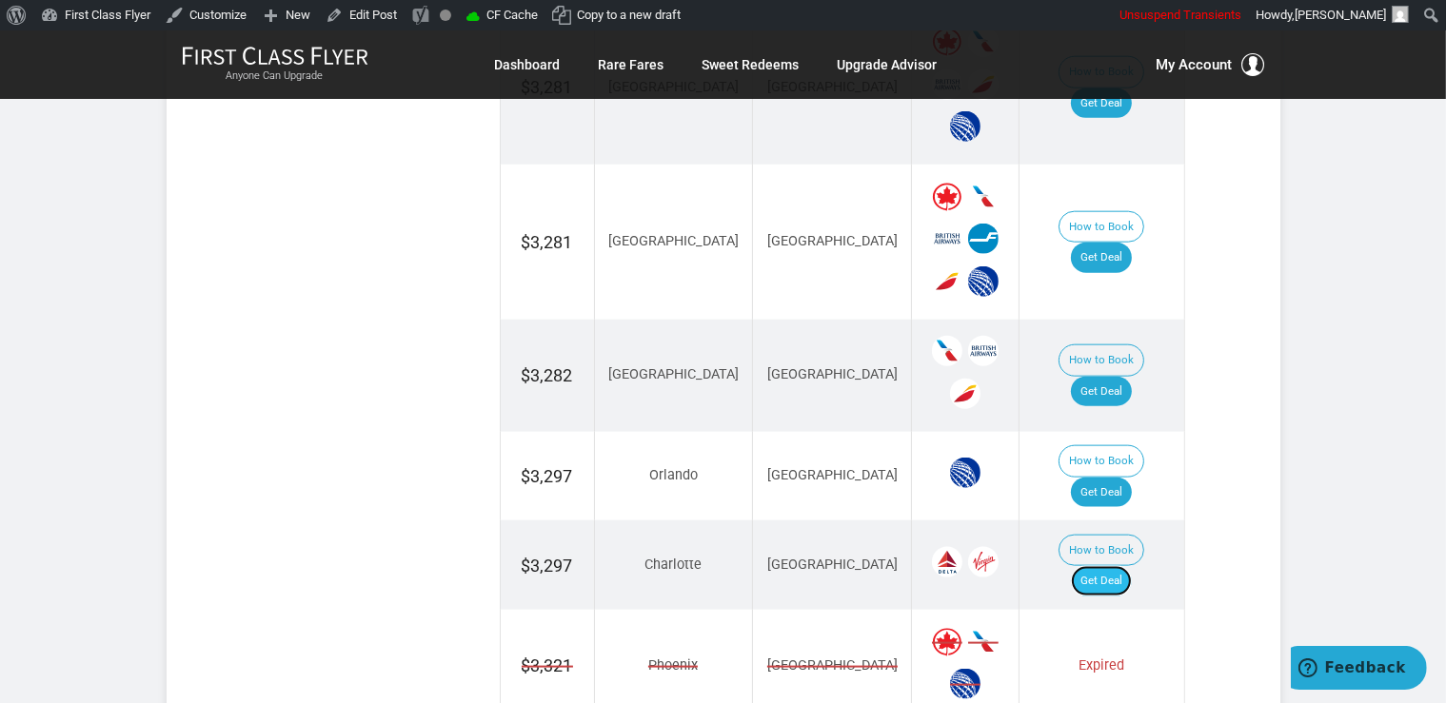
click at [1132, 566] on link "Get Deal" at bounding box center [1101, 581] width 61 height 30
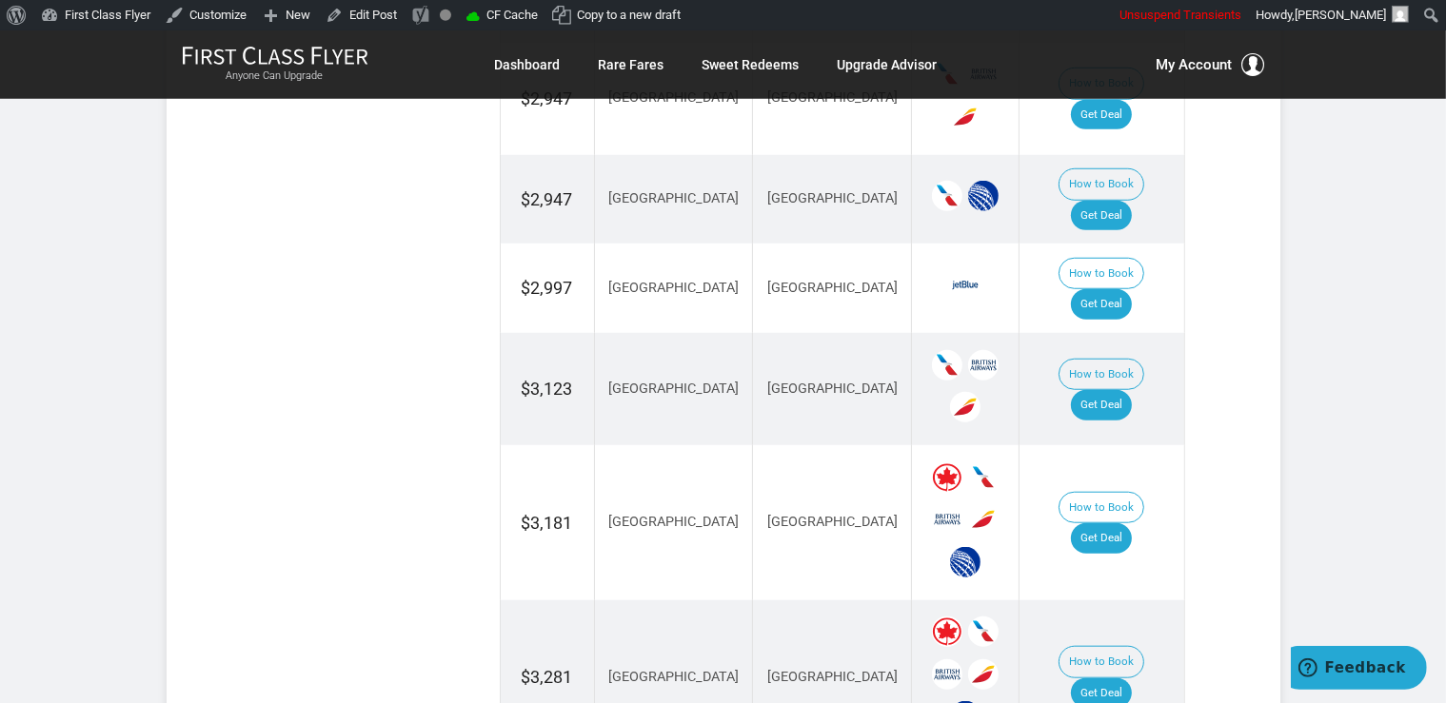
scroll to position [1608, 0]
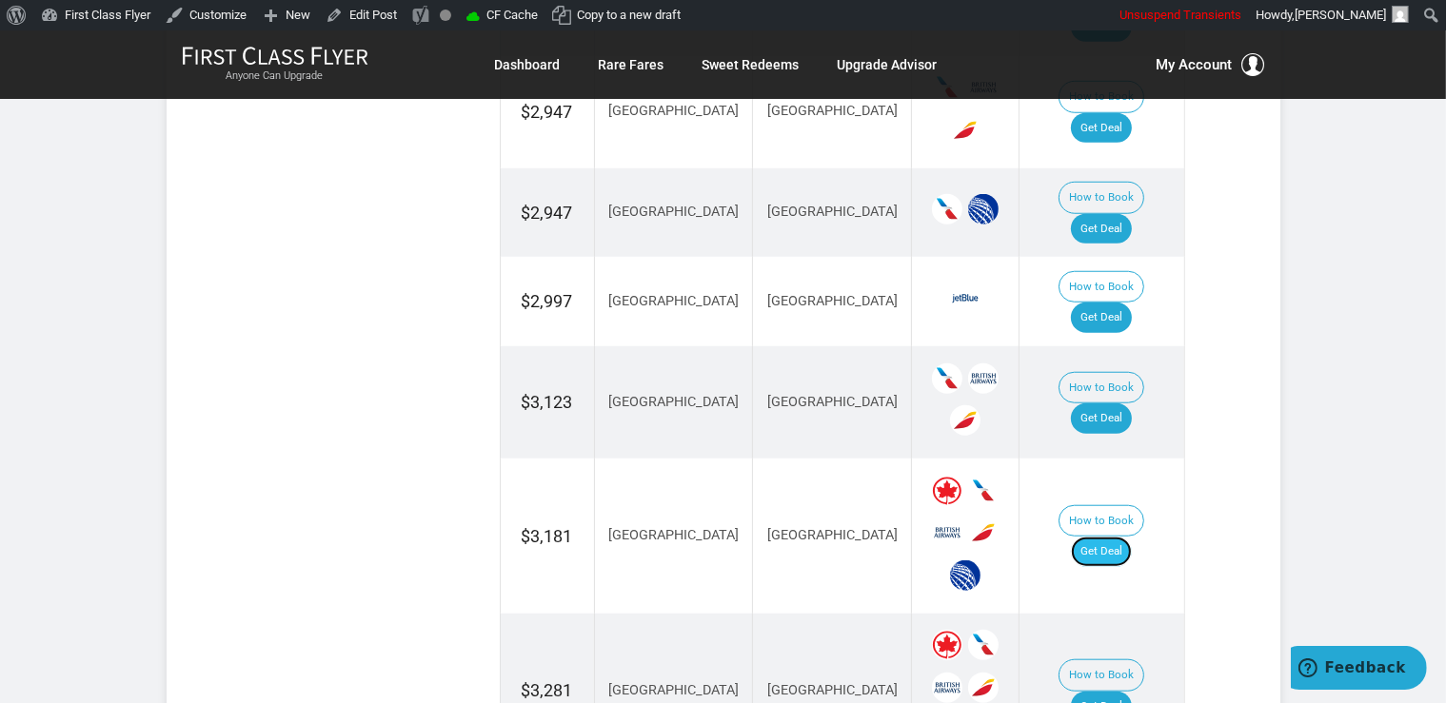
click at [1121, 537] on link "Get Deal" at bounding box center [1101, 552] width 61 height 30
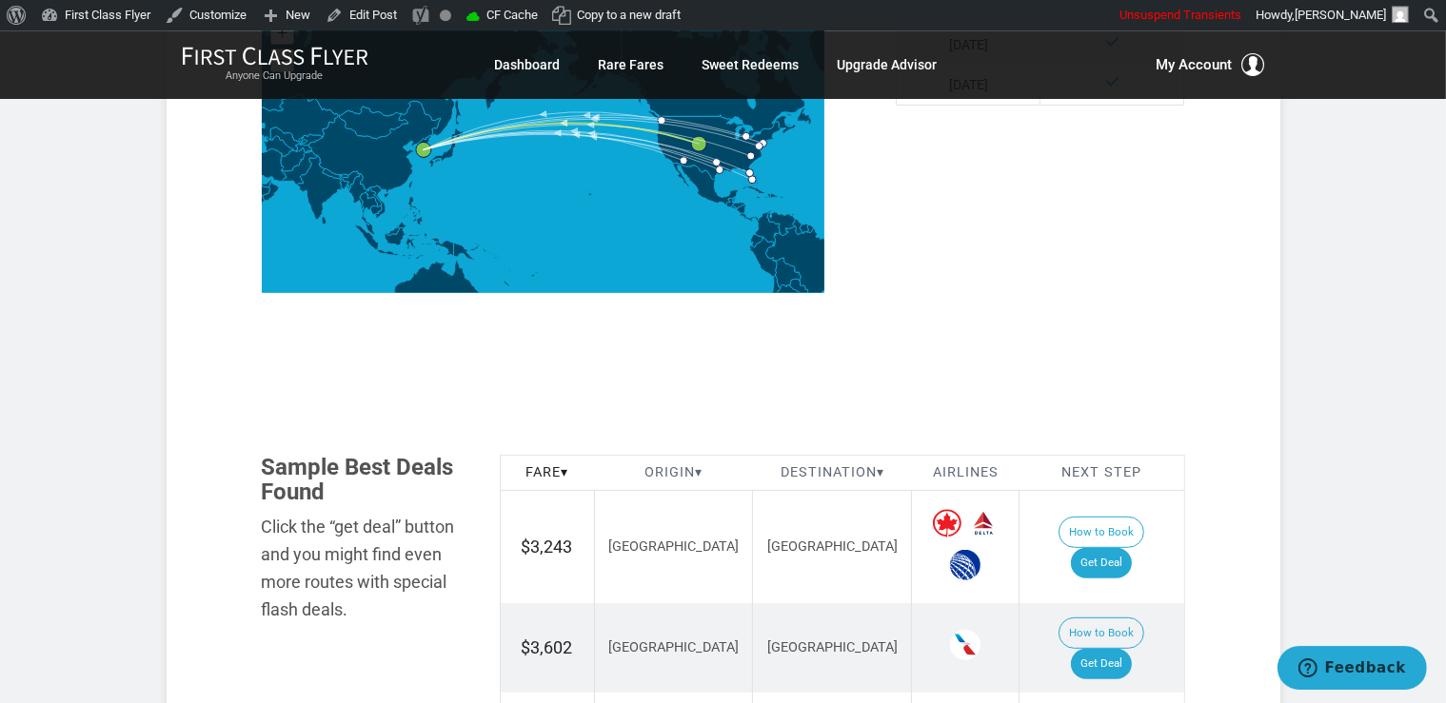
scroll to position [904, 0]
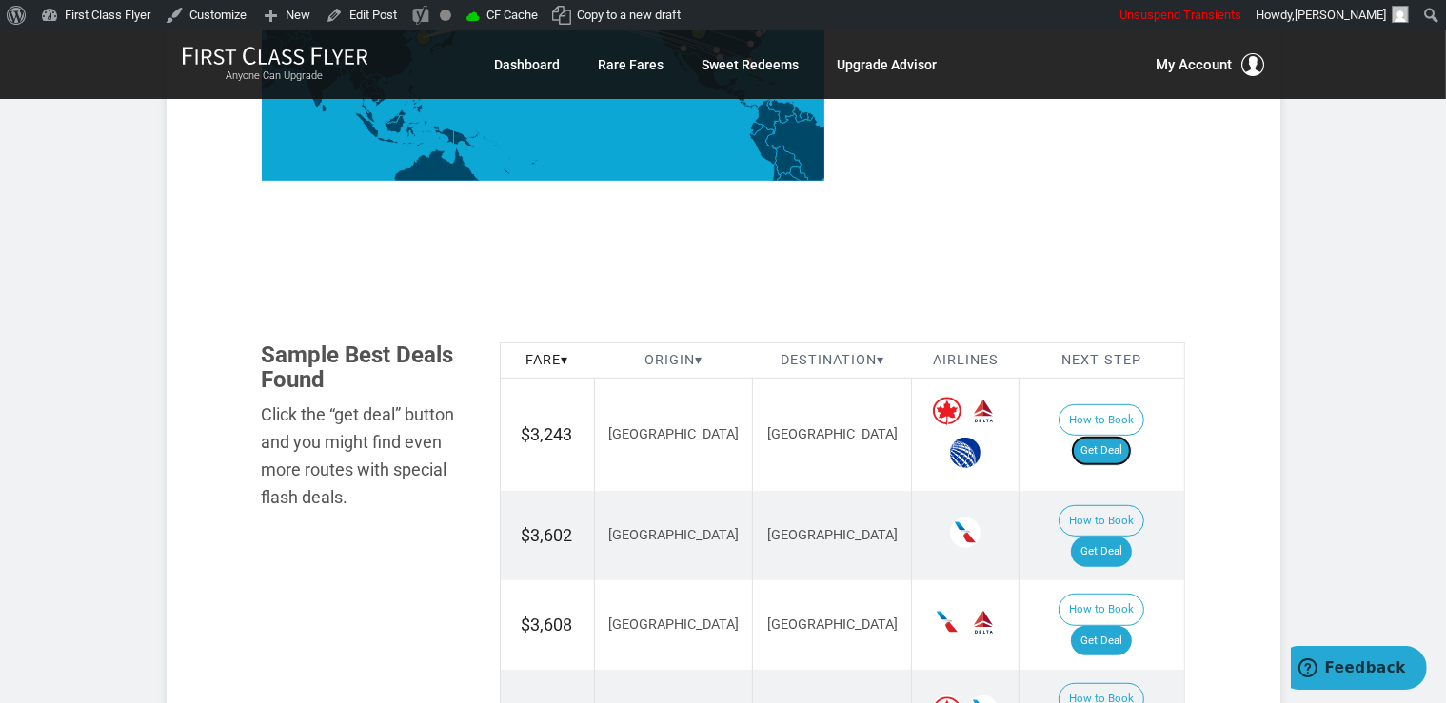
click at [1132, 436] on link "Get Deal" at bounding box center [1101, 451] width 61 height 30
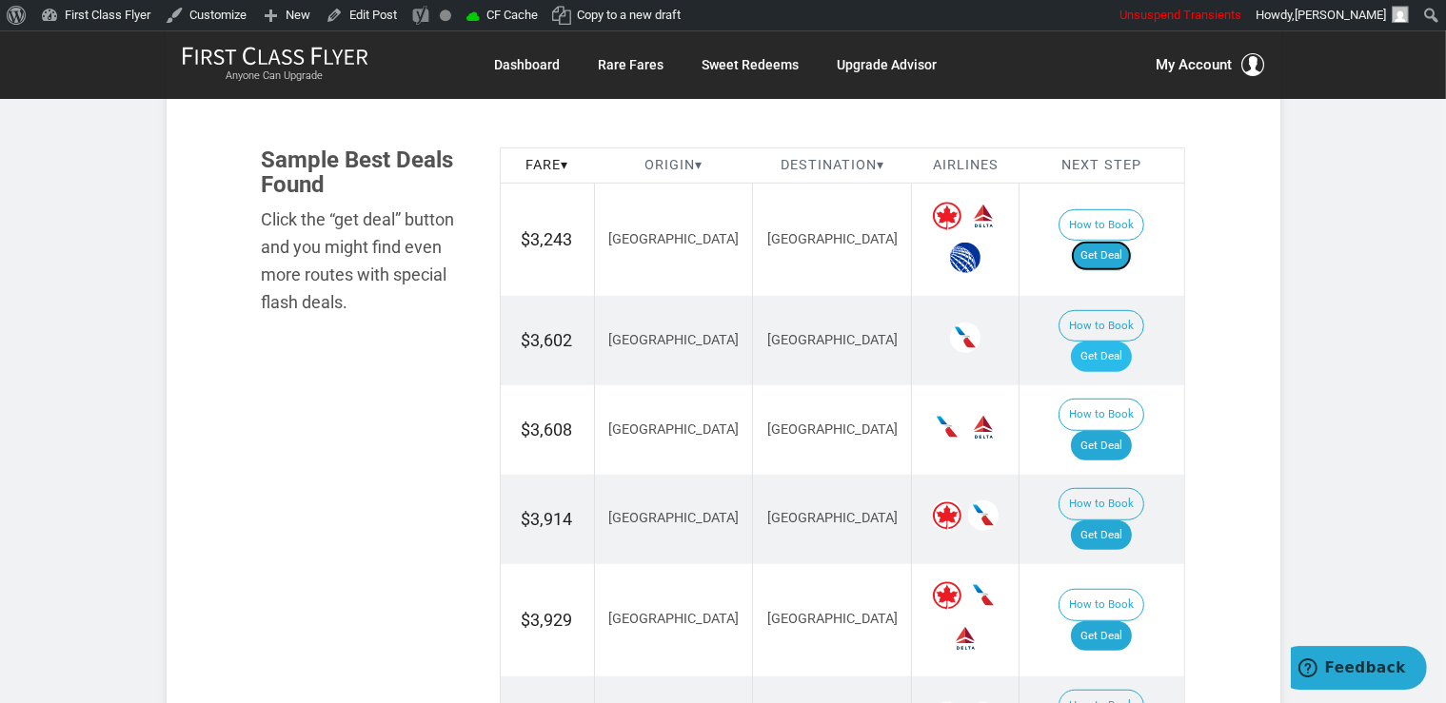
scroll to position [1105, 0]
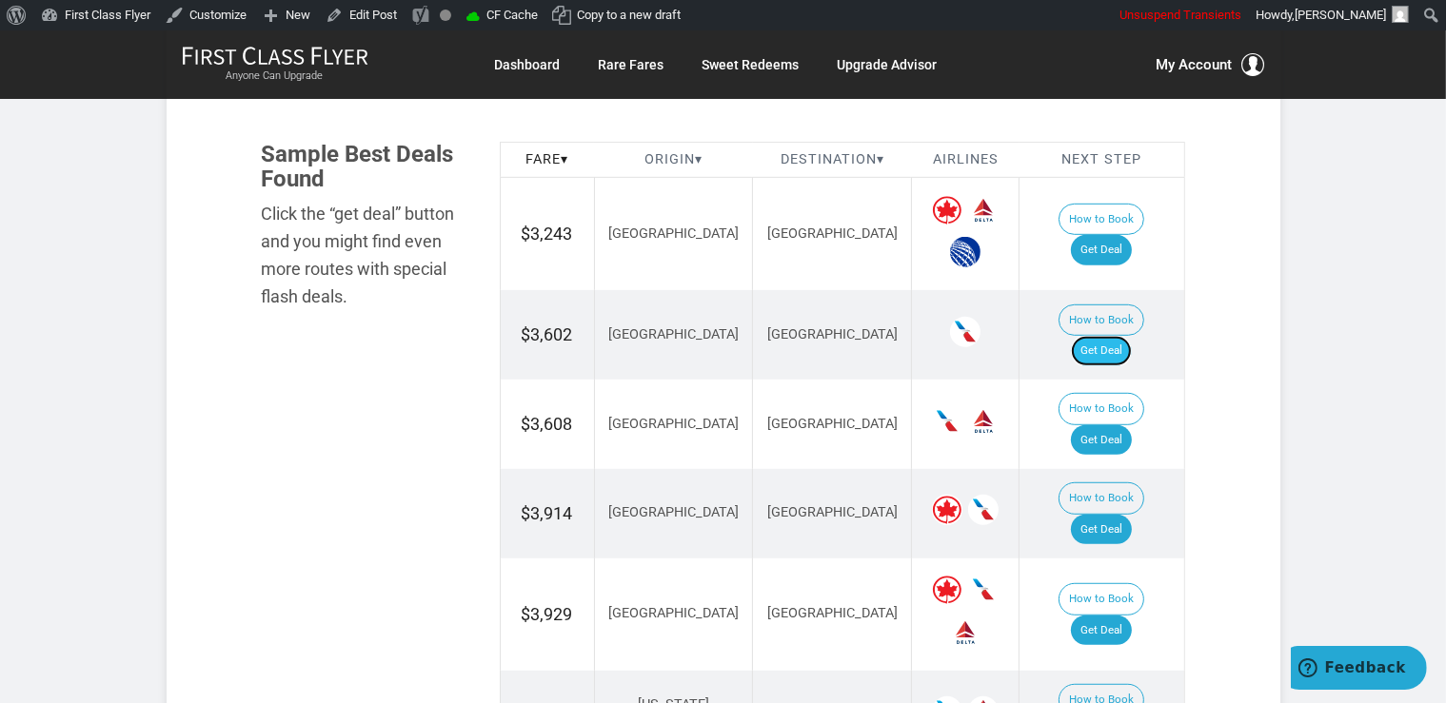
click at [1108, 336] on link "Get Deal" at bounding box center [1101, 351] width 61 height 30
click at [1122, 425] on link "Get Deal" at bounding box center [1101, 440] width 61 height 30
click at [1125, 515] on link "Get Deal" at bounding box center [1101, 530] width 61 height 30
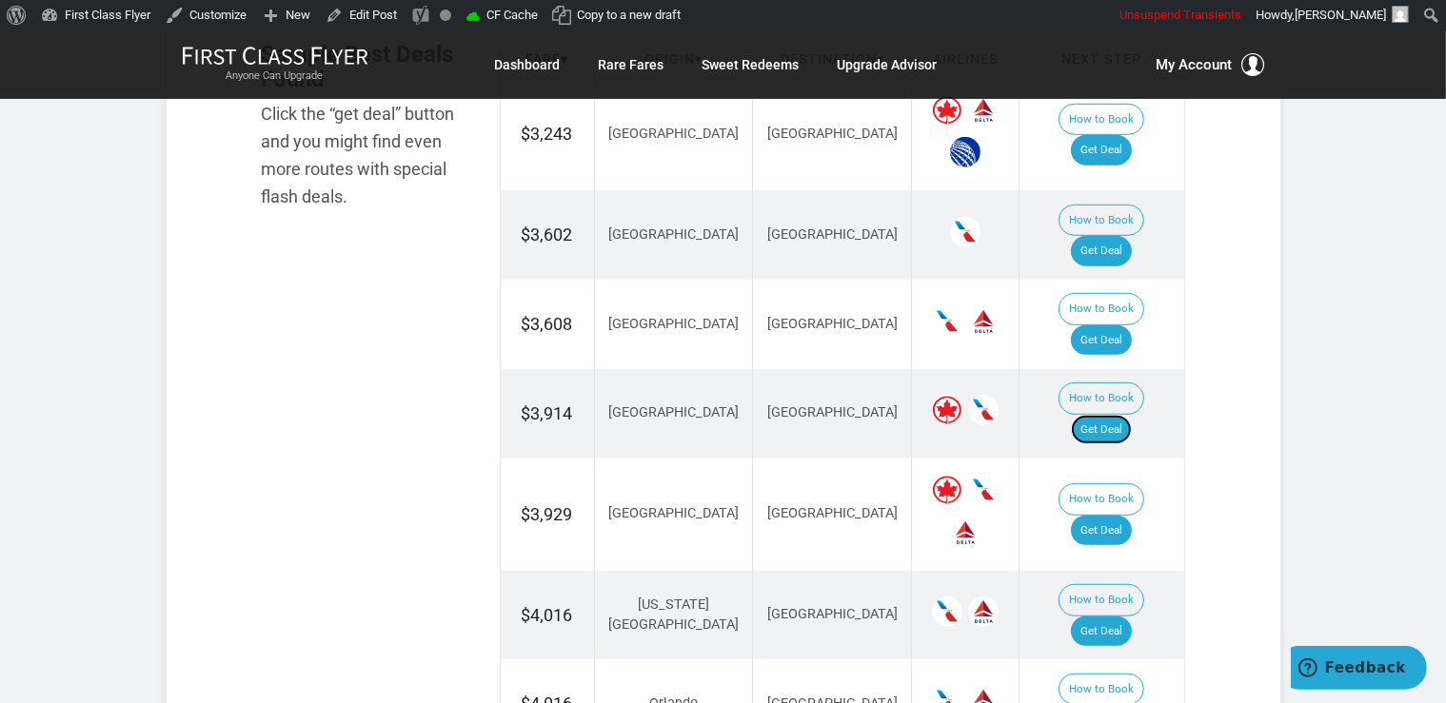
scroll to position [1407, 0]
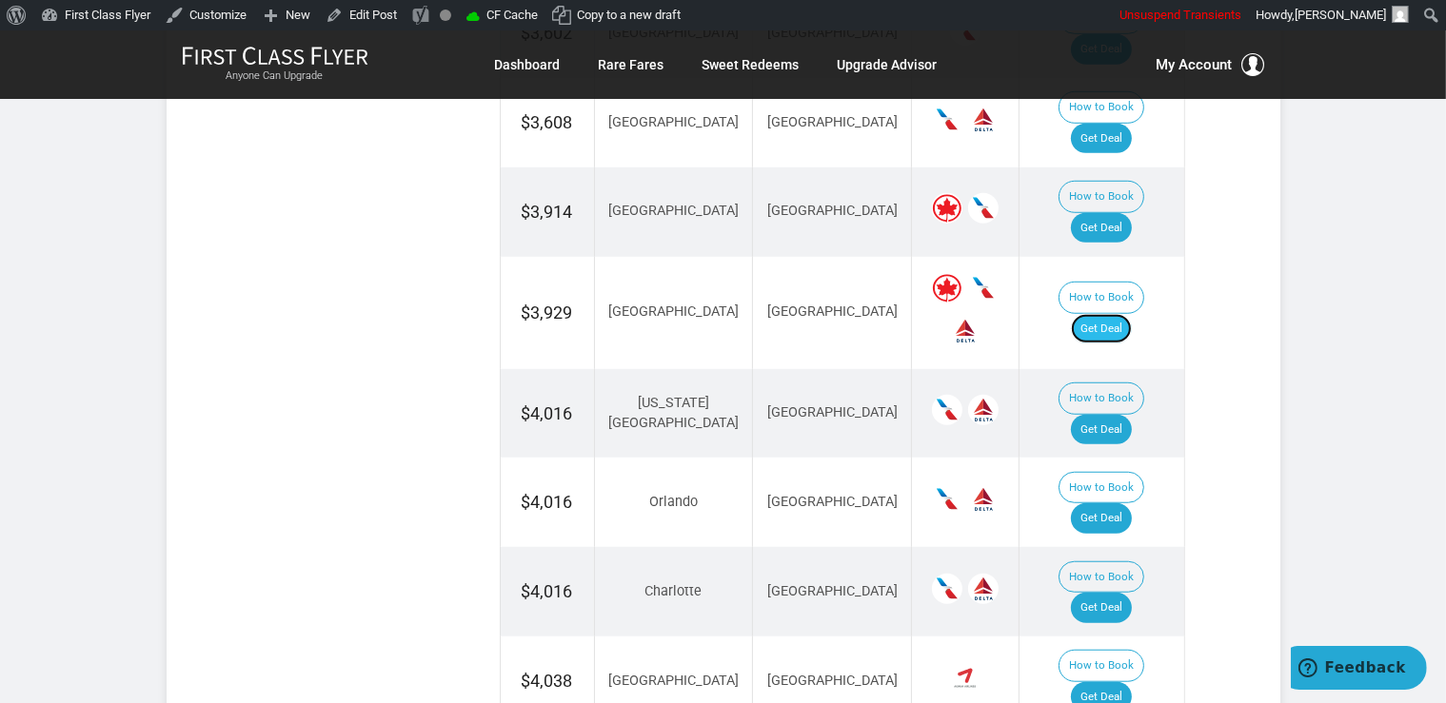
click at [1128, 314] on link "Get Deal" at bounding box center [1101, 329] width 61 height 30
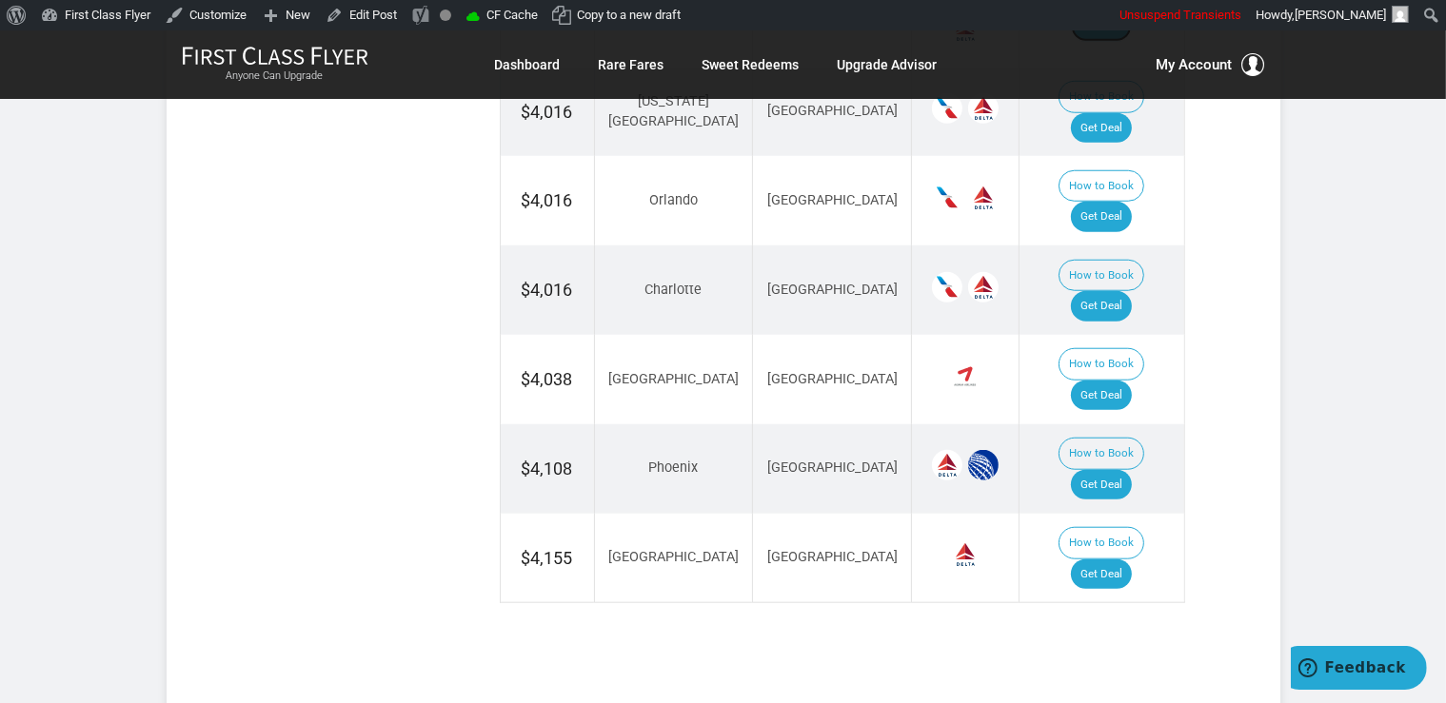
scroll to position [1306, 0]
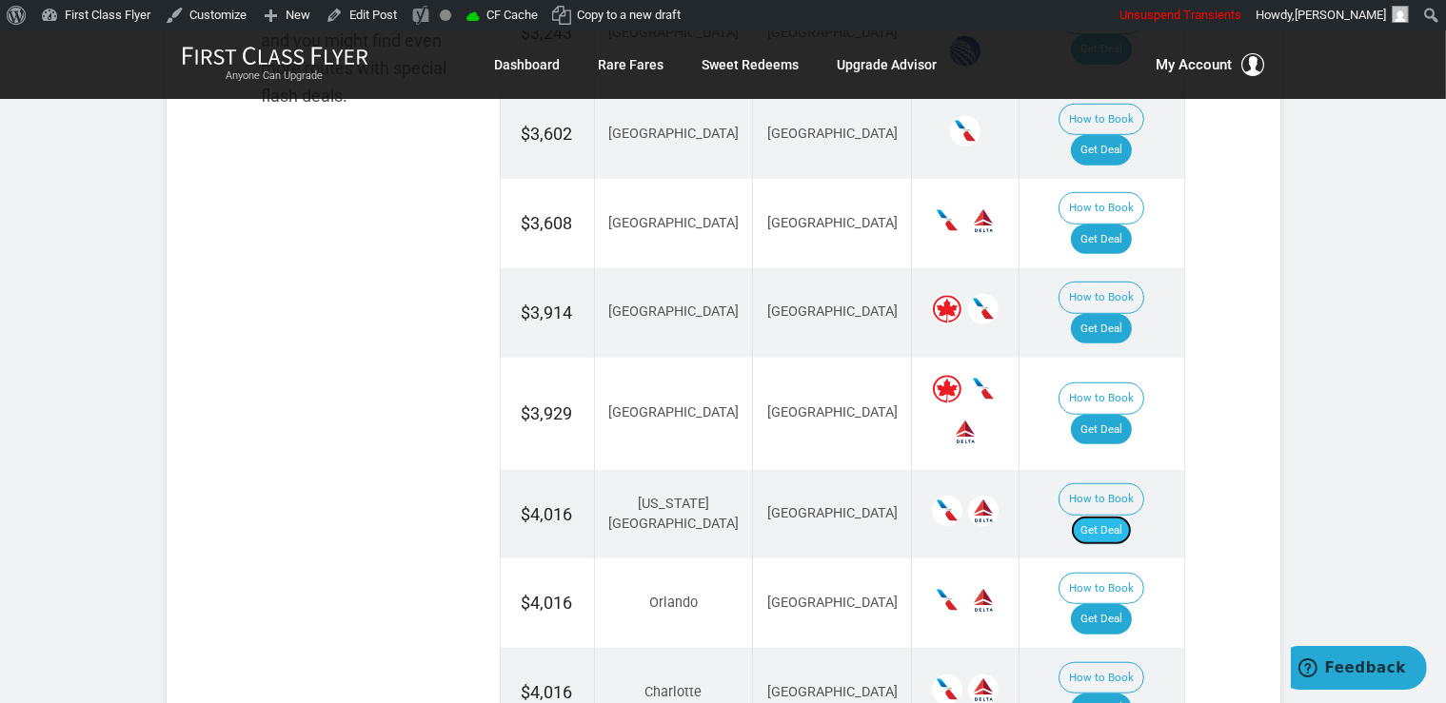
click at [1109, 516] on link "Get Deal" at bounding box center [1101, 531] width 61 height 30
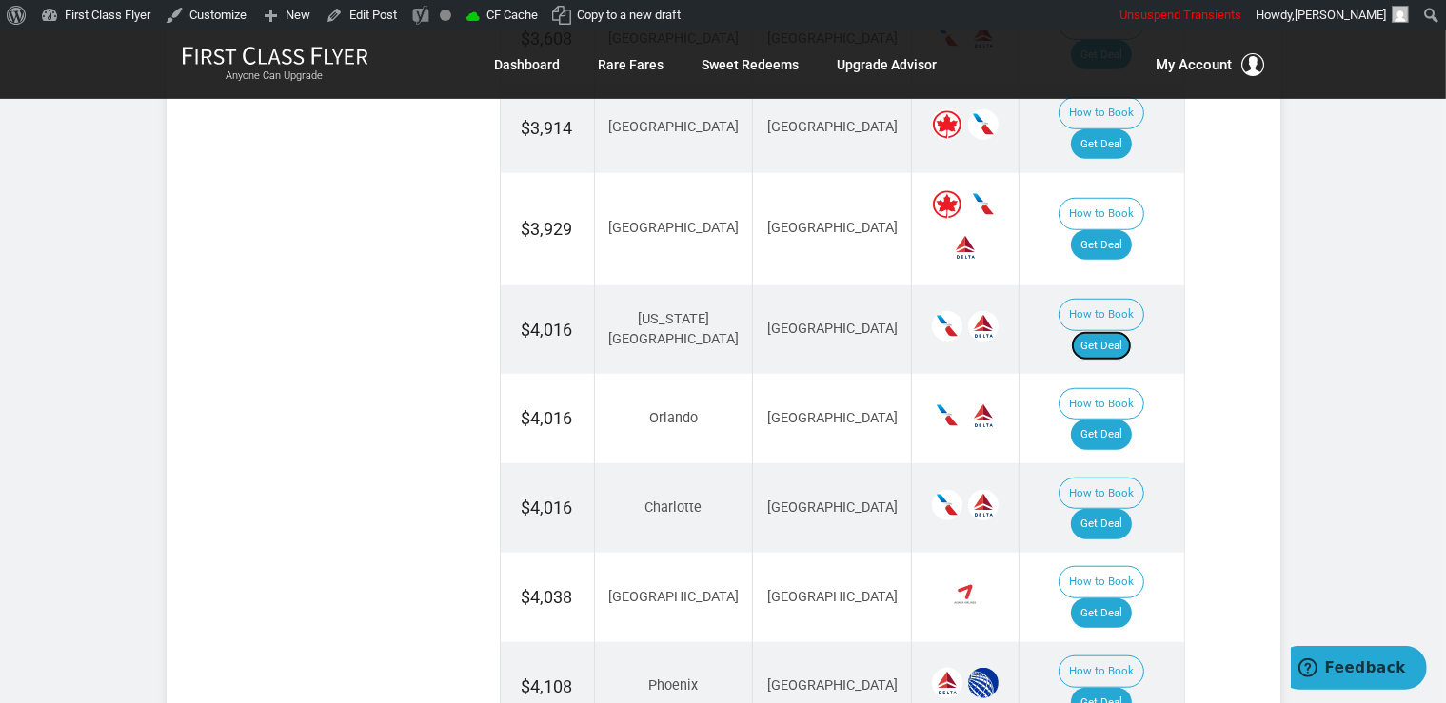
scroll to position [1505, 0]
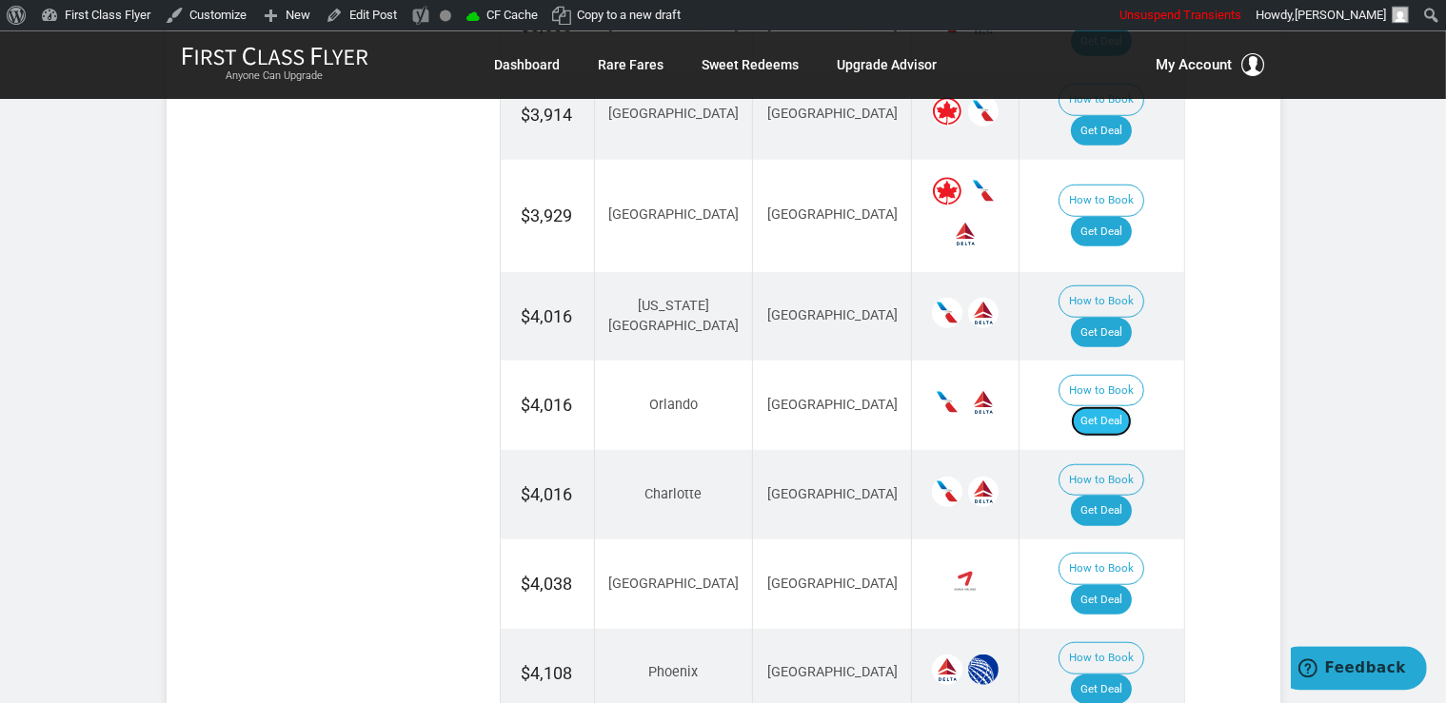
click at [1113, 405] on link "Get Deal" at bounding box center [1101, 420] width 61 height 30
click at [1110, 495] on link "Get Deal" at bounding box center [1101, 510] width 61 height 30
click at [1132, 674] on link "Get Deal" at bounding box center [1101, 689] width 61 height 30
click at [1132, 584] on link "Get Deal" at bounding box center [1101, 599] width 61 height 30
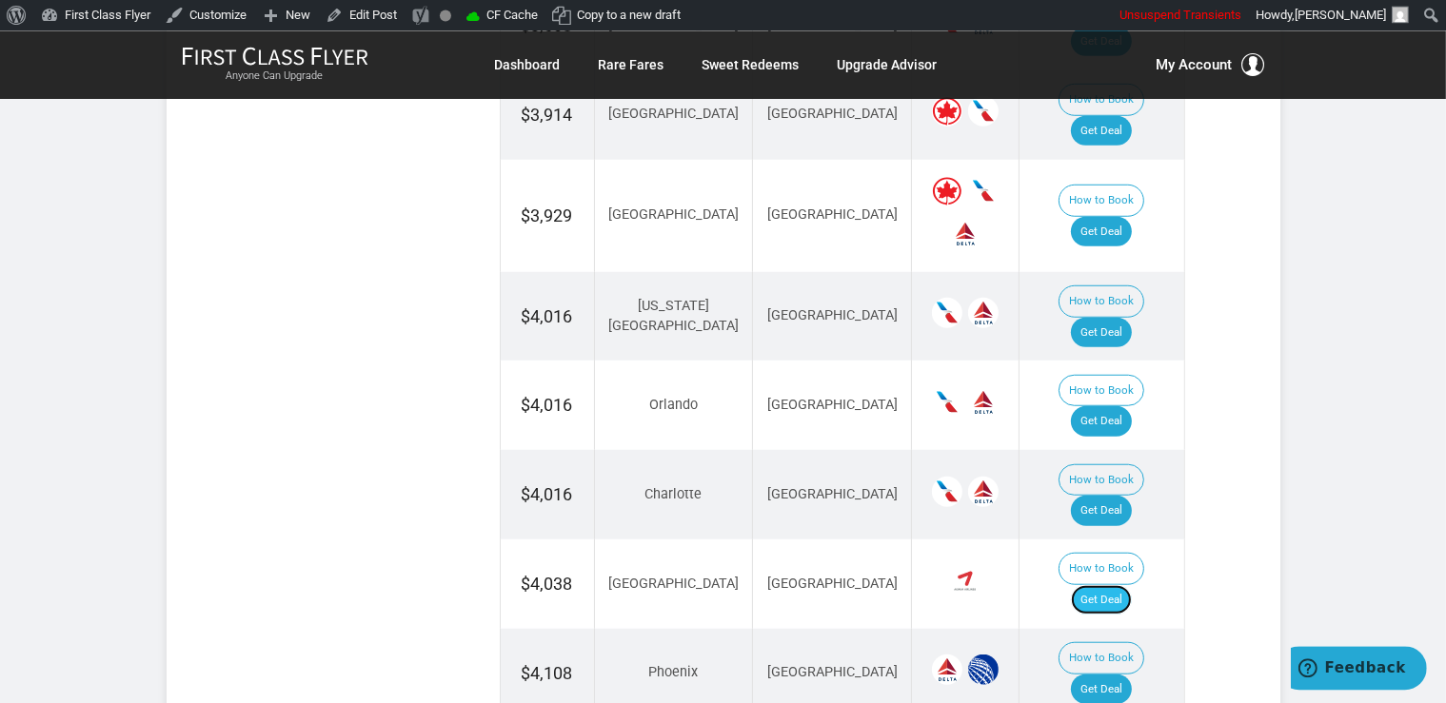
click at [1118, 584] on link "Get Deal" at bounding box center [1101, 599] width 61 height 30
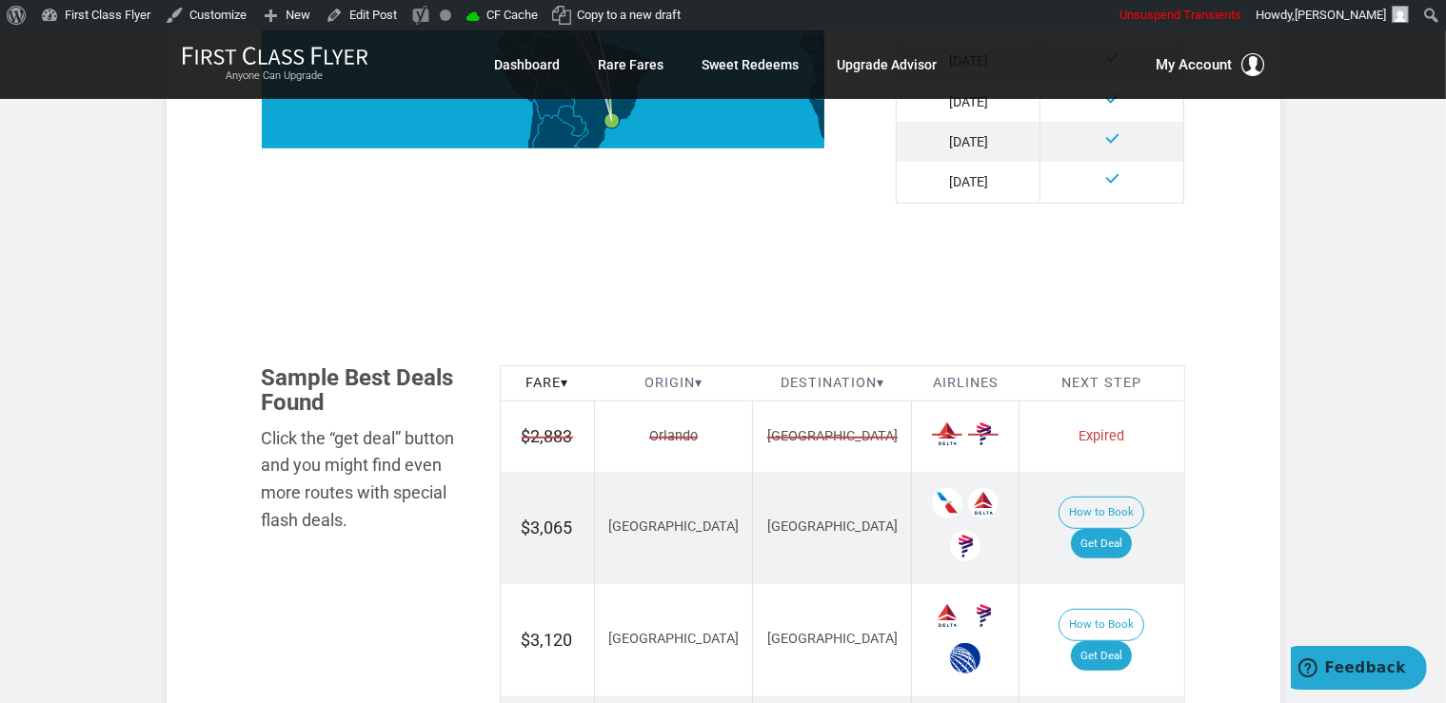
scroll to position [1105, 0]
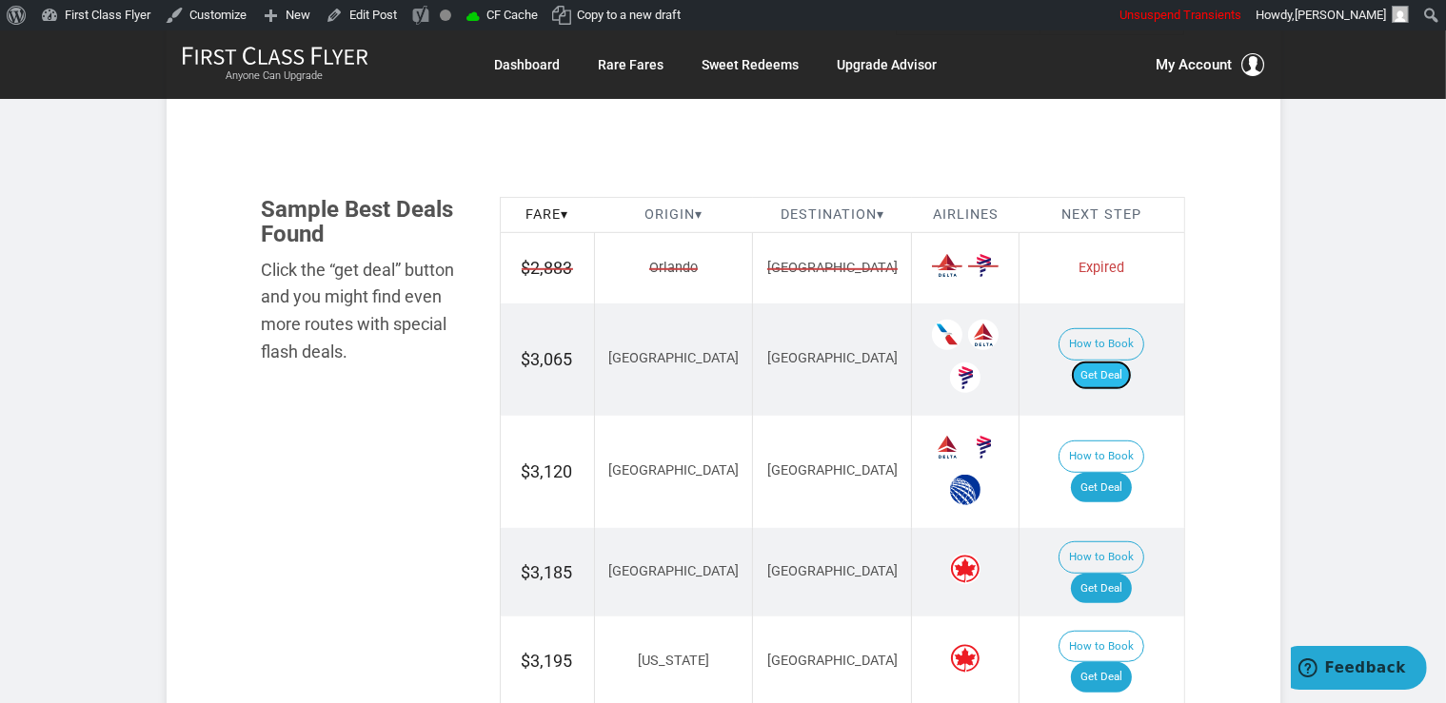
click at [1127, 361] on link "Get Deal" at bounding box center [1101, 376] width 61 height 30
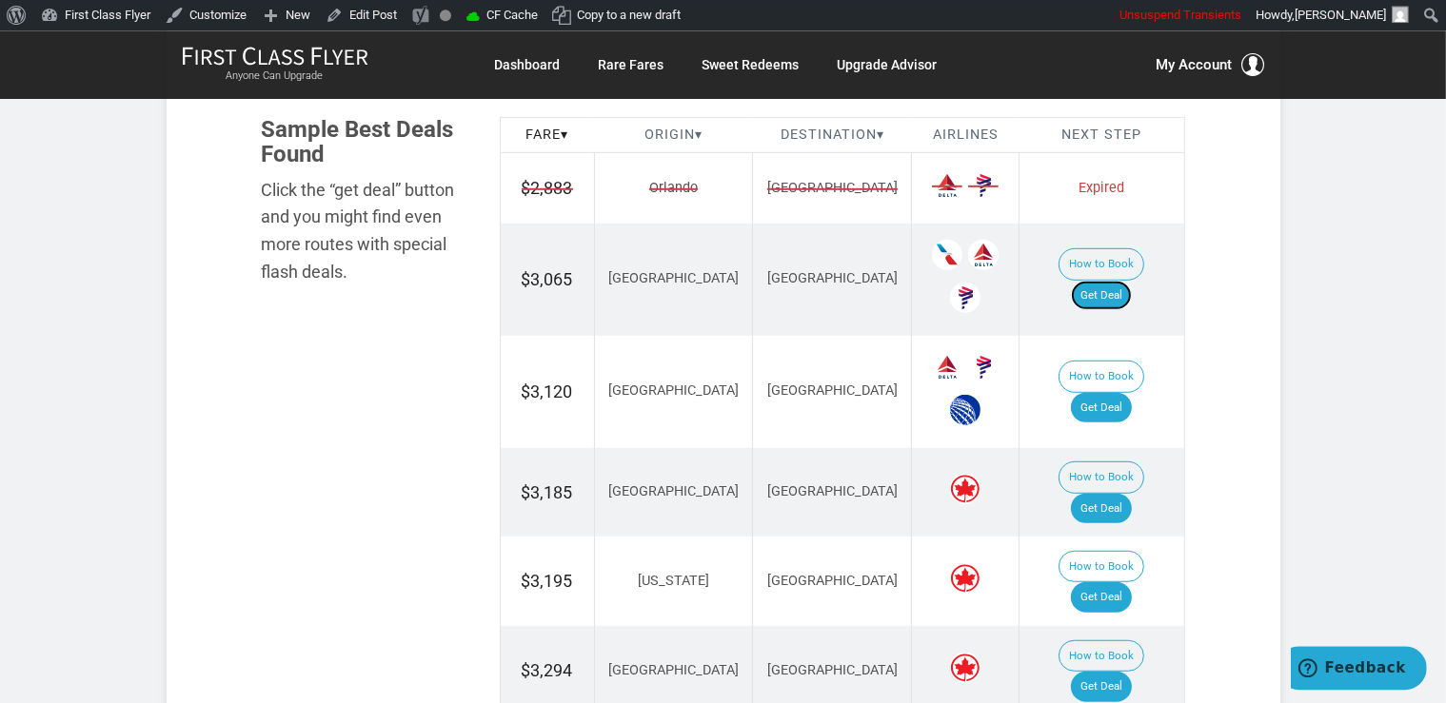
scroll to position [1306, 0]
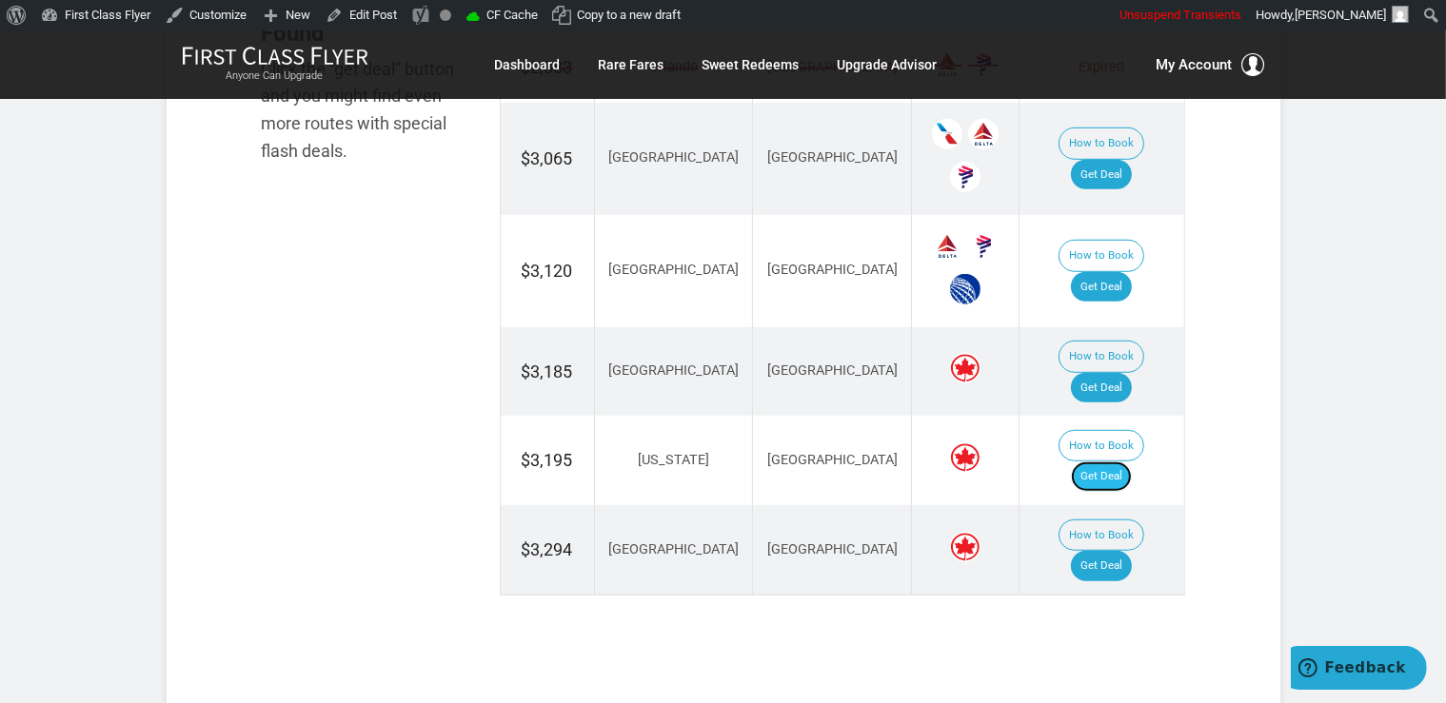
click at [1100, 462] on link "Get Deal" at bounding box center [1101, 477] width 61 height 30
click at [1117, 275] on link "Get Deal" at bounding box center [1101, 287] width 61 height 30
click at [1106, 373] on link "Get Deal" at bounding box center [1101, 388] width 61 height 30
click at [1131, 551] on link "Get Deal" at bounding box center [1101, 566] width 61 height 30
click at [1109, 551] on link "Get Deal" at bounding box center [1101, 566] width 61 height 30
